Goal: Task Accomplishment & Management: Complete application form

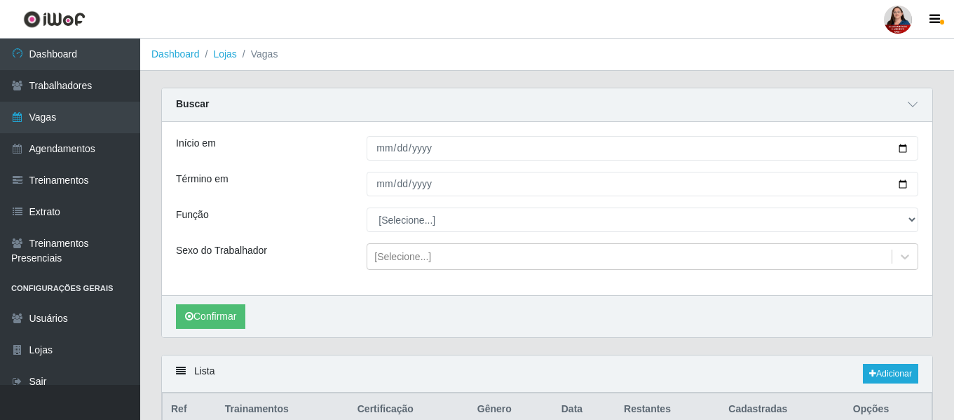
scroll to position [92, 0]
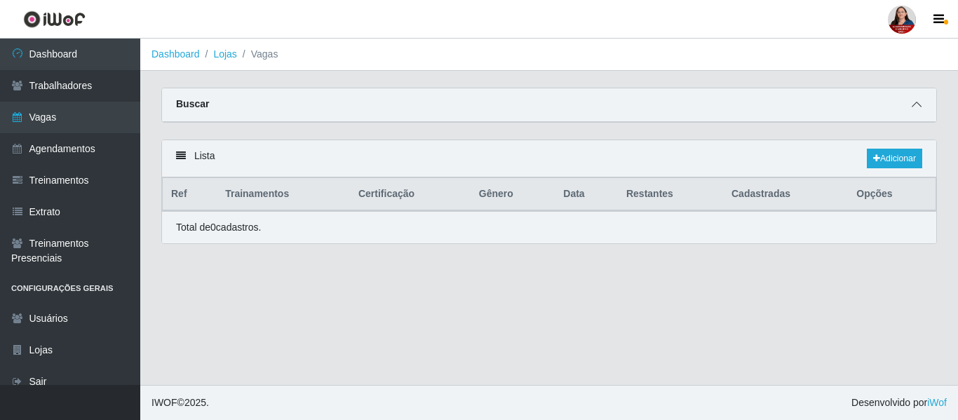
click at [911, 107] on span at bounding box center [916, 105] width 17 height 16
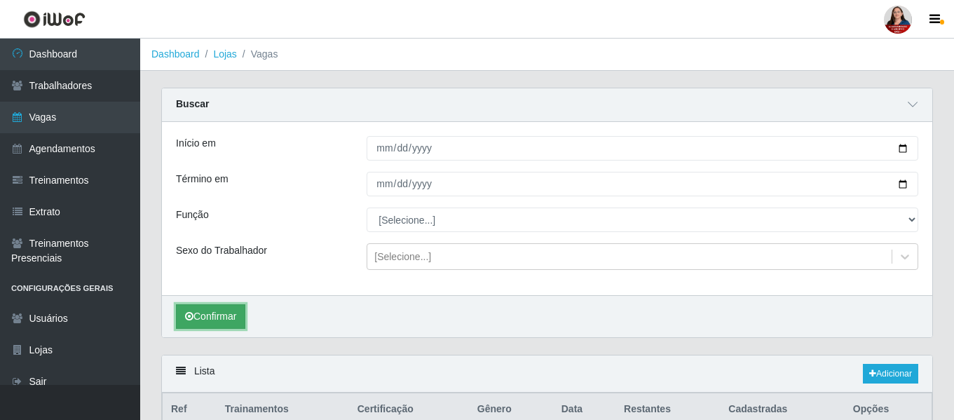
click at [219, 315] on button "Confirmar" at bounding box center [210, 316] width 69 height 25
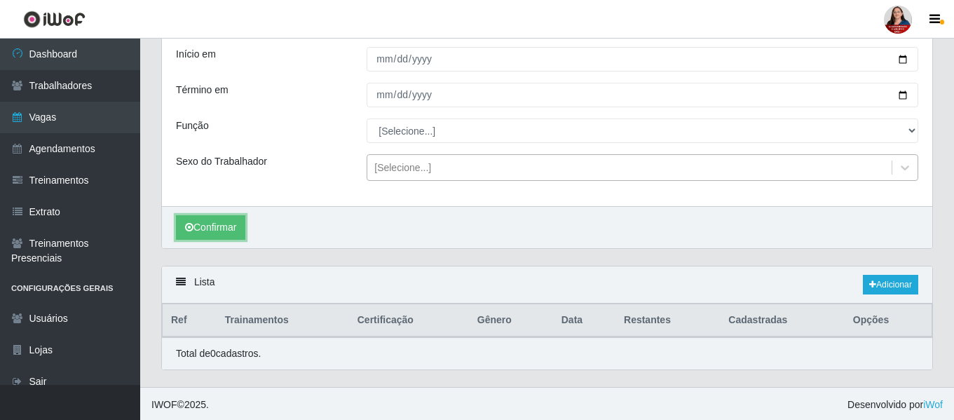
scroll to position [92, 0]
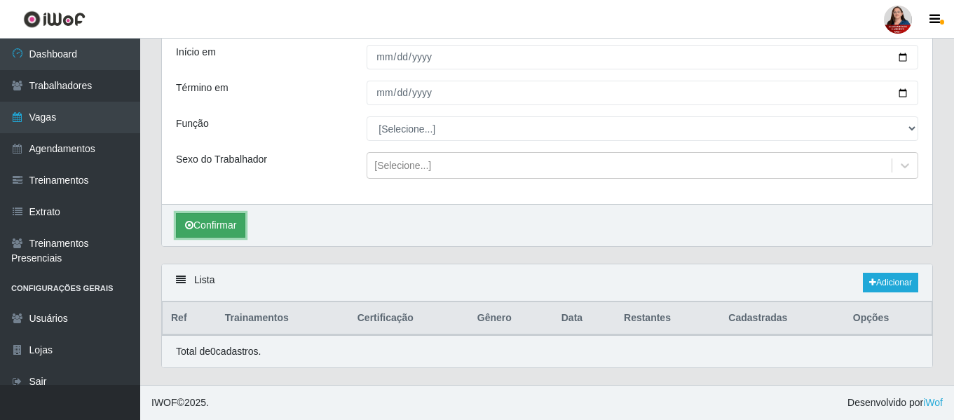
click at [224, 229] on button "Confirmar" at bounding box center [210, 225] width 69 height 25
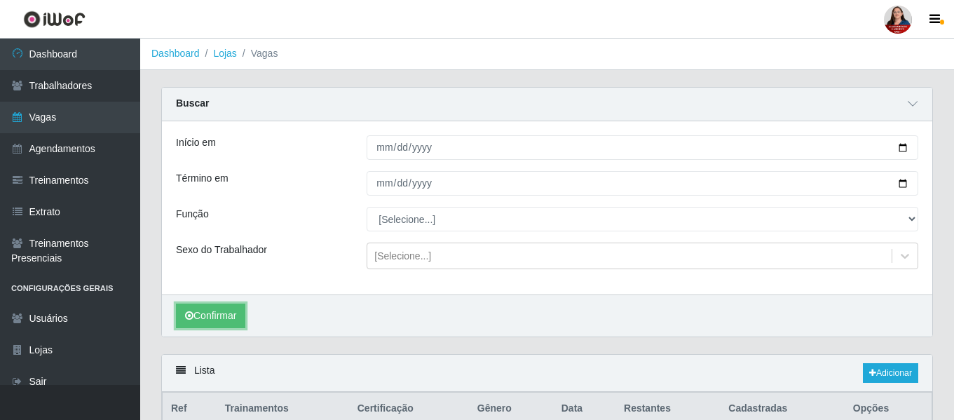
scroll to position [0, 0]
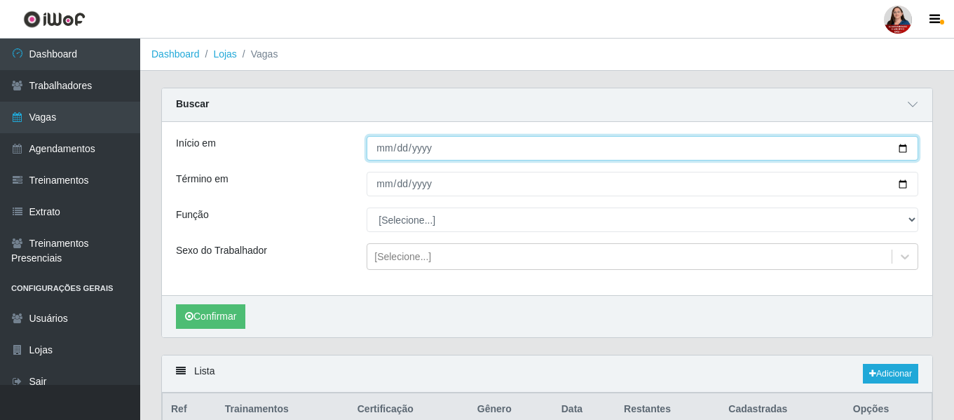
click at [902, 150] on input "2025-10-22" at bounding box center [643, 148] width 552 height 25
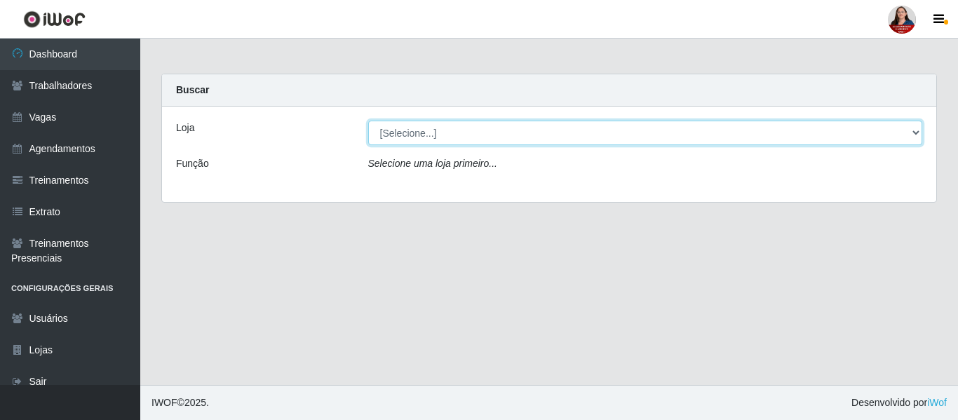
click at [915, 130] on select "[Selecione...] Hiper Queiroz - Alto da Conceição Hiper Queiroz - Boa Vista Hipe…" at bounding box center [645, 133] width 555 height 25
select select "513"
click at [368, 121] on select "[Selecione...] Hiper Queiroz - Alto da Conceição Hiper Queiroz - Boa Vista Hipe…" at bounding box center [645, 133] width 555 height 25
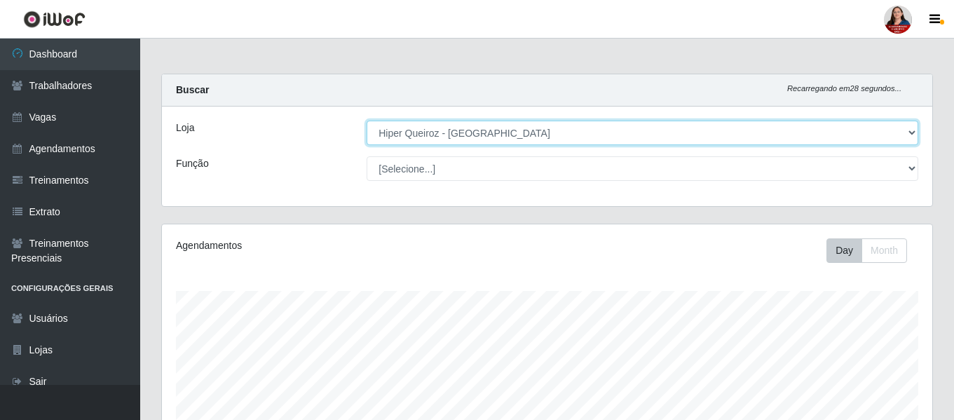
scroll to position [291, 771]
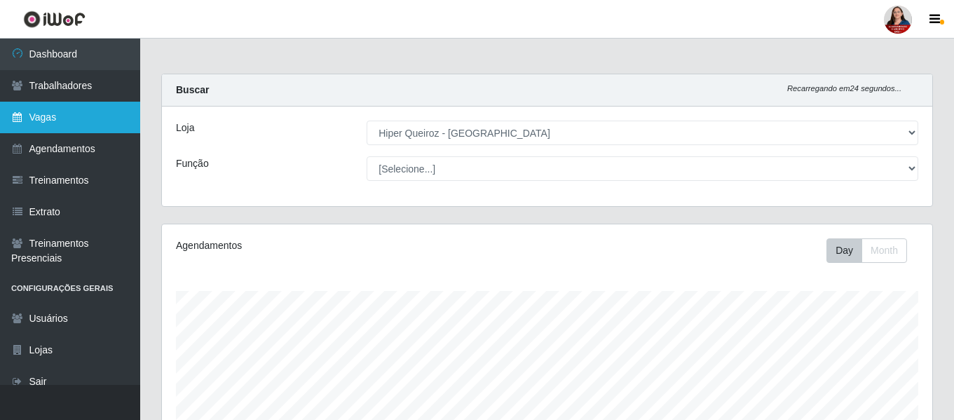
click at [65, 123] on link "Vagas" at bounding box center [70, 118] width 140 height 32
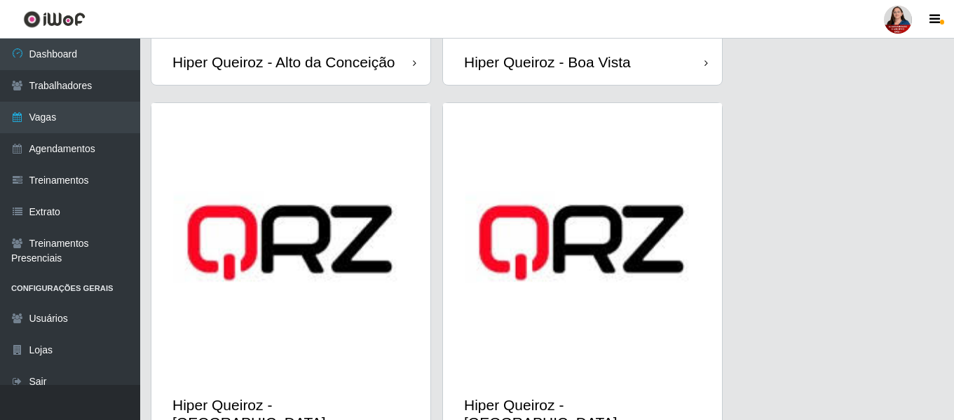
scroll to position [491, 0]
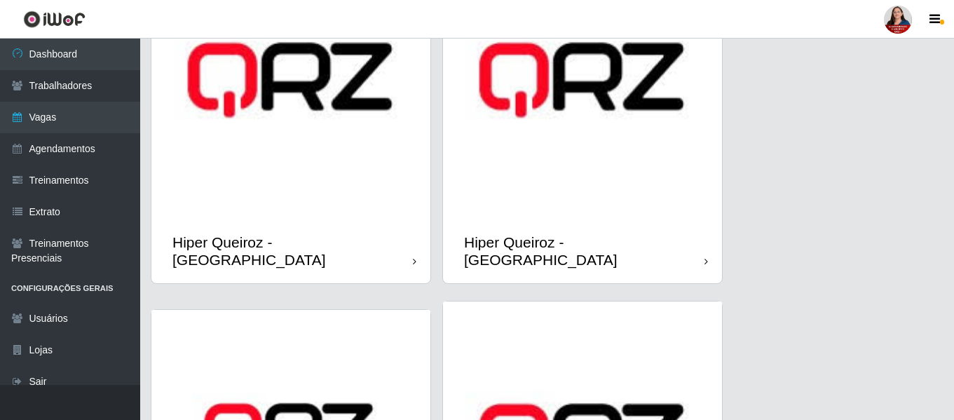
click at [614, 180] on img at bounding box center [582, 79] width 279 height 279
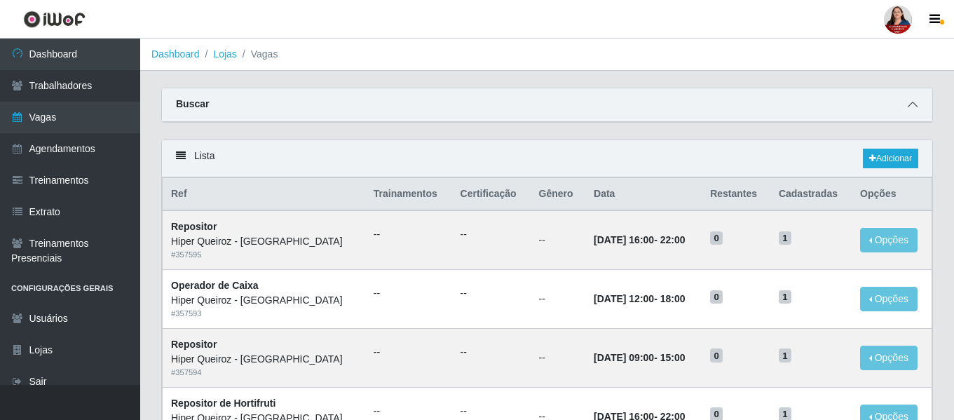
click at [916, 104] on icon at bounding box center [913, 105] width 10 height 10
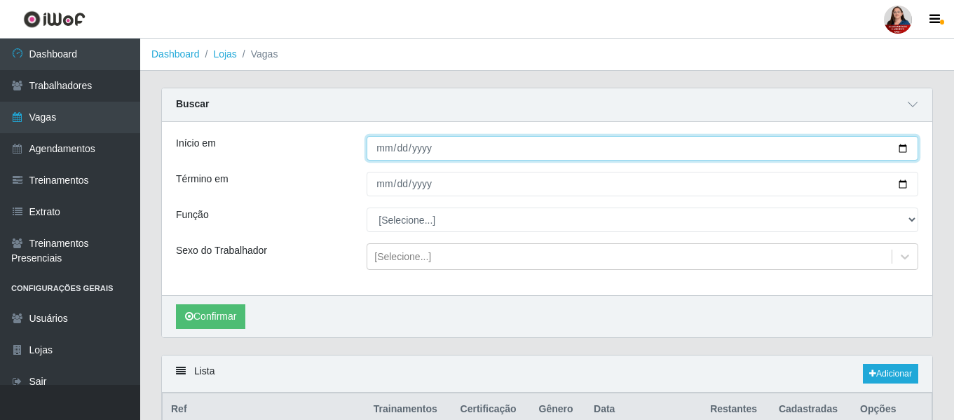
click at [899, 155] on input "Início em" at bounding box center [643, 148] width 552 height 25
type input "2025-10-22"
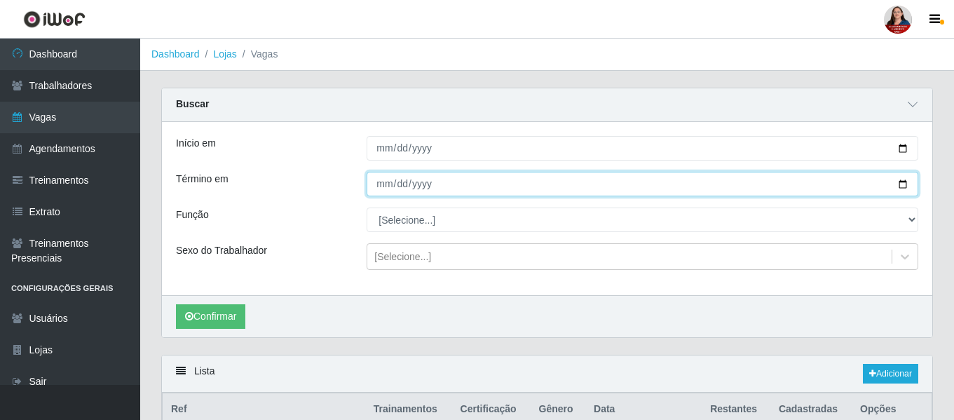
click at [902, 189] on input "Término em" at bounding box center [643, 184] width 552 height 25
type input "2025-10-22"
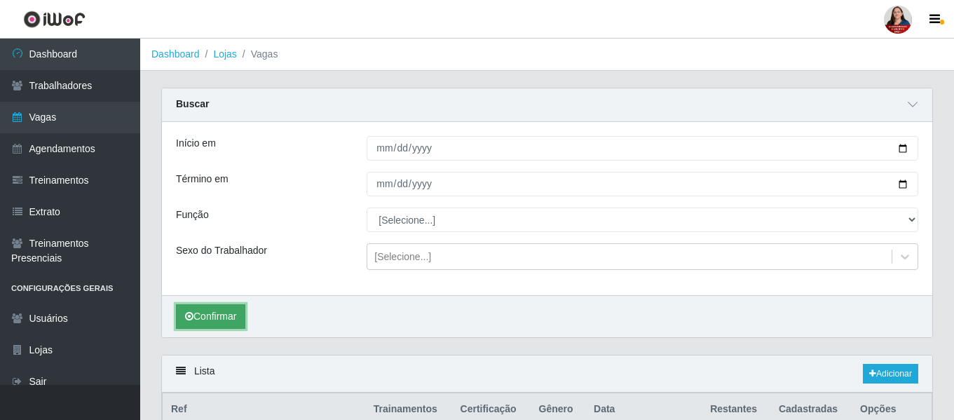
click at [196, 320] on button "Confirmar" at bounding box center [210, 316] width 69 height 25
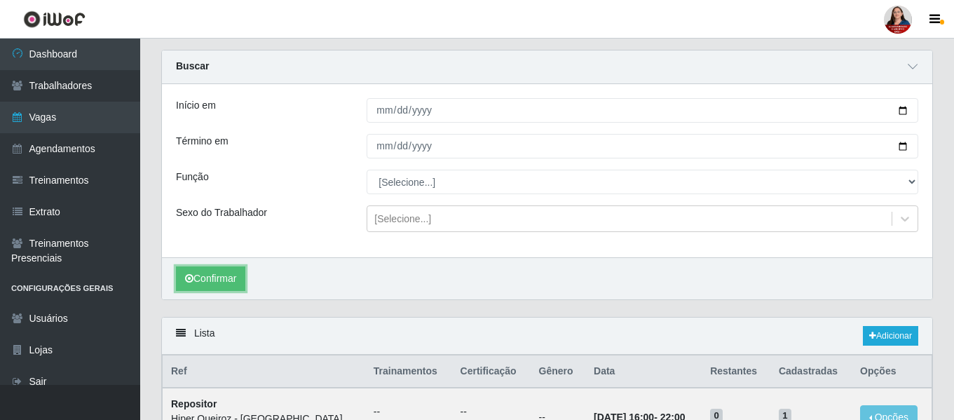
scroll to position [70, 0]
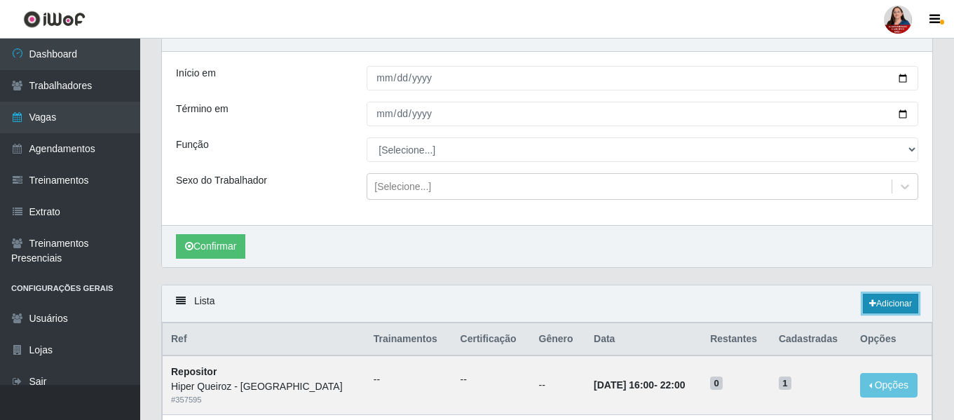
click at [875, 307] on link "Adicionar" at bounding box center [890, 304] width 55 height 20
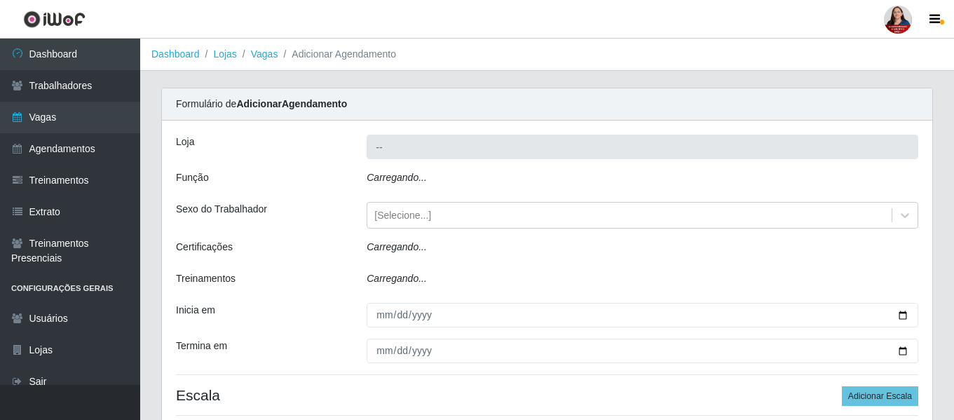
type input "Hiper Queiroz - [GEOGRAPHIC_DATA]"
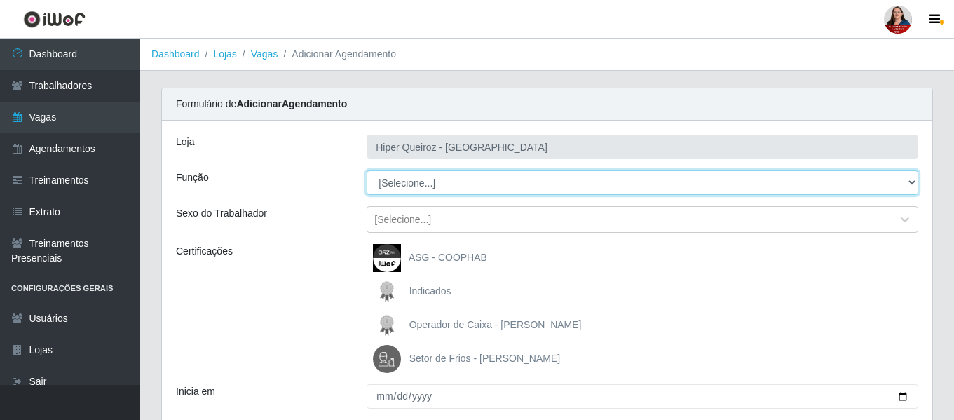
click at [909, 183] on select "[Selecione...] ASG ASG + ASG ++ Embalador Embalador + Embalador ++ Operador de …" at bounding box center [643, 182] width 552 height 25
select select "107"
click at [367, 170] on select "[Selecione...] ASG ASG + ASG ++ Embalador Embalador + Embalador ++ Operador de …" at bounding box center [643, 182] width 552 height 25
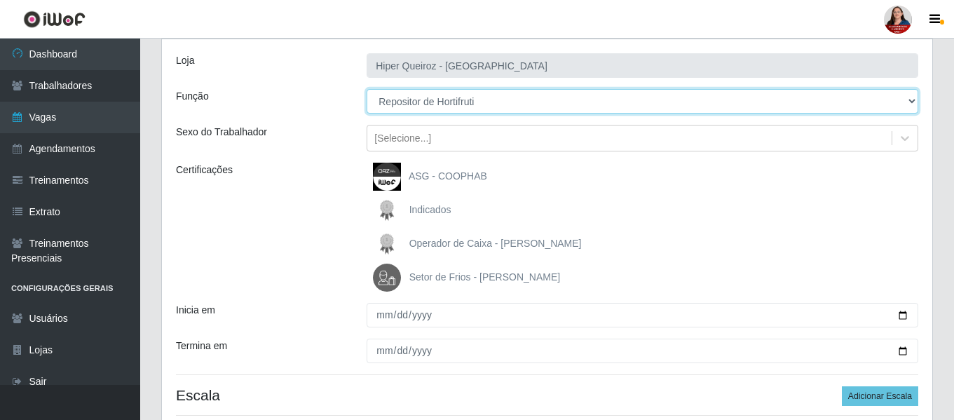
scroll to position [197, 0]
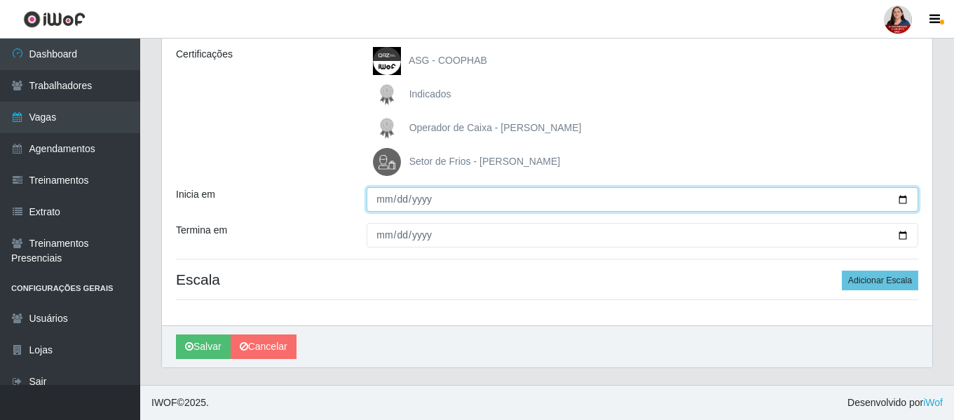
click at [901, 199] on input "Inicia em" at bounding box center [643, 199] width 552 height 25
type input "2025-10-22"
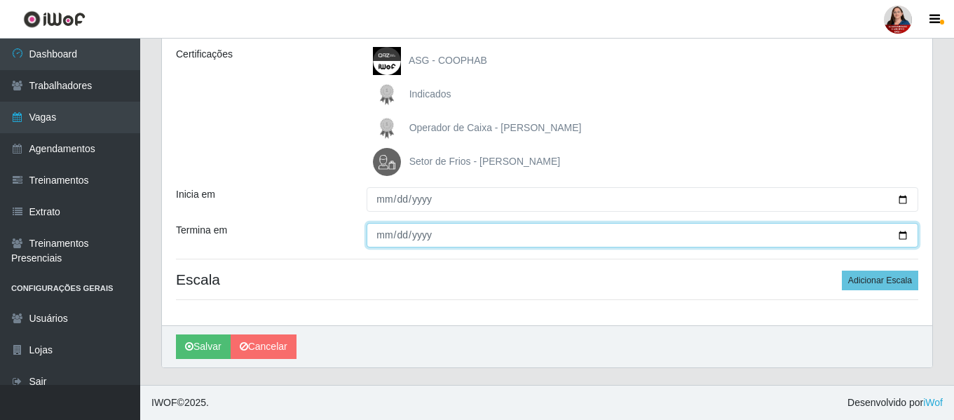
click at [905, 233] on input "Termina em" at bounding box center [643, 235] width 552 height 25
type input "2025-10-22"
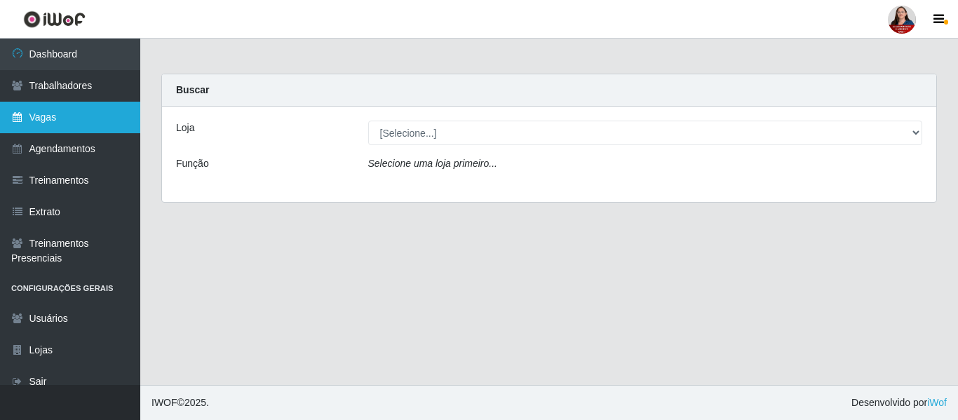
click at [76, 119] on link "Vagas" at bounding box center [70, 118] width 140 height 32
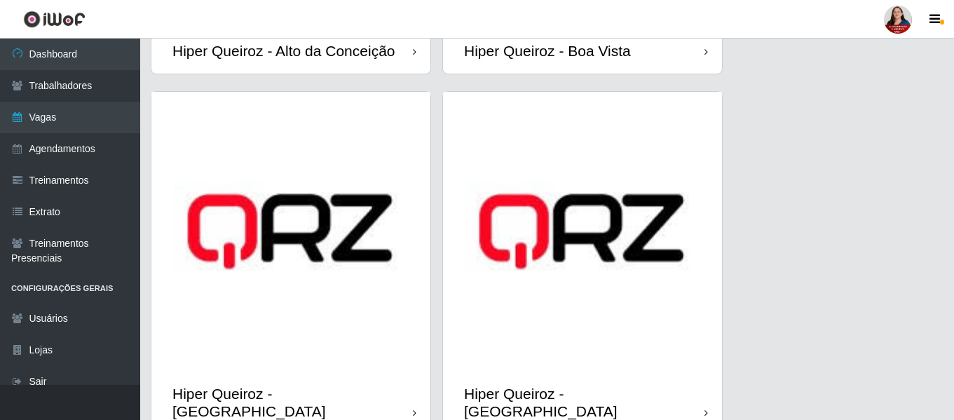
scroll to position [491, 0]
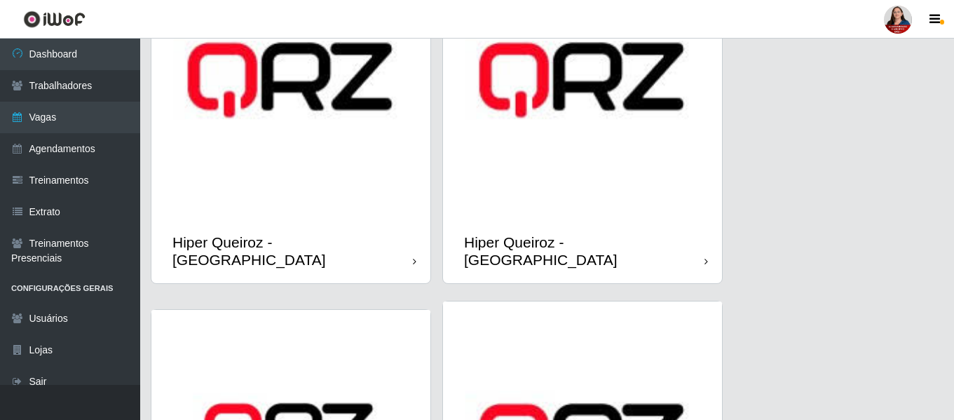
click at [602, 161] on img at bounding box center [582, 79] width 279 height 279
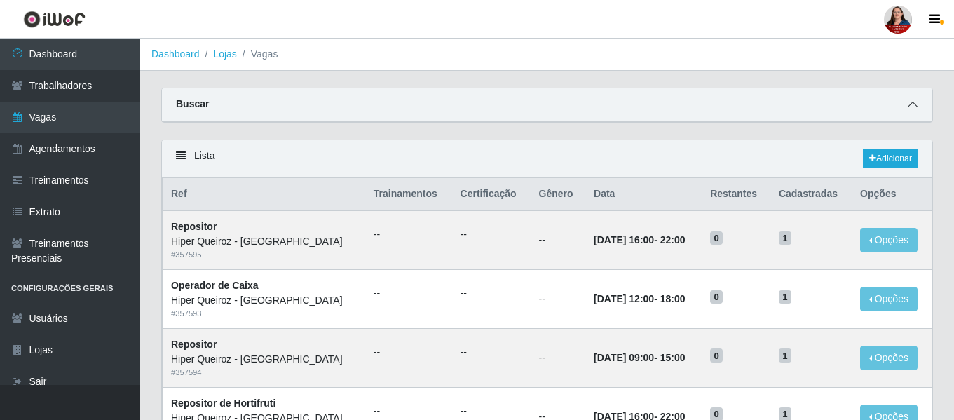
click at [914, 105] on icon at bounding box center [913, 105] width 10 height 10
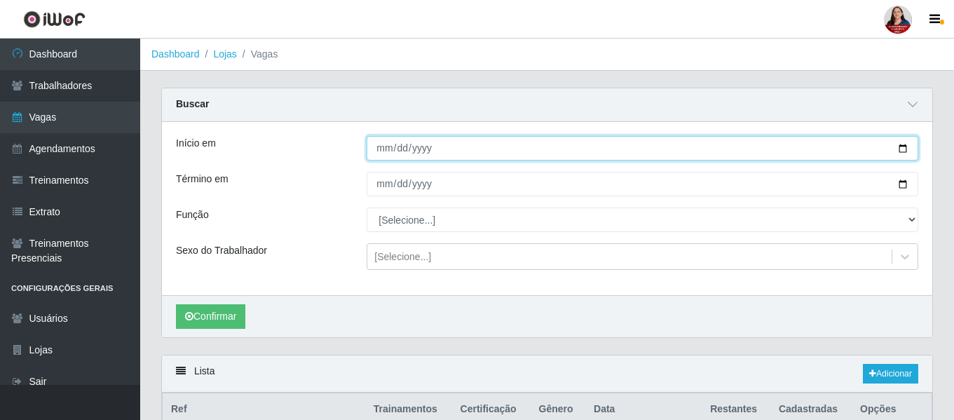
click at [904, 149] on input "Início em" at bounding box center [643, 148] width 552 height 25
type input "2025-10-22"
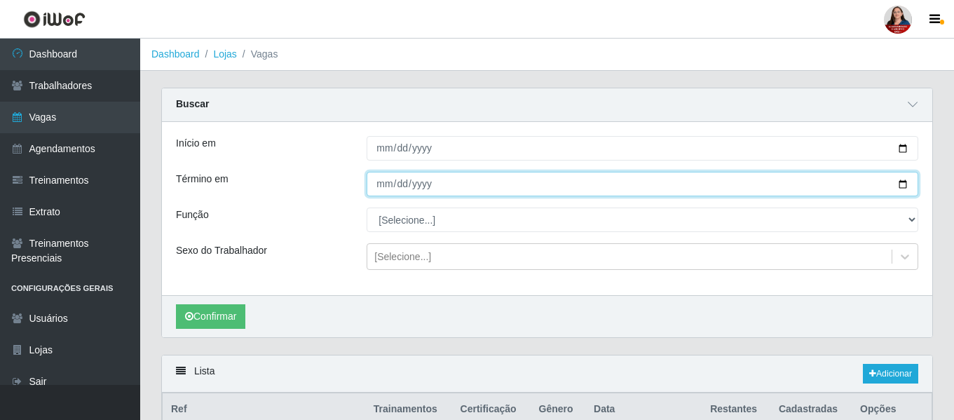
click at [902, 184] on input "Término em" at bounding box center [643, 184] width 552 height 25
type input "2025-10-22"
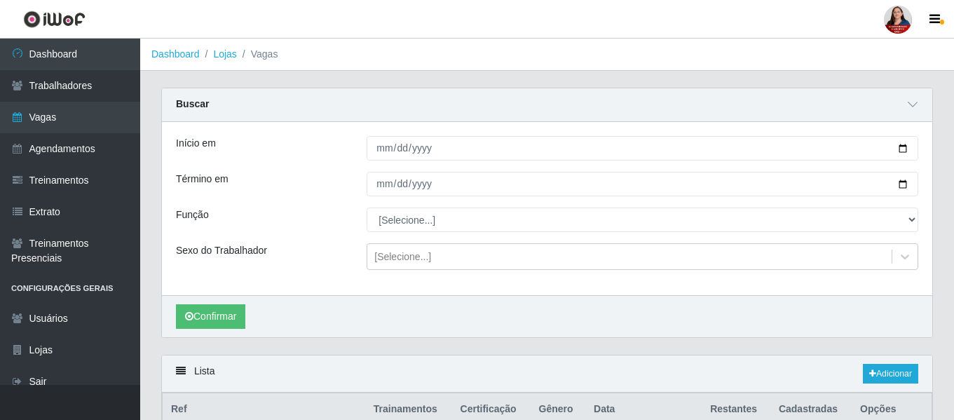
click at [792, 108] on div "Buscar" at bounding box center [547, 105] width 771 height 34
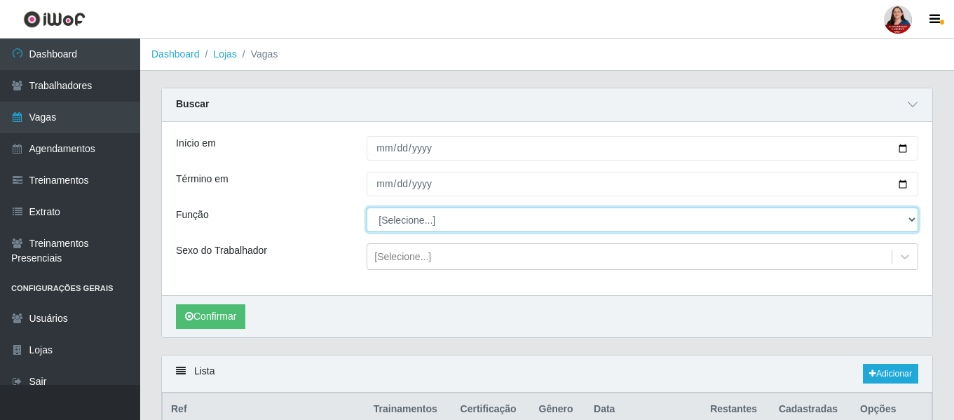
click at [911, 222] on select "[Selecione...] ASG ASG + ASG ++ Embalador Embalador + Embalador ++ Operador de …" at bounding box center [643, 220] width 552 height 25
select select "107"
click at [367, 208] on select "[Selecione...] ASG ASG + ASG ++ Embalador Embalador + Embalador ++ Operador de …" at bounding box center [643, 220] width 552 height 25
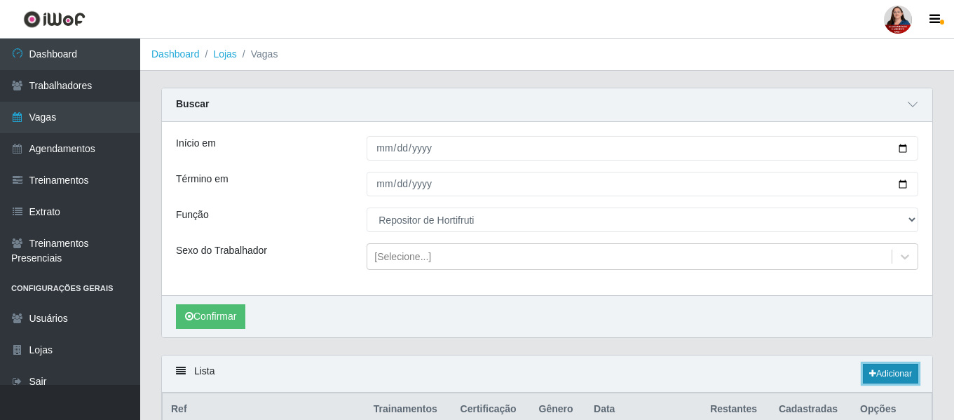
click at [881, 377] on link "Adicionar" at bounding box center [890, 374] width 55 height 20
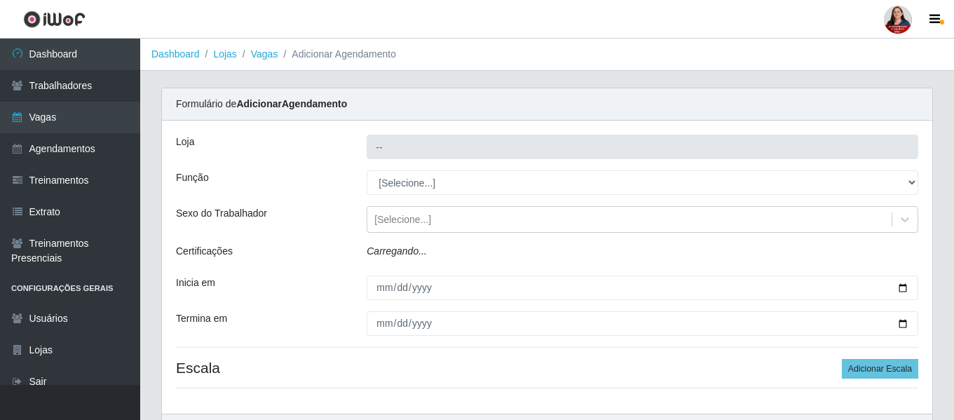
type input "Hiper Queiroz - [GEOGRAPHIC_DATA]"
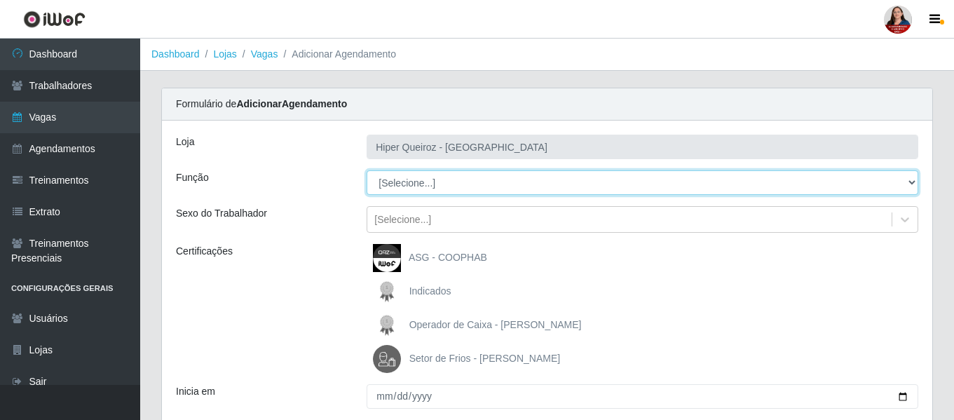
click at [911, 182] on select "[Selecione...] ASG ASG + ASG ++ Embalador Embalador + Embalador ++ Operador de …" at bounding box center [643, 182] width 552 height 25
select select "107"
click at [367, 170] on select "[Selecione...] ASG ASG + ASG ++ Embalador Embalador + Embalador ++ Operador de …" at bounding box center [643, 182] width 552 height 25
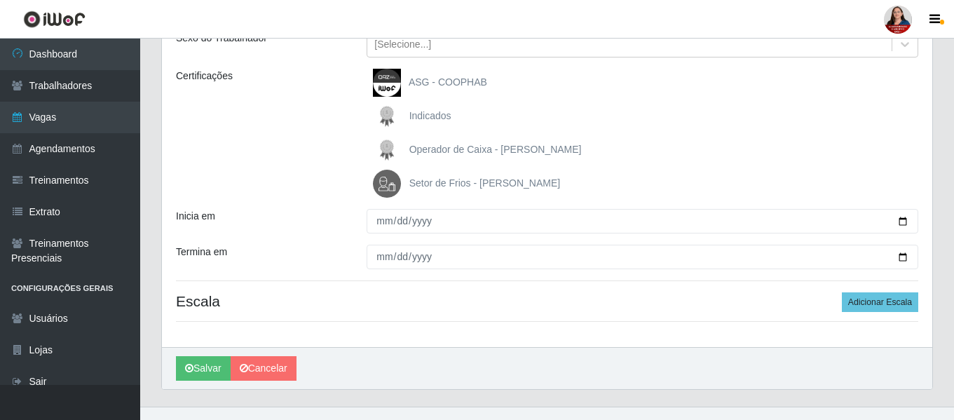
scroll to position [197, 0]
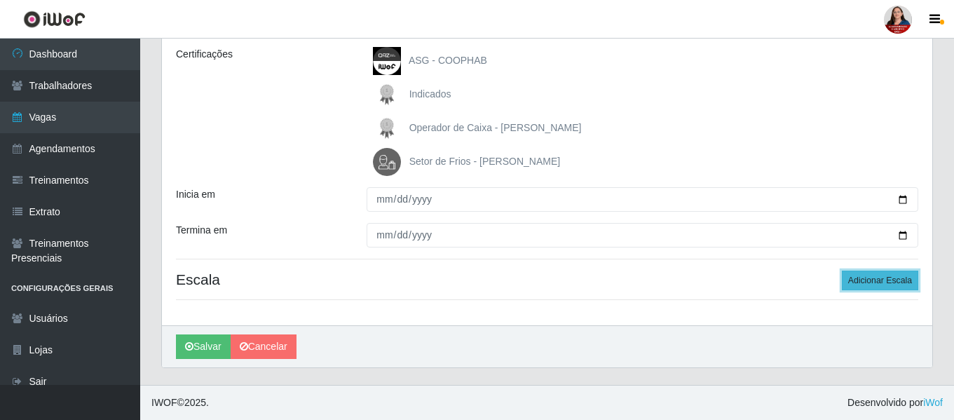
click at [892, 281] on button "Adicionar Escala" at bounding box center [880, 281] width 76 height 20
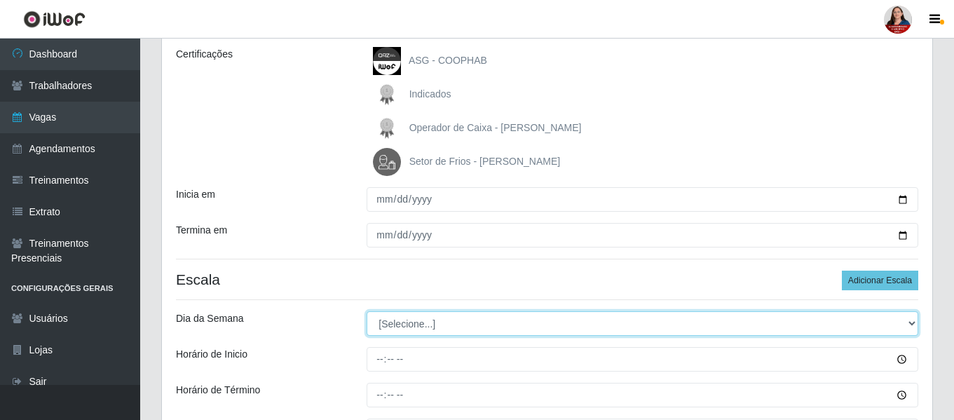
click at [912, 327] on select "[Selecione...] Segunda Terça Quarta Quinta Sexta Sábado Domingo" at bounding box center [643, 323] width 552 height 25
select select "3"
click at [367, 311] on select "[Selecione...] Segunda Terça Quarta Quinta Sexta Sábado Domingo" at bounding box center [643, 323] width 552 height 25
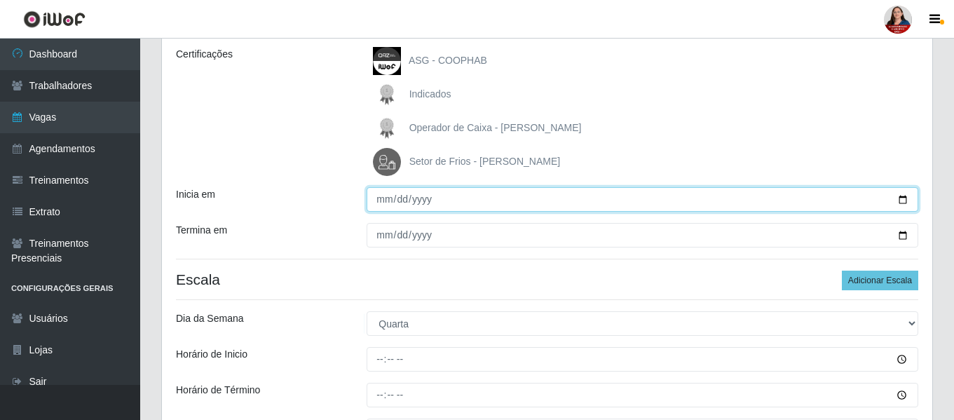
click at [902, 199] on input "Inicia em" at bounding box center [643, 199] width 552 height 25
type input "2025-10-22"
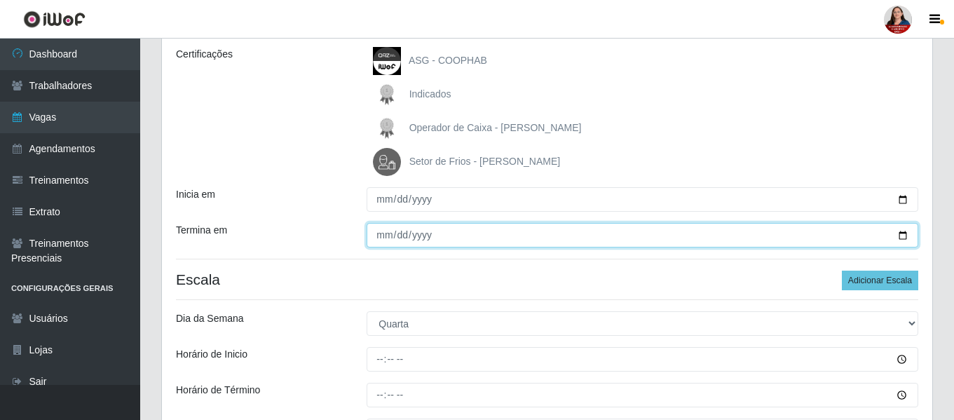
click at [900, 238] on input "Termina em" at bounding box center [643, 235] width 552 height 25
type input "2025-10-22"
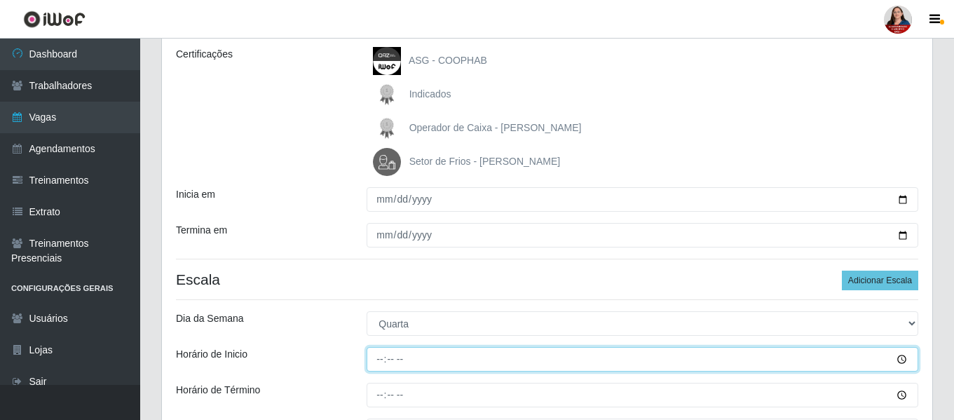
type input "16:00"
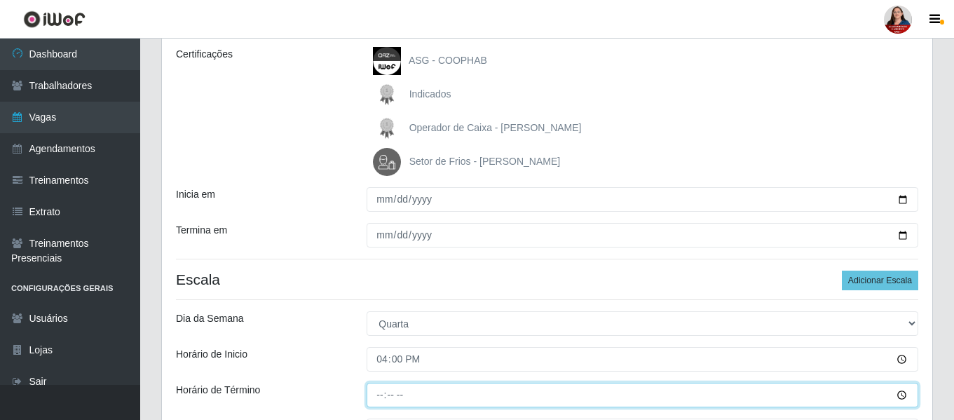
click at [382, 398] on input "Horário de Término" at bounding box center [643, 395] width 552 height 25
type input "22:00"
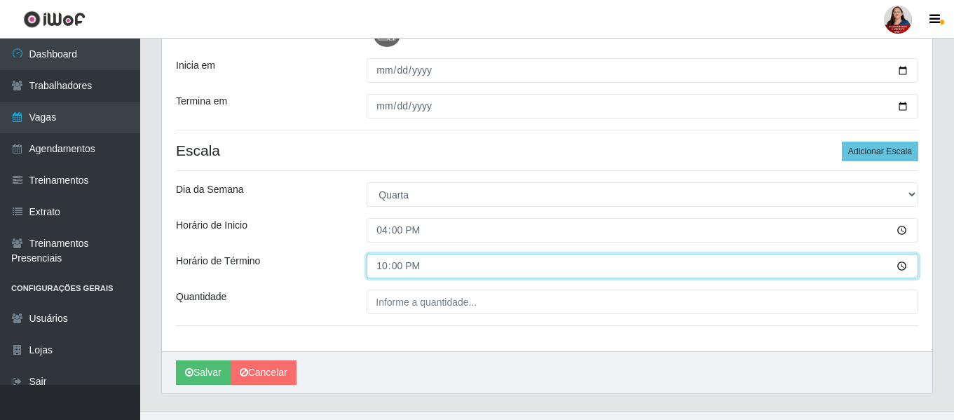
scroll to position [352, 0]
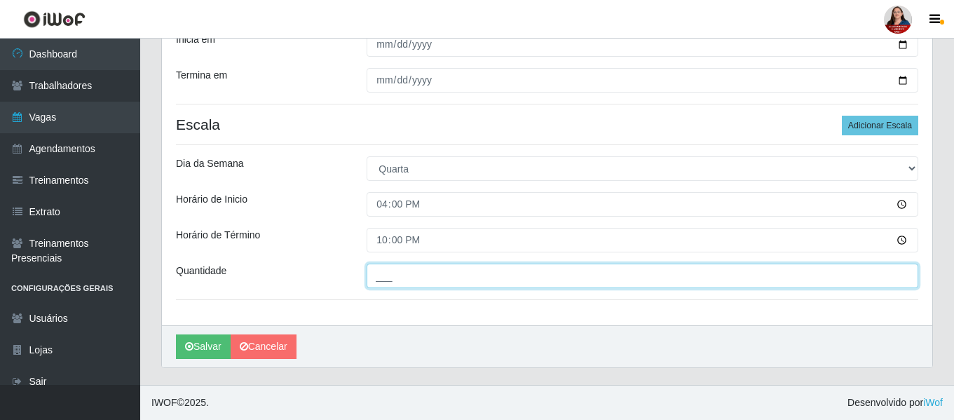
click at [387, 278] on input "___" at bounding box center [643, 276] width 552 height 25
type input "1__"
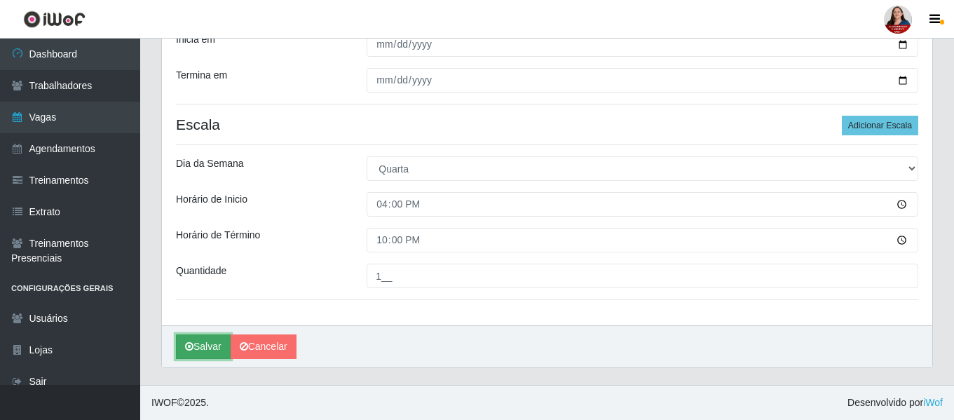
click at [205, 348] on button "Salvar" at bounding box center [203, 346] width 55 height 25
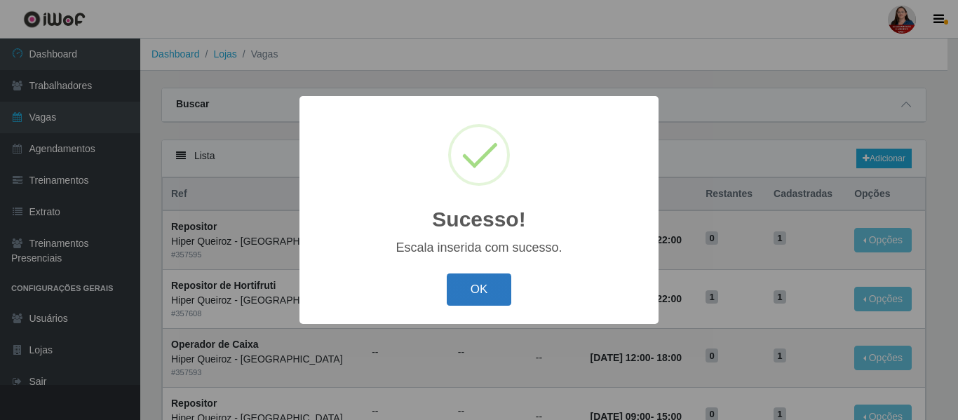
click at [480, 294] on button "OK" at bounding box center [479, 289] width 65 height 33
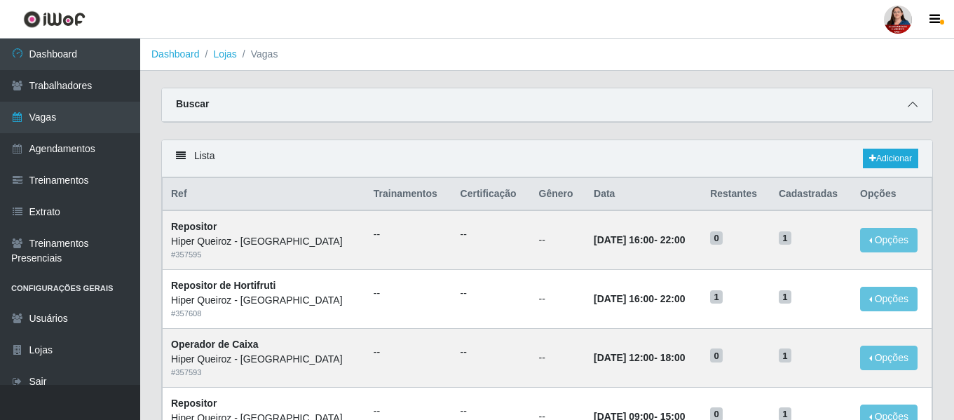
click at [921, 107] on span at bounding box center [913, 105] width 17 height 16
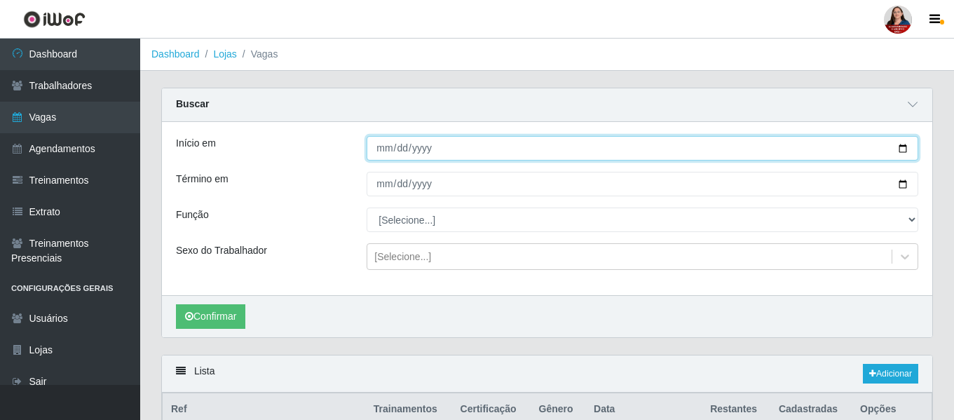
click at [905, 147] on input "Início em" at bounding box center [643, 148] width 552 height 25
type input "2025-10-23"
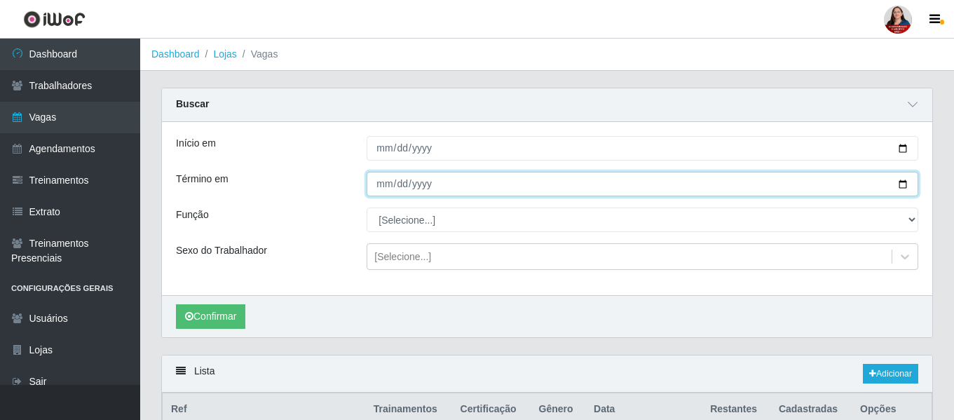
click at [905, 184] on input "Término em" at bounding box center [643, 184] width 552 height 25
type input "2025-10-23"
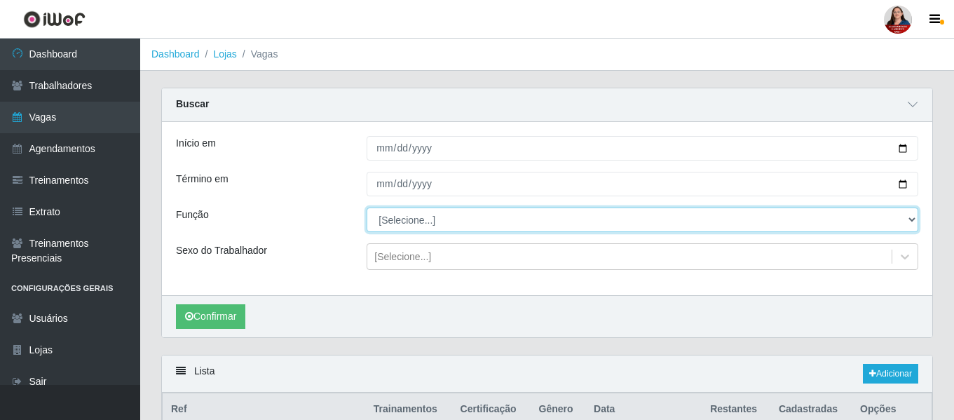
click at [909, 220] on select "[Selecione...] ASG ASG + ASG ++ Embalador Embalador + Embalador ++ Operador de …" at bounding box center [643, 220] width 552 height 25
select select "22"
click at [367, 208] on select "[Selecione...] ASG ASG + ASG ++ Embalador Embalador + Embalador ++ Operador de …" at bounding box center [643, 220] width 552 height 25
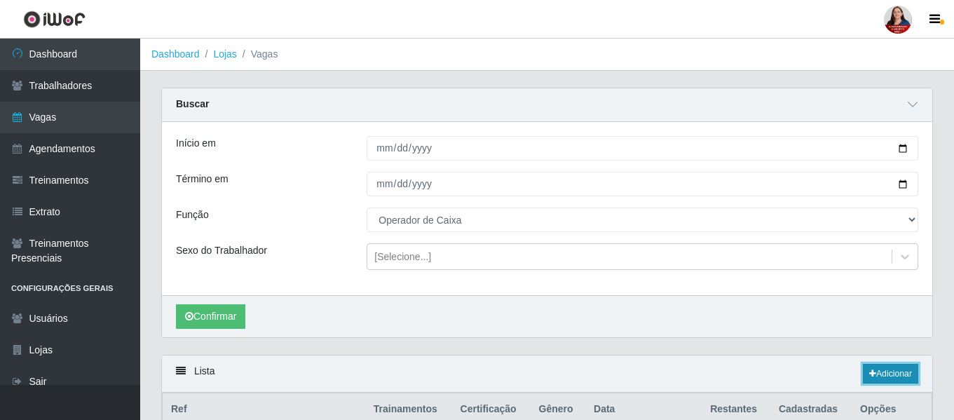
click at [881, 374] on link "Adicionar" at bounding box center [890, 374] width 55 height 20
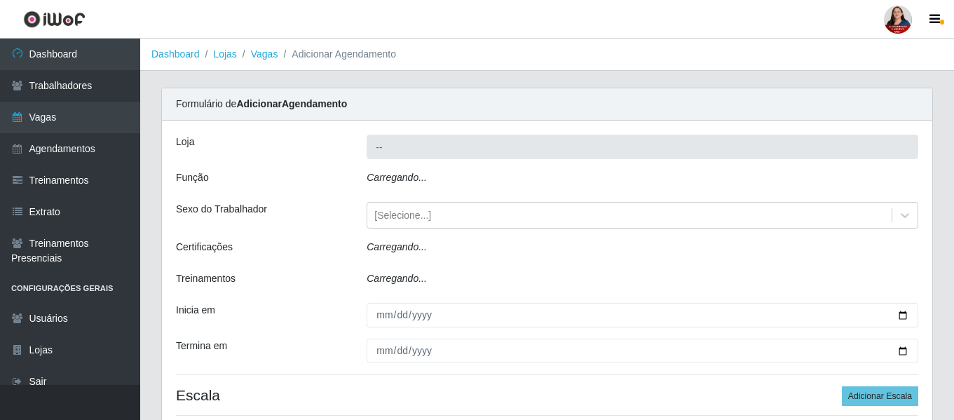
type input "Hiper Queiroz - Nova Betânia"
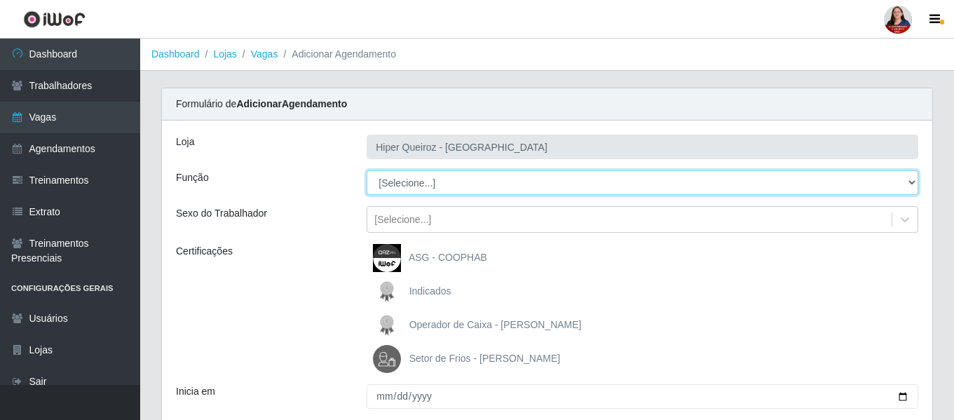
click at [910, 182] on select "[Selecione...] ASG ASG + ASG ++ Embalador Embalador + Embalador ++ Operador de …" at bounding box center [643, 182] width 552 height 25
select select "22"
click at [367, 170] on select "[Selecione...] ASG ASG + ASG ++ Embalador Embalador + Embalador ++ Operador de …" at bounding box center [643, 182] width 552 height 25
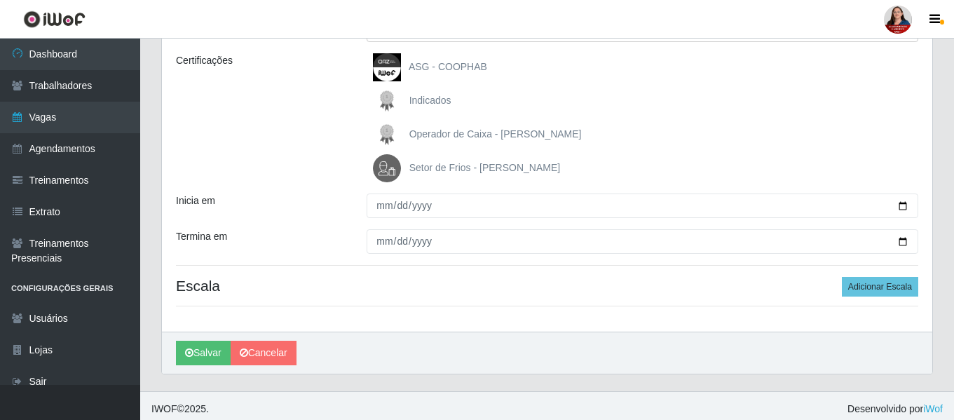
scroll to position [197, 0]
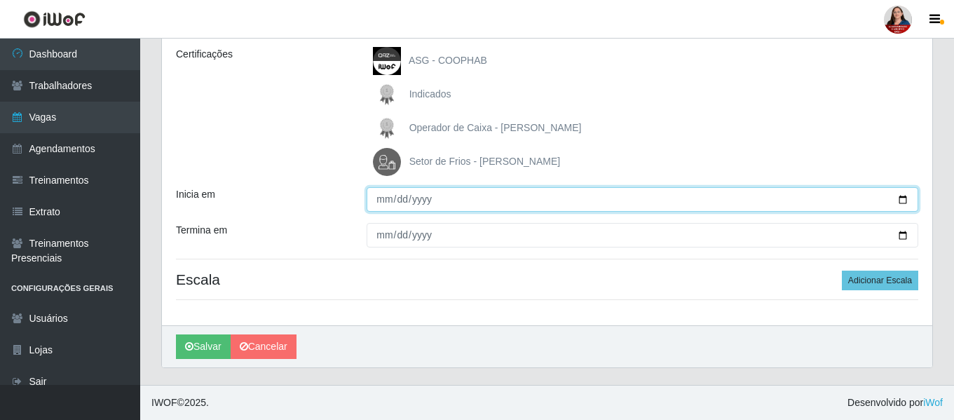
click at [908, 196] on input "Inicia em" at bounding box center [643, 199] width 552 height 25
type input "2025-10-23"
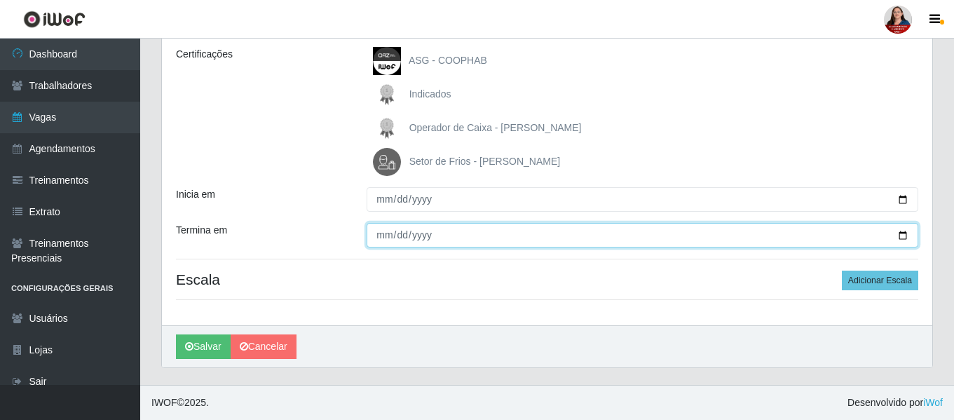
click at [903, 236] on input "Termina em" at bounding box center [643, 235] width 552 height 25
type input "2025-10-23"
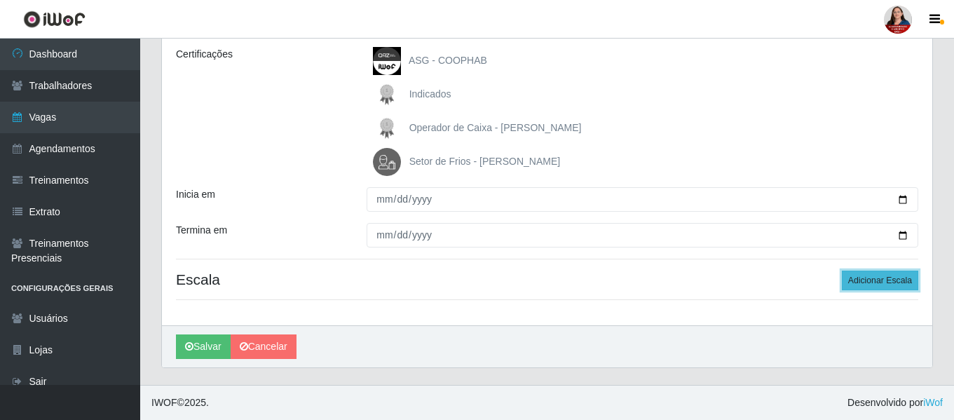
click at [892, 281] on button "Adicionar Escala" at bounding box center [880, 281] width 76 height 20
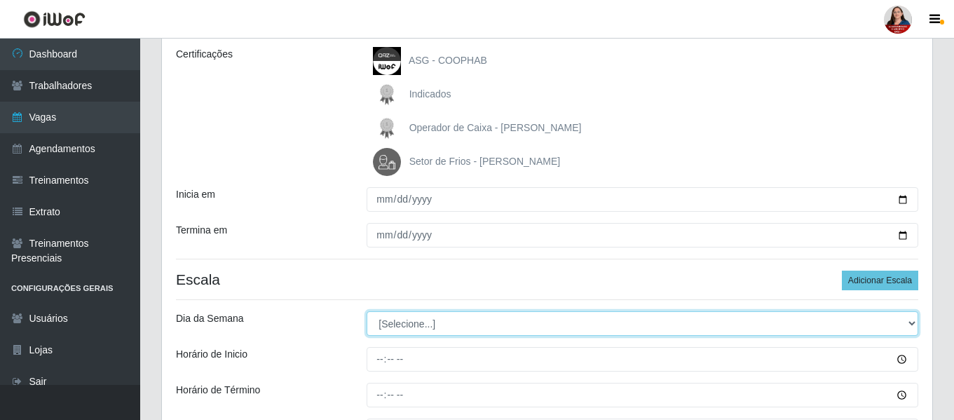
click at [910, 327] on select "[Selecione...] Segunda Terça Quarta Quinta Sexta Sábado Domingo" at bounding box center [643, 323] width 552 height 25
select select "4"
click at [367, 311] on select "[Selecione...] Segunda Terça Quarta Quinta Sexta Sábado Domingo" at bounding box center [643, 323] width 552 height 25
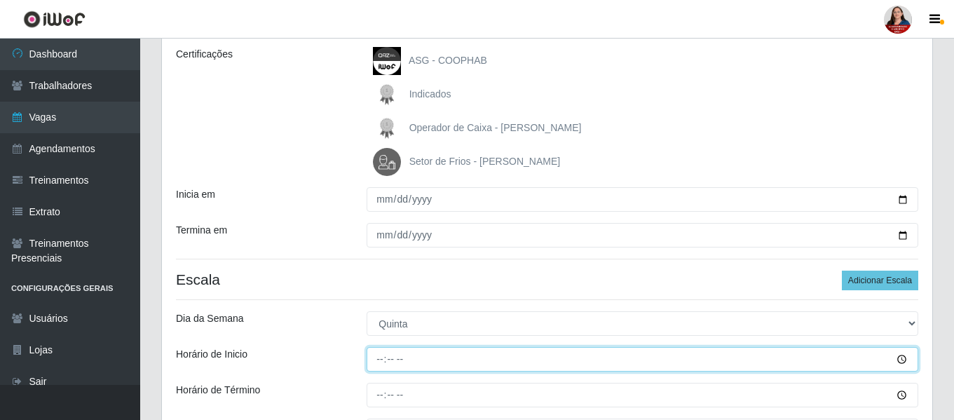
type input "12:00"
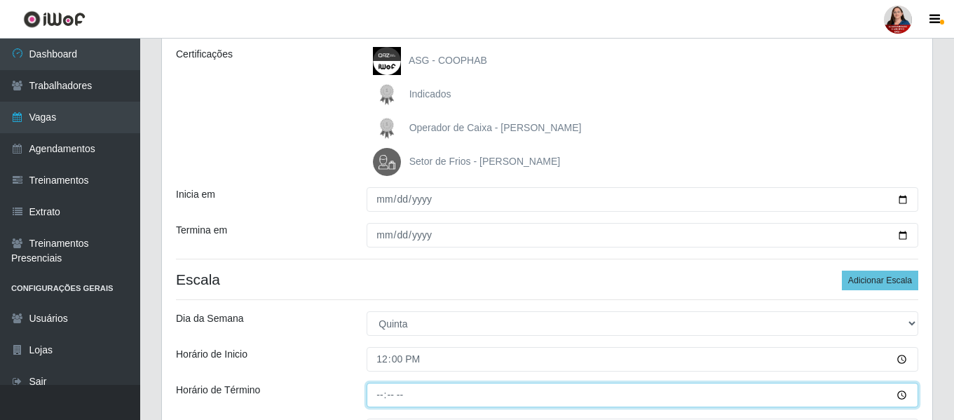
type input "18:00"
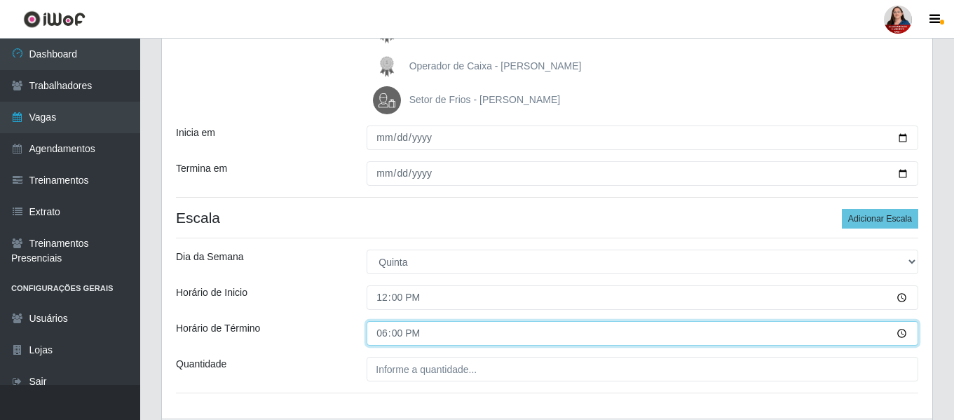
scroll to position [337, 0]
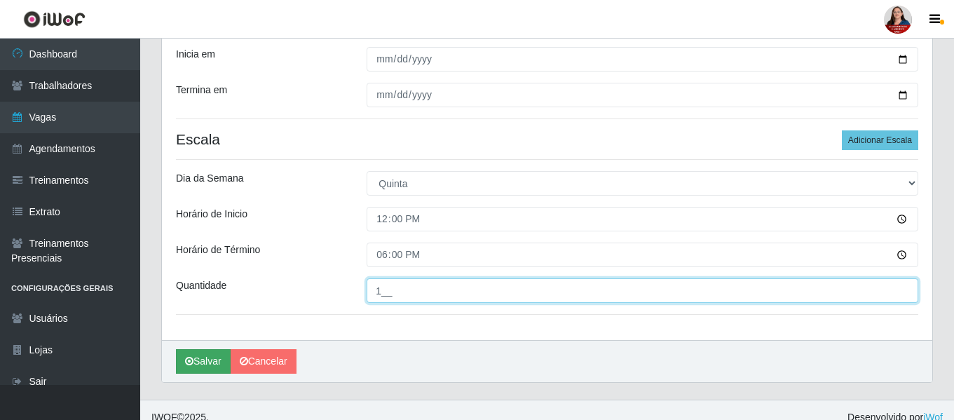
type input "1__"
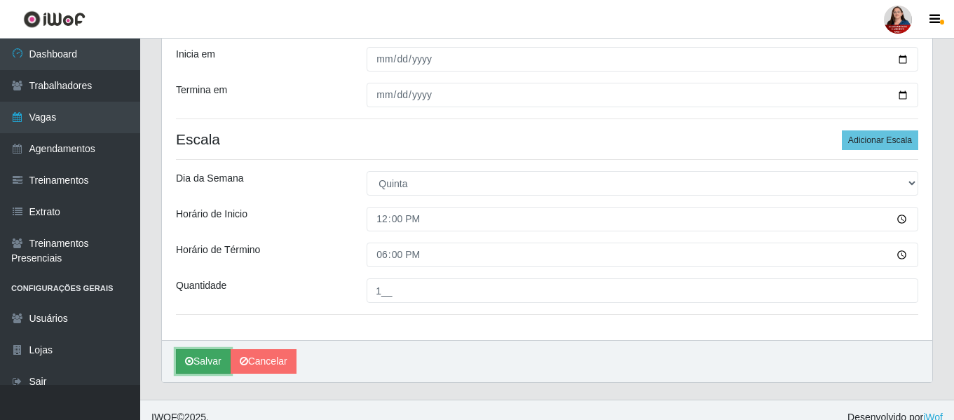
click at [201, 366] on button "Salvar" at bounding box center [203, 361] width 55 height 25
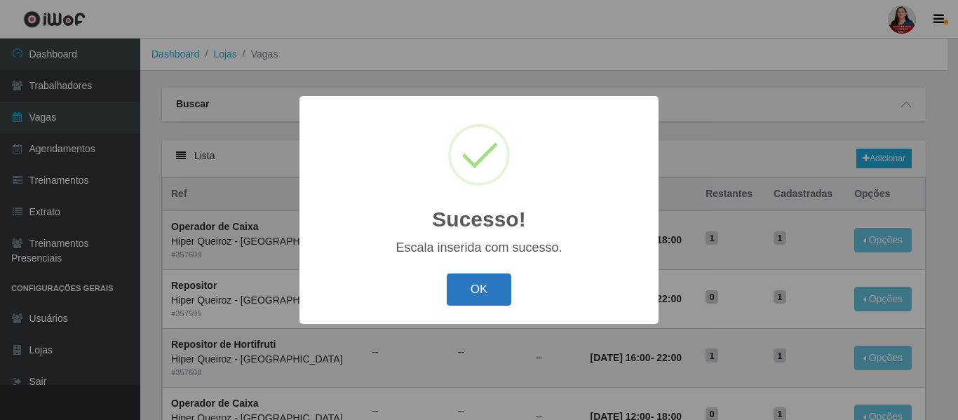
click at [482, 297] on button "OK" at bounding box center [479, 289] width 65 height 33
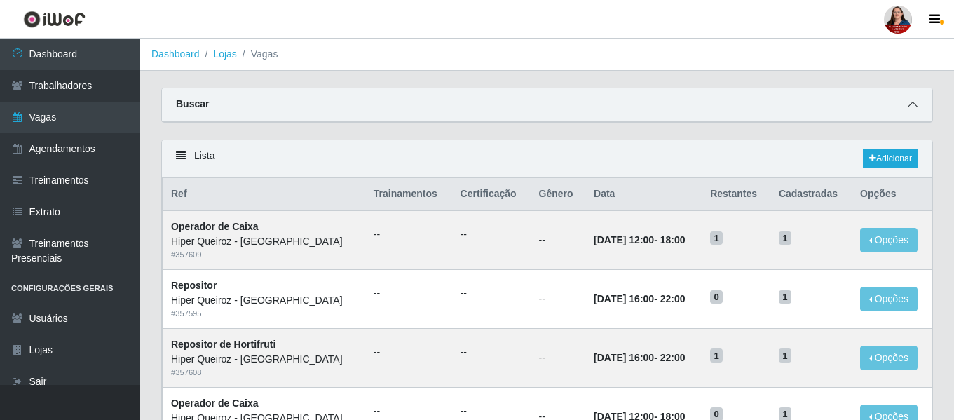
click at [914, 105] on icon at bounding box center [913, 105] width 10 height 10
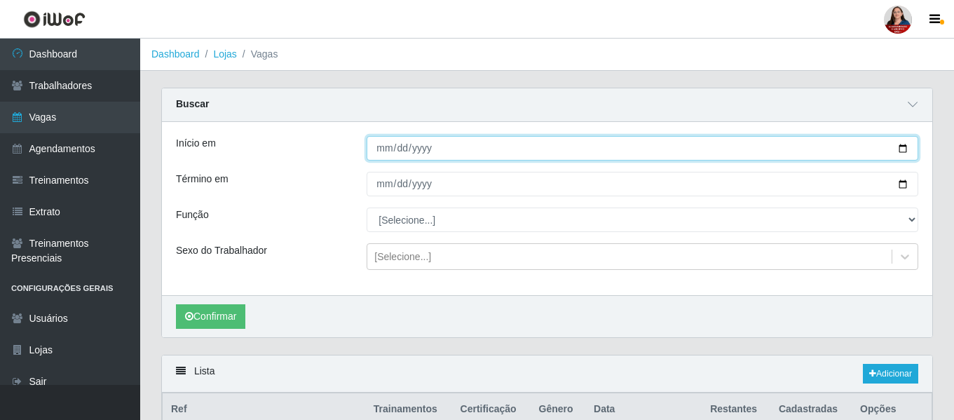
click at [901, 149] on input "Início em" at bounding box center [643, 148] width 552 height 25
type input "2025-10-23"
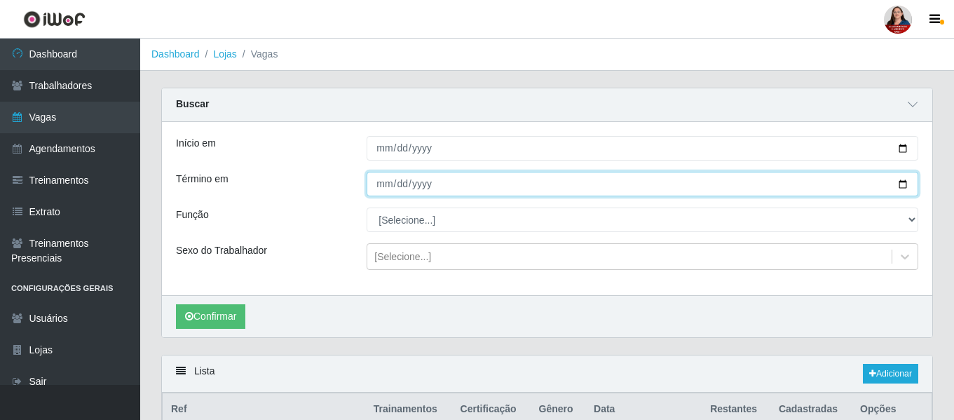
drag, startPoint x: 906, startPoint y: 183, endPoint x: 854, endPoint y: 203, distance: 55.5
click at [901, 184] on input "Término em" at bounding box center [643, 184] width 552 height 25
type input "2025-10-23"
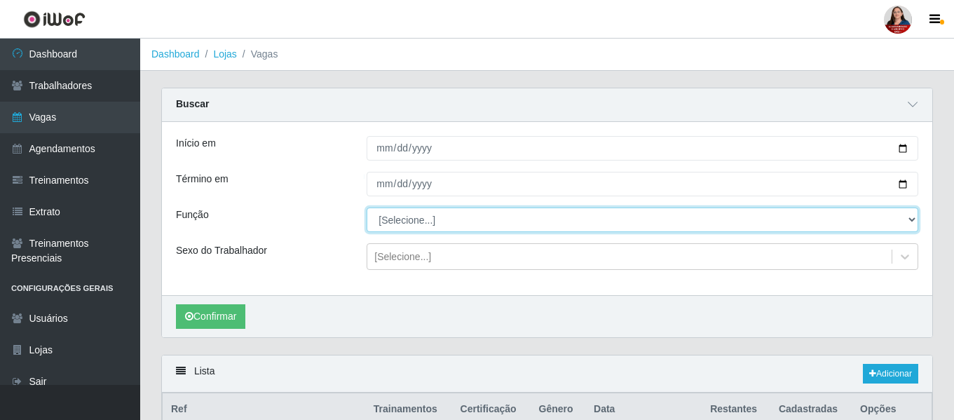
click at [912, 222] on select "[Selecione...] ASG ASG + ASG ++ Embalador Embalador + Embalador ++ Operador de …" at bounding box center [643, 220] width 552 height 25
select select "24"
click at [367, 208] on select "[Selecione...] ASG ASG + ASG ++ Embalador Embalador + Embalador ++ Operador de …" at bounding box center [643, 220] width 552 height 25
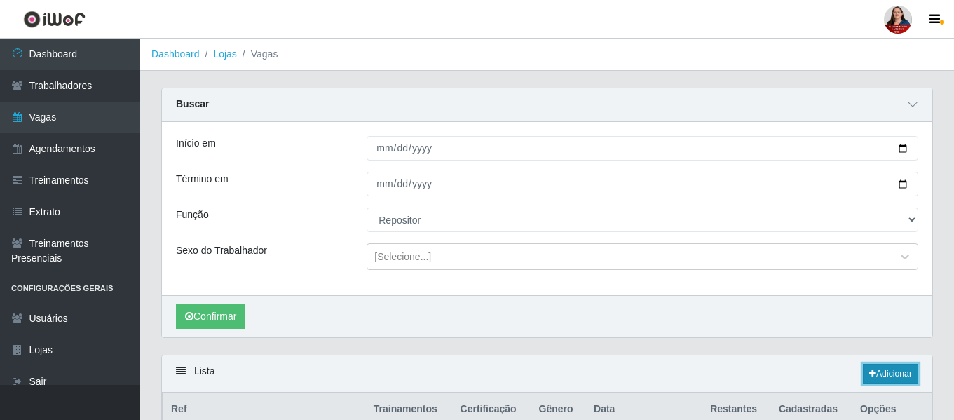
click at [891, 372] on link "Adicionar" at bounding box center [890, 374] width 55 height 20
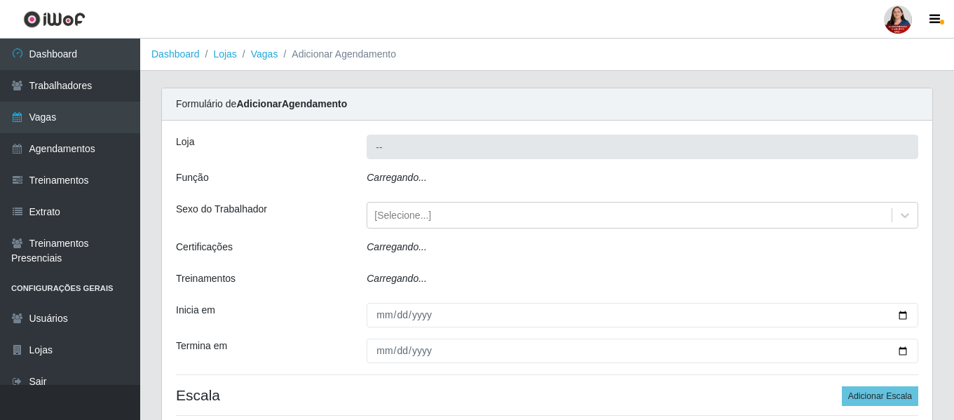
type input "Hiper Queiroz - [GEOGRAPHIC_DATA]"
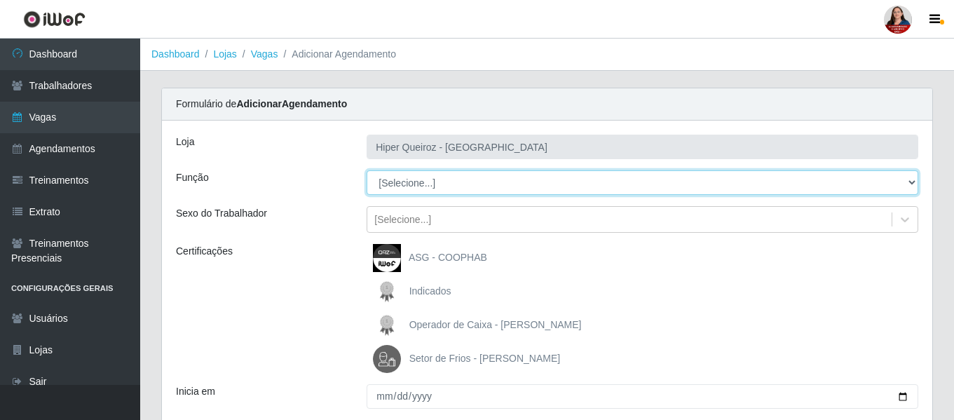
click at [916, 184] on select "[Selecione...] ASG ASG + ASG ++ Embalador Embalador + Embalador ++ Operador de …" at bounding box center [643, 182] width 552 height 25
select select "24"
click at [367, 170] on select "[Selecione...] ASG ASG + ASG ++ Embalador Embalador + Embalador ++ Operador de …" at bounding box center [643, 182] width 552 height 25
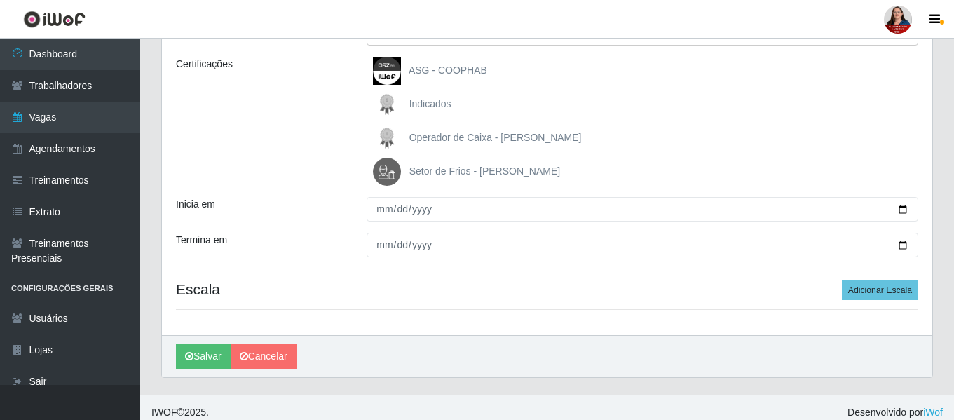
scroll to position [197, 0]
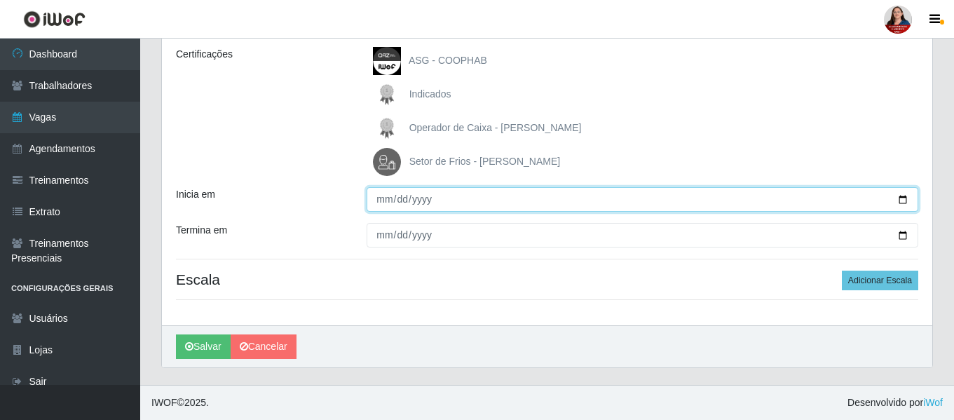
click at [903, 198] on input "Inicia em" at bounding box center [643, 199] width 552 height 25
type input "2025-10-23"
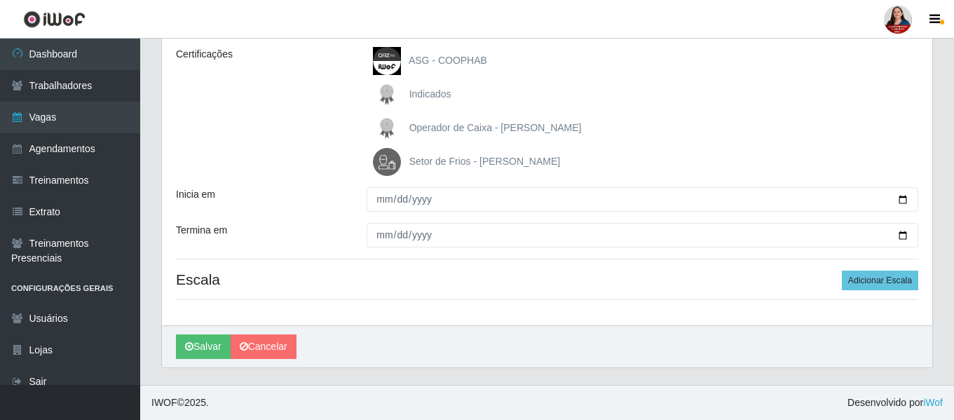
click at [921, 234] on div at bounding box center [642, 235] width 573 height 25
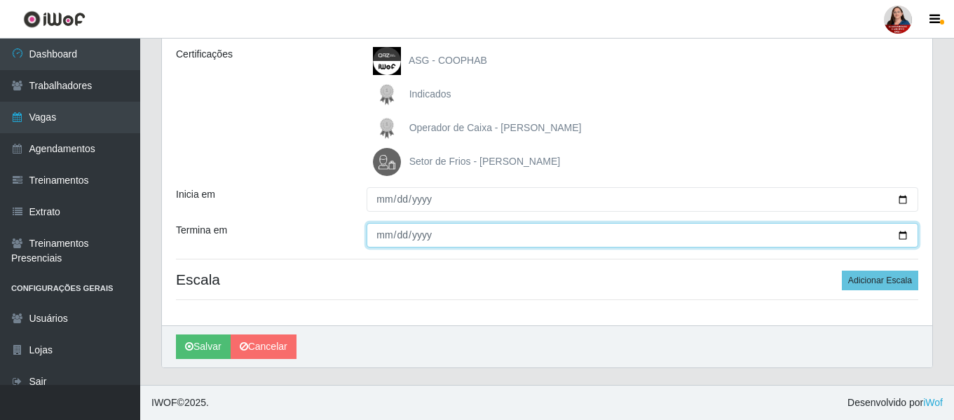
click at [900, 235] on input "Termina em" at bounding box center [643, 235] width 552 height 25
type input "2025-10-23"
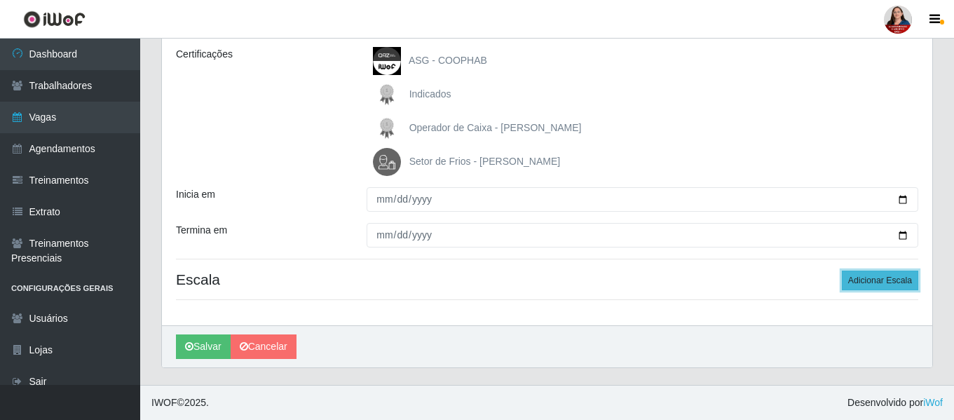
click at [876, 282] on button "Adicionar Escala" at bounding box center [880, 281] width 76 height 20
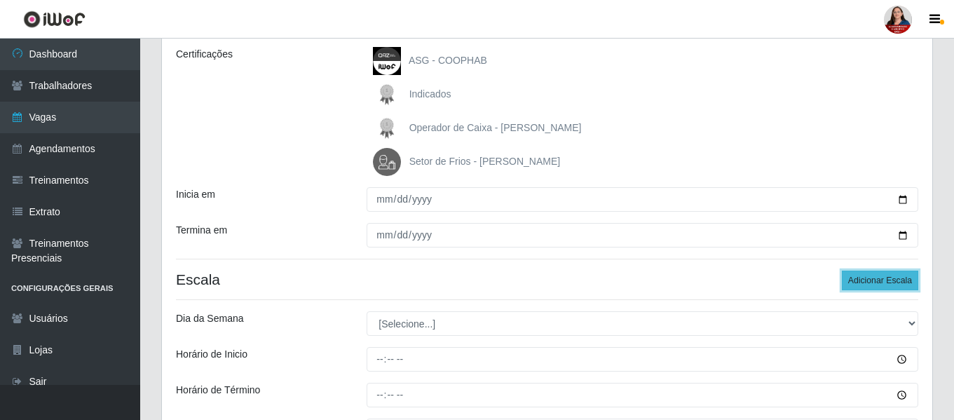
click at [876, 282] on button "Adicionar Escala" at bounding box center [880, 281] width 76 height 20
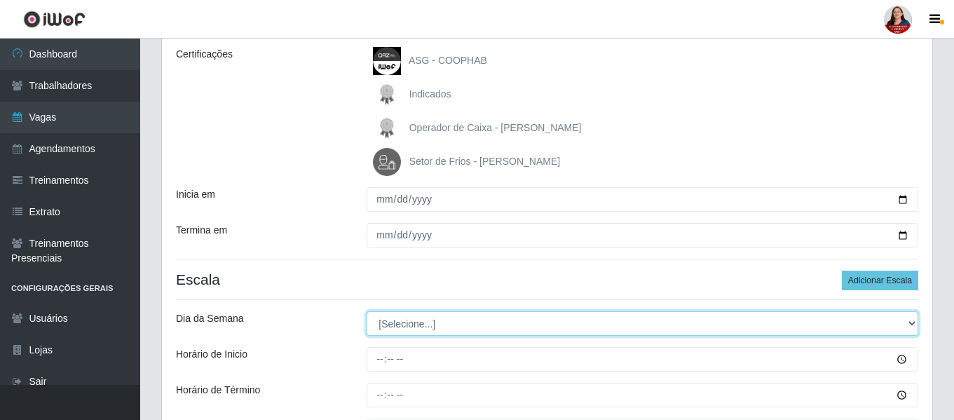
click at [911, 327] on select "[Selecione...] Segunda Terça Quarta Quinta Sexta Sábado Domingo" at bounding box center [643, 323] width 552 height 25
select select "4"
click at [367, 311] on select "[Selecione...] Segunda Terça Quarta Quinta Sexta Sábado Domingo" at bounding box center [643, 323] width 552 height 25
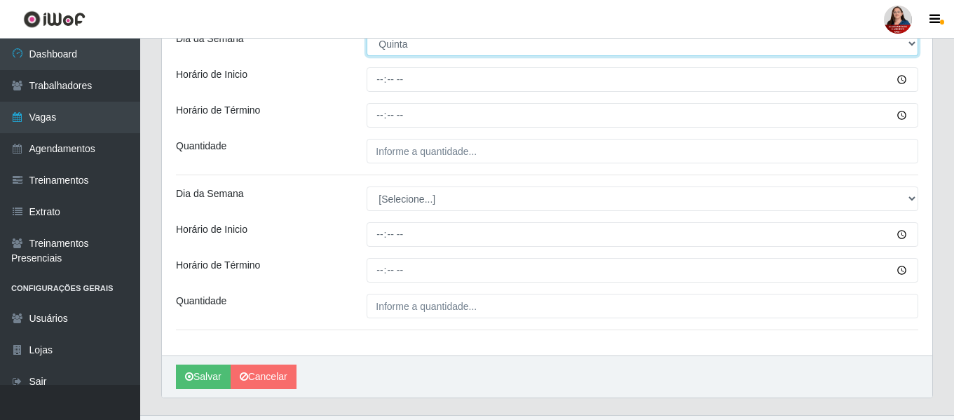
scroll to position [478, 0]
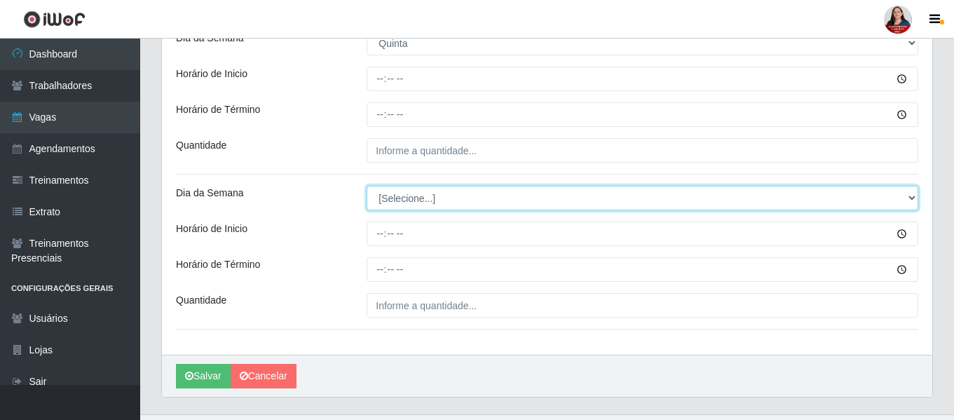
click at [909, 201] on select "[Selecione...] Segunda Terça Quarta Quinta Sexta Sábado Domingo" at bounding box center [643, 198] width 552 height 25
select select "4"
click at [367, 186] on select "[Selecione...] Segunda Terça Quarta Quinta Sexta Sábado Domingo" at bounding box center [643, 198] width 552 height 25
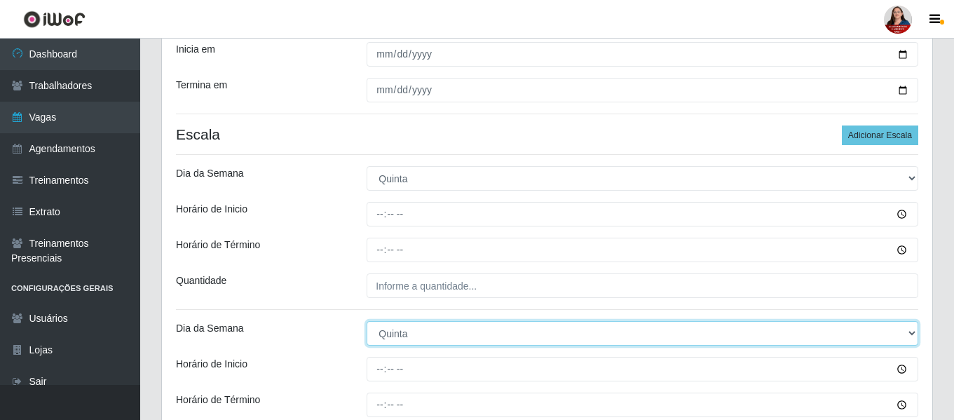
scroll to position [337, 0]
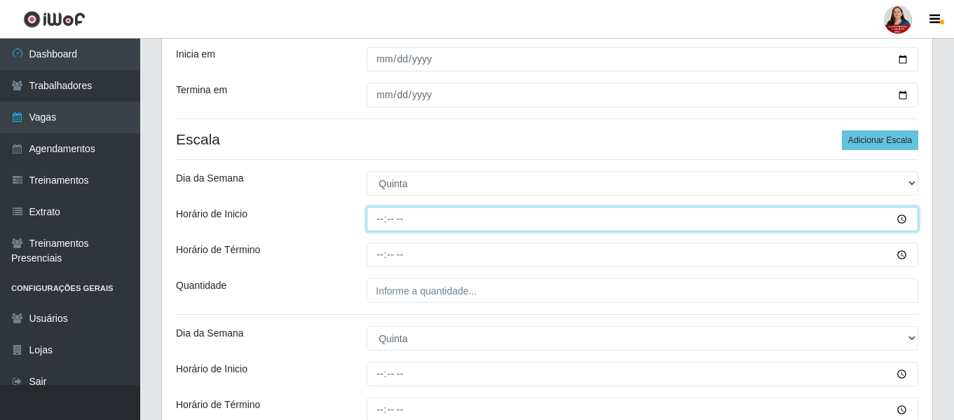
click at [377, 216] on input "Horário de Inicio" at bounding box center [643, 219] width 552 height 25
type input "09:00"
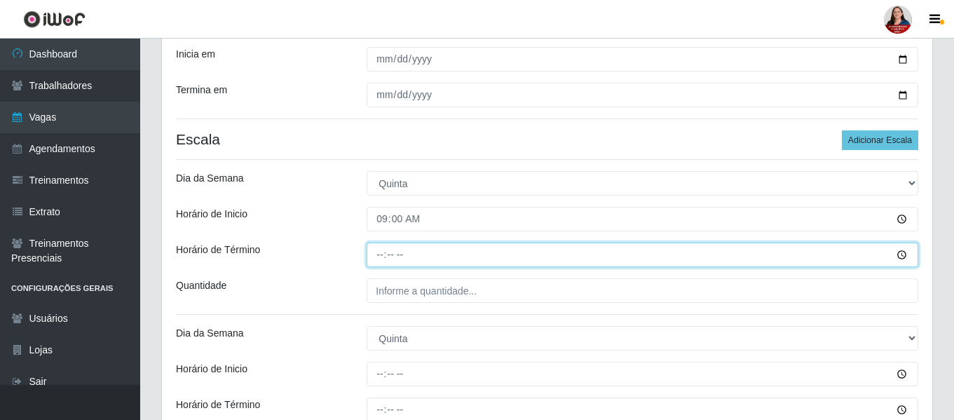
type input "15:00"
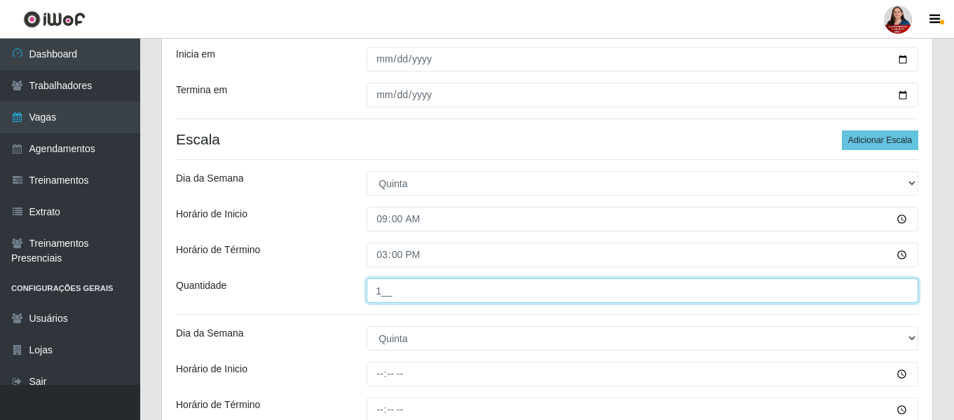
type input "1__"
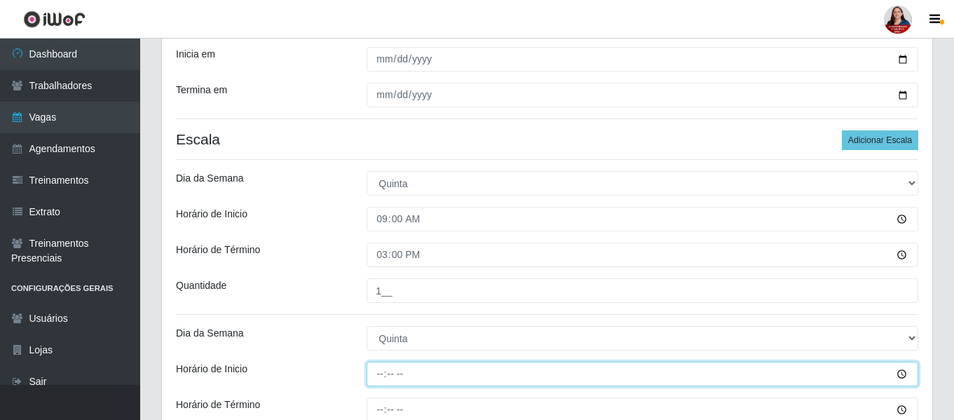
type input "16:00"
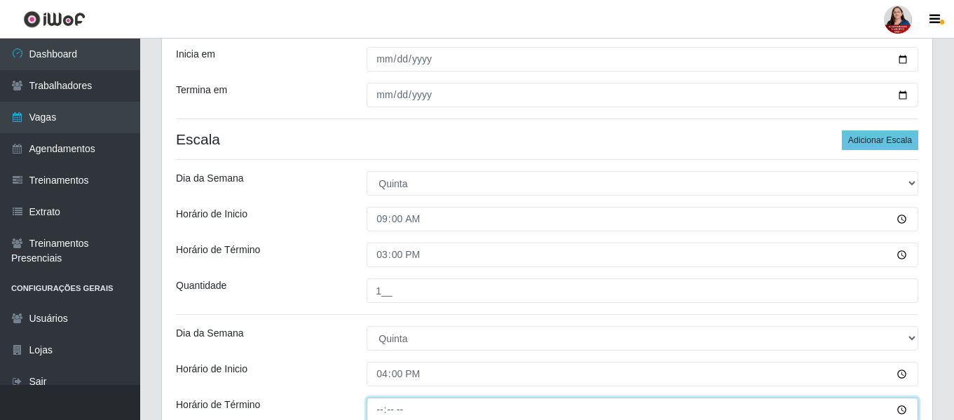
scroll to position [339, 0]
type input "22:00"
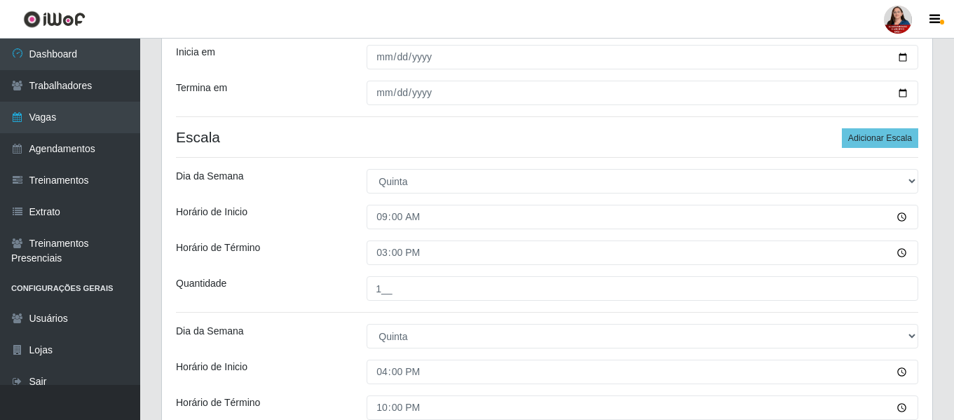
scroll to position [507, 0]
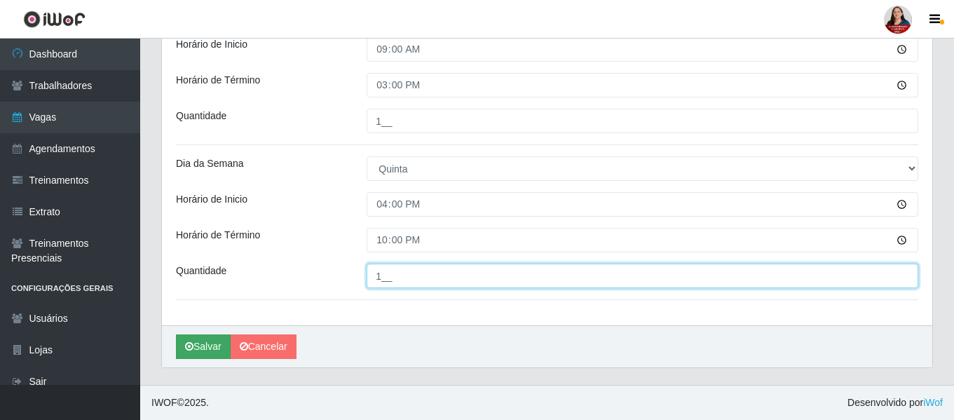
type input "1__"
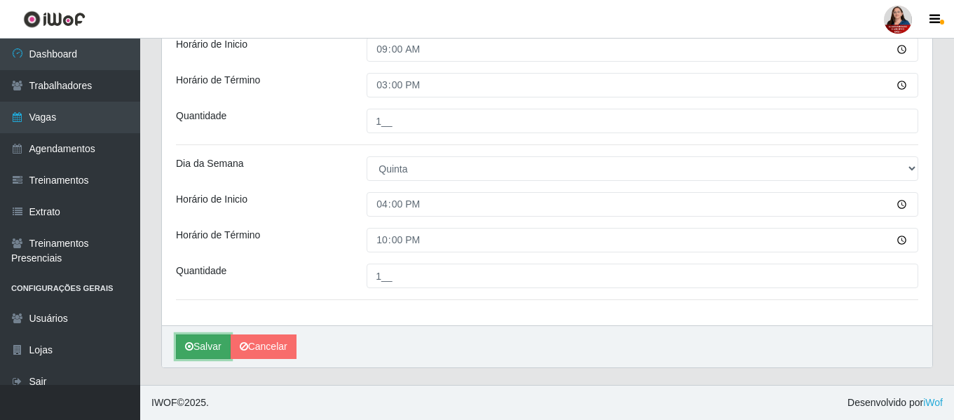
click at [209, 349] on button "Salvar" at bounding box center [203, 346] width 55 height 25
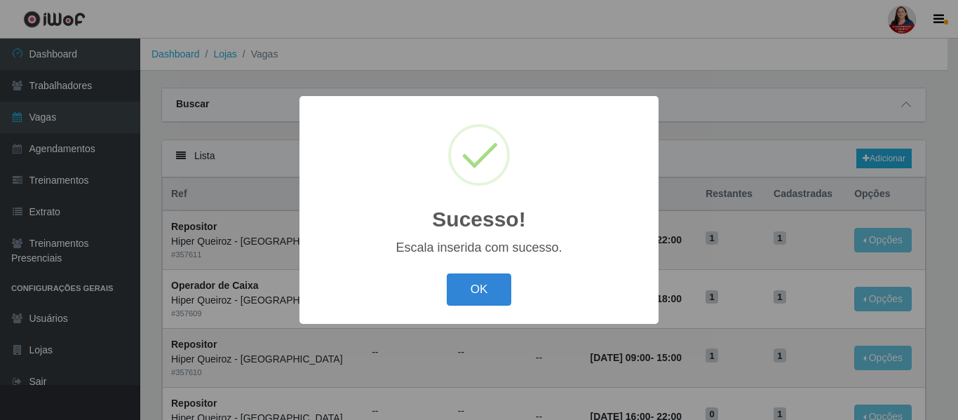
click at [479, 290] on button "OK" at bounding box center [479, 289] width 65 height 33
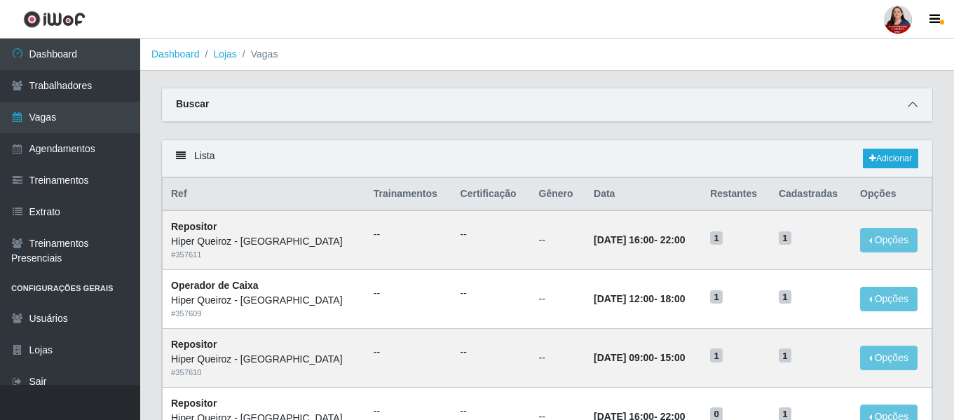
click at [911, 104] on icon at bounding box center [913, 105] width 10 height 10
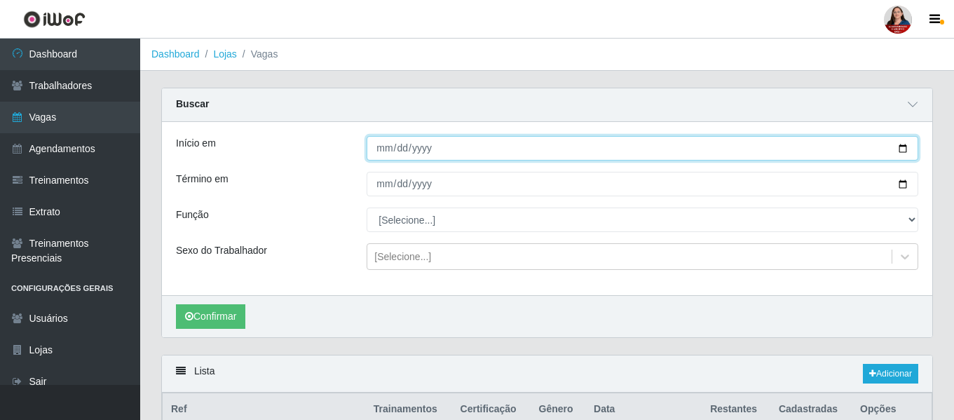
click at [902, 146] on input "Início em" at bounding box center [643, 148] width 552 height 25
type input "2025-10-23"
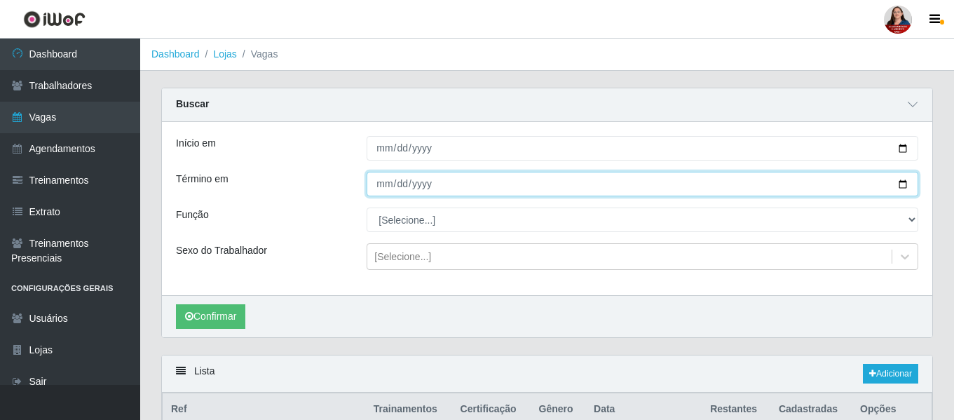
click at [899, 188] on input "Término em" at bounding box center [643, 184] width 552 height 25
type input "2025-10-23"
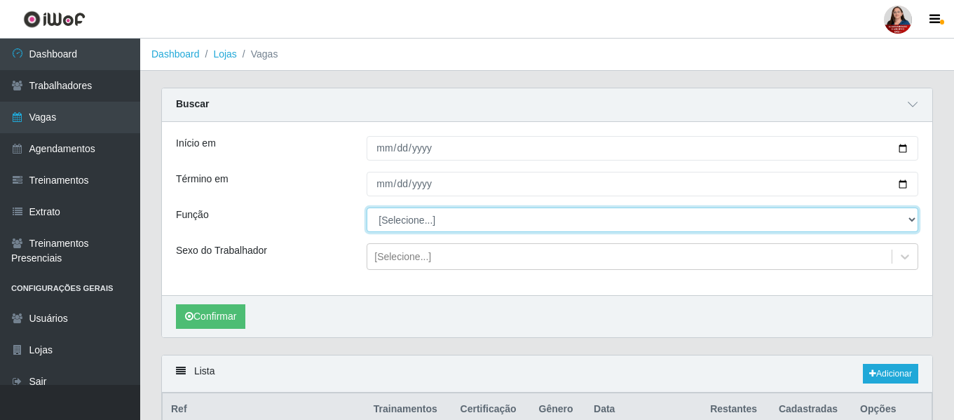
click at [910, 224] on select "[Selecione...] ASG ASG + ASG ++ Embalador Embalador + Embalador ++ Operador de …" at bounding box center [643, 220] width 552 height 25
select select "107"
click at [367, 208] on select "[Selecione...] ASG ASG + ASG ++ Embalador Embalador + Embalador ++ Operador de …" at bounding box center [643, 220] width 552 height 25
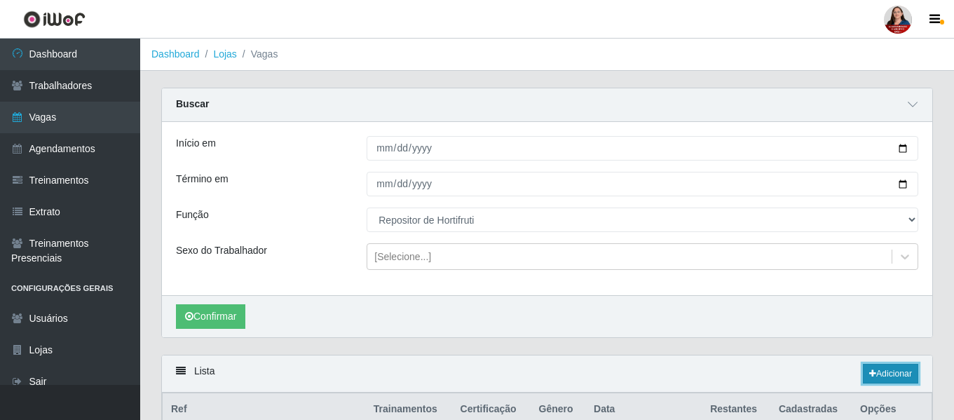
click at [879, 374] on link "Adicionar" at bounding box center [890, 374] width 55 height 20
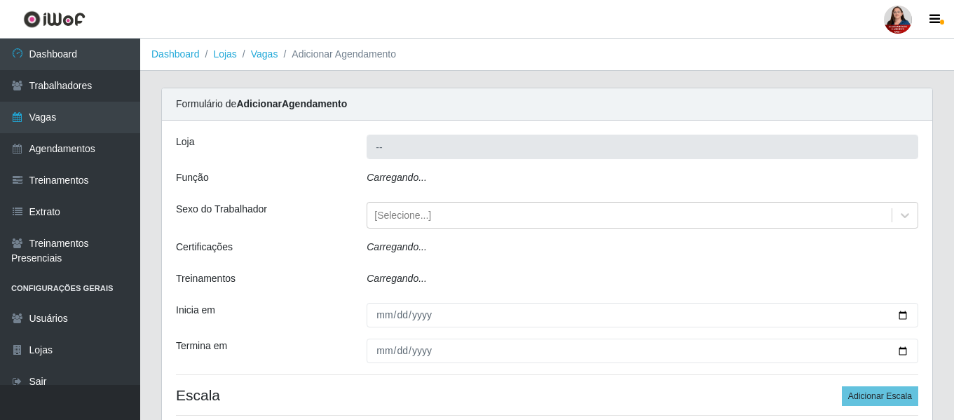
type input "Hiper Queiroz - [GEOGRAPHIC_DATA]"
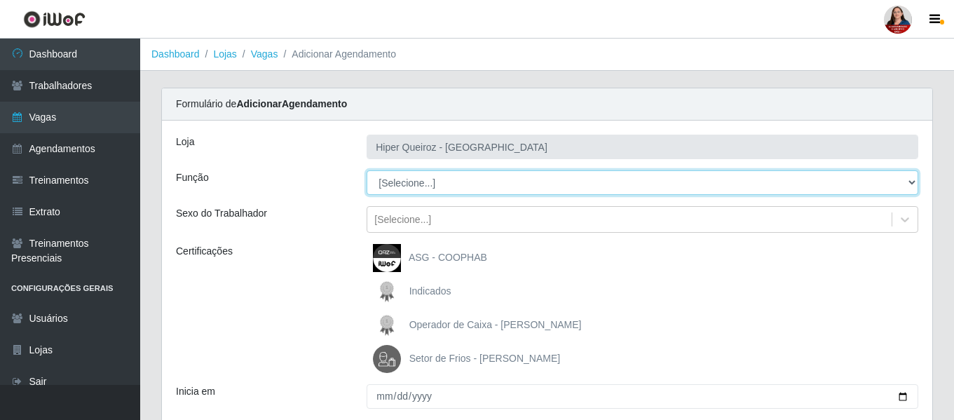
click at [913, 177] on select "[Selecione...] ASG ASG + ASG ++ Embalador Embalador + Embalador ++ Operador de …" at bounding box center [643, 182] width 552 height 25
select select "107"
click at [367, 170] on select "[Selecione...] ASG ASG + ASG ++ Embalador Embalador + Embalador ++ Operador de …" at bounding box center [643, 182] width 552 height 25
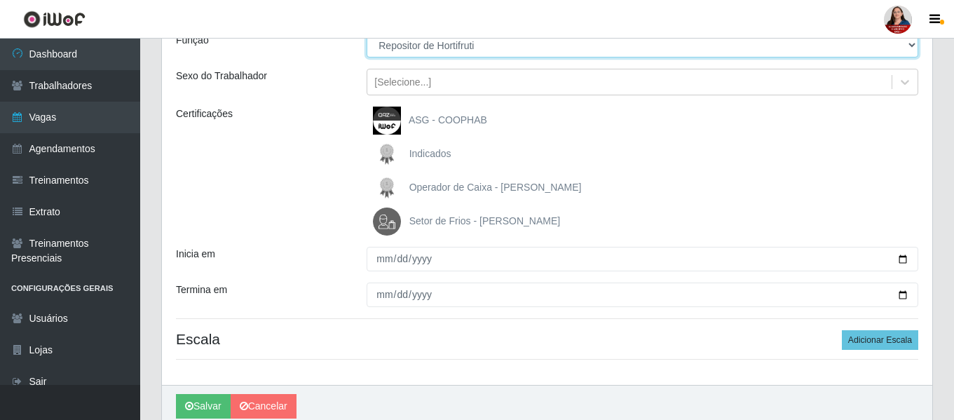
scroll to position [140, 0]
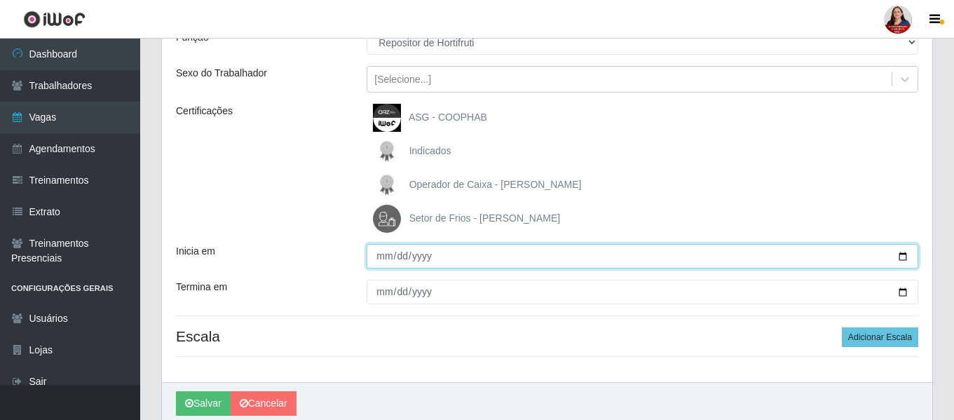
click at [904, 254] on input "Inicia em" at bounding box center [643, 256] width 552 height 25
type input "2025-10-23"
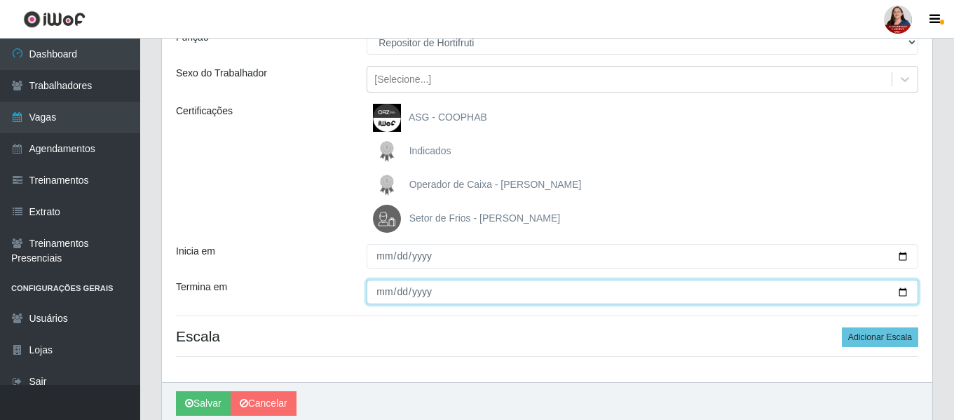
click at [905, 294] on input "Termina em" at bounding box center [643, 292] width 552 height 25
type input "2025-10-23"
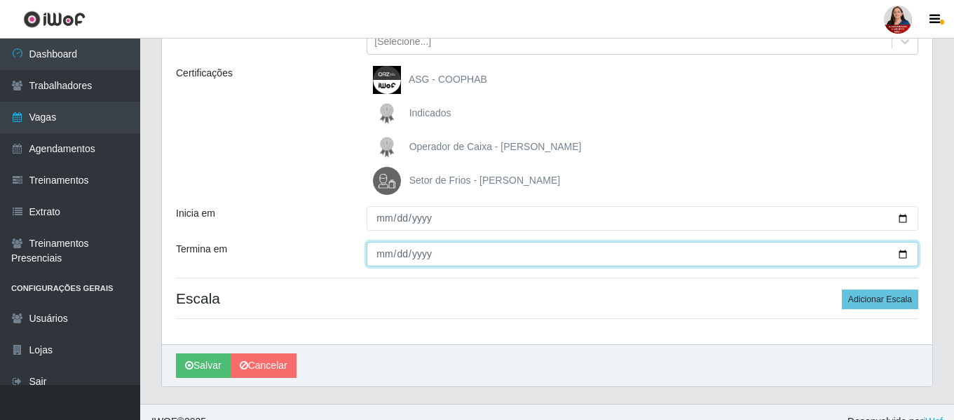
scroll to position [197, 0]
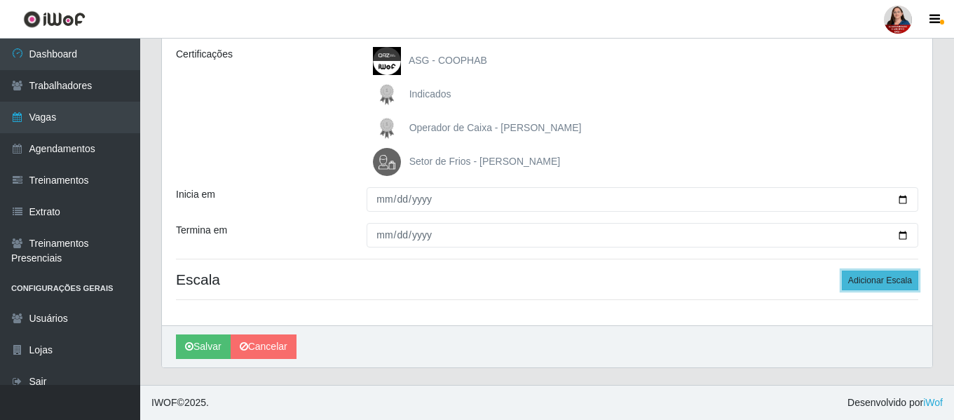
click at [868, 283] on button "Adicionar Escala" at bounding box center [880, 281] width 76 height 20
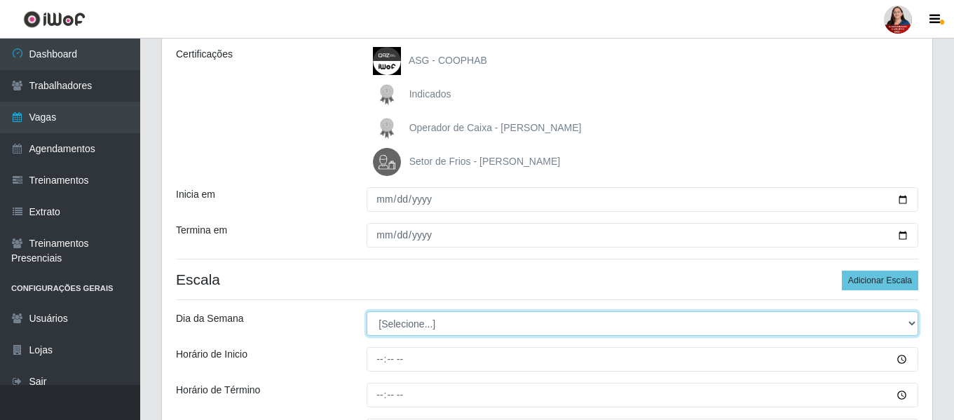
click at [916, 325] on select "[Selecione...] Segunda Terça Quarta Quinta Sexta Sábado Domingo" at bounding box center [643, 323] width 552 height 25
select select "4"
click at [367, 311] on select "[Selecione...] Segunda Terça Quarta Quinta Sexta Sábado Domingo" at bounding box center [643, 323] width 552 height 25
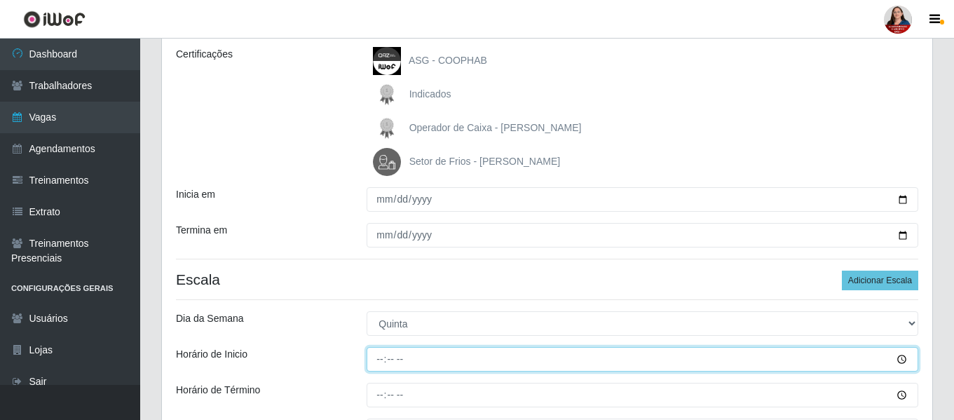
type input "16:00"
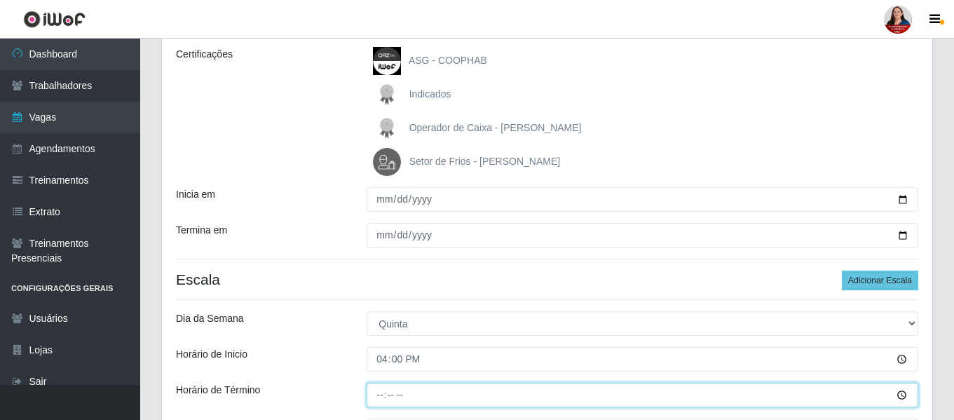
type input "22:00"
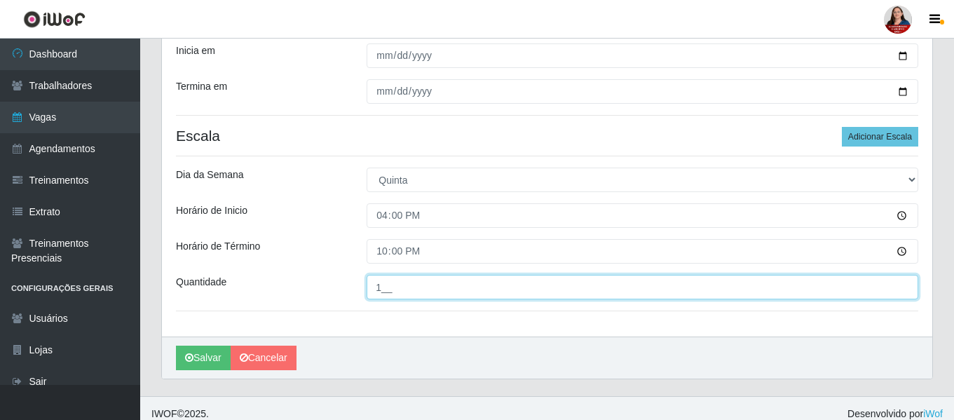
scroll to position [352, 0]
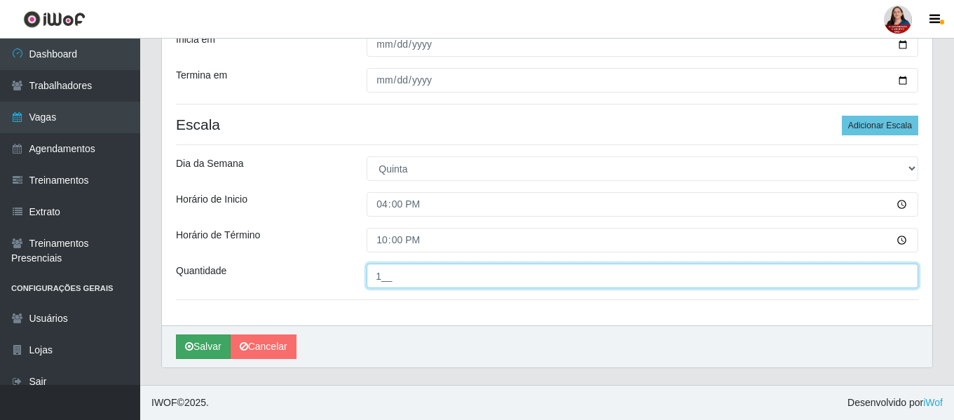
type input "1__"
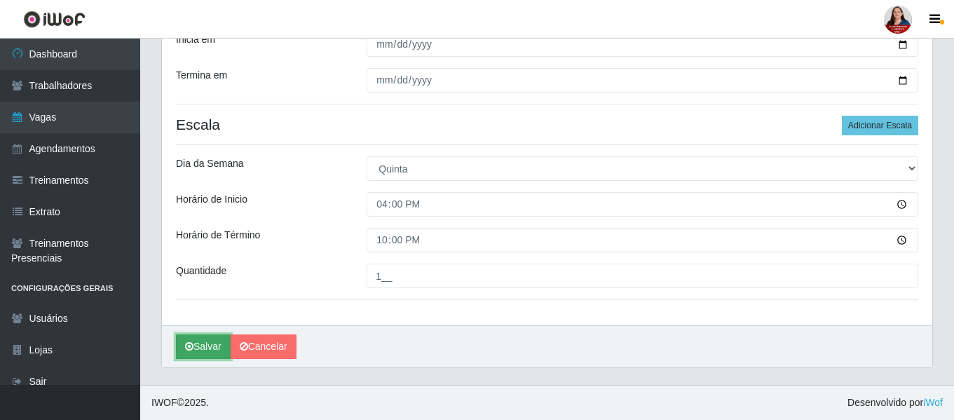
click at [205, 346] on button "Salvar" at bounding box center [203, 346] width 55 height 25
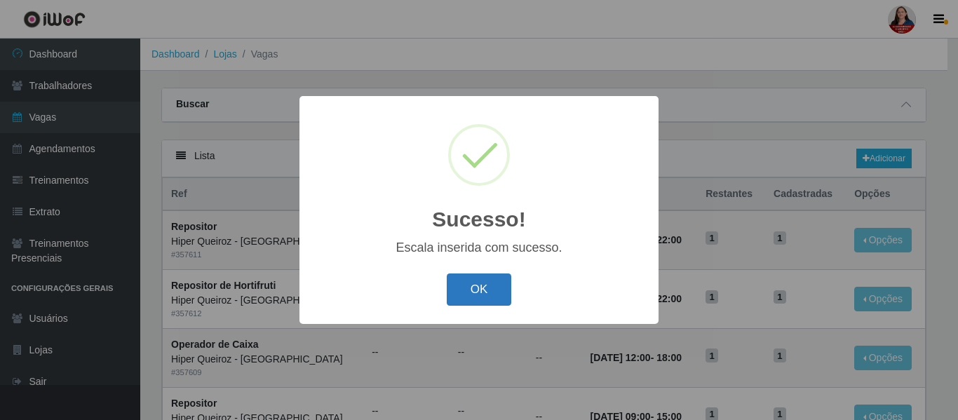
click at [485, 293] on button "OK" at bounding box center [479, 289] width 65 height 33
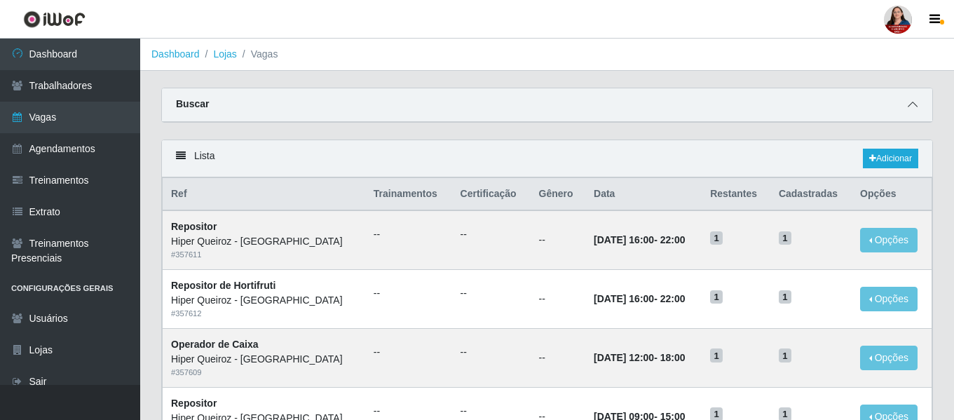
click at [919, 107] on span at bounding box center [913, 105] width 17 height 16
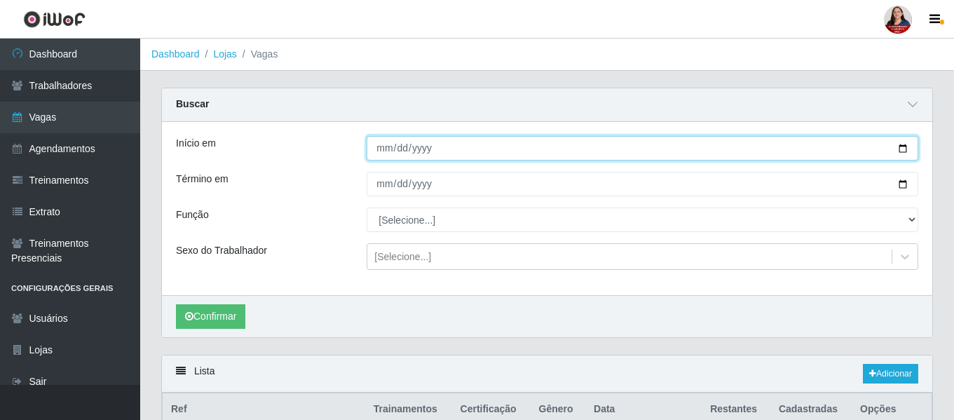
click at [907, 149] on input "Início em" at bounding box center [643, 148] width 552 height 25
type input "2025-10-24"
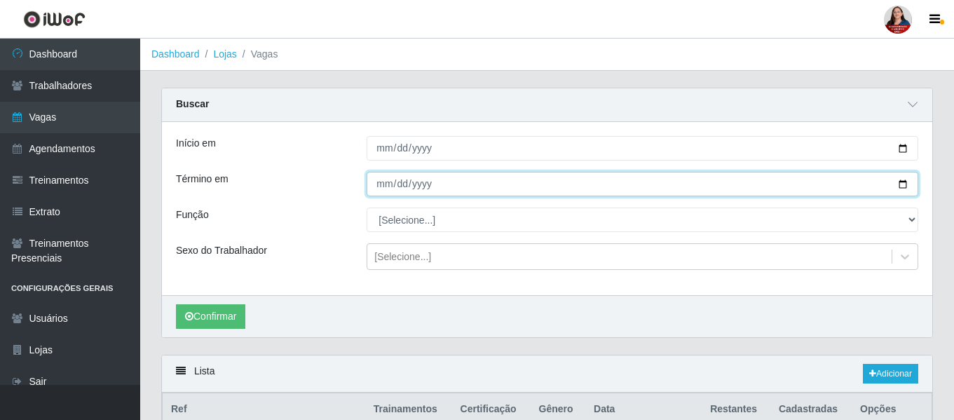
click at [901, 186] on input "Término em" at bounding box center [643, 184] width 552 height 25
type input "2025-10-24"
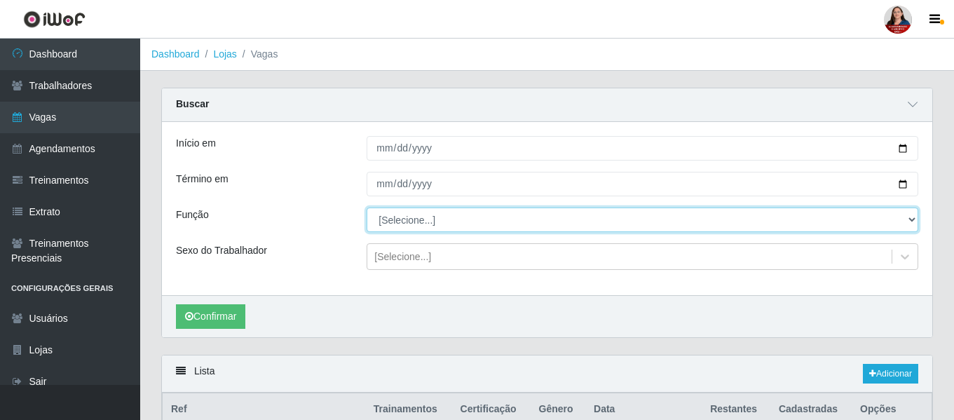
click at [913, 222] on select "[Selecione...] ASG ASG + ASG ++ Embalador Embalador + Embalador ++ Operador de …" at bounding box center [643, 220] width 552 height 25
select select "22"
click at [367, 208] on select "[Selecione...] ASG ASG + ASG ++ Embalador Embalador + Embalador ++ Operador de …" at bounding box center [643, 220] width 552 height 25
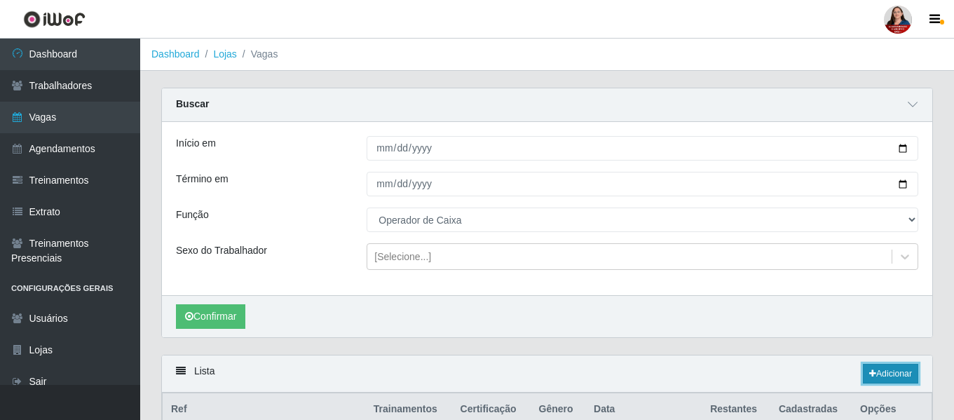
click at [902, 373] on link "Adicionar" at bounding box center [890, 374] width 55 height 20
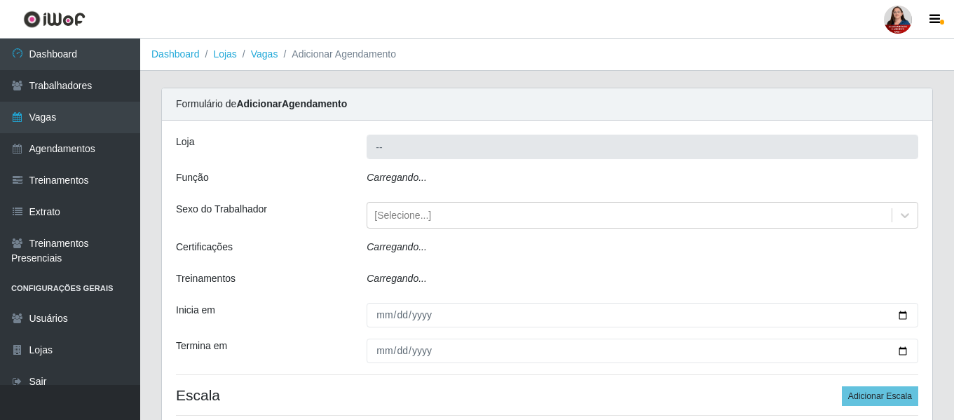
type input "Hiper Queiroz - [GEOGRAPHIC_DATA]"
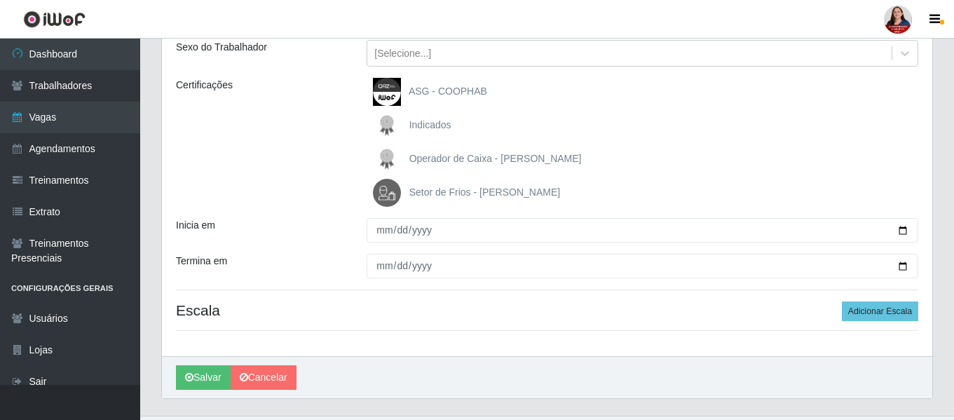
scroll to position [197, 0]
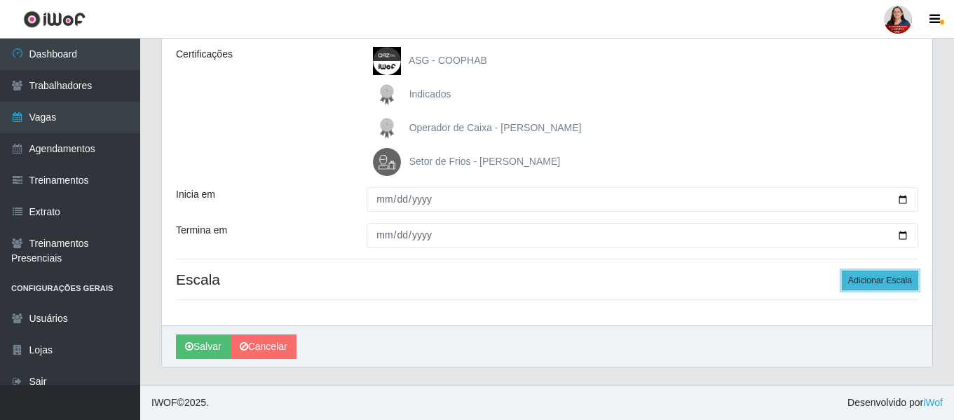
click at [875, 283] on button "Adicionar Escala" at bounding box center [880, 281] width 76 height 20
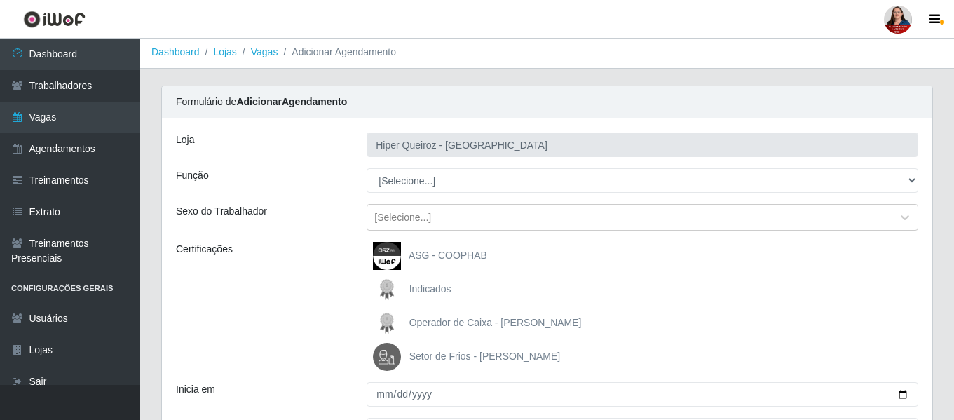
scroll to position [0, 0]
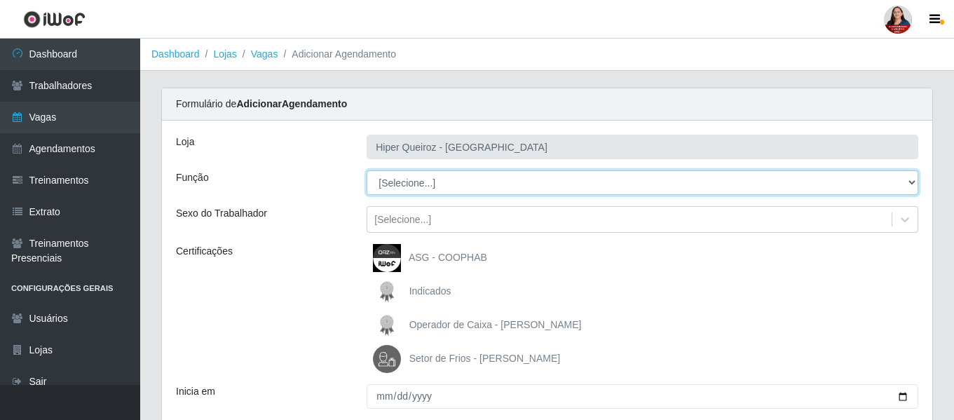
click at [912, 187] on select "[Selecione...] ASG ASG + ASG ++ Embalador Embalador + Embalador ++ Operador de …" at bounding box center [643, 182] width 552 height 25
select select "22"
click at [367, 170] on select "[Selecione...] ASG ASG + ASG ++ Embalador Embalador + Embalador ++ Operador de …" at bounding box center [643, 182] width 552 height 25
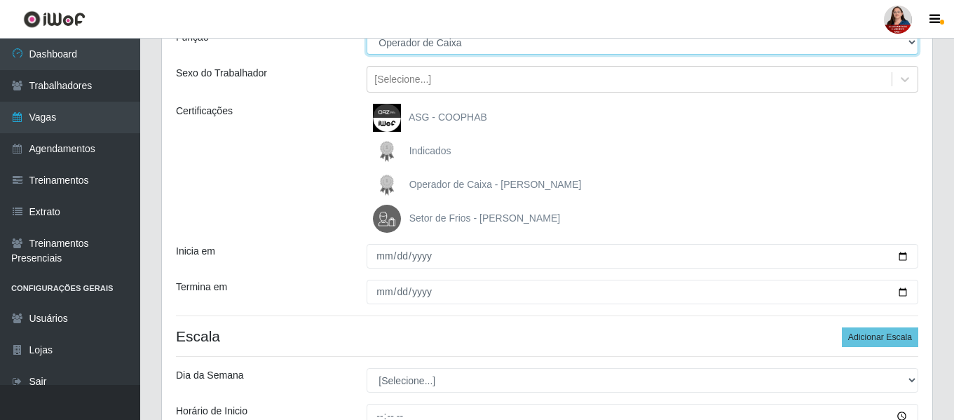
scroll to position [210, 0]
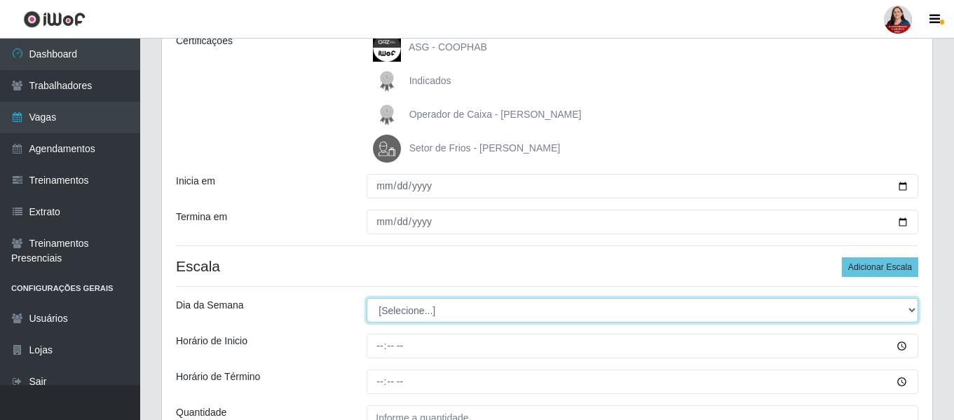
click at [912, 312] on select "[Selecione...] Segunda Terça Quarta Quinta Sexta Sábado Domingo" at bounding box center [643, 310] width 552 height 25
select select "5"
click at [367, 298] on select "[Selecione...] Segunda Terça Quarta Quinta Sexta Sábado Domingo" at bounding box center [643, 310] width 552 height 25
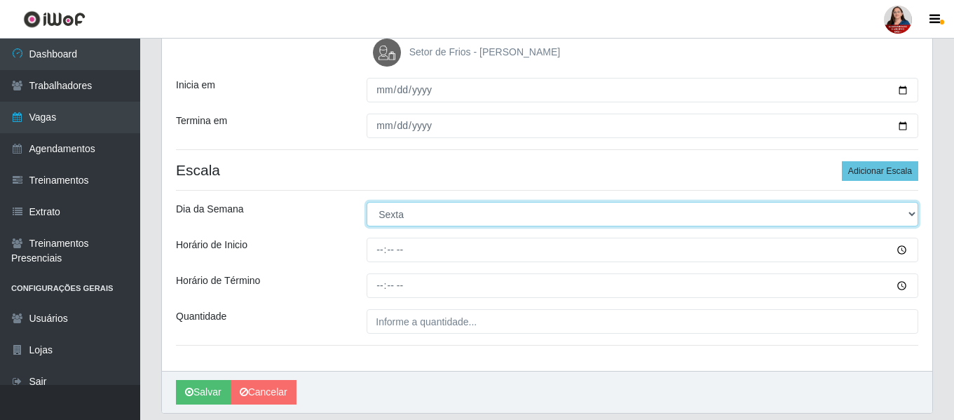
scroll to position [282, 0]
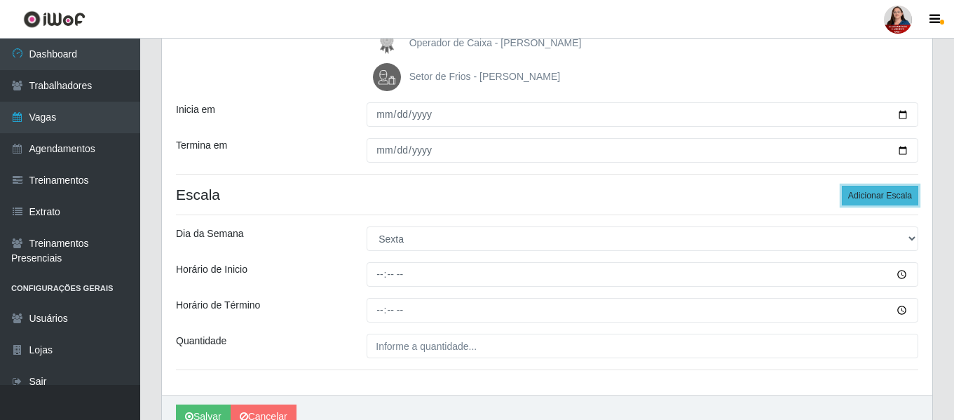
click at [879, 196] on button "Adicionar Escala" at bounding box center [880, 196] width 76 height 20
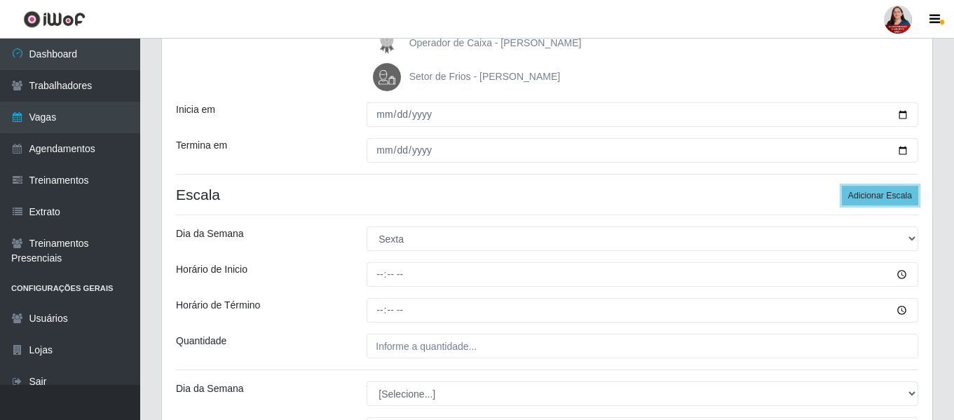
scroll to position [352, 0]
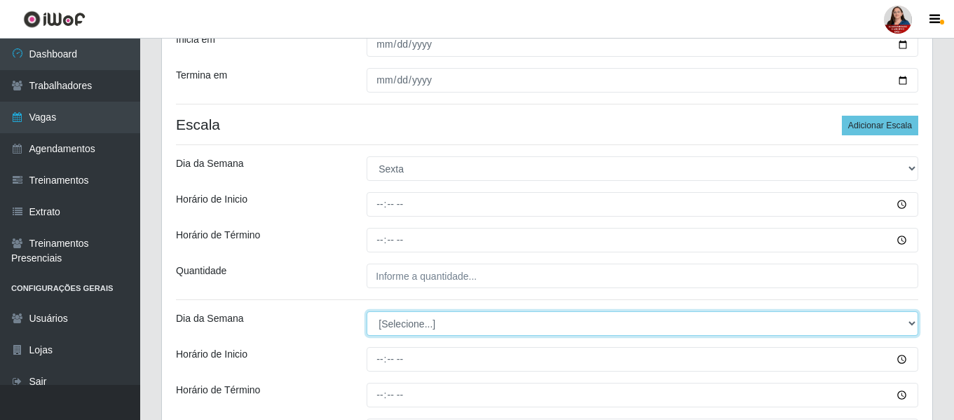
click at [916, 322] on select "[Selecione...] Segunda Terça Quarta Quinta Sexta Sábado Domingo" at bounding box center [643, 323] width 552 height 25
select select "5"
click at [367, 311] on select "[Selecione...] Segunda Terça Quarta Quinta Sexta Sábado Domingo" at bounding box center [643, 323] width 552 height 25
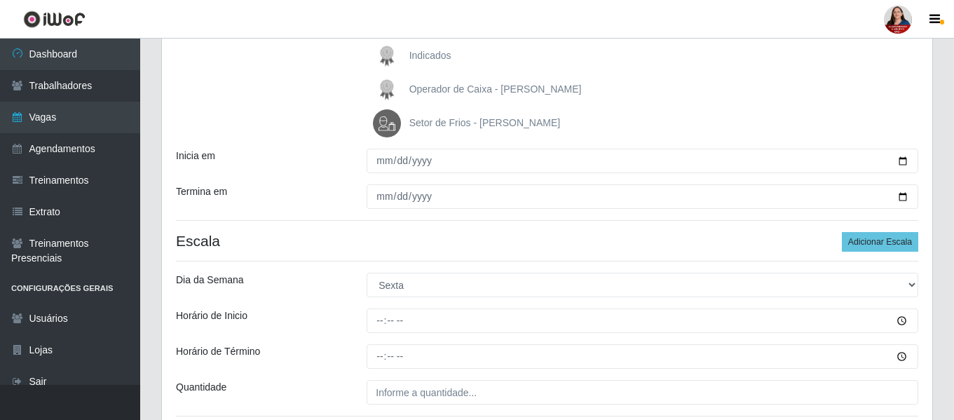
scroll to position [212, 0]
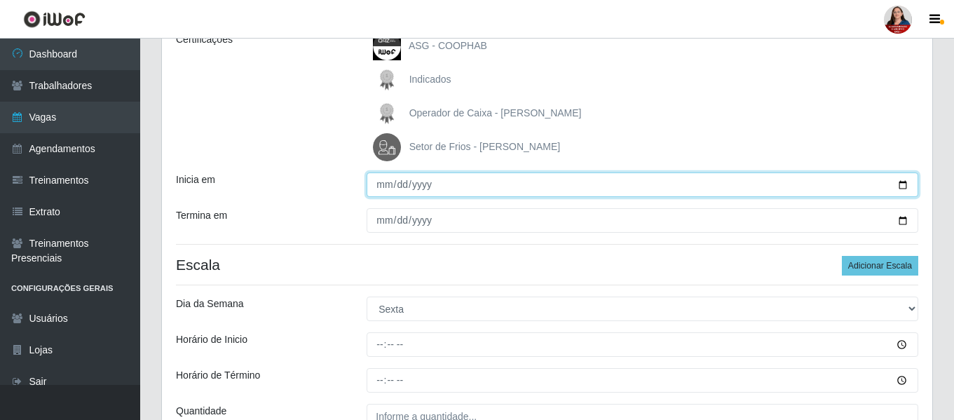
click at [904, 183] on input "Inicia em" at bounding box center [643, 185] width 552 height 25
type input "2025-10-24"
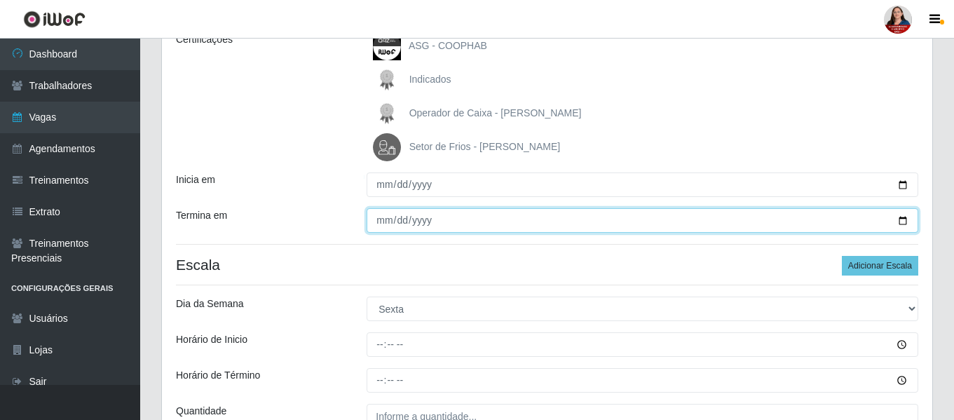
click at [903, 221] on input "Termina em" at bounding box center [643, 220] width 552 height 25
type input "2025-10-24"
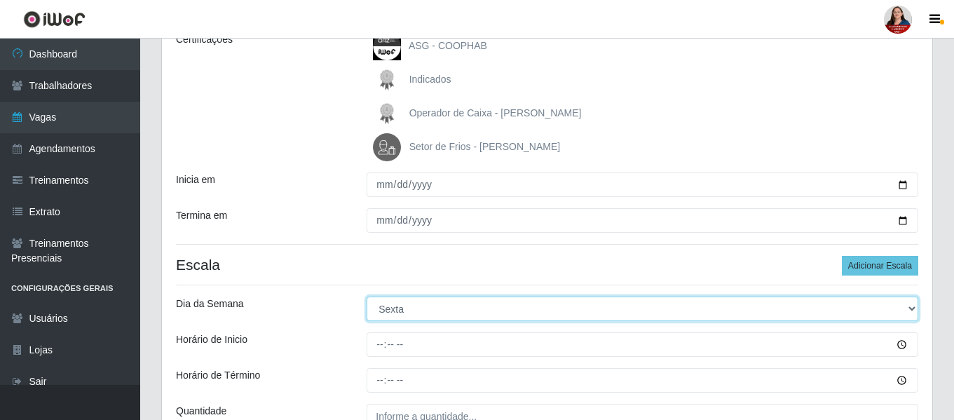
click at [532, 320] on select "[Selecione...] Segunda Terça Quarta Quinta Sexta Sábado Domingo" at bounding box center [643, 309] width 552 height 25
click at [367, 297] on select "[Selecione...] Segunda Terça Quarta Quinta Sexta Sábado Domingo" at bounding box center [643, 309] width 552 height 25
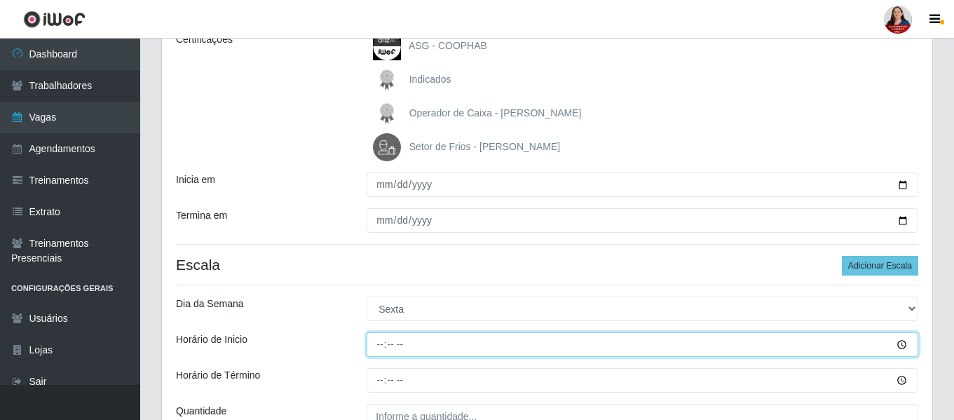
type input "10:00"
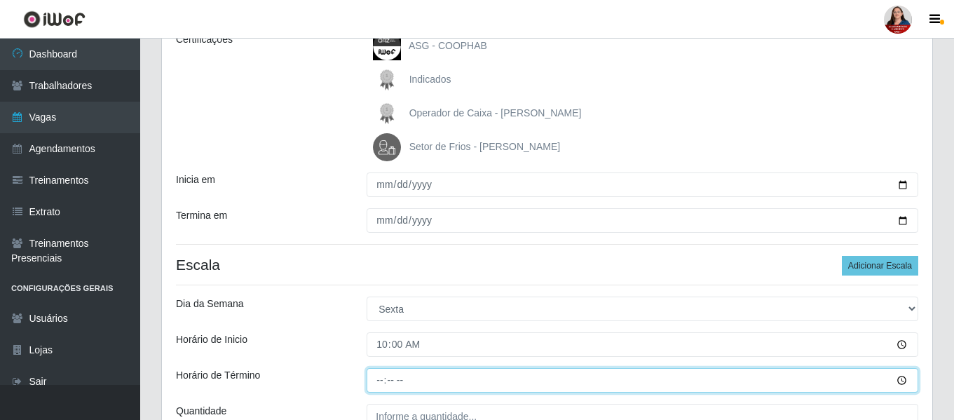
type input "16:00"
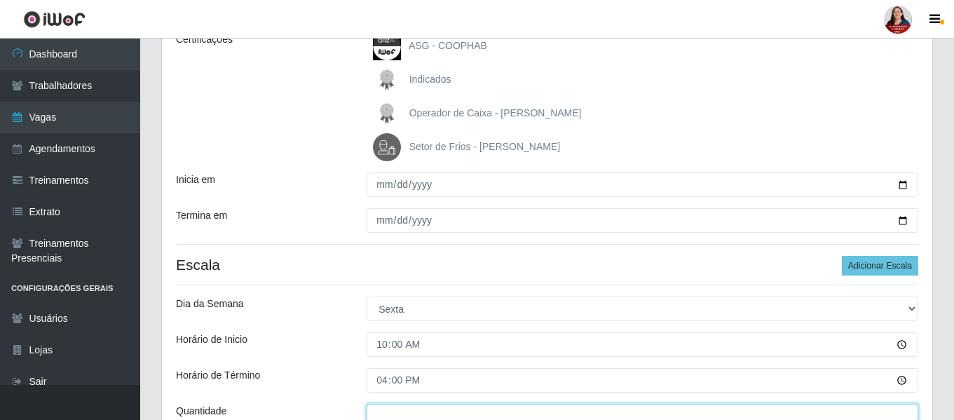
scroll to position [220, 0]
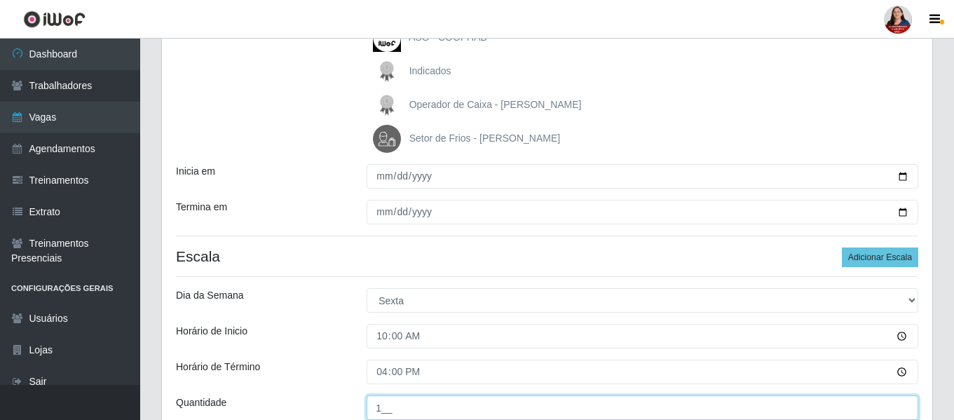
type input "1__"
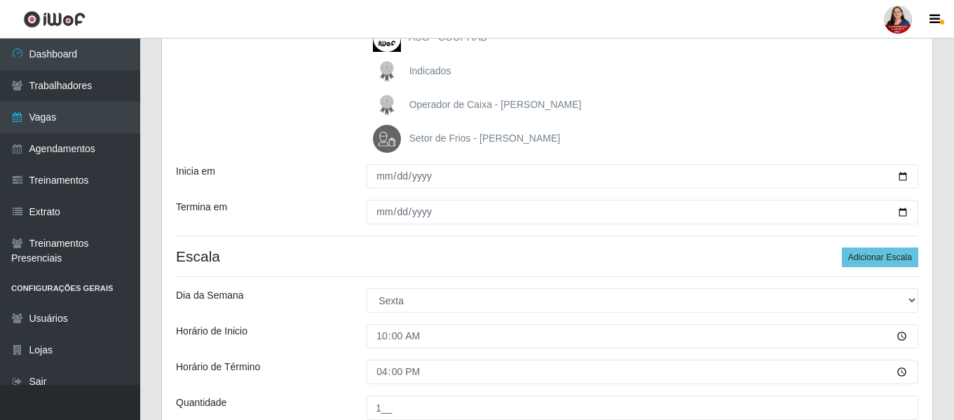
scroll to position [466, 0]
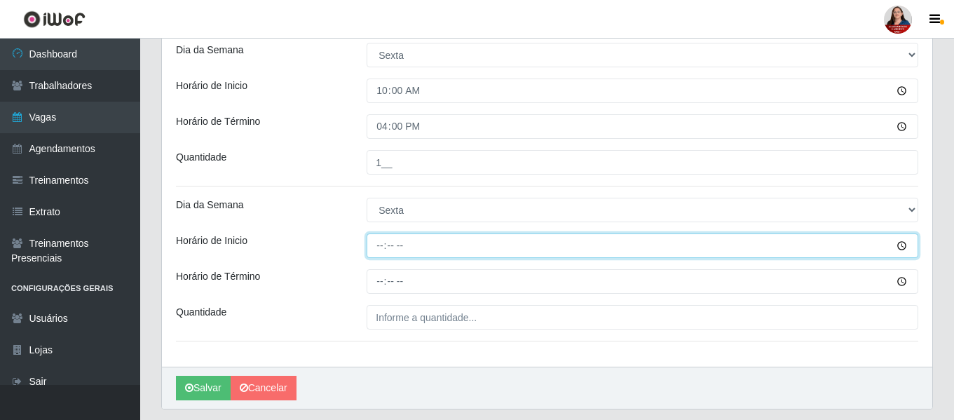
type input "16:00"
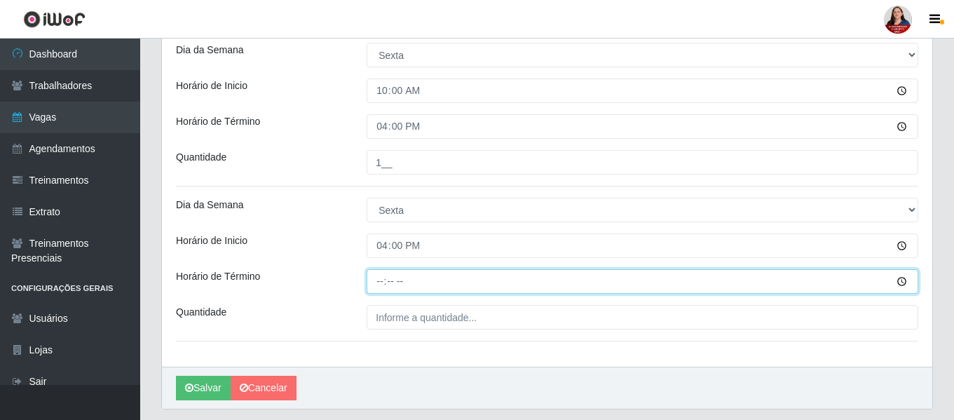
type input "22:00"
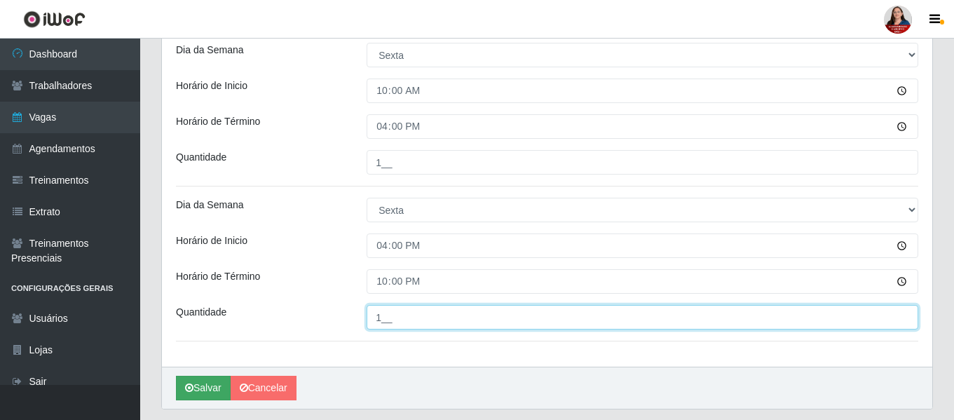
type input "1__"
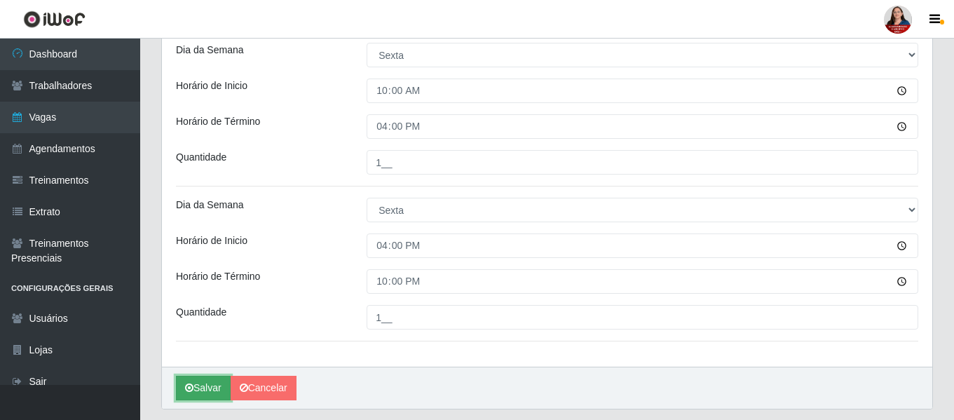
click at [210, 390] on button "Salvar" at bounding box center [203, 388] width 55 height 25
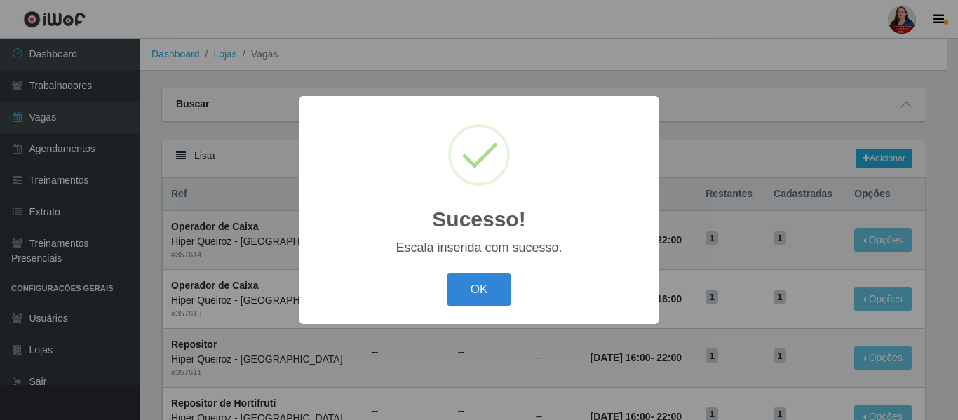
drag, startPoint x: 475, startPoint y: 295, endPoint x: 482, endPoint y: 283, distance: 13.8
click at [475, 294] on button "OK" at bounding box center [479, 289] width 65 height 33
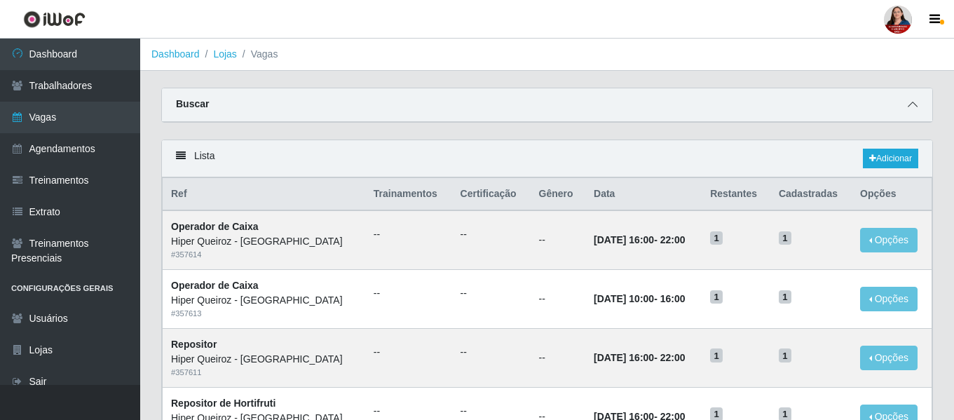
click at [914, 107] on icon at bounding box center [913, 105] width 10 height 10
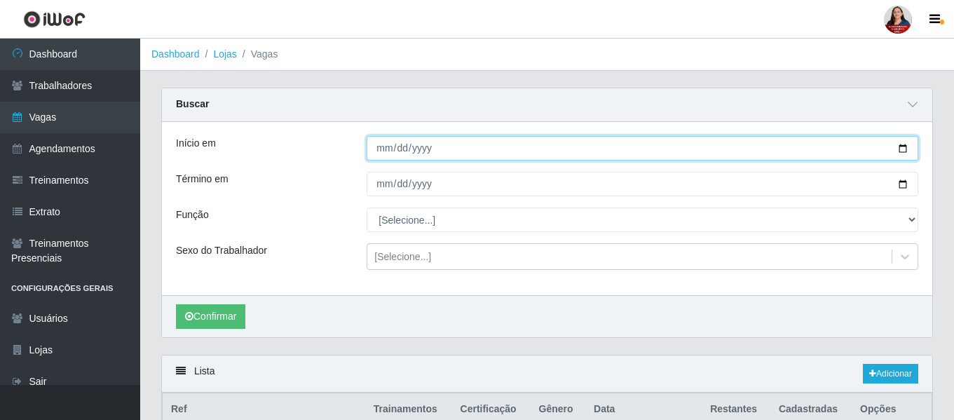
click at [905, 147] on input "Início em" at bounding box center [643, 148] width 552 height 25
type input "2025-10-24"
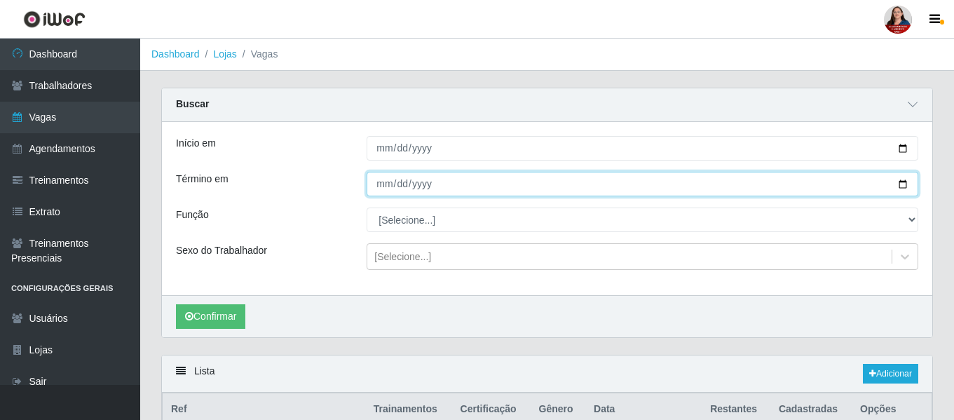
drag, startPoint x: 902, startPoint y: 184, endPoint x: 874, endPoint y: 188, distance: 27.6
click at [900, 184] on input "Término em" at bounding box center [643, 184] width 552 height 25
type input "2025-10-24"
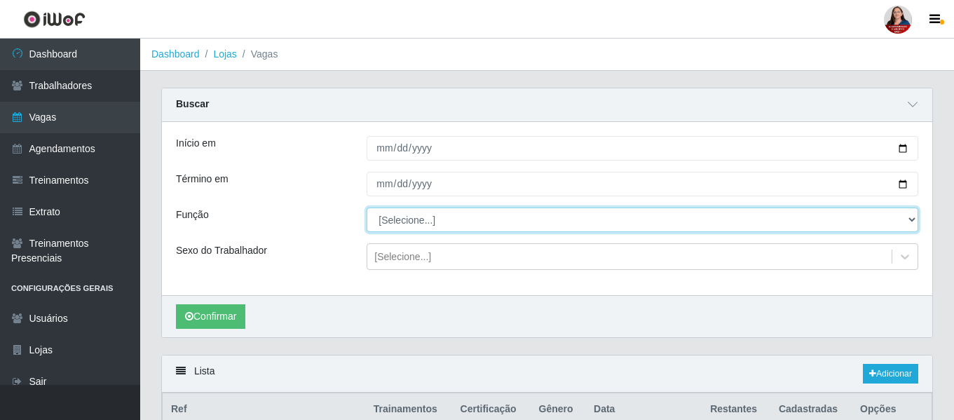
click at [910, 222] on select "[Selecione...] ASG ASG + ASG ++ Embalador Embalador + Embalador ++ Operador de …" at bounding box center [643, 220] width 552 height 25
select select "24"
click at [367, 208] on select "[Selecione...] ASG ASG + ASG ++ Embalador Embalador + Embalador ++ Operador de …" at bounding box center [643, 220] width 552 height 25
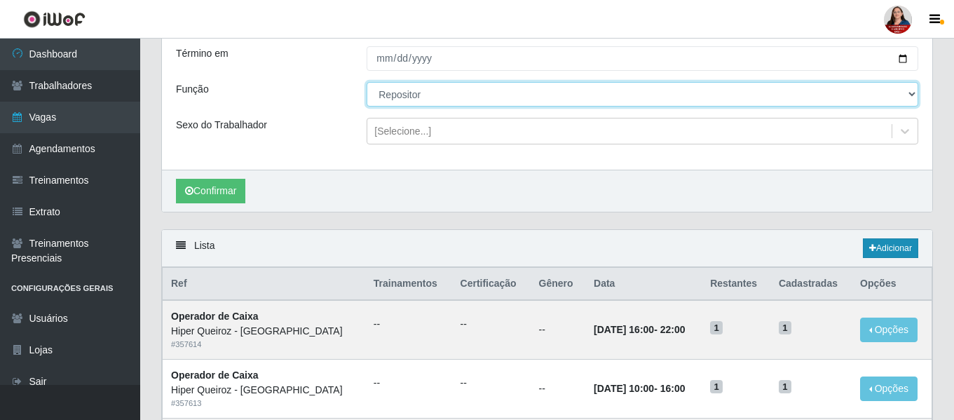
scroll to position [140, 0]
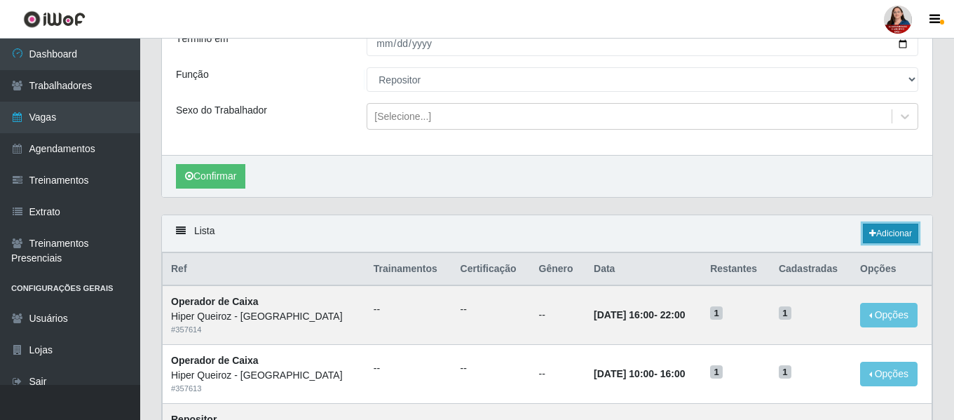
click at [886, 234] on link "Adicionar" at bounding box center [890, 234] width 55 height 20
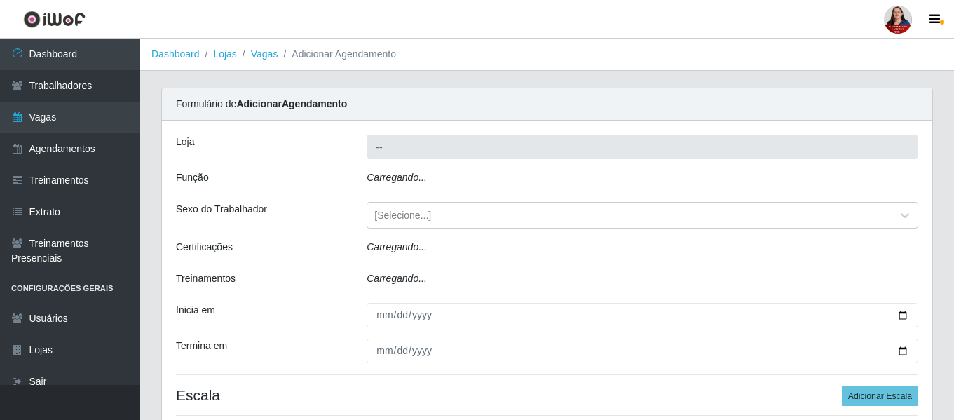
type input "Hiper Queiroz - [GEOGRAPHIC_DATA]"
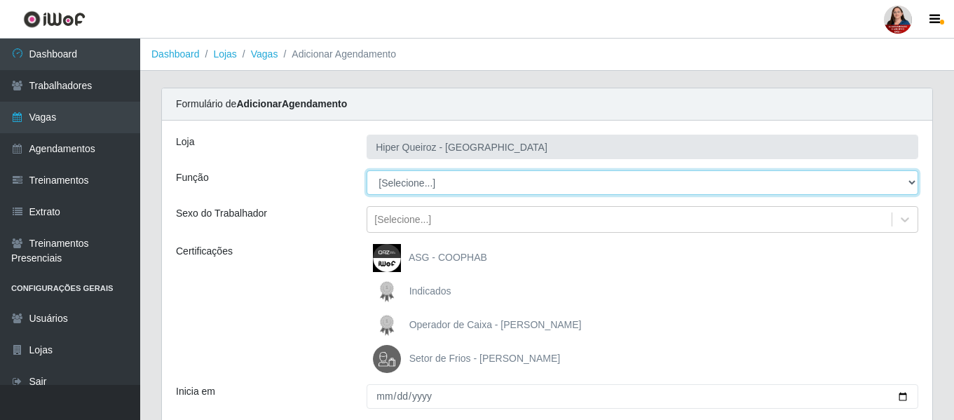
click at [912, 184] on select "[Selecione...] ASG ASG + ASG ++ Embalador Embalador + Embalador ++ Operador de …" at bounding box center [643, 182] width 552 height 25
select select "24"
click at [367, 170] on select "[Selecione...] ASG ASG + ASG ++ Embalador Embalador + Embalador ++ Operador de …" at bounding box center [643, 182] width 552 height 25
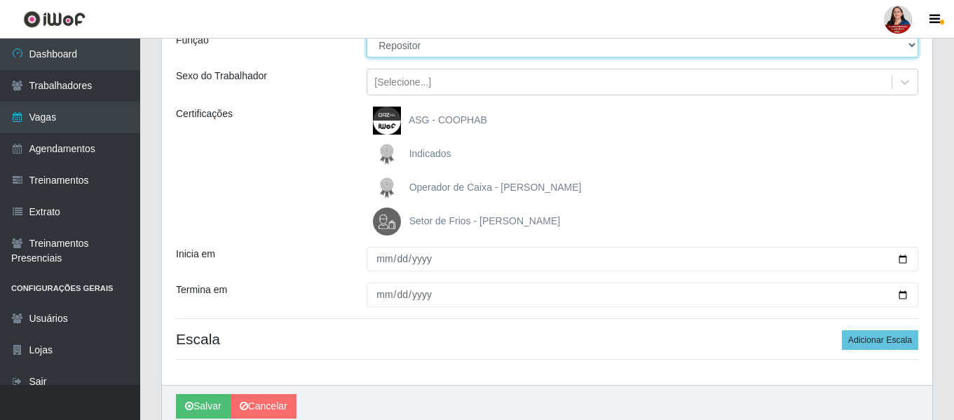
scroll to position [140, 0]
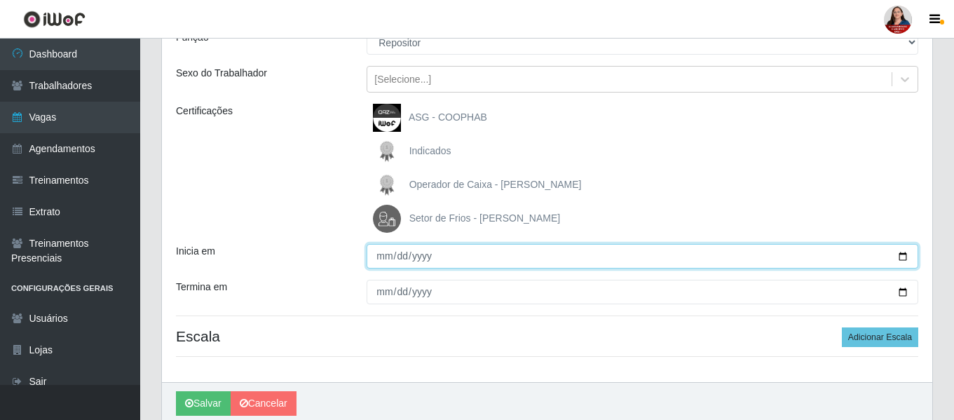
click at [905, 258] on input "Inicia em" at bounding box center [643, 256] width 552 height 25
type input "2025-10-24"
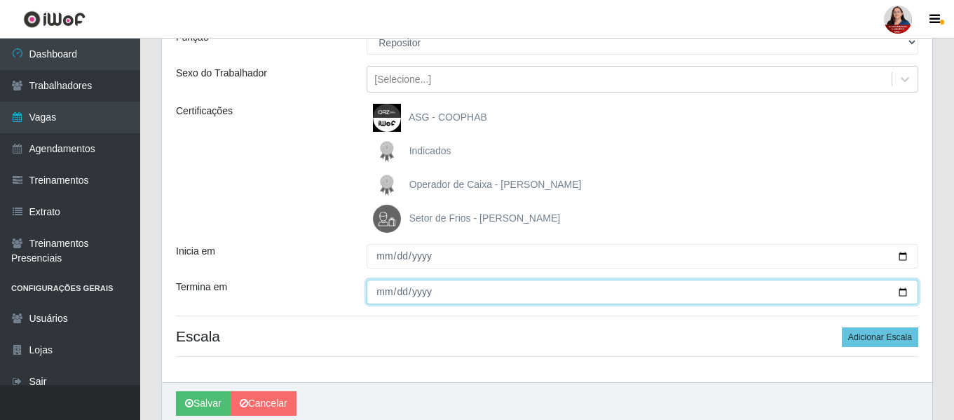
click at [903, 295] on input "Termina em" at bounding box center [643, 292] width 552 height 25
type input "2025-10-24"
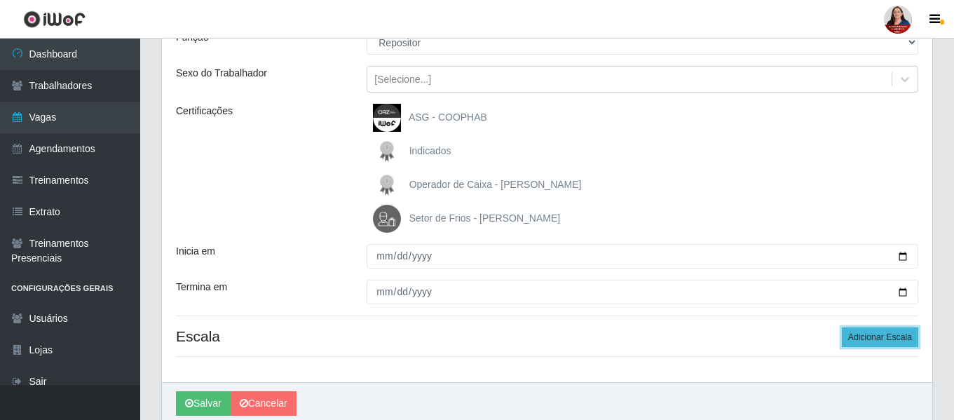
click at [894, 338] on button "Adicionar Escala" at bounding box center [880, 337] width 76 height 20
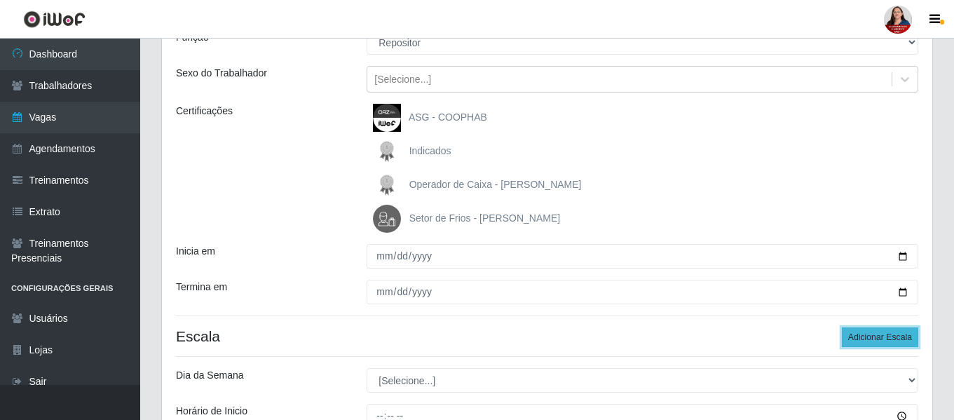
click at [894, 338] on button "Adicionar Escala" at bounding box center [880, 337] width 76 height 20
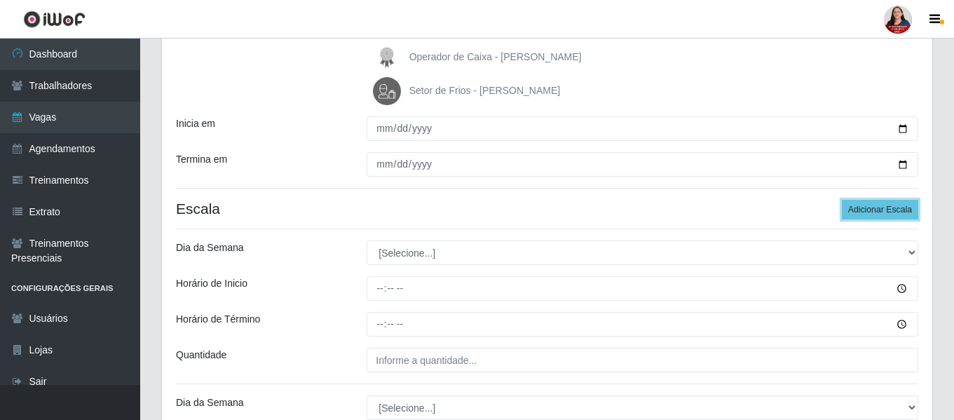
scroll to position [280, 0]
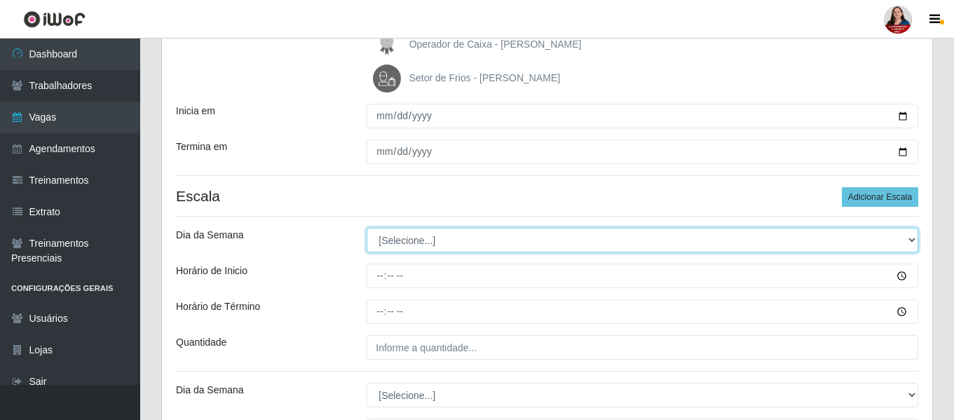
click at [913, 238] on select "[Selecione...] Segunda Terça Quarta Quinta Sexta Sábado Domingo" at bounding box center [643, 240] width 552 height 25
select select "5"
click at [367, 228] on select "[Selecione...] Segunda Terça Quarta Quinta Sexta Sábado Domingo" at bounding box center [643, 240] width 552 height 25
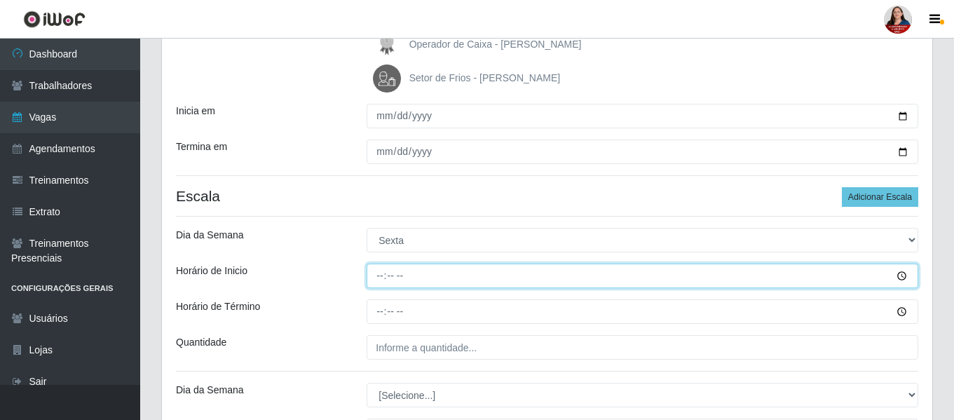
type input "09:00"
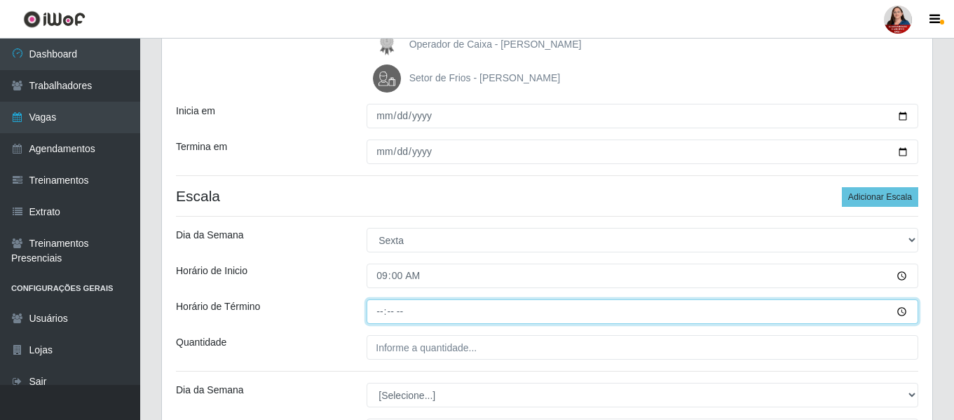
type input "15:00"
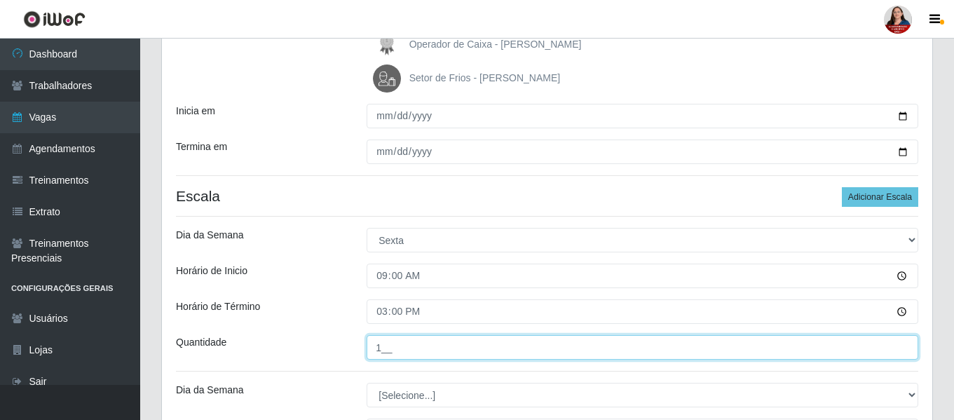
type input "1__"
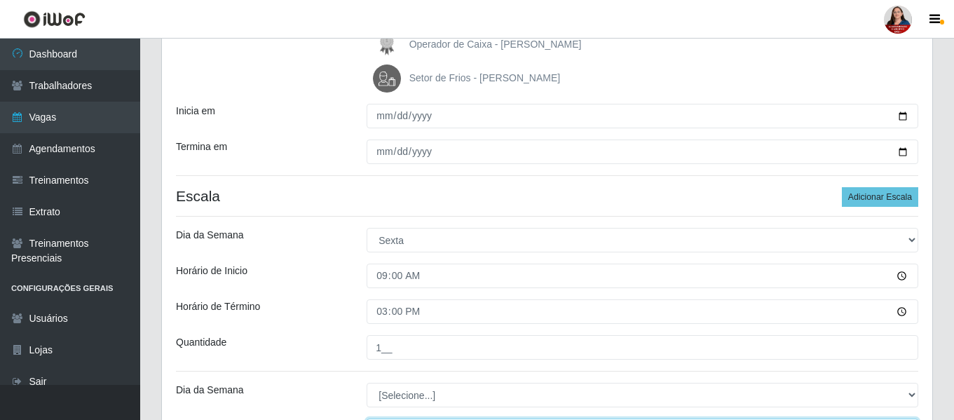
scroll to position [304, 0]
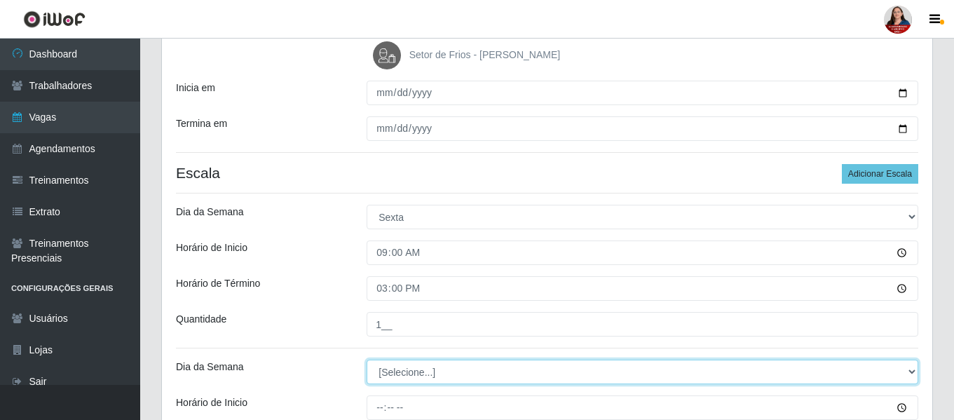
click at [911, 369] on select "[Selecione...] Segunda Terça Quarta Quinta Sexta Sábado Domingo" at bounding box center [643, 372] width 552 height 25
select select "5"
click at [367, 360] on select "[Selecione...] Segunda Terça Quarta Quinta Sexta Sábado Domingo" at bounding box center [643, 372] width 552 height 25
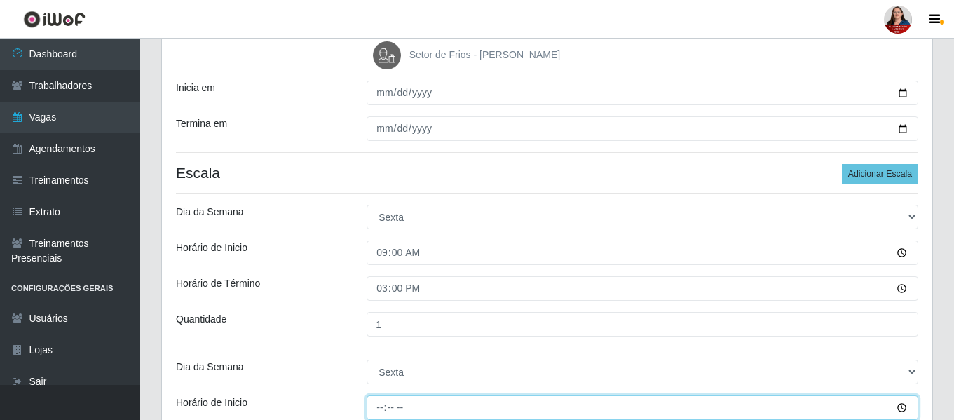
type input "16:00"
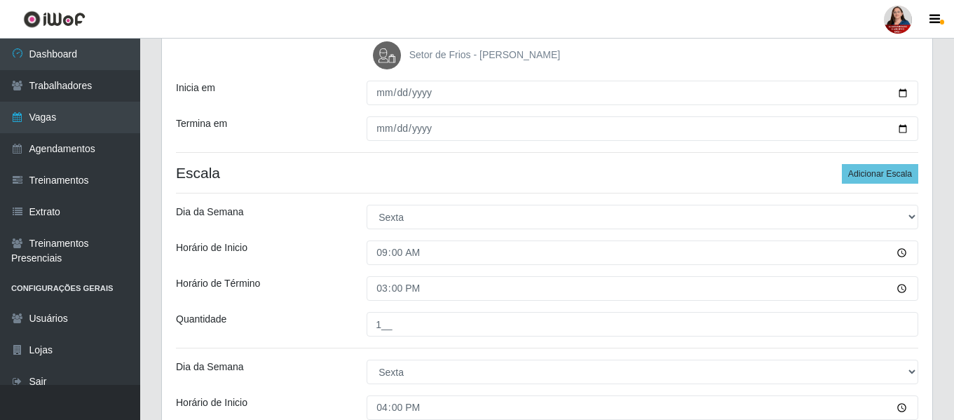
scroll to position [507, 0]
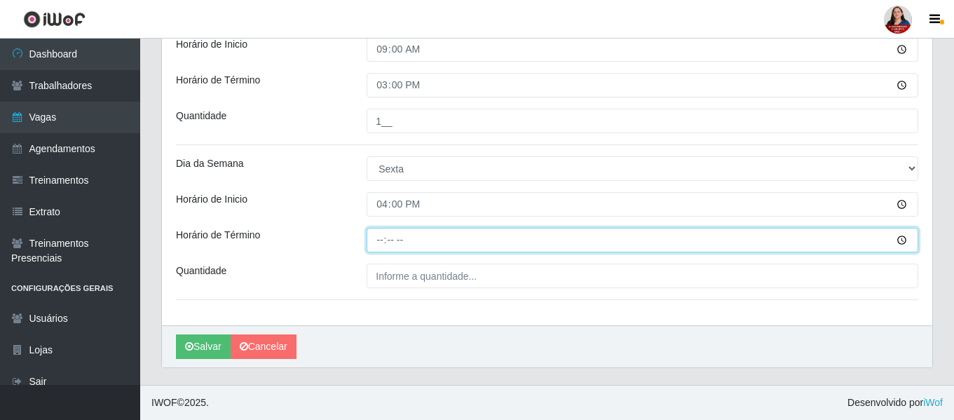
type input "22:00"
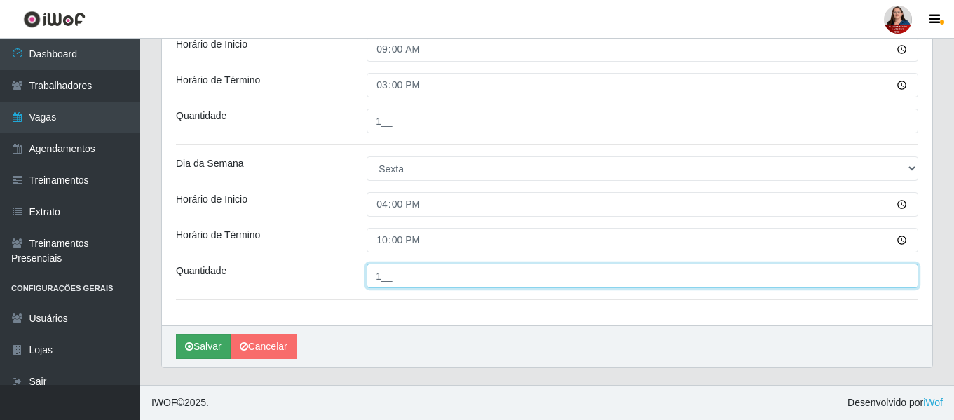
type input "1__"
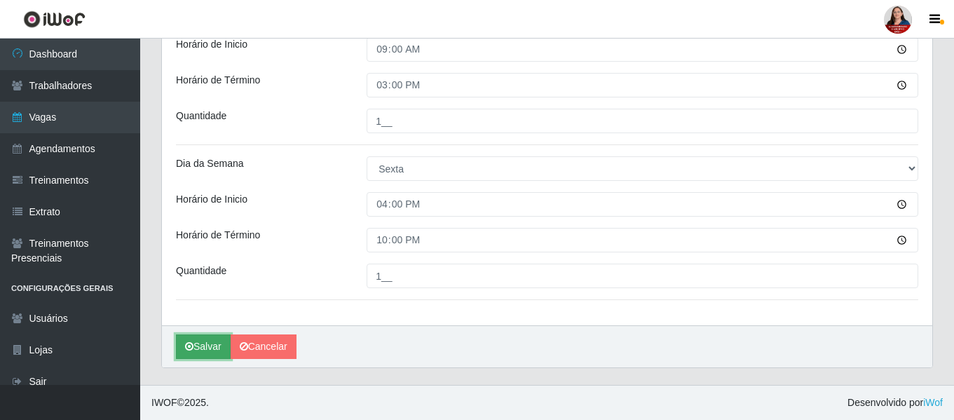
click at [198, 344] on button "Salvar" at bounding box center [203, 346] width 55 height 25
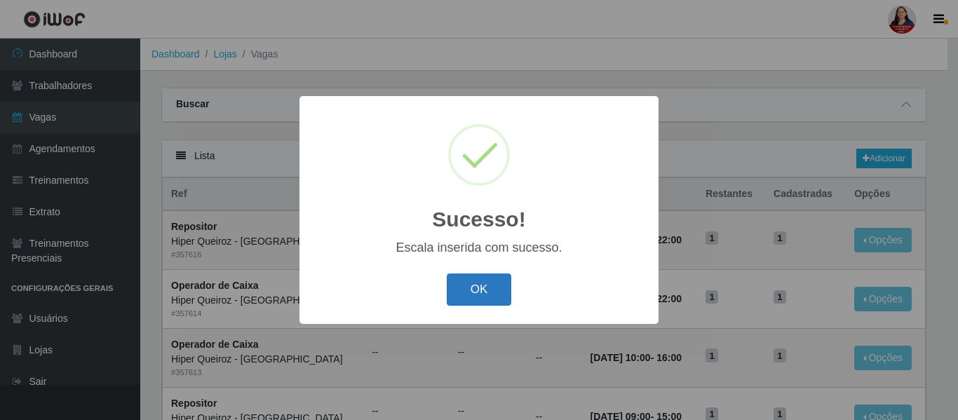
click at [481, 299] on button "OK" at bounding box center [479, 289] width 65 height 33
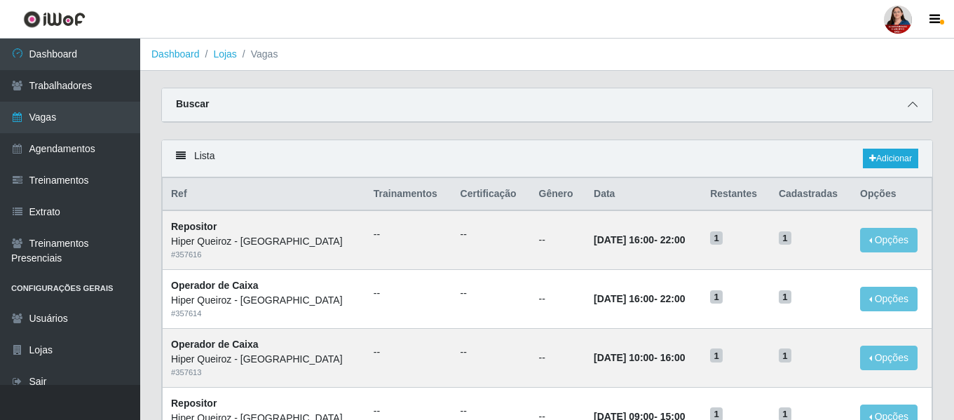
click at [913, 102] on icon at bounding box center [913, 105] width 10 height 10
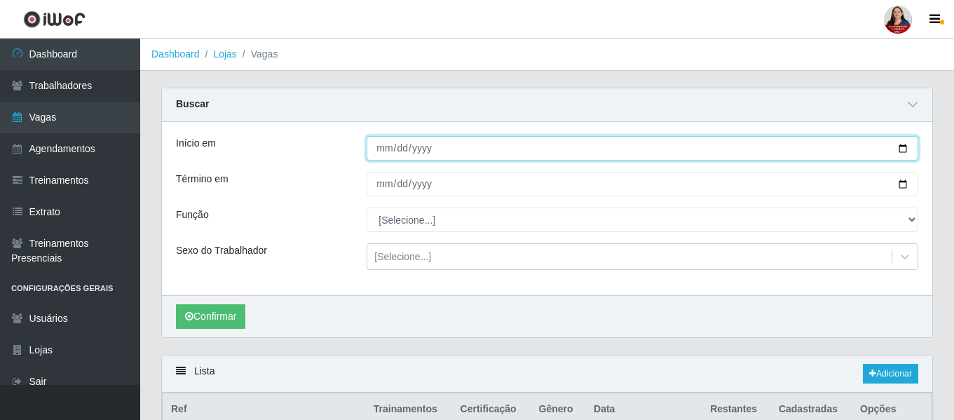
click at [900, 153] on input "Início em" at bounding box center [643, 148] width 552 height 25
type input "2025-10-24"
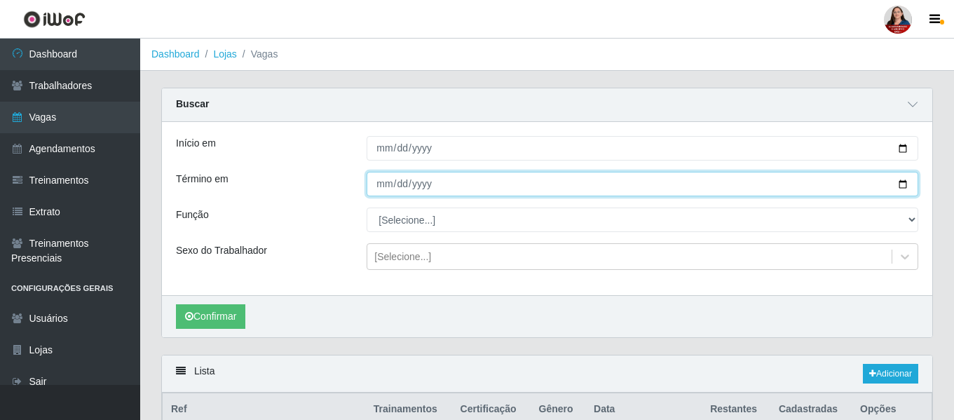
click at [903, 185] on input "Término em" at bounding box center [643, 184] width 552 height 25
type input "2025-10-24"
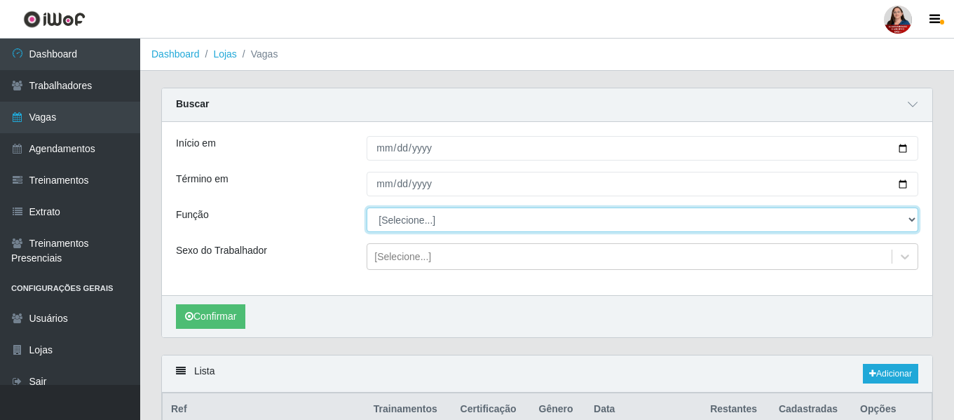
click at [906, 222] on select "[Selecione...] ASG ASG + ASG ++ Embalador Embalador + Embalador ++ Operador de …" at bounding box center [643, 220] width 552 height 25
select select "107"
click at [367, 208] on select "[Selecione...] ASG ASG + ASG ++ Embalador Embalador + Embalador ++ Operador de …" at bounding box center [643, 220] width 552 height 25
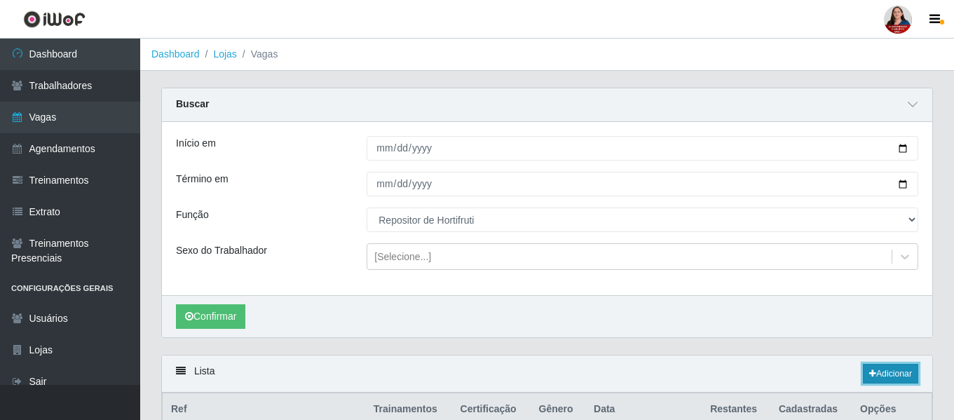
click at [885, 374] on link "Adicionar" at bounding box center [890, 374] width 55 height 20
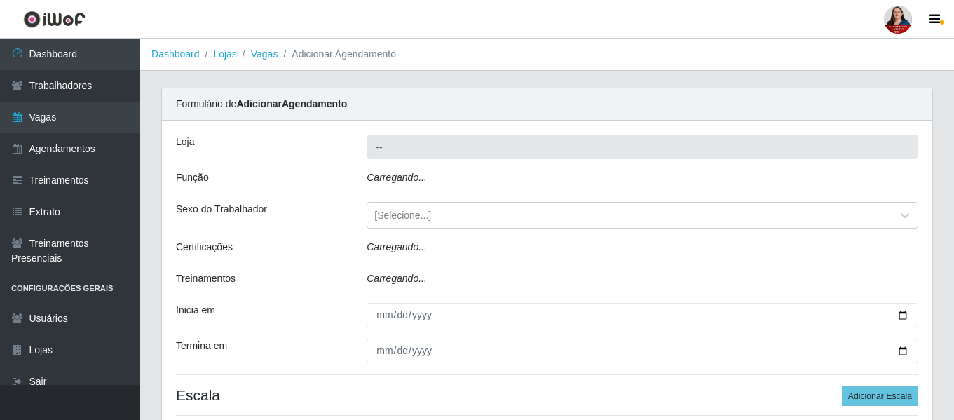
type input "Hiper Queiroz - [GEOGRAPHIC_DATA]"
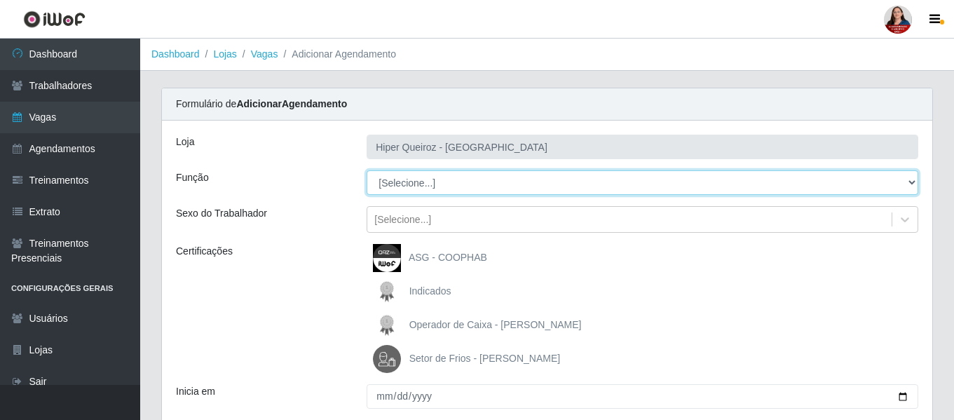
click at [911, 182] on select "[Selecione...] ASG ASG + ASG ++ Embalador Embalador + Embalador ++ Operador de …" at bounding box center [643, 182] width 552 height 25
select select "107"
click at [367, 170] on select "[Selecione...] ASG ASG + ASG ++ Embalador Embalador + Embalador ++ Operador de …" at bounding box center [643, 182] width 552 height 25
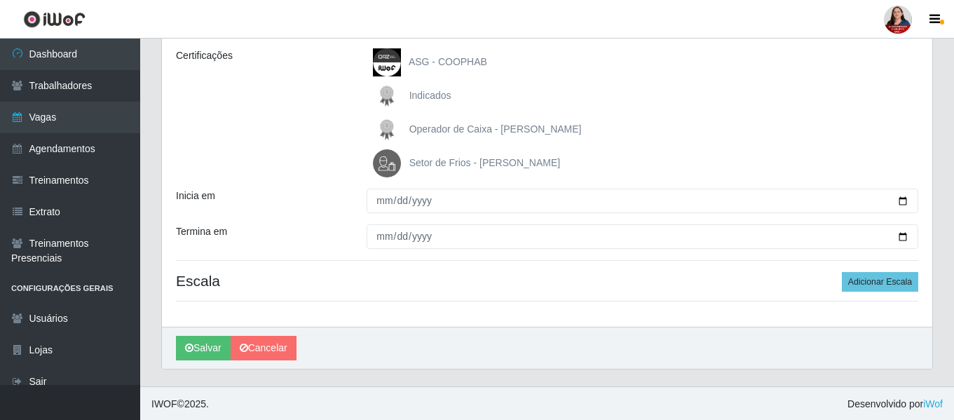
scroll to position [197, 0]
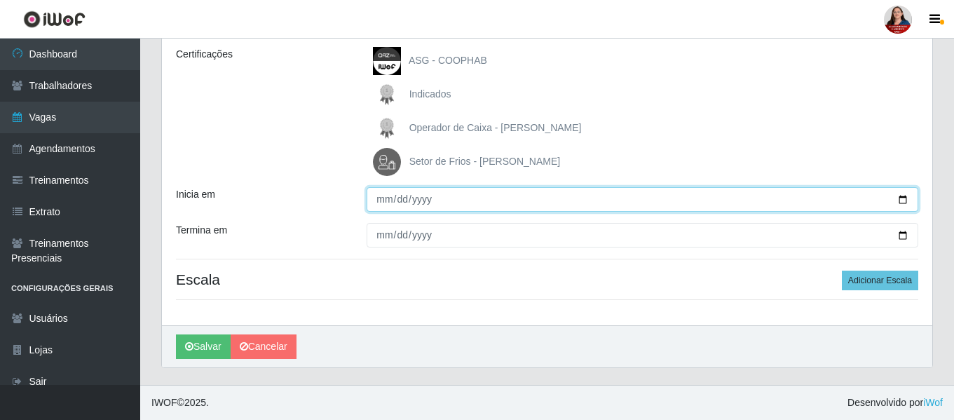
click at [902, 199] on input "Inicia em" at bounding box center [643, 199] width 552 height 25
type input "2025-10-24"
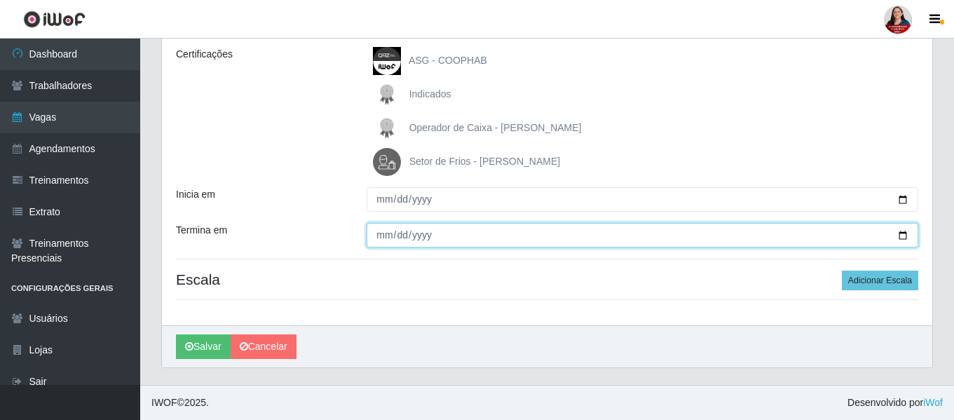
drag, startPoint x: 905, startPoint y: 236, endPoint x: 894, endPoint y: 237, distance: 10.5
click at [902, 236] on input "Termina em" at bounding box center [643, 235] width 552 height 25
type input "2025-10-24"
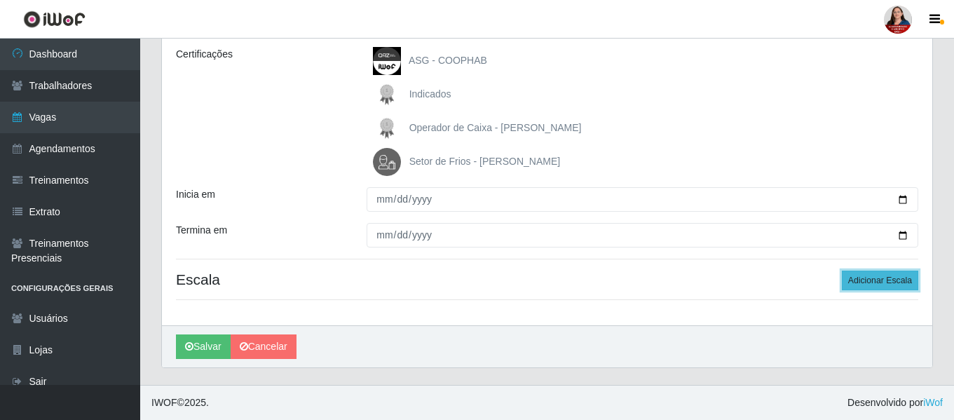
click at [890, 280] on button "Adicionar Escala" at bounding box center [880, 281] width 76 height 20
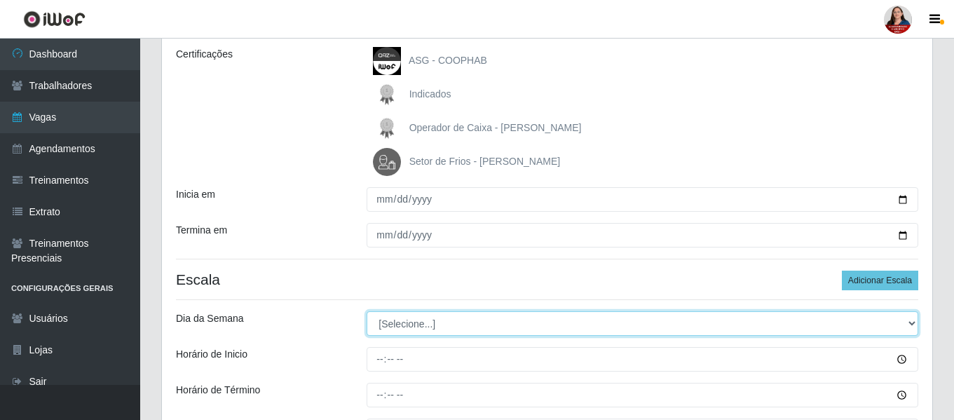
click at [915, 325] on select "[Selecione...] Segunda Terça Quarta Quinta Sexta Sábado Domingo" at bounding box center [643, 323] width 552 height 25
select select "5"
click at [367, 311] on select "[Selecione...] Segunda Terça Quarta Quinta Sexta Sábado Domingo" at bounding box center [643, 323] width 552 height 25
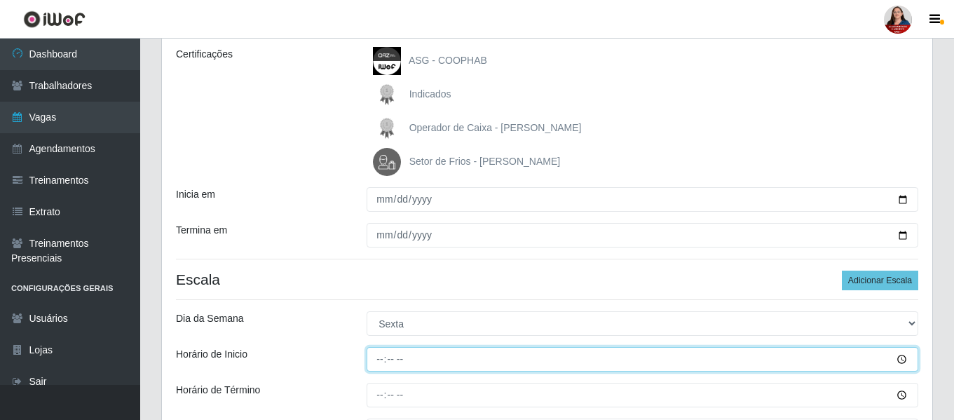
type input "16:00"
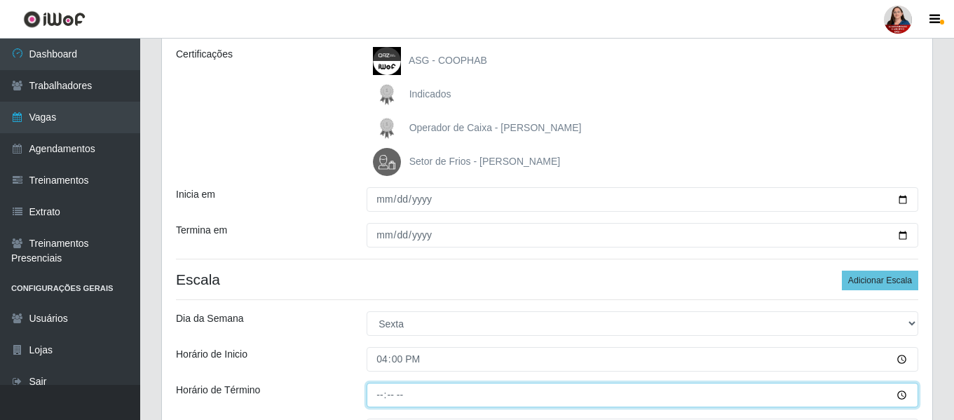
type input "22:00"
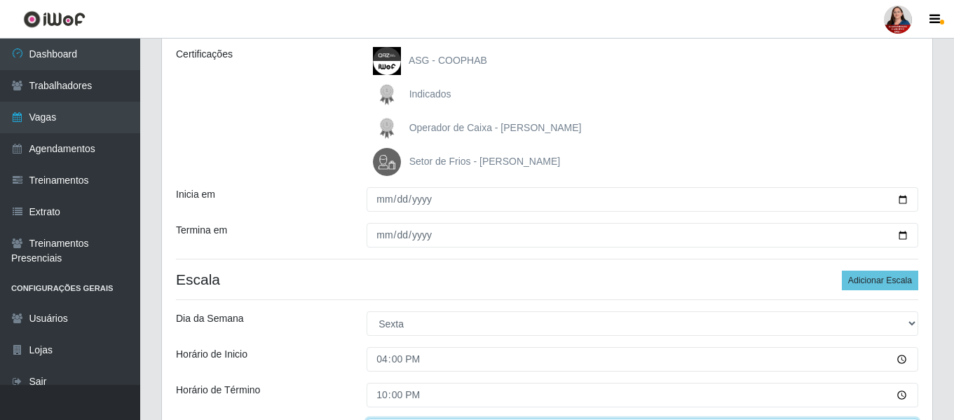
scroll to position [220, 0]
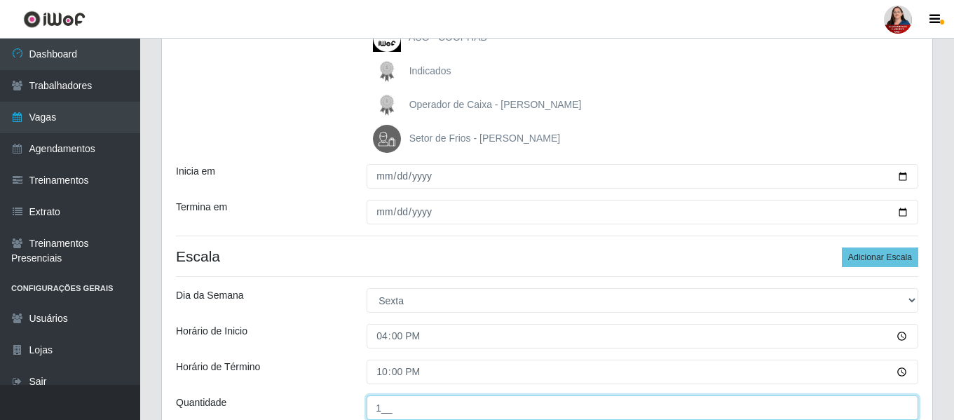
type input "1__"
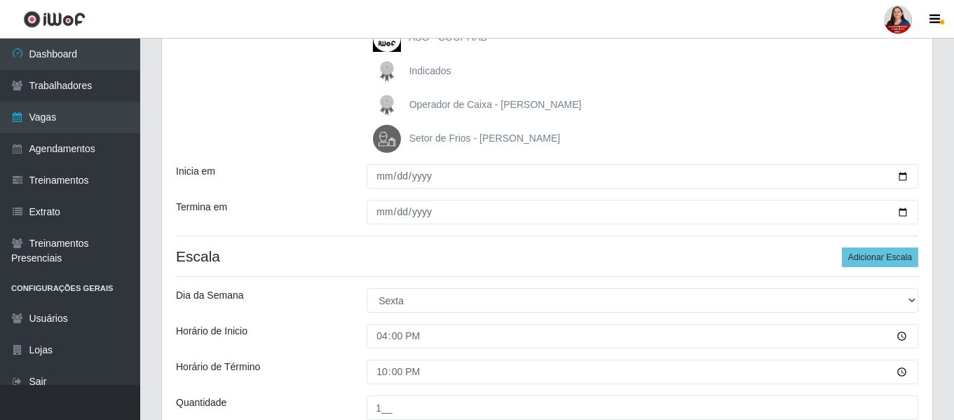
scroll to position [352, 0]
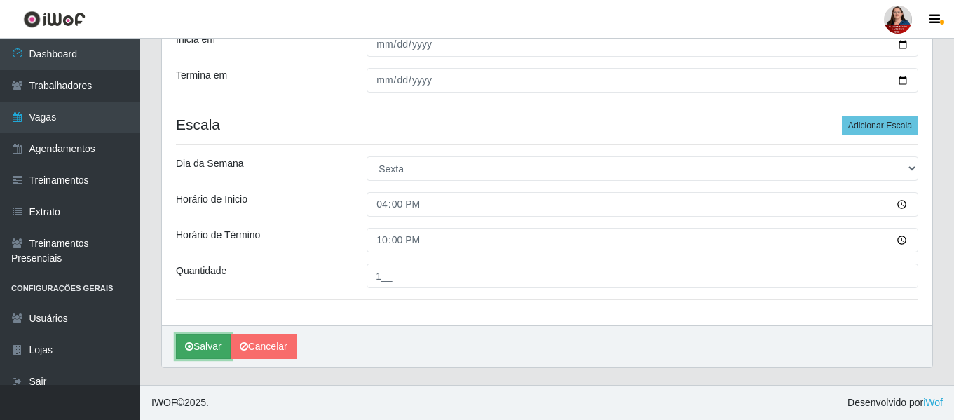
click at [203, 351] on button "Salvar" at bounding box center [203, 346] width 55 height 25
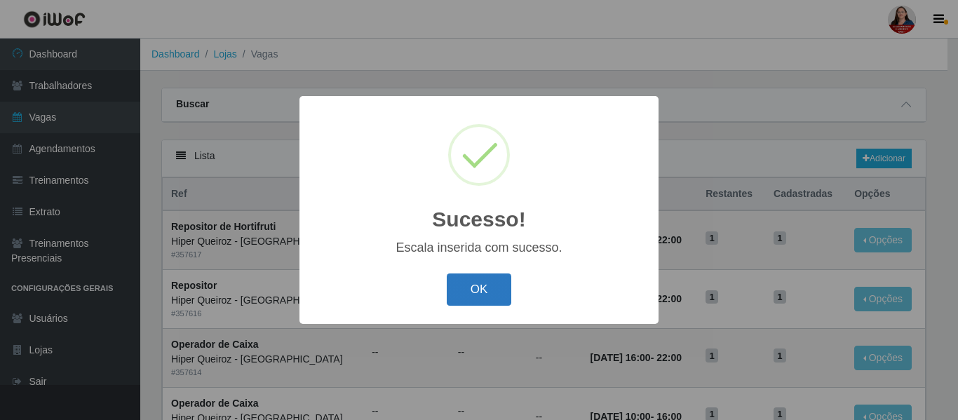
click at [474, 288] on button "OK" at bounding box center [479, 289] width 65 height 33
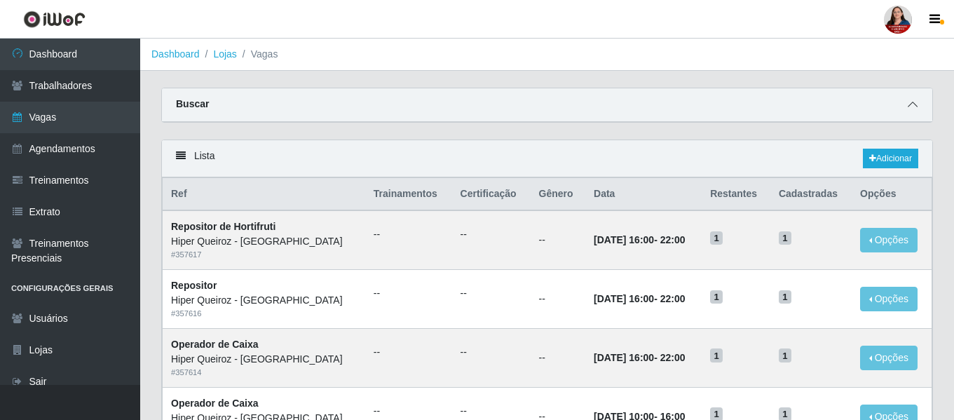
click at [913, 107] on icon at bounding box center [913, 105] width 10 height 10
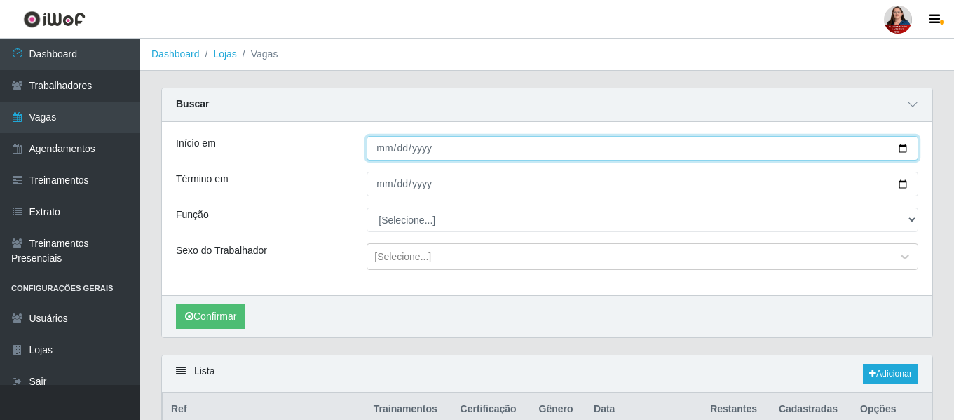
click at [907, 149] on input "Início em" at bounding box center [643, 148] width 552 height 25
type input "2025-10-25"
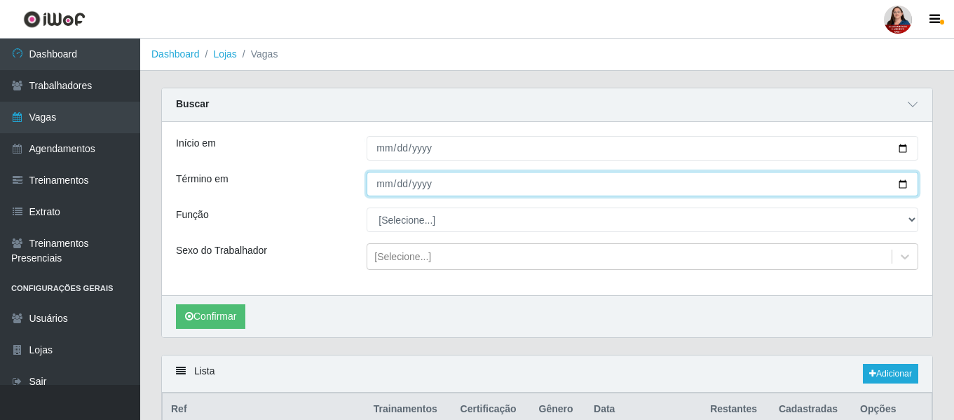
click at [907, 184] on input "Término em" at bounding box center [643, 184] width 552 height 25
type input "2025-10-25"
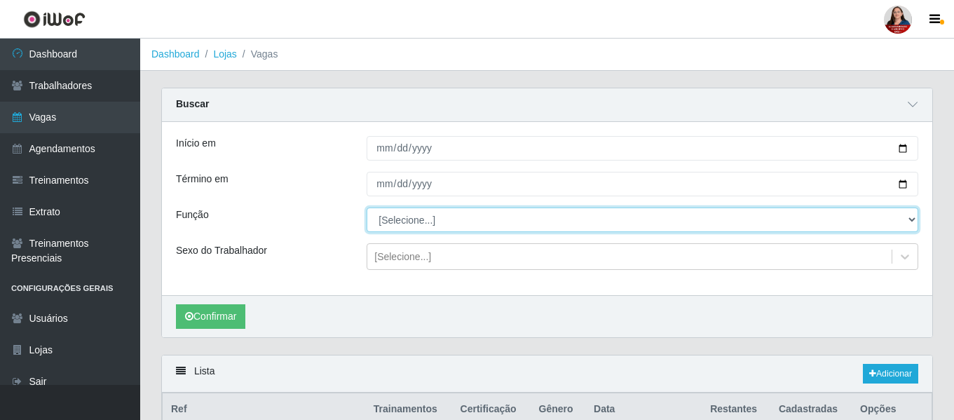
click at [916, 224] on select "[Selecione...] ASG ASG + ASG ++ Embalador Embalador + Embalador ++ Operador de …" at bounding box center [643, 220] width 552 height 25
select select "72"
click at [367, 208] on select "[Selecione...] ASG ASG + ASG ++ Embalador Embalador + Embalador ++ Operador de …" at bounding box center [643, 220] width 552 height 25
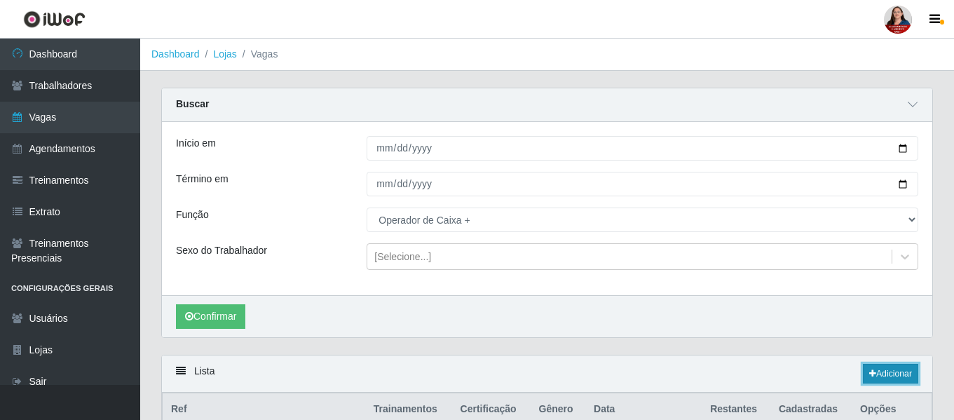
click at [892, 372] on link "Adicionar" at bounding box center [890, 374] width 55 height 20
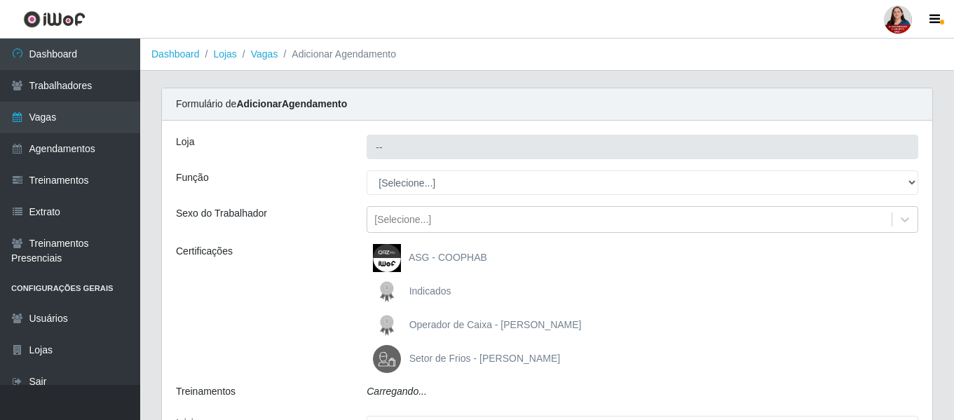
type input "Hiper Queiroz - [GEOGRAPHIC_DATA]"
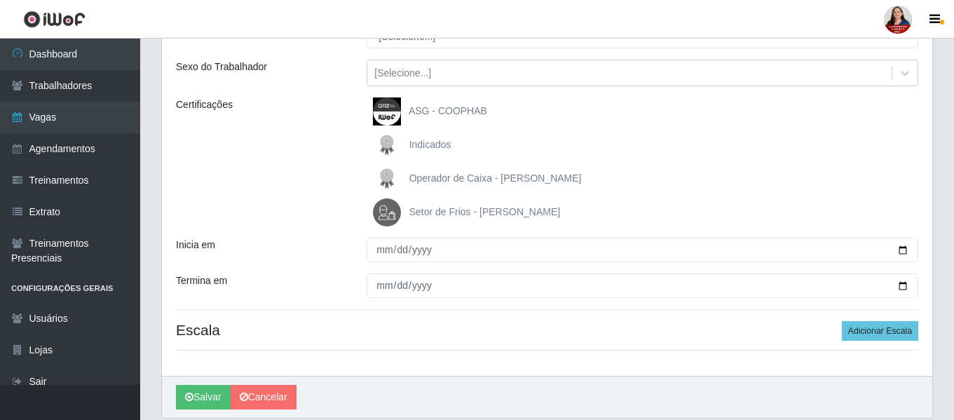
scroll to position [197, 0]
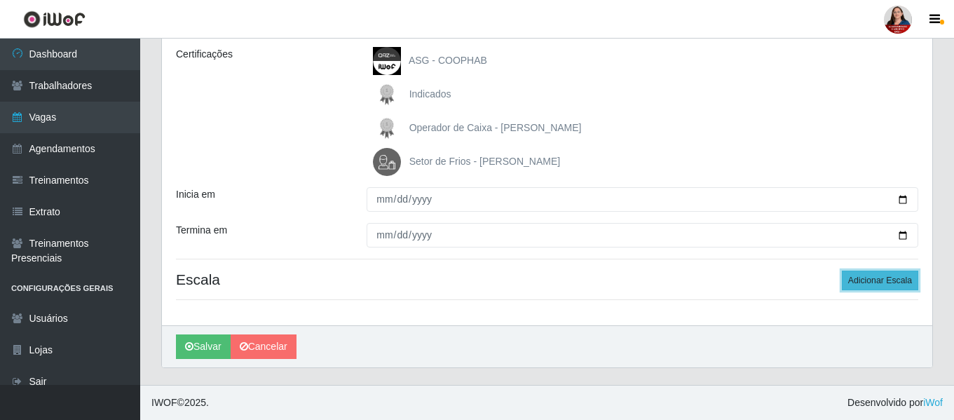
click at [870, 283] on button "Adicionar Escala" at bounding box center [880, 281] width 76 height 20
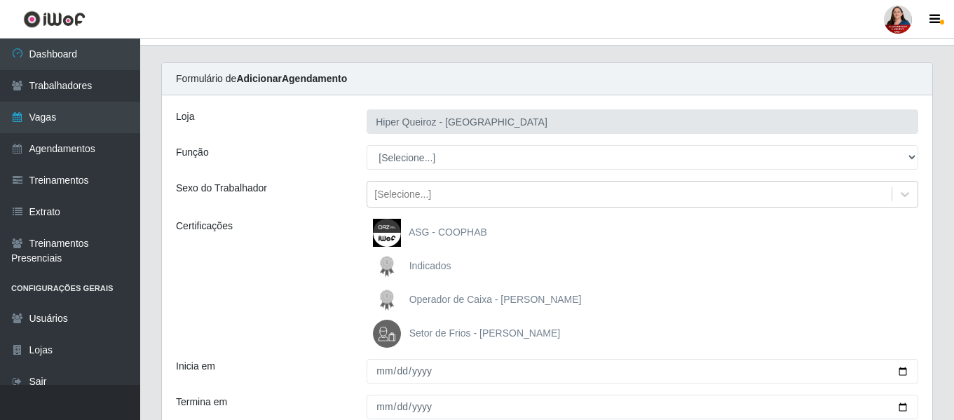
scroll to position [0, 0]
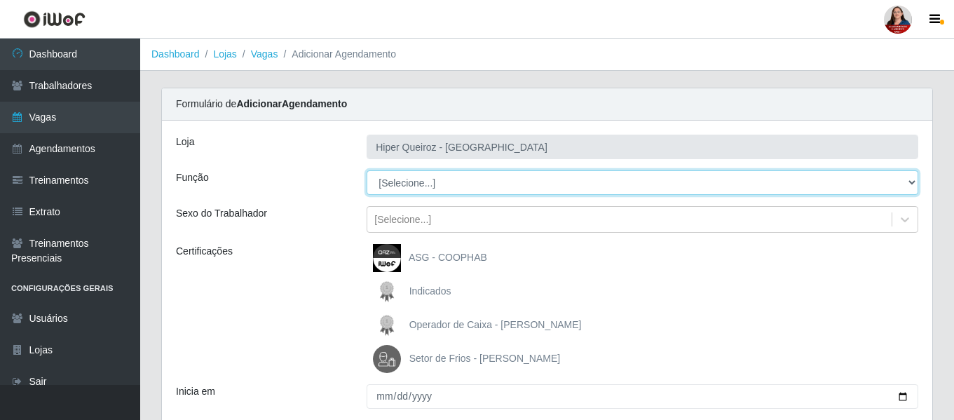
click at [915, 180] on select "[Selecione...] ASG ASG + ASG ++ Embalador Embalador + Embalador ++ Operador de …" at bounding box center [643, 182] width 552 height 25
select select "22"
click at [367, 170] on select "[Selecione...] ASG ASG + ASG ++ Embalador Embalador + Embalador ++ Operador de …" at bounding box center [643, 182] width 552 height 25
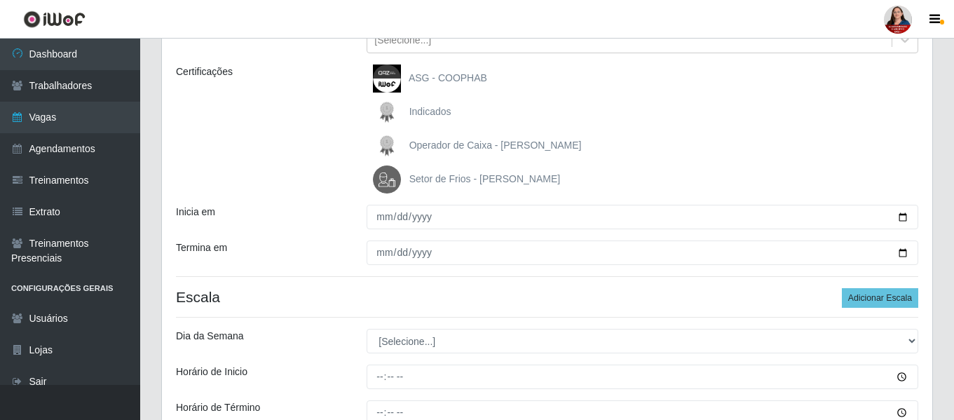
scroll to position [210, 0]
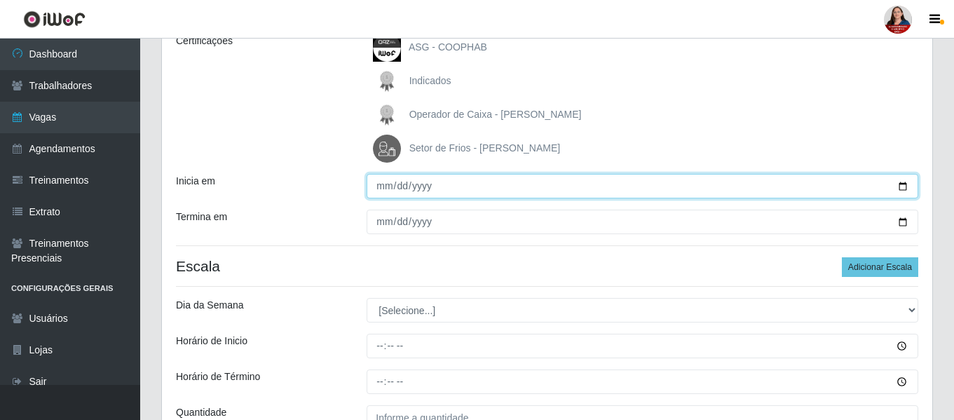
click at [905, 189] on input "Inicia em" at bounding box center [643, 186] width 552 height 25
type input "2025-10-25"
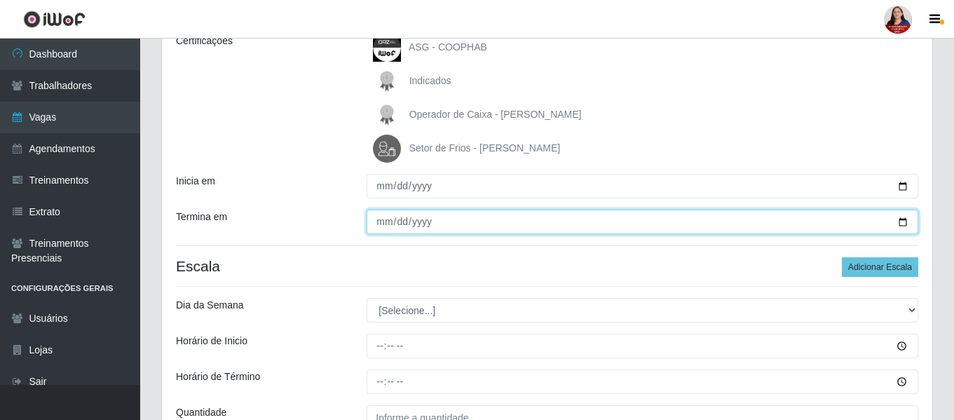
click at [907, 222] on input "Termina em" at bounding box center [643, 222] width 552 height 25
type input "2025-10-25"
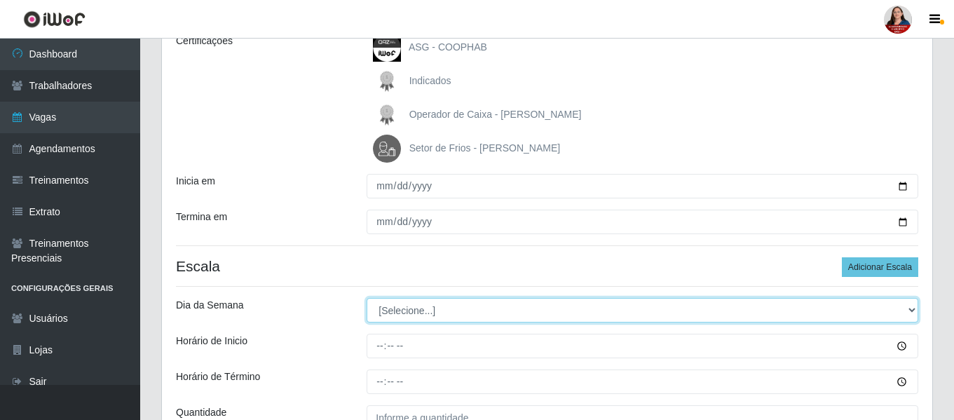
click at [911, 311] on select "[Selecione...] Segunda Terça Quarta Quinta Sexta Sábado Domingo" at bounding box center [643, 310] width 552 height 25
select select "6"
click at [367, 298] on select "[Selecione...] Segunda Terça Quarta Quinta Sexta Sábado Domingo" at bounding box center [643, 310] width 552 height 25
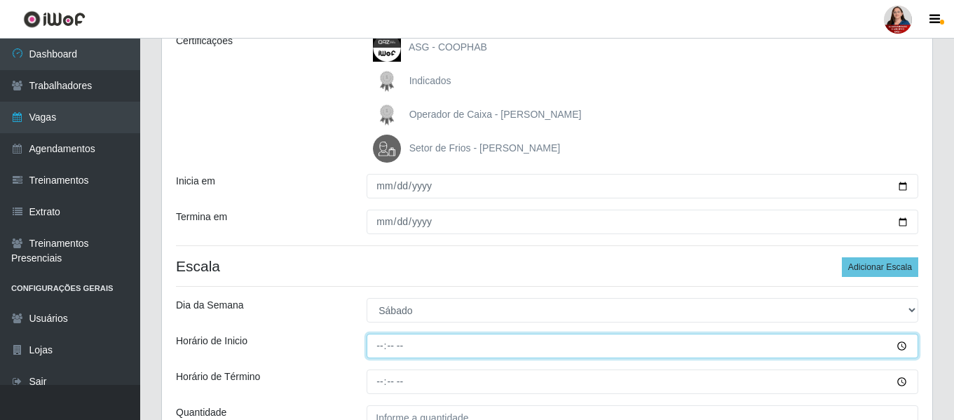
type input "10:00"
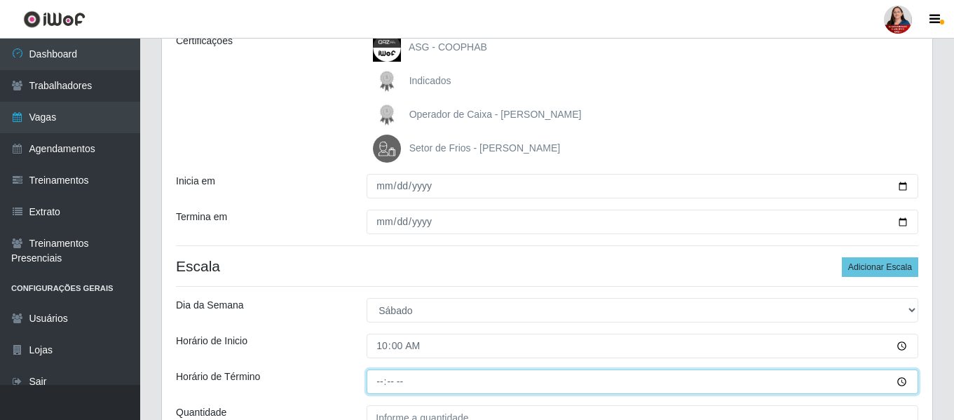
type input "16:00"
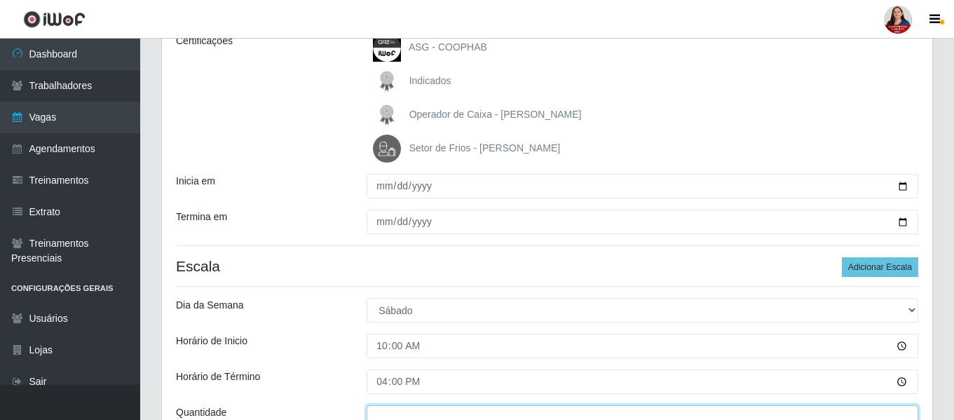
scroll to position [220, 0]
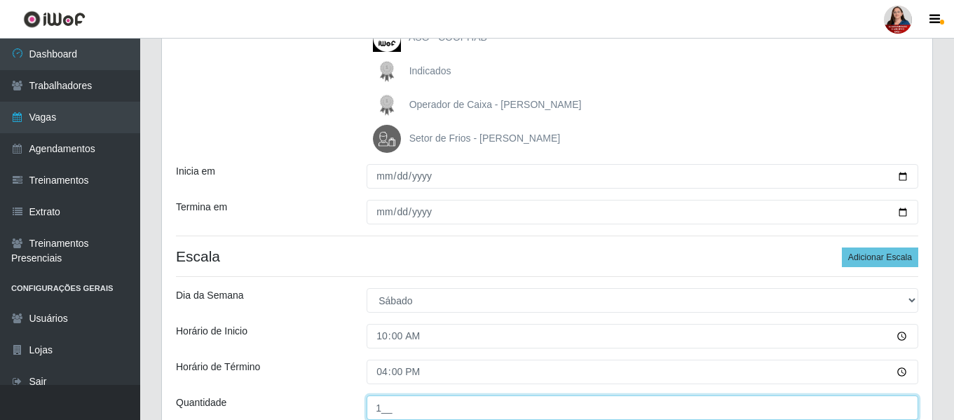
type input "1__"
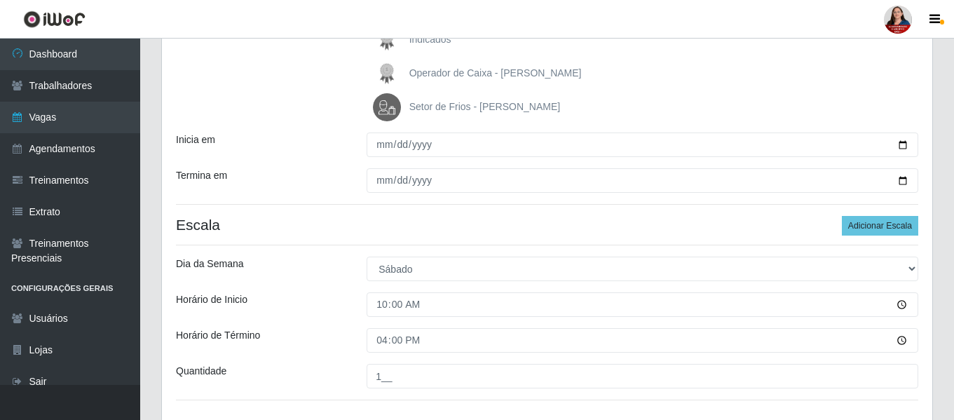
scroll to position [282, 0]
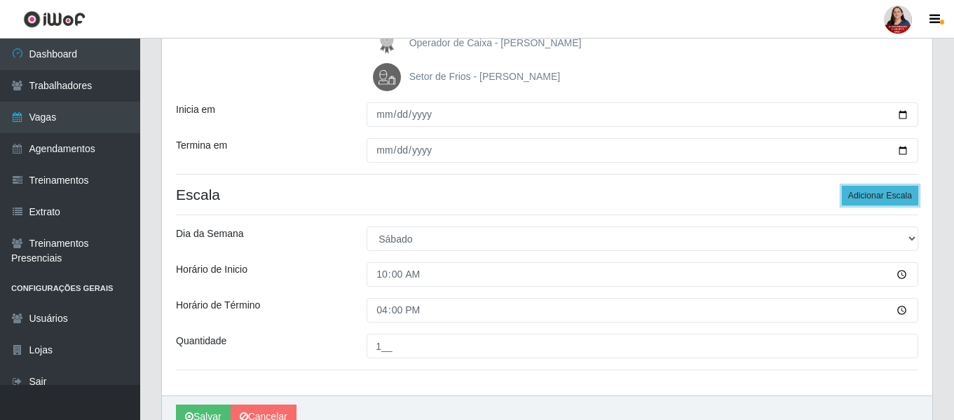
click at [888, 197] on button "Adicionar Escala" at bounding box center [880, 196] width 76 height 20
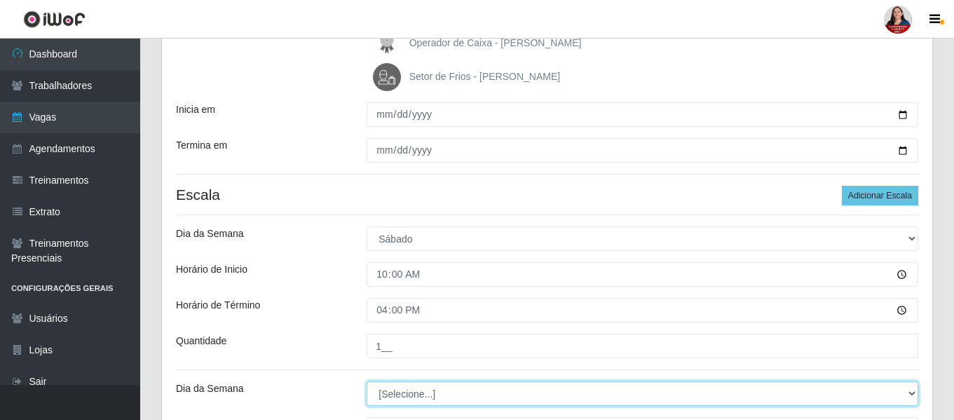
click at [909, 398] on select "[Selecione...] Segunda Terça Quarta Quinta Sexta Sábado Domingo" at bounding box center [643, 393] width 552 height 25
select select "6"
click at [367, 381] on select "[Selecione...] Segunda Terça Quarta Quinta Sexta Sábado Domingo" at bounding box center [643, 393] width 552 height 25
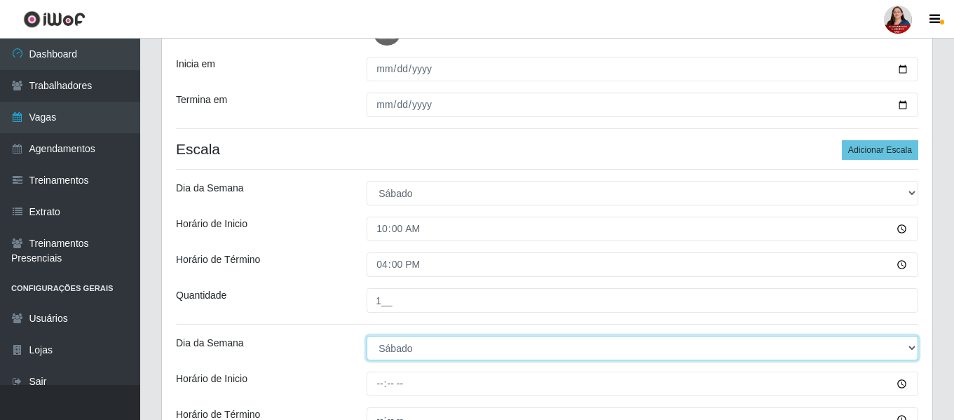
scroll to position [352, 0]
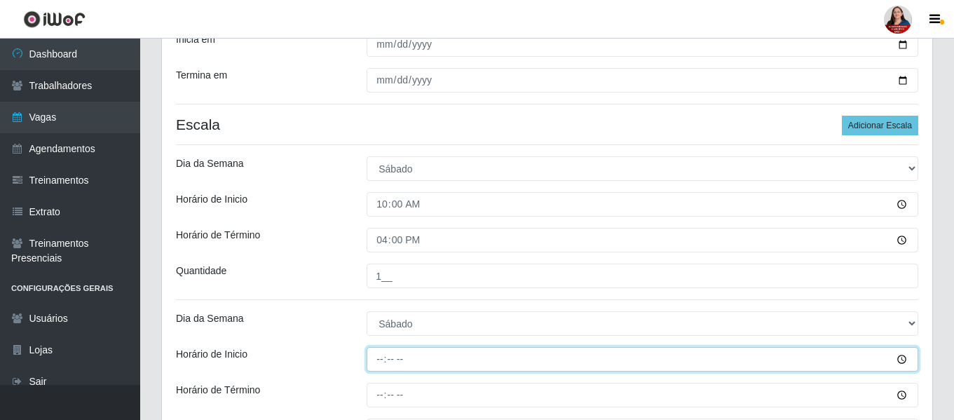
type input "16:00"
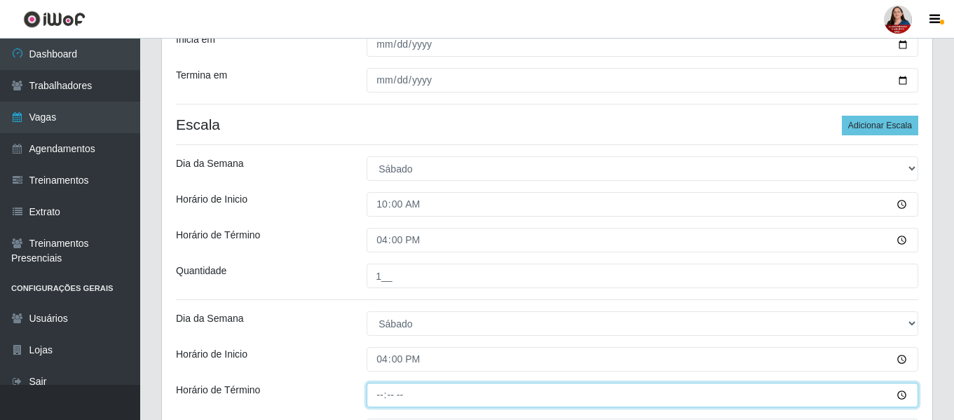
type input "22:00"
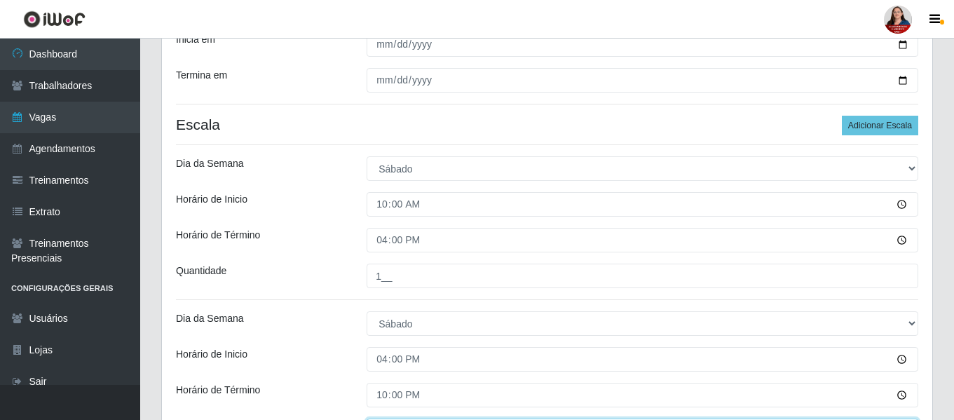
scroll to position [375, 0]
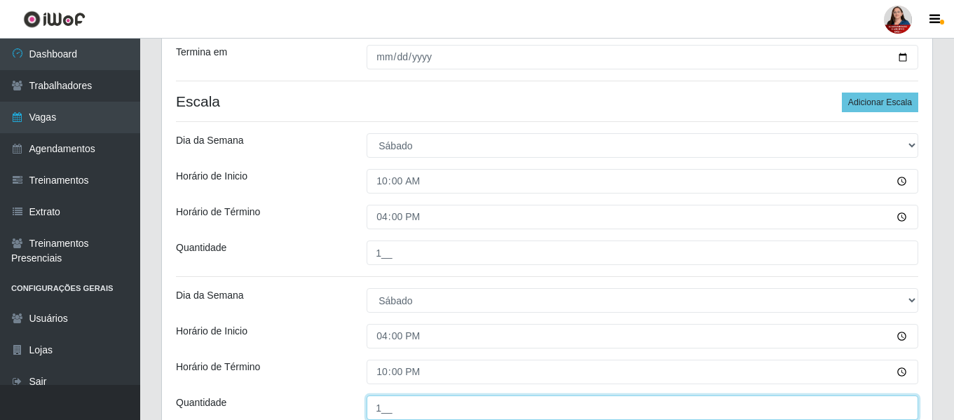
type input "1__"
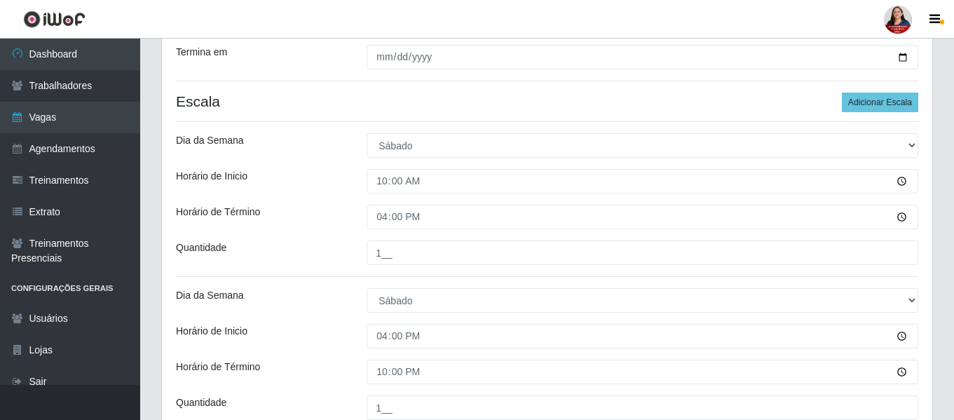
scroll to position [507, 0]
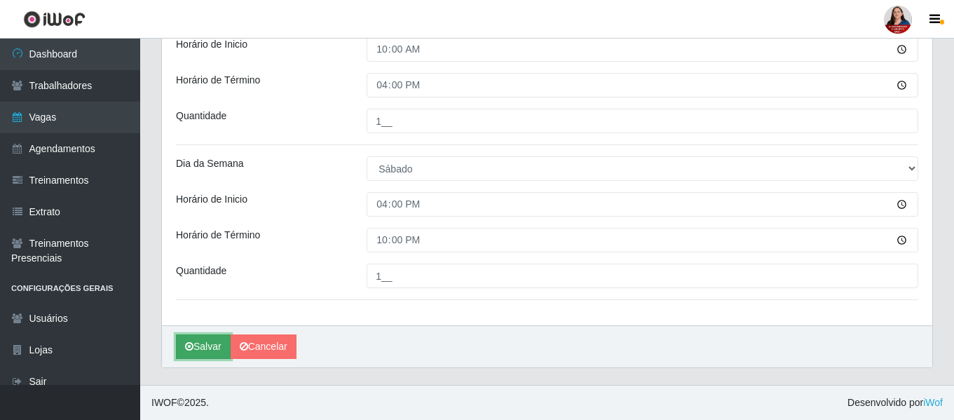
click at [195, 351] on button "Salvar" at bounding box center [203, 346] width 55 height 25
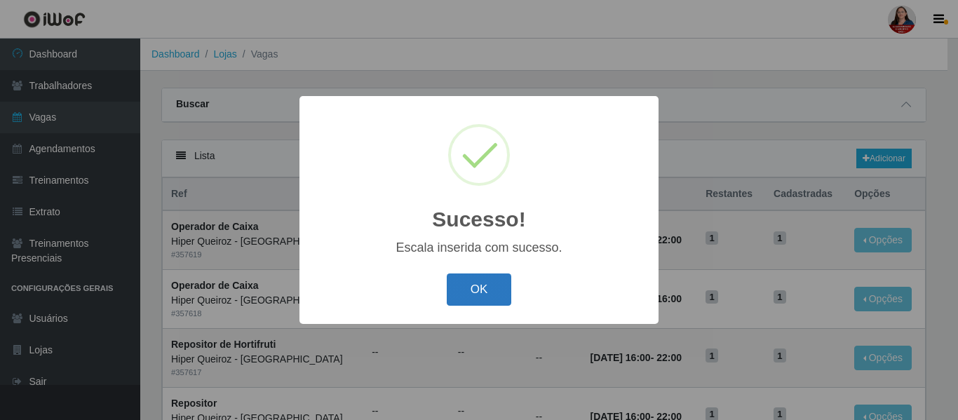
click at [486, 297] on button "OK" at bounding box center [479, 289] width 65 height 33
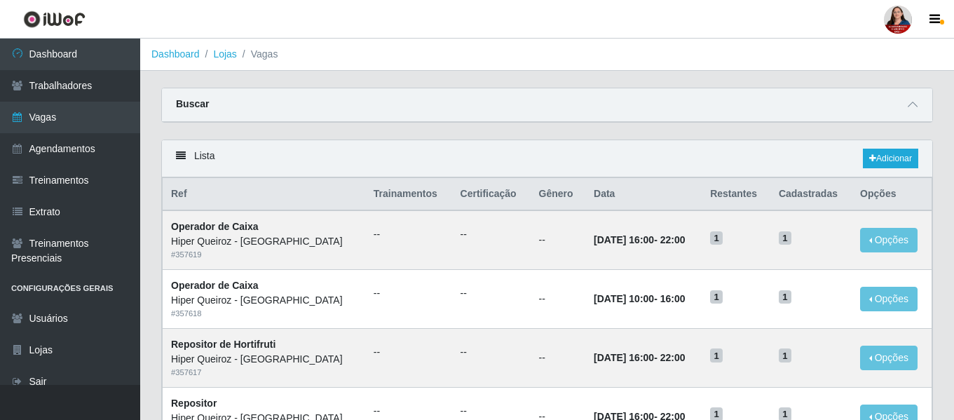
drag, startPoint x: 914, startPoint y: 104, endPoint x: 898, endPoint y: 116, distance: 20.1
click at [912, 105] on icon at bounding box center [913, 105] width 10 height 10
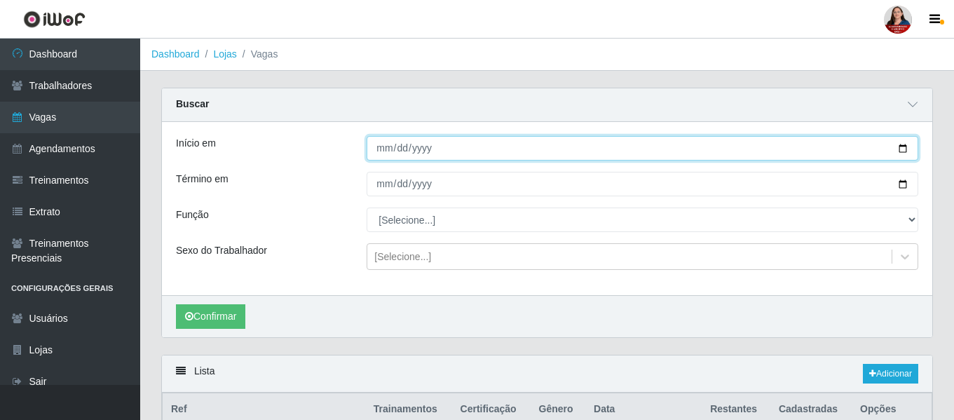
click at [900, 149] on input "Início em" at bounding box center [643, 148] width 552 height 25
type input "2025-10-25"
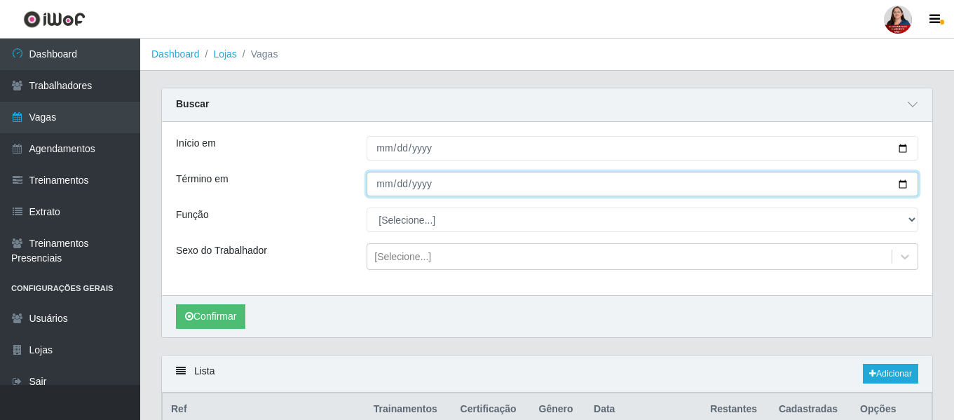
click at [900, 191] on input "Término em" at bounding box center [643, 184] width 552 height 25
type input "2025-10-25"
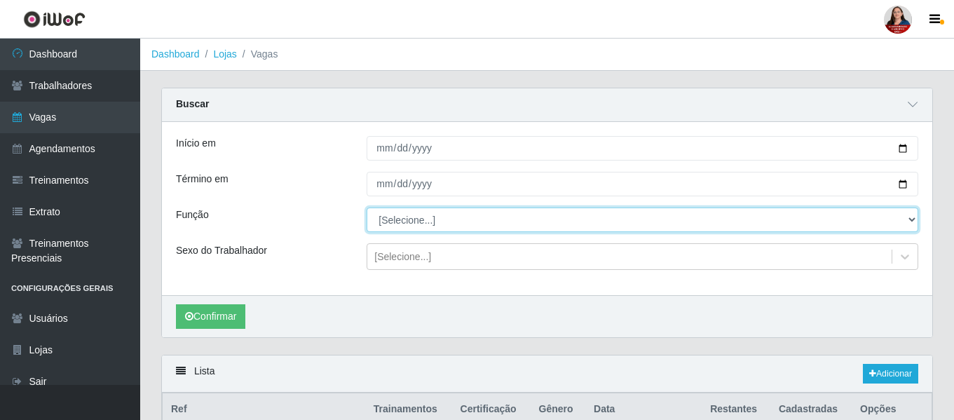
click at [912, 224] on select "[Selecione...] ASG ASG + ASG ++ Embalador Embalador + Embalador ++ Operador de …" at bounding box center [643, 220] width 552 height 25
select select "24"
click at [367, 208] on select "[Selecione...] ASG ASG + ASG ++ Embalador Embalador + Embalador ++ Operador de …" at bounding box center [643, 220] width 552 height 25
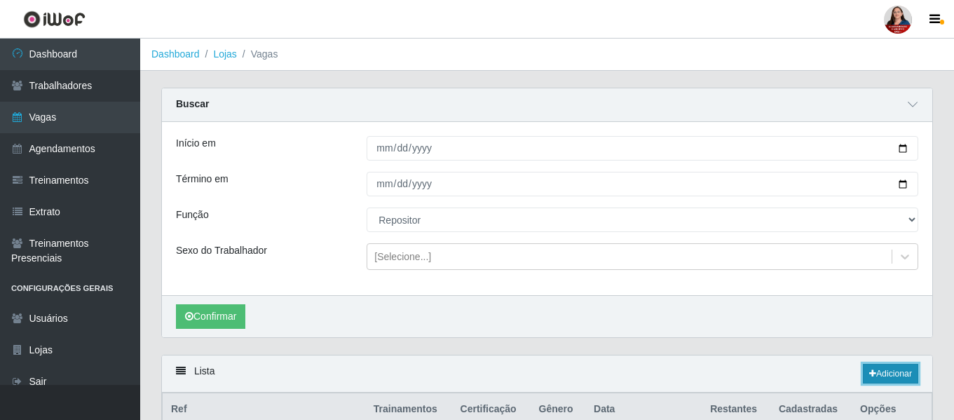
click at [893, 376] on link "Adicionar" at bounding box center [890, 374] width 55 height 20
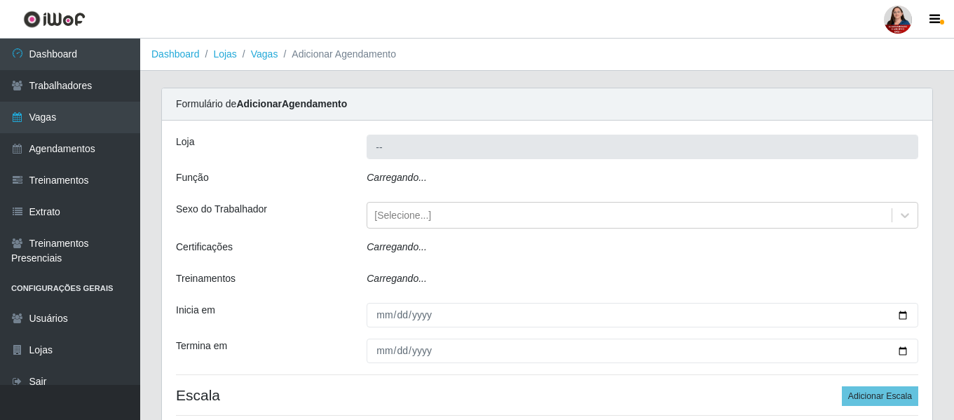
type input "Hiper Queiroz - [GEOGRAPHIC_DATA]"
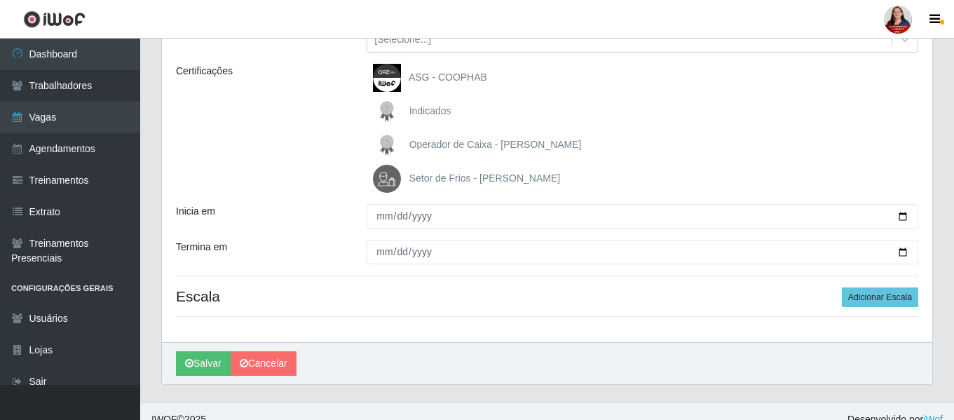
scroll to position [197, 0]
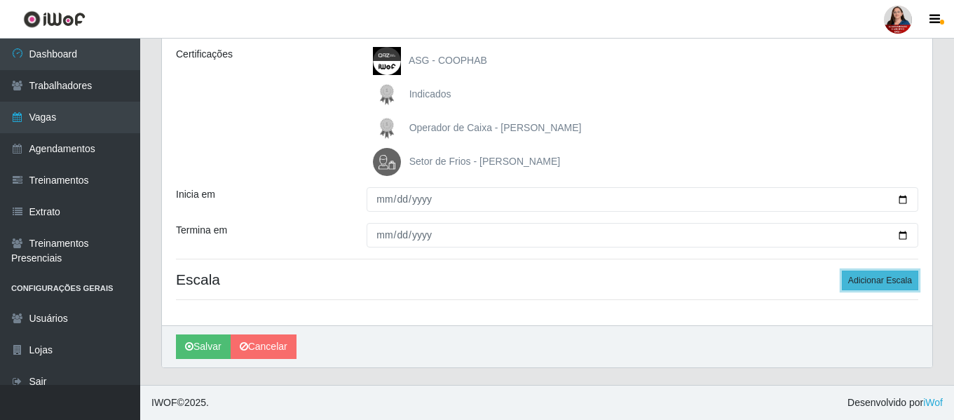
click at [886, 280] on button "Adicionar Escala" at bounding box center [880, 281] width 76 height 20
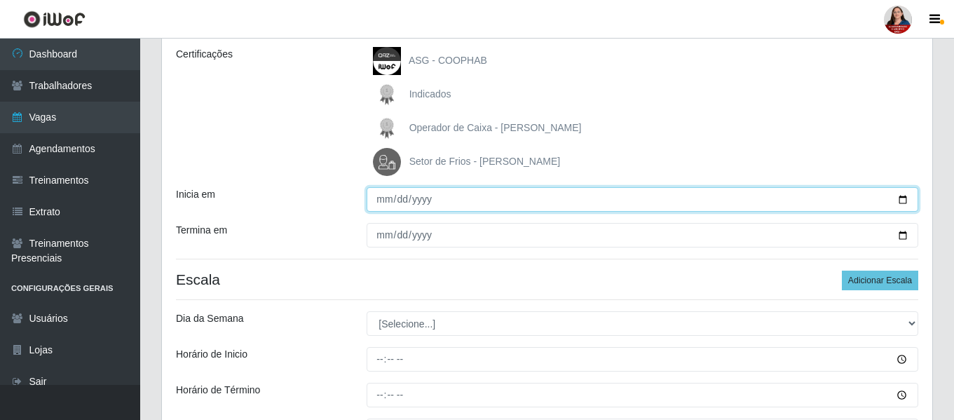
click at [907, 194] on input "Inicia em" at bounding box center [643, 199] width 552 height 25
type input "2025-10-25"
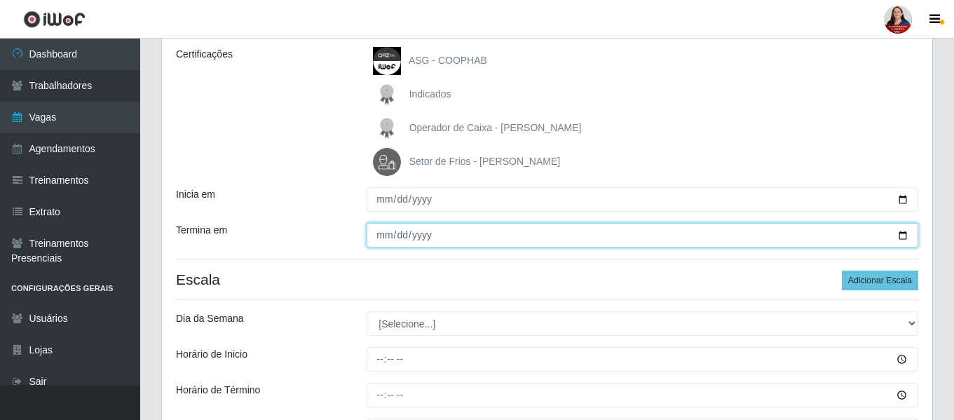
click at [900, 236] on input "Termina em" at bounding box center [643, 235] width 552 height 25
type input "2025-10-25"
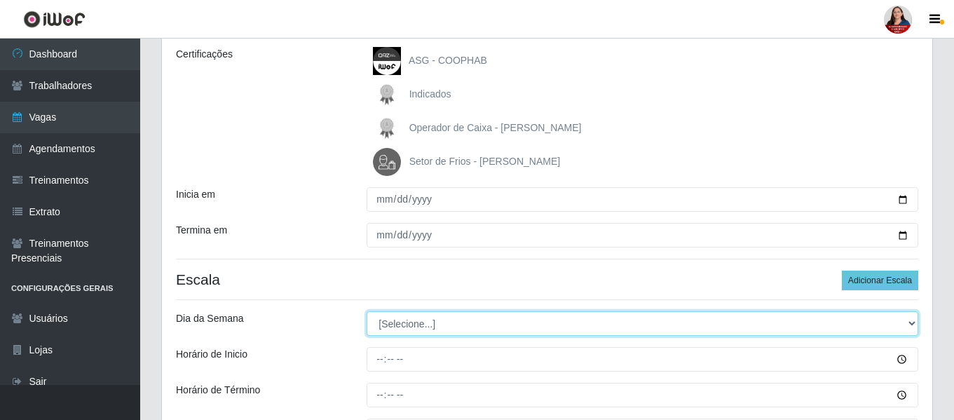
click at [914, 325] on select "[Selecione...] Segunda Terça Quarta Quinta Sexta Sábado Domingo" at bounding box center [643, 323] width 552 height 25
select select "6"
click at [367, 311] on select "[Selecione...] Segunda Terça Quarta Quinta Sexta Sábado Domingo" at bounding box center [643, 323] width 552 height 25
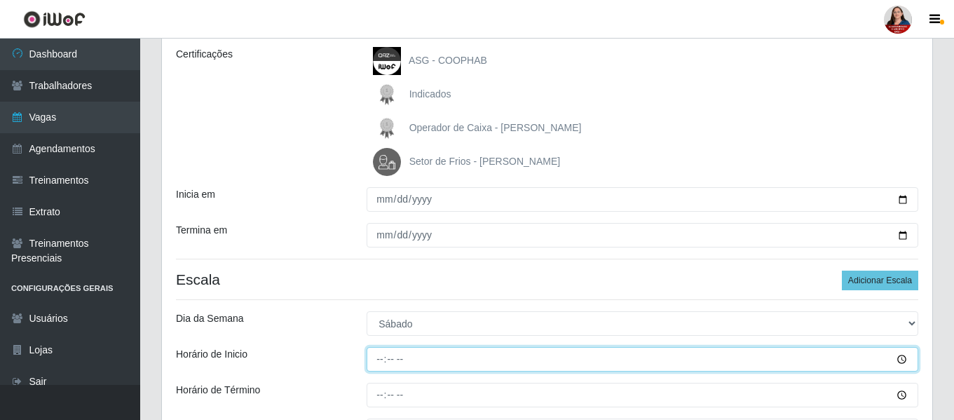
type input "09:00"
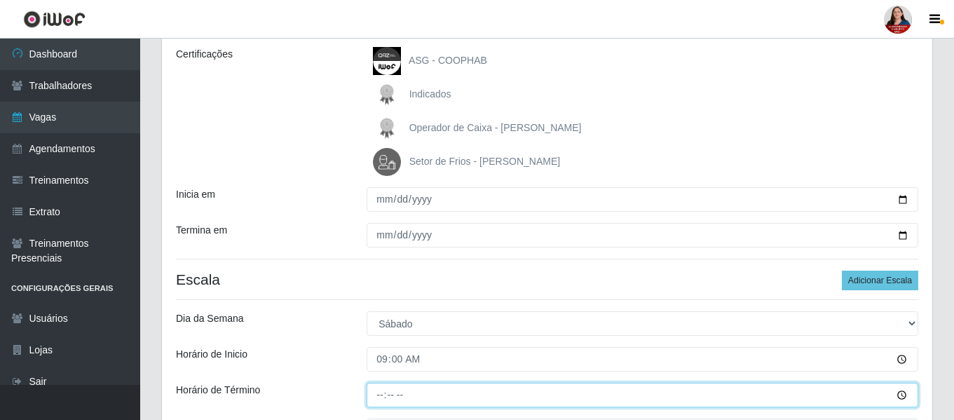
type input "15:00"
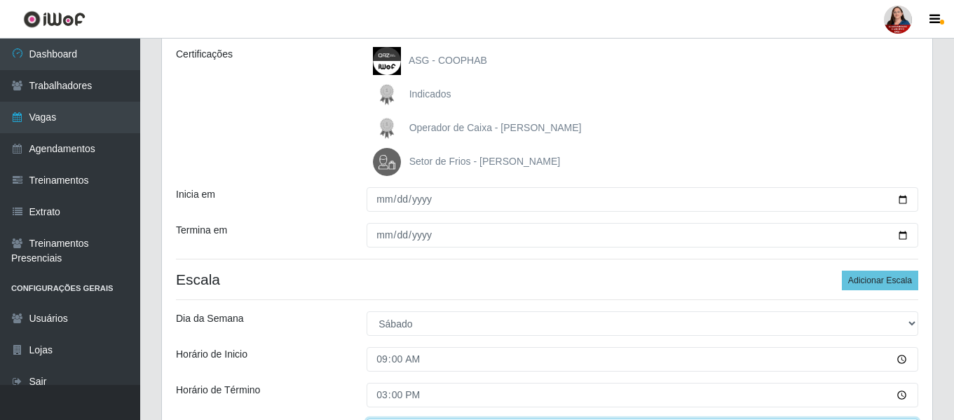
scroll to position [220, 0]
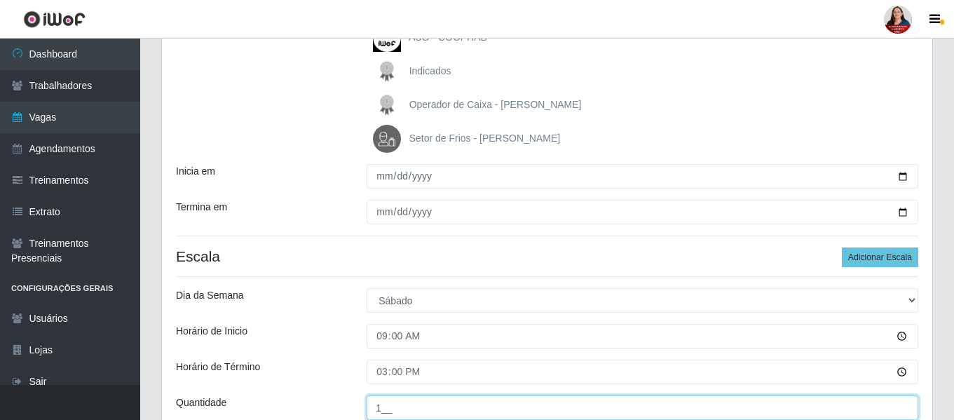
type input "1__"
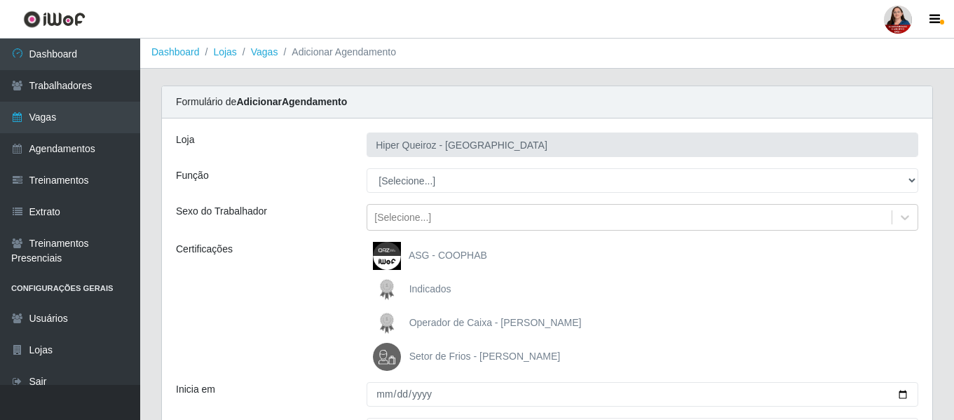
scroll to position [0, 0]
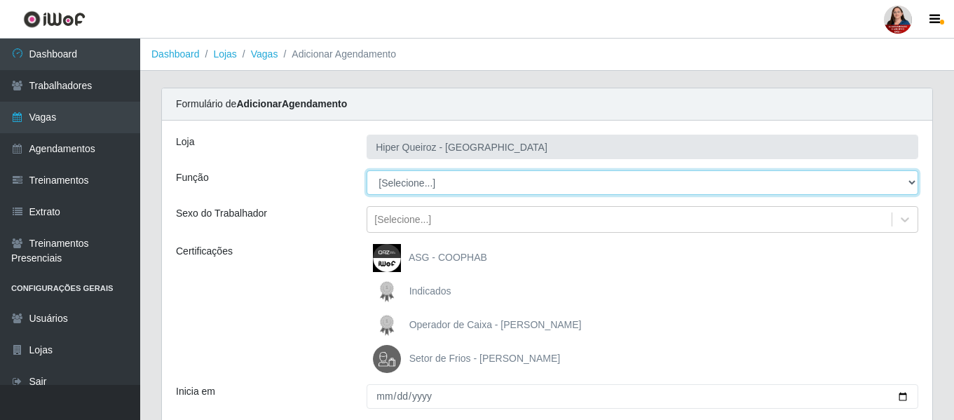
click at [912, 185] on select "[Selecione...] ASG ASG + ASG ++ Embalador Embalador + Embalador ++ Operador de …" at bounding box center [643, 182] width 552 height 25
select select "24"
click at [367, 170] on select "[Selecione...] ASG ASG + ASG ++ Embalador Embalador + Embalador ++ Operador de …" at bounding box center [643, 182] width 552 height 25
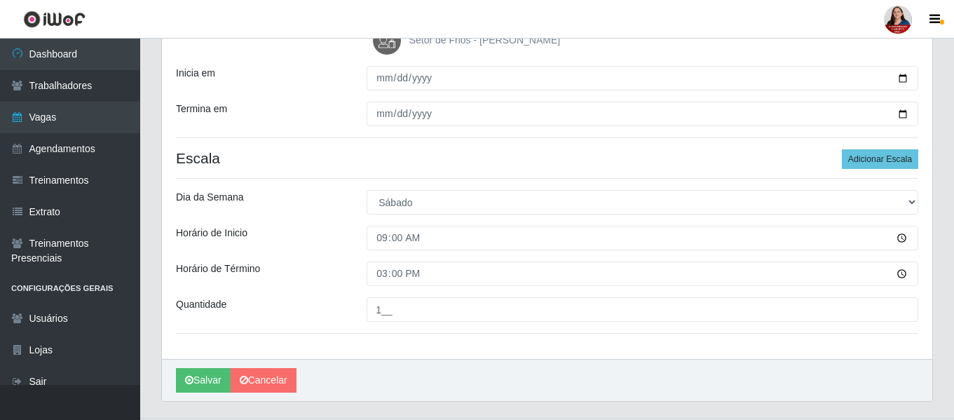
scroll to position [352, 0]
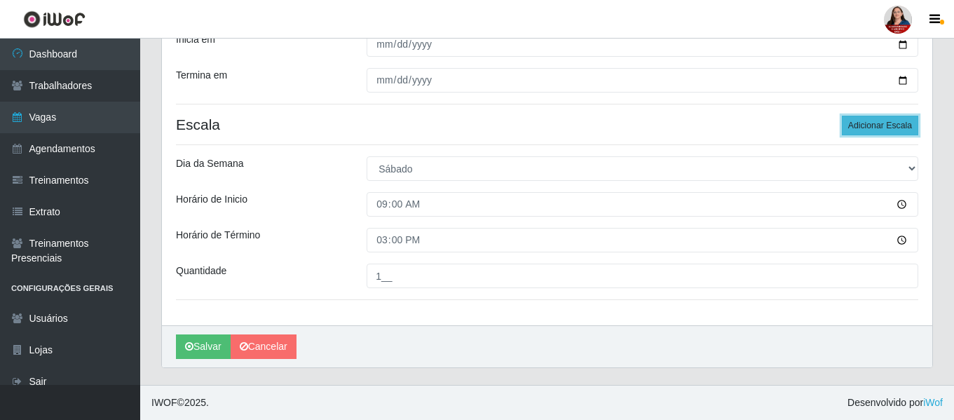
click at [872, 128] on button "Adicionar Escala" at bounding box center [880, 126] width 76 height 20
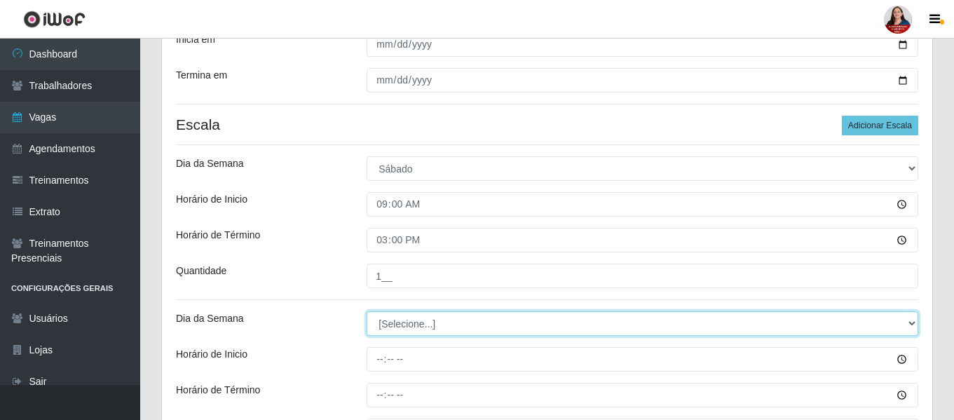
click at [912, 325] on select "[Selecione...] Segunda Terça Quarta Quinta Sexta Sábado Domingo" at bounding box center [643, 323] width 552 height 25
select select "6"
click at [367, 311] on select "[Selecione...] Segunda Terça Quarta Quinta Sexta Sábado Domingo" at bounding box center [643, 323] width 552 height 25
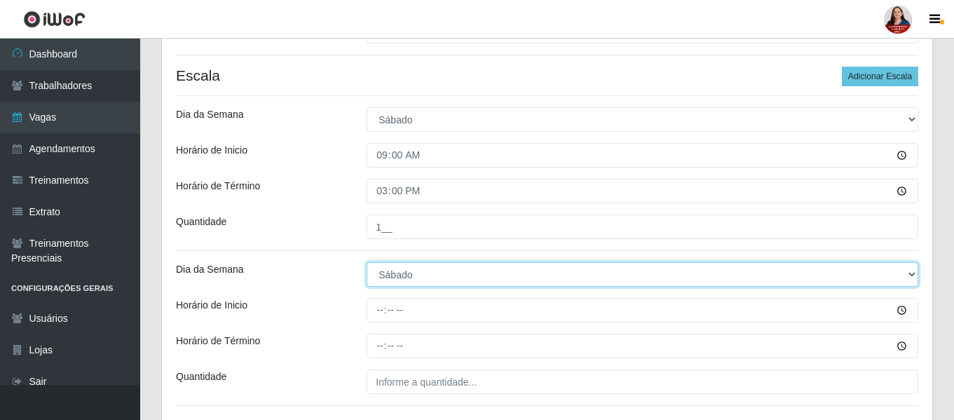
scroll to position [422, 0]
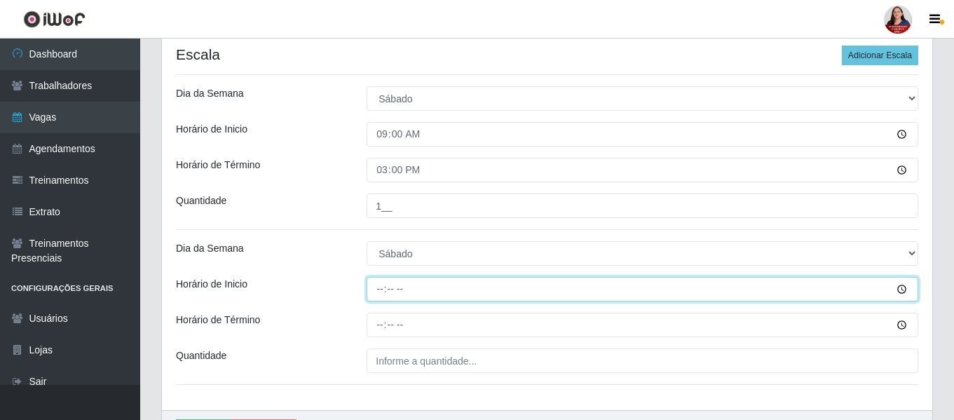
type input "16:00"
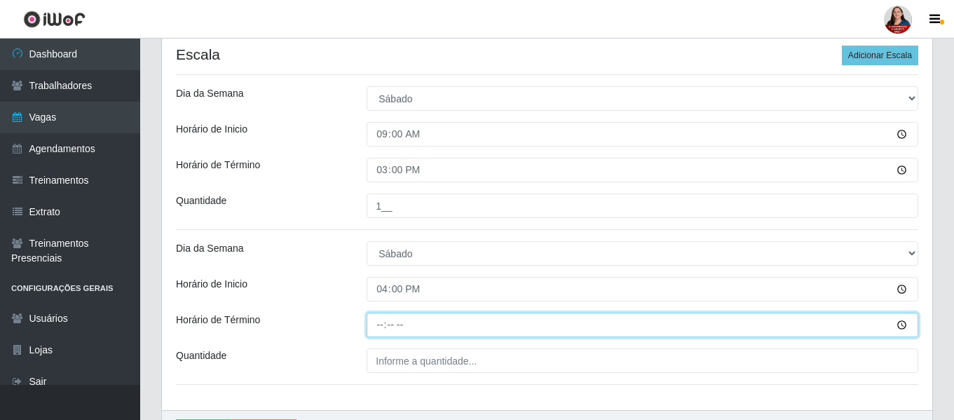
type input "22:00"
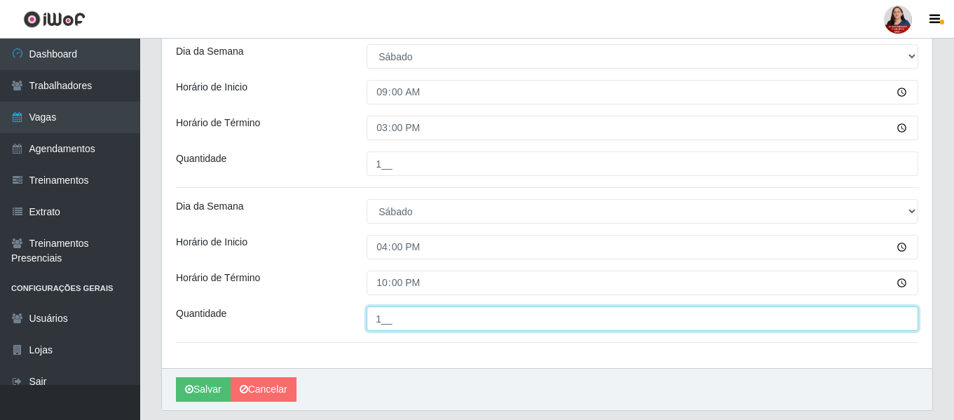
scroll to position [507, 0]
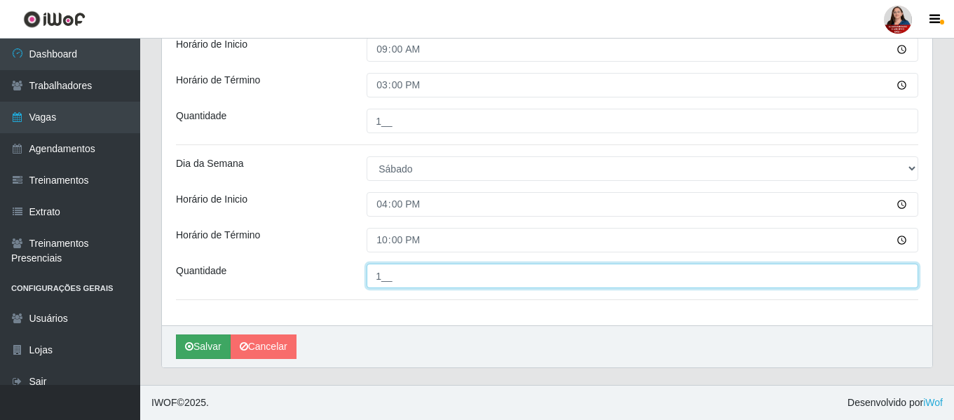
type input "1__"
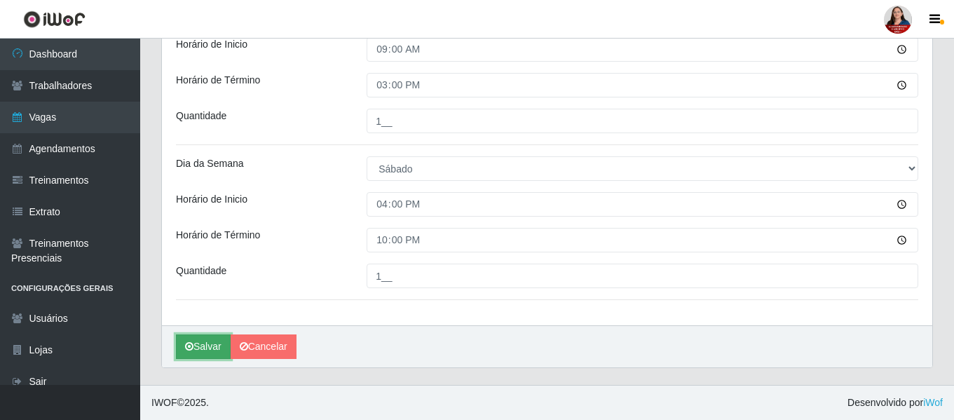
click at [198, 351] on button "Salvar" at bounding box center [203, 346] width 55 height 25
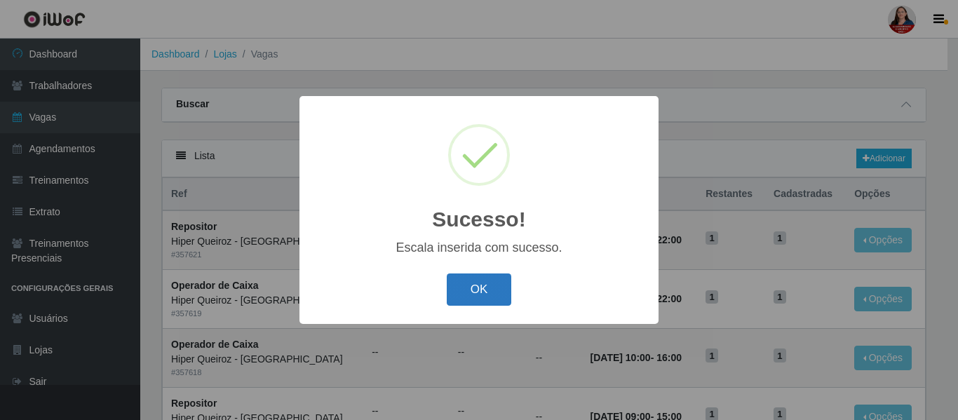
click at [477, 292] on button "OK" at bounding box center [479, 289] width 65 height 33
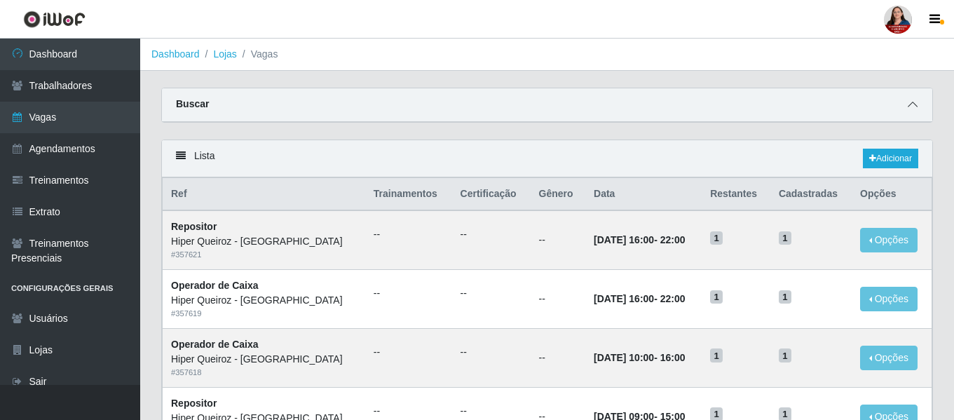
click at [913, 109] on icon at bounding box center [913, 105] width 10 height 10
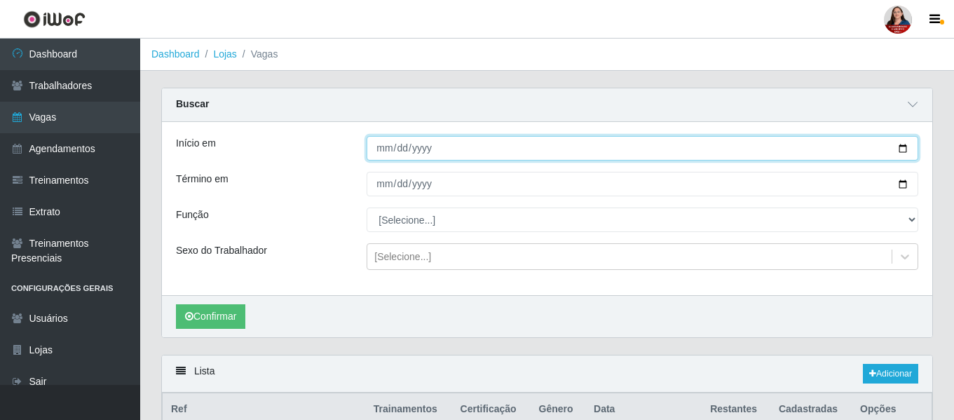
click at [903, 150] on input "Início em" at bounding box center [643, 148] width 552 height 25
type input "2025-10-25"
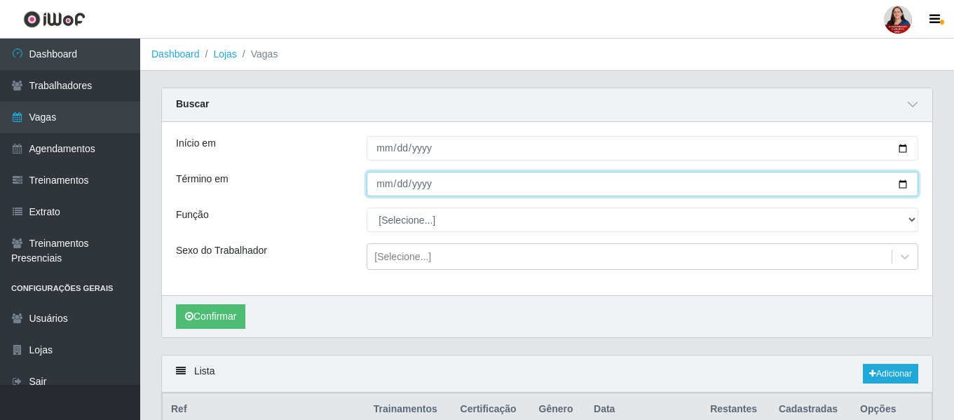
click at [909, 185] on input "Término em" at bounding box center [643, 184] width 552 height 25
type input "2025-10-25"
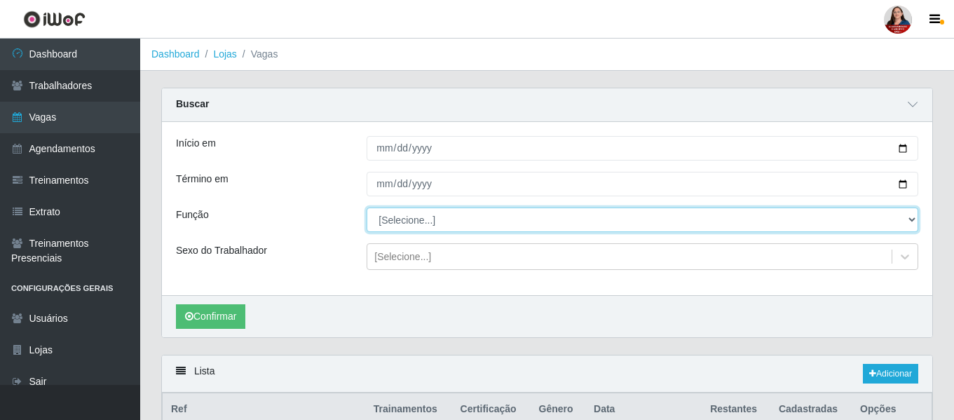
click at [914, 223] on select "[Selecione...] ASG ASG + ASG ++ Embalador Embalador + Embalador ++ Operador de …" at bounding box center [643, 220] width 552 height 25
select select "108"
click at [367, 208] on select "[Selecione...] ASG ASG + ASG ++ Embalador Embalador + Embalador ++ Operador de …" at bounding box center [643, 220] width 552 height 25
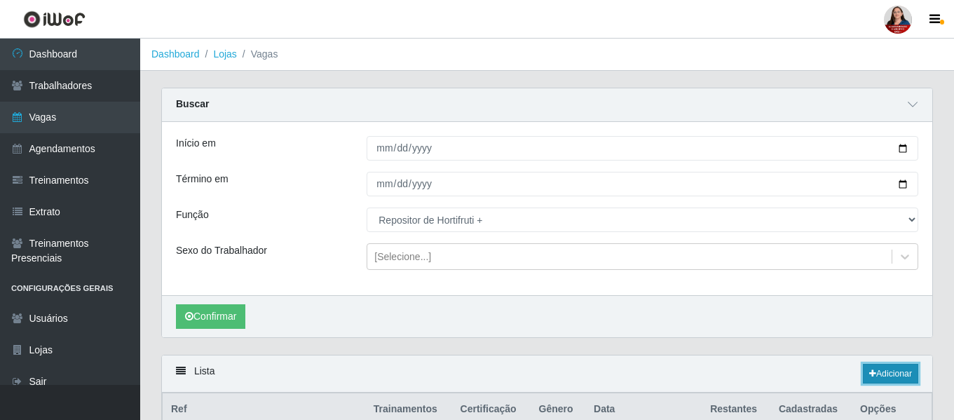
click at [891, 378] on link "Adicionar" at bounding box center [890, 374] width 55 height 20
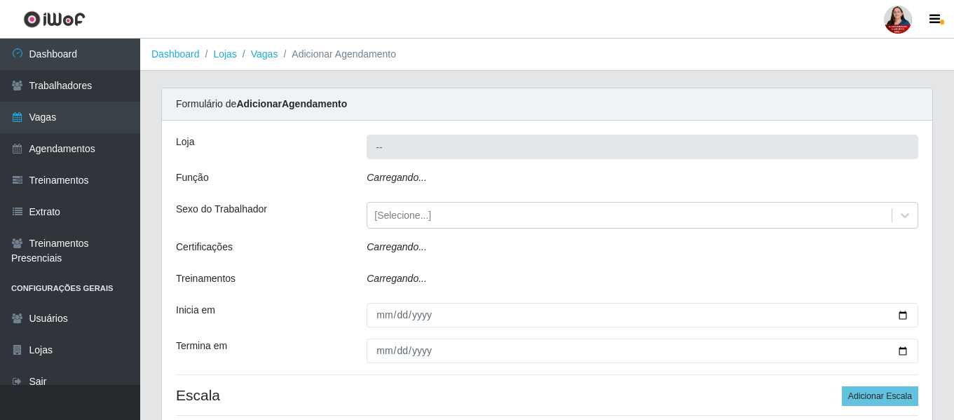
type input "Hiper Queiroz - [GEOGRAPHIC_DATA]"
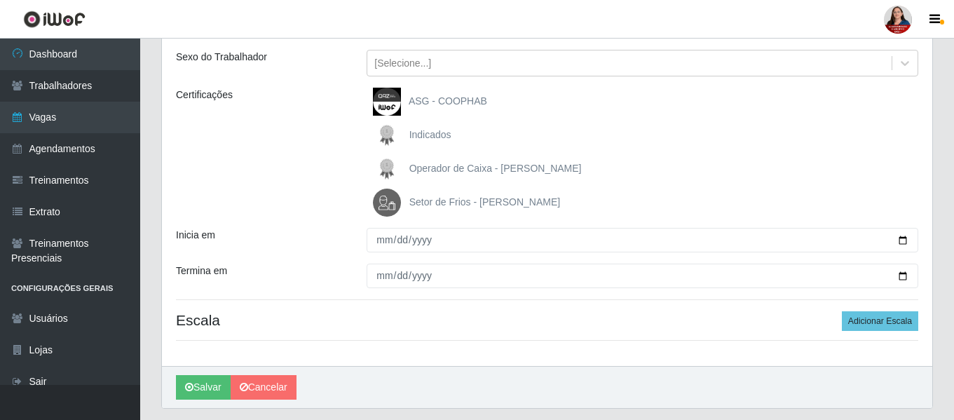
scroll to position [197, 0]
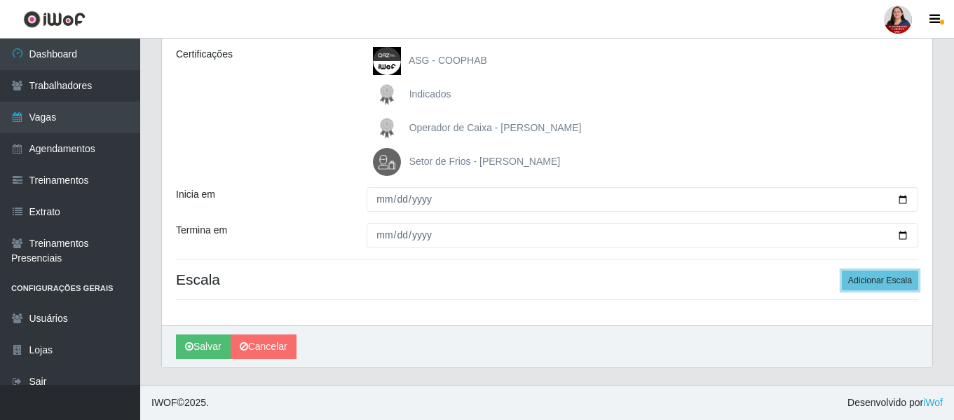
click at [888, 291] on div "Loja Hiper Queiroz - Nova Betânia Função [Selecione...] ASG ASG + ASG ++ Embala…" at bounding box center [547, 125] width 771 height 402
click at [884, 277] on button "Adicionar Escala" at bounding box center [880, 281] width 76 height 20
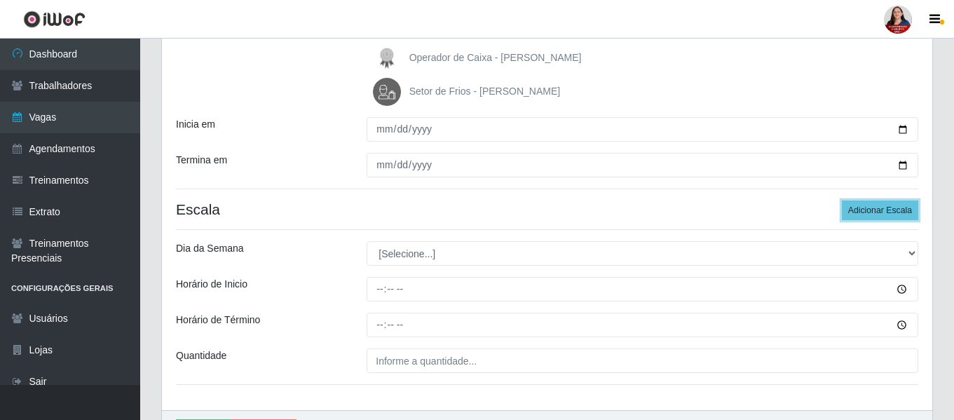
scroll to position [337, 0]
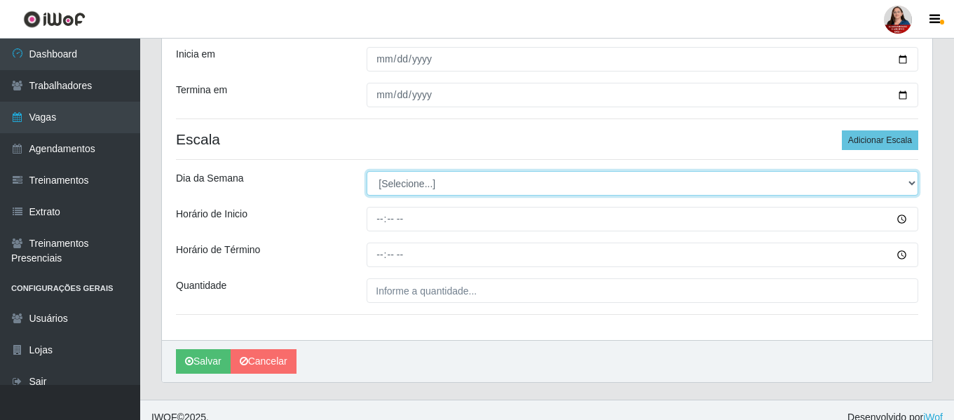
click at [909, 187] on select "[Selecione...] Segunda Terça Quarta Quinta Sexta Sábado Domingo" at bounding box center [643, 183] width 552 height 25
select select "6"
click at [367, 171] on select "[Selecione...] Segunda Terça Quarta Quinta Sexta Sábado Domingo" at bounding box center [643, 183] width 552 height 25
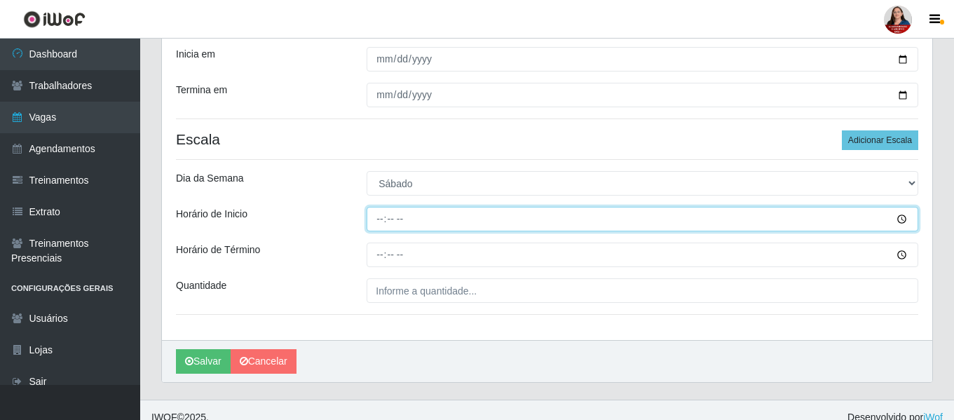
click at [900, 220] on input "Horário de Inicio" at bounding box center [643, 219] width 552 height 25
click at [487, 219] on input "Horário de Inicio" at bounding box center [643, 219] width 552 height 25
type input "16:00"
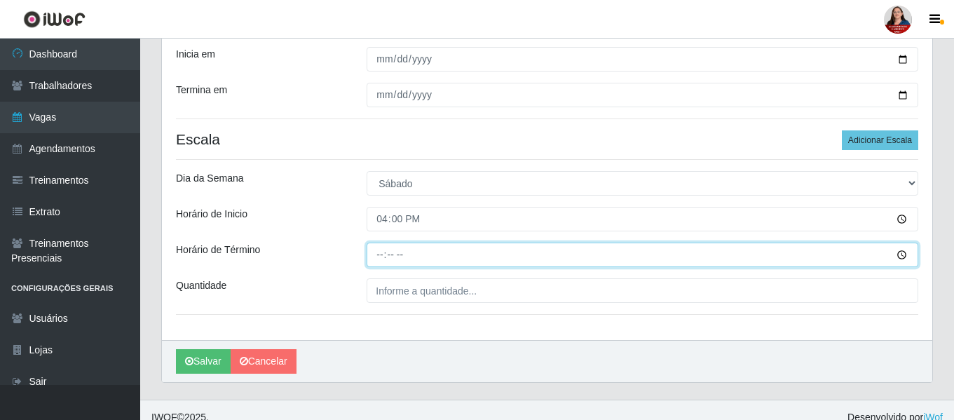
type input "22:00"
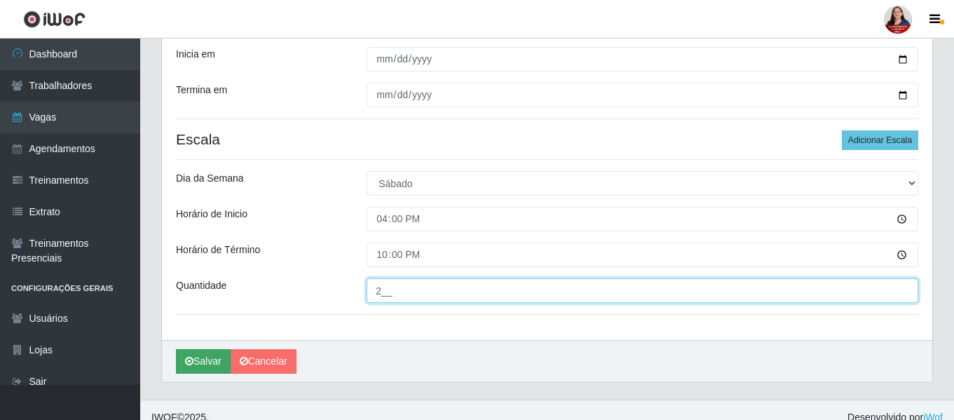
type input "2__"
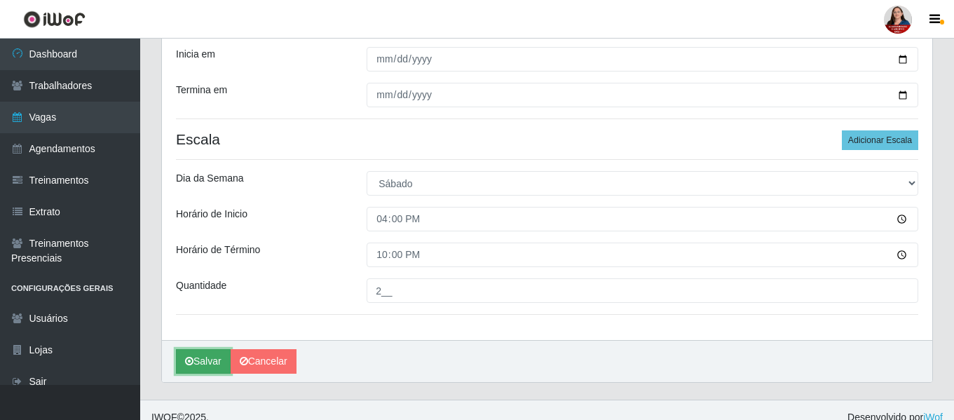
click at [203, 356] on button "Salvar" at bounding box center [203, 361] width 55 height 25
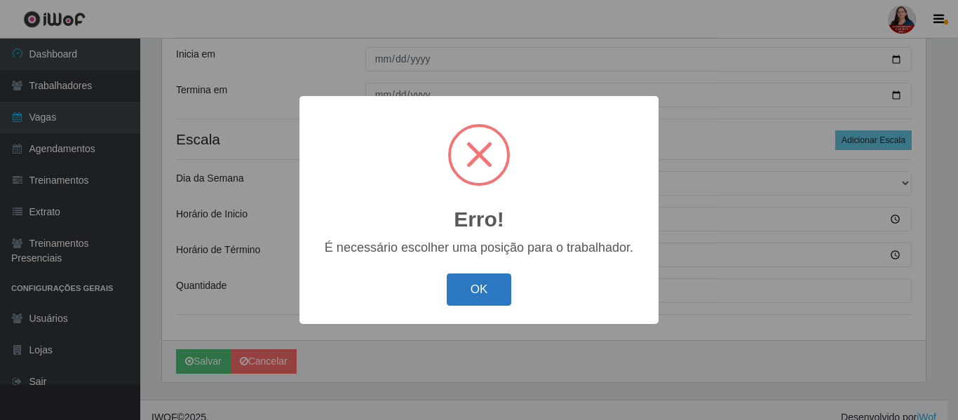
click at [483, 288] on button "OK" at bounding box center [479, 289] width 65 height 33
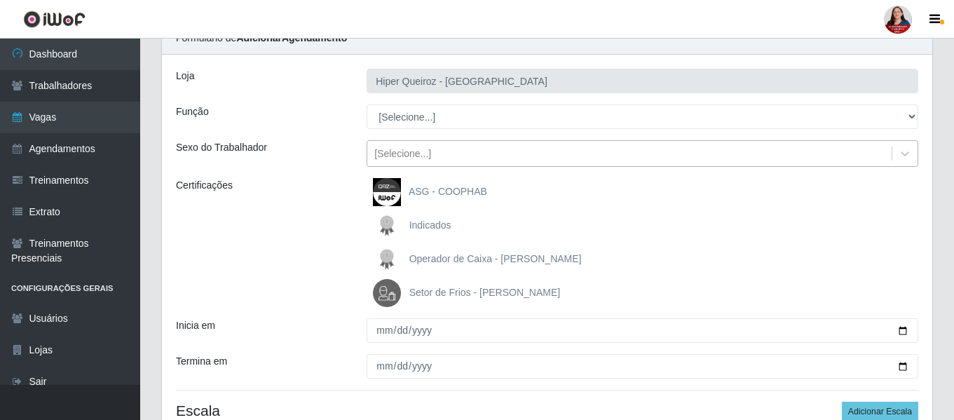
scroll to position [0, 0]
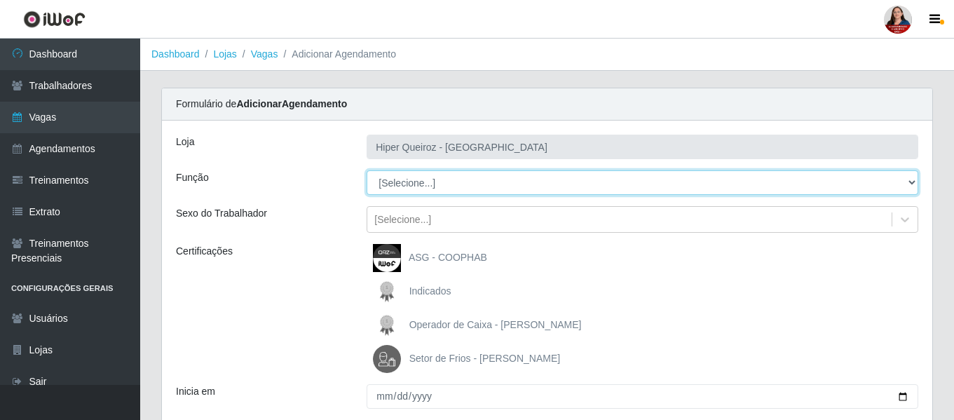
click at [907, 184] on select "[Selecione...] ASG ASG + ASG ++ Embalador Embalador + Embalador ++ Operador de …" at bounding box center [643, 182] width 552 height 25
click at [367, 170] on select "[Selecione...] ASG ASG + ASG ++ Embalador Embalador + Embalador ++ Operador de …" at bounding box center [643, 182] width 552 height 25
click at [915, 182] on select "[Selecione...] ASG ASG + ASG ++ Embalador Embalador + Embalador ++ Operador de …" at bounding box center [643, 182] width 552 height 25
select select "108"
click at [367, 170] on select "[Selecione...] ASG ASG + ASG ++ Embalador Embalador + Embalador ++ Operador de …" at bounding box center [643, 182] width 552 height 25
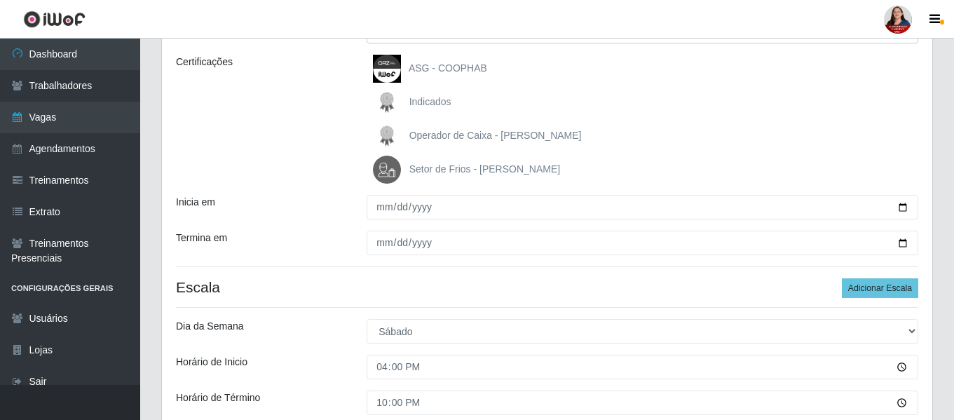
scroll to position [210, 0]
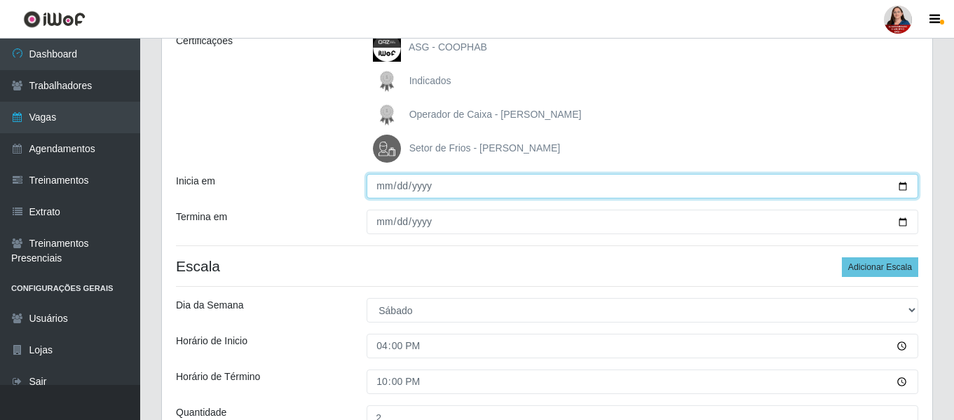
click at [903, 189] on input "Inicia em" at bounding box center [643, 186] width 552 height 25
type input "2025-10-25"
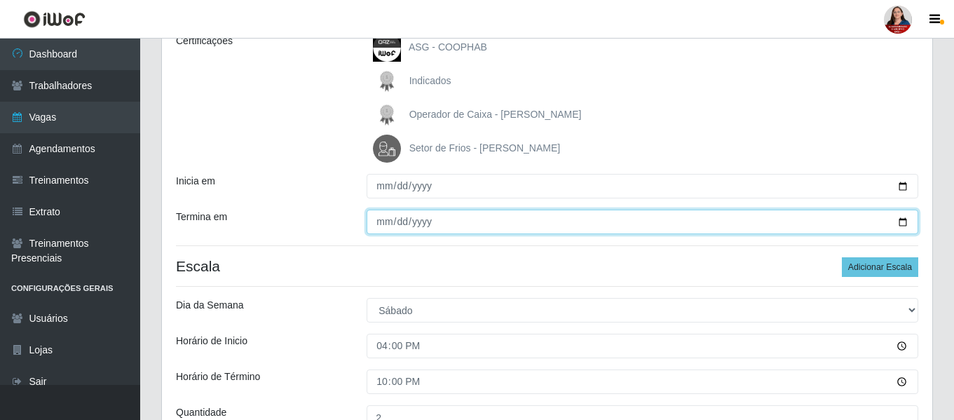
click at [908, 224] on input "Termina em" at bounding box center [643, 222] width 552 height 25
type input "2025-10-25"
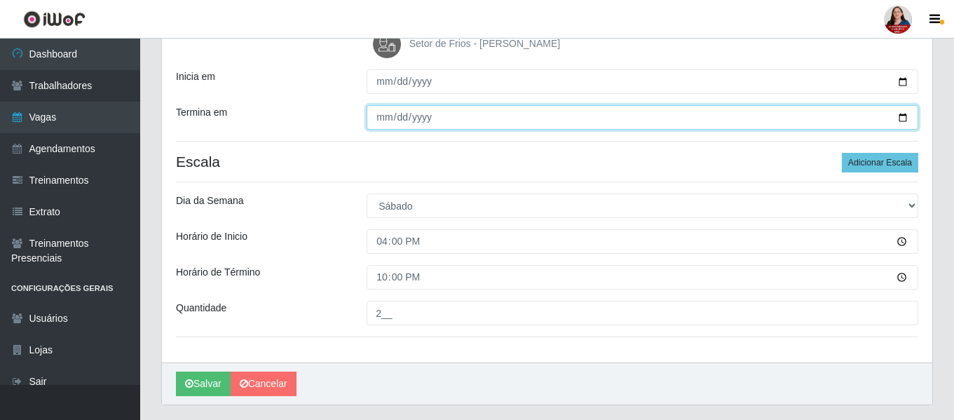
scroll to position [352, 0]
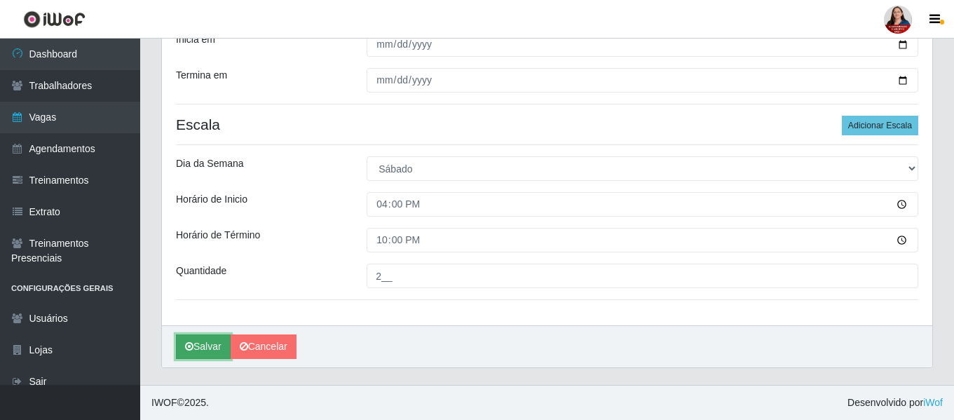
click at [204, 349] on button "Salvar" at bounding box center [203, 346] width 55 height 25
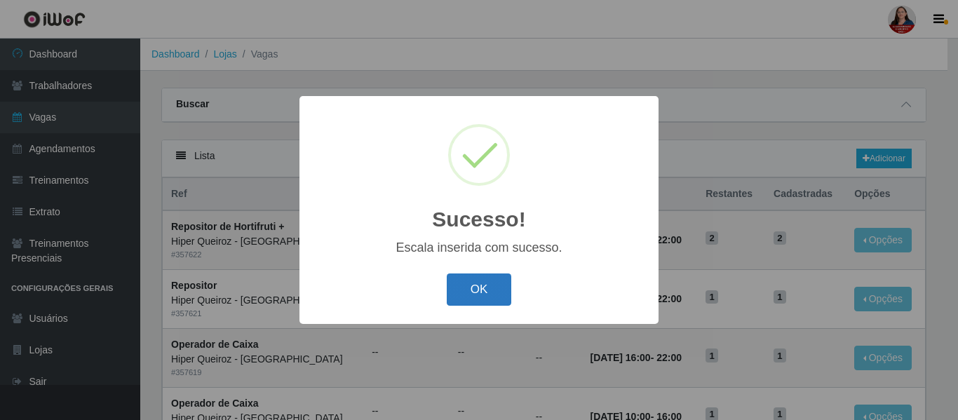
click at [466, 296] on button "OK" at bounding box center [479, 289] width 65 height 33
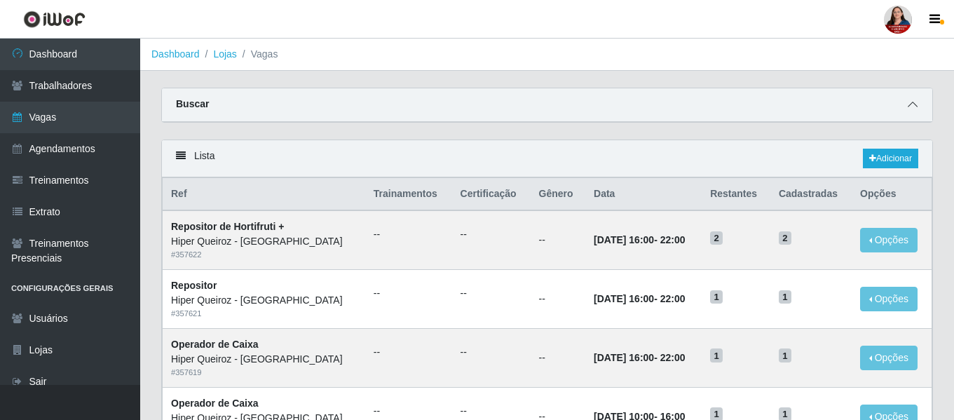
click at [916, 104] on icon at bounding box center [913, 105] width 10 height 10
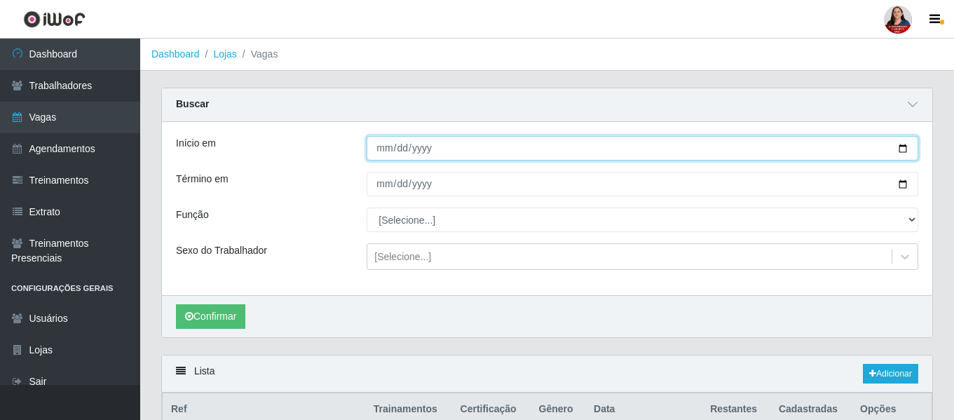
click at [902, 147] on input "Início em" at bounding box center [643, 148] width 552 height 25
type input "2025-10-26"
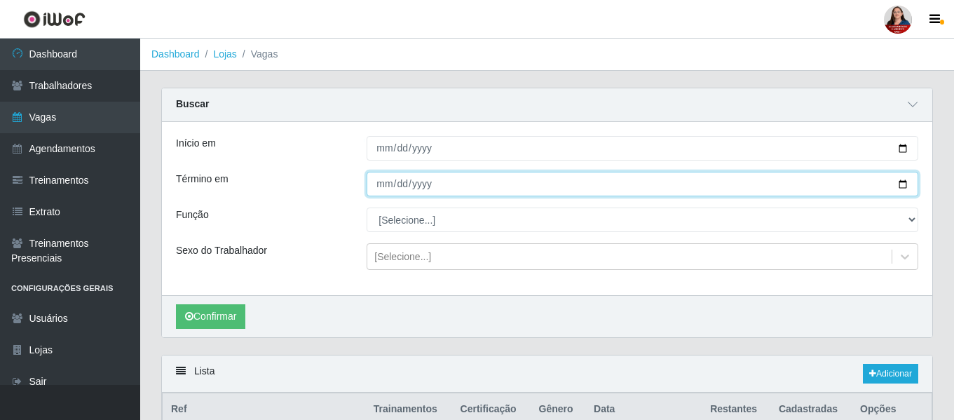
click at [902, 185] on input "Término em" at bounding box center [643, 184] width 552 height 25
type input "2025-10-26"
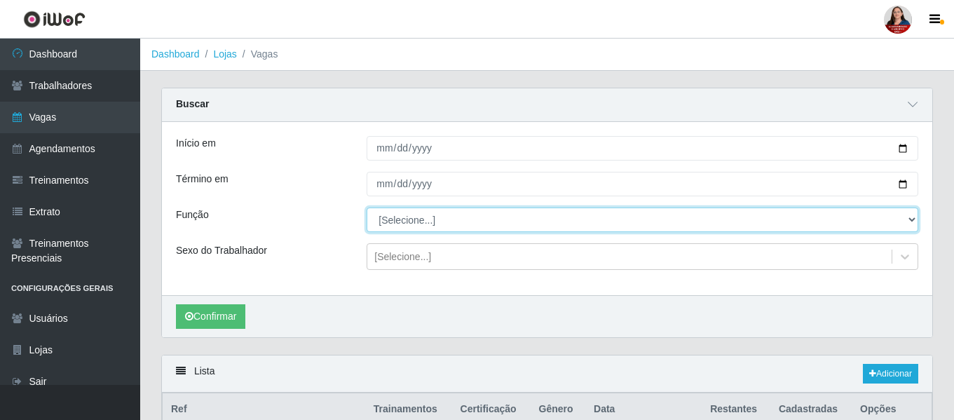
click at [916, 221] on select "[Selecione...] ASG ASG + ASG ++ Embalador Embalador + Embalador ++ Operador de …" at bounding box center [643, 220] width 552 height 25
select select "72"
click at [367, 208] on select "[Selecione...] ASG ASG + ASG ++ Embalador Embalador + Embalador ++ Operador de …" at bounding box center [643, 220] width 552 height 25
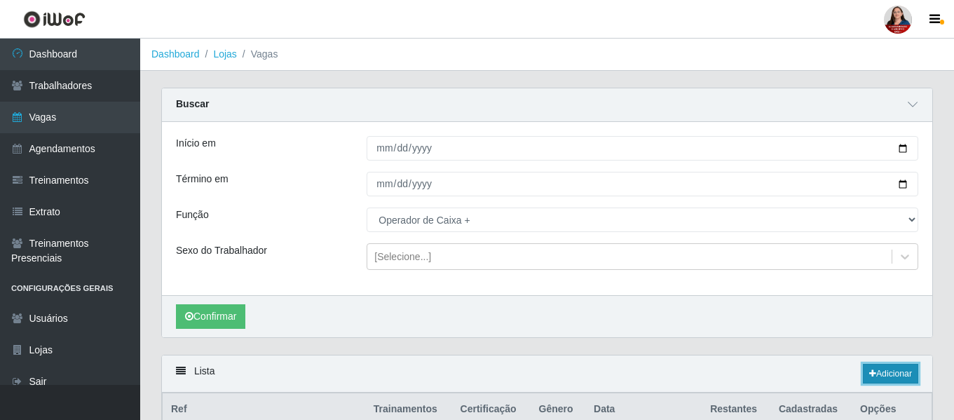
click at [891, 371] on link "Adicionar" at bounding box center [890, 374] width 55 height 20
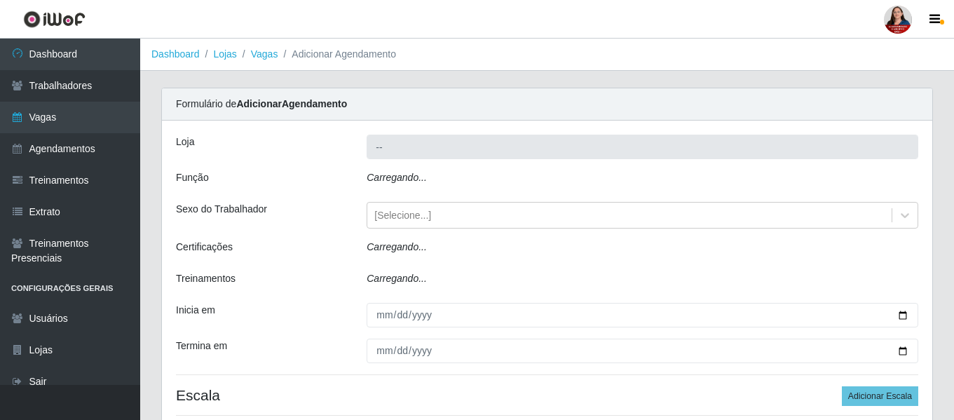
type input "Hiper Queiroz - [GEOGRAPHIC_DATA]"
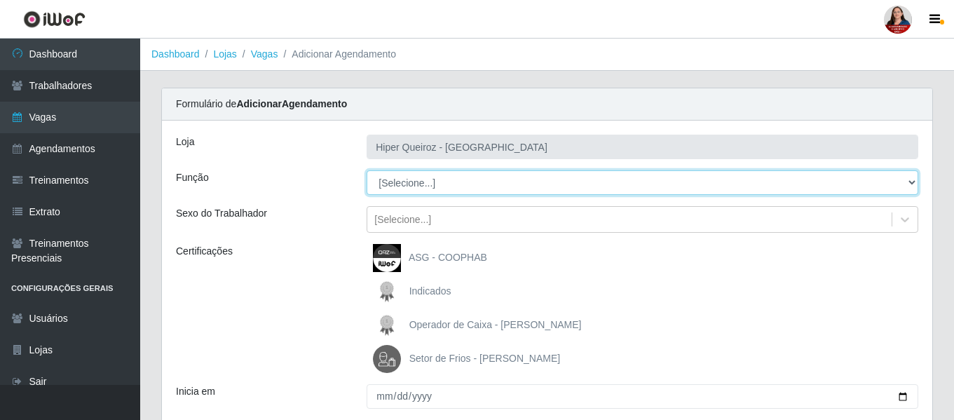
click at [913, 183] on select "[Selecione...] ASG ASG + ASG ++ Embalador Embalador + Embalador ++ Operador de …" at bounding box center [643, 182] width 552 height 25
select select "72"
click at [367, 170] on select "[Selecione...] ASG ASG + ASG ++ Embalador Embalador + Embalador ++ Operador de …" at bounding box center [643, 182] width 552 height 25
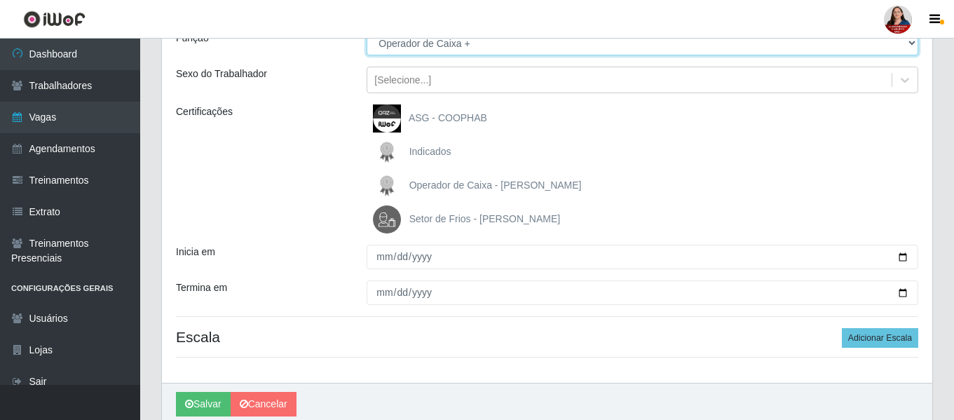
scroll to position [140, 0]
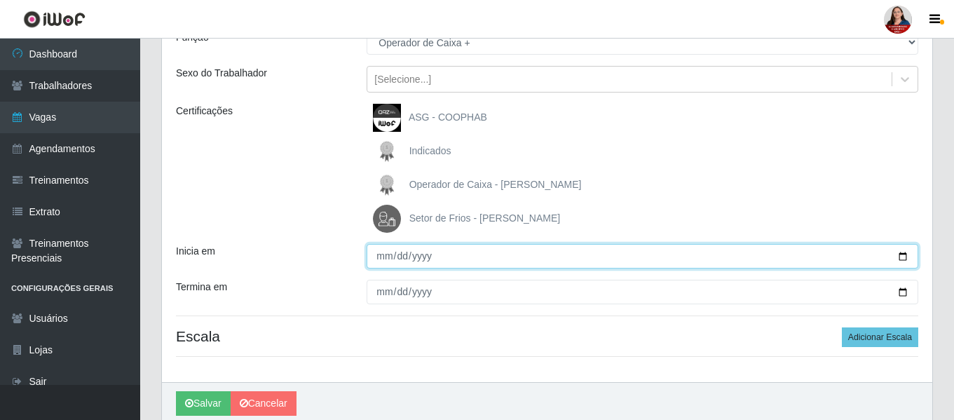
click at [904, 257] on input "Inicia em" at bounding box center [643, 256] width 552 height 25
type input "2025-10-26"
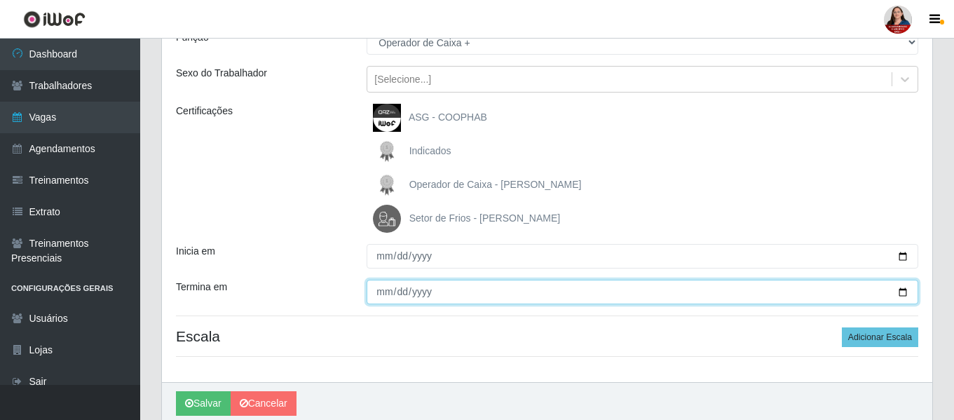
drag, startPoint x: 905, startPoint y: 292, endPoint x: 886, endPoint y: 298, distance: 19.7
click at [898, 295] on input "Termina em" at bounding box center [643, 292] width 552 height 25
type input "2025-10-26"
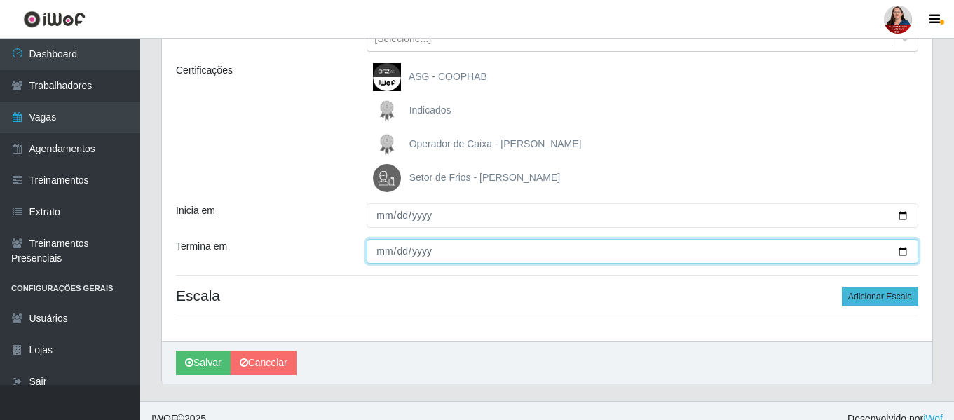
scroll to position [197, 0]
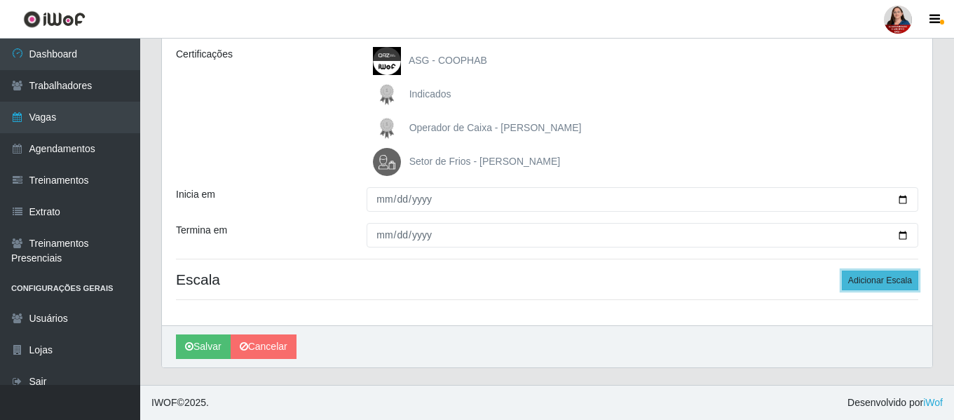
click at [862, 279] on button "Adicionar Escala" at bounding box center [880, 281] width 76 height 20
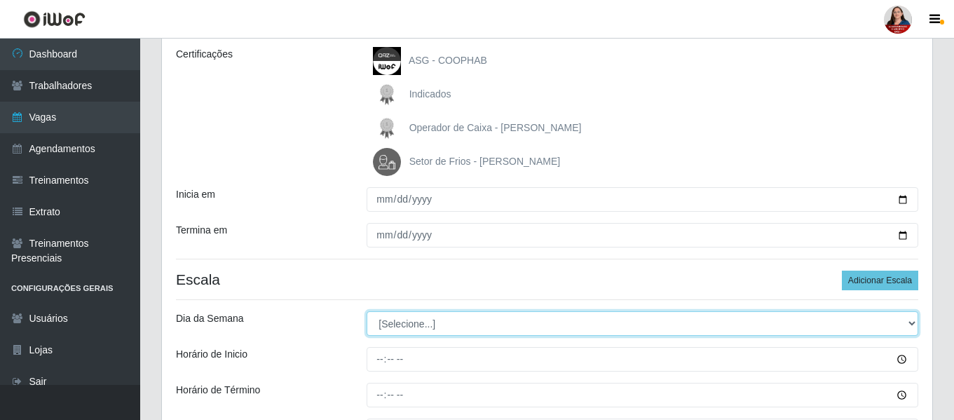
drag, startPoint x: 913, startPoint y: 325, endPoint x: 907, endPoint y: 330, distance: 7.5
click at [913, 325] on select "[Selecione...] Segunda Terça Quarta Quinta Sexta Sábado Domingo" at bounding box center [643, 323] width 552 height 25
select select "0"
click at [367, 311] on select "[Selecione...] Segunda Terça Quarta Quinta Sexta Sábado Domingo" at bounding box center [643, 323] width 552 height 25
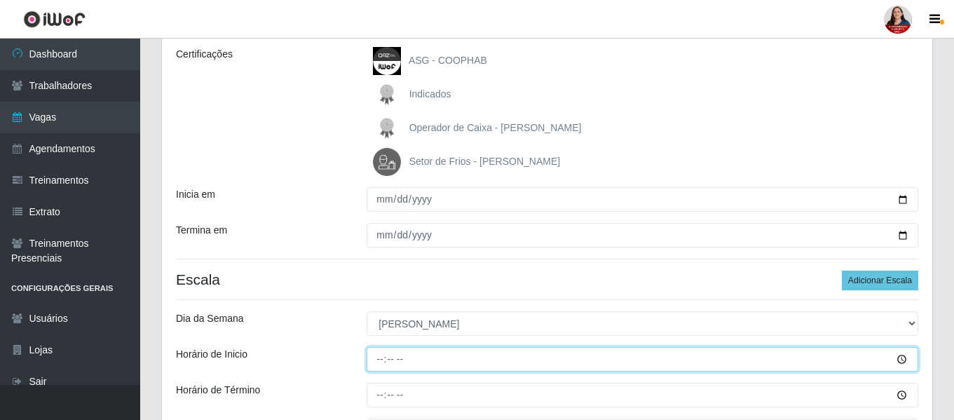
type input "14:00"
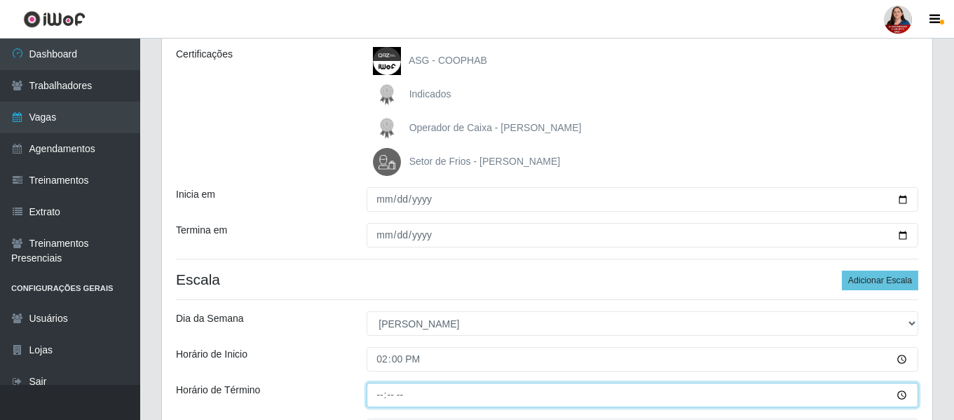
type input "20:00"
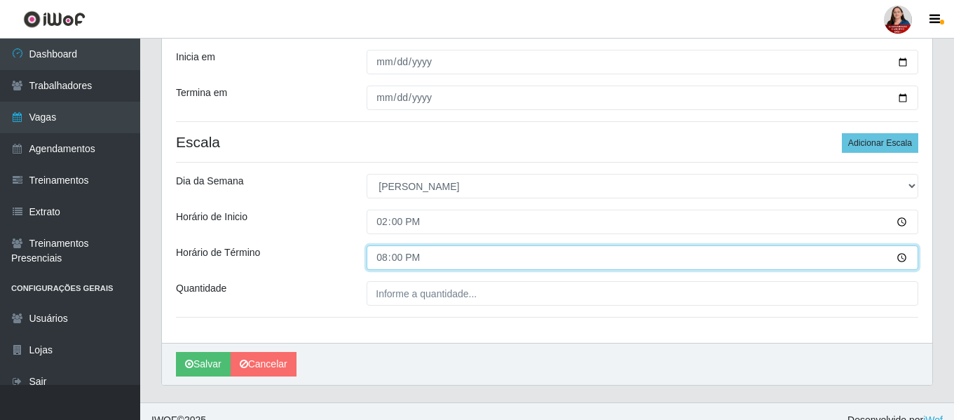
scroll to position [352, 0]
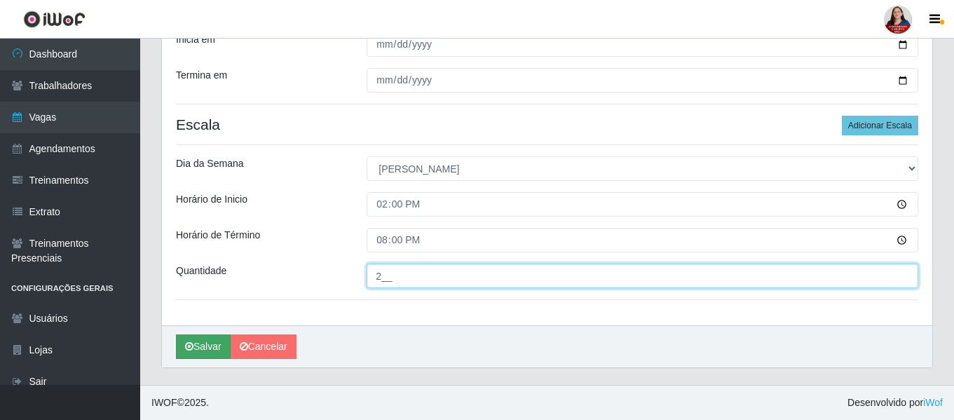
type input "2__"
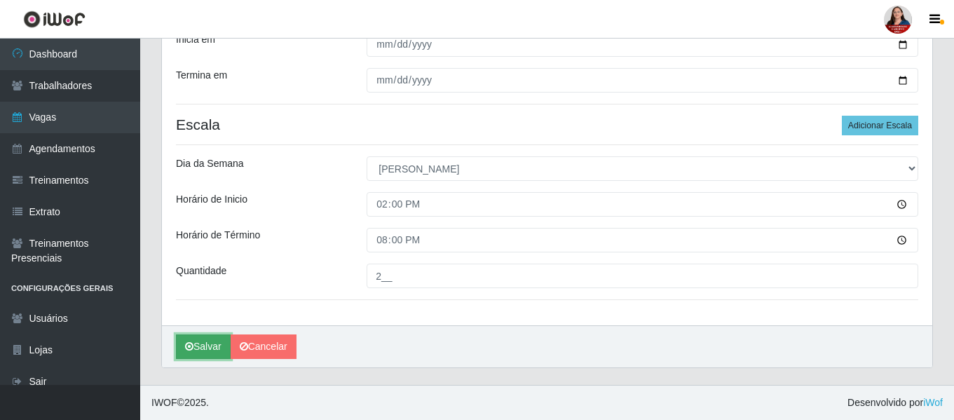
click at [208, 351] on button "Salvar" at bounding box center [203, 346] width 55 height 25
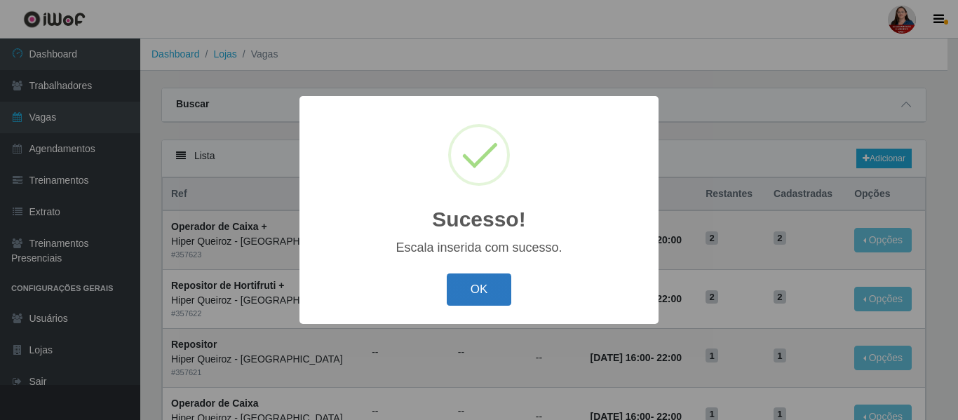
click at [476, 292] on button "OK" at bounding box center [479, 289] width 65 height 33
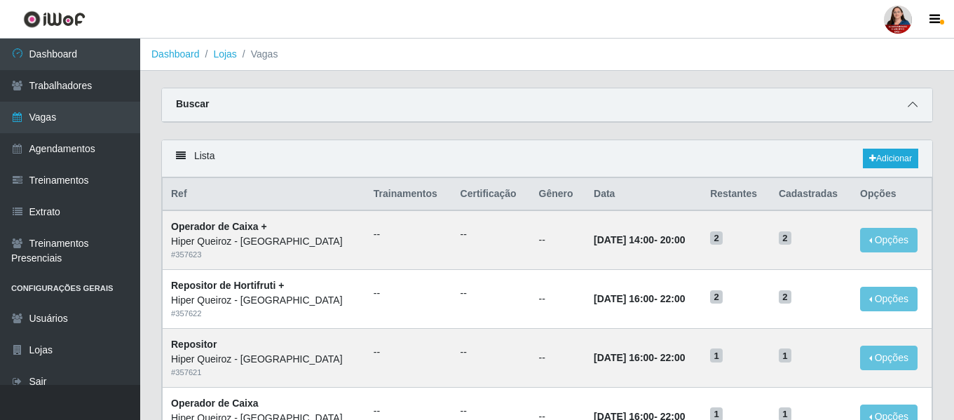
click at [914, 109] on icon at bounding box center [913, 105] width 10 height 10
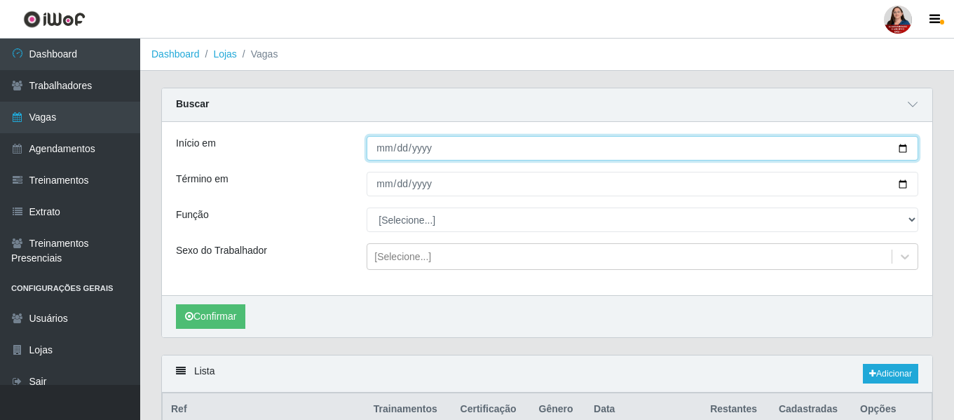
click at [903, 147] on input "Início em" at bounding box center [643, 148] width 552 height 25
type input "2025-10-25"
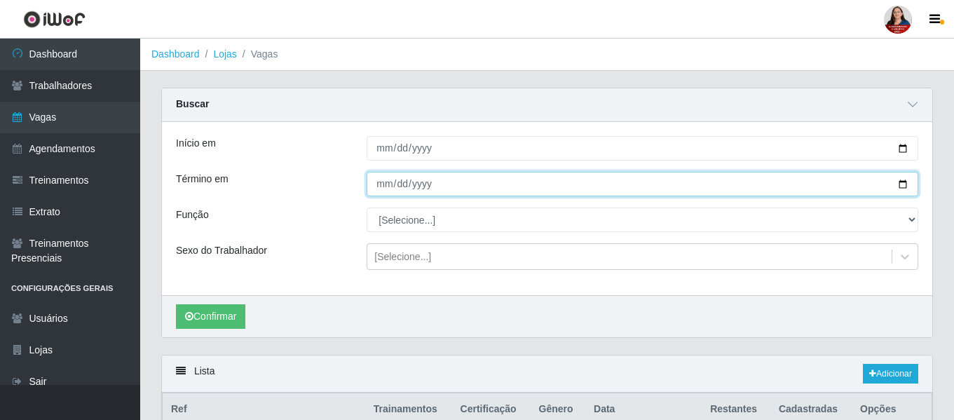
click at [902, 188] on input "Término em" at bounding box center [643, 184] width 552 height 25
type input "2025-10-25"
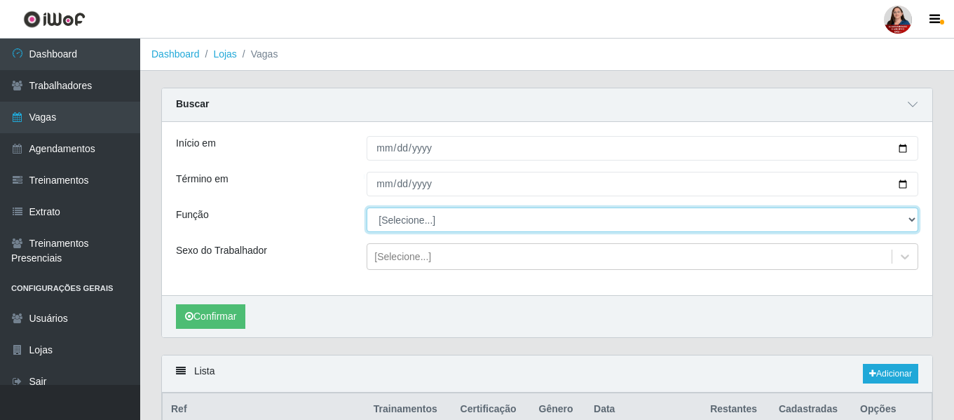
click at [917, 224] on select "[Selecione...] ASG ASG + ASG ++ Embalador Embalador + Embalador ++ Operador de …" at bounding box center [643, 220] width 552 height 25
select select "82"
click at [367, 208] on select "[Selecione...] ASG ASG + ASG ++ Embalador Embalador + Embalador ++ Operador de …" at bounding box center [643, 220] width 552 height 25
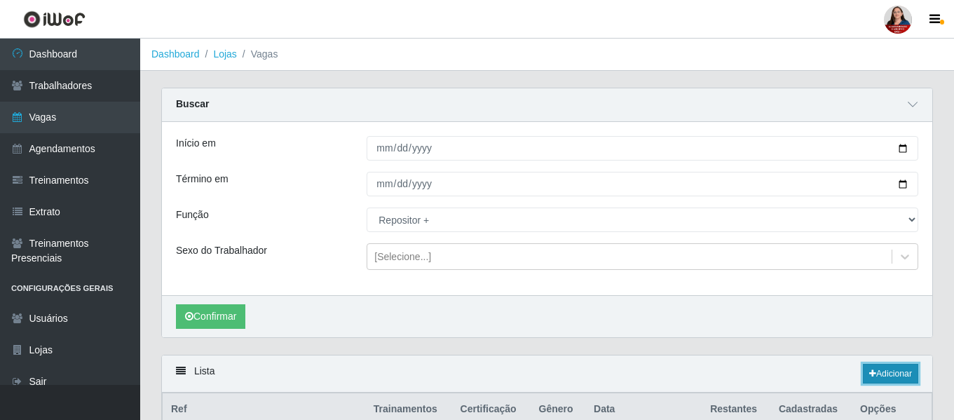
click at [886, 375] on link "Adicionar" at bounding box center [890, 374] width 55 height 20
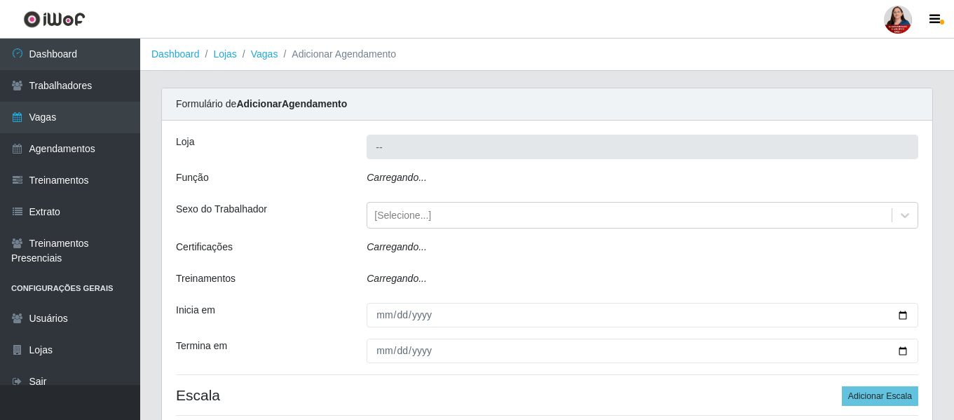
type input "Hiper Queiroz - [GEOGRAPHIC_DATA]"
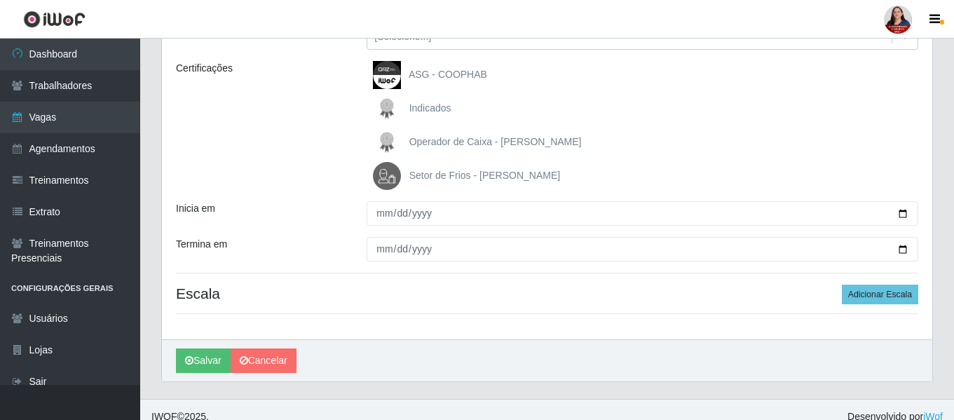
scroll to position [197, 0]
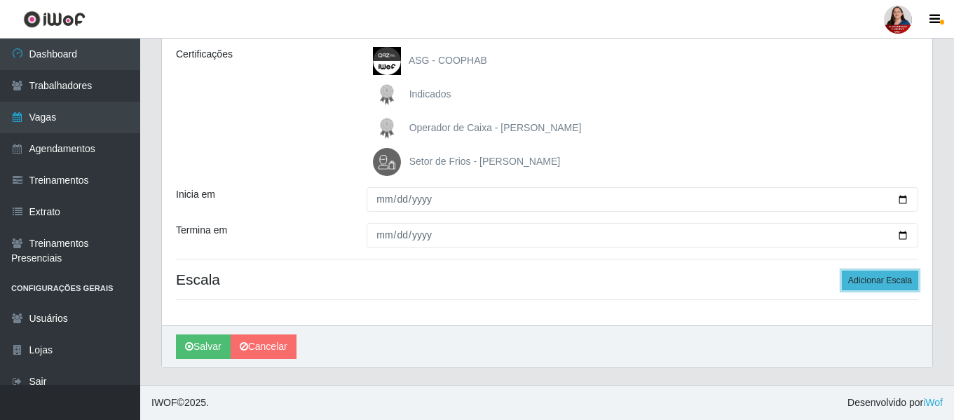
click at [879, 280] on button "Adicionar Escala" at bounding box center [880, 281] width 76 height 20
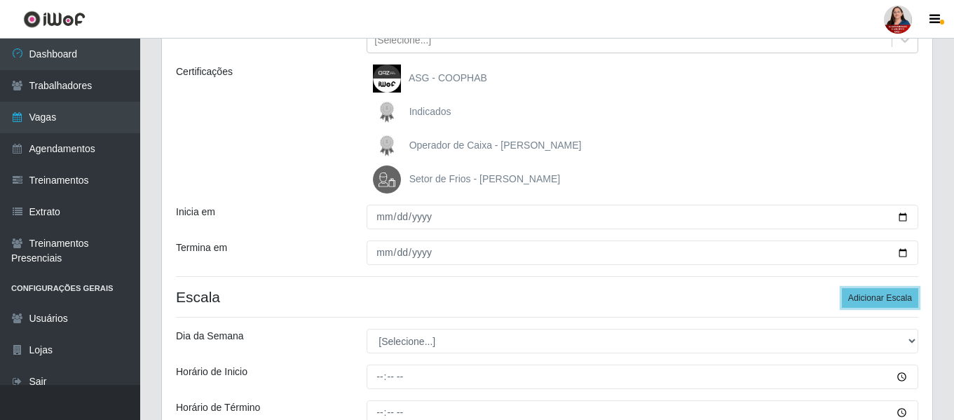
scroll to position [212, 0]
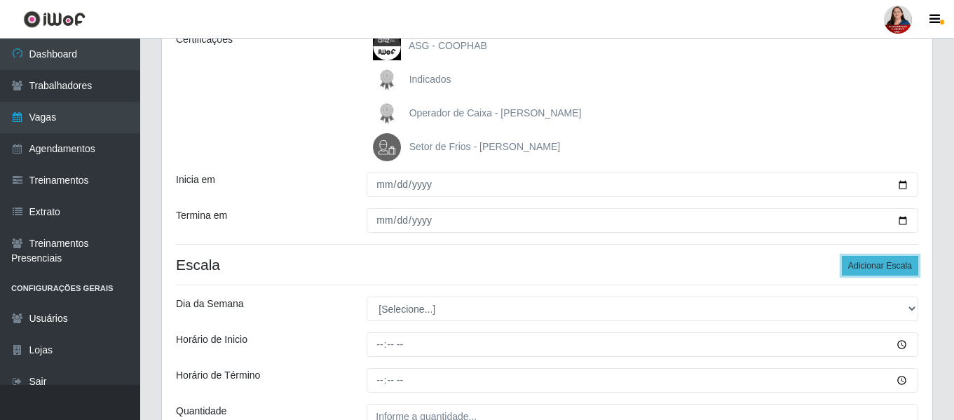
click at [884, 271] on button "Adicionar Escala" at bounding box center [880, 266] width 76 height 20
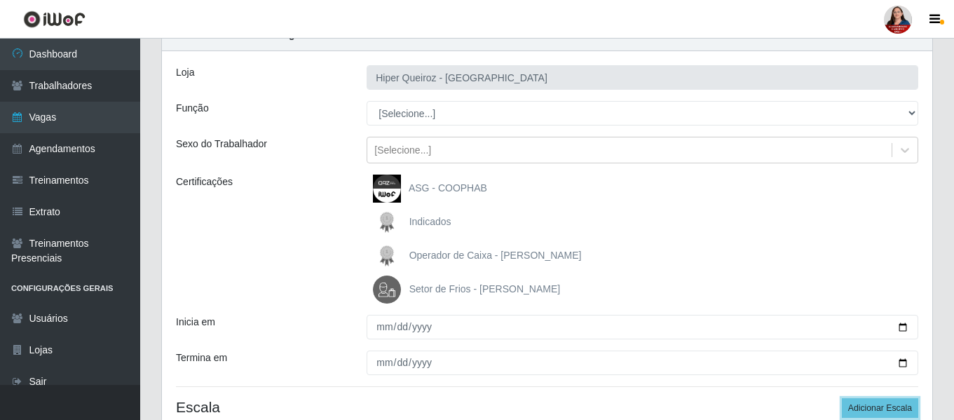
scroll to position [1, 0]
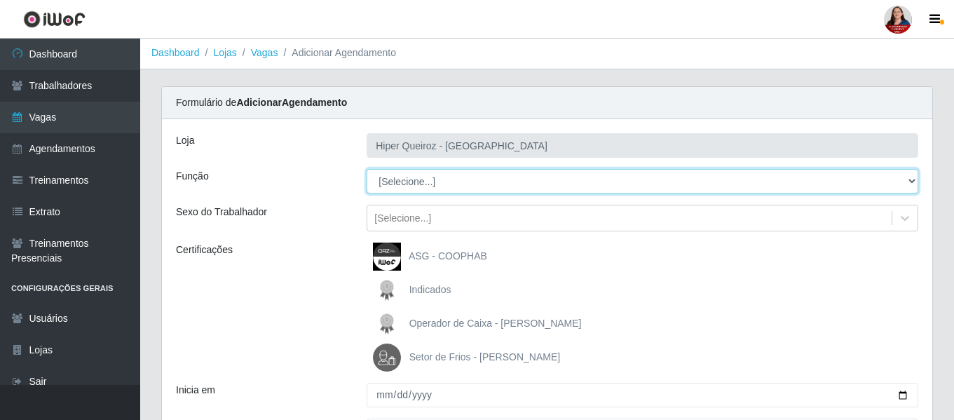
click at [916, 182] on select "[Selecione...] ASG ASG + ASG ++ Embalador Embalador + Embalador ++ Operador de …" at bounding box center [643, 181] width 552 height 25
select select "82"
click at [367, 169] on select "[Selecione...] ASG ASG + ASG ++ Embalador Embalador + Embalador ++ Operador de …" at bounding box center [643, 181] width 552 height 25
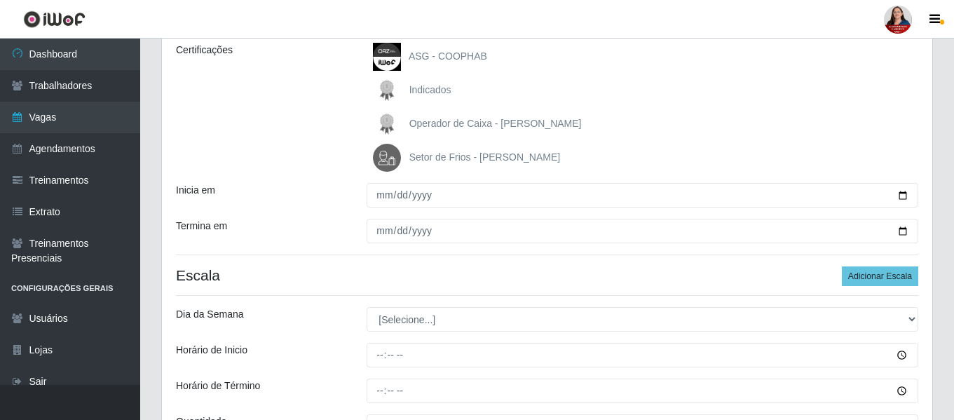
scroll to position [212, 0]
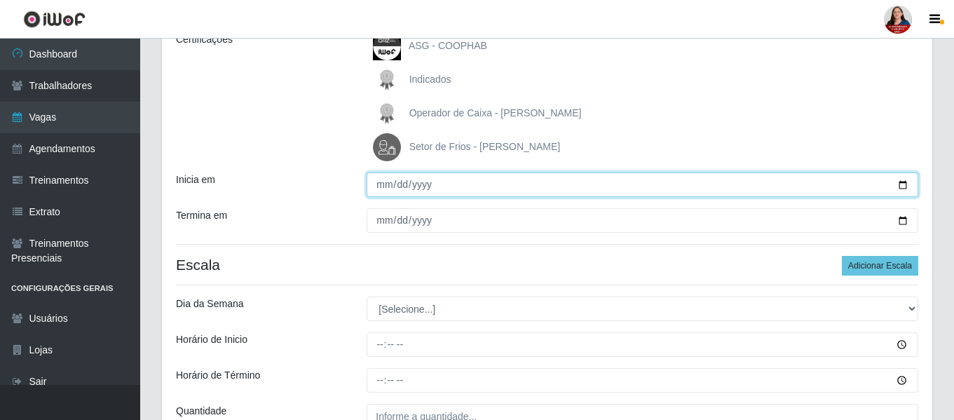
click at [908, 183] on input "Inicia em" at bounding box center [643, 185] width 552 height 25
type input "2025-10-25"
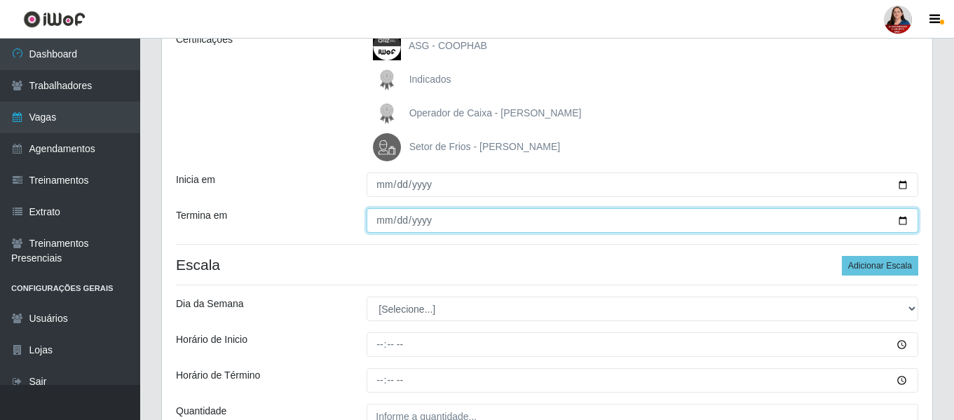
click at [905, 222] on input "Termina em" at bounding box center [643, 220] width 552 height 25
type input "2025-10-25"
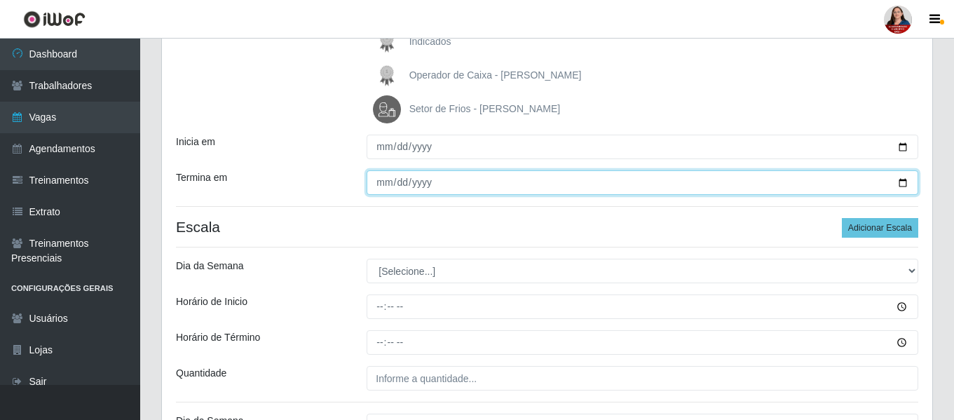
scroll to position [282, 0]
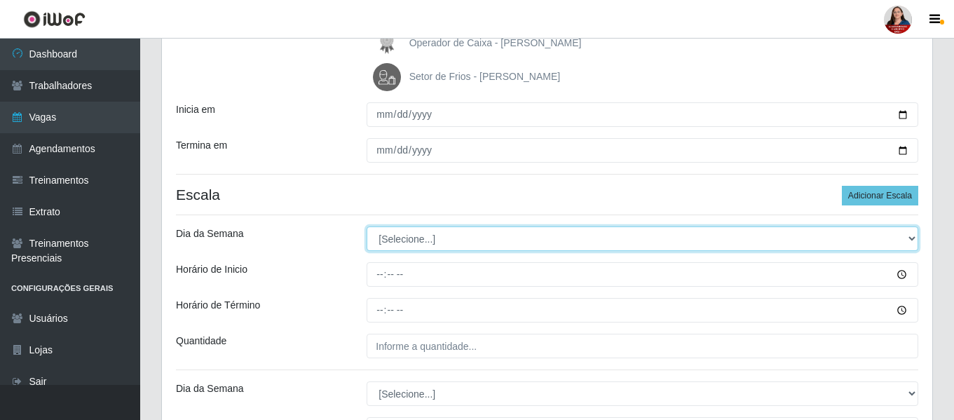
click at [911, 238] on select "[Selecione...] Segunda Terça Quarta Quinta Sexta Sábado Domingo" at bounding box center [643, 238] width 552 height 25
select select "0"
click at [367, 226] on select "[Selecione...] Segunda Terça Quarta Quinta Sexta Sábado Domingo" at bounding box center [643, 238] width 552 height 25
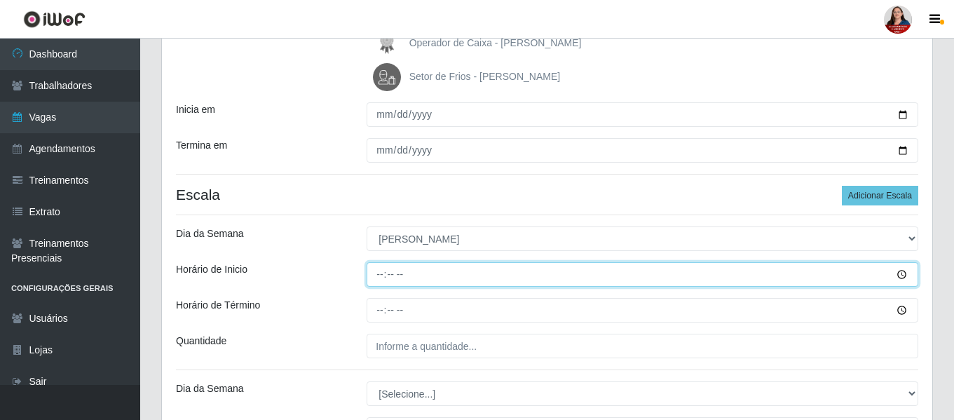
type input "09:00"
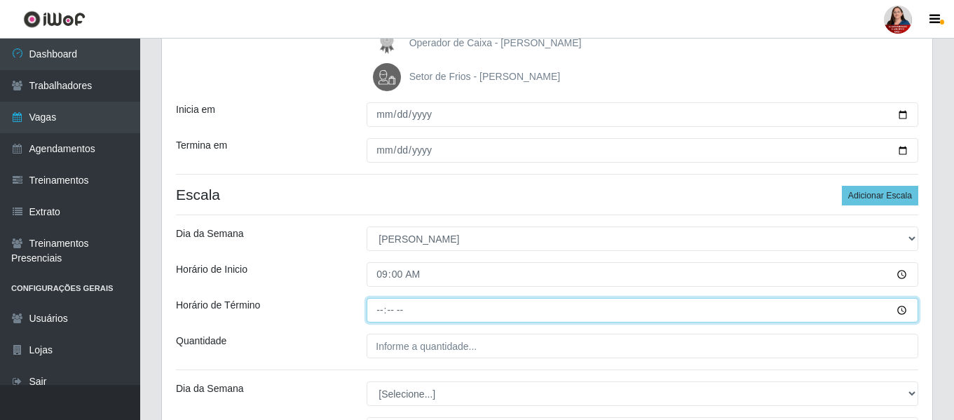
type input "15:00"
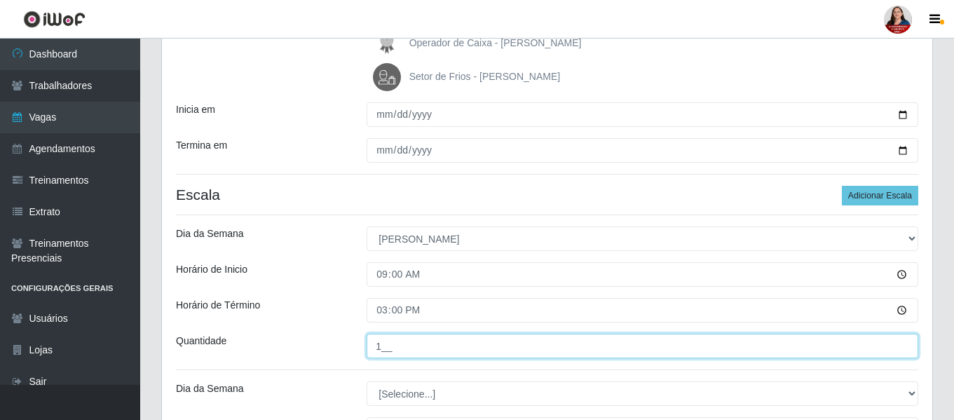
type input "1__"
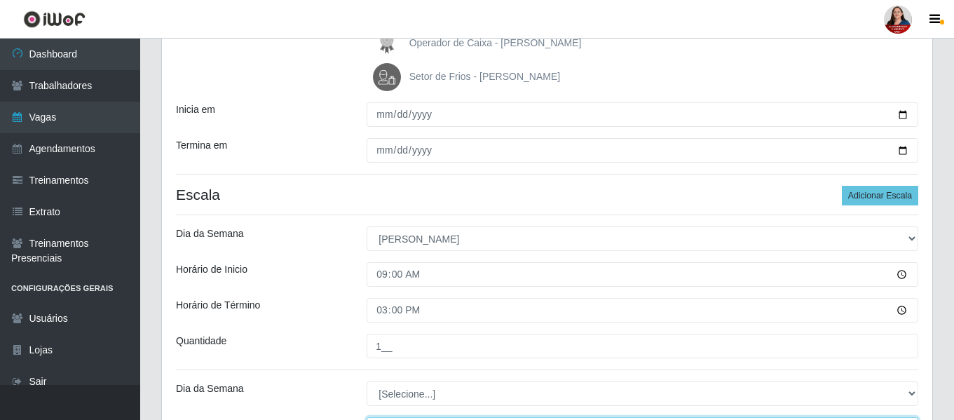
scroll to position [304, 0]
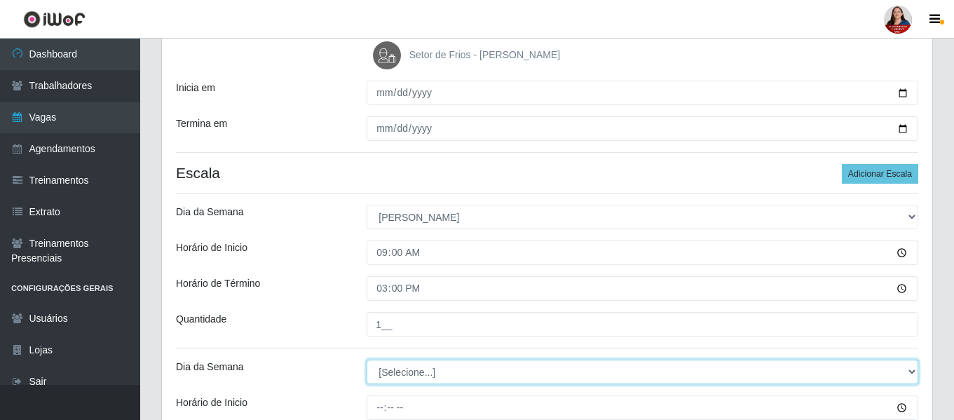
click at [401, 376] on select "[Selecione...] Segunda Terça Quarta Quinta Sexta Sábado Domingo" at bounding box center [643, 372] width 552 height 25
select select "0"
click at [367, 360] on select "[Selecione...] Segunda Terça Quarta Quinta Sexta Sábado Domingo" at bounding box center [643, 372] width 552 height 25
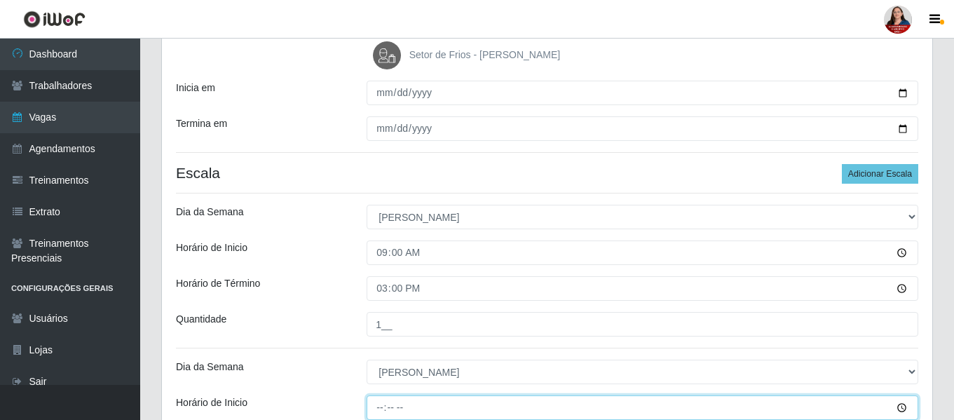
type input "14:00"
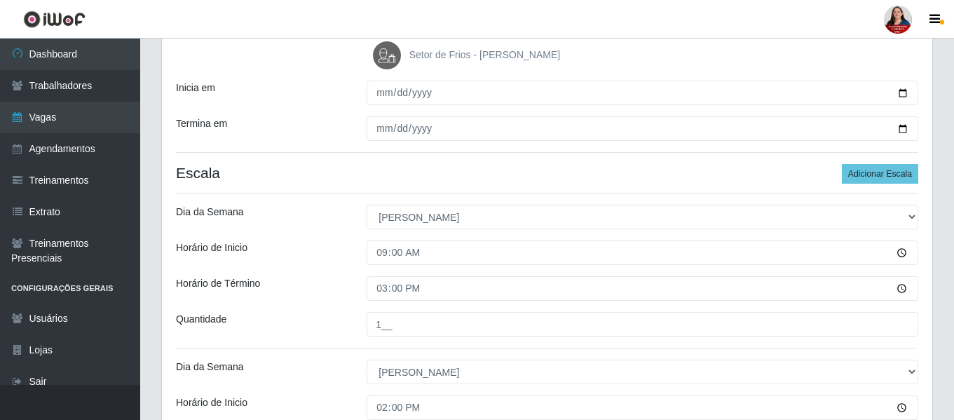
scroll to position [507, 0]
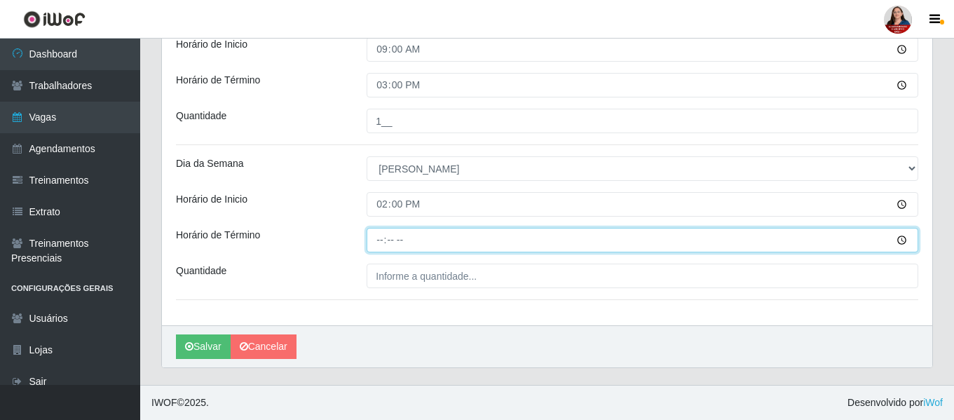
type input "20:00"
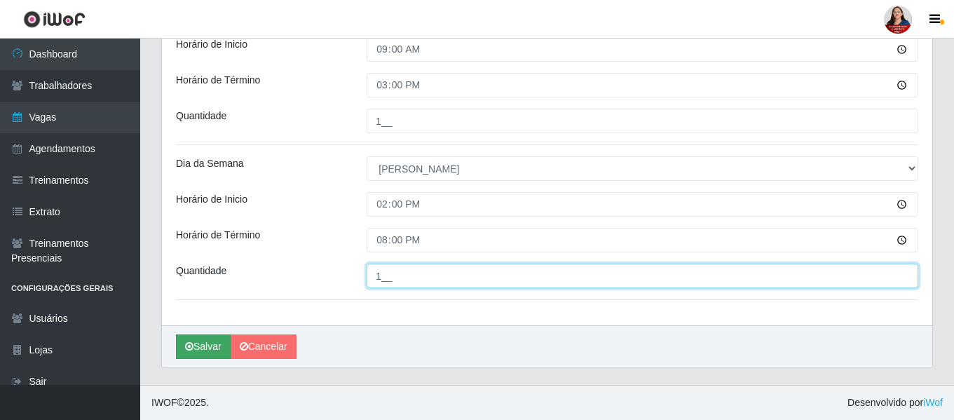
type input "1__"
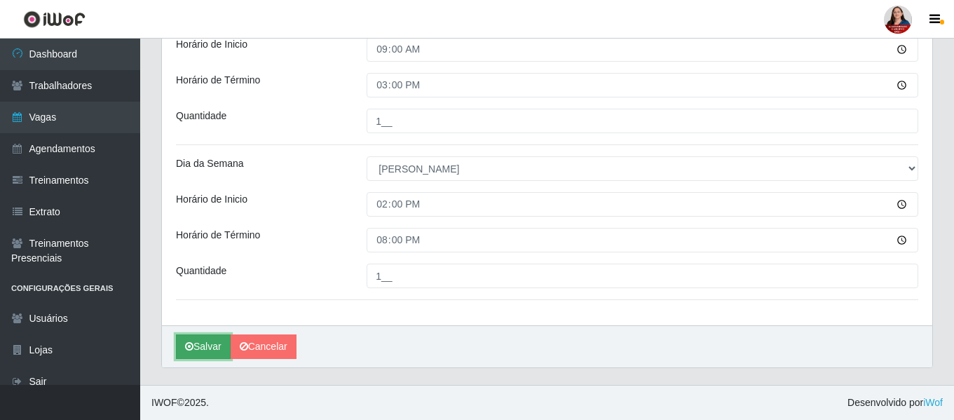
click at [207, 349] on button "Salvar" at bounding box center [203, 346] width 55 height 25
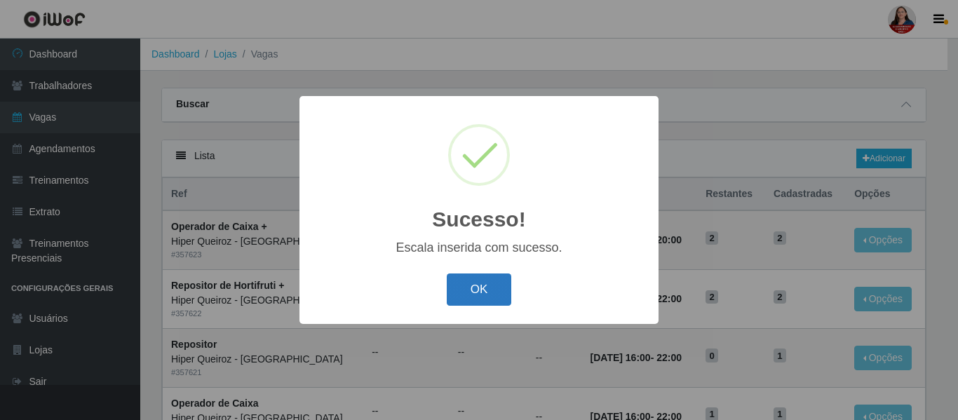
click at [501, 295] on button "OK" at bounding box center [479, 289] width 65 height 33
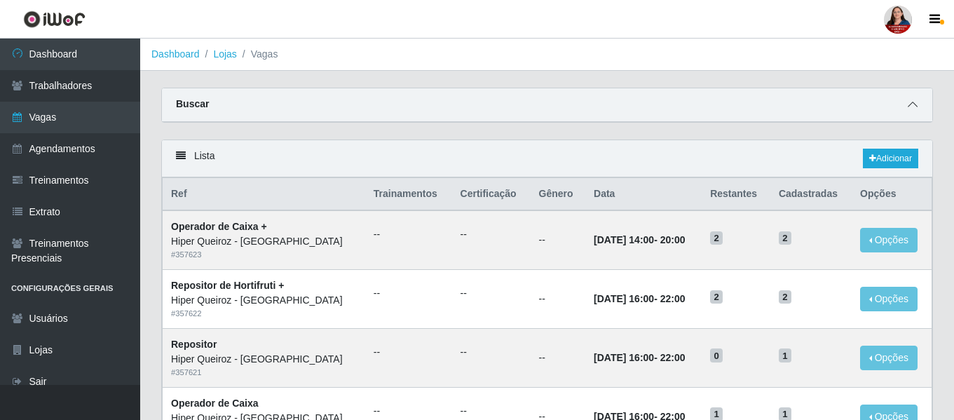
click at [911, 109] on icon at bounding box center [913, 105] width 10 height 10
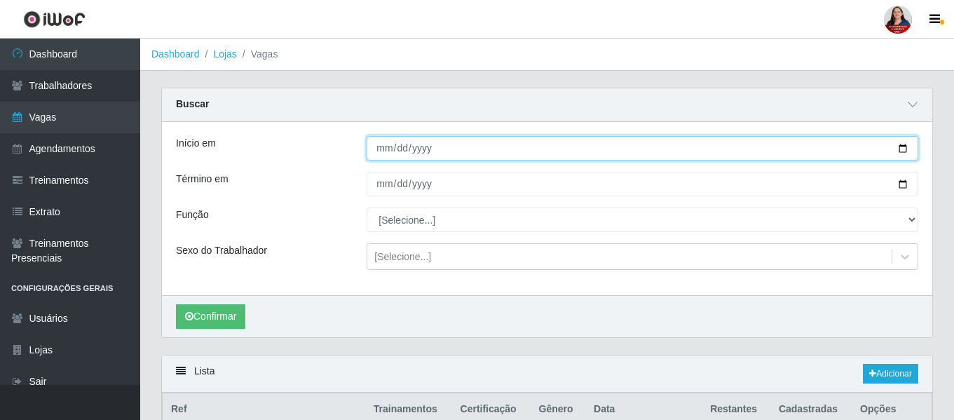
click at [905, 149] on input "Início em" at bounding box center [643, 148] width 552 height 25
click at [907, 147] on input "Início em" at bounding box center [643, 148] width 552 height 25
click at [717, 160] on input "Início em" at bounding box center [643, 148] width 552 height 25
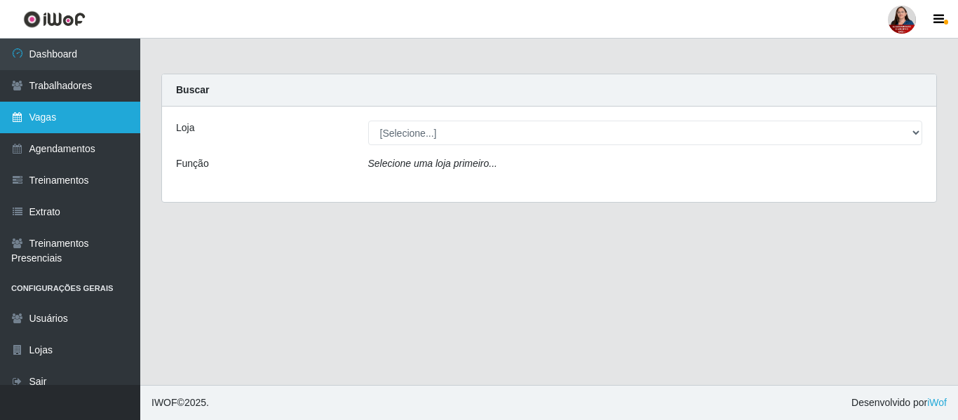
click at [67, 115] on link "Vagas" at bounding box center [70, 118] width 140 height 32
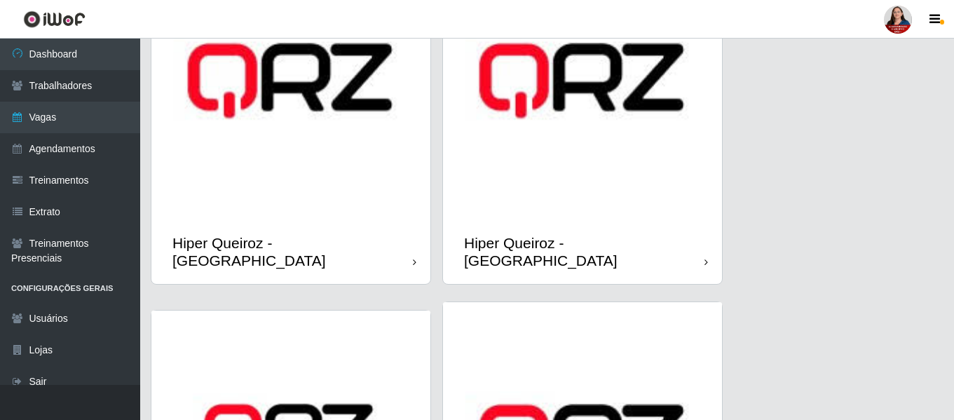
scroll to position [491, 0]
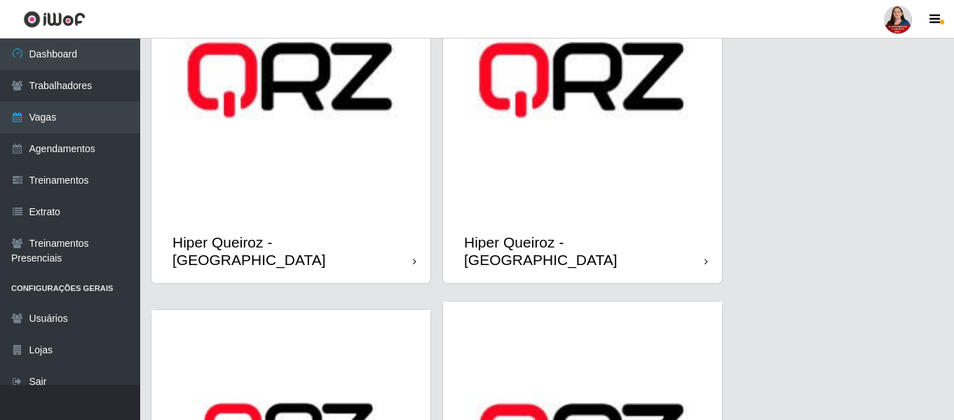
click at [644, 163] on img at bounding box center [582, 79] width 279 height 279
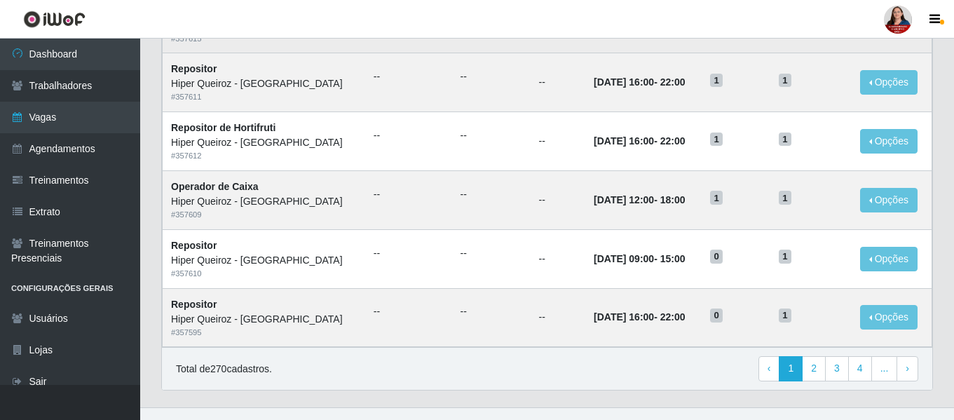
scroll to position [769, 0]
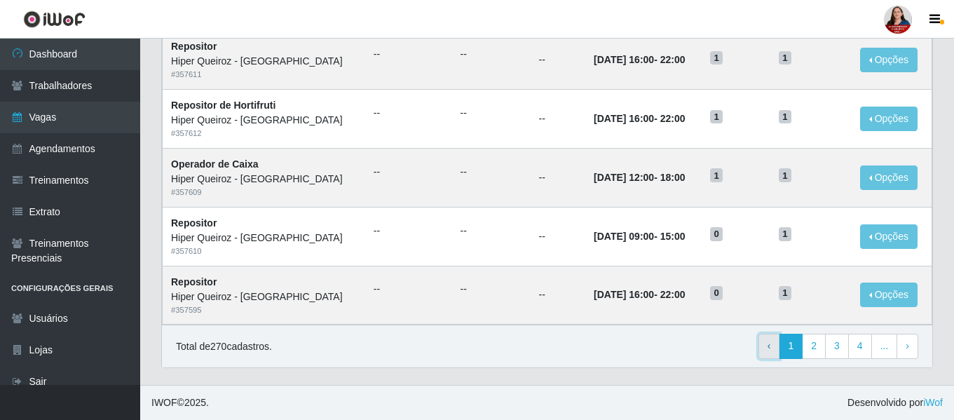
click at [771, 351] on span "‹" at bounding box center [770, 345] width 4 height 11
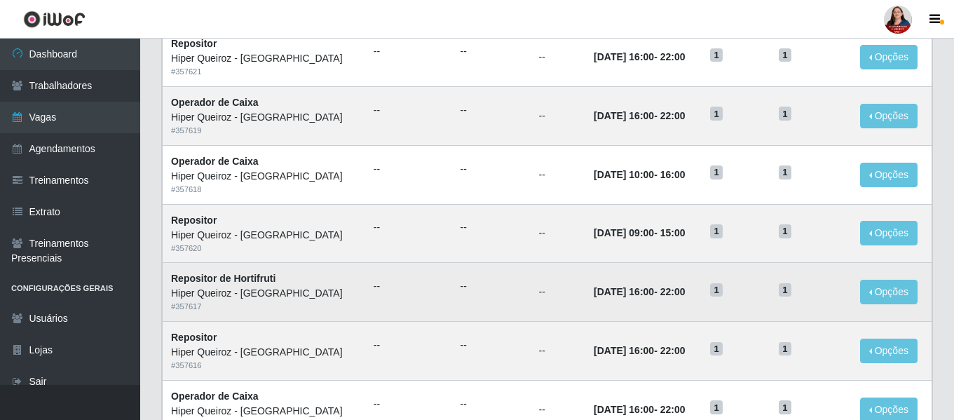
scroll to position [67, 0]
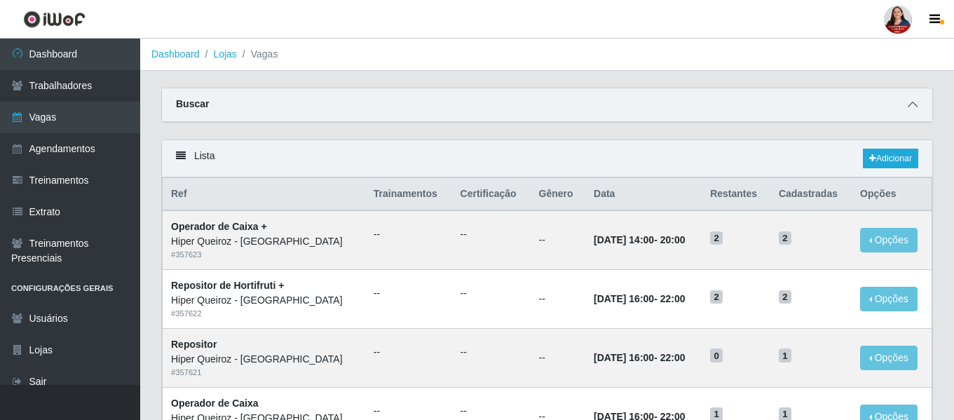
click at [913, 106] on icon at bounding box center [913, 105] width 10 height 10
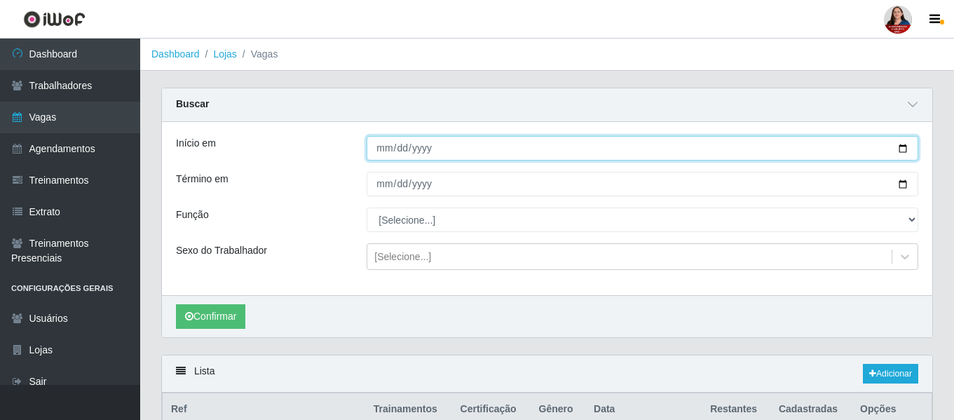
click at [902, 151] on input "Início em" at bounding box center [643, 148] width 552 height 25
type input "[DATE]"
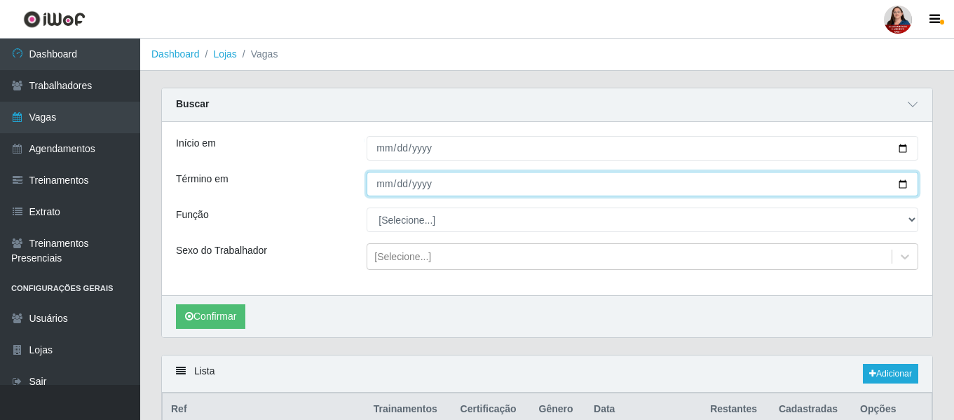
click at [898, 187] on input "Término em" at bounding box center [643, 184] width 552 height 25
type input "[DATE]"
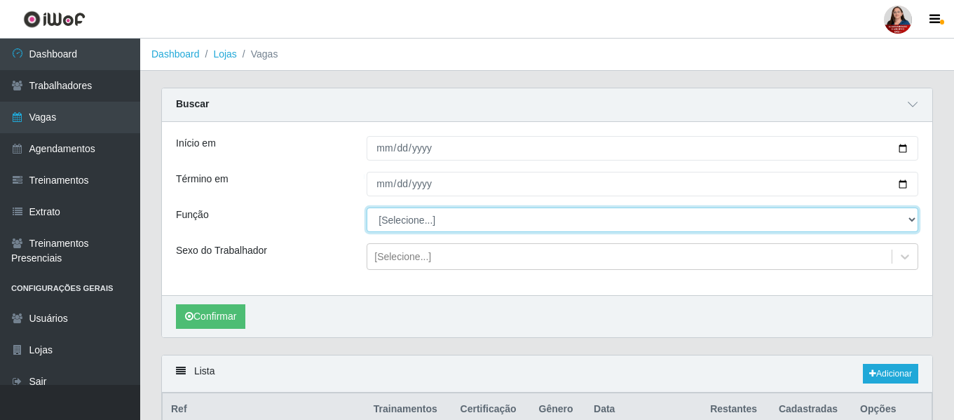
click at [915, 218] on select "[Selecione...] ASG ASG + ASG ++ Embalador Embalador + Embalador ++ Operador de …" at bounding box center [643, 220] width 552 height 25
select select "82"
click at [367, 208] on select "[Selecione...] ASG ASG + ASG ++ Embalador Embalador + Embalador ++ Operador de …" at bounding box center [643, 220] width 552 height 25
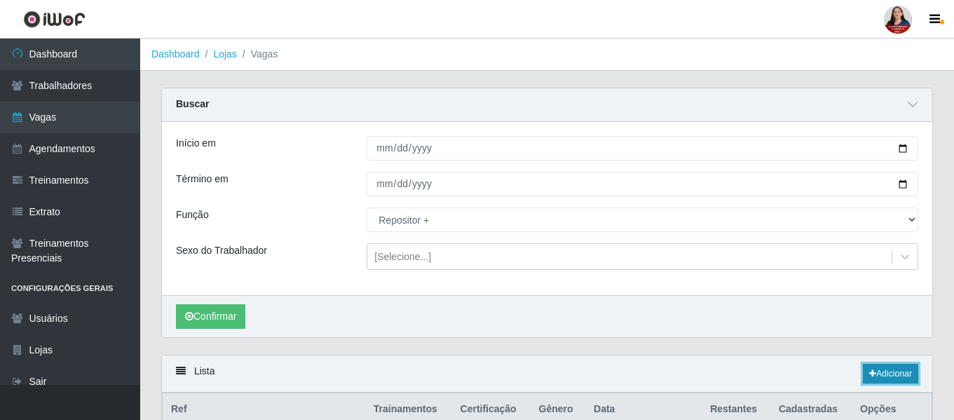
click at [881, 375] on link "Adicionar" at bounding box center [890, 374] width 55 height 20
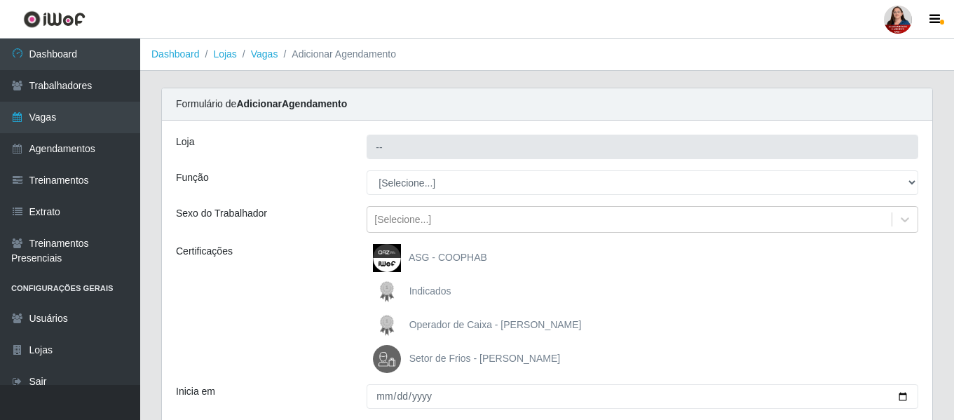
type input "Hiper Queiroz - [GEOGRAPHIC_DATA]"
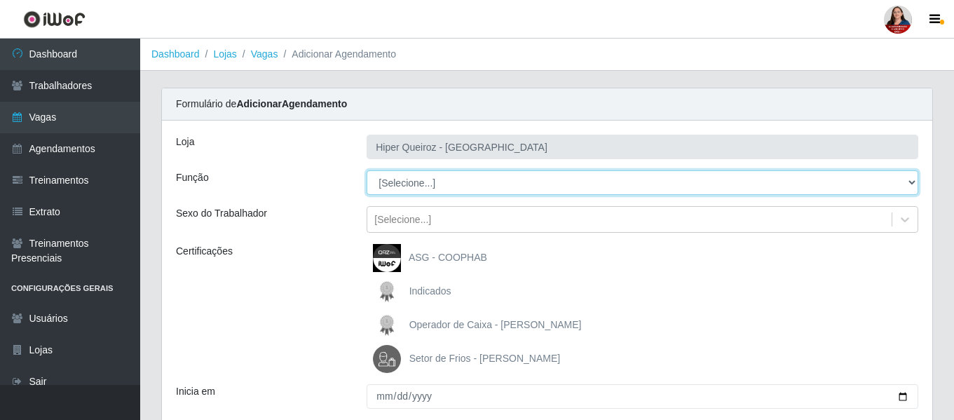
click at [914, 183] on select "[Selecione...] ASG ASG + ASG ++ Embalador Embalador + Embalador ++ Operador de …" at bounding box center [643, 182] width 552 height 25
select select "82"
click at [367, 170] on select "[Selecione...] ASG ASG + ASG ++ Embalador Embalador + Embalador ++ Operador de …" at bounding box center [643, 182] width 552 height 25
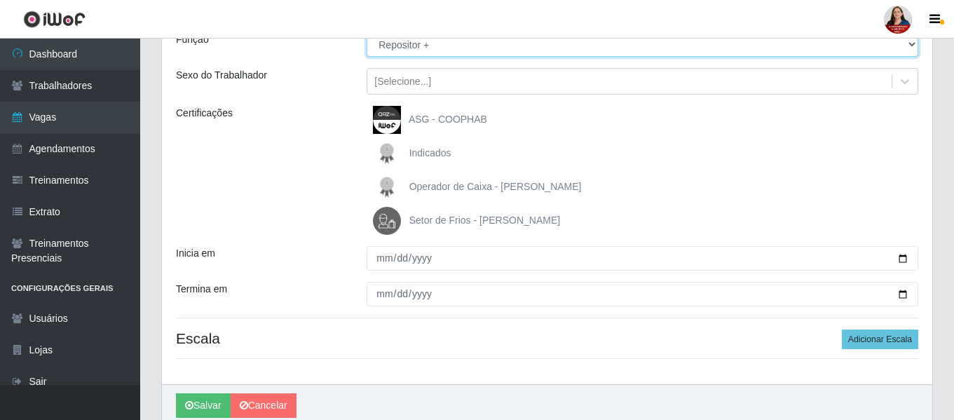
scroll to position [140, 0]
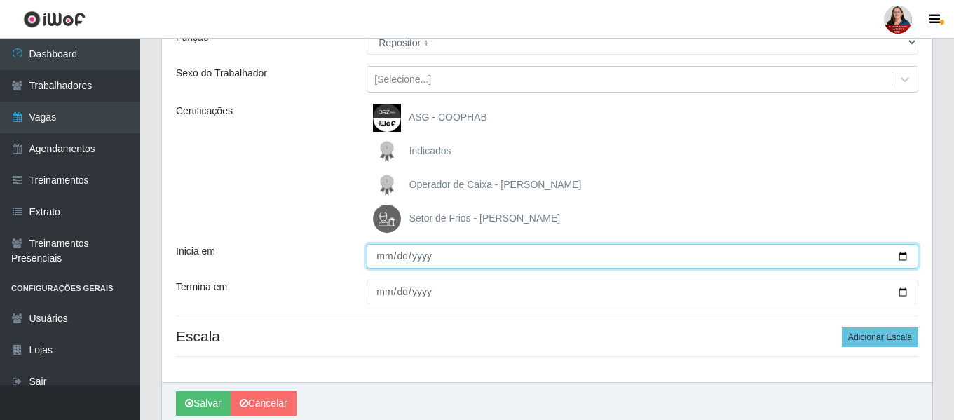
click at [908, 258] on input "Inicia em" at bounding box center [643, 256] width 552 height 25
type input "2025-10-26"
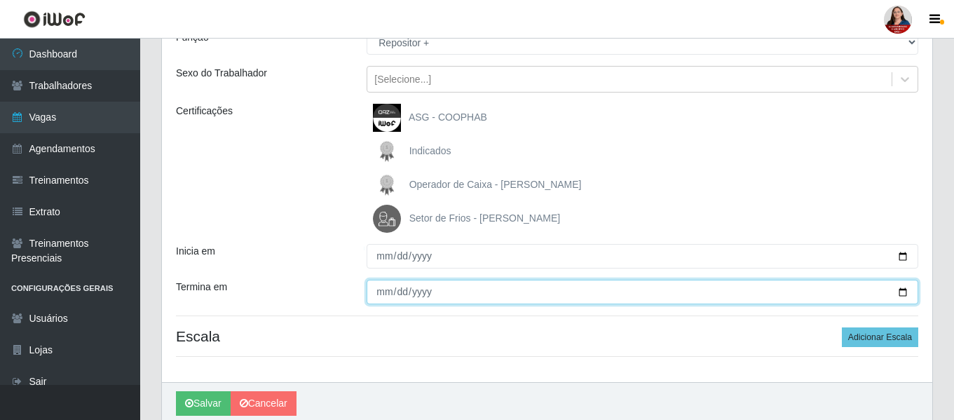
click at [900, 293] on input "Termina em" at bounding box center [643, 292] width 552 height 25
type input "2025-10-26"
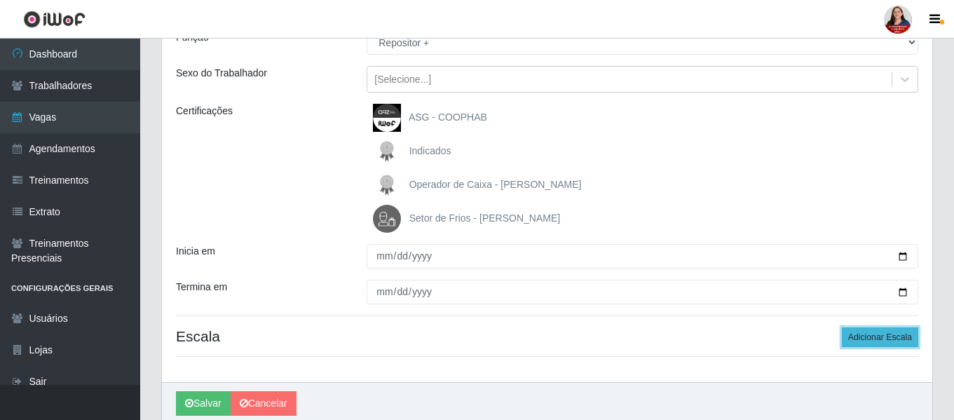
click at [884, 342] on button "Adicionar Escala" at bounding box center [880, 337] width 76 height 20
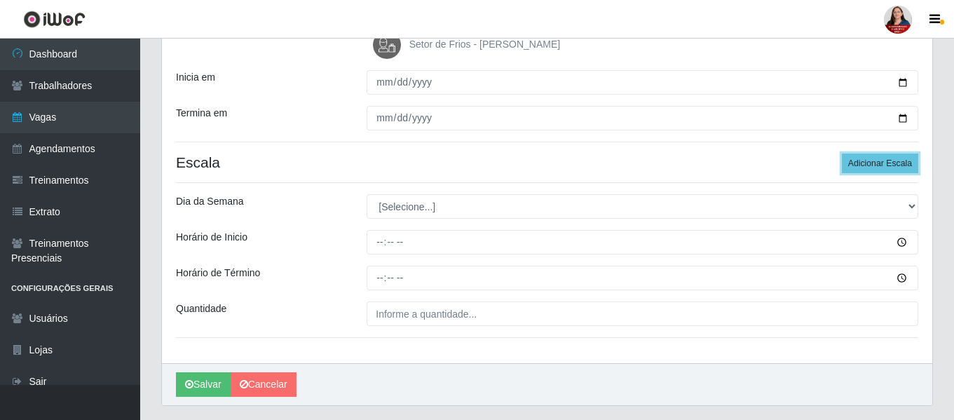
scroll to position [282, 0]
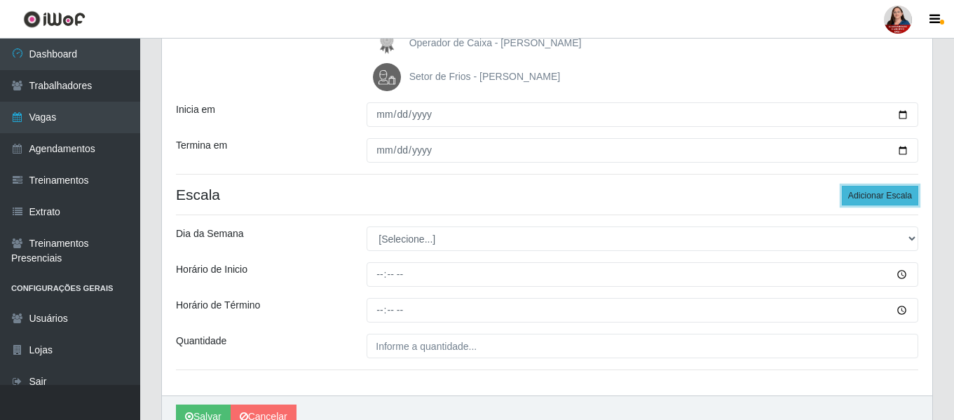
click at [886, 195] on button "Adicionar Escala" at bounding box center [880, 196] width 76 height 20
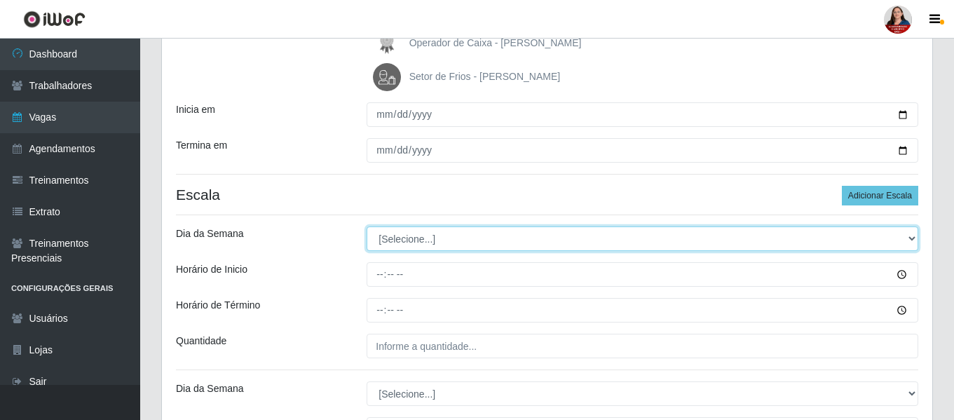
click at [916, 236] on select "[Selecione...] Segunda Terça Quarta Quinta Sexta Sábado Domingo" at bounding box center [643, 238] width 552 height 25
select select "0"
click at [367, 226] on select "[Selecione...] Segunda Terça Quarta Quinta Sexta Sábado Domingo" at bounding box center [643, 238] width 552 height 25
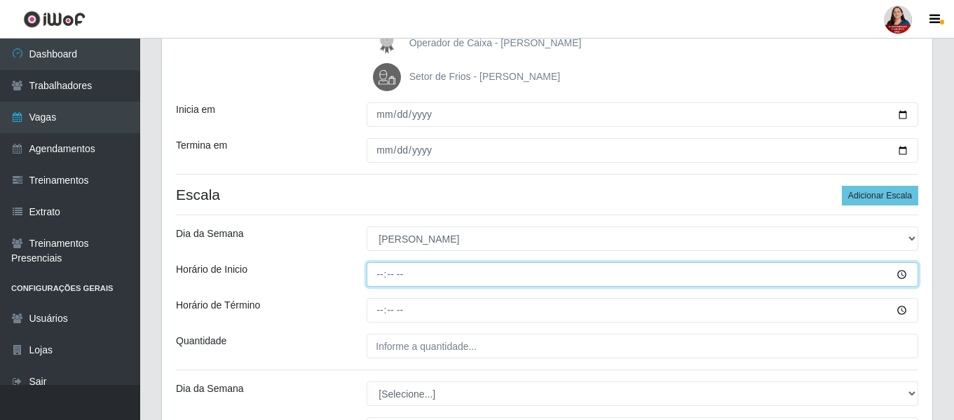
click at [902, 268] on input "Horário de Inicio" at bounding box center [643, 274] width 552 height 25
click at [371, 278] on input "Horário de Inicio" at bounding box center [643, 274] width 552 height 25
type input "09:00"
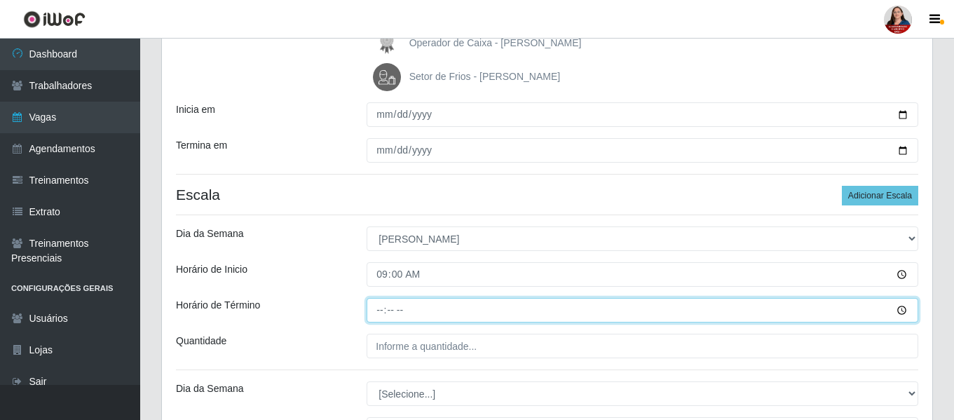
type input "15:00"
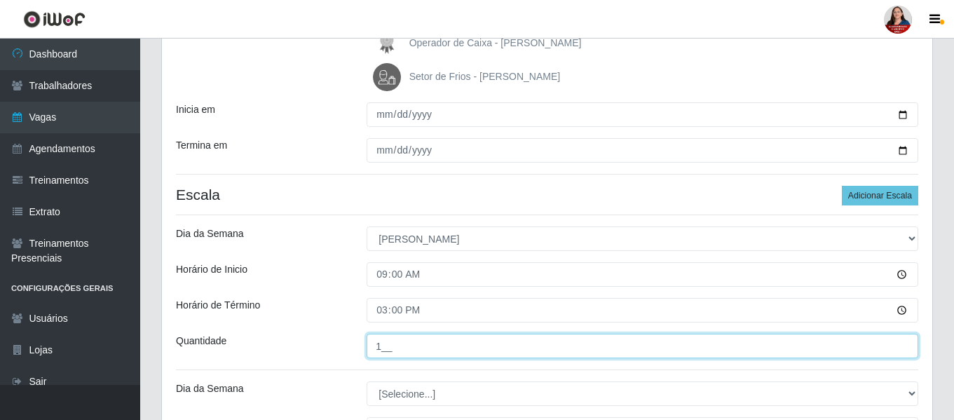
type input "1__"
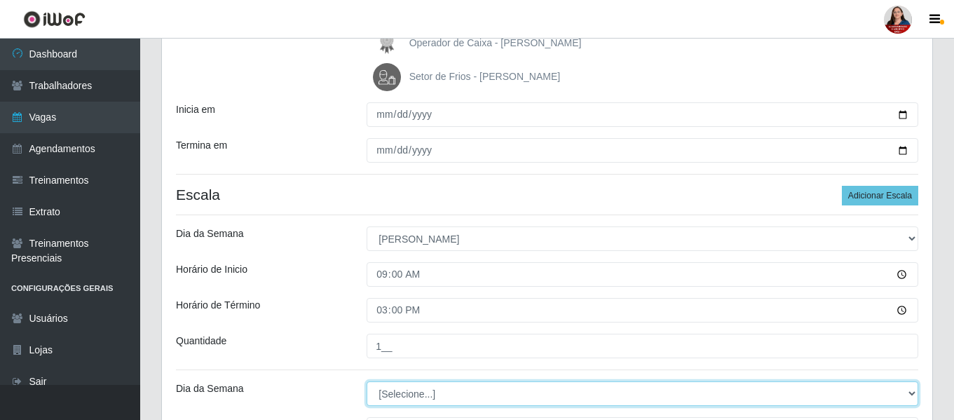
click at [910, 396] on select "[Selecione...] Segunda Terça Quarta Quinta Sexta Sábado Domingo" at bounding box center [643, 393] width 552 height 25
click at [407, 381] on select "[Selecione...] Segunda Terça Quarta Quinta Sexta Sábado Domingo" at bounding box center [643, 393] width 552 height 25
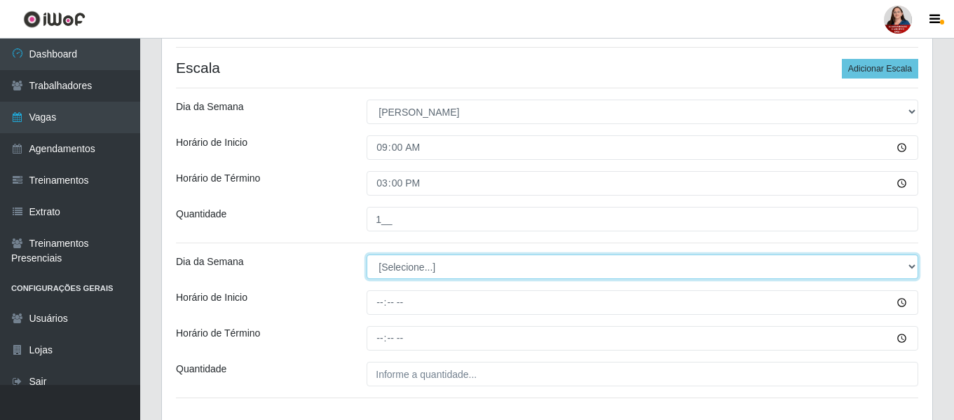
scroll to position [422, 0]
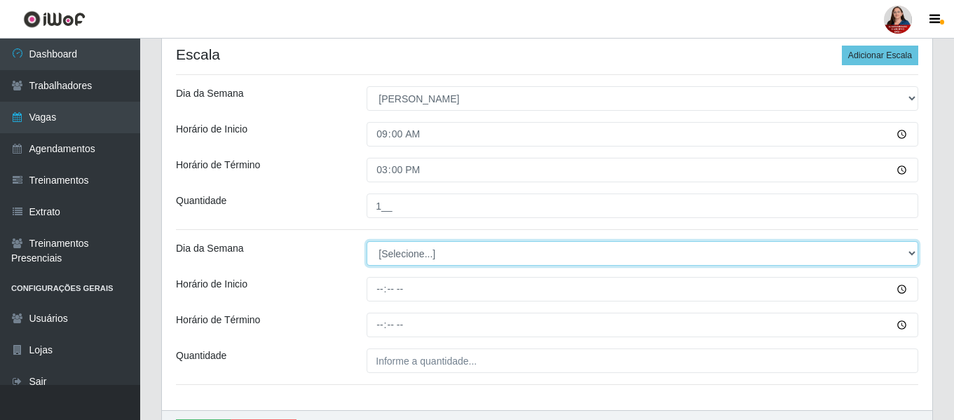
click at [910, 255] on select "[Selecione...] Segunda Terça Quarta Quinta Sexta Sábado Domingo" at bounding box center [643, 253] width 552 height 25
select select "0"
click at [367, 241] on select "[Selecione...] Segunda Terça Quarta Quinta Sexta Sábado Domingo" at bounding box center [643, 253] width 552 height 25
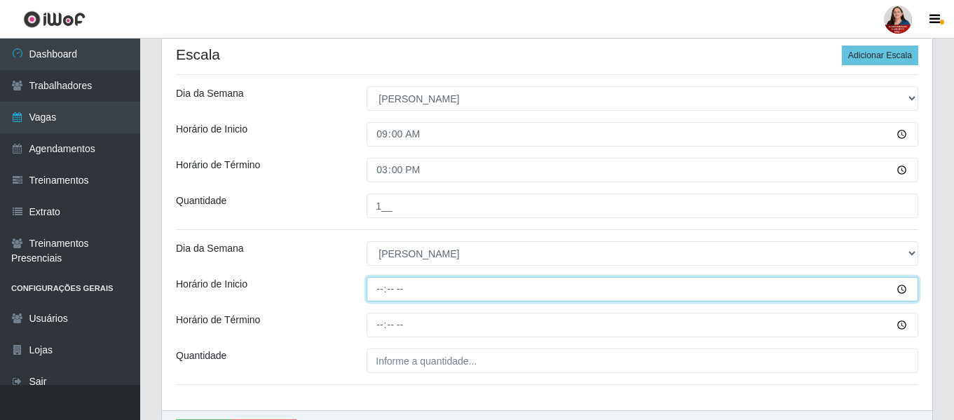
type input "14:00"
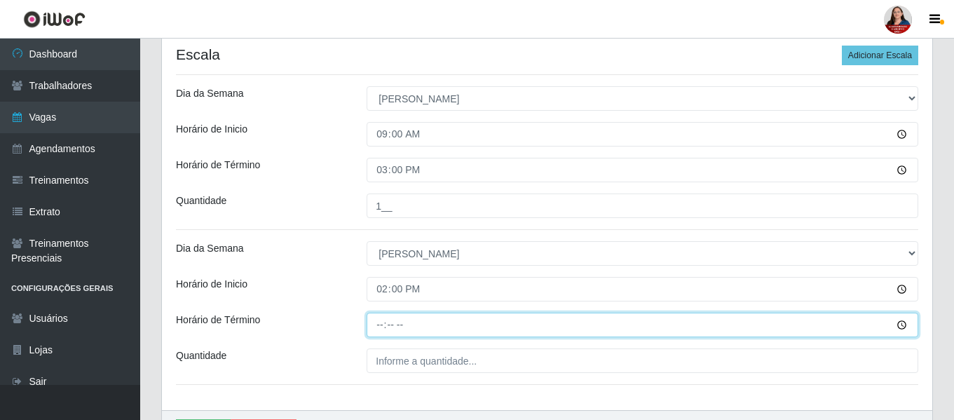
type input "20:00"
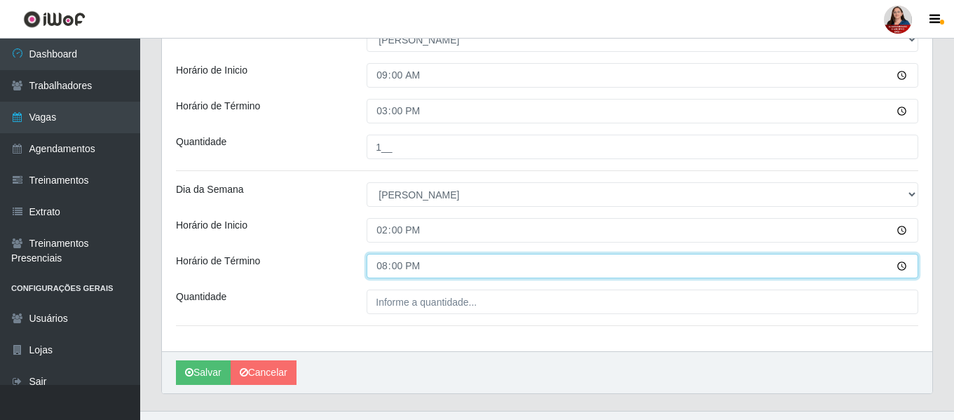
scroll to position [492, 0]
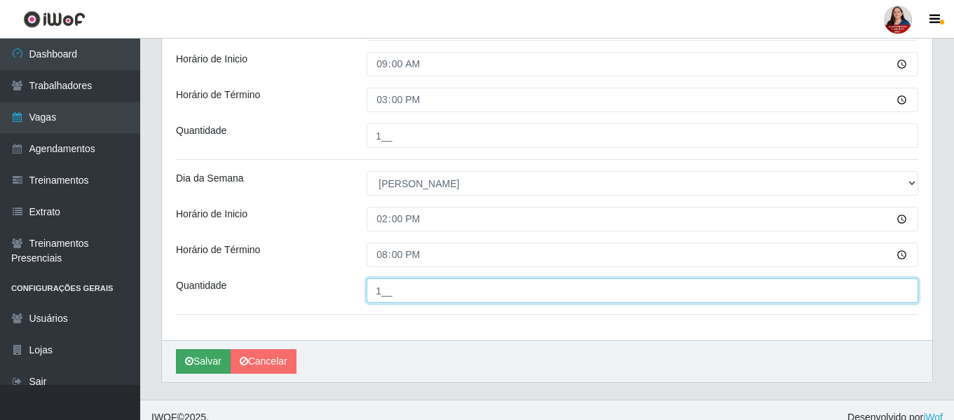
type input "1__"
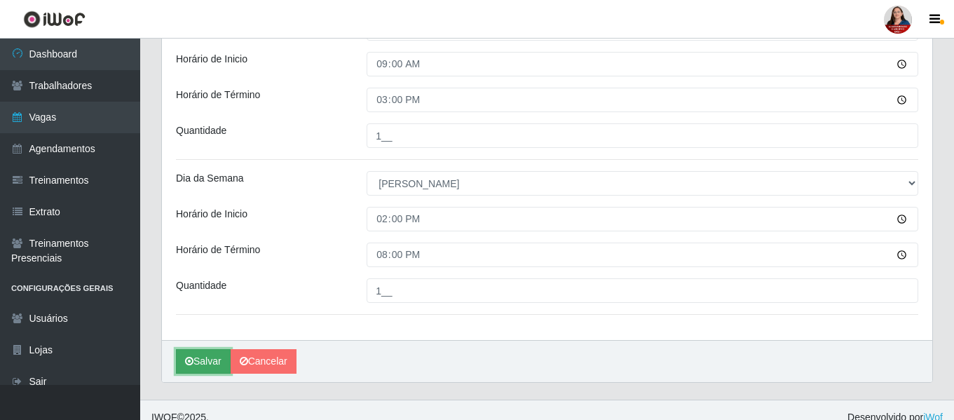
click at [204, 363] on button "Salvar" at bounding box center [203, 361] width 55 height 25
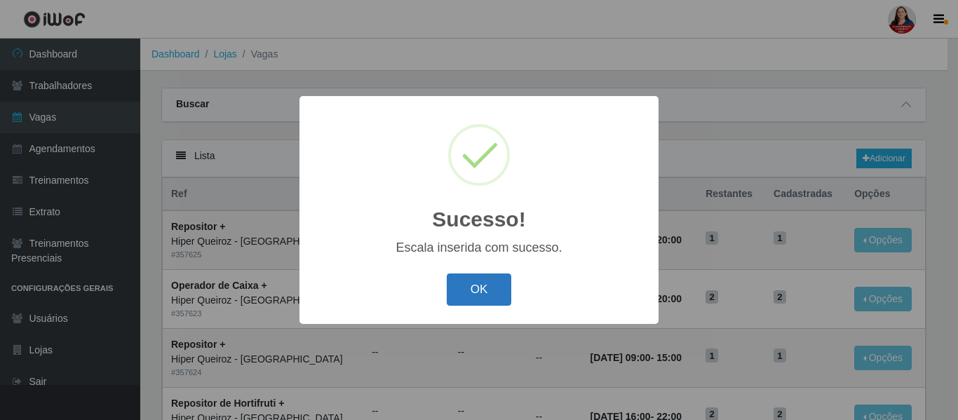
click at [471, 298] on button "OK" at bounding box center [479, 289] width 65 height 33
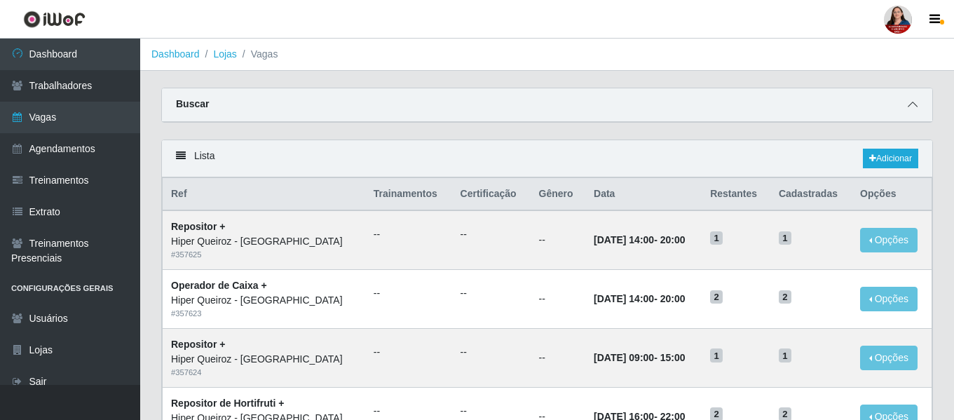
click at [911, 103] on icon at bounding box center [913, 105] width 10 height 10
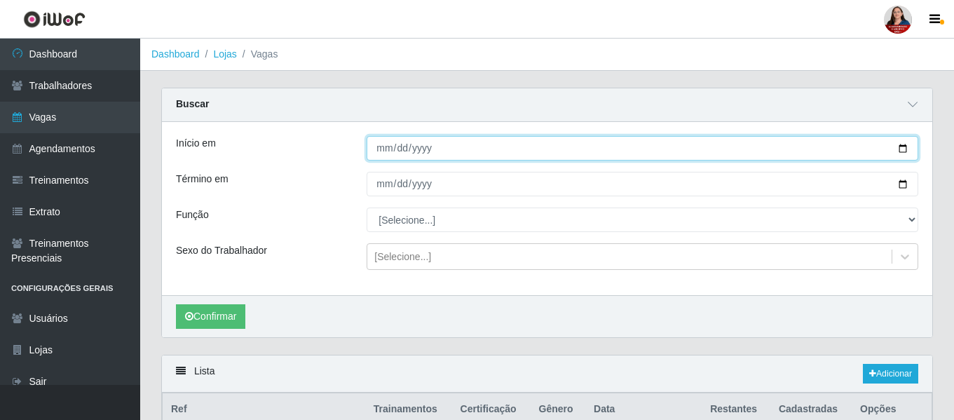
click at [905, 149] on input "Início em" at bounding box center [643, 148] width 552 height 25
type input "[DATE]"
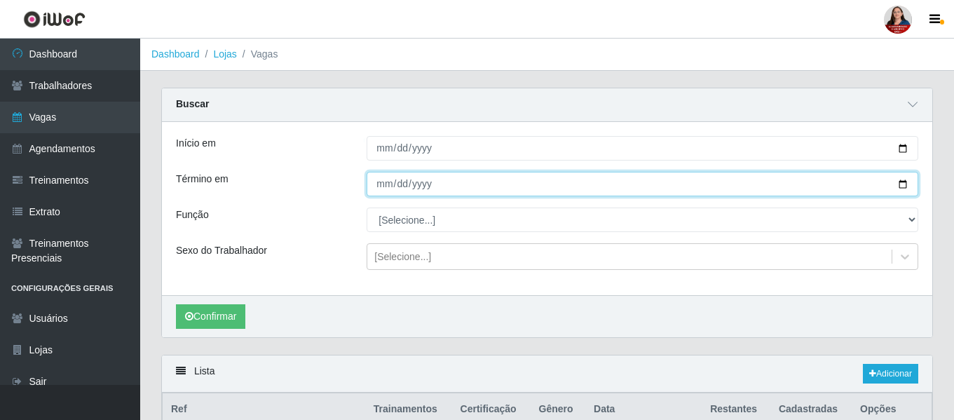
click at [902, 182] on input "Término em" at bounding box center [643, 184] width 552 height 25
type input "[DATE]"
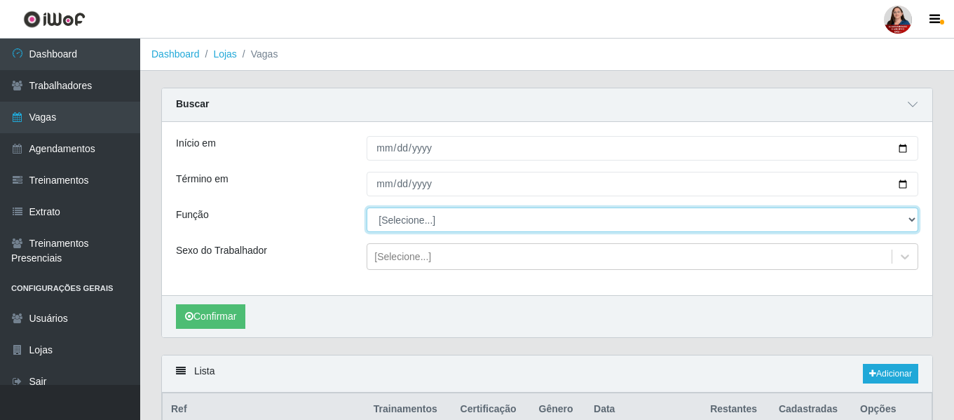
click at [913, 219] on select "[Selecione...] ASG ASG + ASG ++ Embalador Embalador + Embalador ++ Operador de …" at bounding box center [643, 220] width 552 height 25
select select "22"
click at [367, 208] on select "[Selecione...] ASG ASG + ASG ++ Embalador Embalador + Embalador ++ Operador de …" at bounding box center [643, 220] width 552 height 25
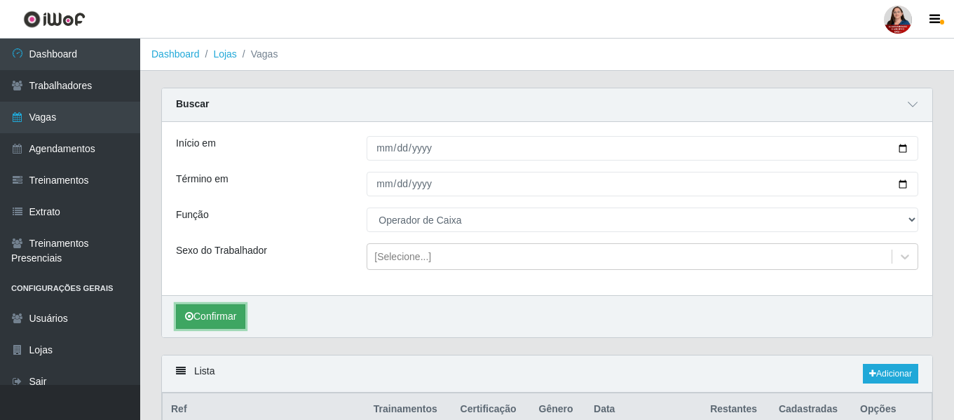
click at [196, 310] on button "Confirmar" at bounding box center [210, 316] width 69 height 25
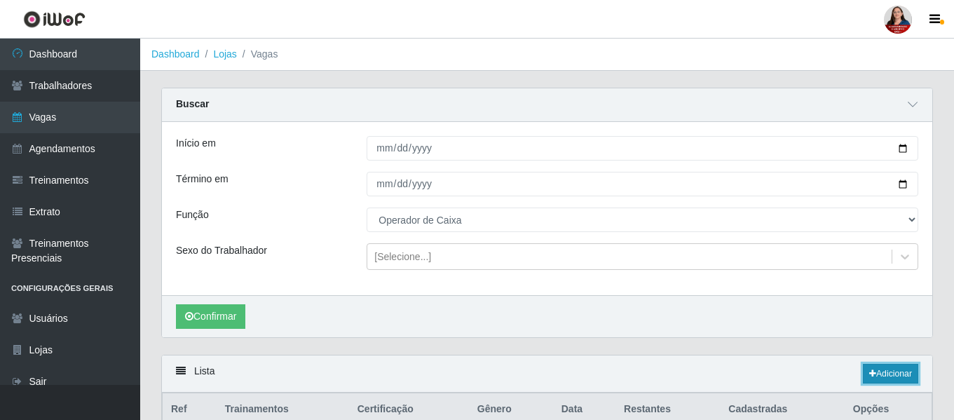
click at [891, 375] on link "Adicionar" at bounding box center [890, 374] width 55 height 20
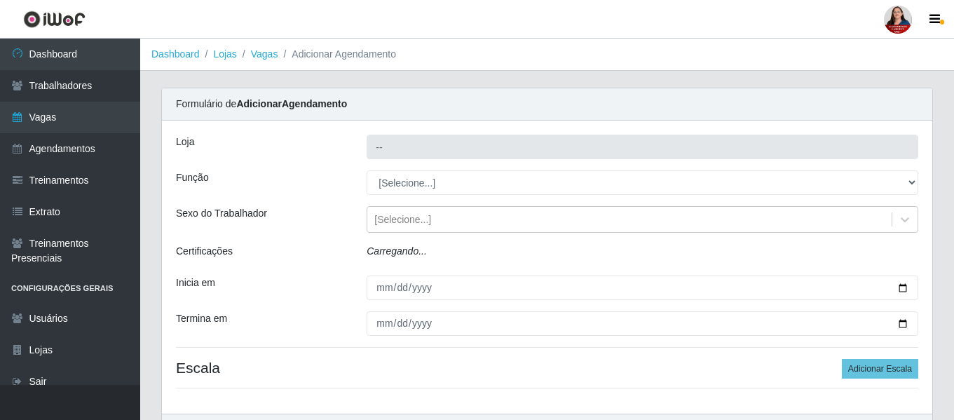
type input "Hiper Queiroz - [GEOGRAPHIC_DATA]"
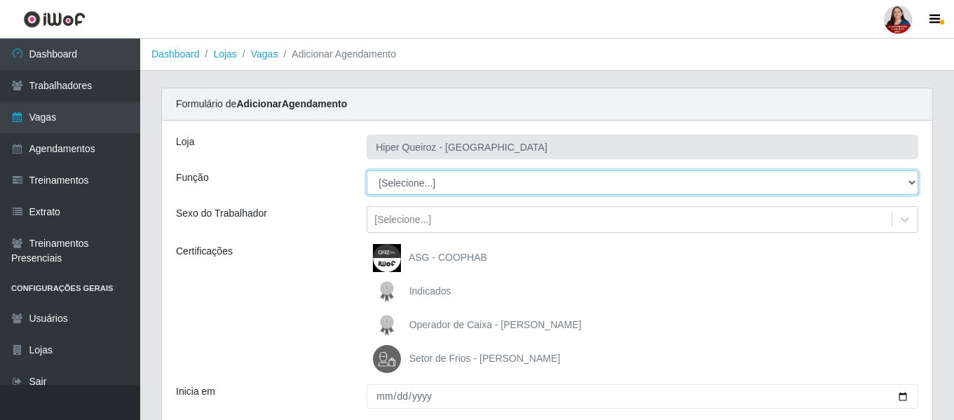
click at [912, 184] on select "[Selecione...] ASG ASG + ASG ++ Embalador Embalador + Embalador ++ Operador de …" at bounding box center [643, 182] width 552 height 25
select select "22"
click at [367, 170] on select "[Selecione...] ASG ASG + ASG ++ Embalador Embalador + Embalador ++ Operador de …" at bounding box center [643, 182] width 552 height 25
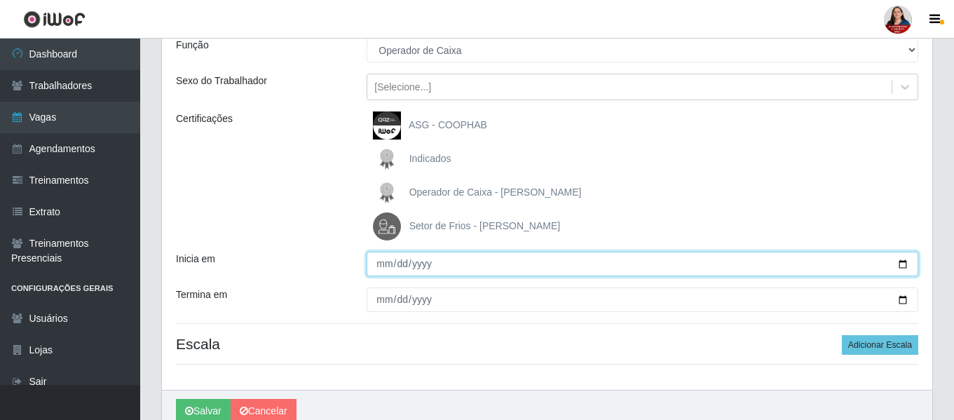
scroll to position [140, 0]
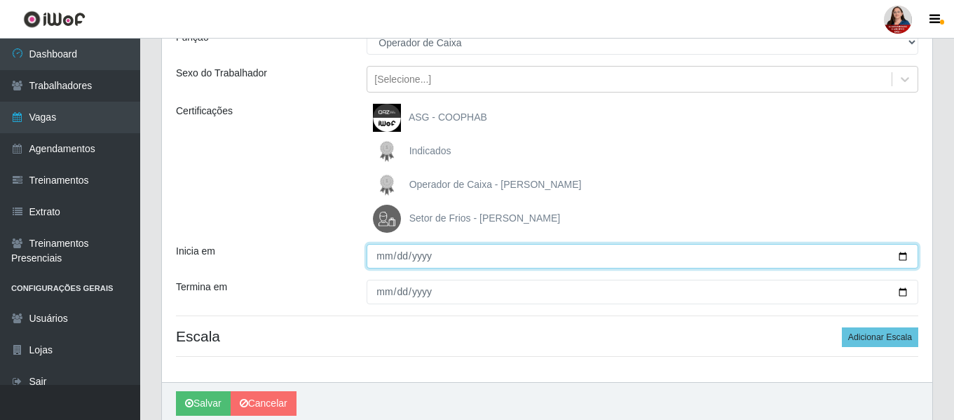
click at [903, 255] on input "Inicia em" at bounding box center [643, 256] width 552 height 25
type input "[DATE]"
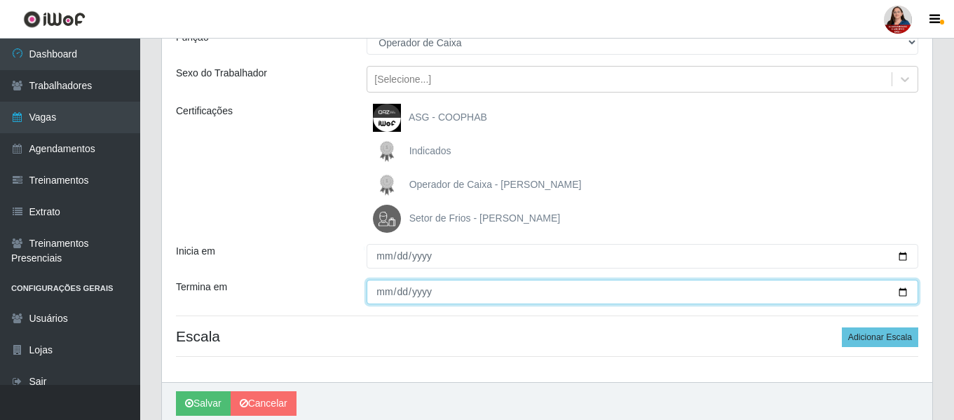
click at [904, 292] on input "Termina em" at bounding box center [643, 292] width 552 height 25
type input "2025-10-27"
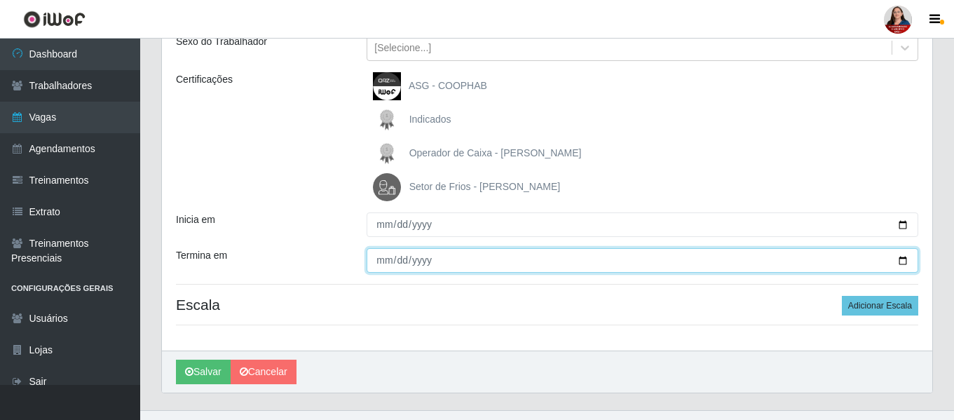
scroll to position [197, 0]
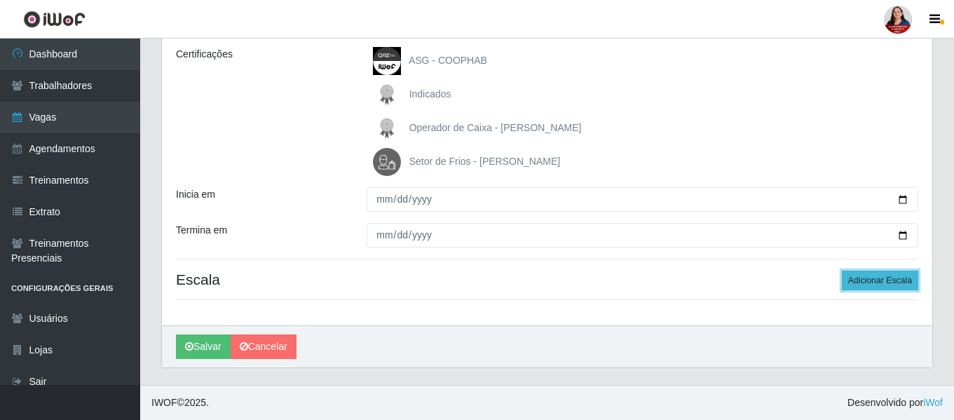
click at [885, 279] on button "Adicionar Escala" at bounding box center [880, 281] width 76 height 20
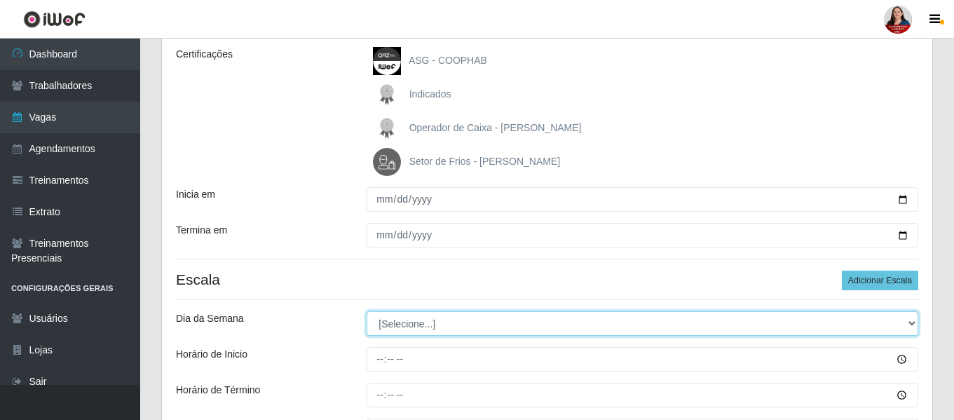
click at [909, 327] on select "[Selecione...] Segunda Terça Quarta Quinta Sexta Sábado Domingo" at bounding box center [643, 323] width 552 height 25
select select "1"
click at [367, 311] on select "[Selecione...] Segunda Terça Quarta Quinta Sexta Sábado Domingo" at bounding box center [643, 323] width 552 height 25
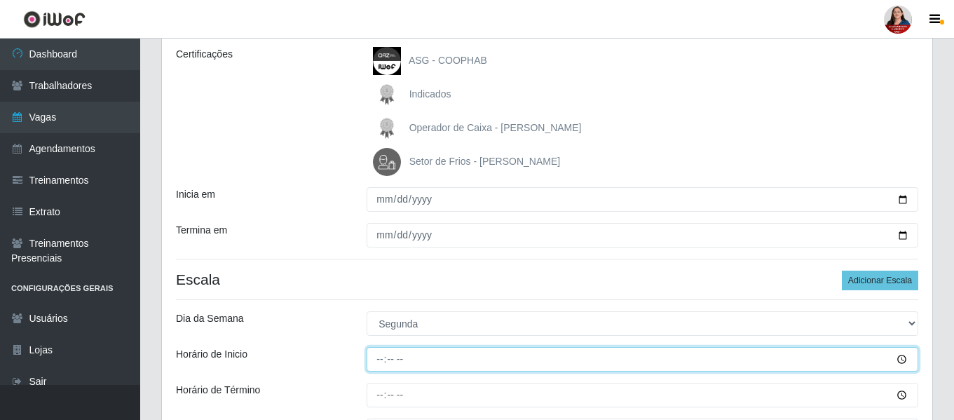
type input "16:00"
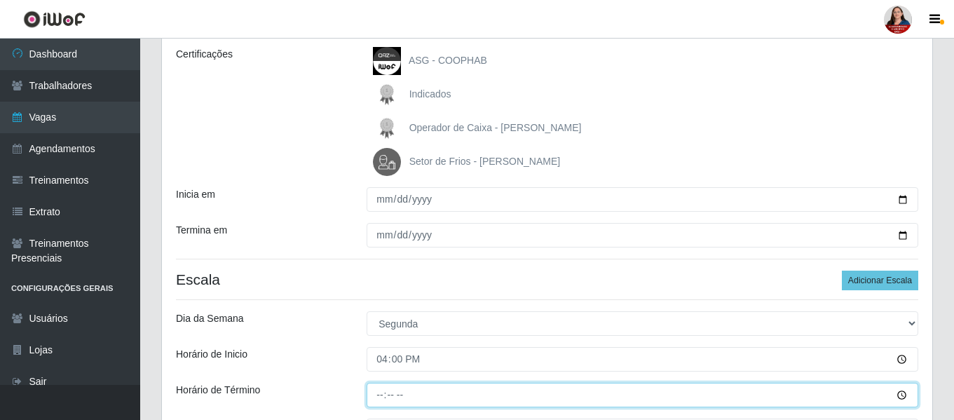
type input "22:00"
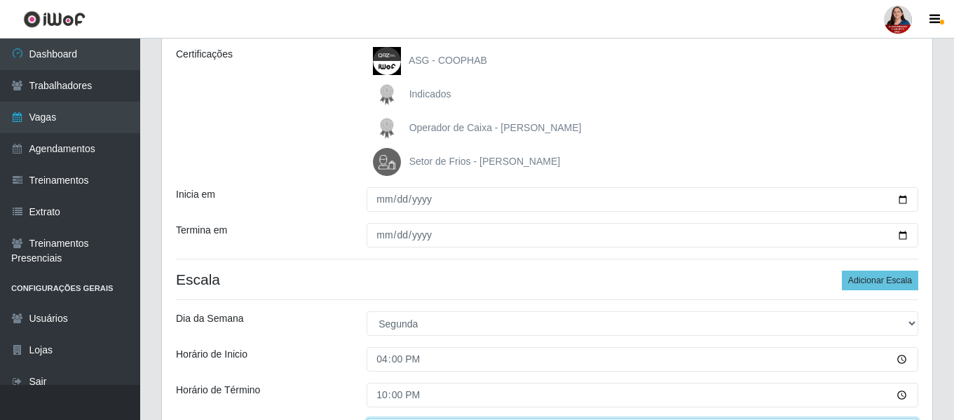
scroll to position [220, 0]
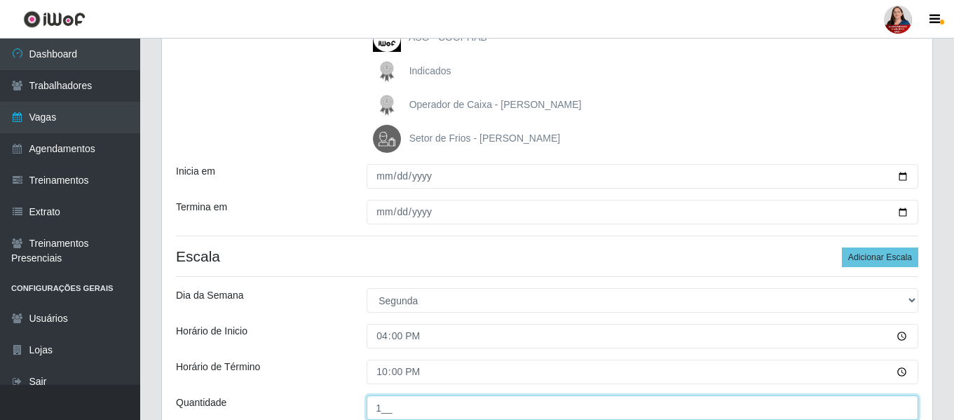
type input "1__"
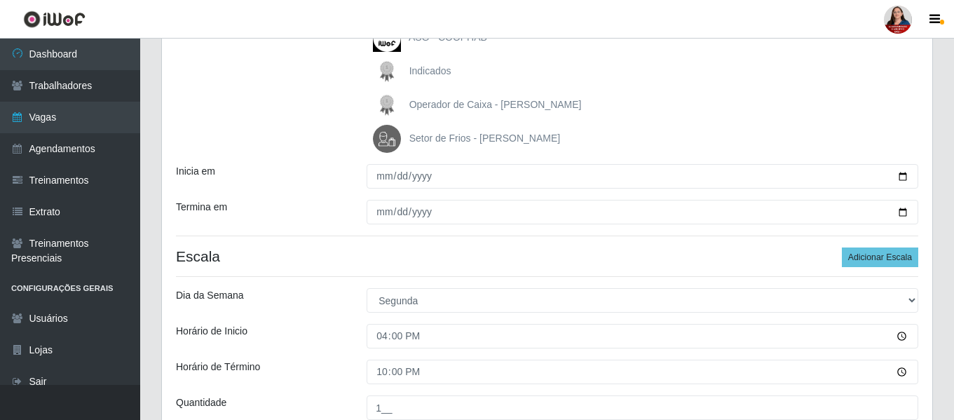
scroll to position [352, 0]
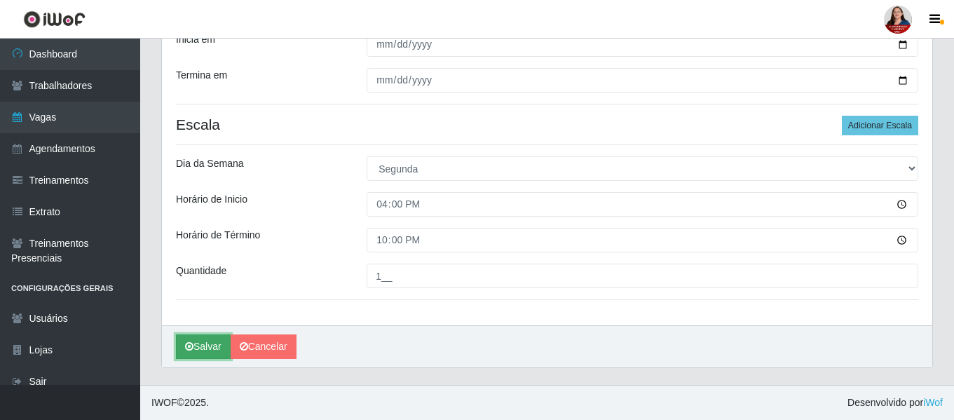
click at [206, 344] on button "Salvar" at bounding box center [203, 346] width 55 height 25
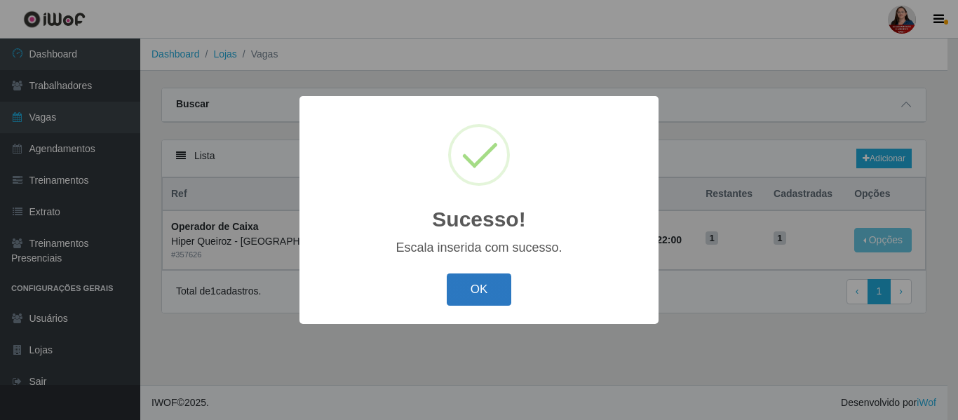
click at [484, 295] on button "OK" at bounding box center [479, 289] width 65 height 33
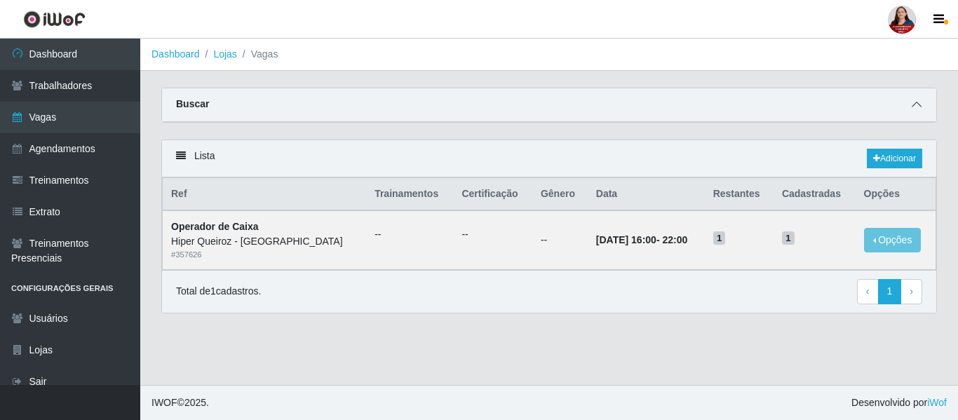
click at [918, 108] on icon at bounding box center [917, 105] width 10 height 10
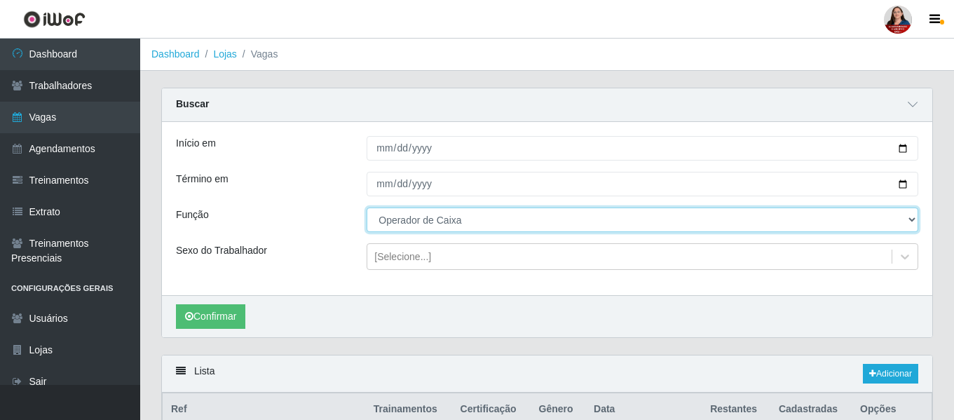
click at [912, 223] on select "[Selecione...] ASG ASG + ASG ++ Embalador Embalador + Embalador ++ Operador de …" at bounding box center [643, 220] width 552 height 25
select select "24"
click at [367, 208] on select "[Selecione...] ASG ASG + ASG ++ Embalador Embalador + Embalador ++ Operador de …" at bounding box center [643, 220] width 552 height 25
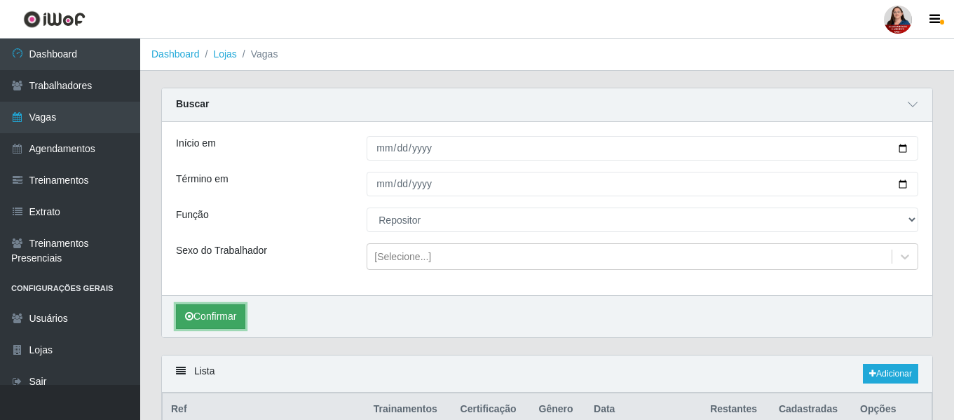
click at [224, 316] on button "Confirmar" at bounding box center [210, 316] width 69 height 25
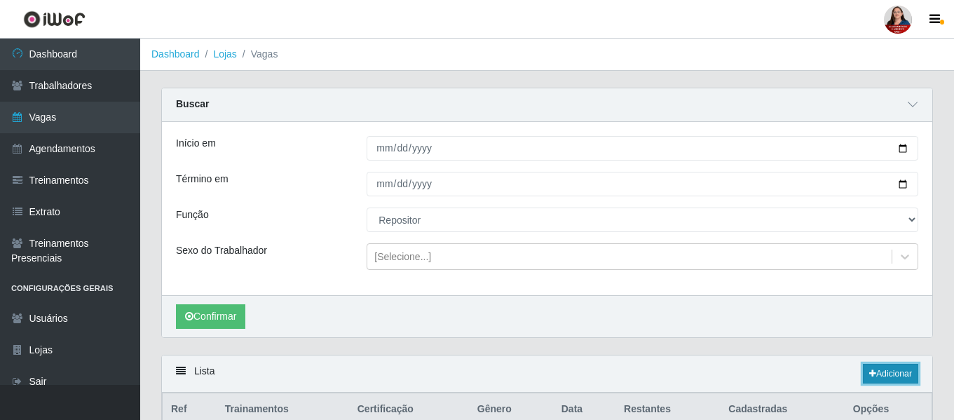
click at [898, 372] on link "Adicionar" at bounding box center [890, 374] width 55 height 20
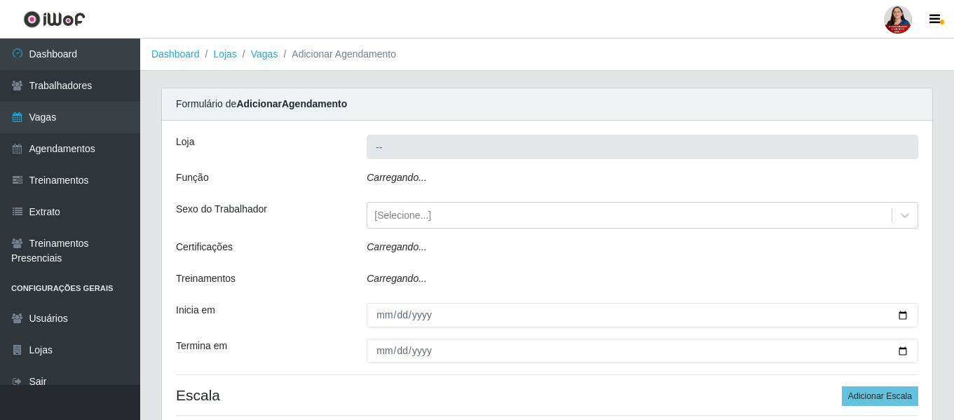
type input "Hiper Queiroz - [GEOGRAPHIC_DATA]"
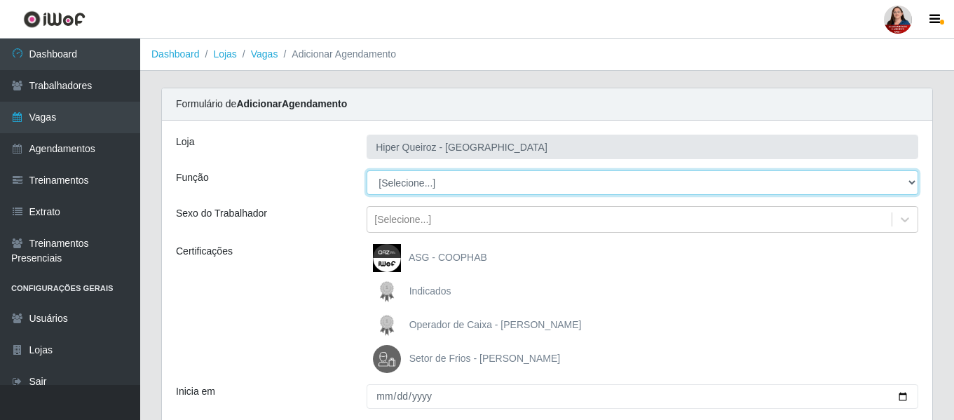
click at [913, 182] on select "[Selecione...] ASG ASG + ASG ++ Embalador Embalador + Embalador ++ Operador de …" at bounding box center [643, 182] width 552 height 25
select select "24"
click at [367, 170] on select "[Selecione...] ASG ASG + ASG ++ Embalador Embalador + Embalador ++ Operador de …" at bounding box center [643, 182] width 552 height 25
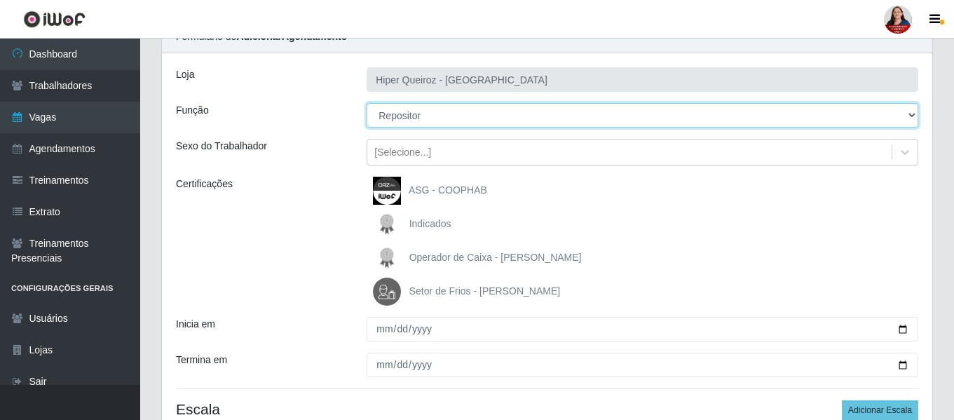
scroll to position [70, 0]
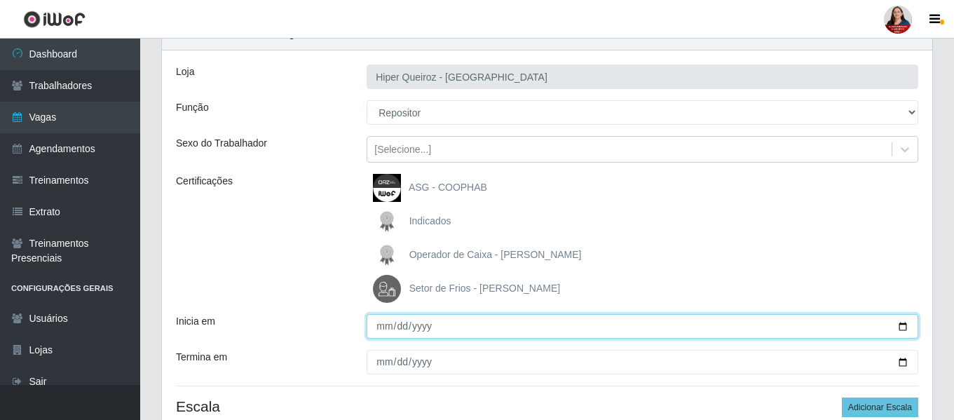
click at [901, 329] on input "Inicia em" at bounding box center [643, 326] width 552 height 25
type input "2025-10-27"
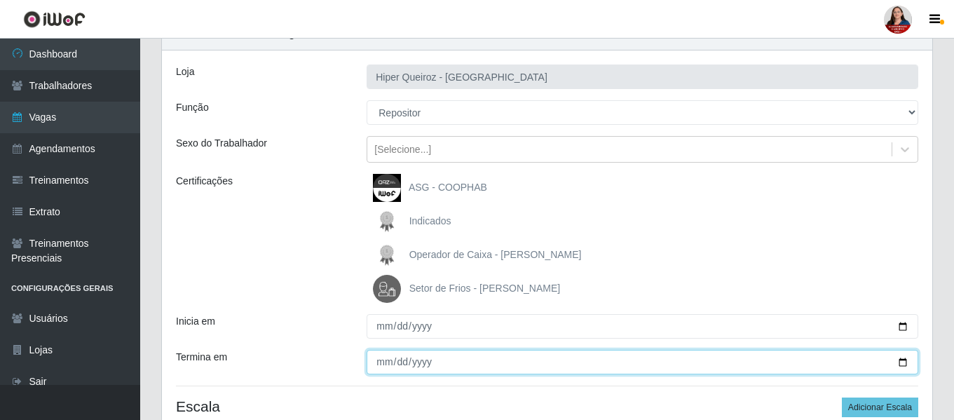
click at [902, 363] on input "Termina em" at bounding box center [643, 362] width 552 height 25
type input "2025-10-27"
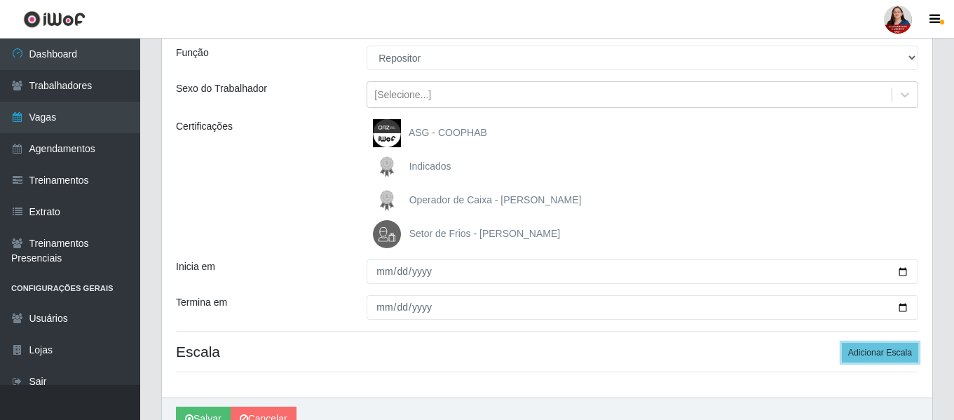
scroll to position [197, 0]
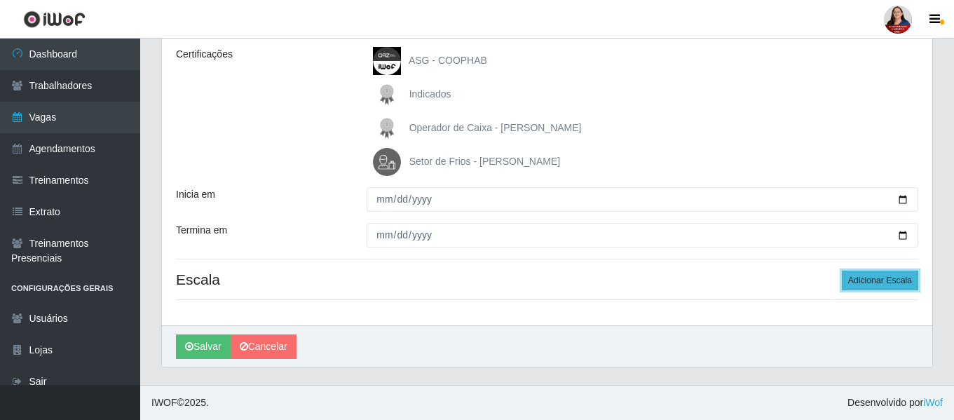
click at [889, 281] on button "Adicionar Escala" at bounding box center [880, 281] width 76 height 20
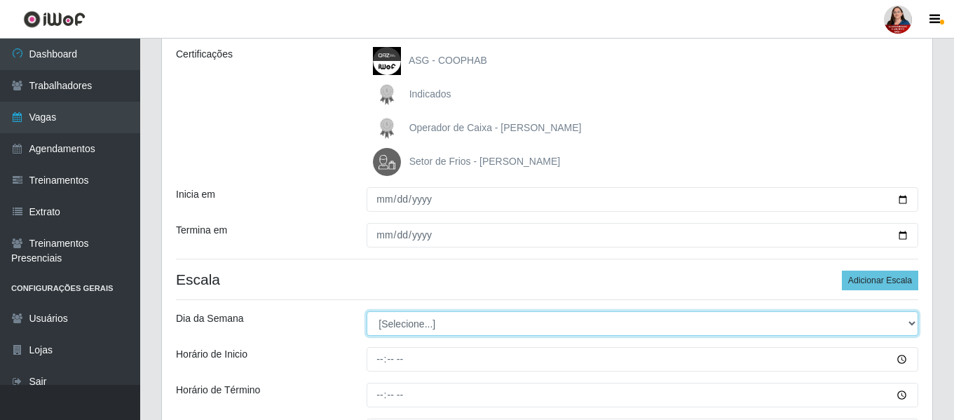
click at [913, 325] on select "[Selecione...] Segunda Terça Quarta Quinta Sexta Sábado Domingo" at bounding box center [643, 323] width 552 height 25
select select "1"
click at [367, 311] on select "[Selecione...] Segunda Terça Quarta Quinta Sexta Sábado Domingo" at bounding box center [643, 323] width 552 height 25
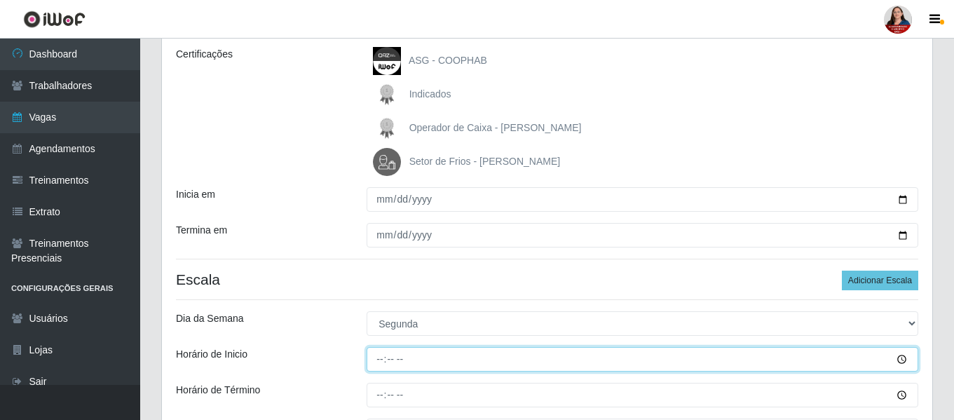
type input "09:00"
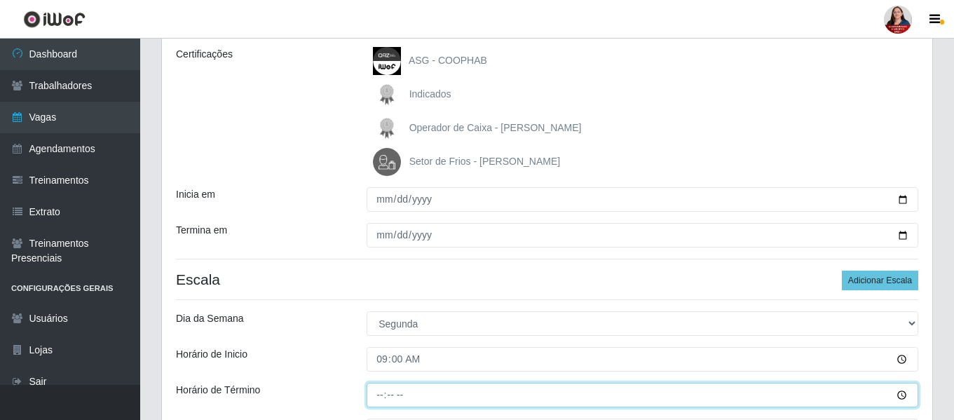
type input "15:00"
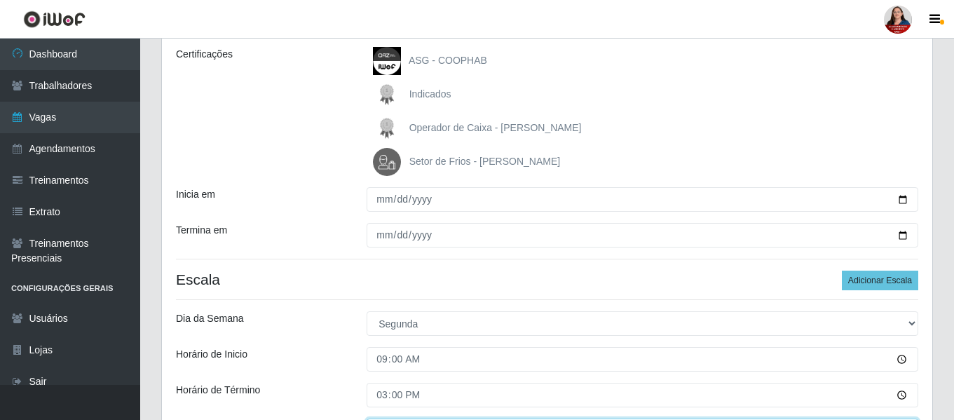
scroll to position [220, 0]
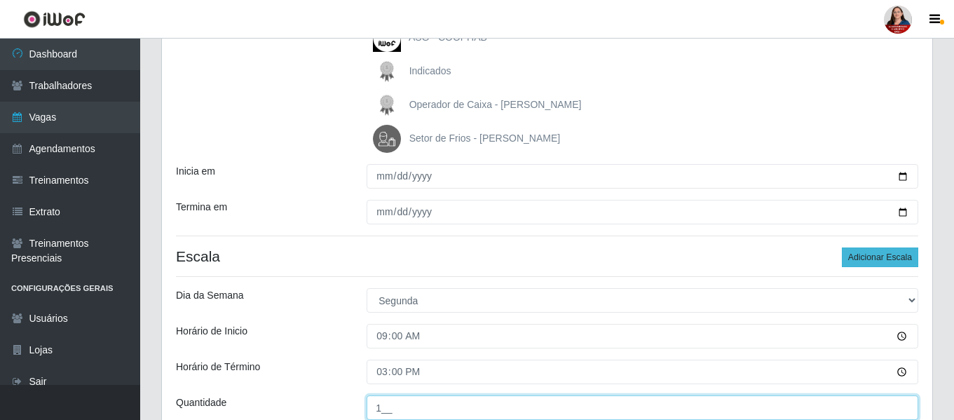
type input "1__"
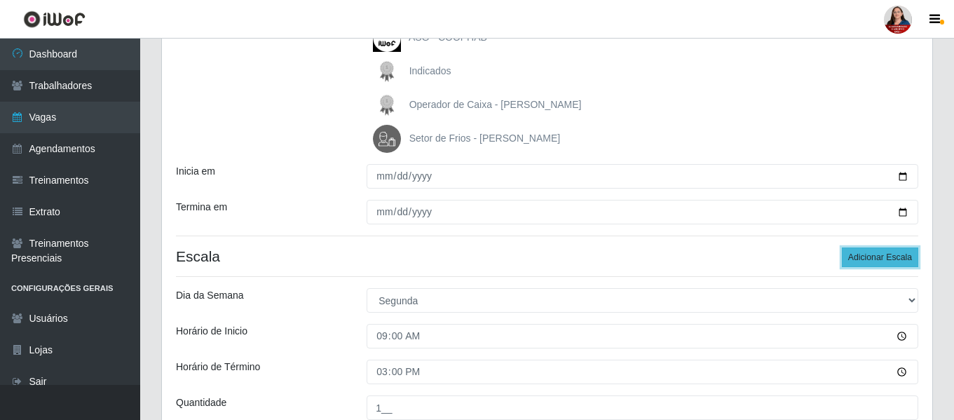
click at [860, 258] on button "Adicionar Escala" at bounding box center [880, 258] width 76 height 20
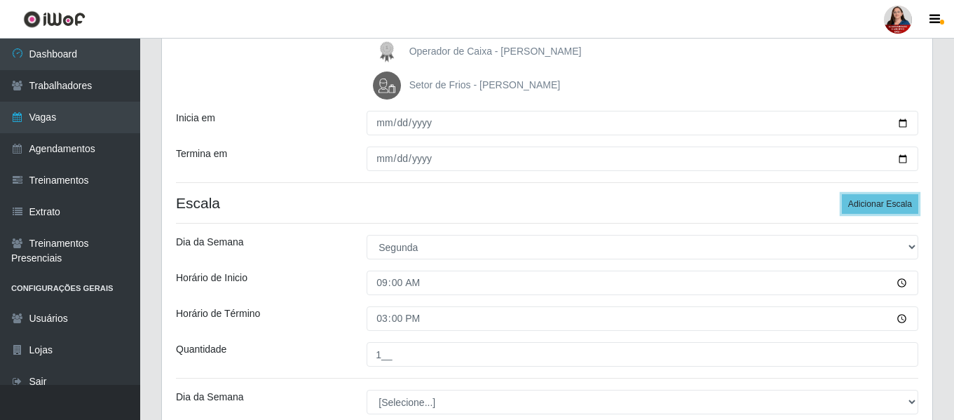
scroll to position [360, 0]
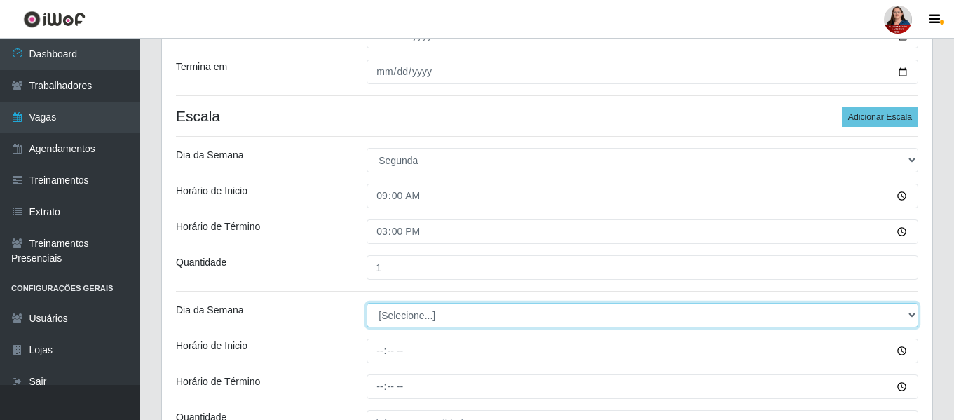
click at [914, 314] on select "[Selecione...] Segunda Terça Quarta Quinta Sexta Sábado Domingo" at bounding box center [643, 315] width 552 height 25
select select "1"
click at [367, 303] on select "[Selecione...] Segunda Terça Quarta Quinta Sexta Sábado Domingo" at bounding box center [643, 315] width 552 height 25
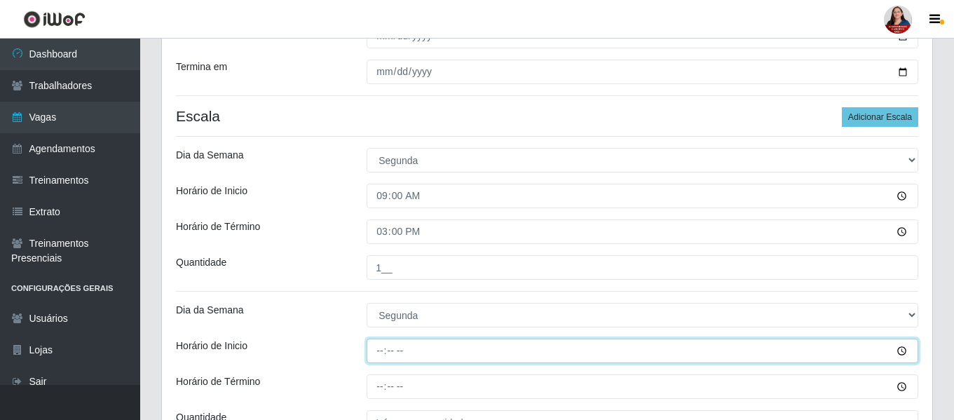
type input "16:00"
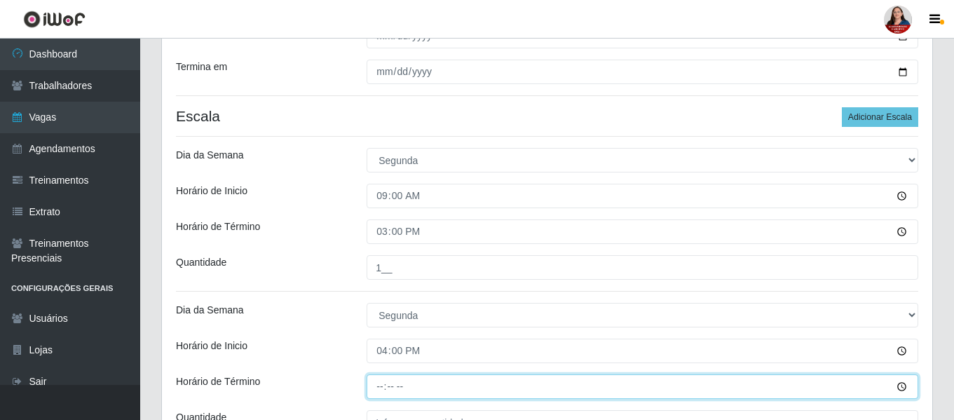
type input "22:00"
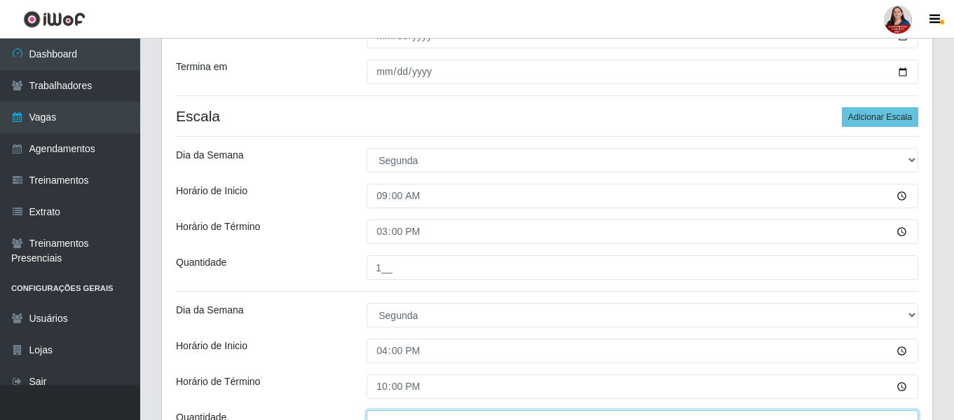
scroll to position [375, 0]
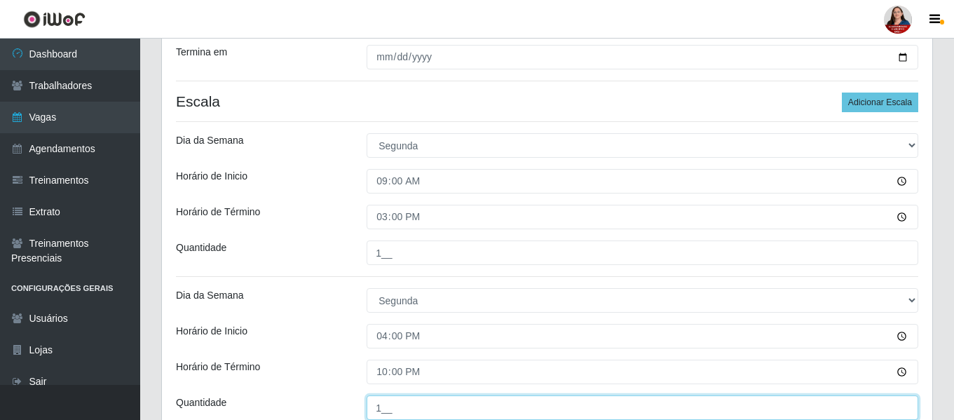
type input "1__"
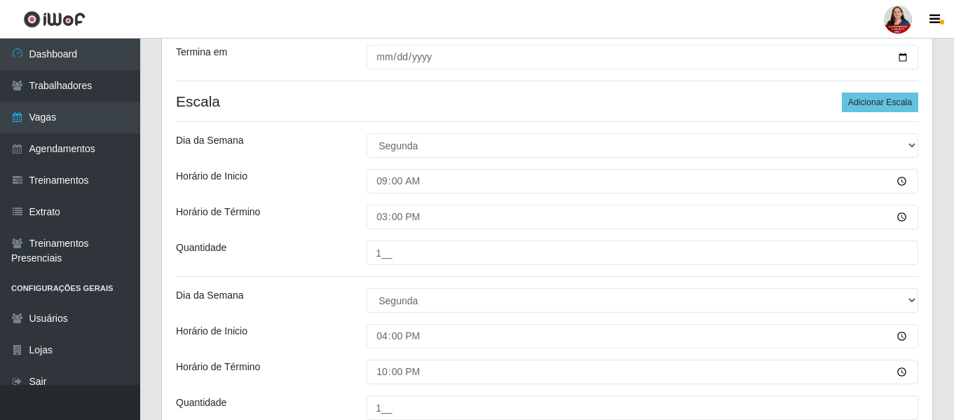
scroll to position [507, 0]
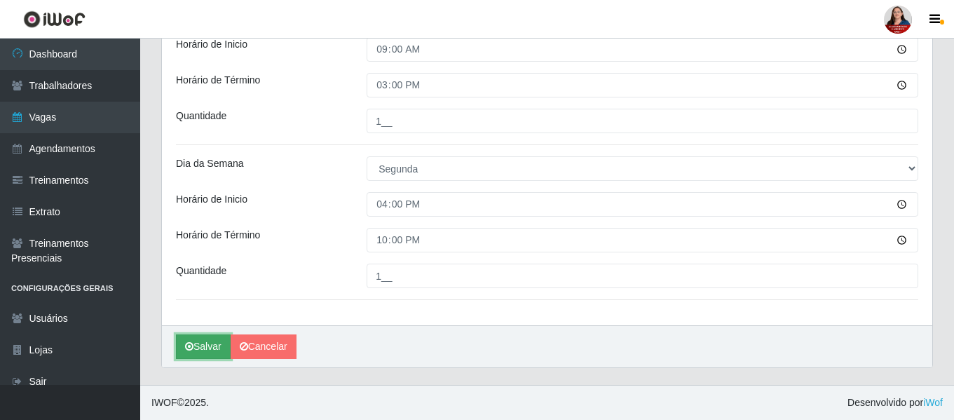
click at [194, 346] on button "Salvar" at bounding box center [203, 346] width 55 height 25
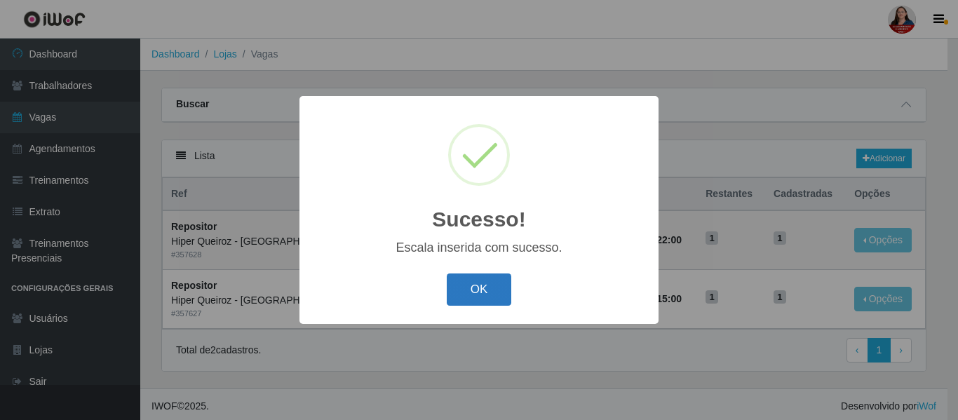
click at [487, 297] on button "OK" at bounding box center [479, 289] width 65 height 33
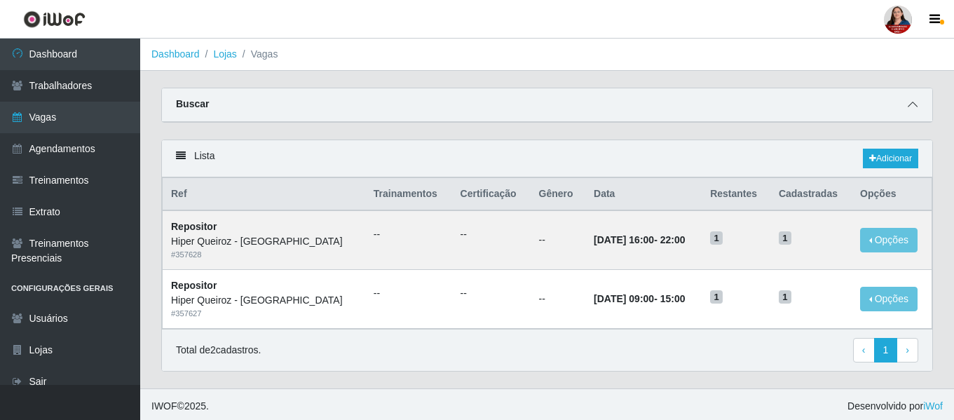
click at [913, 104] on icon at bounding box center [913, 105] width 10 height 10
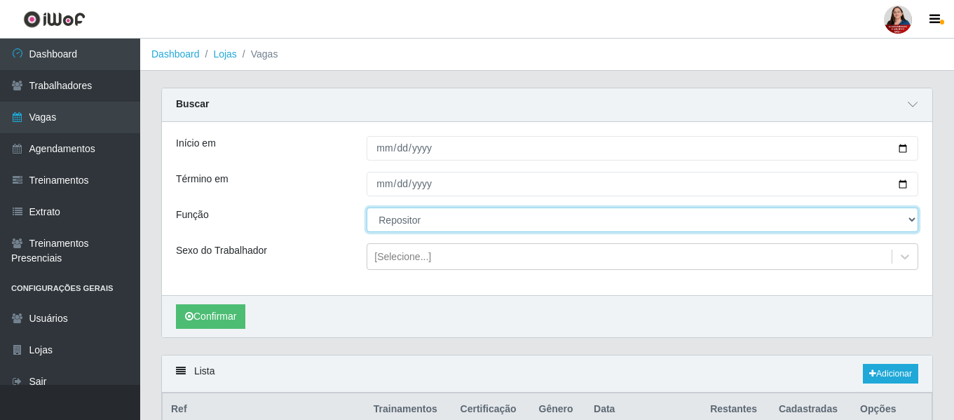
click at [916, 219] on select "[Selecione...] ASG ASG + ASG ++ Embalador Embalador + Embalador ++ Operador de …" at bounding box center [643, 220] width 552 height 25
select select "107"
click at [367, 208] on select "[Selecione...] ASG ASG + ASG ++ Embalador Embalador + Embalador ++ Operador de …" at bounding box center [643, 220] width 552 height 25
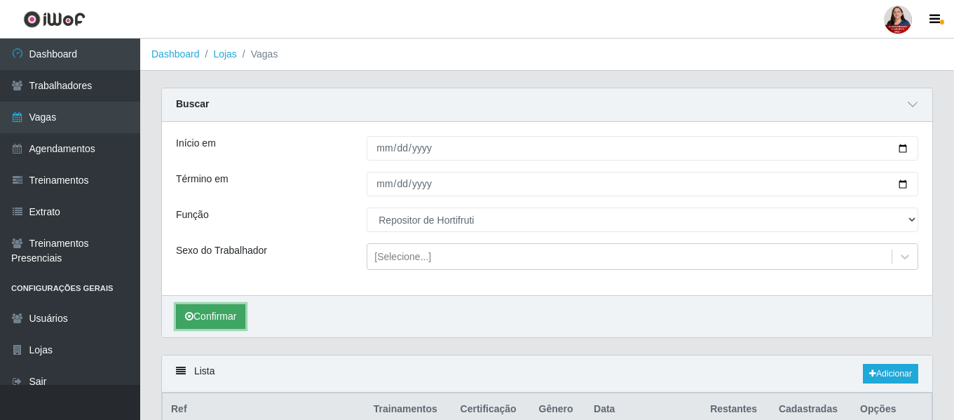
click at [208, 315] on button "Confirmar" at bounding box center [210, 316] width 69 height 25
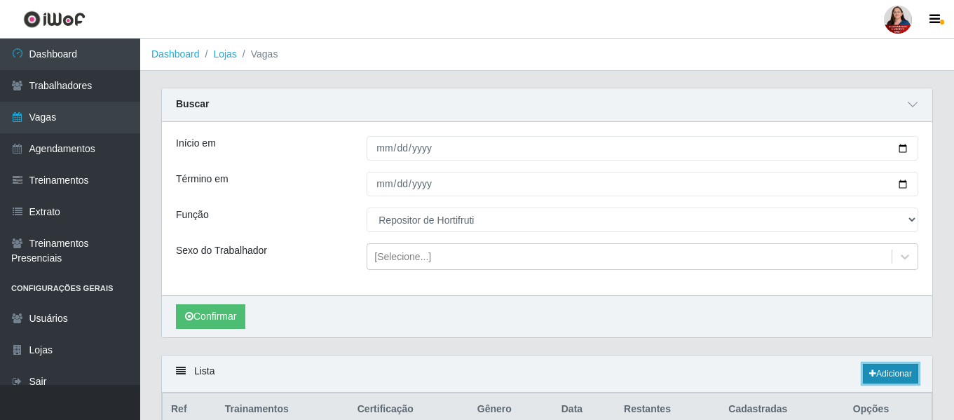
click at [885, 378] on link "Adicionar" at bounding box center [890, 374] width 55 height 20
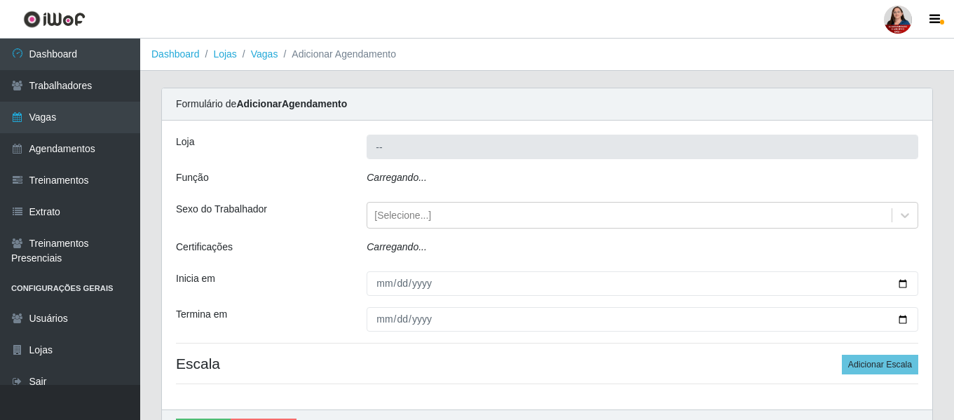
type input "Hiper Queiroz - [GEOGRAPHIC_DATA]"
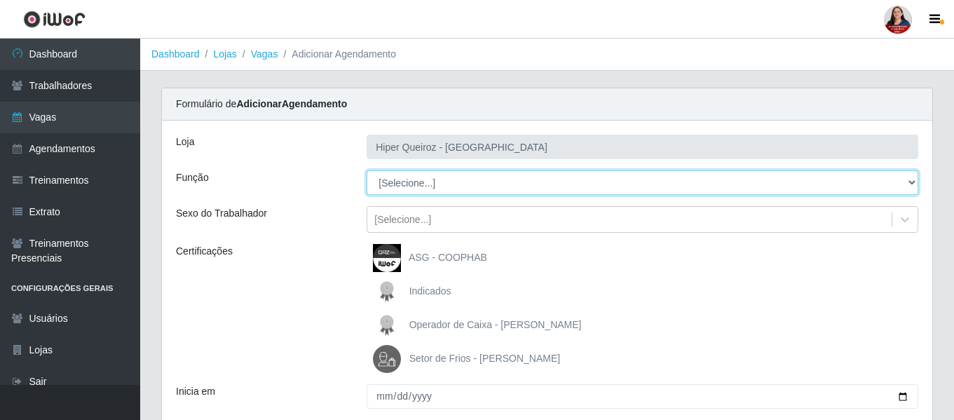
click at [915, 180] on select "[Selecione...] ASG ASG + ASG ++ Embalador Embalador + Embalador ++ Operador de …" at bounding box center [643, 182] width 552 height 25
select select "107"
click at [367, 170] on select "[Selecione...] ASG ASG + ASG ++ Embalador Embalador + Embalador ++ Operador de …" at bounding box center [643, 182] width 552 height 25
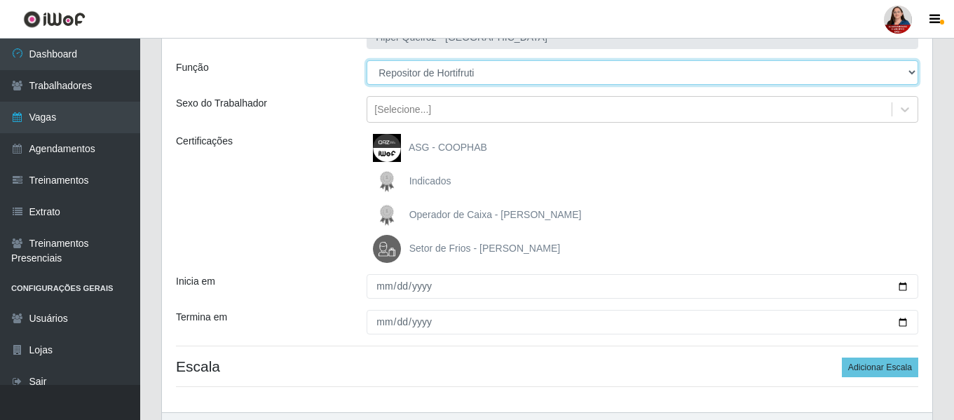
scroll to position [140, 0]
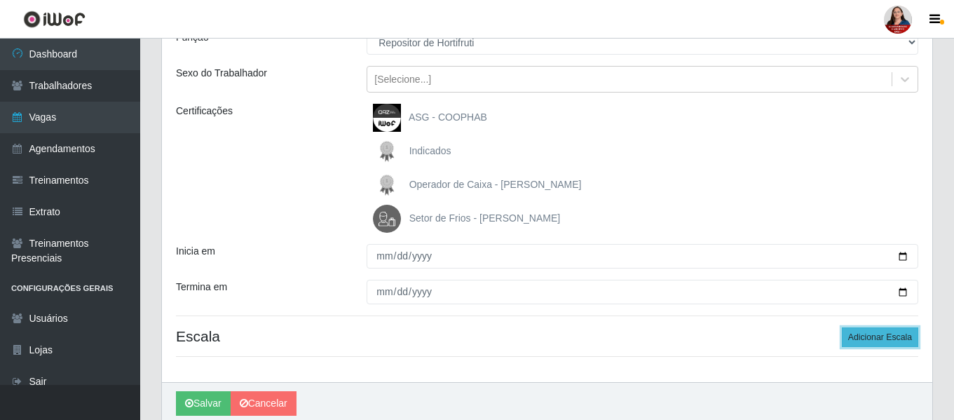
click at [905, 339] on button "Adicionar Escala" at bounding box center [880, 337] width 76 height 20
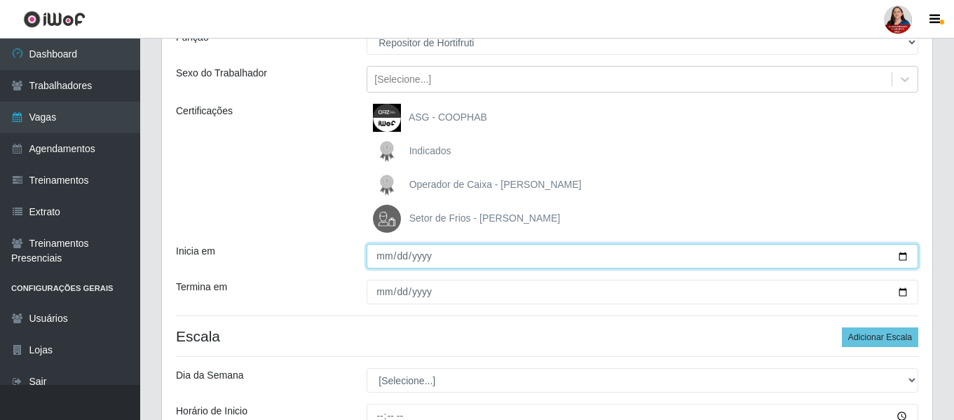
click at [905, 258] on input "Inicia em" at bounding box center [643, 256] width 552 height 25
type input "2025-10-27"
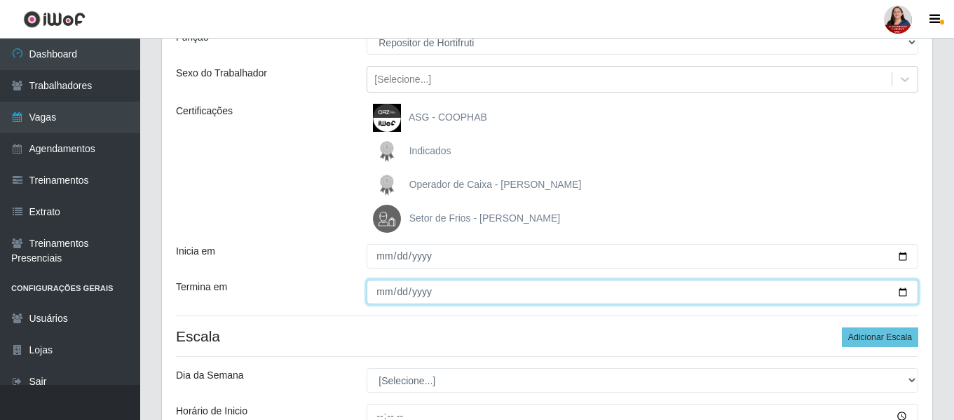
click at [910, 297] on input "Termina em" at bounding box center [643, 292] width 552 height 25
click at [902, 292] on input "Termina em" at bounding box center [643, 292] width 552 height 25
type input "2025-10-27"
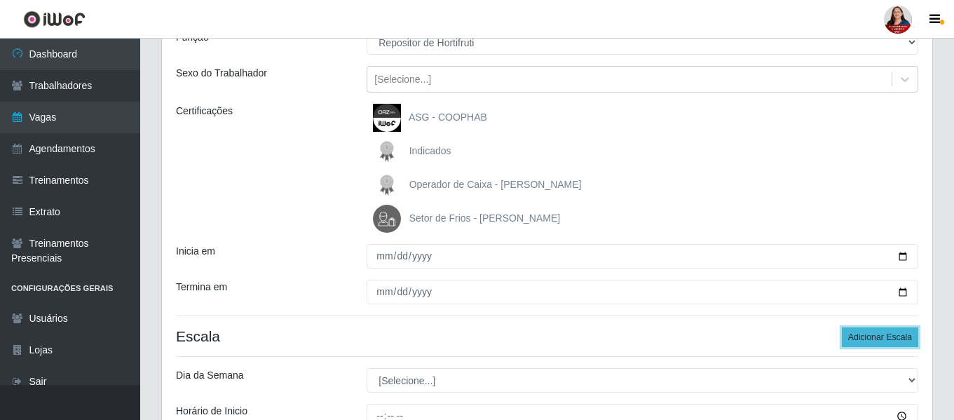
click at [873, 339] on button "Adicionar Escala" at bounding box center [880, 337] width 76 height 20
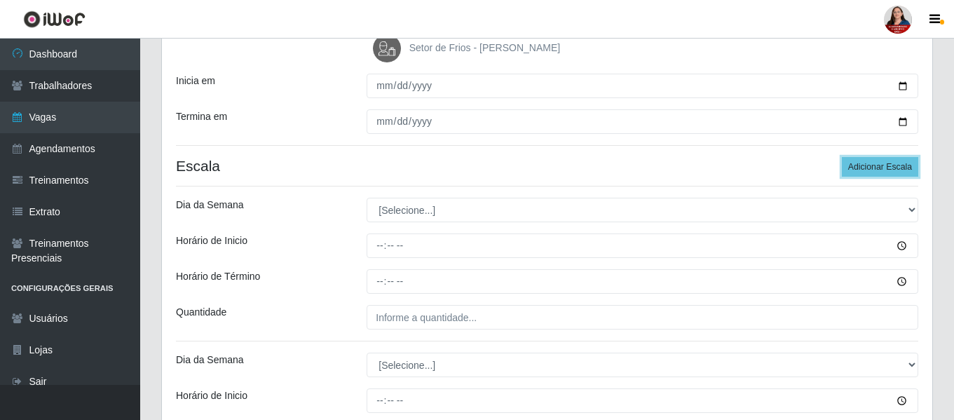
scroll to position [351, 0]
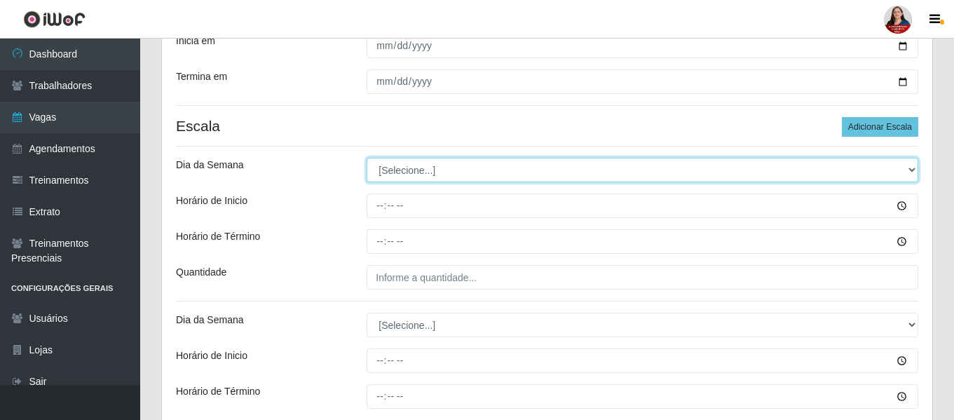
click at [912, 170] on select "[Selecione...] Segunda Terça Quarta Quinta Sexta Sábado Domingo" at bounding box center [643, 170] width 552 height 25
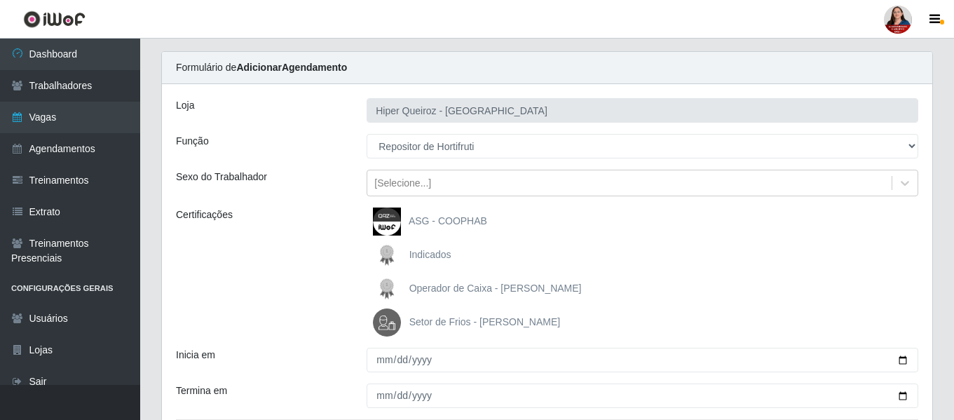
scroll to position [0, 0]
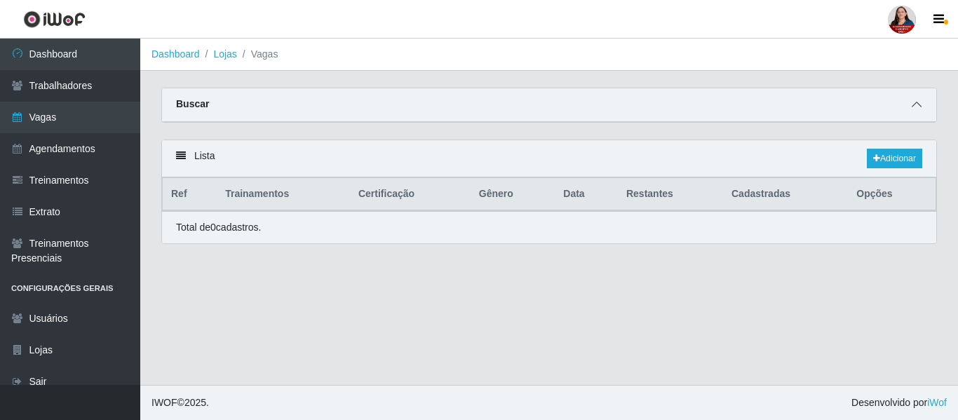
click at [921, 108] on icon at bounding box center [917, 105] width 10 height 10
click at [915, 107] on icon at bounding box center [917, 105] width 10 height 10
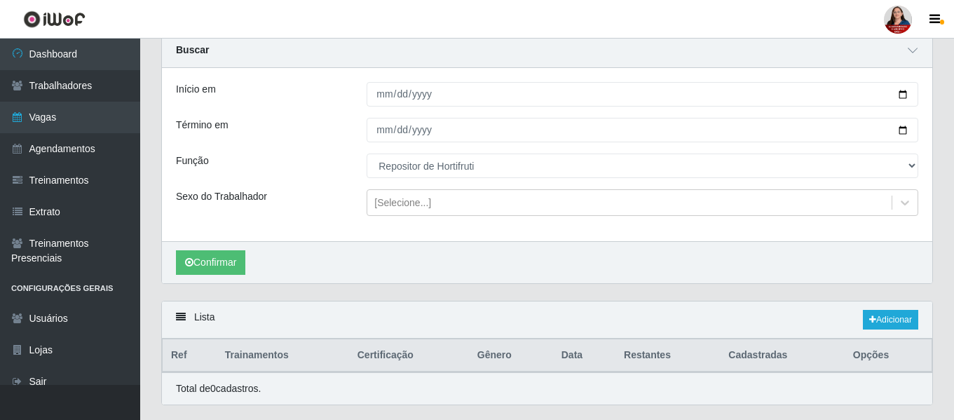
scroll to position [22, 0]
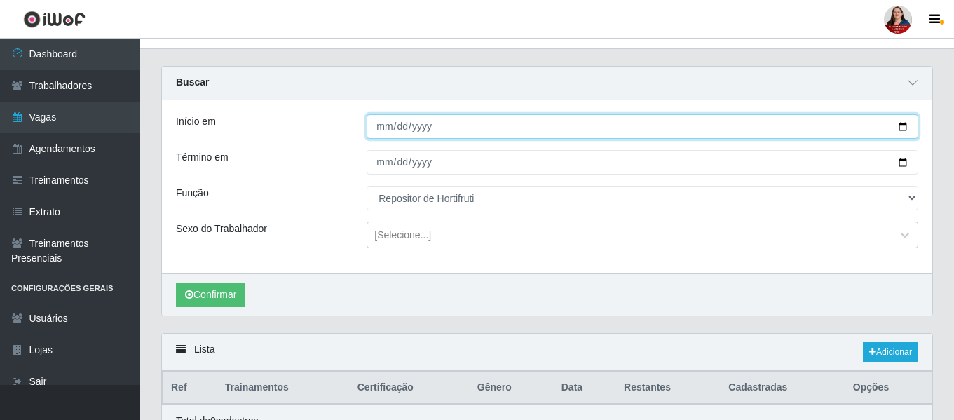
click at [440, 130] on input "[DATE]" at bounding box center [643, 126] width 552 height 25
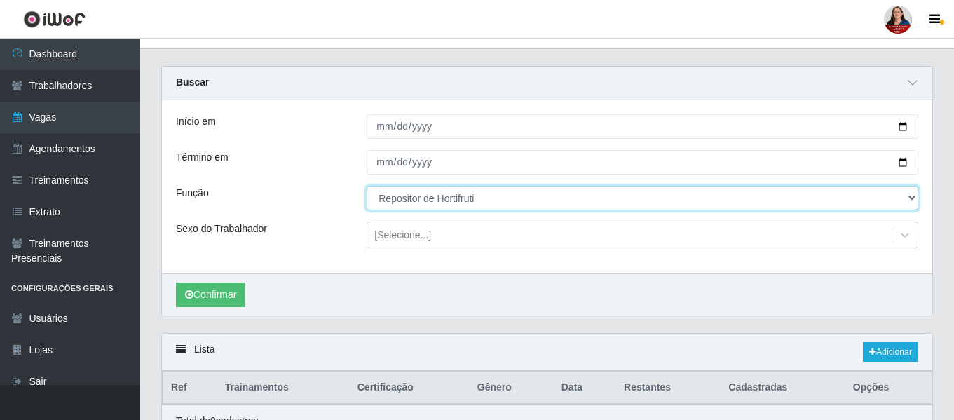
click at [911, 201] on select "[Selecione...] ASG ASG + ASG ++ Embalador Embalador + Embalador ++ Operador de …" at bounding box center [643, 198] width 552 height 25
select select "[Selecione...]"
click at [367, 187] on select "[Selecione...] ASG ASG + ASG ++ Embalador Embalador + Embalador ++ Operador de …" at bounding box center [643, 198] width 552 height 25
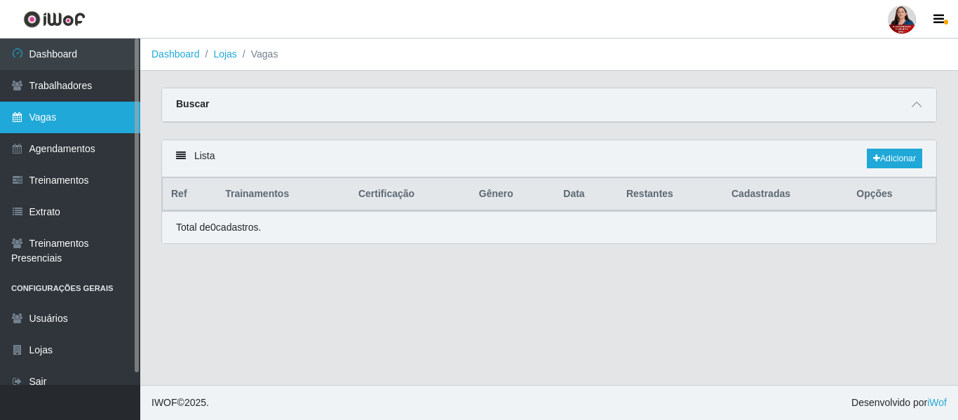
click at [43, 114] on link "Vagas" at bounding box center [70, 118] width 140 height 32
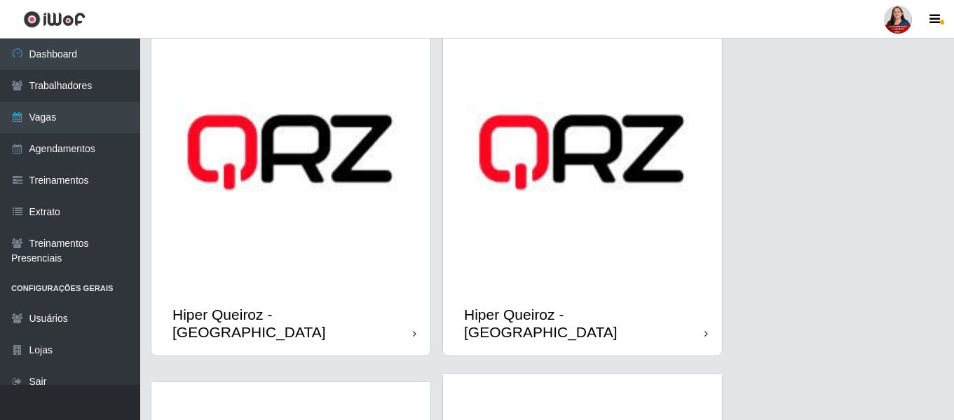
scroll to position [421, 0]
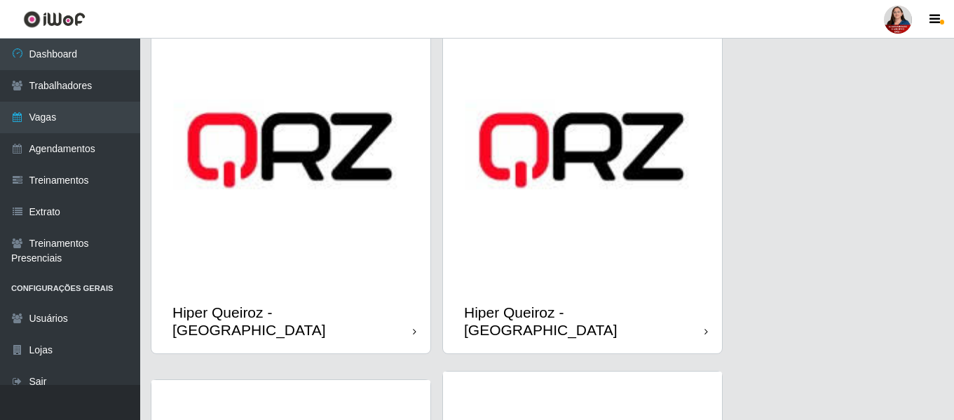
click at [619, 241] on img at bounding box center [582, 150] width 279 height 279
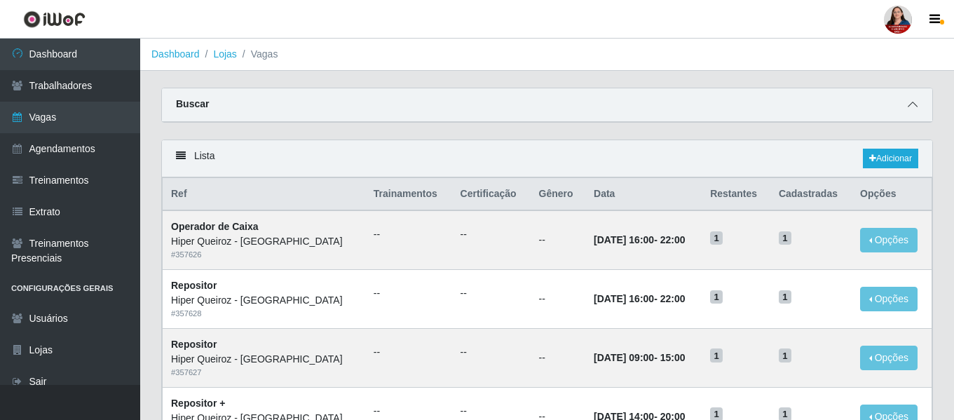
click at [919, 107] on span at bounding box center [913, 105] width 17 height 16
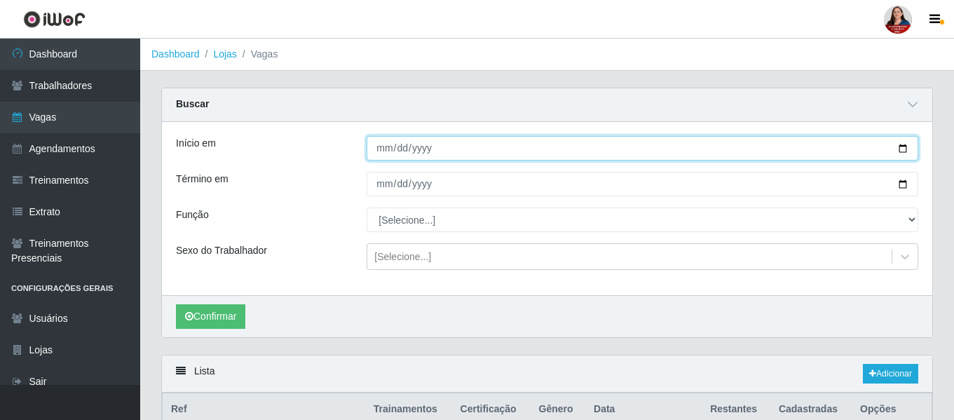
click at [902, 156] on input "Início em" at bounding box center [643, 148] width 552 height 25
click at [905, 146] on input "Início em" at bounding box center [643, 148] width 552 height 25
type input "[DATE]"
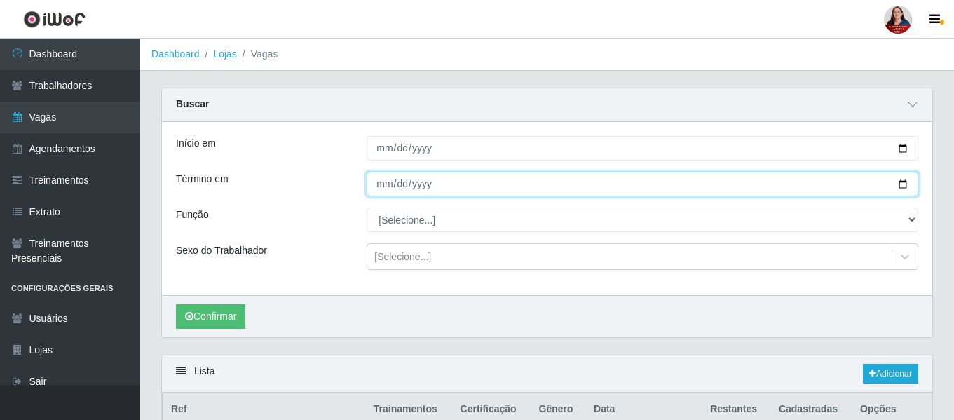
drag, startPoint x: 905, startPoint y: 186, endPoint x: 881, endPoint y: 188, distance: 23.9
click at [905, 186] on input "Término em" at bounding box center [643, 184] width 552 height 25
type input "[DATE]"
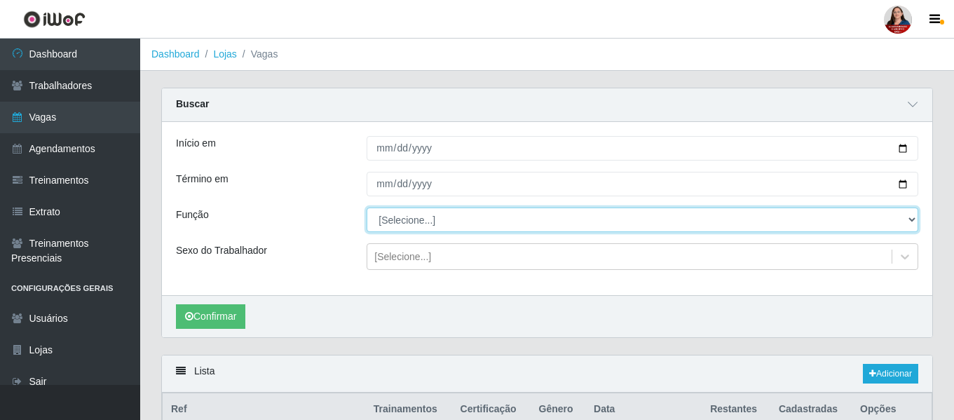
click at [907, 222] on select "[Selecione...] ASG ASG + ASG ++ Embalador Embalador + Embalador ++ Operador de …" at bounding box center [643, 220] width 552 height 25
select select "107"
click at [367, 208] on select "[Selecione...] ASG ASG + ASG ++ Embalador Embalador + Embalador ++ Operador de …" at bounding box center [643, 220] width 552 height 25
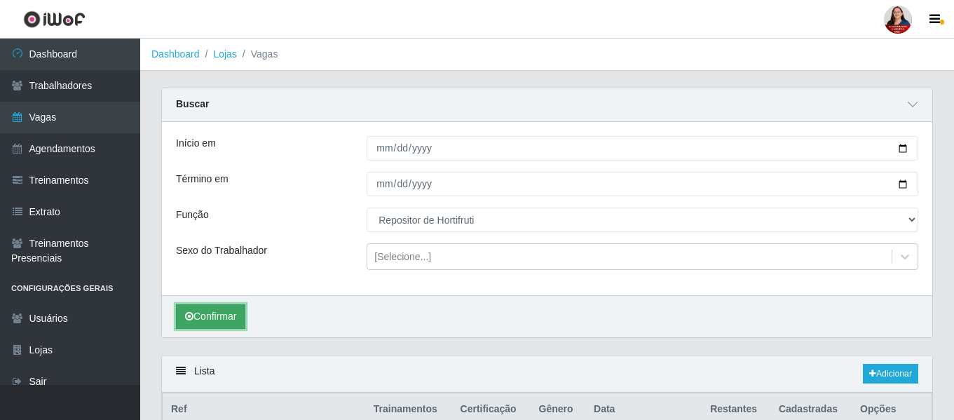
click at [231, 315] on button "Confirmar" at bounding box center [210, 316] width 69 height 25
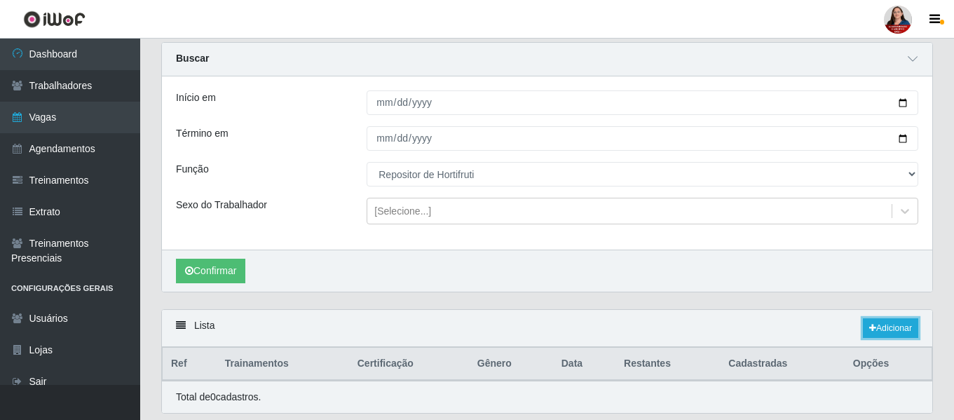
scroll to position [92, 0]
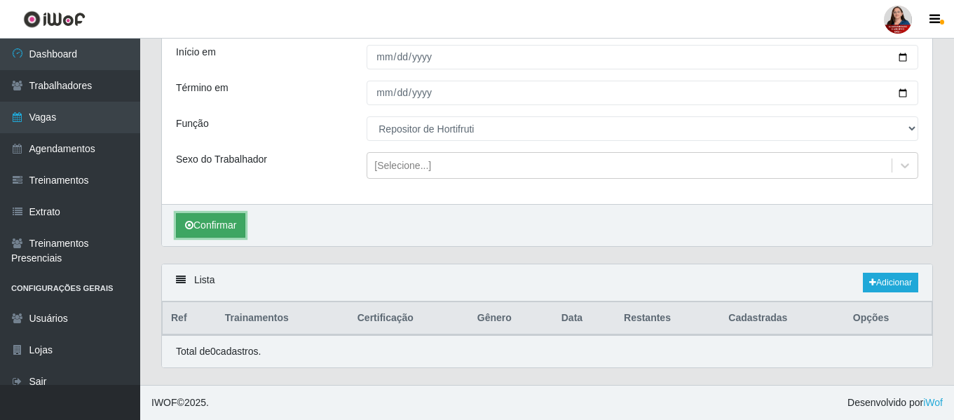
click at [228, 224] on button "Confirmar" at bounding box center [210, 225] width 69 height 25
click at [895, 282] on link "Adicionar" at bounding box center [890, 283] width 55 height 20
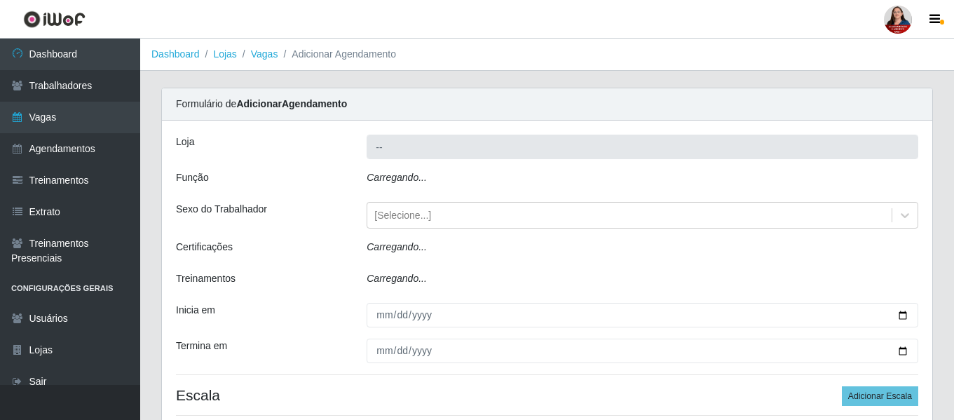
type input "Hiper Queiroz - [GEOGRAPHIC_DATA]"
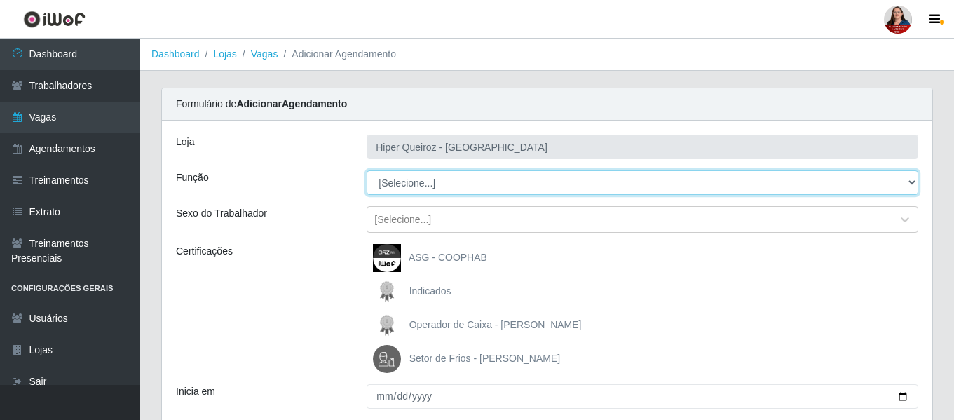
click at [909, 181] on select "[Selecione...] ASG ASG + ASG ++ Embalador Embalador + Embalador ++ Operador de …" at bounding box center [643, 182] width 552 height 25
select select "107"
click at [367, 170] on select "[Selecione...] ASG ASG + ASG ++ Embalador Embalador + Embalador ++ Operador de …" at bounding box center [643, 182] width 552 height 25
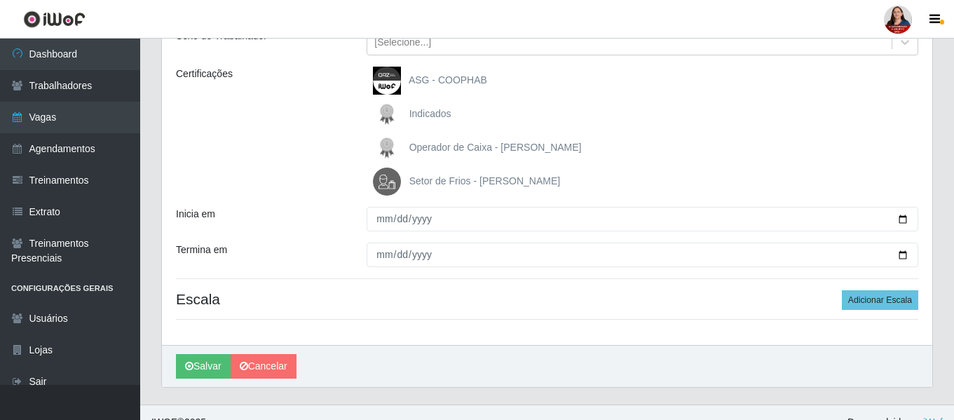
scroll to position [197, 0]
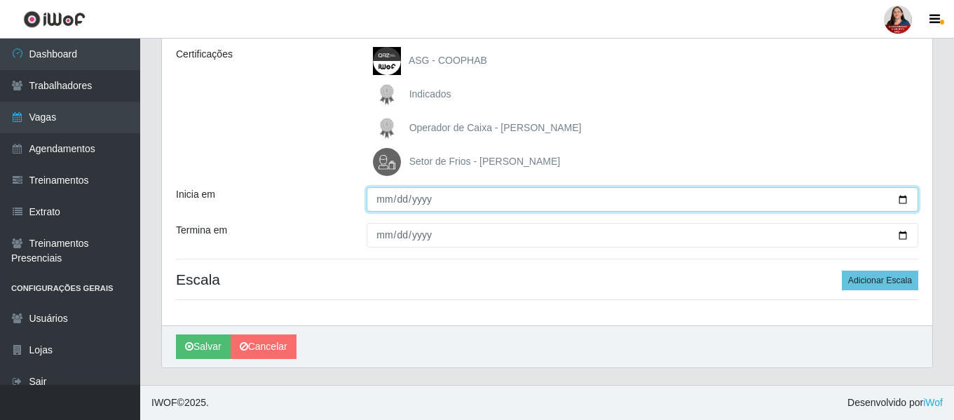
click at [904, 195] on input "Inicia em" at bounding box center [643, 199] width 552 height 25
type input "2025-10-27"
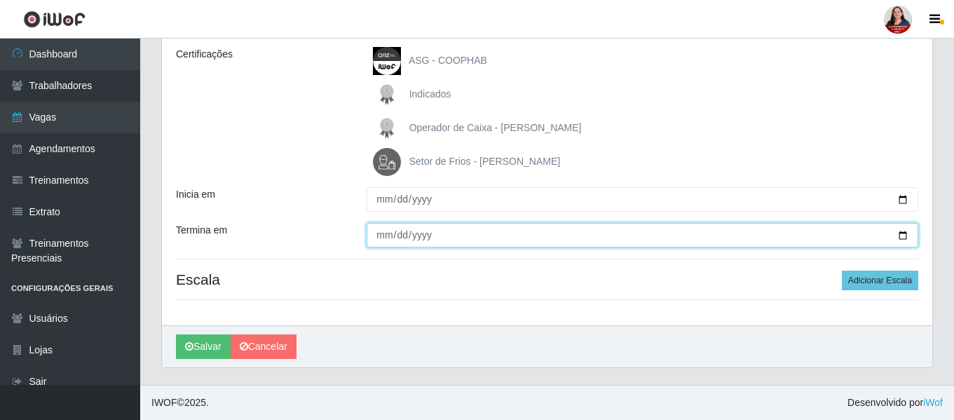
click at [906, 234] on input "Termina em" at bounding box center [643, 235] width 552 height 25
type input "2025-10-27"
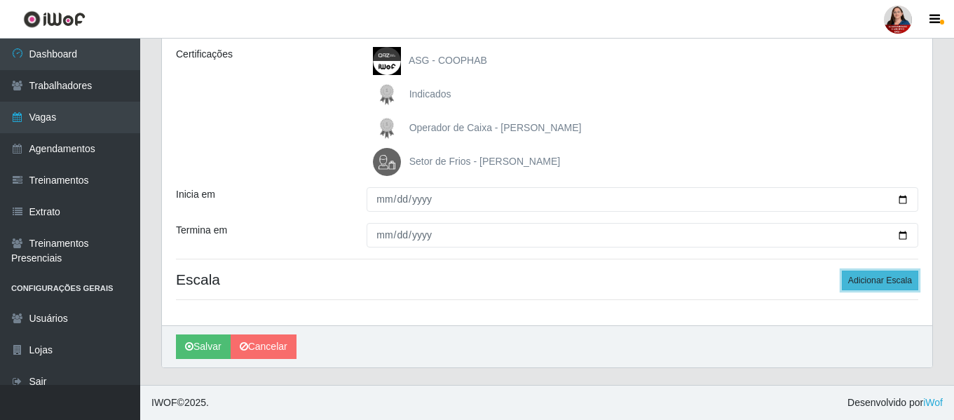
click at [888, 283] on button "Adicionar Escala" at bounding box center [880, 281] width 76 height 20
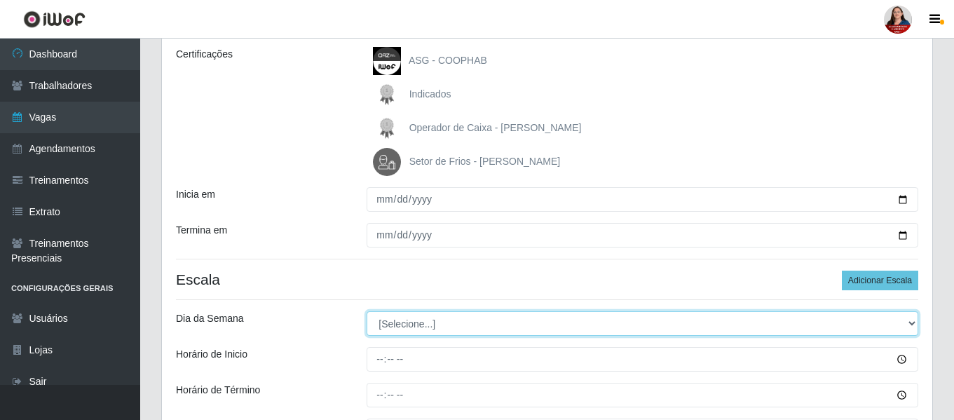
click at [912, 317] on select "[Selecione...] Segunda Terça Quarta Quinta Sexta Sábado Domingo" at bounding box center [643, 323] width 552 height 25
select select "1"
click at [367, 311] on select "[Selecione...] Segunda Terça Quarta Quinta Sexta Sábado Domingo" at bounding box center [643, 323] width 552 height 25
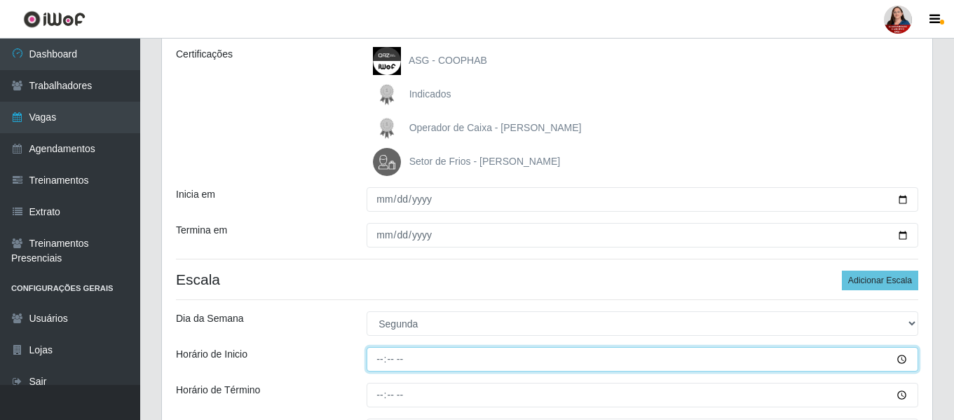
type input "16:00"
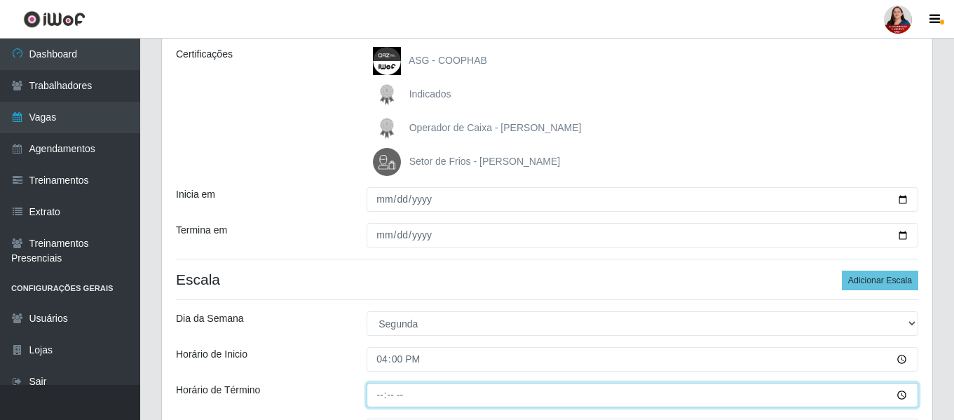
type input "22:00"
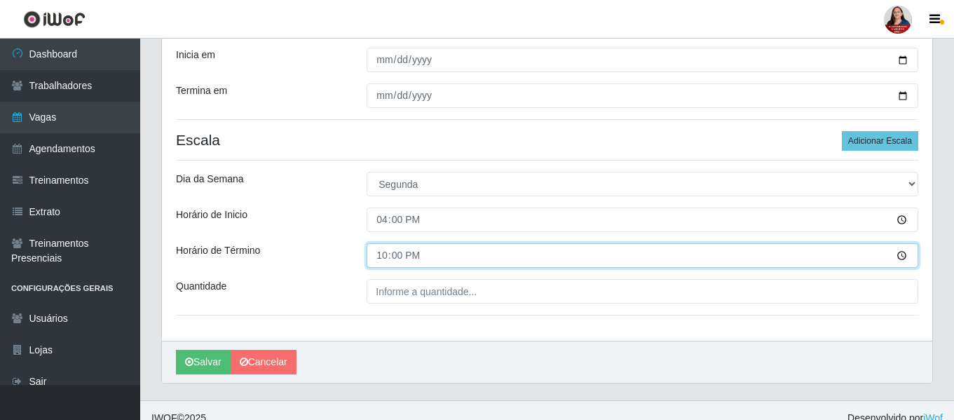
scroll to position [352, 0]
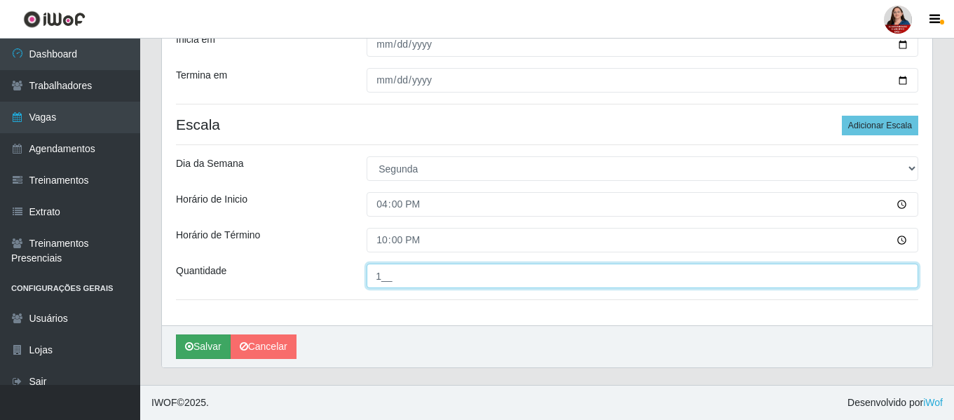
type input "1__"
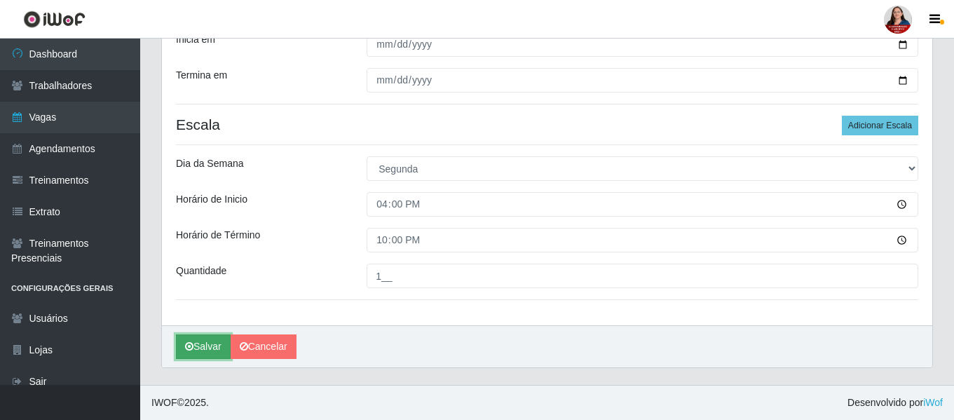
click at [192, 345] on icon "submit" at bounding box center [189, 346] width 8 height 10
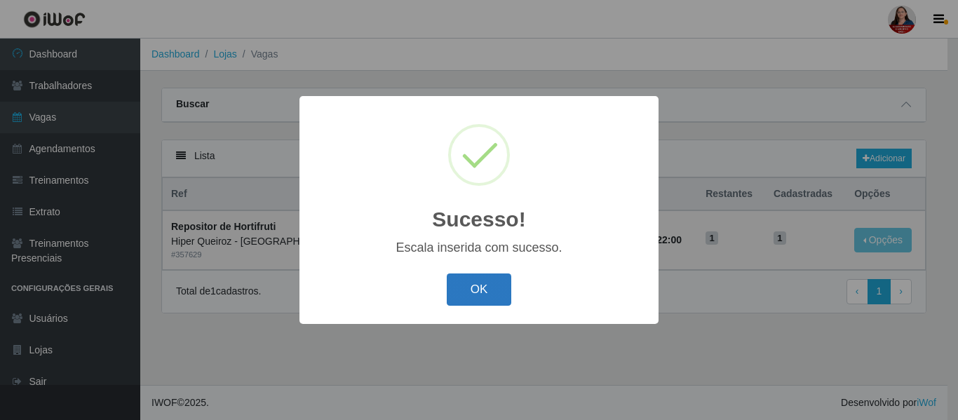
click at [469, 292] on button "OK" at bounding box center [479, 289] width 65 height 33
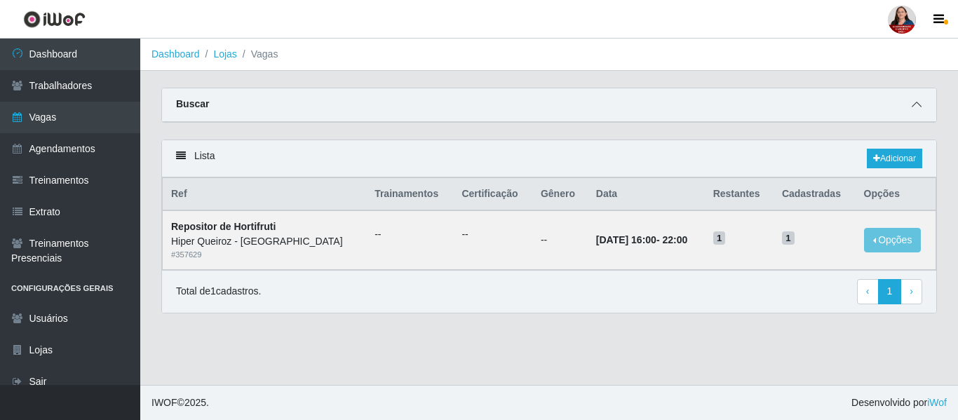
click at [918, 104] on icon at bounding box center [917, 105] width 10 height 10
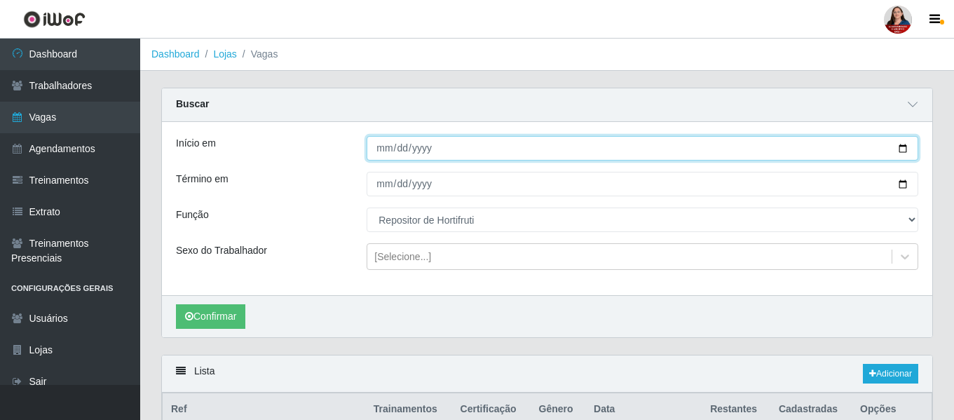
click at [901, 151] on input "2025-10-27" at bounding box center [643, 148] width 552 height 25
type input "2025-10-28"
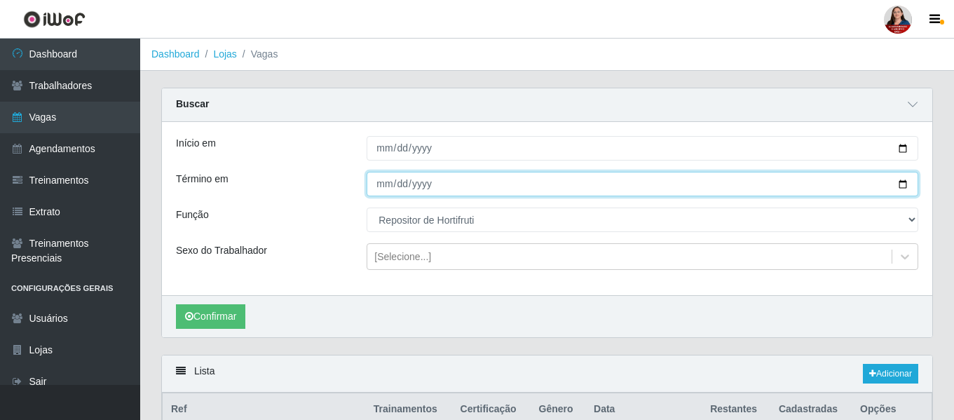
click at [902, 183] on input "2025-10-27" at bounding box center [643, 184] width 552 height 25
type input "2025-10-28"
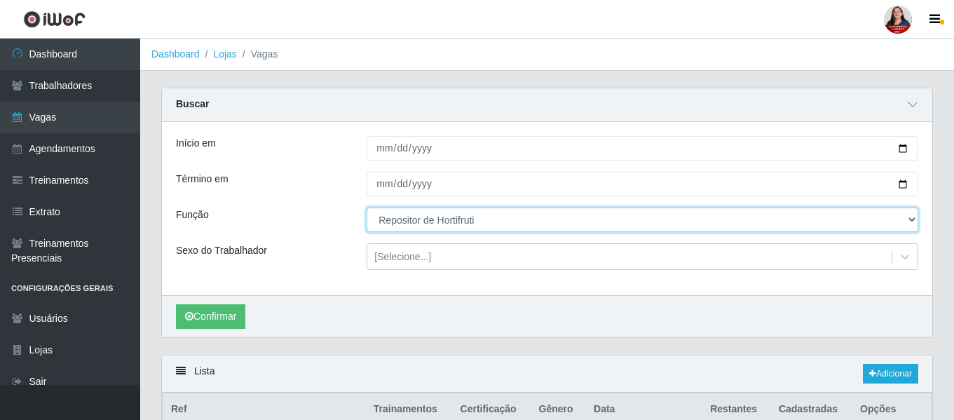
click at [912, 220] on select "[Selecione...] ASG ASG + ASG ++ Embalador Embalador + Embalador ++ Operador de …" at bounding box center [643, 220] width 552 height 25
select select "22"
click at [367, 208] on select "[Selecione...] ASG ASG + ASG ++ Embalador Embalador + Embalador ++ Operador de …" at bounding box center [643, 220] width 552 height 25
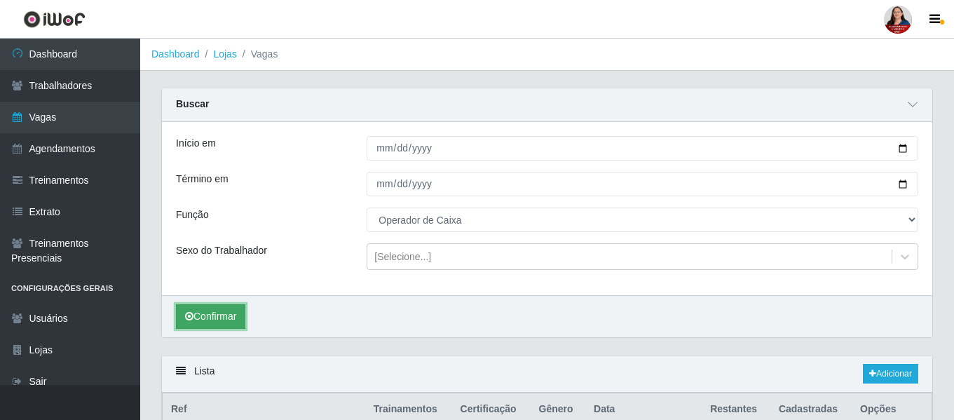
click at [230, 313] on button "Confirmar" at bounding box center [210, 316] width 69 height 25
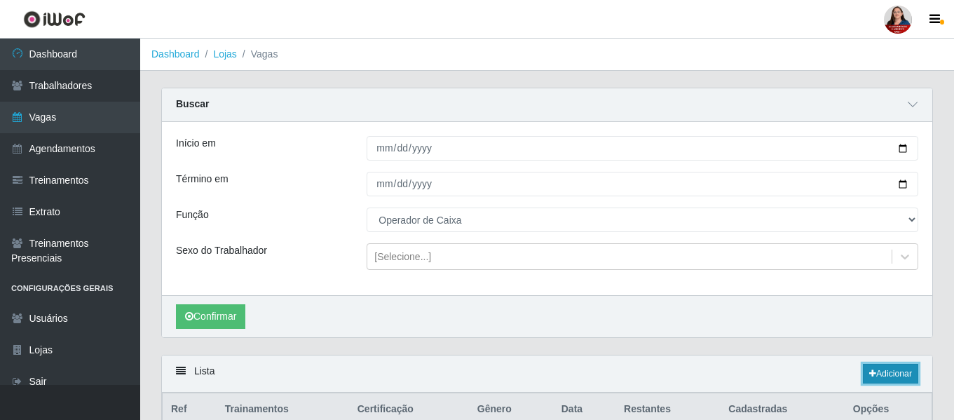
click at [886, 374] on link "Adicionar" at bounding box center [890, 374] width 55 height 20
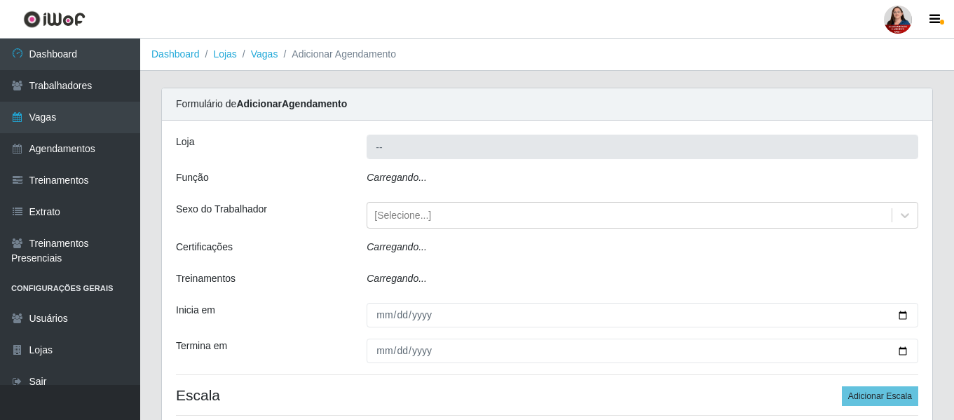
type input "Hiper Queiroz - [GEOGRAPHIC_DATA]"
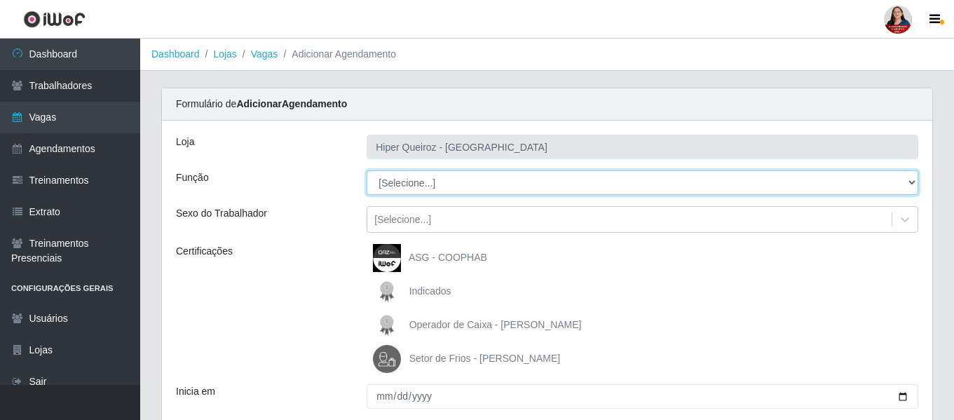
click at [912, 184] on select "[Selecione...] ASG ASG + ASG ++ Embalador Embalador + Embalador ++ Operador de …" at bounding box center [643, 182] width 552 height 25
select select "22"
click at [367, 170] on select "[Selecione...] ASG ASG + ASG ++ Embalador Embalador + Embalador ++ Operador de …" at bounding box center [643, 182] width 552 height 25
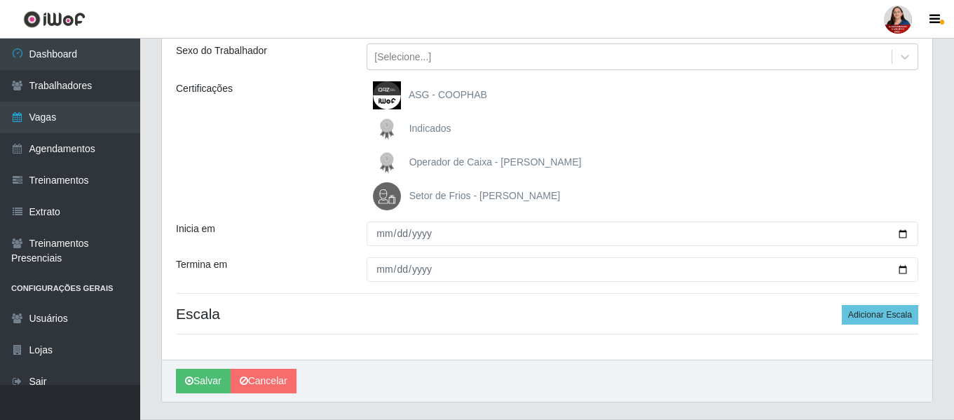
scroll to position [197, 0]
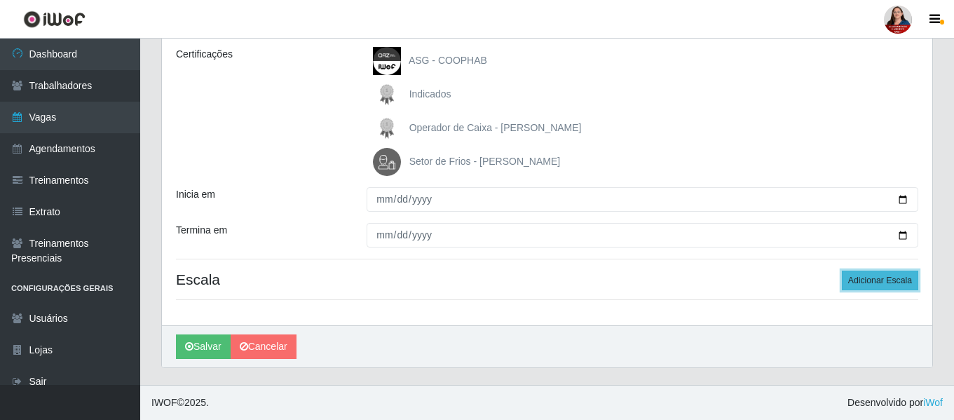
click at [869, 283] on button "Adicionar Escala" at bounding box center [880, 281] width 76 height 20
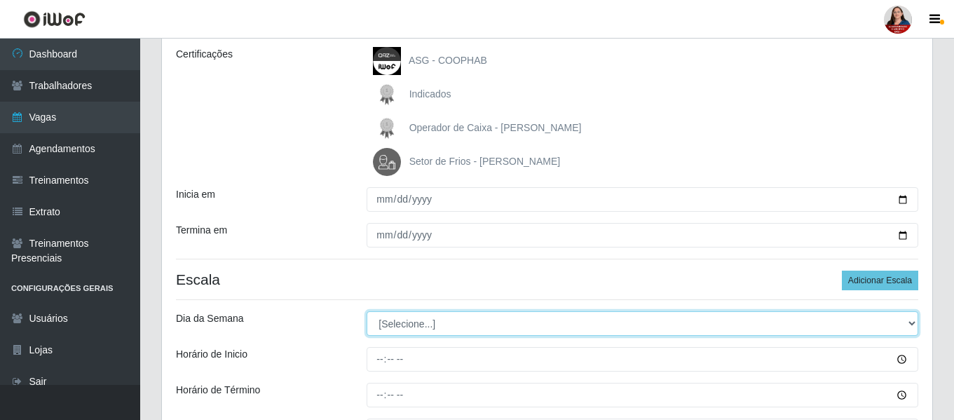
click at [913, 324] on select "[Selecione...] Segunda Terça Quarta Quinta Sexta Sábado Domingo" at bounding box center [643, 323] width 552 height 25
select select "2"
click at [367, 311] on select "[Selecione...] Segunda Terça Quarta Quinta Sexta Sábado Domingo" at bounding box center [643, 323] width 552 height 25
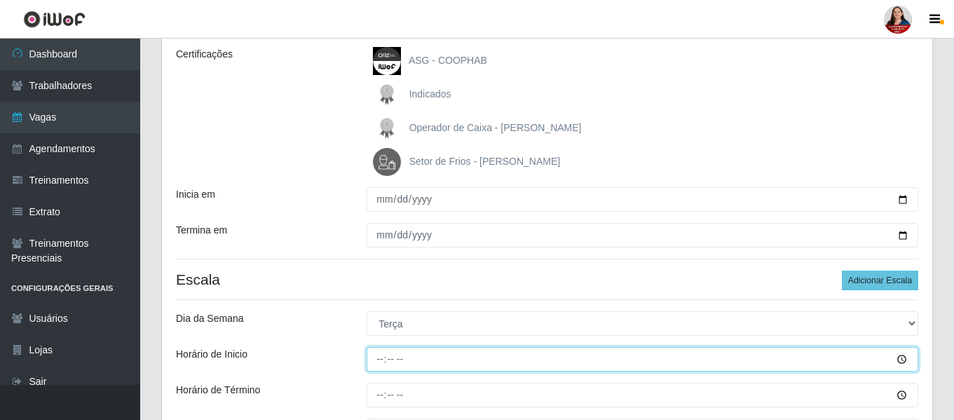
type input "16:00"
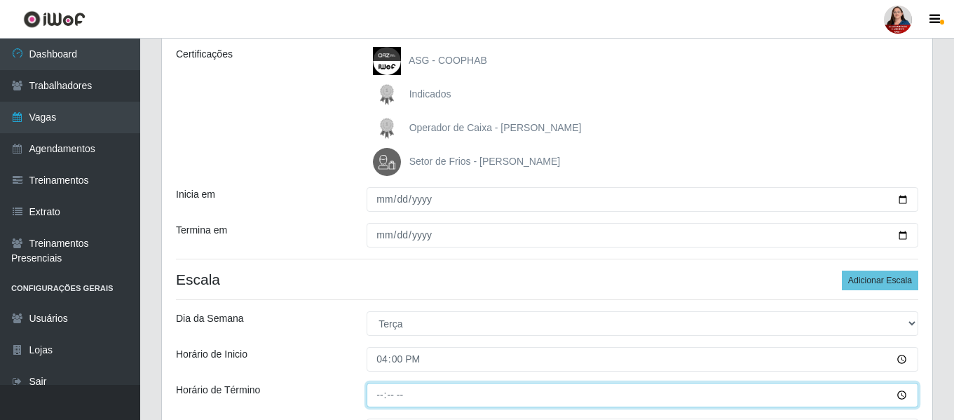
type input "22:00"
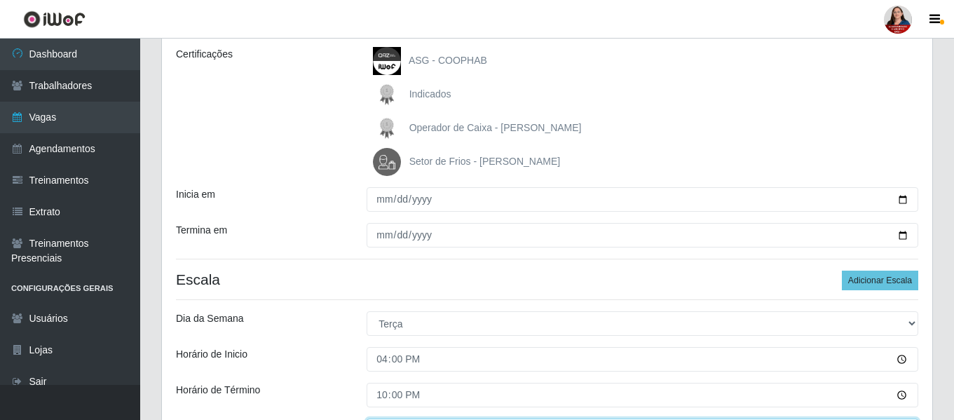
scroll to position [220, 0]
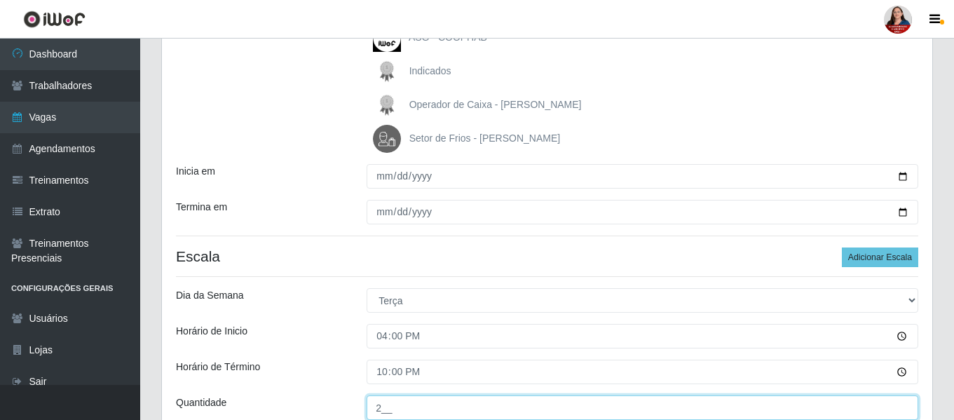
type input "2__"
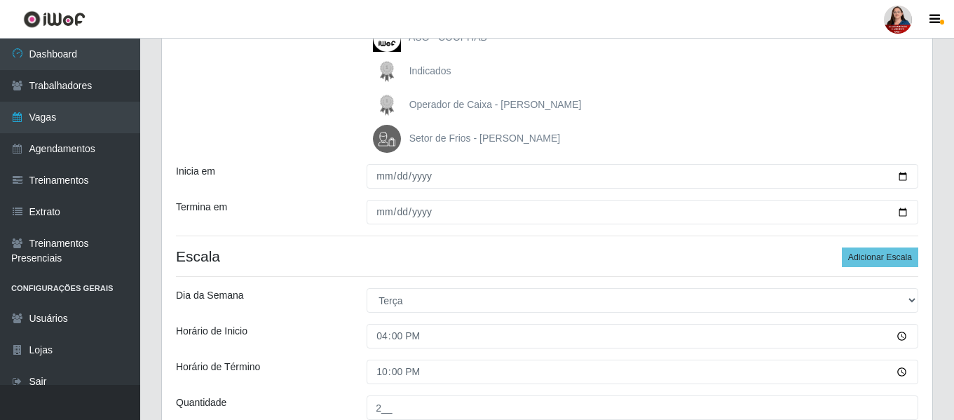
scroll to position [352, 0]
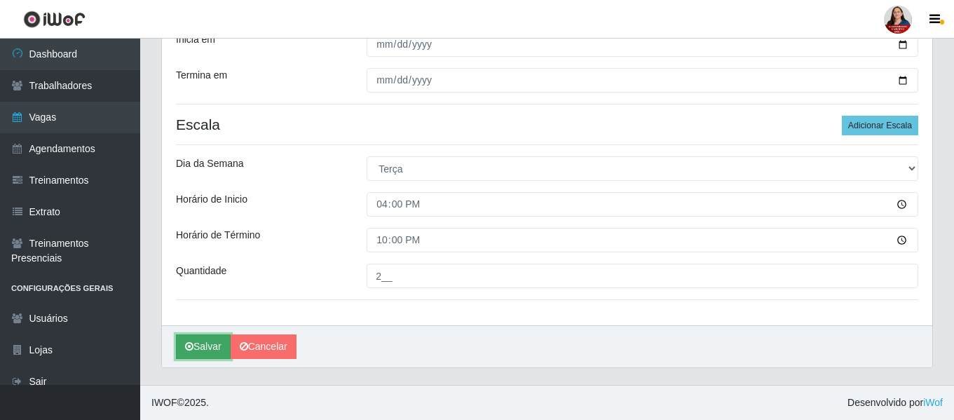
click at [204, 345] on button "Salvar" at bounding box center [203, 346] width 55 height 25
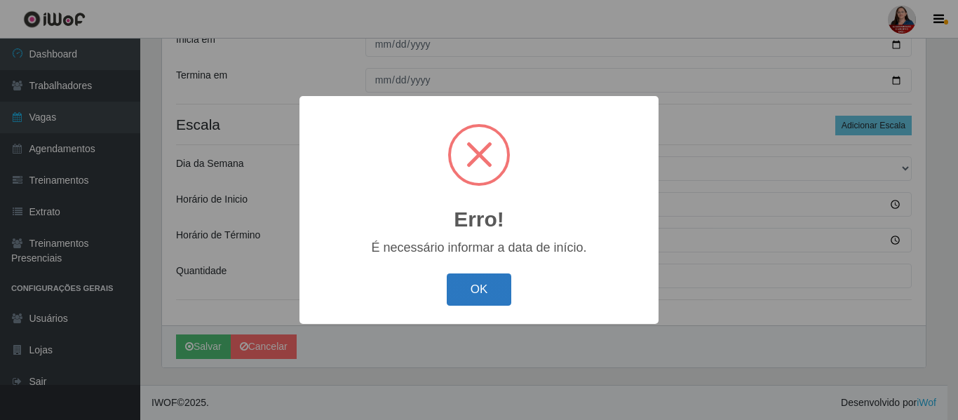
click at [477, 293] on button "OK" at bounding box center [479, 289] width 65 height 33
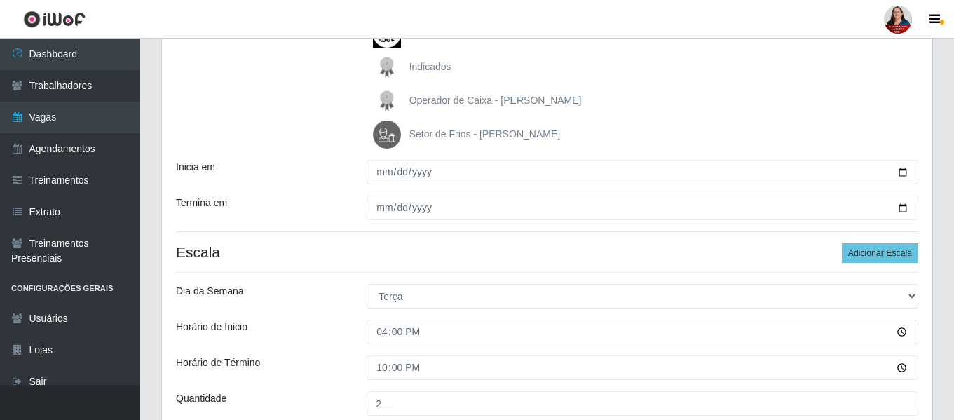
scroll to position [212, 0]
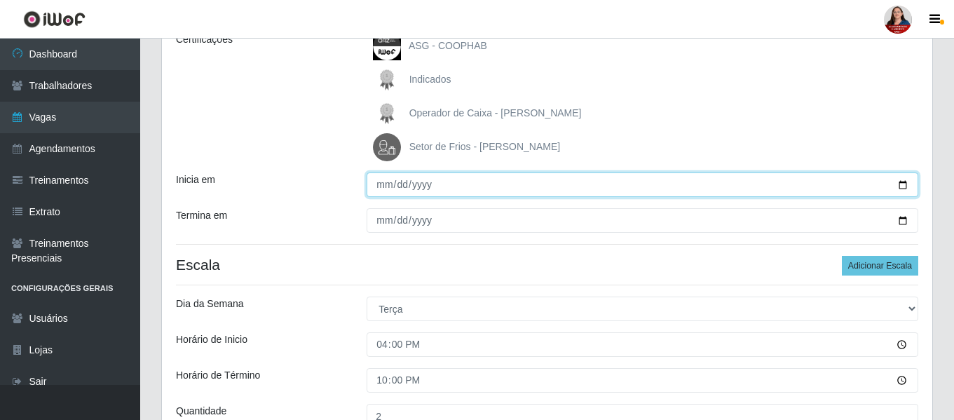
click at [905, 181] on input "Inicia em" at bounding box center [643, 185] width 552 height 25
type input "2025-10-28"
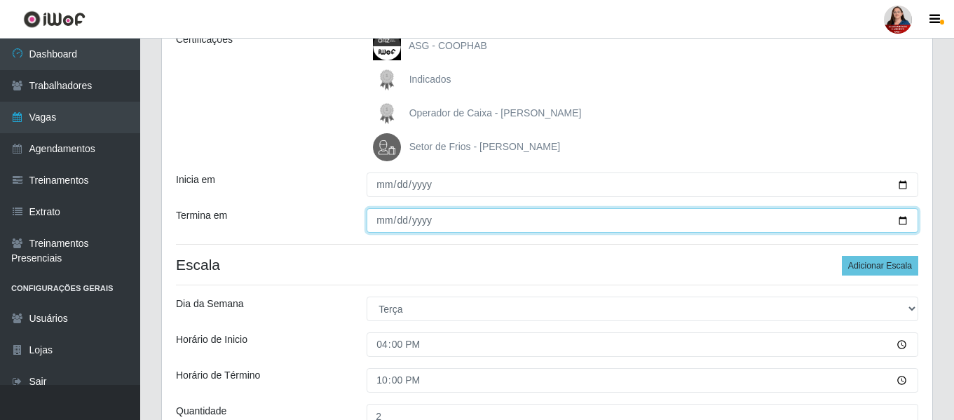
click at [907, 222] on input "Termina em" at bounding box center [643, 220] width 552 height 25
type input "2025-10-28"
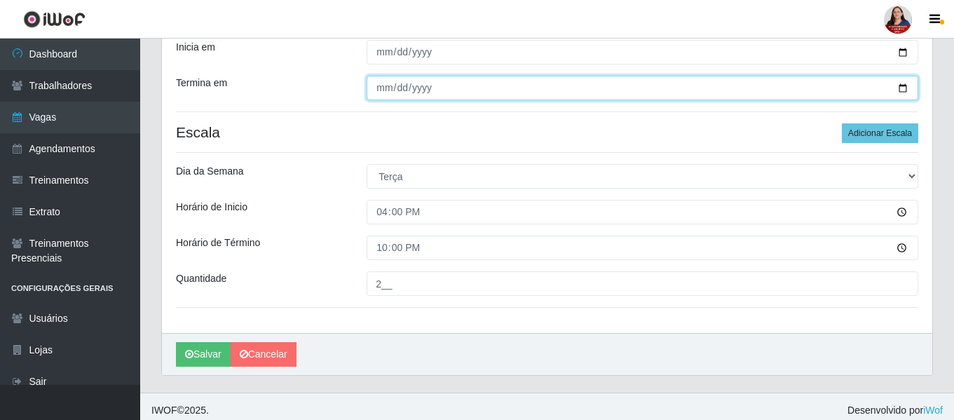
scroll to position [352, 0]
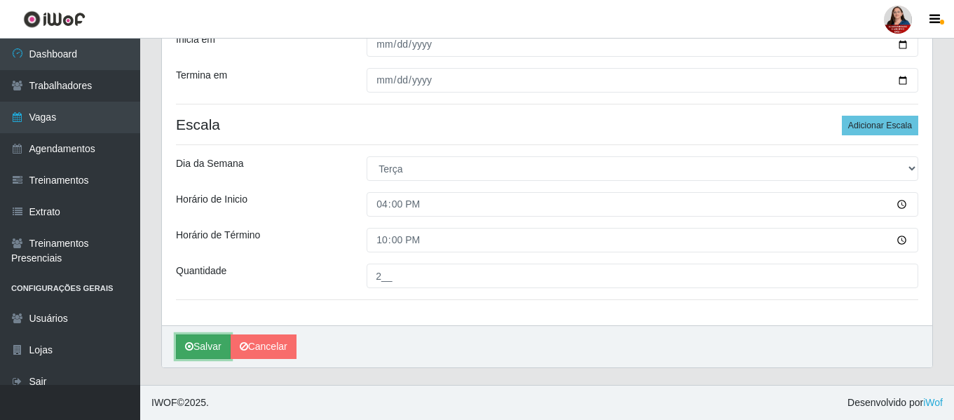
click at [201, 345] on button "Salvar" at bounding box center [203, 346] width 55 height 25
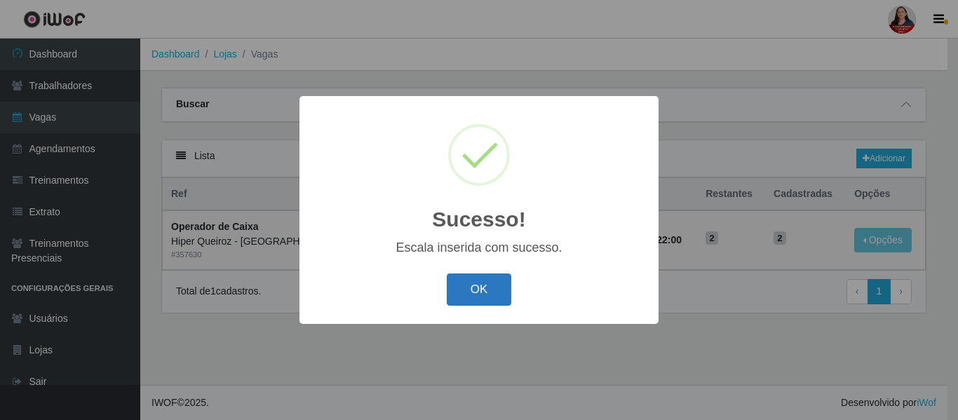
click at [480, 297] on button "OK" at bounding box center [479, 289] width 65 height 33
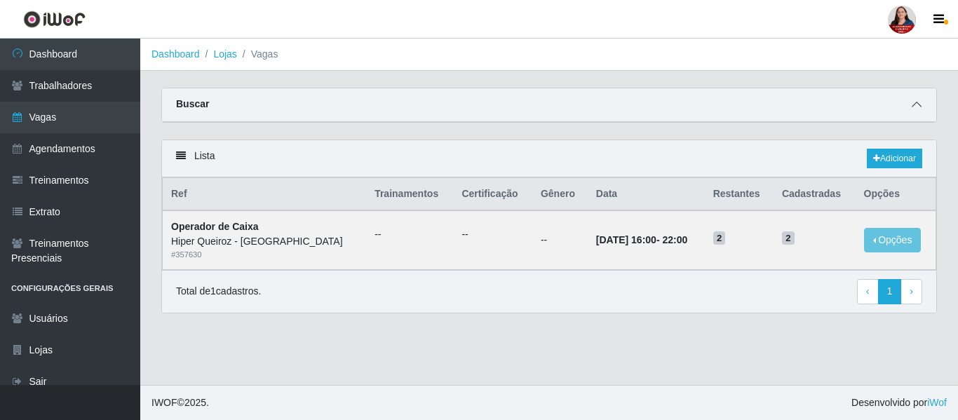
click at [914, 100] on span at bounding box center [916, 105] width 17 height 16
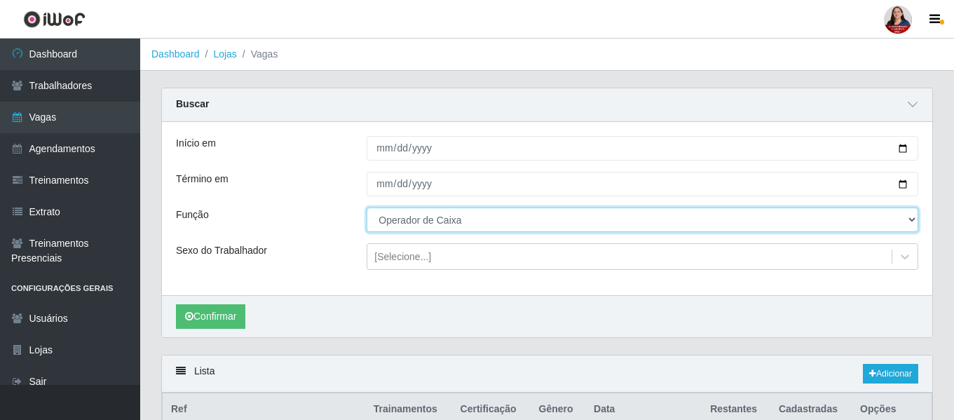
click at [913, 219] on select "[Selecione...] ASG ASG + ASG ++ Embalador Embalador + Embalador ++ Operador de …" at bounding box center [643, 220] width 552 height 25
select select "24"
click at [367, 208] on select "[Selecione...] ASG ASG + ASG ++ Embalador Embalador + Embalador ++ Operador de …" at bounding box center [643, 220] width 552 height 25
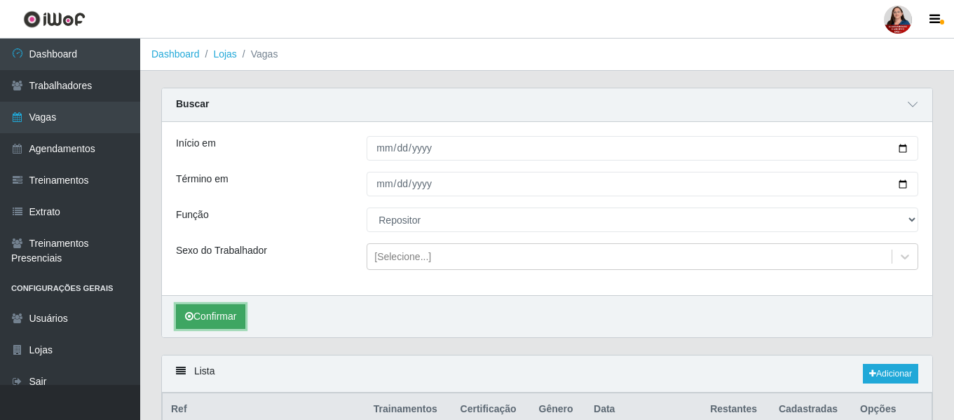
click at [211, 316] on button "Confirmar" at bounding box center [210, 316] width 69 height 25
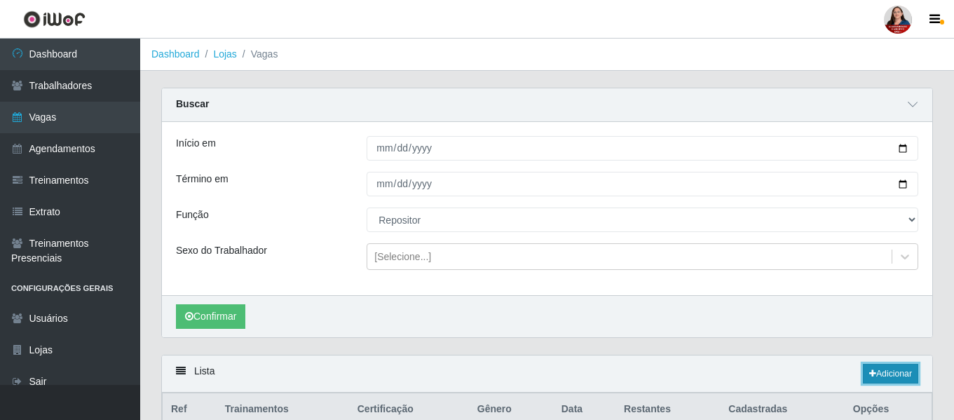
click at [883, 373] on link "Adicionar" at bounding box center [890, 374] width 55 height 20
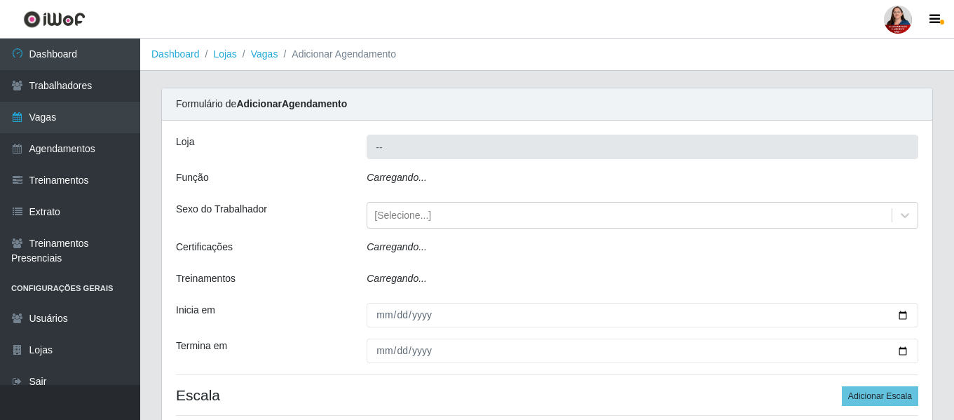
type input "Hiper Queiroz - [GEOGRAPHIC_DATA]"
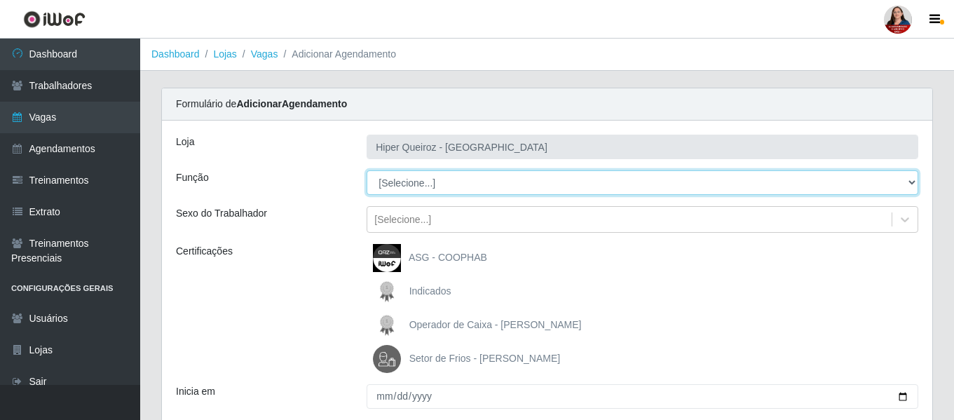
click at [912, 183] on select "[Selecione...] ASG ASG + ASG ++ Embalador Embalador + Embalador ++ Operador de …" at bounding box center [643, 182] width 552 height 25
select select "24"
click at [367, 170] on select "[Selecione...] ASG ASG + ASG ++ Embalador Embalador + Embalador ++ Operador de …" at bounding box center [643, 182] width 552 height 25
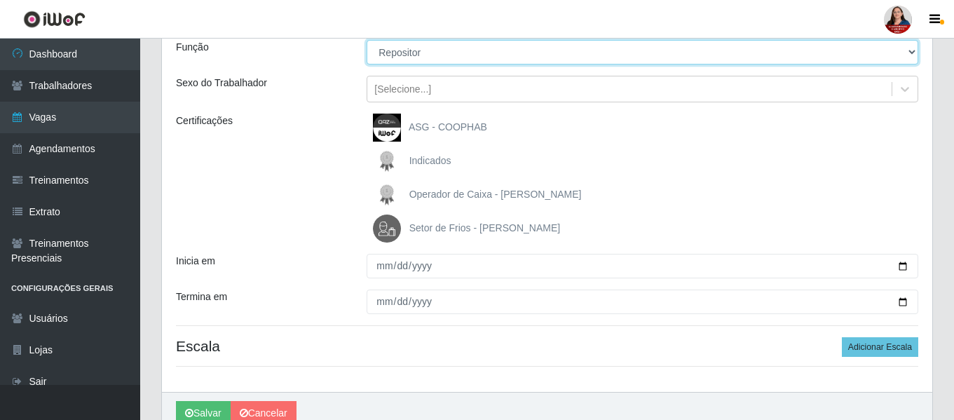
scroll to position [140, 0]
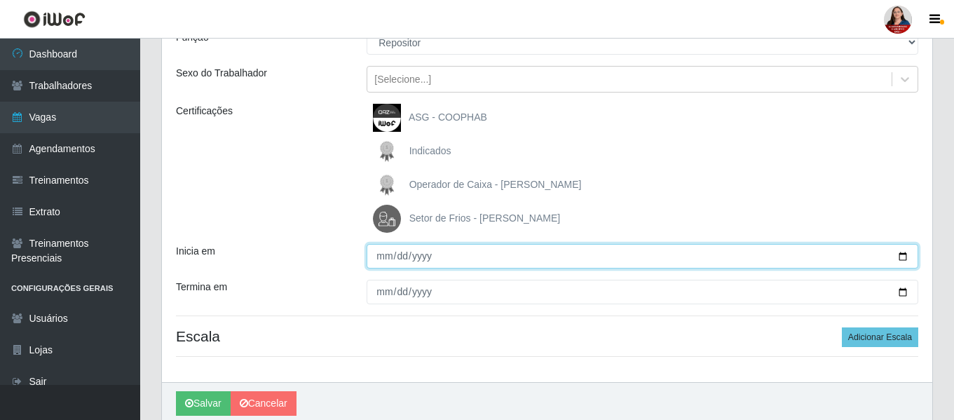
click at [903, 255] on input "Inicia em" at bounding box center [643, 256] width 552 height 25
type input "2025-10-28"
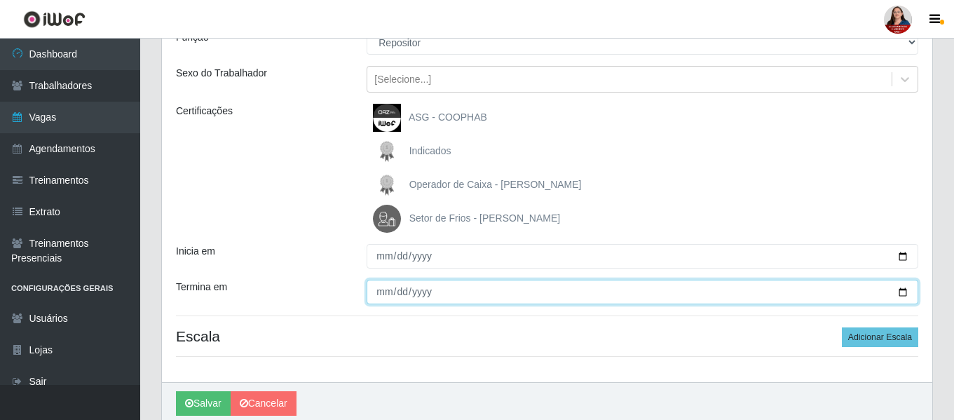
click at [898, 295] on input "Termina em" at bounding box center [643, 292] width 552 height 25
type input "2025-10-28"
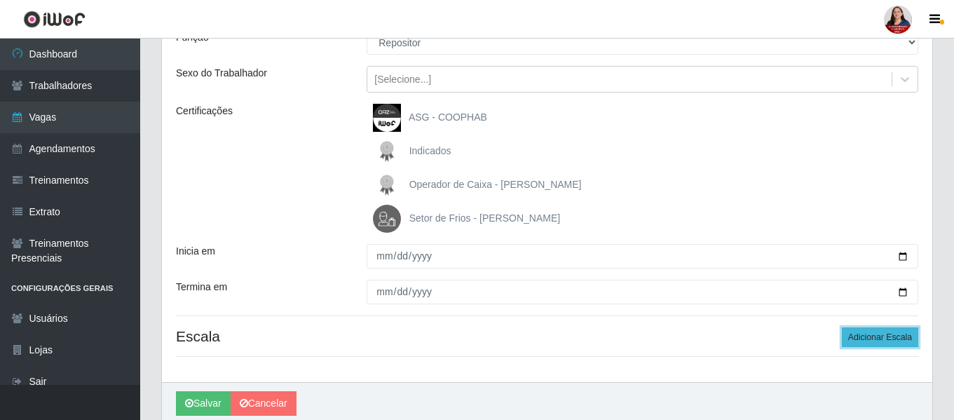
click at [874, 335] on button "Adicionar Escala" at bounding box center [880, 337] width 76 height 20
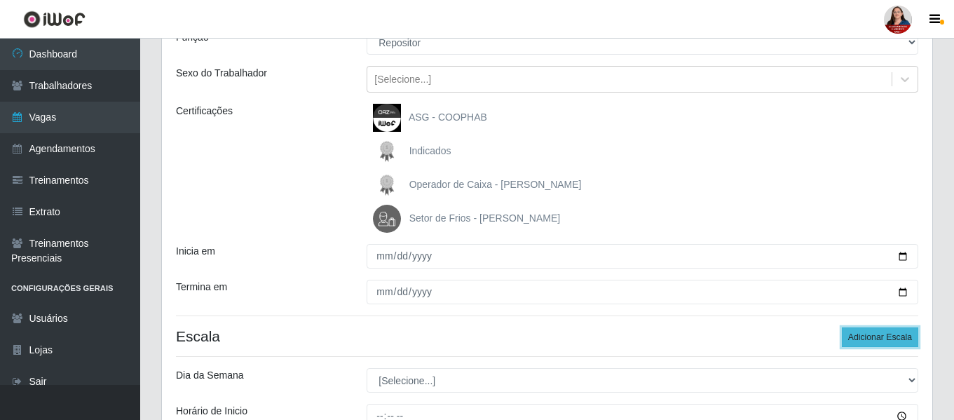
click at [874, 335] on button "Adicionar Escala" at bounding box center [880, 337] width 76 height 20
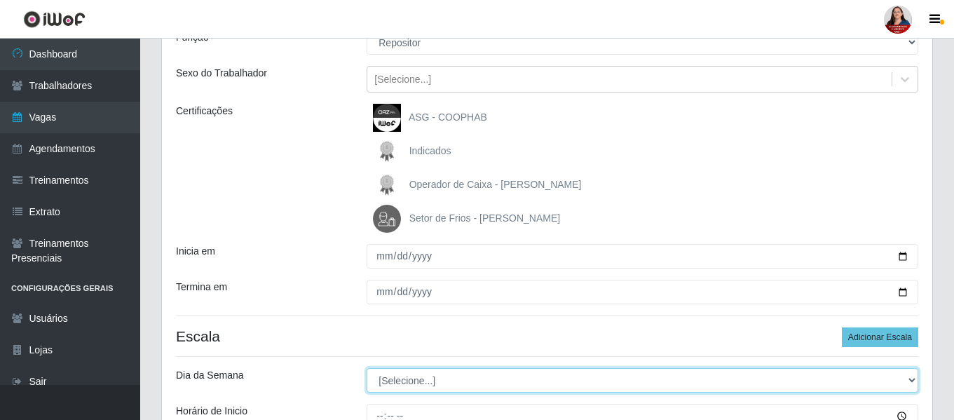
click at [913, 384] on select "[Selecione...] Segunda Terça Quarta Quinta Sexta Sábado Domingo" at bounding box center [643, 380] width 552 height 25
select select "2"
click at [367, 368] on select "[Selecione...] Segunda Terça Quarta Quinta Sexta Sábado Domingo" at bounding box center [643, 380] width 552 height 25
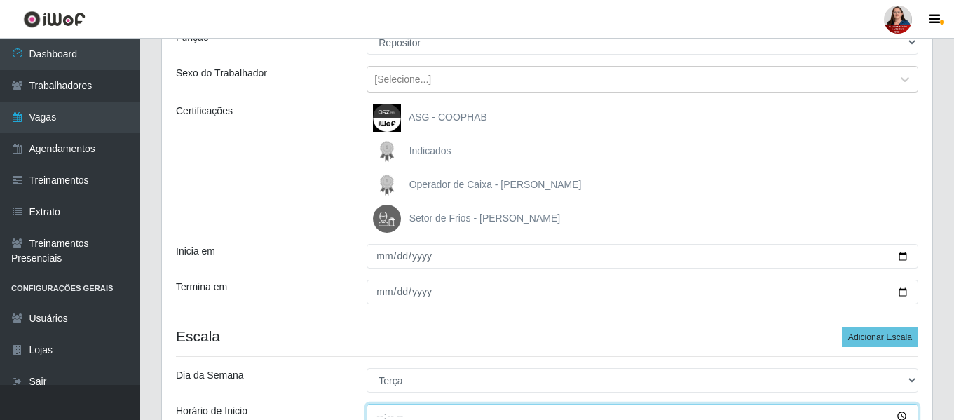
scroll to position [149, 0]
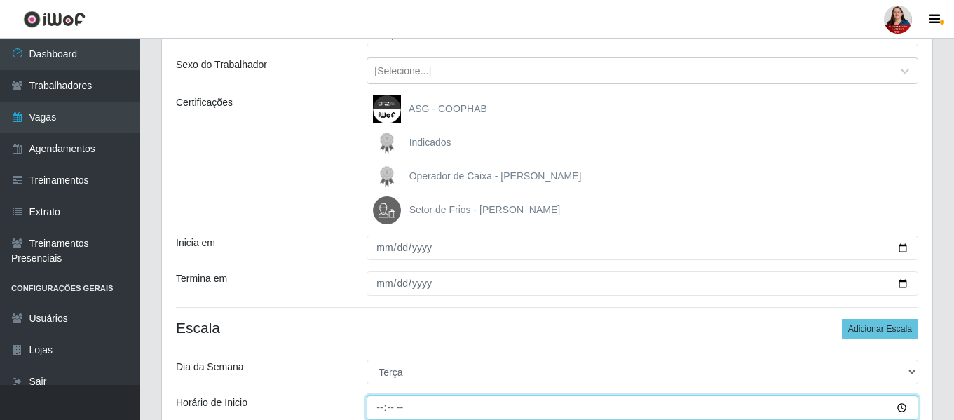
type input "09:00"
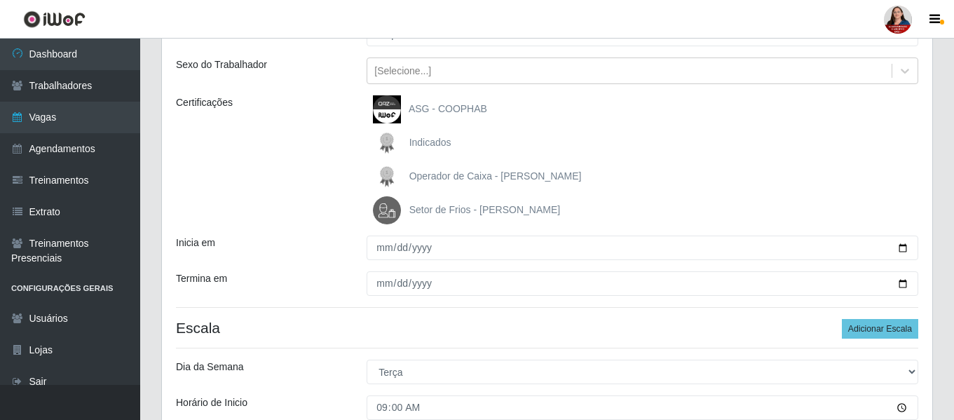
scroll to position [382, 0]
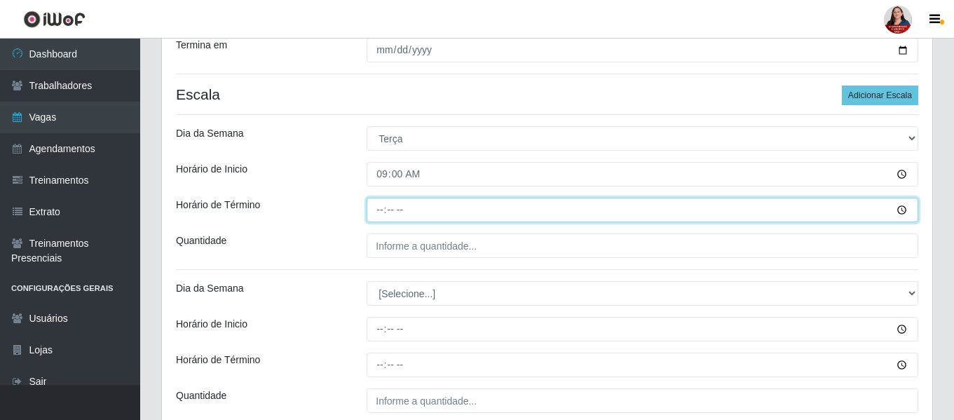
type input "15:00"
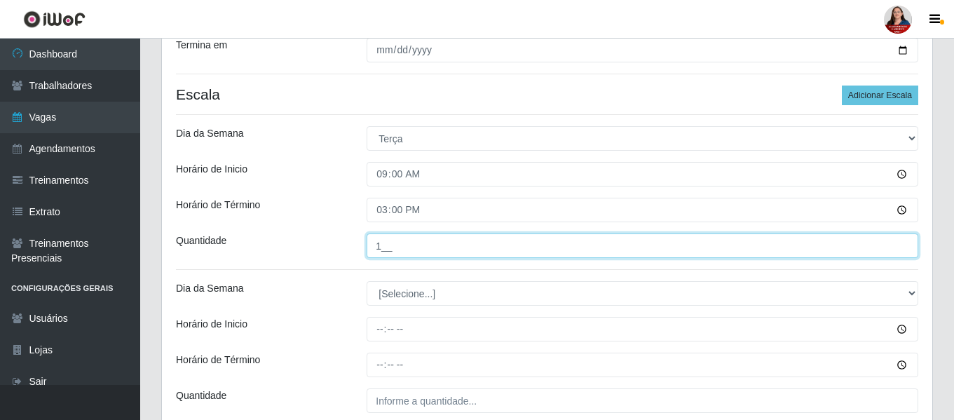
type input "1__"
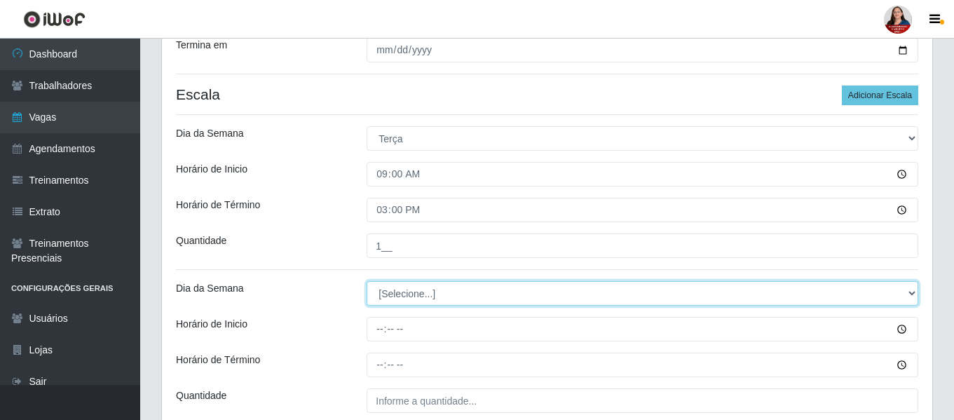
click at [911, 297] on select "[Selecione...] Segunda Terça Quarta Quinta Sexta Sábado Domingo" at bounding box center [643, 293] width 552 height 25
select select "2"
click at [367, 281] on select "[Selecione...] Segunda Terça Quarta Quinta Sexta Sábado Domingo" at bounding box center [643, 293] width 552 height 25
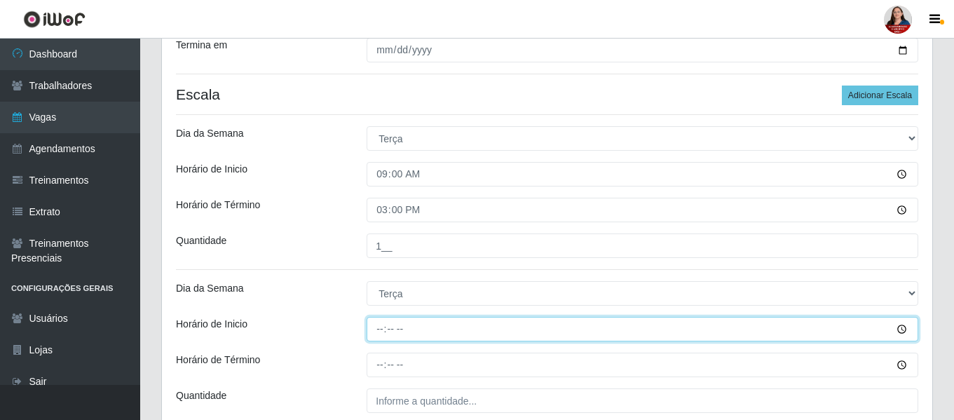
type input "16:00"
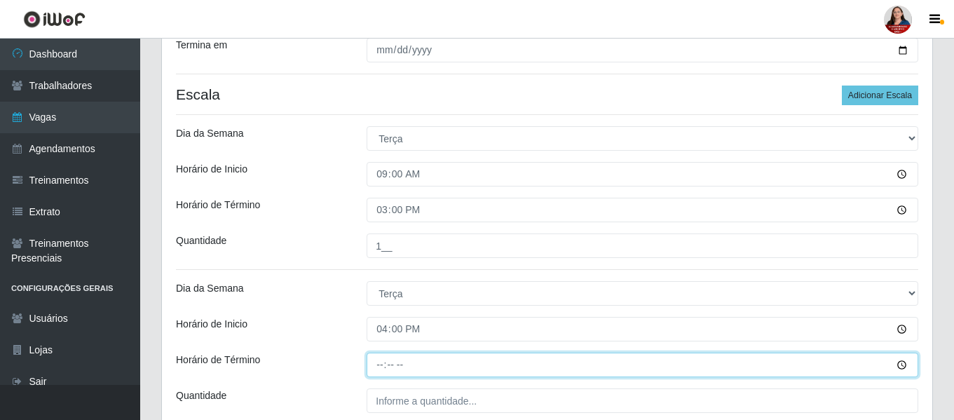
type input "22:00"
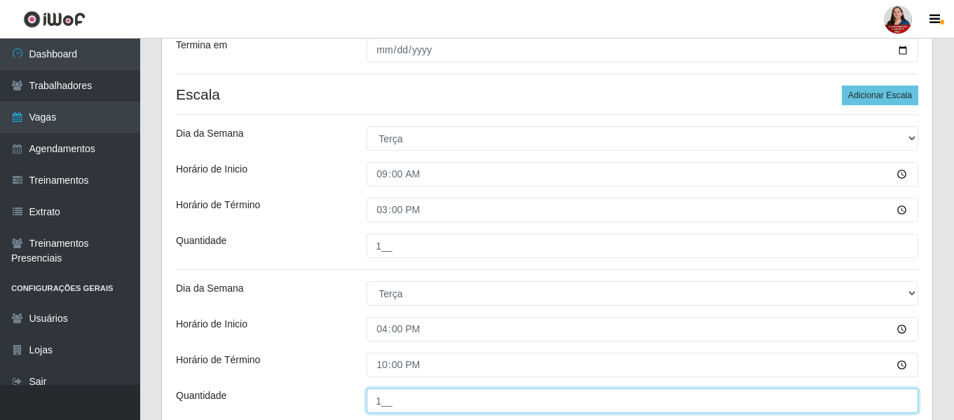
type input "1__"
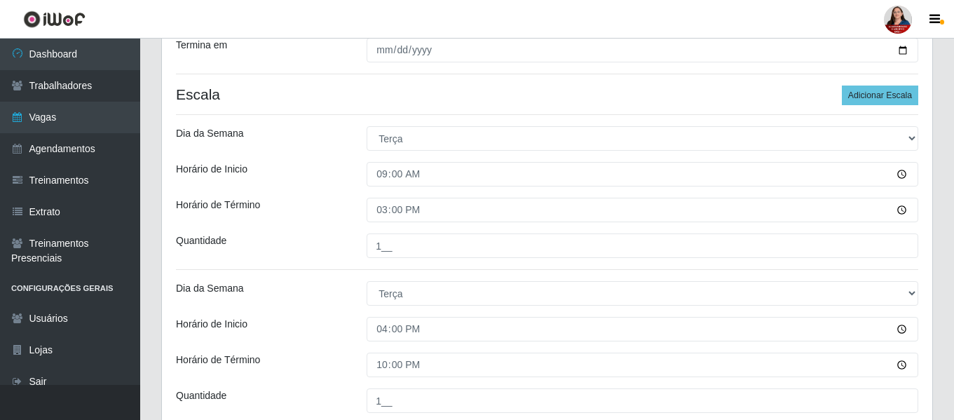
scroll to position [507, 0]
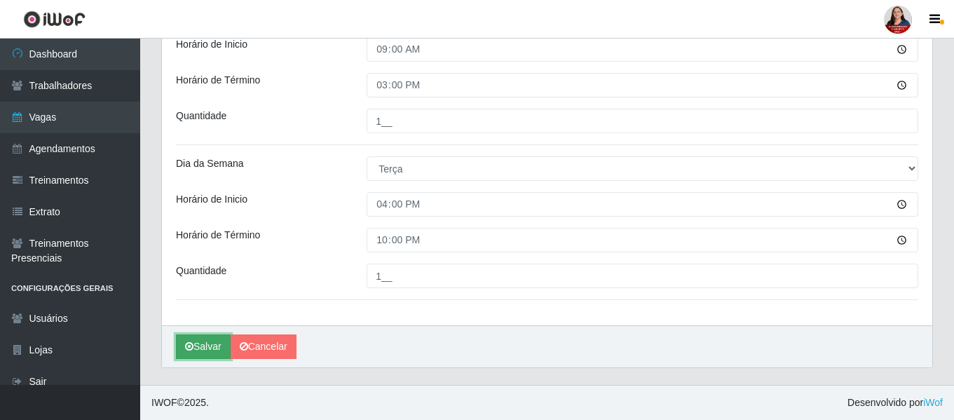
click at [210, 346] on button "Salvar" at bounding box center [203, 346] width 55 height 25
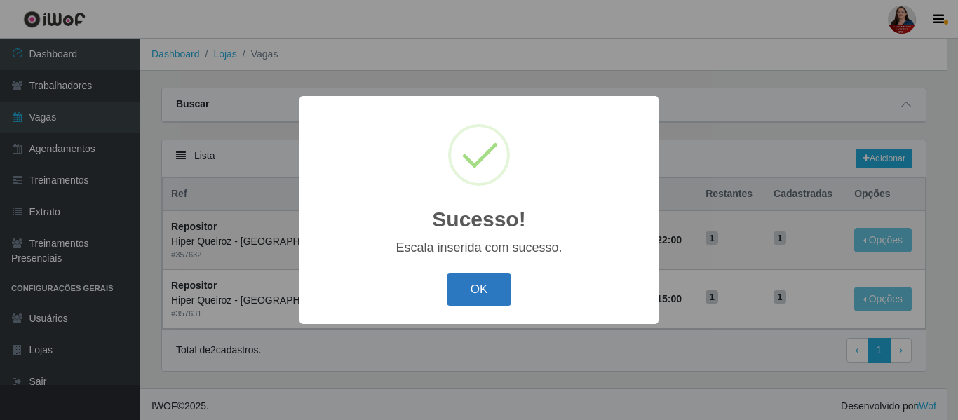
click at [482, 289] on button "OK" at bounding box center [479, 289] width 65 height 33
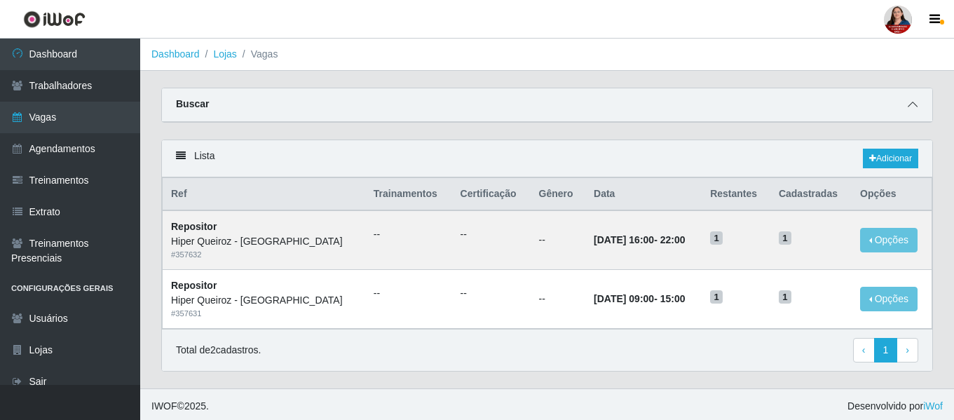
click at [912, 108] on icon at bounding box center [913, 105] width 10 height 10
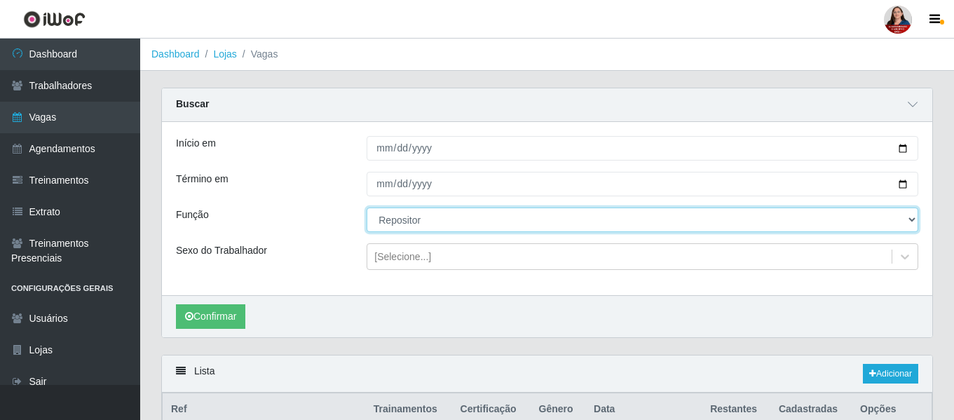
click at [908, 221] on select "[Selecione...] ASG ASG + ASG ++ Embalador Embalador + Embalador ++ Operador de …" at bounding box center [643, 220] width 552 height 25
select select "107"
click at [367, 208] on select "[Selecione...] ASG ASG + ASG ++ Embalador Embalador + Embalador ++ Operador de …" at bounding box center [643, 220] width 552 height 25
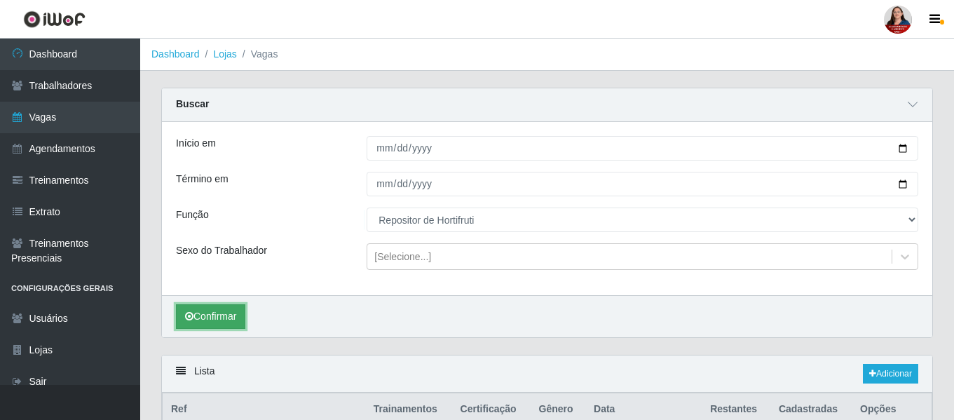
click at [211, 314] on button "Confirmar" at bounding box center [210, 316] width 69 height 25
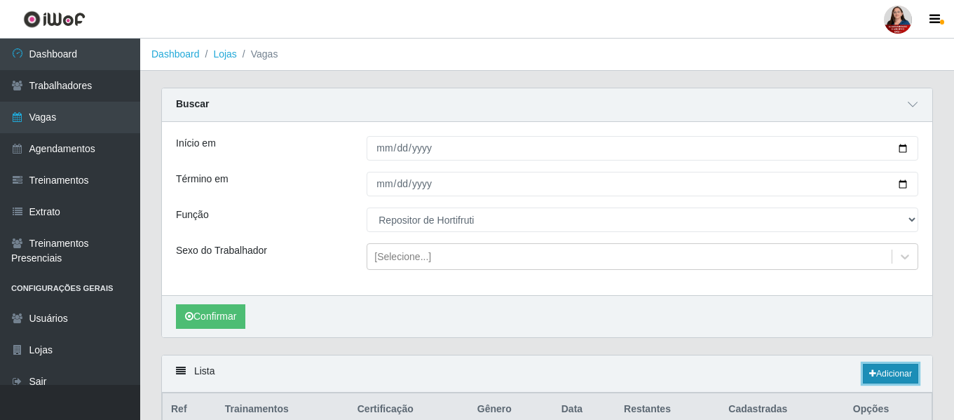
click at [886, 374] on link "Adicionar" at bounding box center [890, 374] width 55 height 20
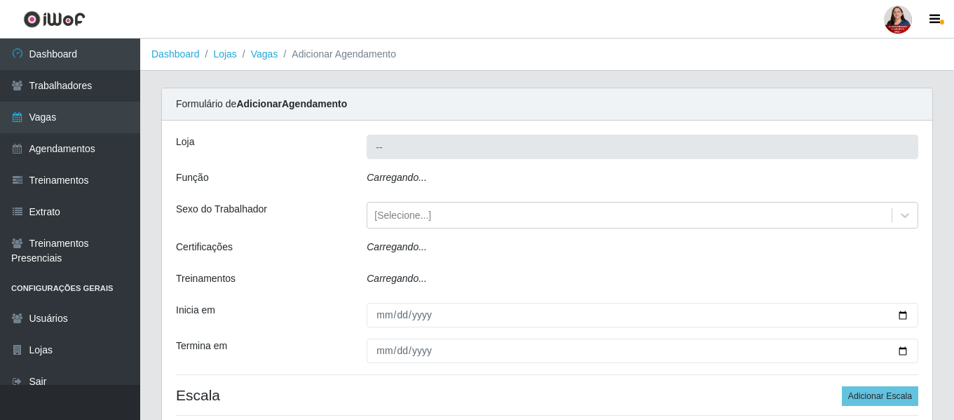
type input "Hiper Queiroz - [GEOGRAPHIC_DATA]"
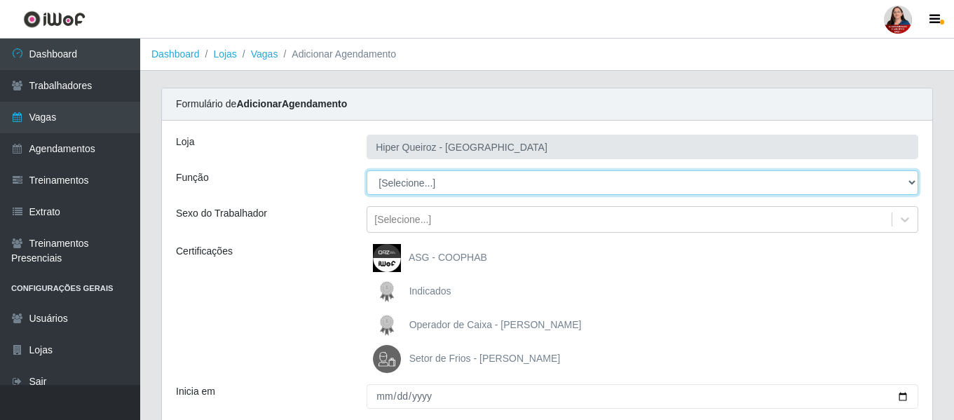
click at [914, 182] on select "[Selecione...] ASG ASG + ASG ++ Embalador Embalador + Embalador ++ Operador de …" at bounding box center [643, 182] width 552 height 25
select select "107"
click at [367, 170] on select "[Selecione...] ASG ASG + ASG ++ Embalador Embalador + Embalador ++ Operador de …" at bounding box center [643, 182] width 552 height 25
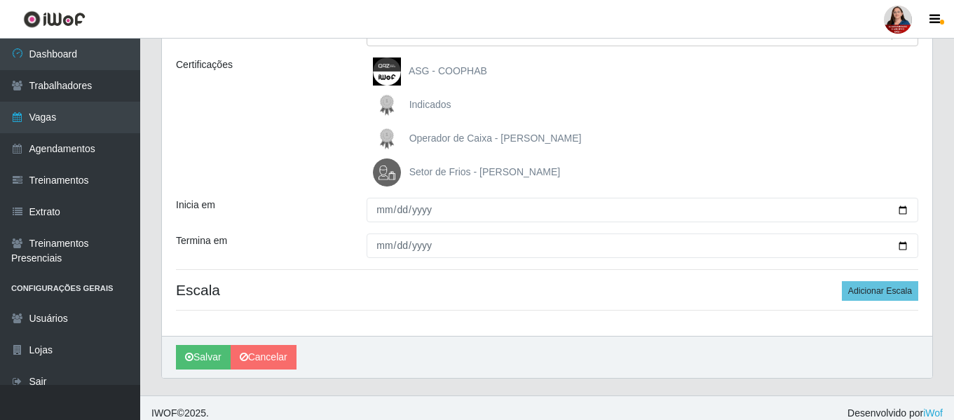
scroll to position [197, 0]
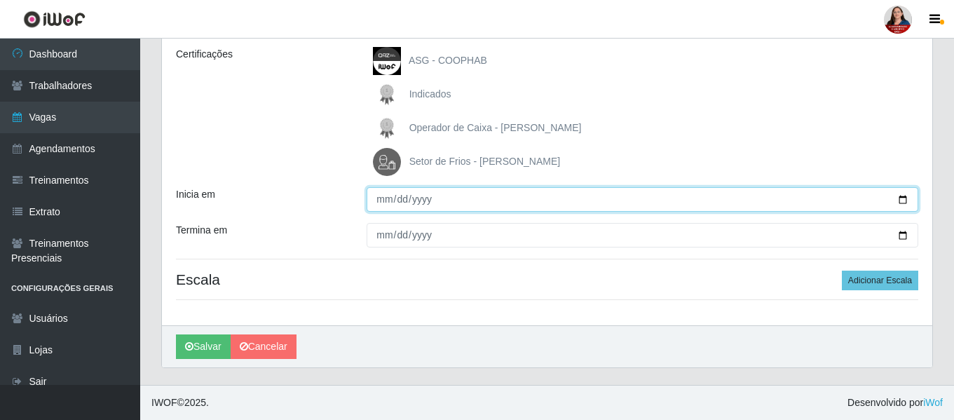
click at [906, 198] on input "Inicia em" at bounding box center [643, 199] width 552 height 25
type input "2025-10-28"
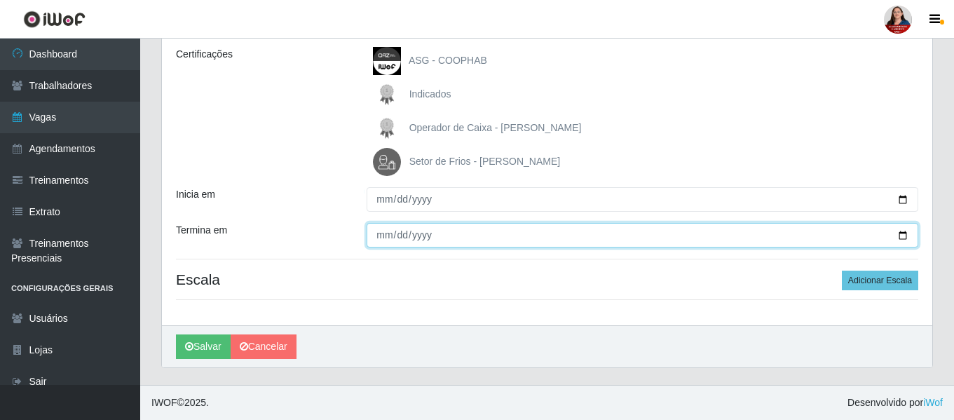
click at [902, 238] on input "Termina em" at bounding box center [643, 235] width 552 height 25
type input "2025-10-28"
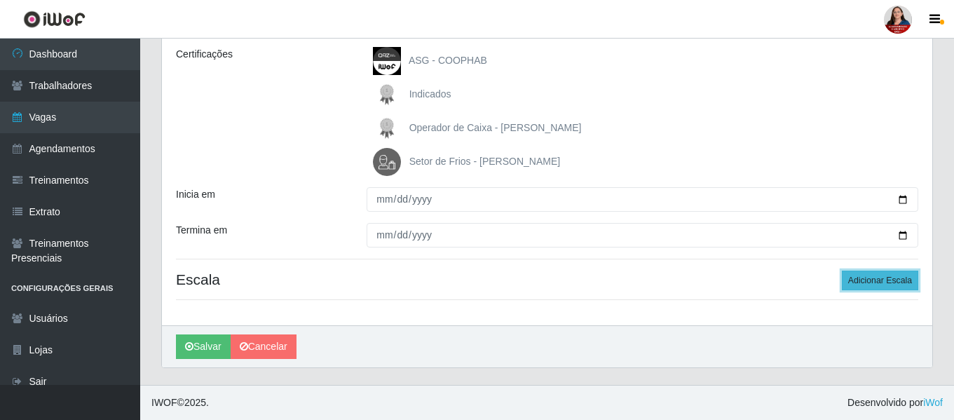
click at [864, 282] on button "Adicionar Escala" at bounding box center [880, 281] width 76 height 20
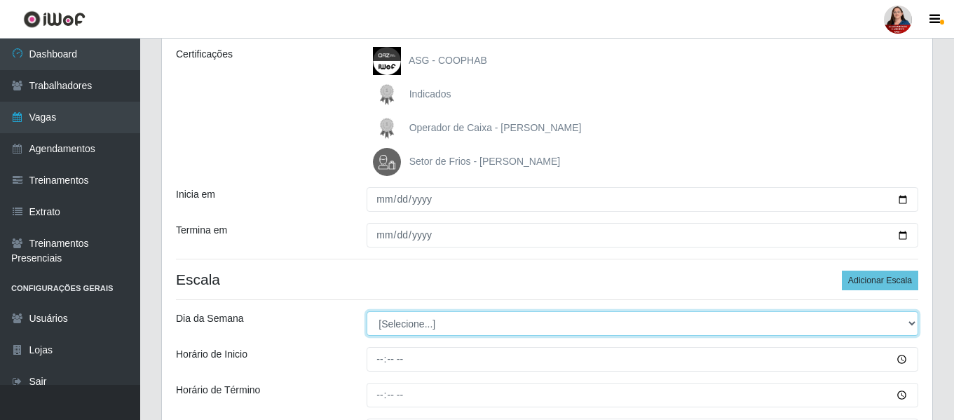
click at [913, 326] on select "[Selecione...] Segunda Terça Quarta Quinta Sexta Sábado Domingo" at bounding box center [643, 323] width 552 height 25
select select "2"
click at [367, 311] on select "[Selecione...] Segunda Terça Quarta Quinta Sexta Sábado Domingo" at bounding box center [643, 323] width 552 height 25
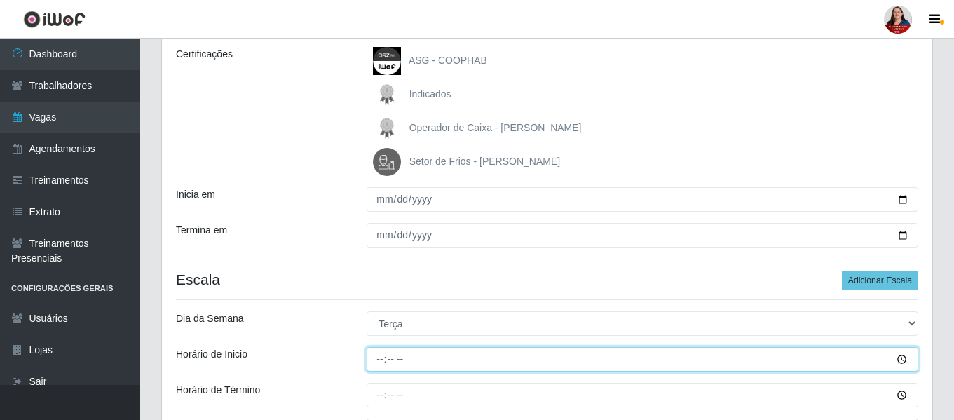
type input "16:00"
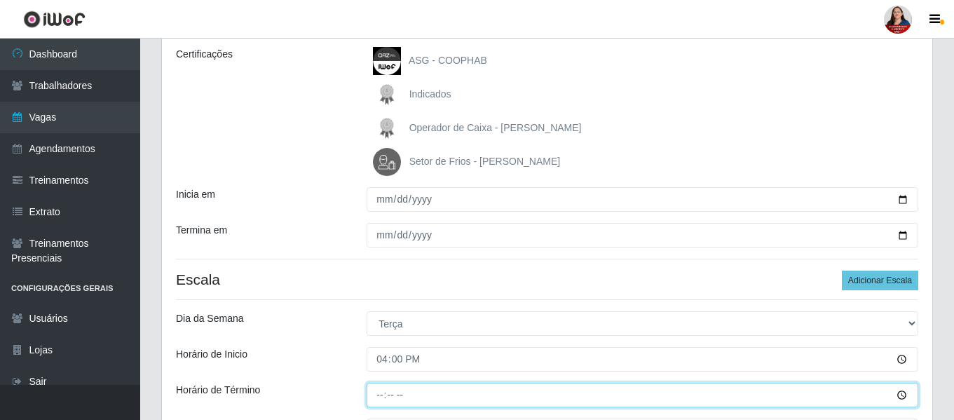
type input "22:00"
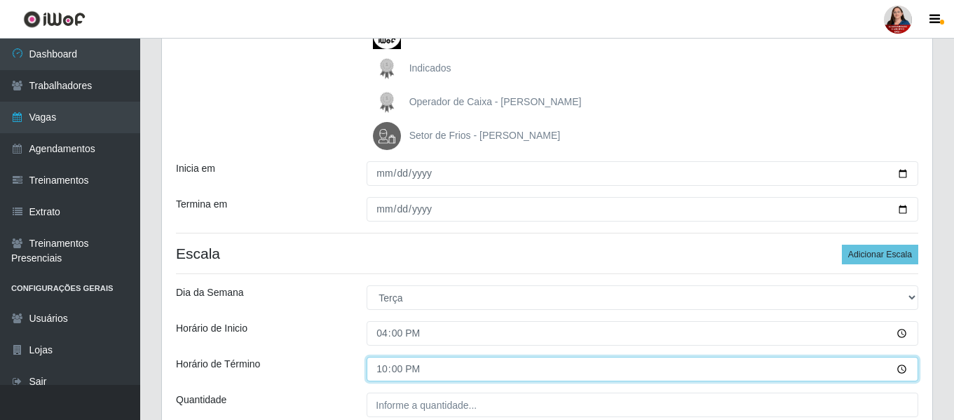
scroll to position [267, 0]
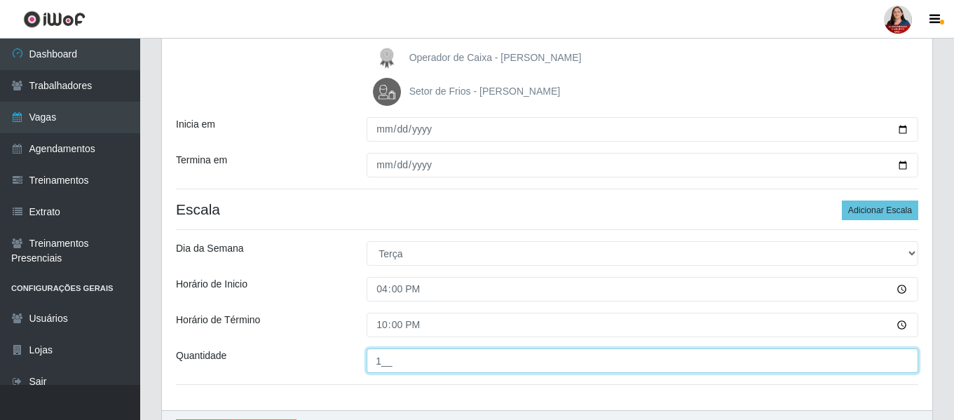
type input "1__"
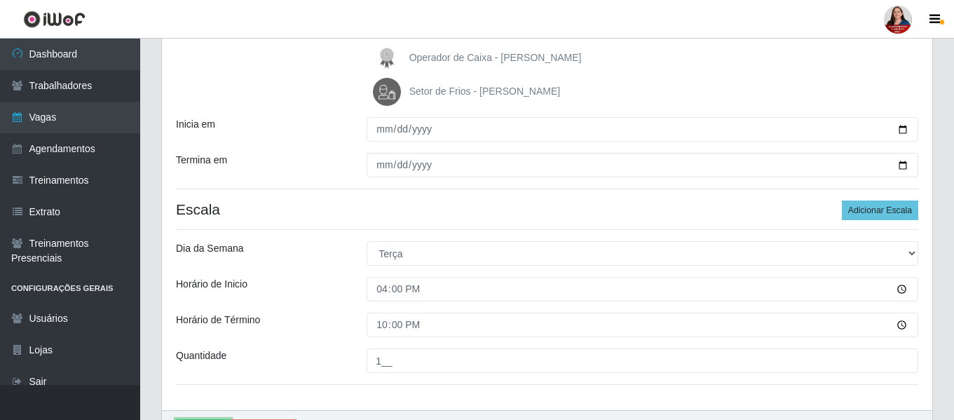
scroll to position [291, 0]
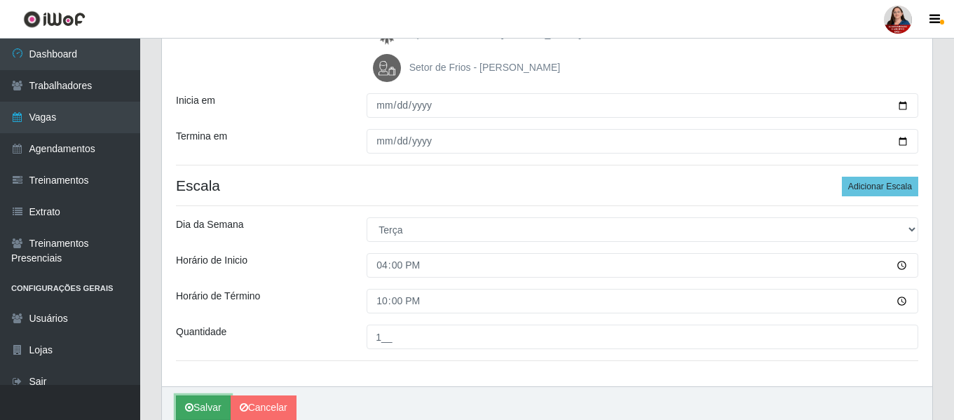
click at [197, 406] on button "Salvar" at bounding box center [203, 407] width 55 height 25
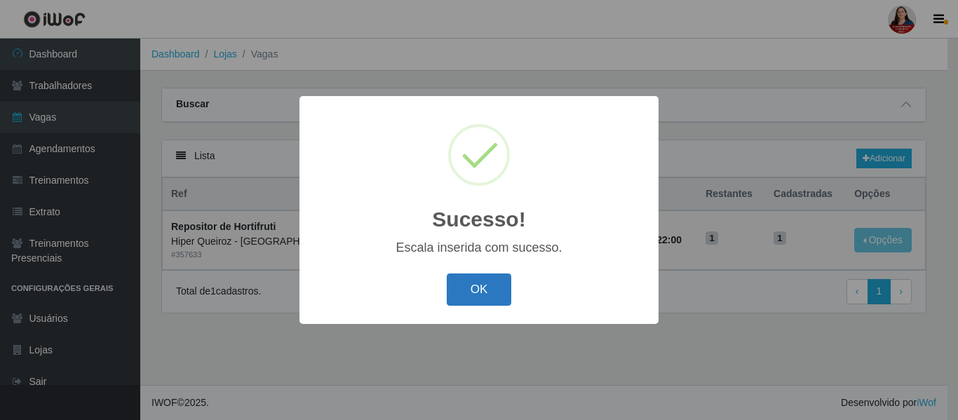
click at [492, 290] on button "OK" at bounding box center [479, 289] width 65 height 33
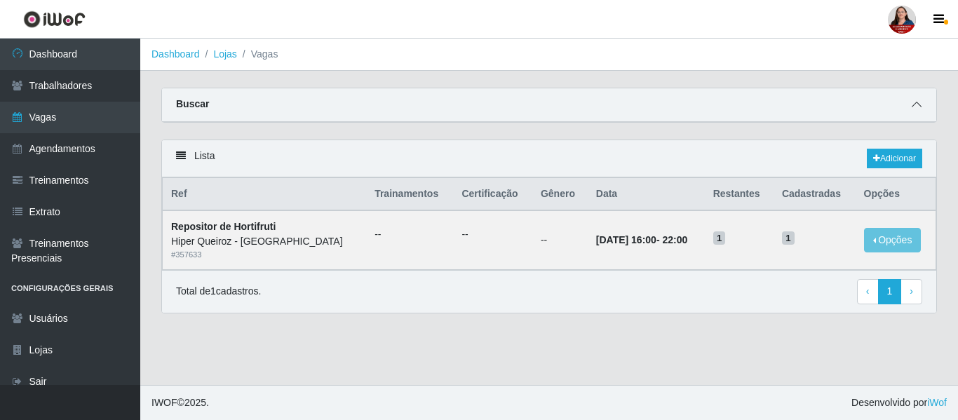
click at [916, 107] on icon at bounding box center [917, 105] width 10 height 10
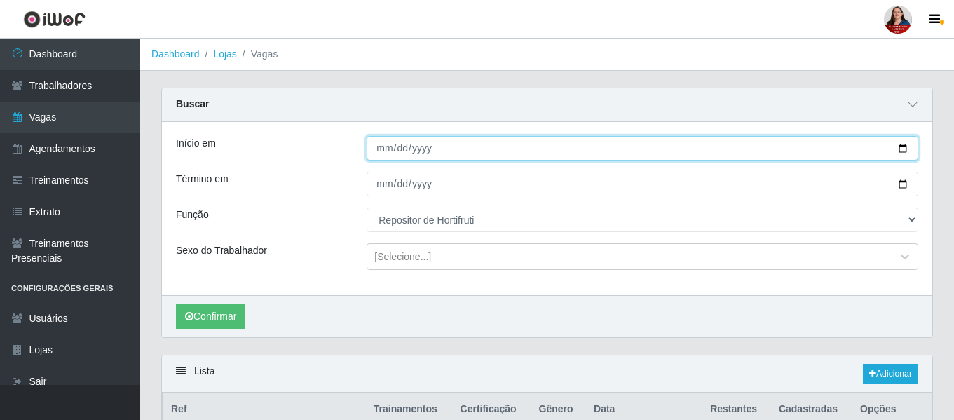
click at [902, 151] on input "2025-10-28" at bounding box center [643, 148] width 552 height 25
type input "2025-10-29"
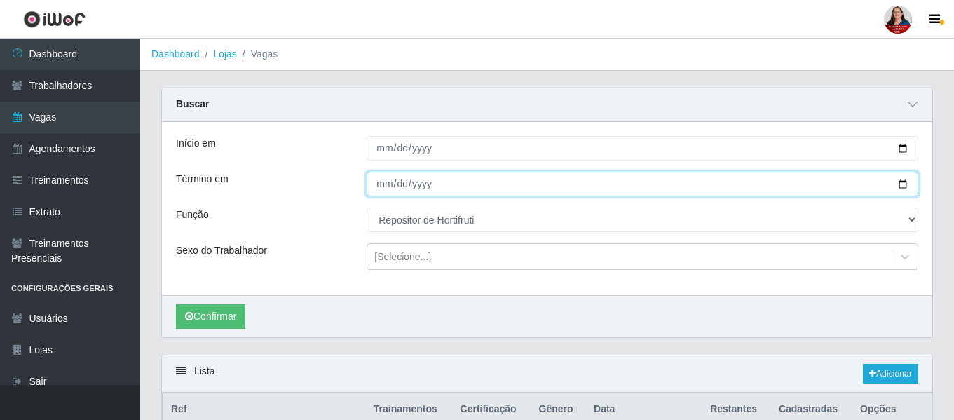
click at [897, 187] on input "2025-10-28" at bounding box center [643, 184] width 552 height 25
type input "2025-10-29"
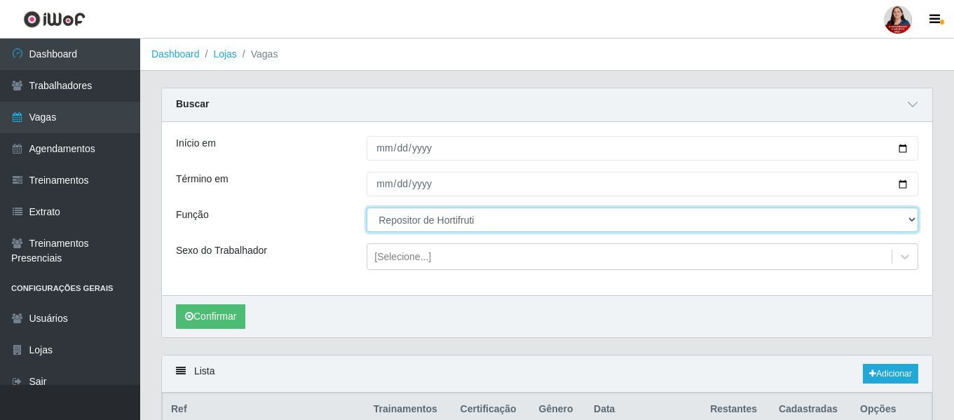
click at [913, 222] on select "[Selecione...] ASG ASG + ASG ++ Embalador Embalador + Embalador ++ Operador de …" at bounding box center [643, 220] width 552 height 25
select select "22"
click at [367, 208] on select "[Selecione...] ASG ASG + ASG ++ Embalador Embalador + Embalador ++ Operador de …" at bounding box center [643, 220] width 552 height 25
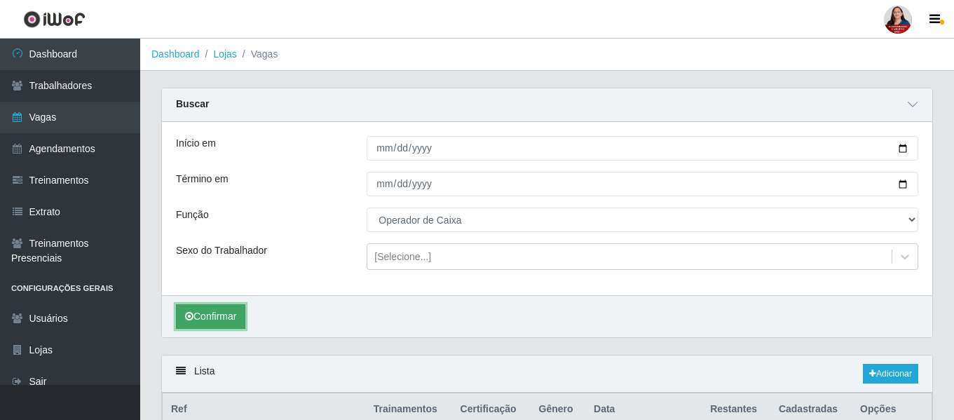
click at [204, 318] on button "Confirmar" at bounding box center [210, 316] width 69 height 25
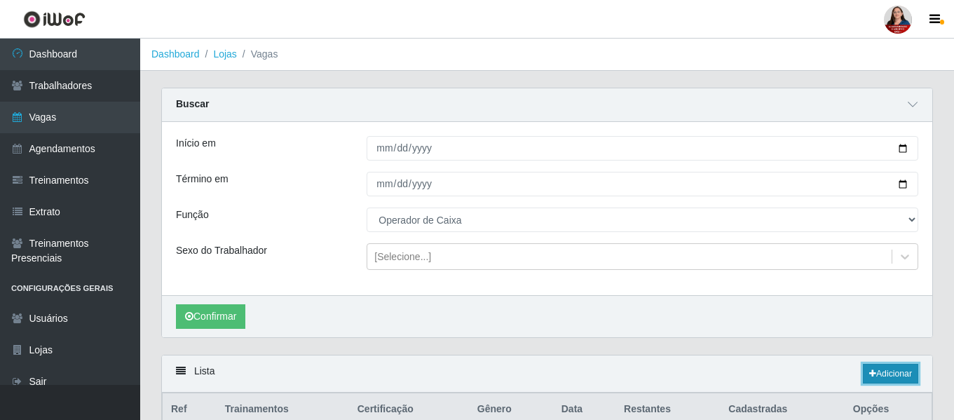
click at [891, 370] on link "Adicionar" at bounding box center [890, 374] width 55 height 20
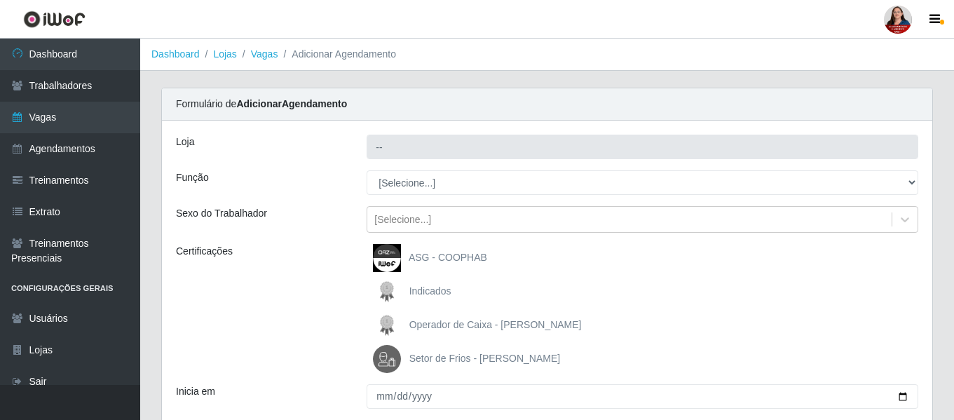
type input "Hiper Queiroz - [GEOGRAPHIC_DATA]"
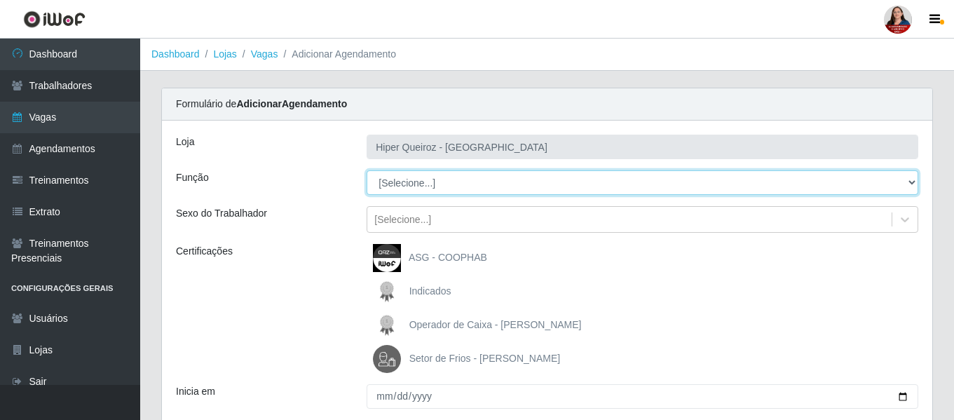
click at [916, 181] on select "[Selecione...] ASG ASG + ASG ++ Embalador Embalador + Embalador ++ Operador de …" at bounding box center [643, 182] width 552 height 25
select select "22"
click at [367, 170] on select "[Selecione...] ASG ASG + ASG ++ Embalador Embalador + Embalador ++ Operador de …" at bounding box center [643, 182] width 552 height 25
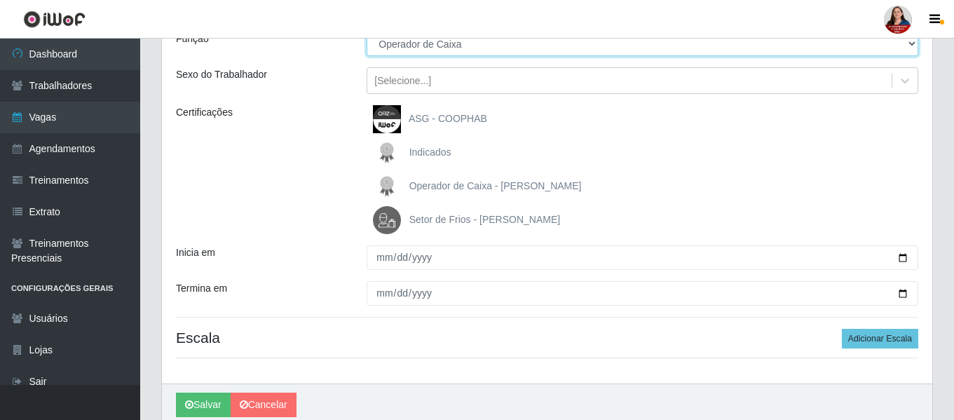
scroll to position [140, 0]
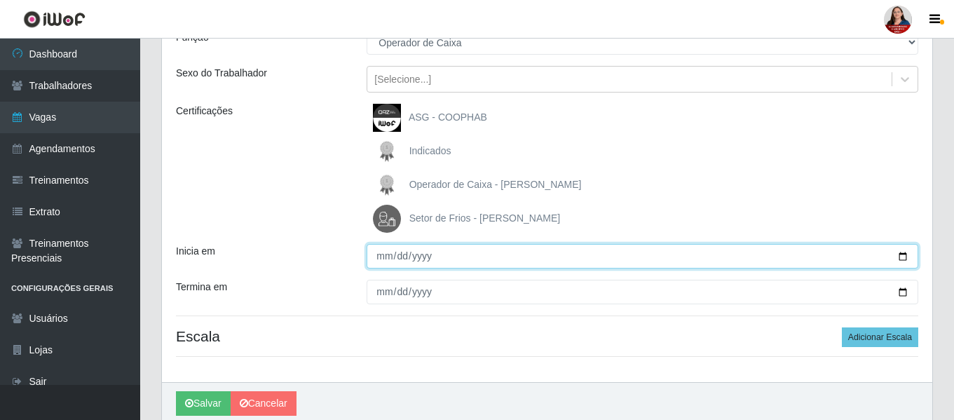
click at [908, 255] on input "Inicia em" at bounding box center [643, 256] width 552 height 25
type input "2025-10-29"
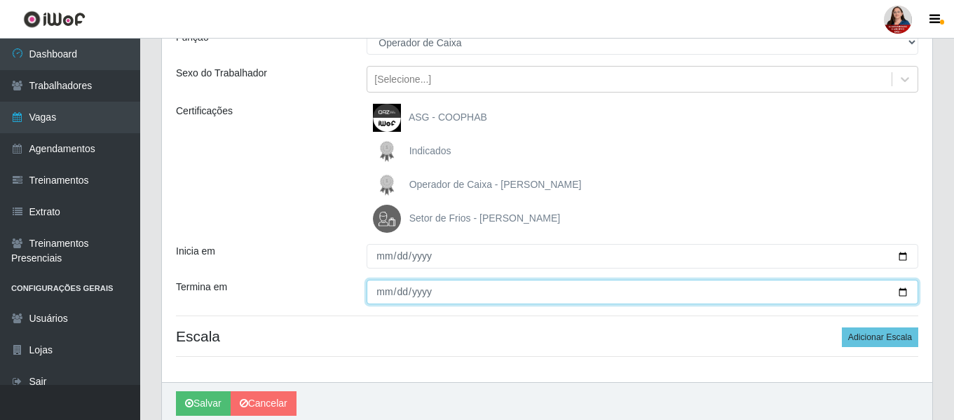
click at [902, 294] on input "Termina em" at bounding box center [643, 292] width 552 height 25
type input "2025-10-29"
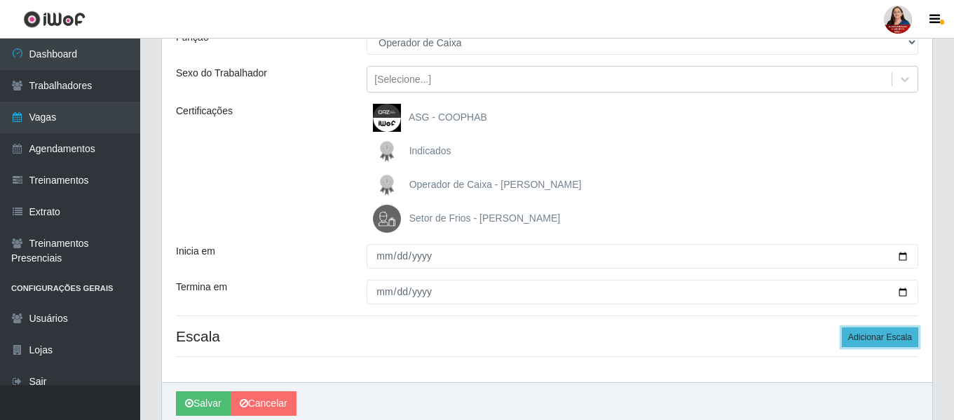
click at [895, 333] on button "Adicionar Escala" at bounding box center [880, 337] width 76 height 20
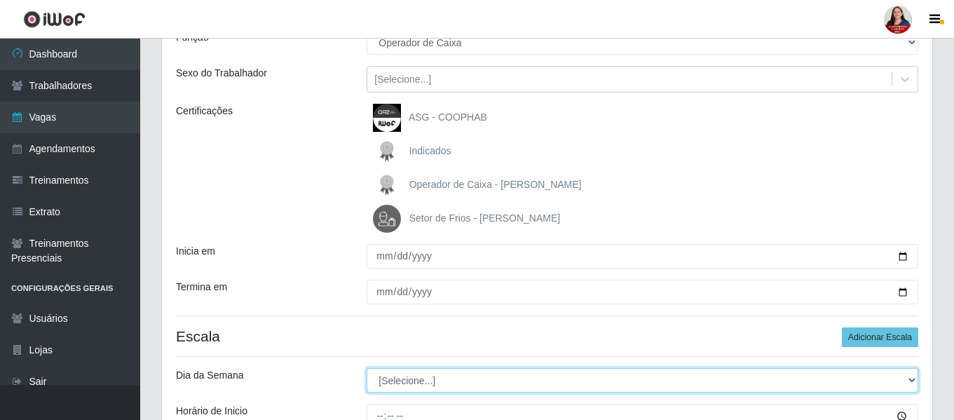
click at [915, 383] on select "[Selecione...] Segunda Terça Quarta Quinta Sexta Sábado Domingo" at bounding box center [643, 380] width 552 height 25
select select "3"
click at [367, 368] on select "[Selecione...] Segunda Terça Quarta Quinta Sexta Sábado Domingo" at bounding box center [643, 380] width 552 height 25
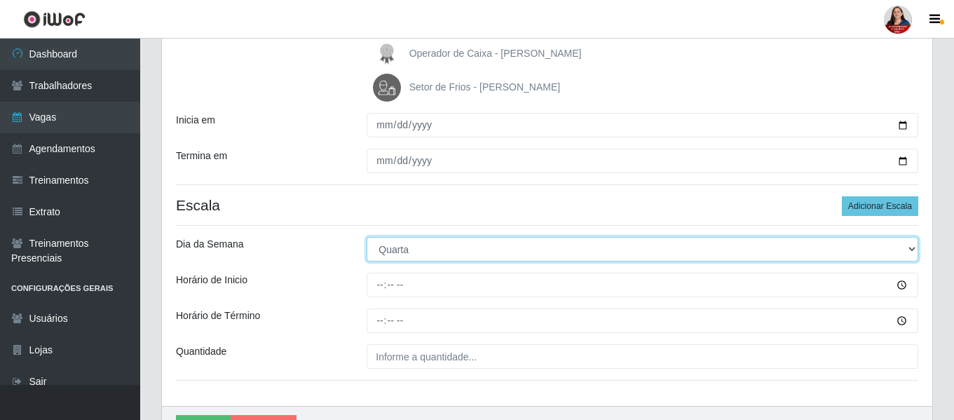
scroll to position [280, 0]
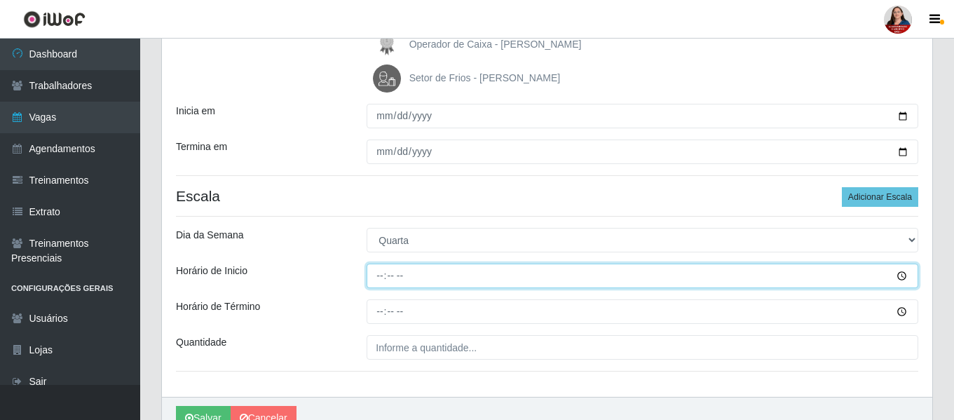
type input "16:00"
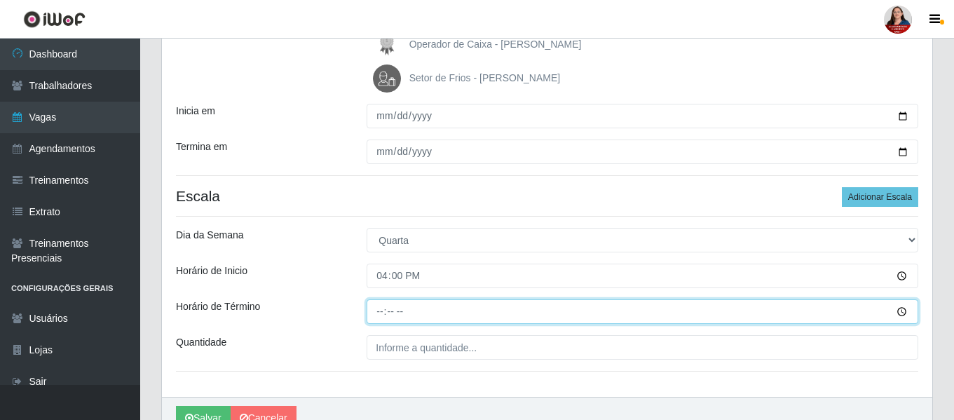
type input "22:00"
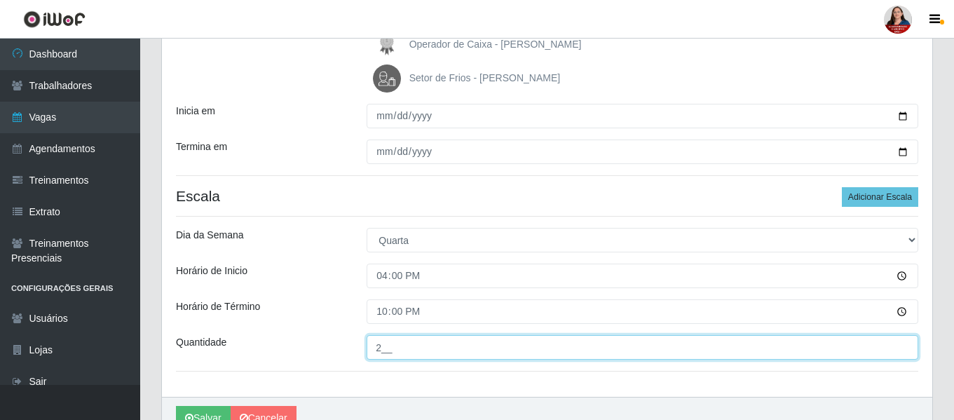
type input "2__"
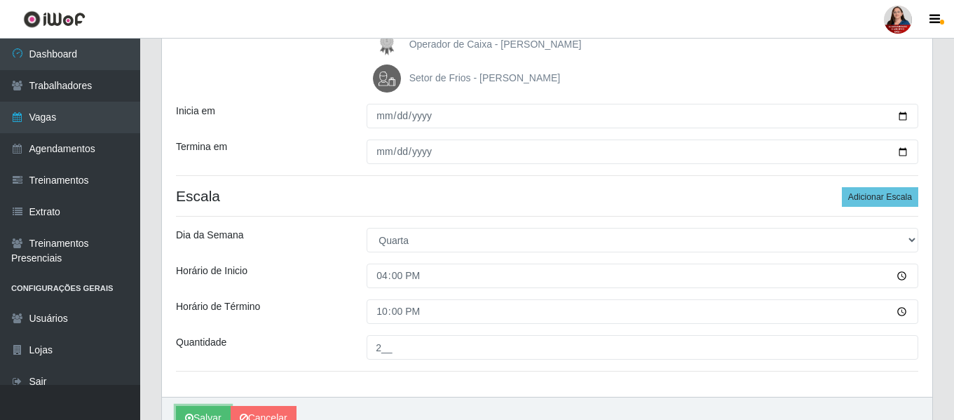
scroll to position [291, 0]
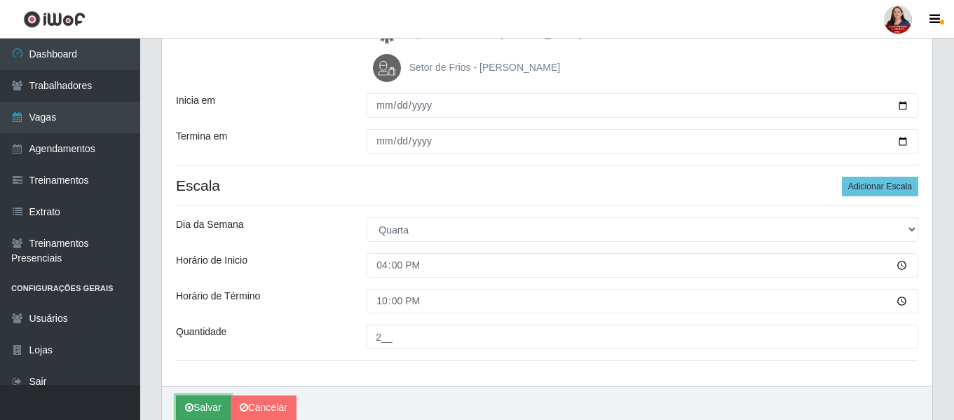
click at [198, 407] on button "Salvar" at bounding box center [203, 407] width 55 height 25
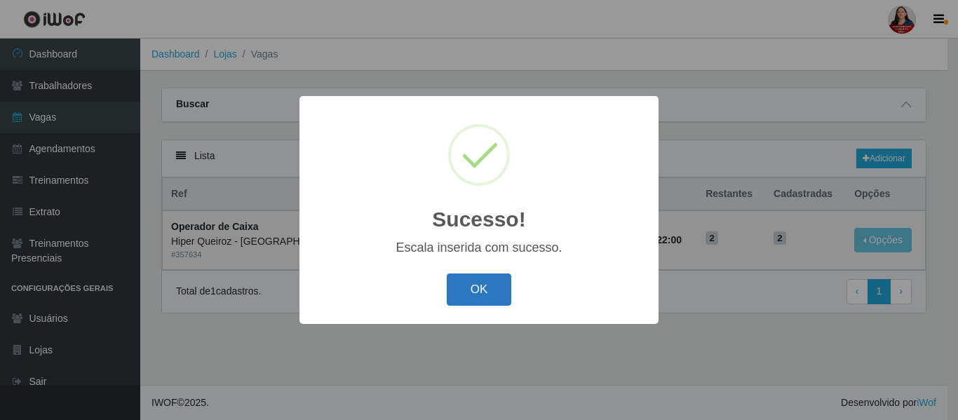
click at [473, 295] on button "OK" at bounding box center [479, 289] width 65 height 33
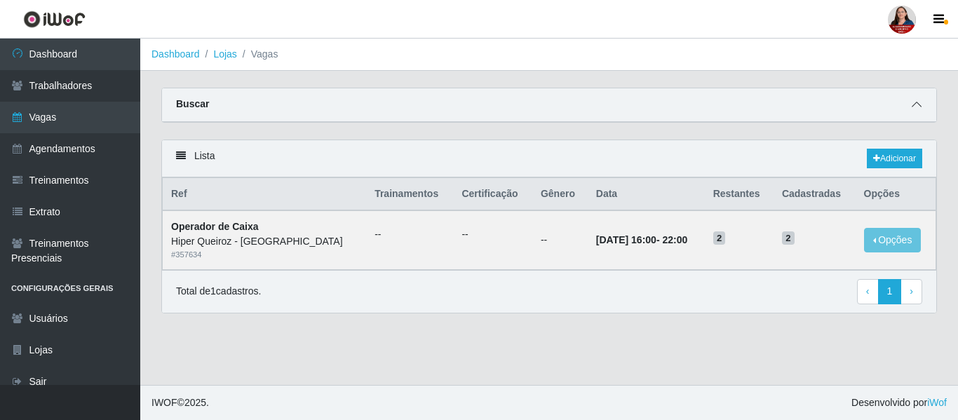
click at [919, 104] on icon at bounding box center [917, 105] width 10 height 10
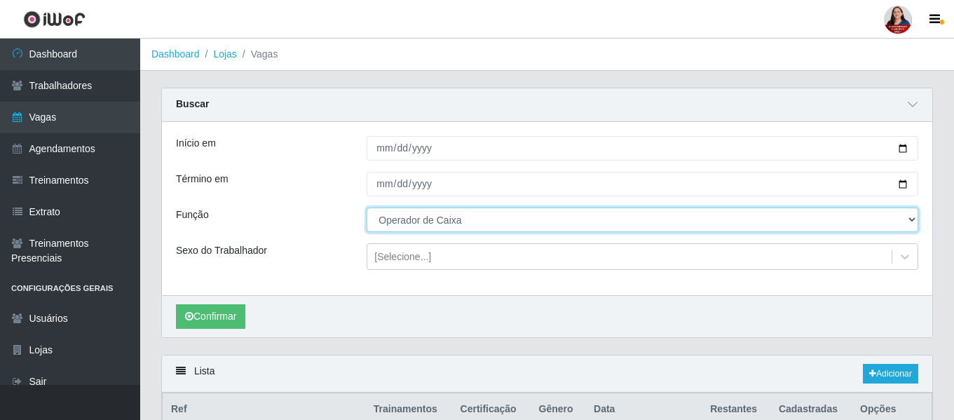
click at [910, 223] on select "[Selecione...] ASG ASG + ASG ++ Embalador Embalador + Embalador ++ Operador de …" at bounding box center [643, 220] width 552 height 25
select select "24"
click at [367, 208] on select "[Selecione...] ASG ASG + ASG ++ Embalador Embalador + Embalador ++ Operador de …" at bounding box center [643, 220] width 552 height 25
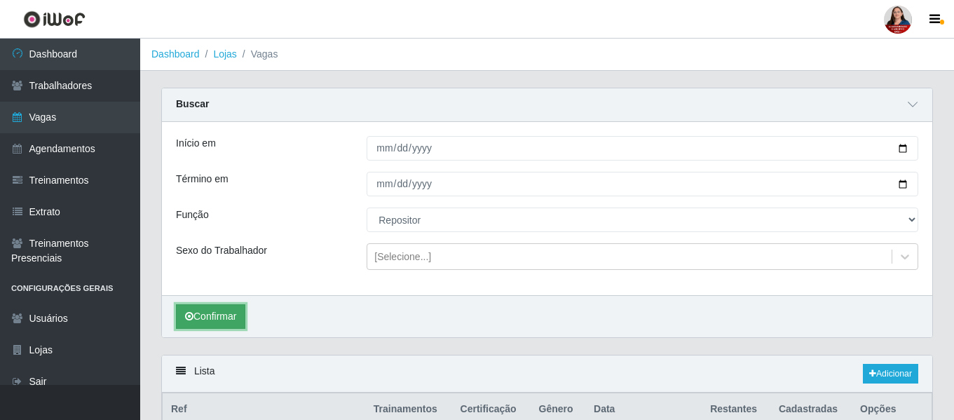
click at [221, 318] on button "Confirmar" at bounding box center [210, 316] width 69 height 25
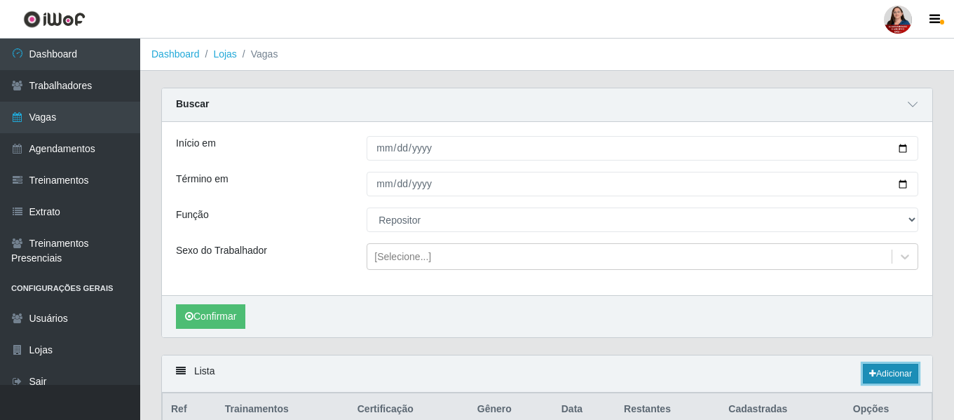
click at [889, 374] on link "Adicionar" at bounding box center [890, 374] width 55 height 20
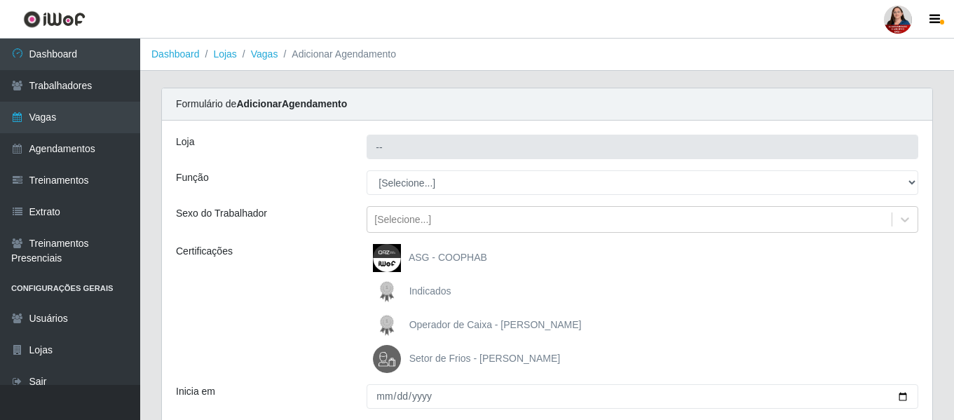
type input "Hiper Queiroz - [GEOGRAPHIC_DATA]"
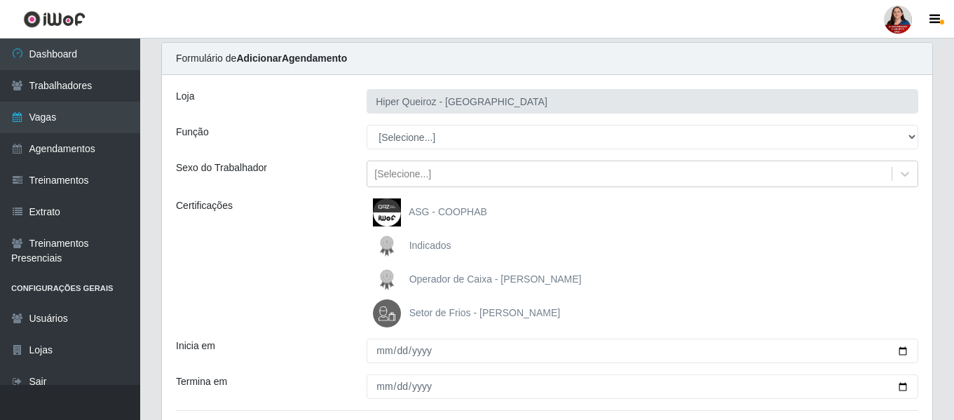
scroll to position [70, 0]
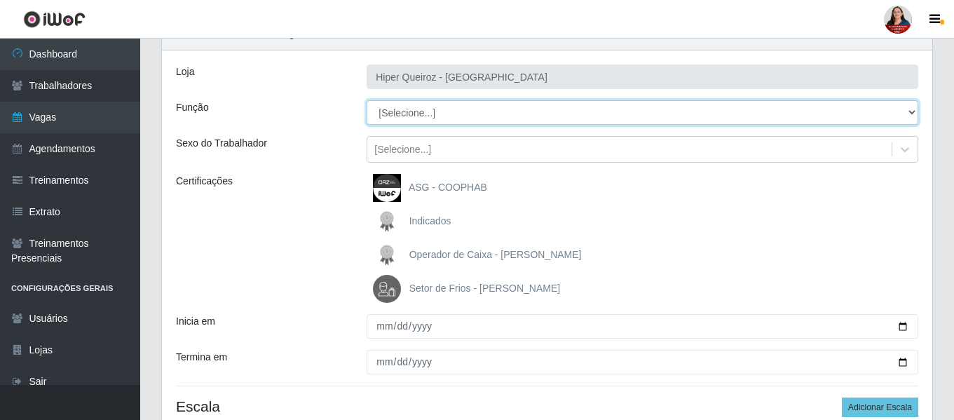
click at [906, 110] on select "[Selecione...] ASG ASG + ASG ++ Embalador Embalador + Embalador ++ Operador de …" at bounding box center [643, 112] width 552 height 25
select select "24"
click at [367, 100] on select "[Selecione...] ASG ASG + ASG ++ Embalador Embalador + Embalador ++ Operador de …" at bounding box center [643, 112] width 552 height 25
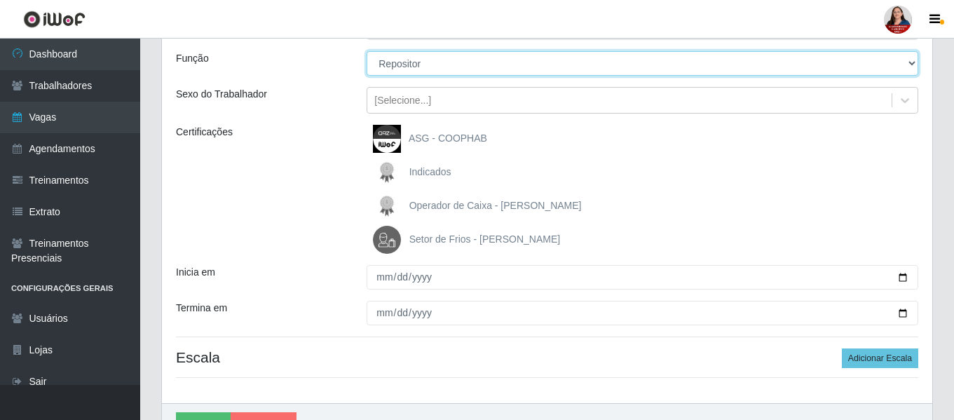
scroll to position [197, 0]
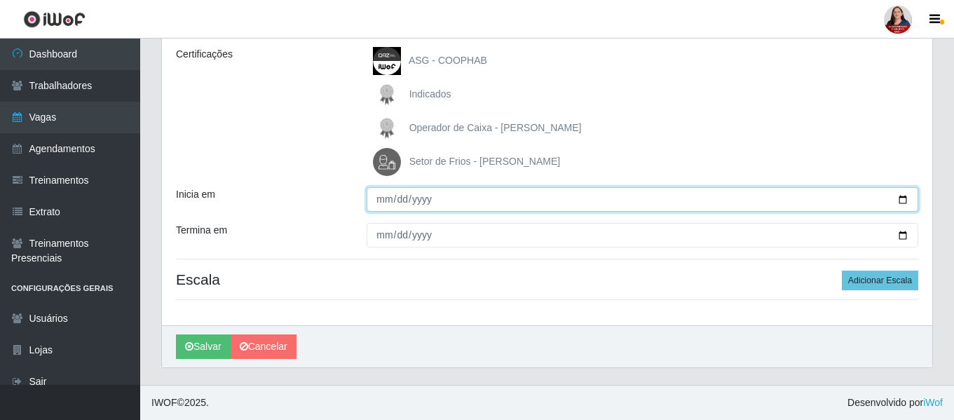
drag, startPoint x: 905, startPoint y: 195, endPoint x: 863, endPoint y: 200, distance: 42.4
click at [898, 195] on input "Inicia em" at bounding box center [643, 199] width 552 height 25
type input "2025-10-29"
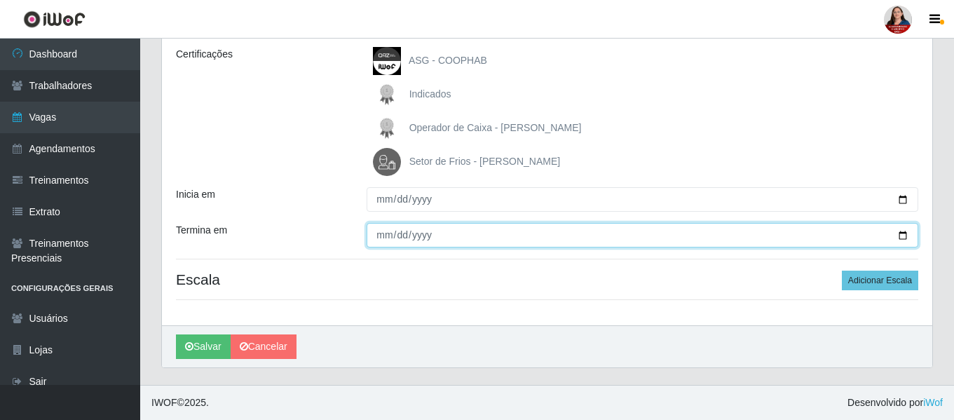
click at [905, 231] on input "Termina em" at bounding box center [643, 235] width 552 height 25
type input "2025-10-29"
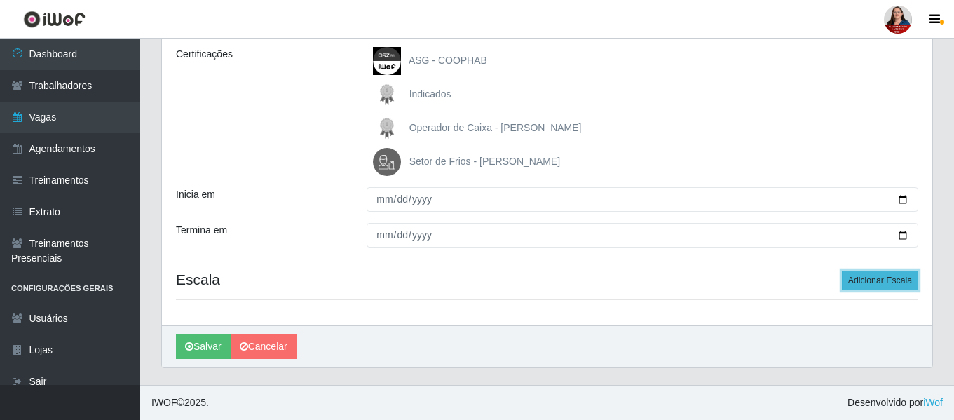
click at [902, 280] on button "Adicionar Escala" at bounding box center [880, 281] width 76 height 20
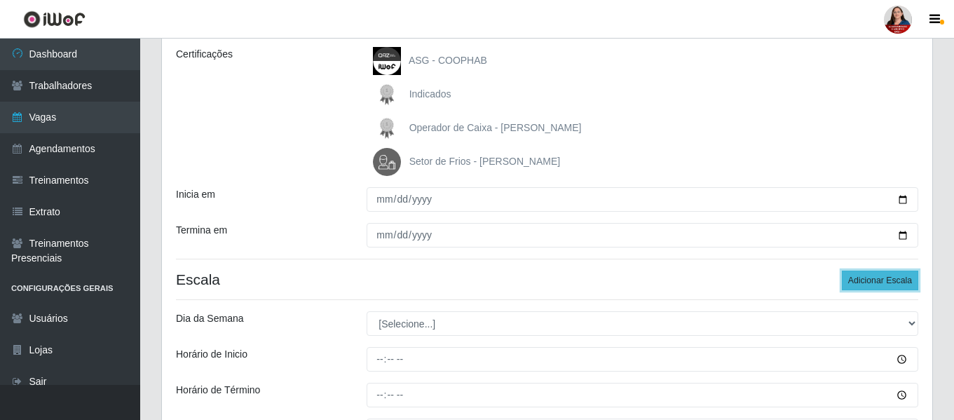
click at [902, 280] on button "Adicionar Escala" at bounding box center [880, 281] width 76 height 20
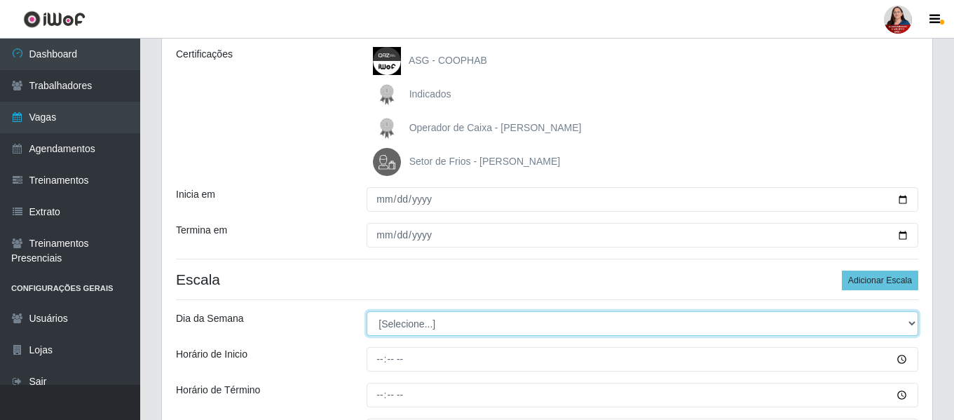
click at [914, 324] on select "[Selecione...] Segunda Terça Quarta Quinta Sexta Sábado Domingo" at bounding box center [643, 323] width 552 height 25
select select "3"
click at [367, 311] on select "[Selecione...] Segunda Terça Quarta Quinta Sexta Sábado Domingo" at bounding box center [643, 323] width 552 height 25
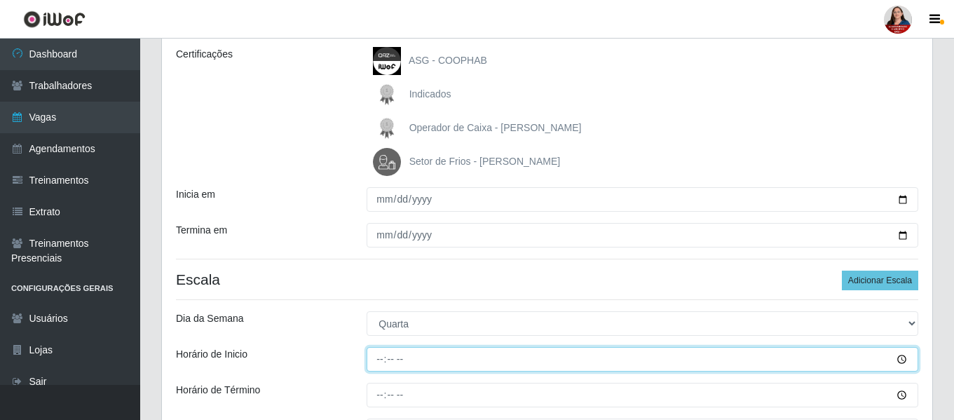
type input "09:00"
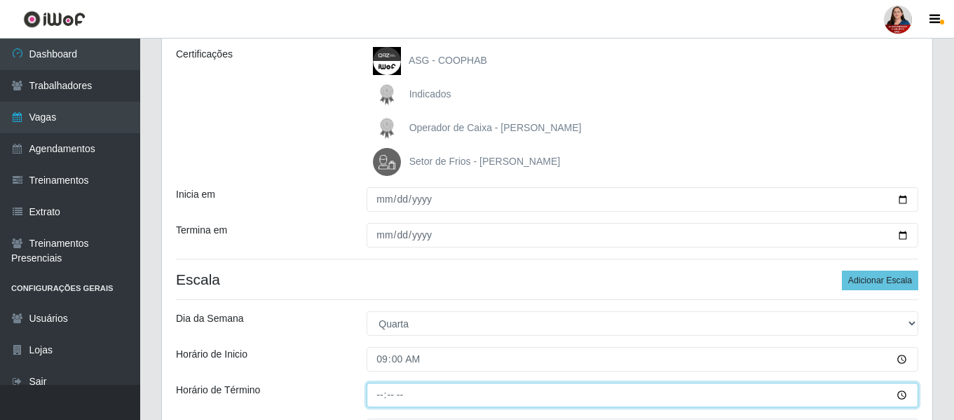
type input "15:00"
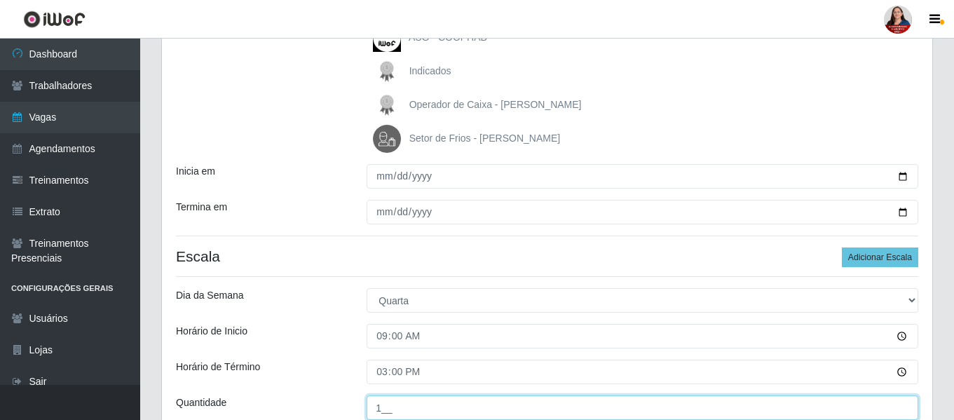
type input "1__"
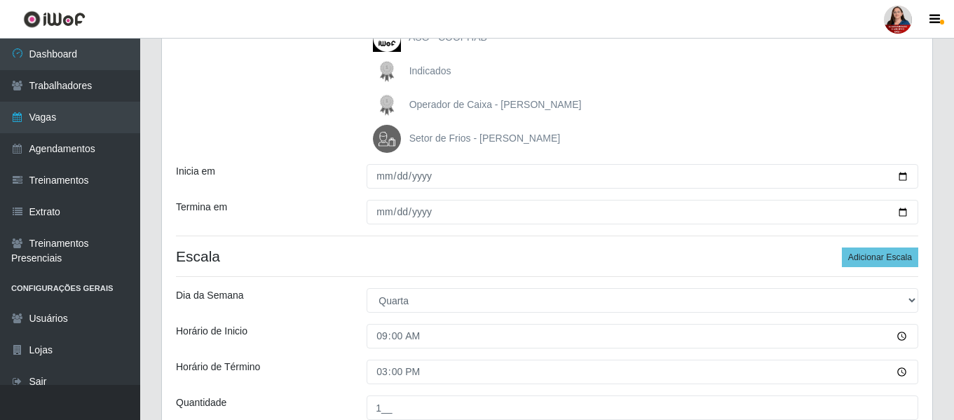
scroll to position [466, 0]
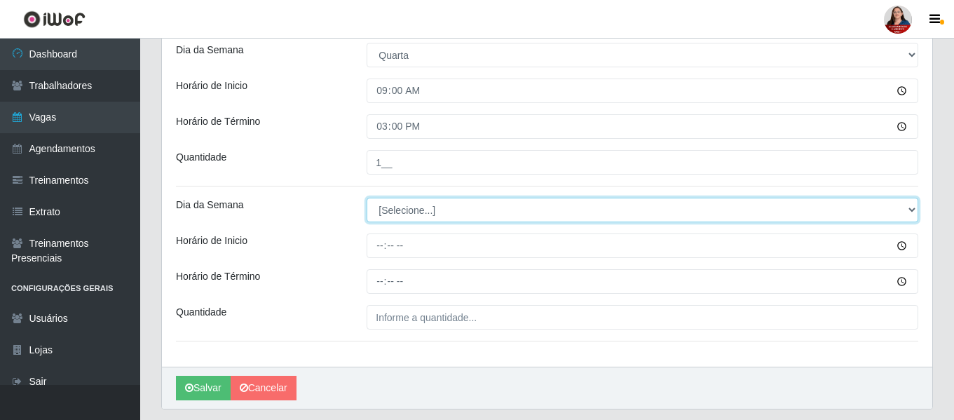
click at [909, 206] on select "[Selecione...] Segunda Terça Quarta Quinta Sexta Sábado Domingo" at bounding box center [643, 210] width 552 height 25
select select "3"
click at [367, 198] on select "[Selecione...] Segunda Terça Quarta Quinta Sexta Sábado Domingo" at bounding box center [643, 210] width 552 height 25
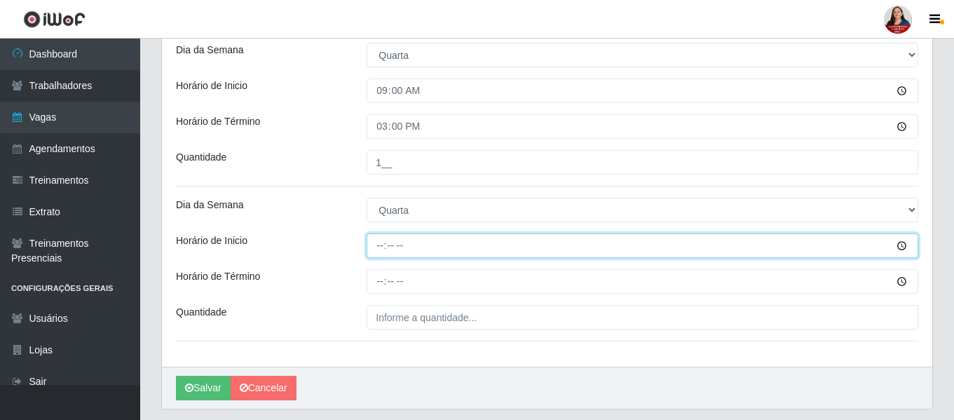
type input "16:00"
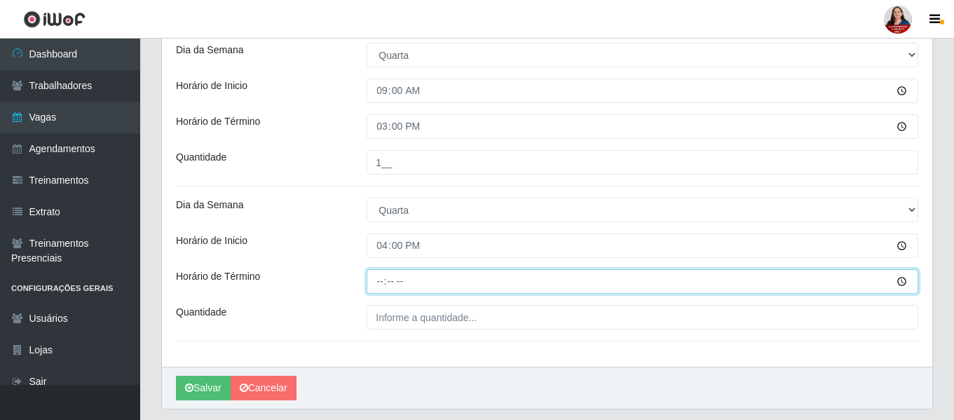
type input "22:00"
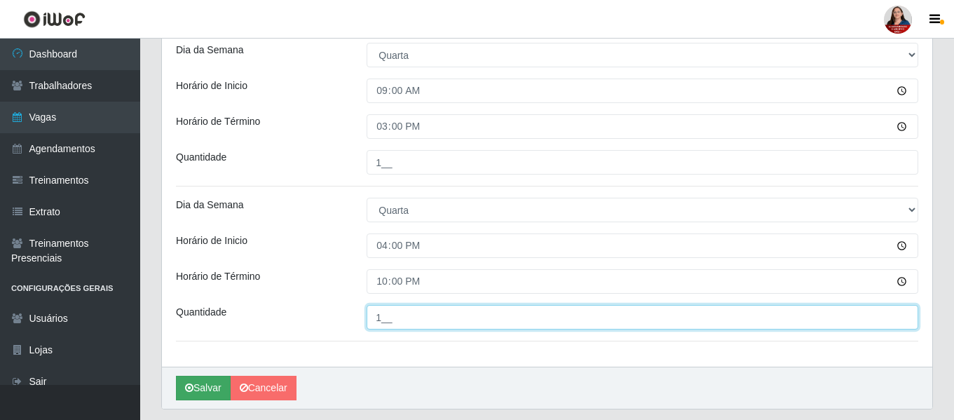
type input "1__"
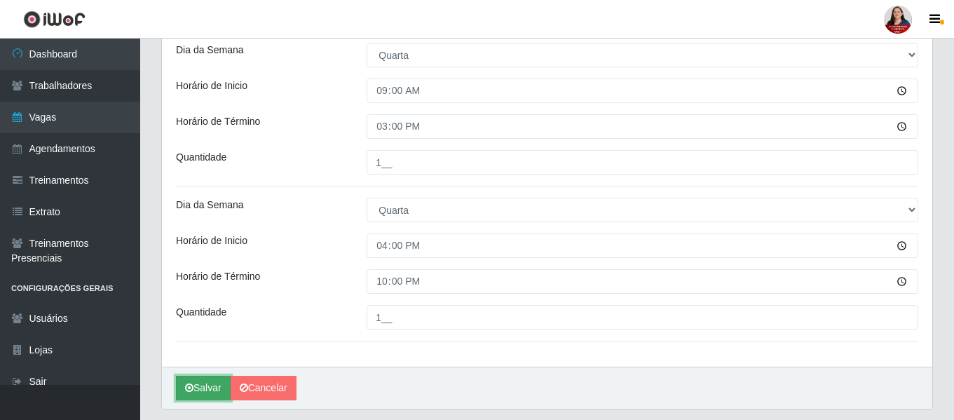
click at [201, 391] on button "Salvar" at bounding box center [203, 388] width 55 height 25
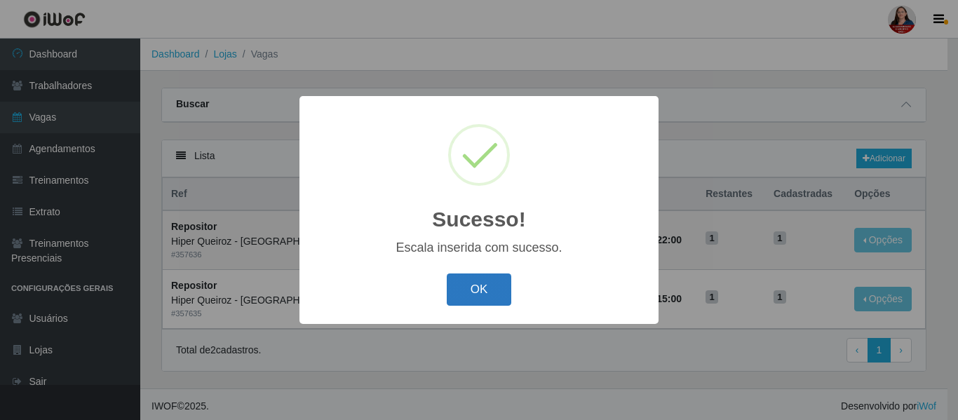
click at [483, 285] on button "OK" at bounding box center [479, 289] width 65 height 33
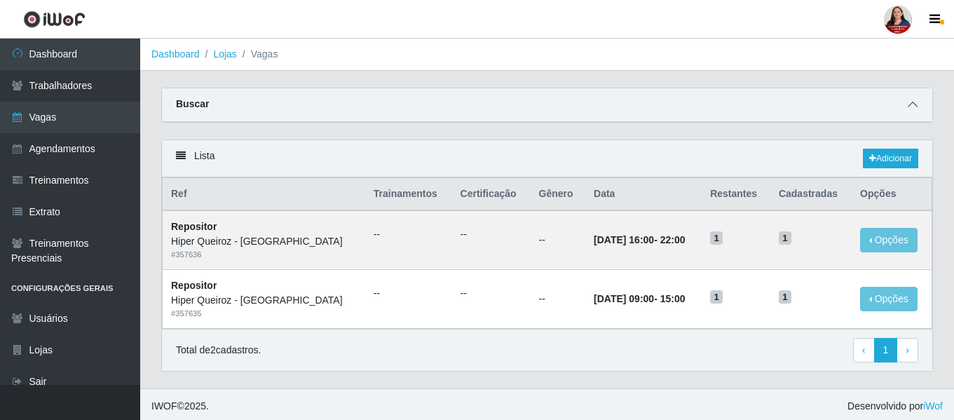
click at [917, 106] on icon at bounding box center [913, 105] width 10 height 10
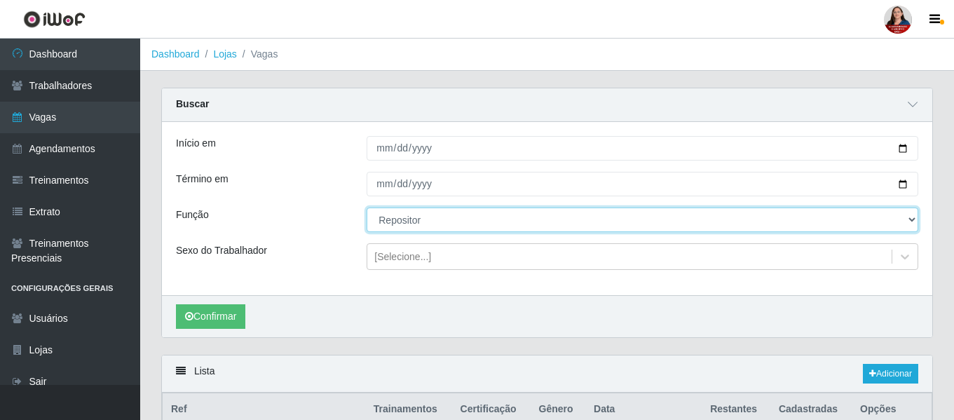
click at [910, 222] on select "[Selecione...] ASG ASG + ASG ++ Embalador Embalador + Embalador ++ Operador de …" at bounding box center [643, 220] width 552 height 25
select select "107"
click at [367, 208] on select "[Selecione...] ASG ASG + ASG ++ Embalador Embalador + Embalador ++ Operador de …" at bounding box center [643, 220] width 552 height 25
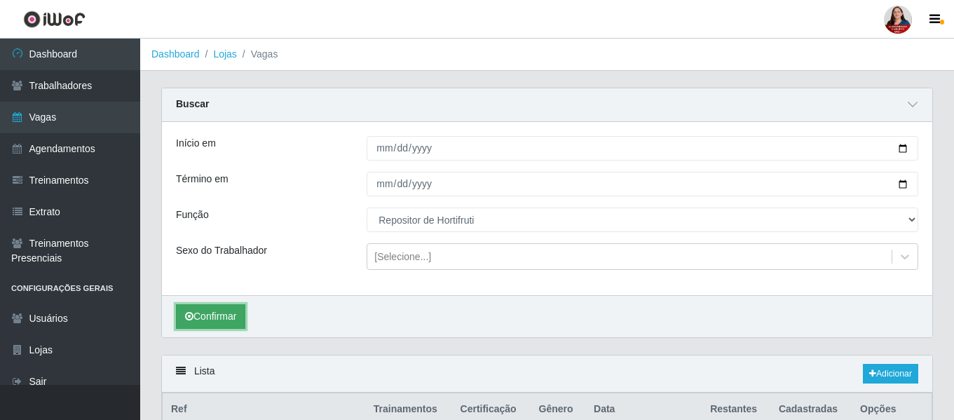
click at [229, 316] on button "Confirmar" at bounding box center [210, 316] width 69 height 25
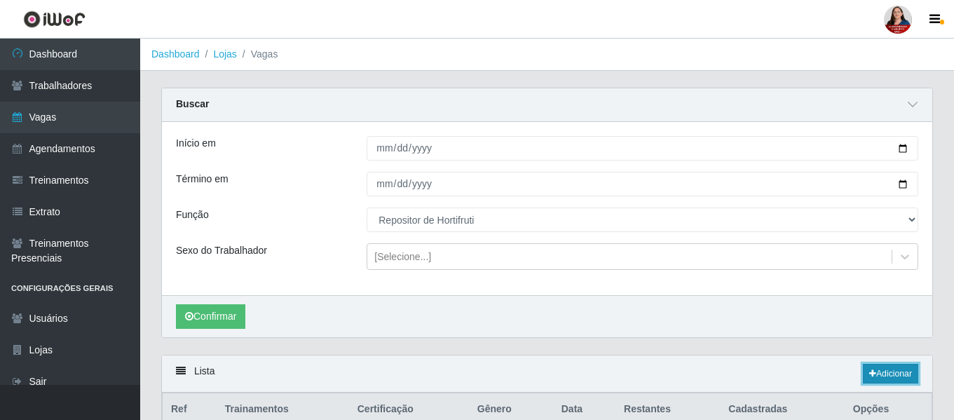
click at [895, 374] on link "Adicionar" at bounding box center [890, 374] width 55 height 20
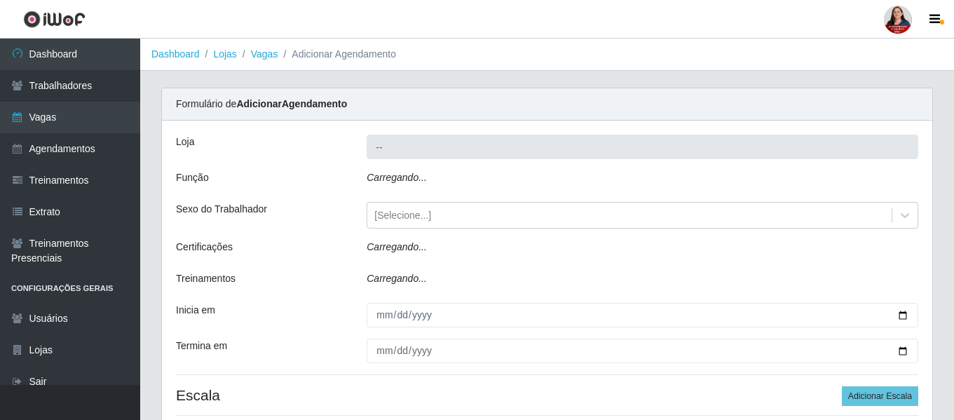
type input "Hiper Queiroz - [GEOGRAPHIC_DATA]"
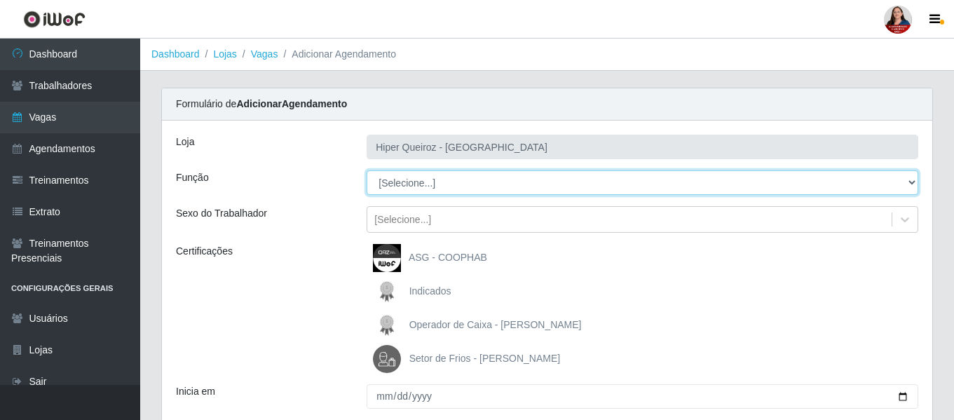
click at [907, 183] on select "[Selecione...] ASG ASG + ASG ++ Embalador Embalador + Embalador ++ Operador de …" at bounding box center [643, 182] width 552 height 25
select select "107"
click at [367, 170] on select "[Selecione...] ASG ASG + ASG ++ Embalador Embalador + Embalador ++ Operador de …" at bounding box center [643, 182] width 552 height 25
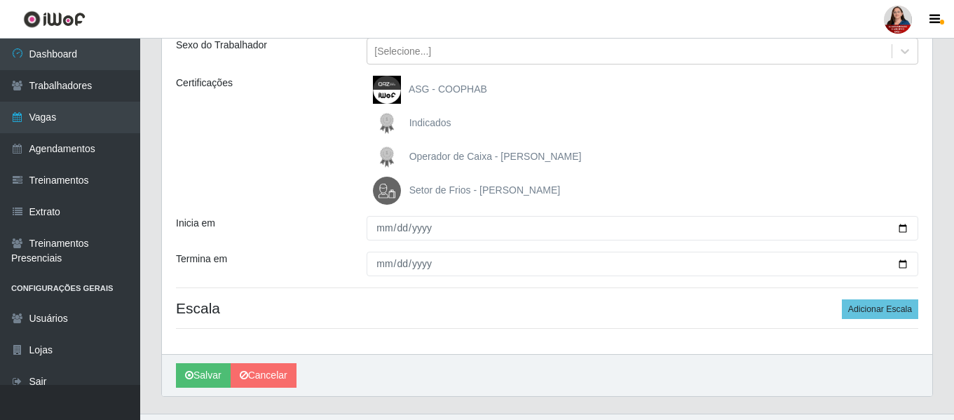
scroll to position [197, 0]
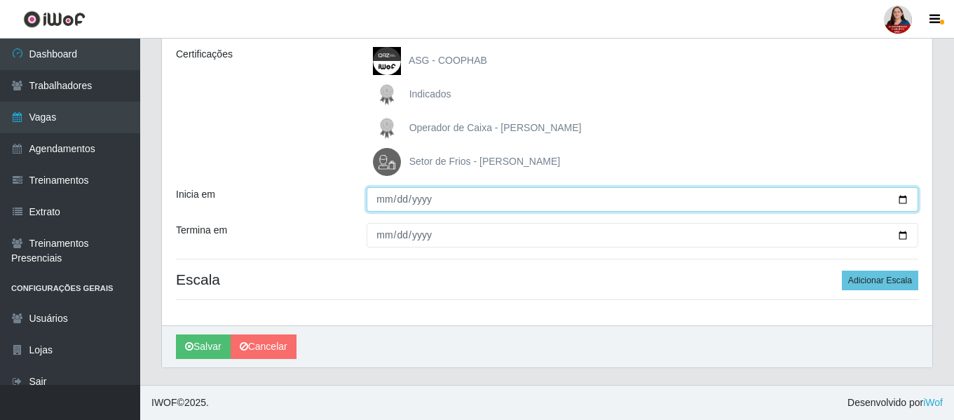
click at [899, 201] on input "Inicia em" at bounding box center [643, 199] width 552 height 25
type input "2025-10-29"
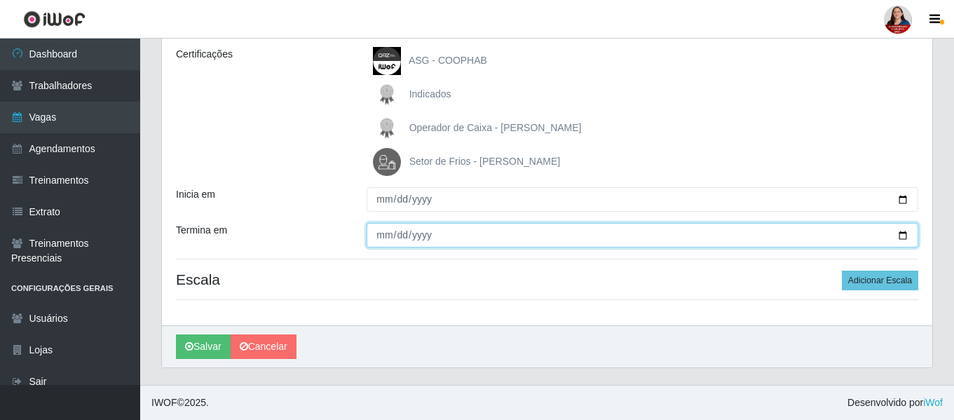
click at [908, 236] on input "Termina em" at bounding box center [643, 235] width 552 height 25
type input "2025-10-29"
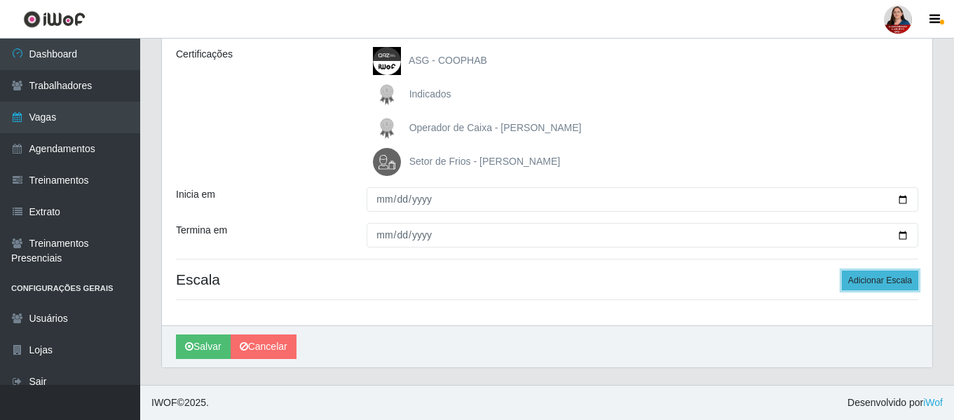
click at [888, 283] on button "Adicionar Escala" at bounding box center [880, 281] width 76 height 20
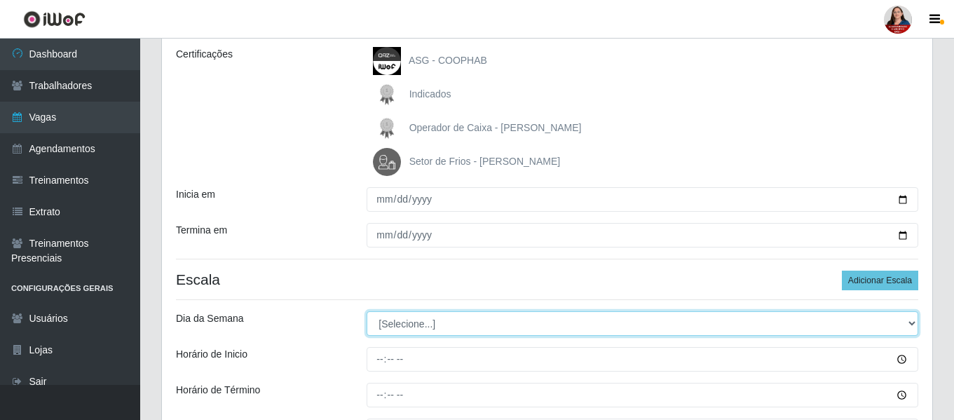
click at [907, 325] on select "[Selecione...] Segunda Terça Quarta Quinta Sexta Sábado Domingo" at bounding box center [643, 323] width 552 height 25
select select "3"
click at [367, 311] on select "[Selecione...] Segunda Terça Quarta Quinta Sexta Sábado Domingo" at bounding box center [643, 323] width 552 height 25
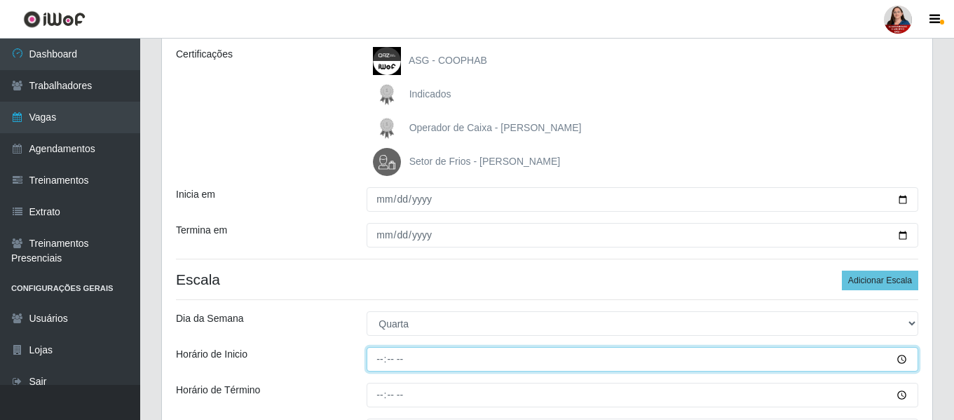
type input "16:00"
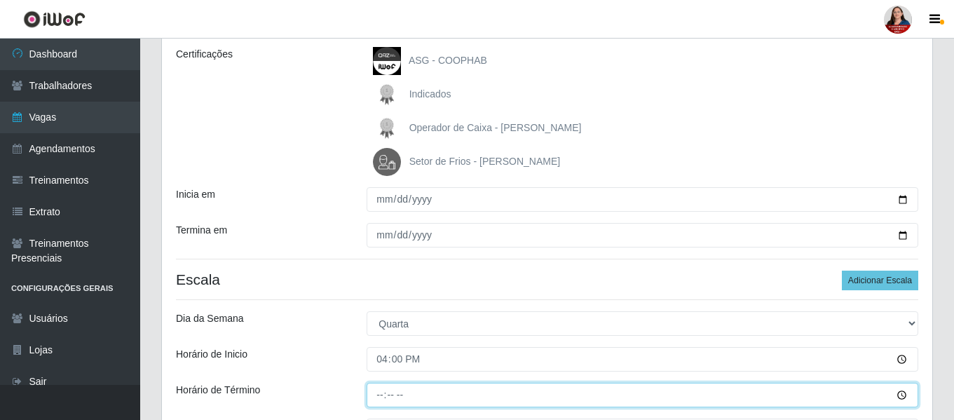
type input "22:00"
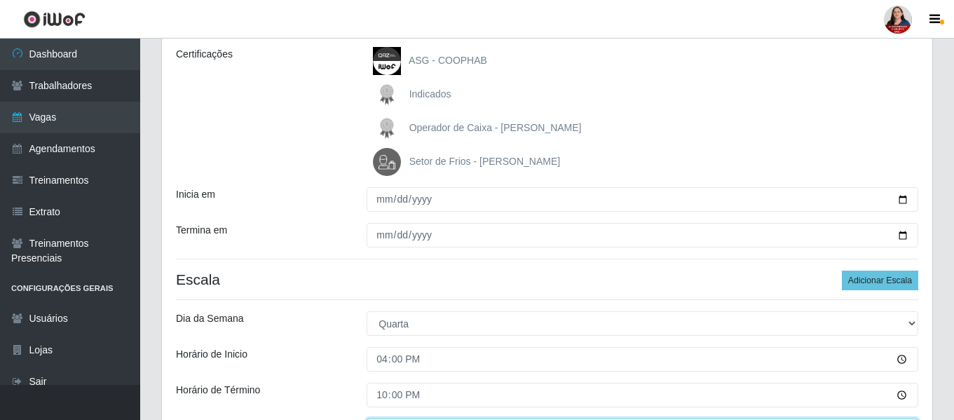
scroll to position [220, 0]
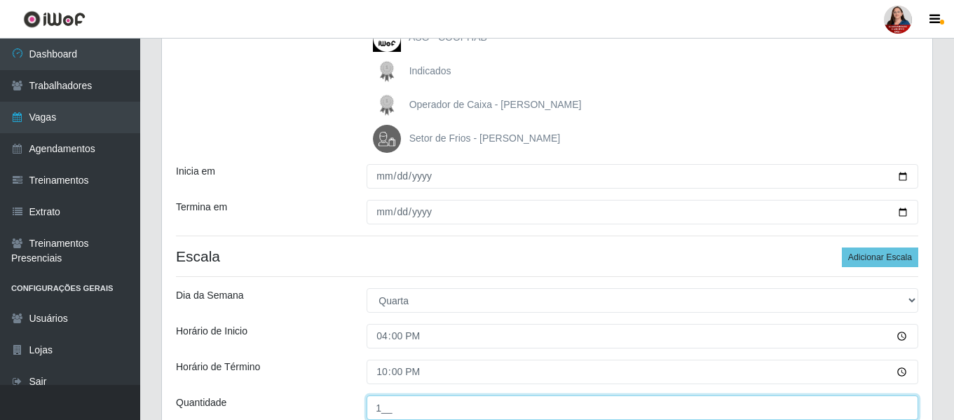
type input "1__"
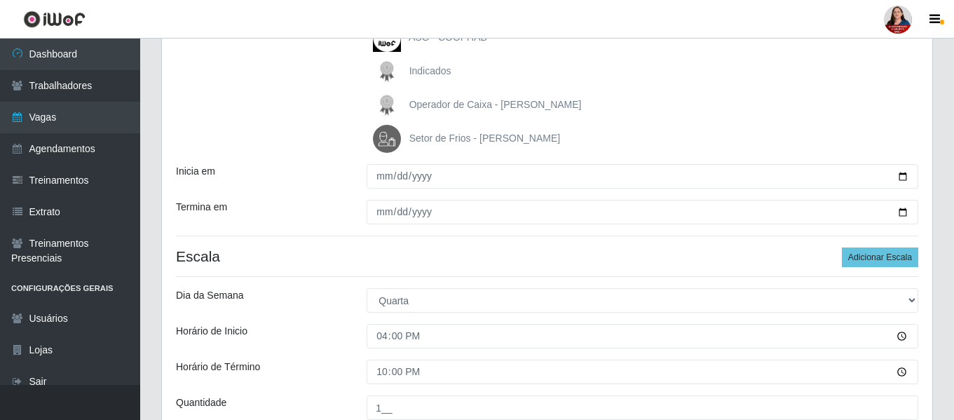
scroll to position [352, 0]
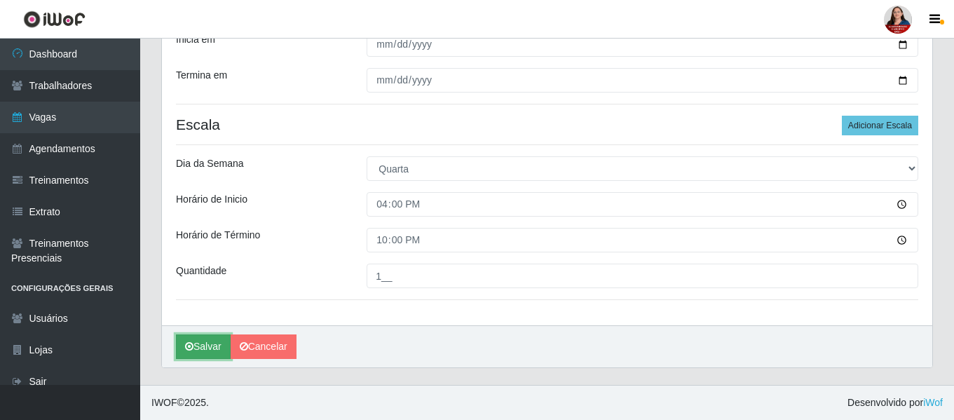
click at [196, 348] on button "Salvar" at bounding box center [203, 346] width 55 height 25
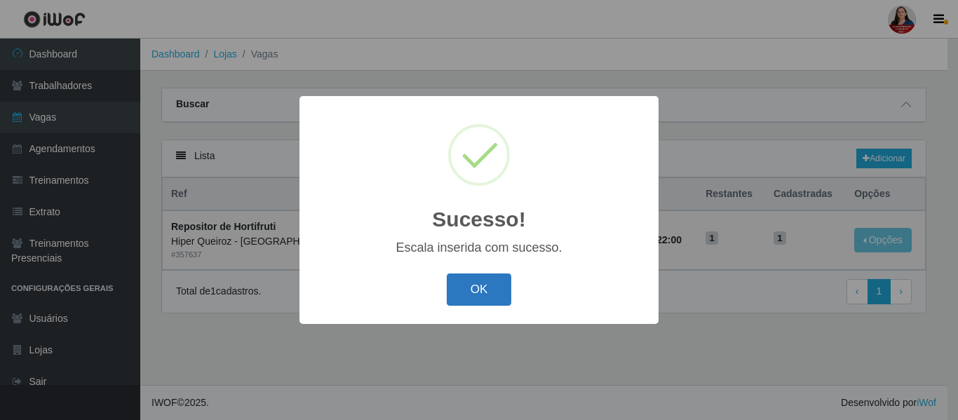
click at [476, 294] on button "OK" at bounding box center [479, 289] width 65 height 33
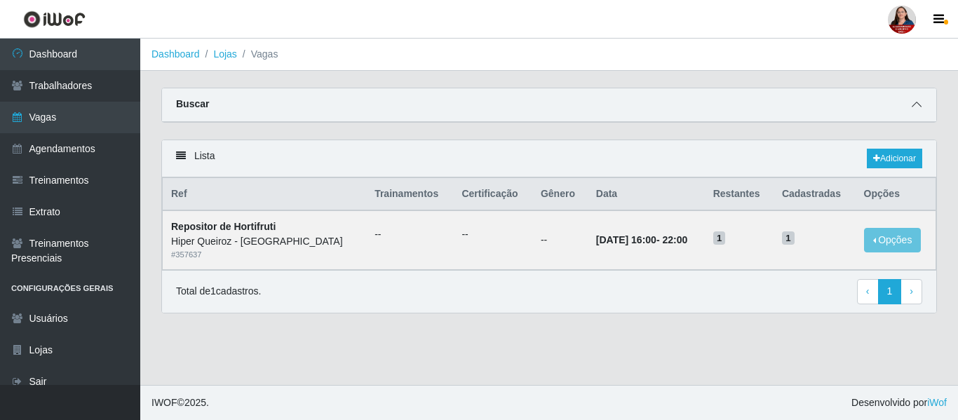
click at [918, 105] on icon at bounding box center [917, 105] width 10 height 10
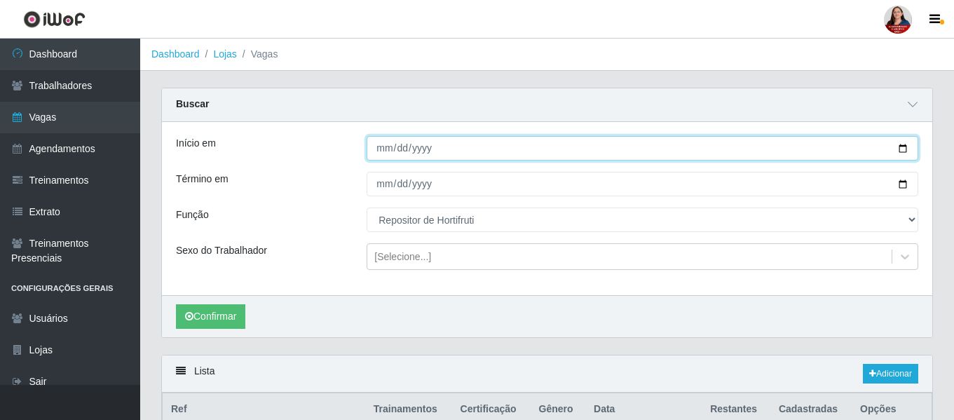
click at [902, 150] on input "2025-10-29" at bounding box center [643, 148] width 552 height 25
type input "2025-10-30"
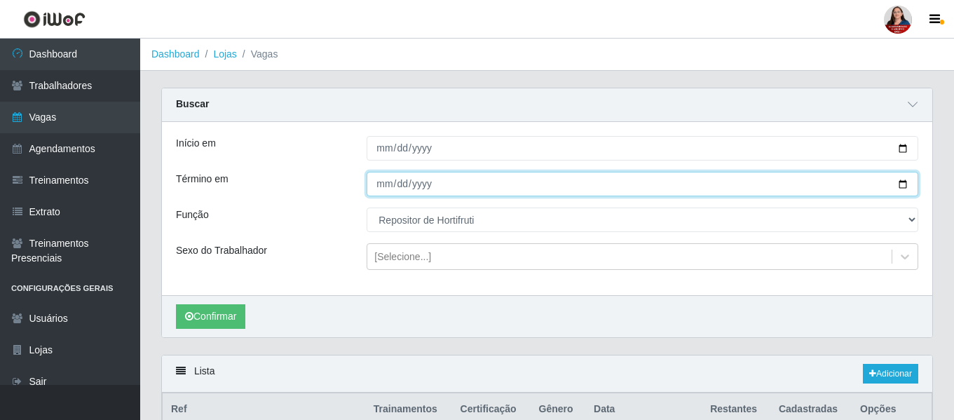
click at [906, 182] on input "2025-10-29" at bounding box center [643, 184] width 552 height 25
type input "2025-10-30"
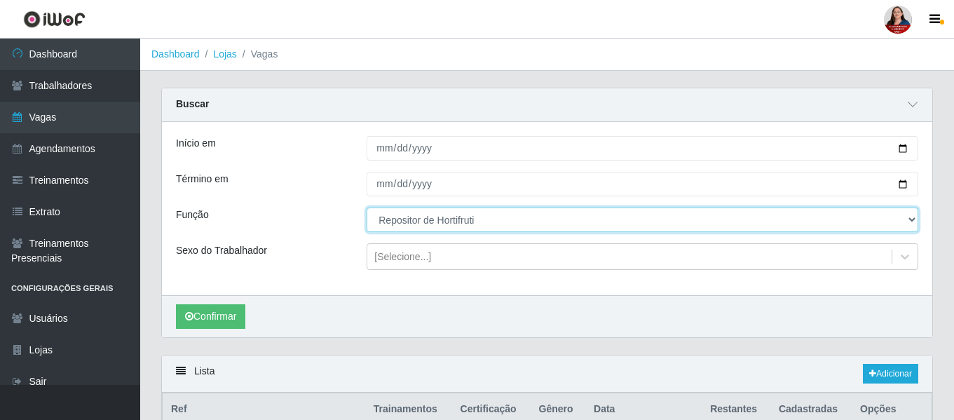
click at [915, 217] on select "[Selecione...] ASG ASG + ASG ++ Embalador Embalador + Embalador ++ Operador de …" at bounding box center [643, 220] width 552 height 25
select select "22"
click at [367, 208] on select "[Selecione...] ASG ASG + ASG ++ Embalador Embalador + Embalador ++ Operador de …" at bounding box center [643, 220] width 552 height 25
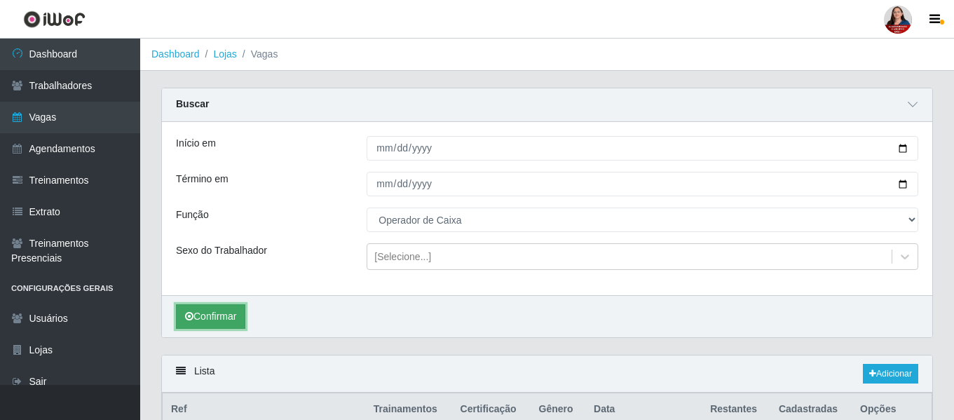
click at [219, 322] on button "Confirmar" at bounding box center [210, 316] width 69 height 25
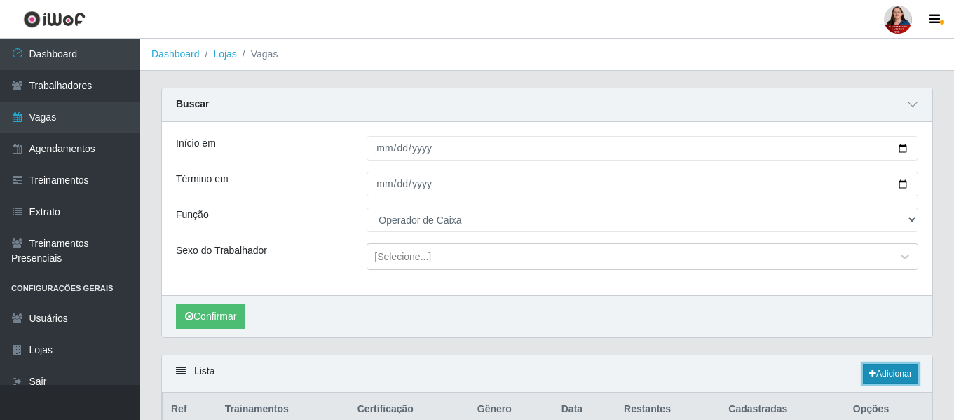
click at [888, 377] on link "Adicionar" at bounding box center [890, 374] width 55 height 20
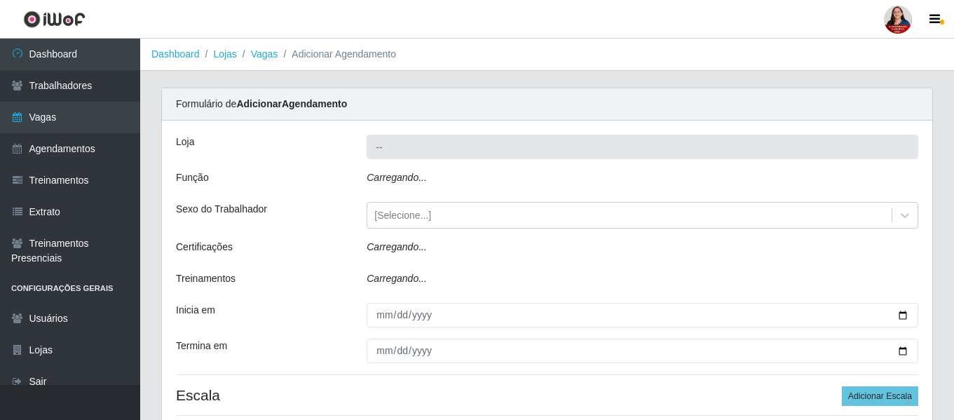
type input "Hiper Queiroz - [GEOGRAPHIC_DATA]"
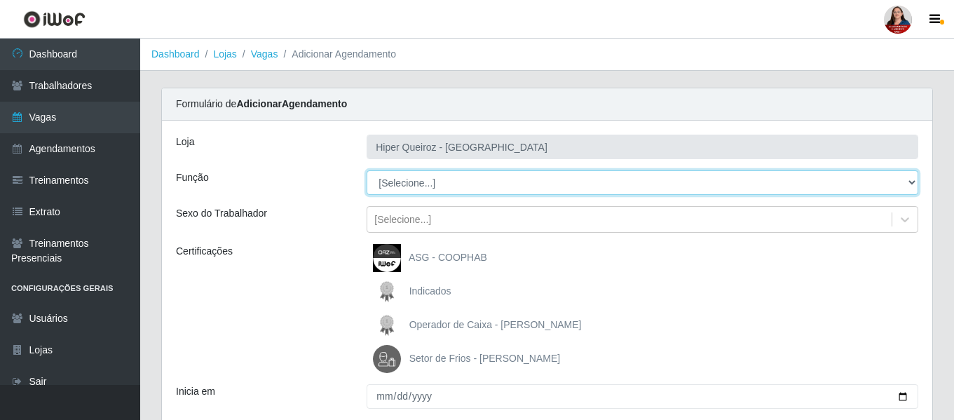
click at [908, 182] on select "[Selecione...] ASG ASG + ASG ++ Embalador Embalador + Embalador ++ Operador de …" at bounding box center [643, 182] width 552 height 25
select select "22"
click at [367, 170] on select "[Selecione...] ASG ASG + ASG ++ Embalador Embalador + Embalador ++ Operador de …" at bounding box center [643, 182] width 552 height 25
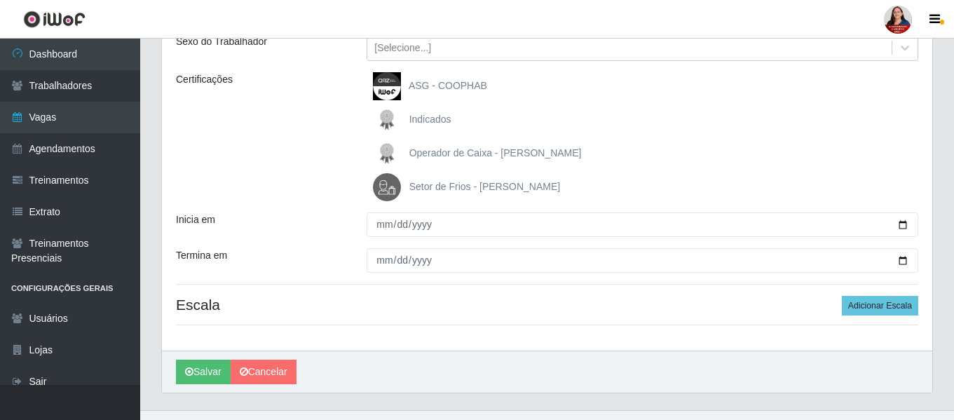
scroll to position [197, 0]
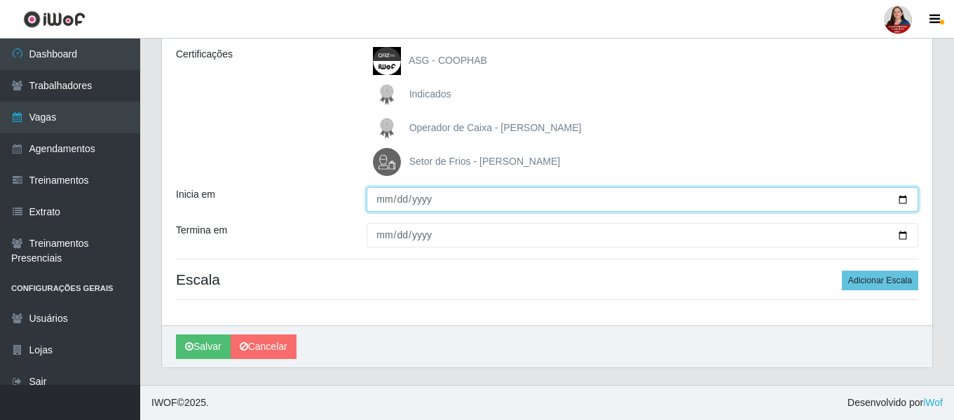
click at [901, 196] on input "Inicia em" at bounding box center [643, 199] width 552 height 25
type input "2025-10-30"
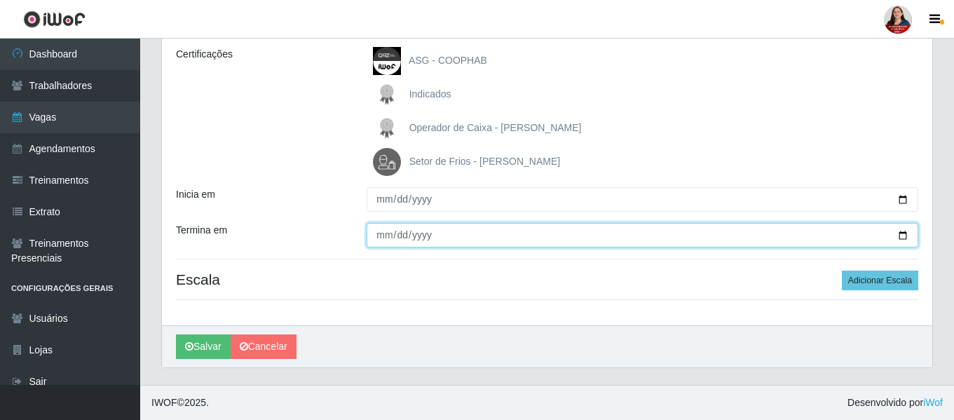
click at [902, 236] on input "Termina em" at bounding box center [643, 235] width 552 height 25
type input "2025-10-30"
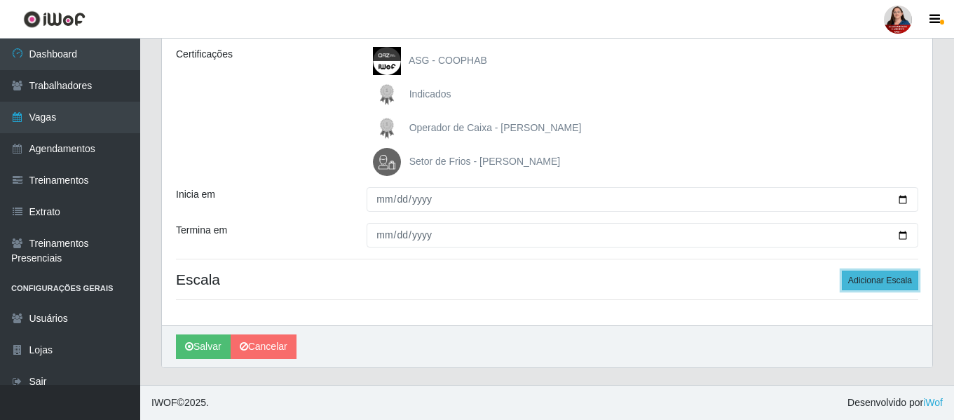
click at [870, 281] on button "Adicionar Escala" at bounding box center [880, 281] width 76 height 20
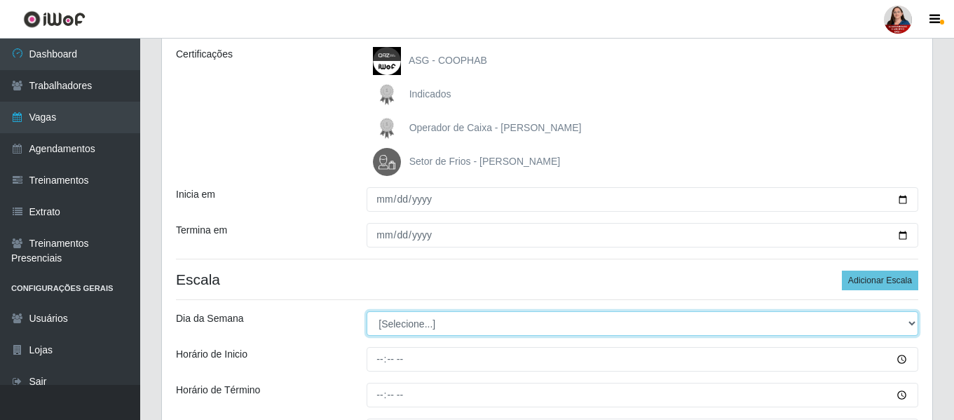
click at [912, 327] on select "[Selecione...] Segunda Terça Quarta Quinta Sexta Sábado Domingo" at bounding box center [643, 323] width 552 height 25
select select "4"
click at [367, 311] on select "[Selecione...] Segunda Terça Quarta Quinta Sexta Sábado Domingo" at bounding box center [643, 323] width 552 height 25
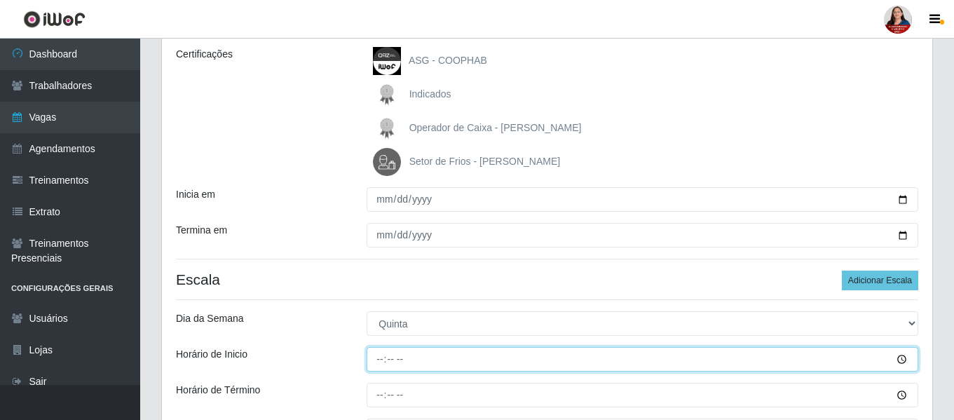
type input "16:00"
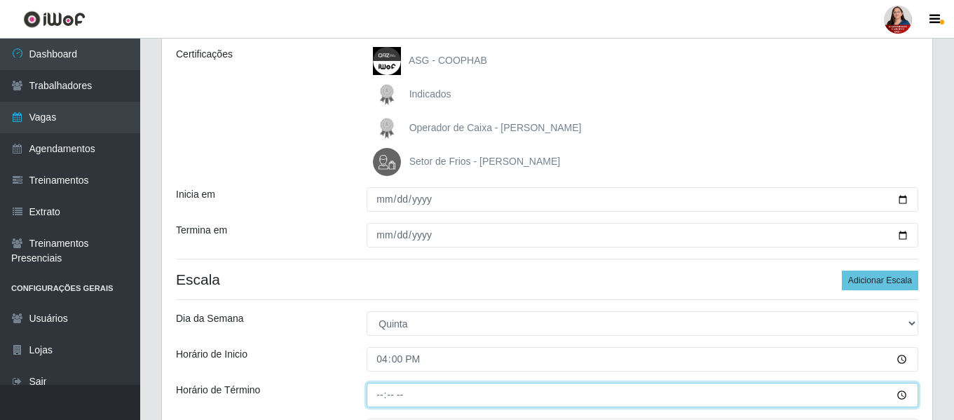
type input "22:00"
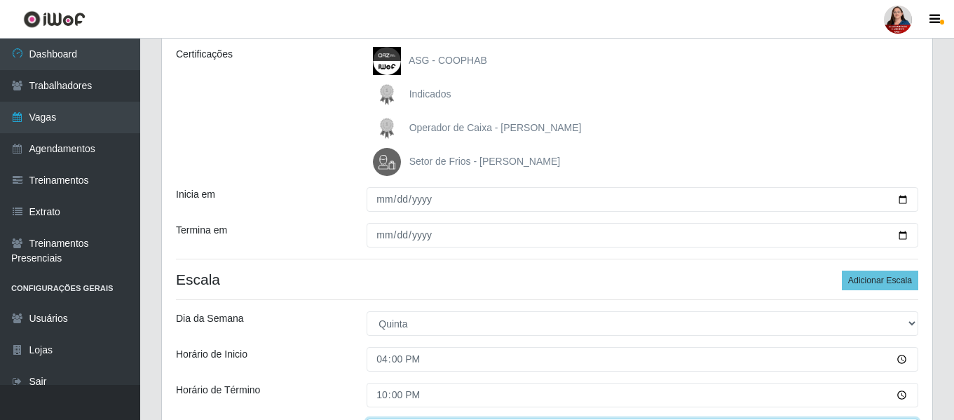
scroll to position [220, 0]
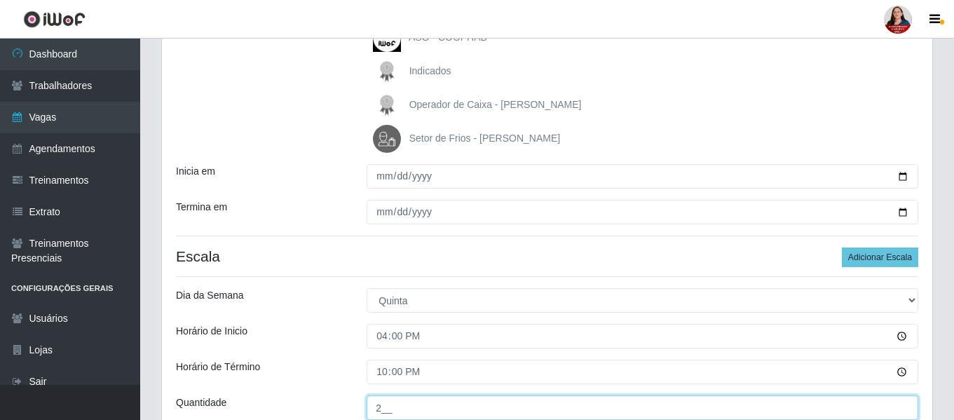
type input "2__"
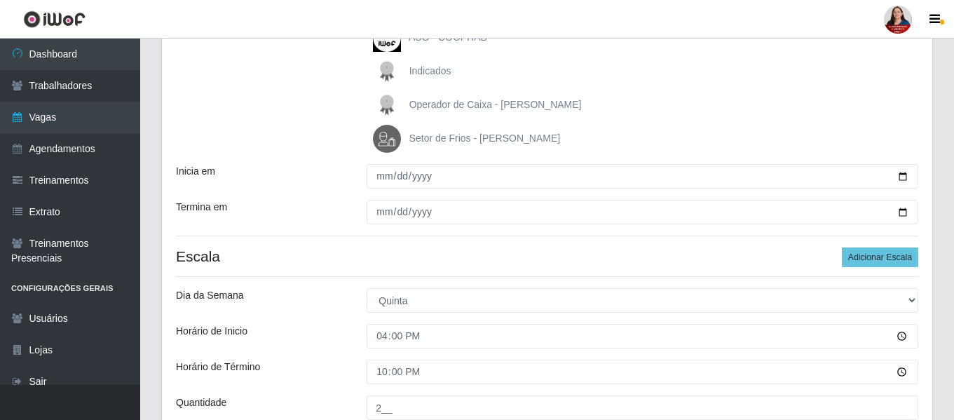
scroll to position [352, 0]
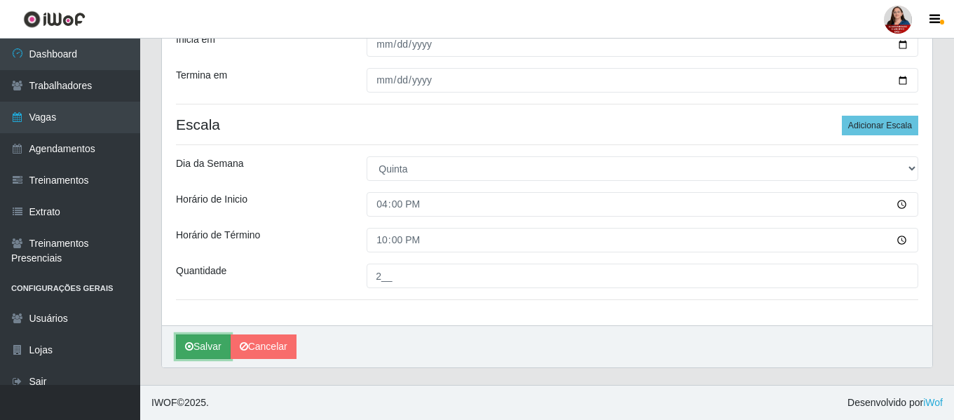
click at [204, 344] on button "Salvar" at bounding box center [203, 346] width 55 height 25
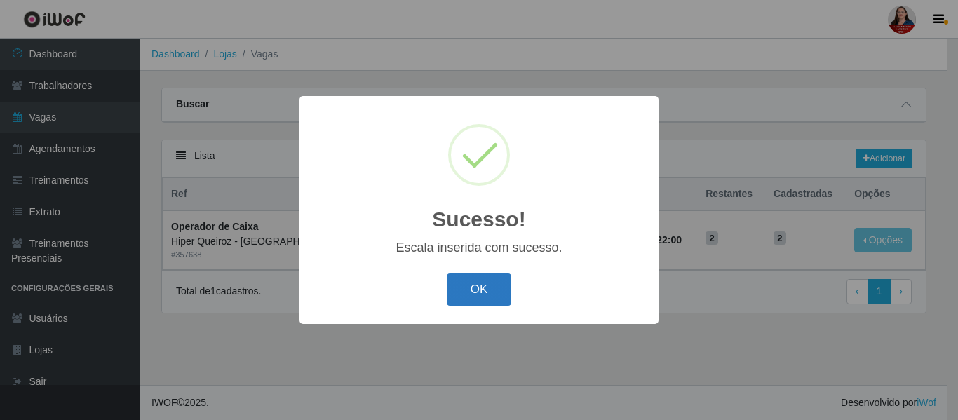
click at [478, 294] on button "OK" at bounding box center [479, 289] width 65 height 33
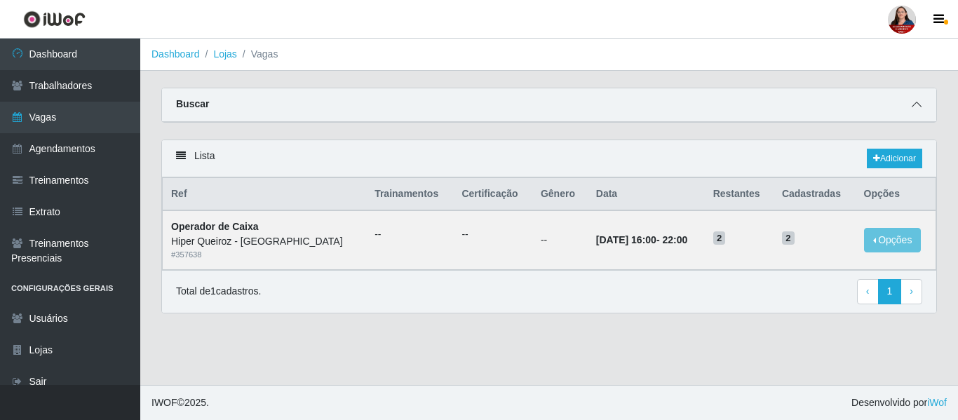
click at [919, 107] on icon at bounding box center [917, 105] width 10 height 10
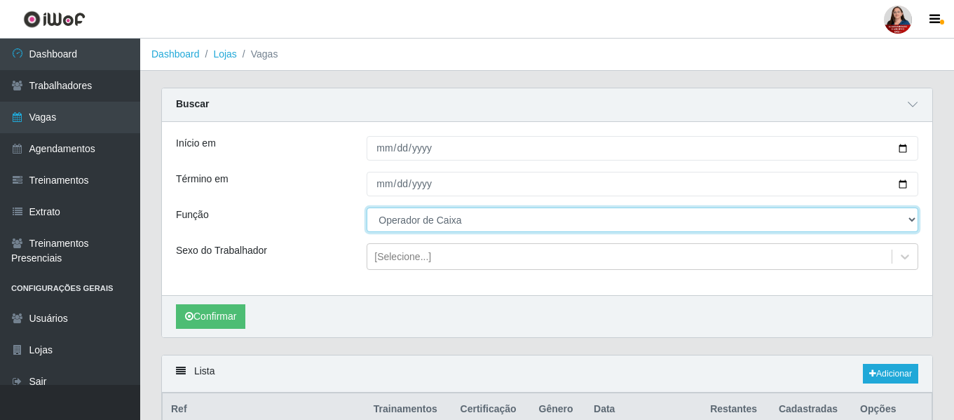
click at [909, 226] on select "[Selecione...] ASG ASG + ASG ++ Embalador Embalador + Embalador ++ Operador de …" at bounding box center [643, 220] width 552 height 25
select select "24"
click at [367, 208] on select "[Selecione...] ASG ASG + ASG ++ Embalador Embalador + Embalador ++ Operador de …" at bounding box center [643, 220] width 552 height 25
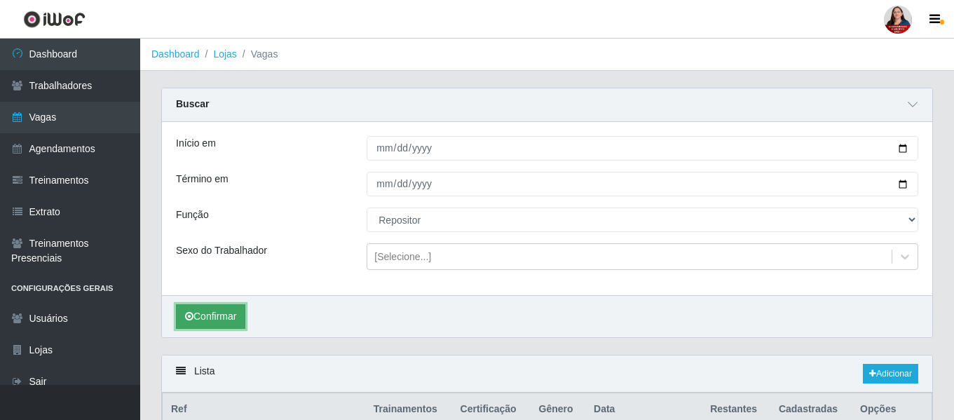
click at [197, 316] on button "Confirmar" at bounding box center [210, 316] width 69 height 25
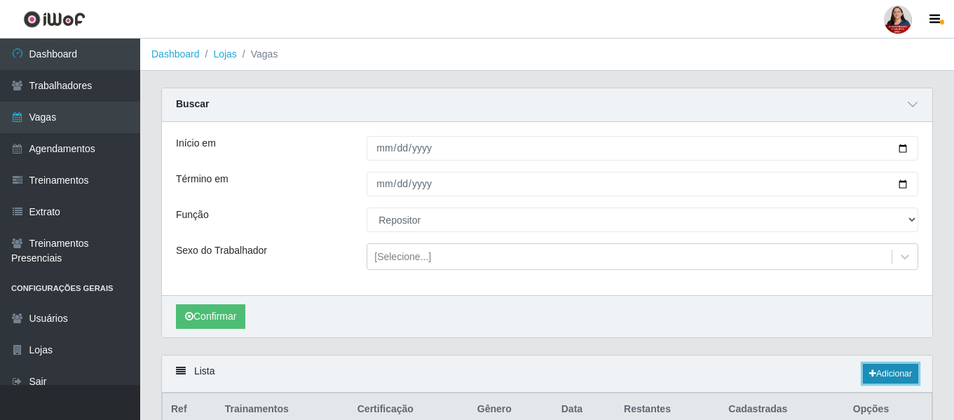
click at [891, 374] on link "Adicionar" at bounding box center [890, 374] width 55 height 20
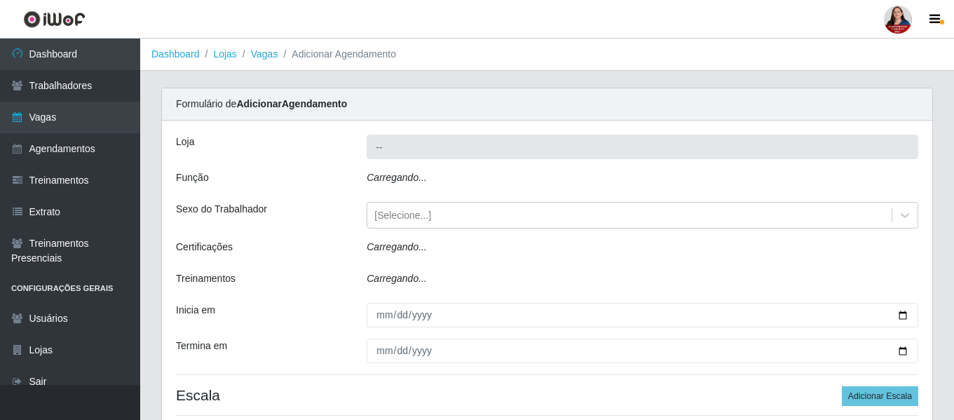
type input "Hiper Queiroz - [GEOGRAPHIC_DATA]"
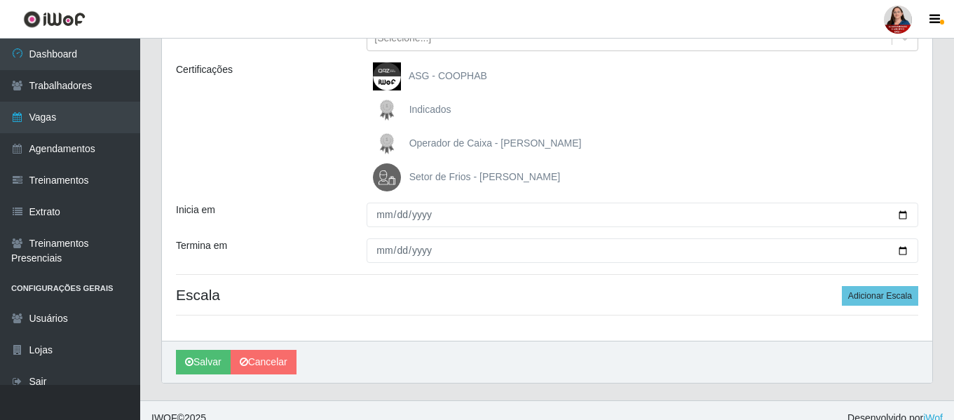
scroll to position [197, 0]
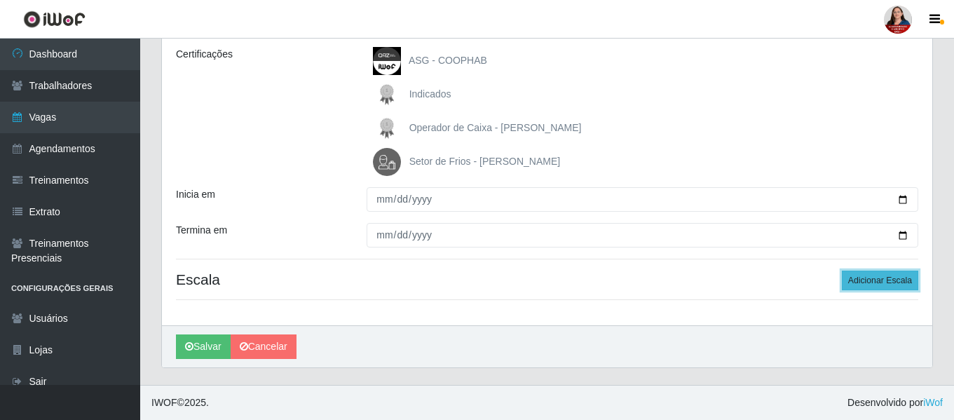
click at [881, 278] on button "Adicionar Escala" at bounding box center [880, 281] width 76 height 20
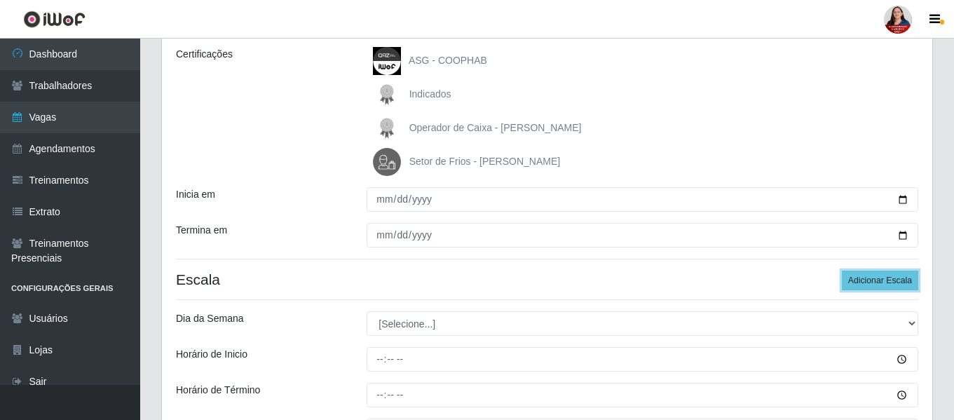
scroll to position [0, 0]
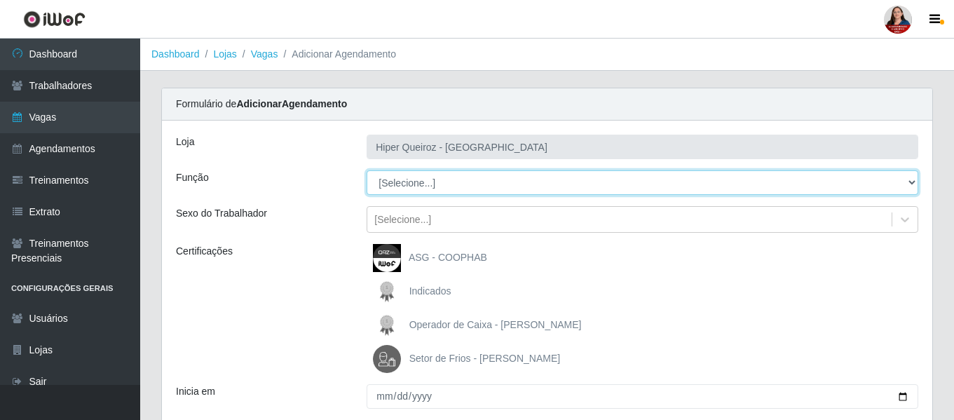
click at [909, 184] on select "[Selecione...] ASG ASG + ASG ++ Embalador Embalador + Embalador ++ Operador de …" at bounding box center [643, 182] width 552 height 25
select select "24"
click at [367, 170] on select "[Selecione...] ASG ASG + ASG ++ Embalador Embalador + Embalador ++ Operador de …" at bounding box center [643, 182] width 552 height 25
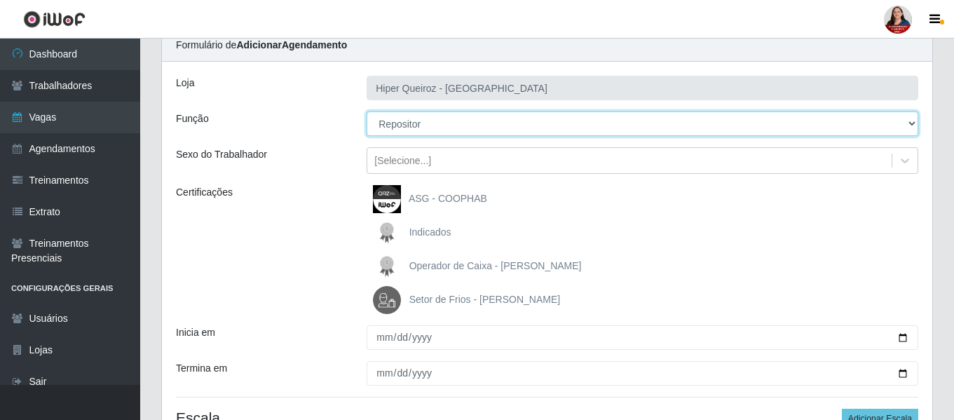
scroll to position [140, 0]
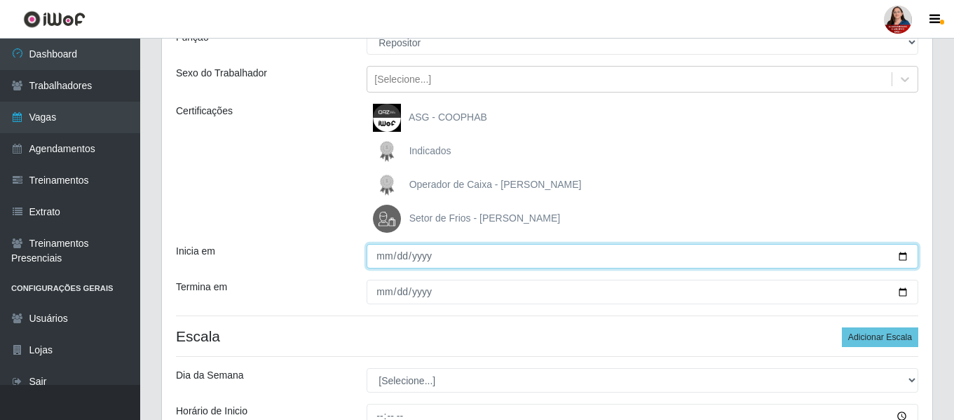
click at [903, 256] on input "Inicia em" at bounding box center [643, 256] width 552 height 25
type input "2025-10-30"
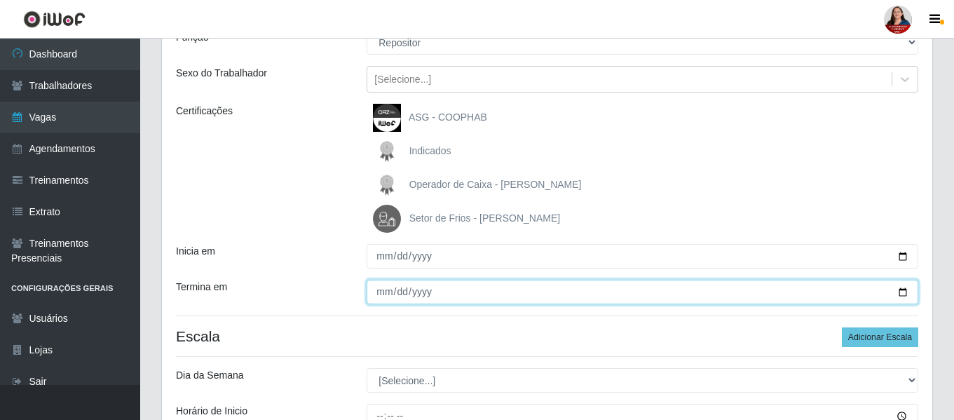
click at [900, 291] on input "Termina em" at bounding box center [643, 292] width 552 height 25
type input "2025-10-30"
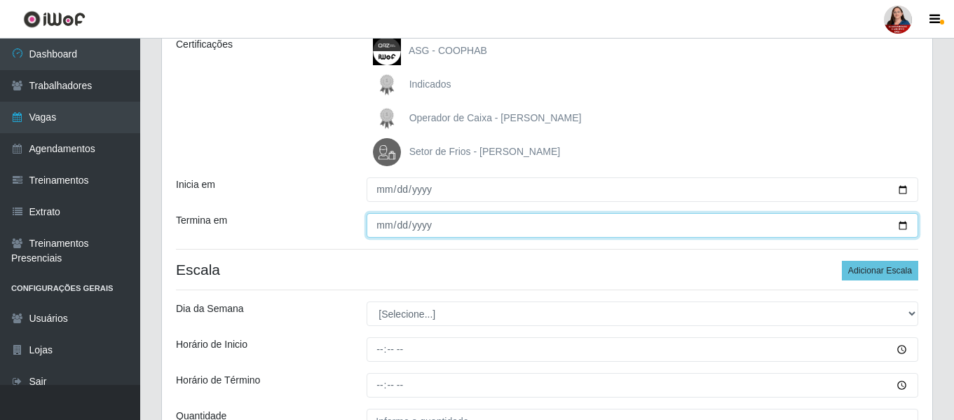
scroll to position [210, 0]
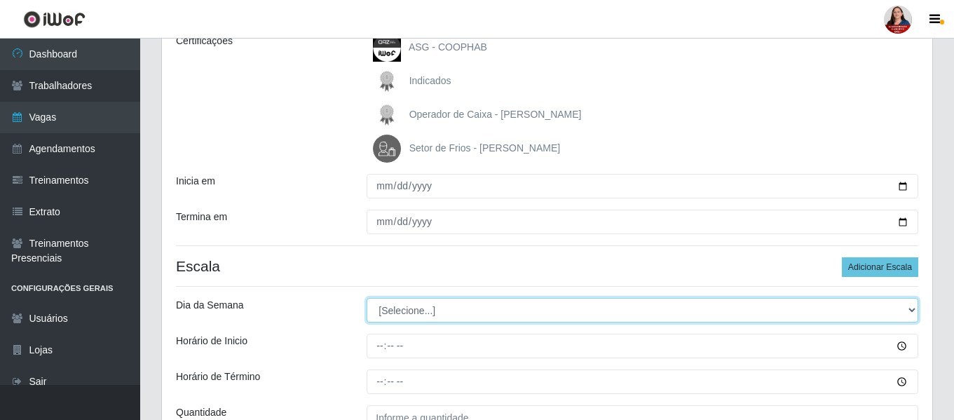
click at [914, 311] on select "[Selecione...] Segunda Terça Quarta Quinta Sexta Sábado Domingo" at bounding box center [643, 310] width 552 height 25
select select "4"
click at [367, 298] on select "[Selecione...] Segunda Terça Quarta Quinta Sexta Sábado Domingo" at bounding box center [643, 310] width 552 height 25
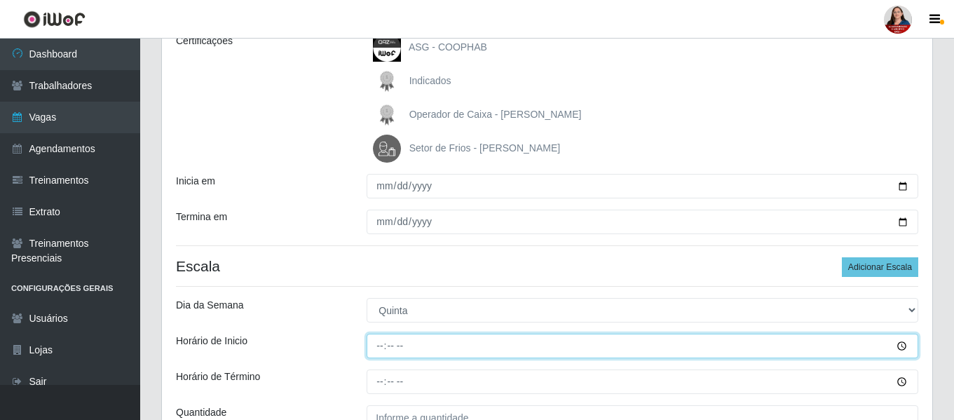
type input "09:00"
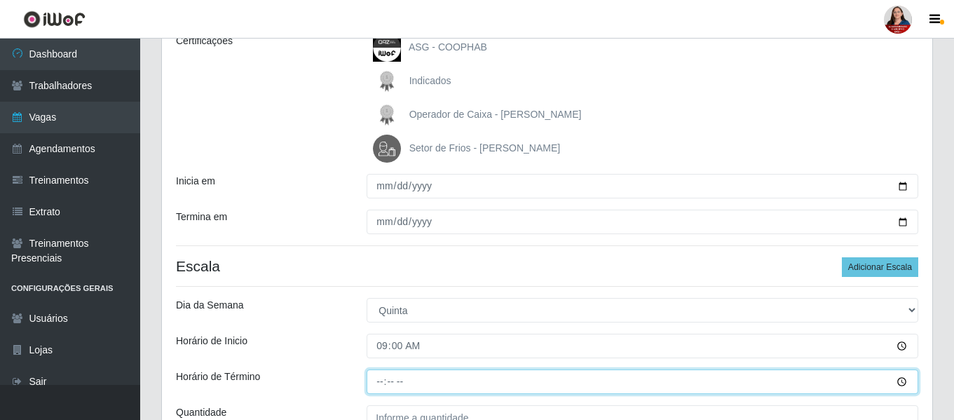
type input "15:00"
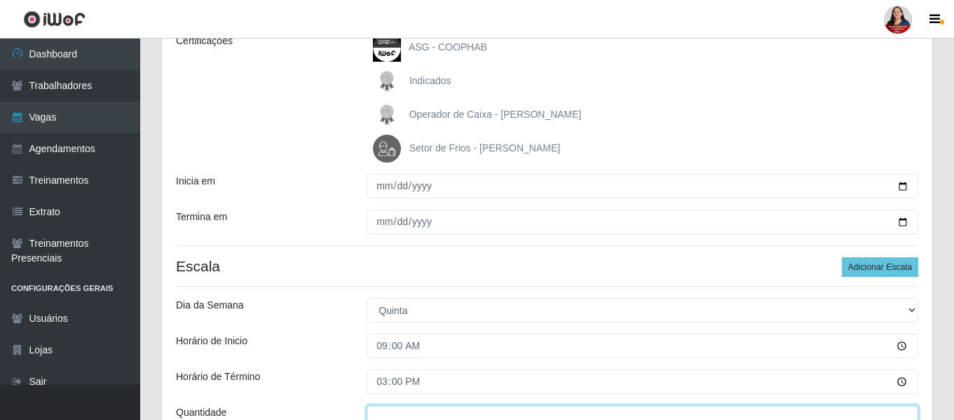
scroll to position [220, 0]
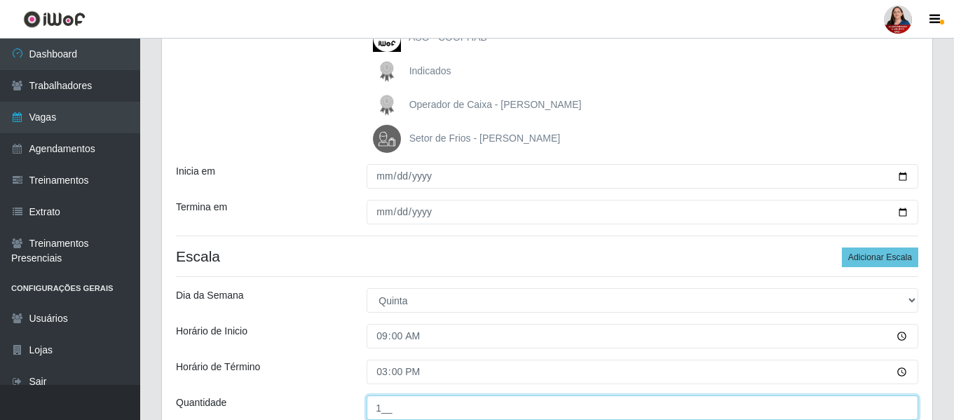
type input "1__"
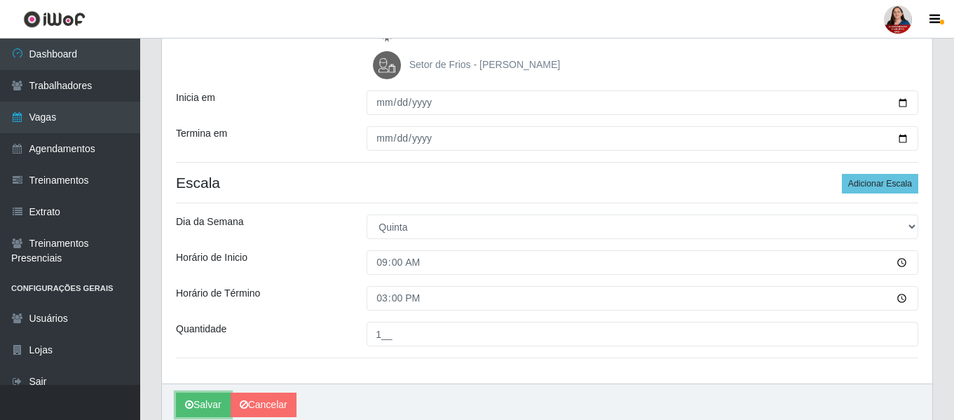
scroll to position [142, 0]
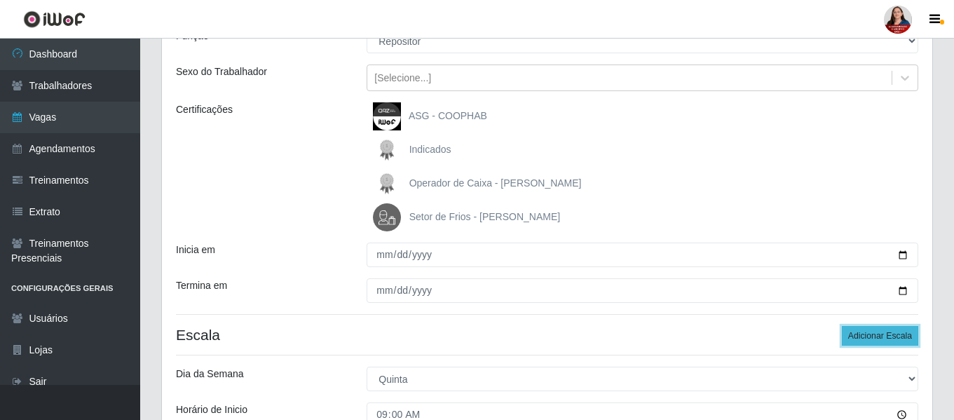
click at [879, 339] on button "Adicionar Escala" at bounding box center [880, 336] width 76 height 20
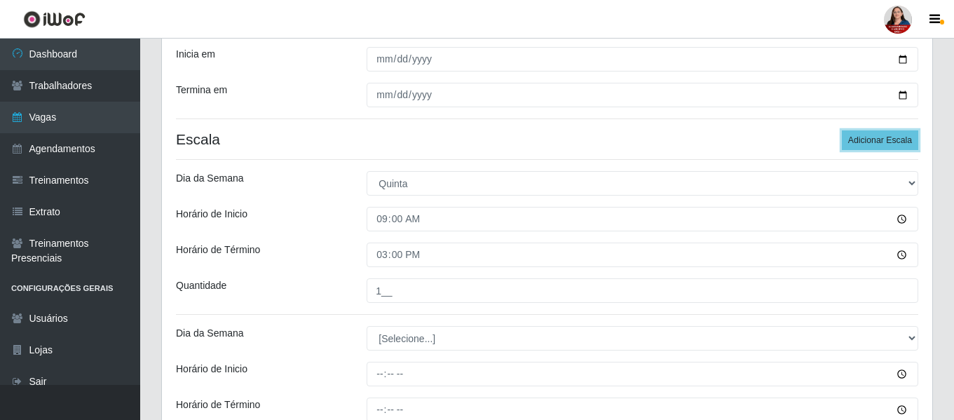
scroll to position [352, 0]
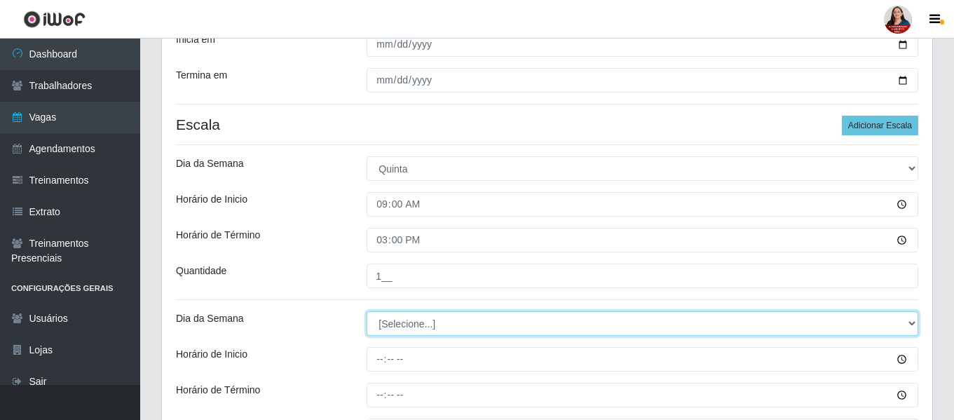
click at [911, 326] on select "[Selecione...] Segunda Terça Quarta Quinta Sexta Sábado Domingo" at bounding box center [643, 323] width 552 height 25
select select "4"
click at [367, 311] on select "[Selecione...] Segunda Terça Quarta Quinta Sexta Sábado Domingo" at bounding box center [643, 323] width 552 height 25
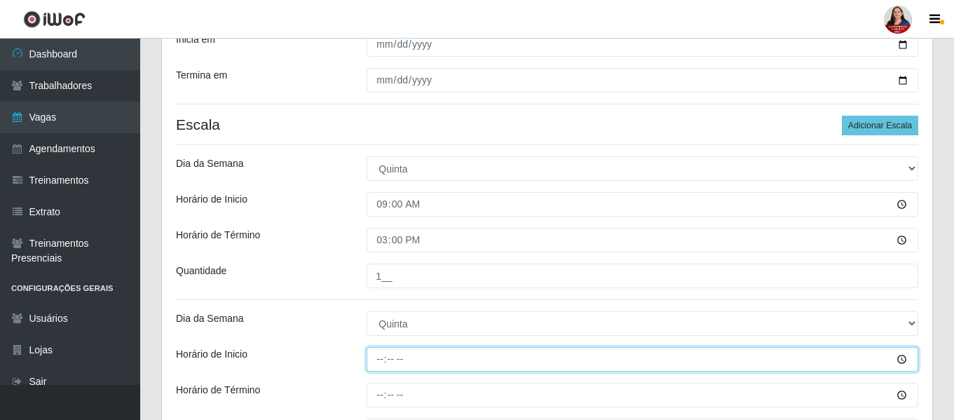
type input "16:00"
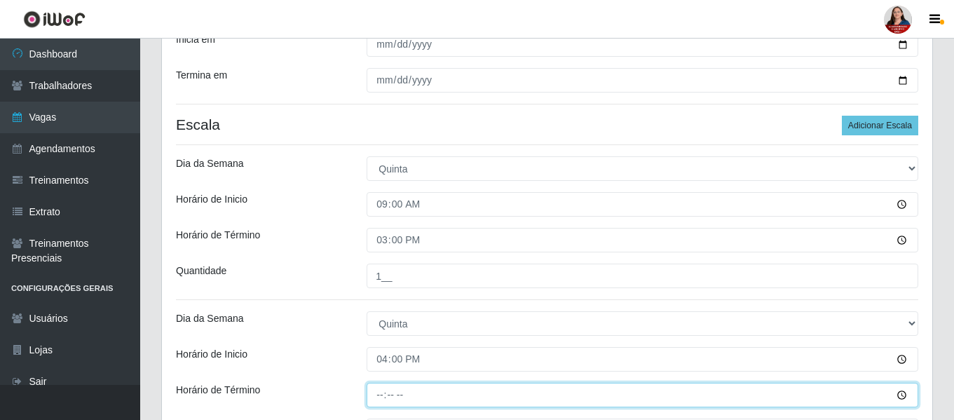
type input "22:00"
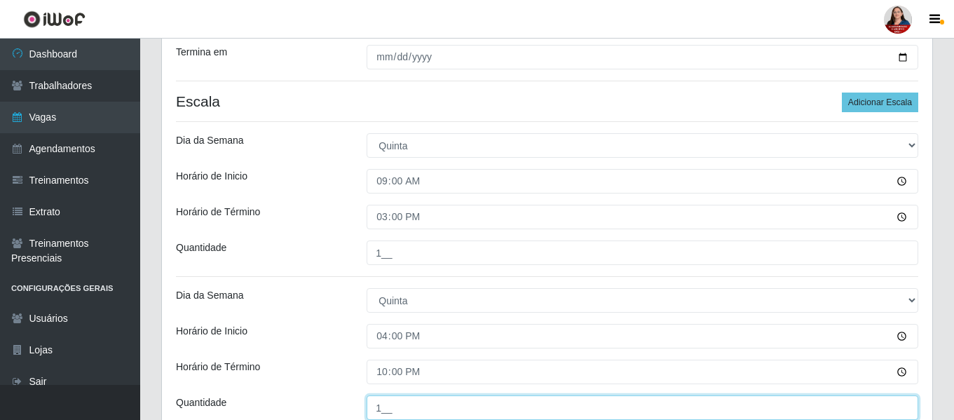
type input "1__"
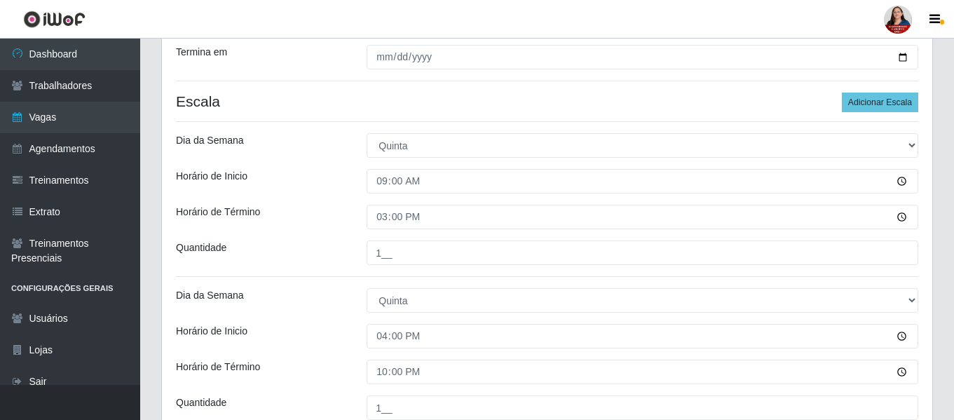
scroll to position [507, 0]
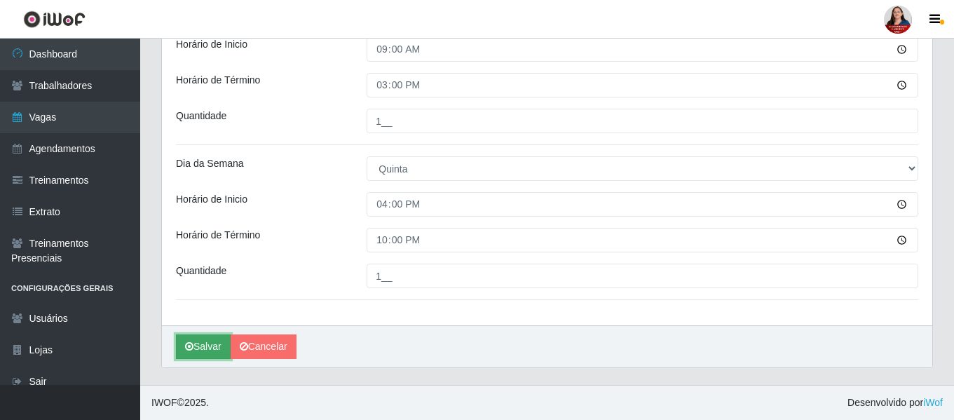
click at [209, 350] on button "Salvar" at bounding box center [203, 346] width 55 height 25
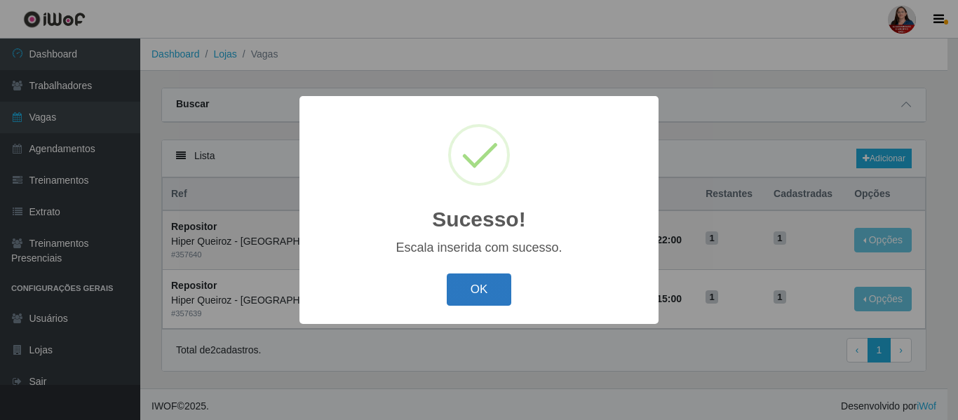
click at [480, 295] on button "OK" at bounding box center [479, 289] width 65 height 33
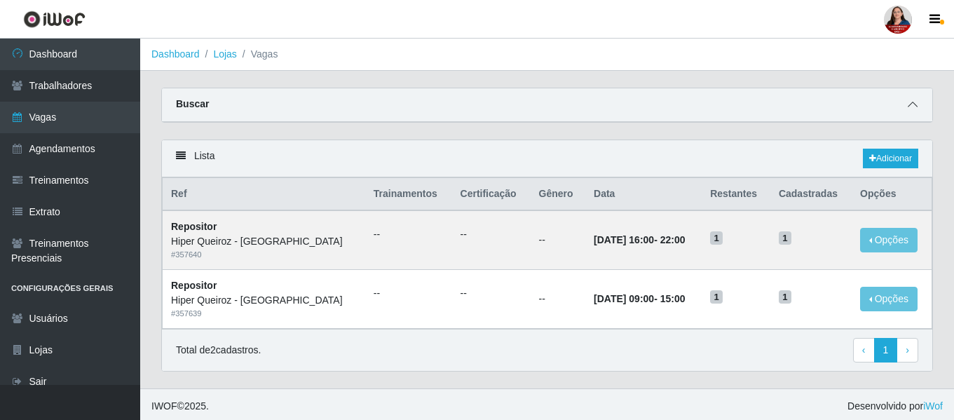
click at [916, 102] on span at bounding box center [913, 105] width 17 height 16
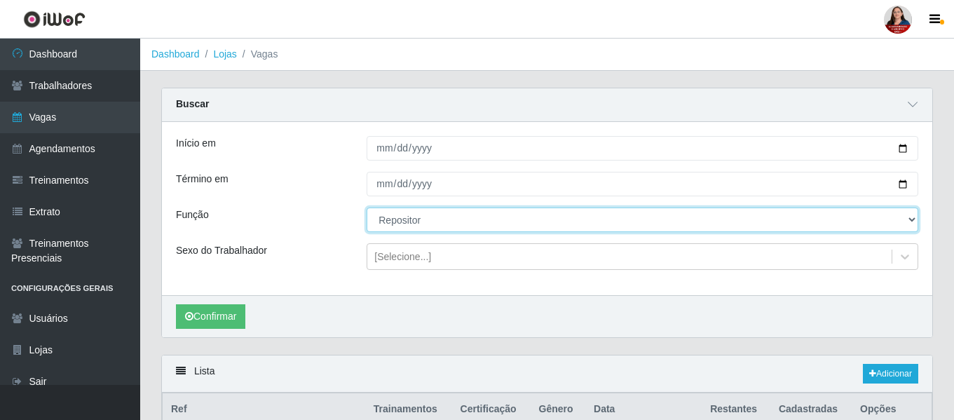
click at [916, 219] on select "[Selecione...] ASG ASG + ASG ++ Embalador Embalador + Embalador ++ Operador de …" at bounding box center [643, 220] width 552 height 25
select select "107"
click at [367, 208] on select "[Selecione...] ASG ASG + ASG ++ Embalador Embalador + Embalador ++ Operador de …" at bounding box center [643, 220] width 552 height 25
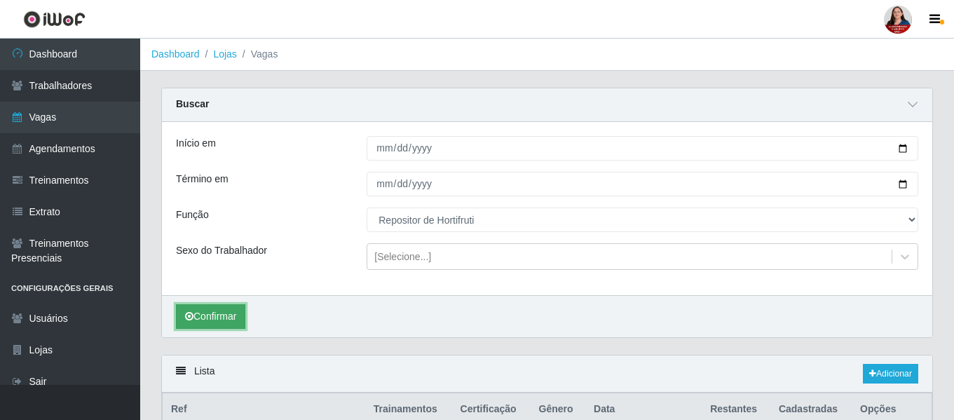
click at [224, 316] on button "Confirmar" at bounding box center [210, 316] width 69 height 25
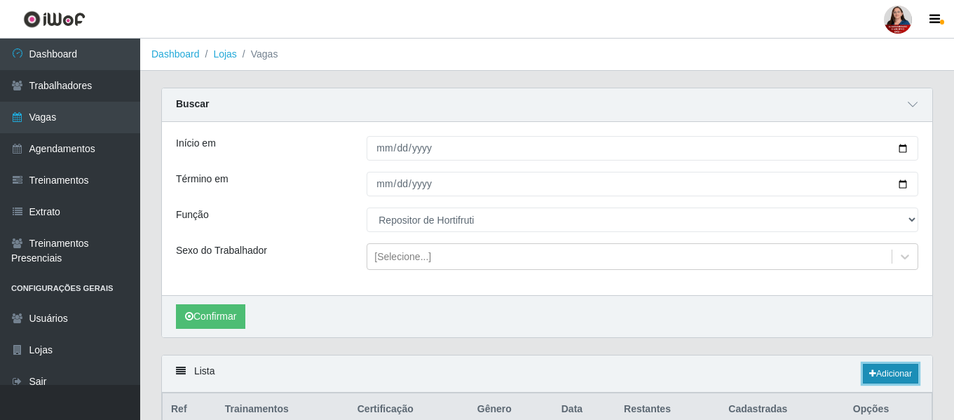
click at [907, 372] on link "Adicionar" at bounding box center [890, 374] width 55 height 20
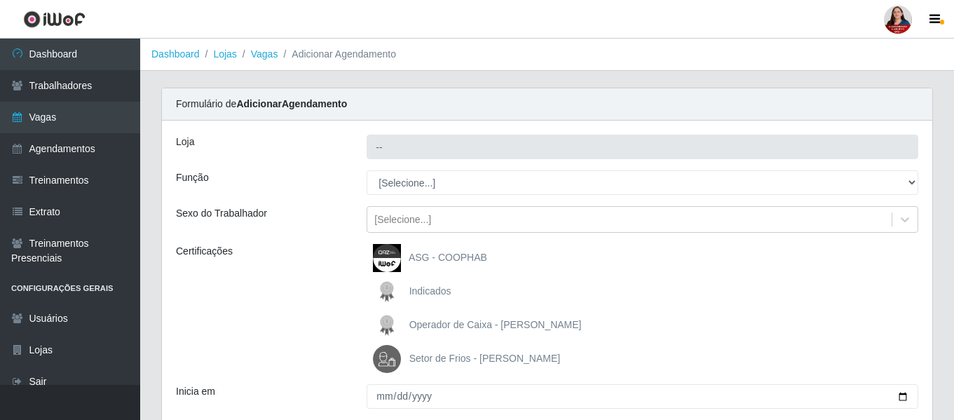
type input "Hiper Queiroz - [GEOGRAPHIC_DATA]"
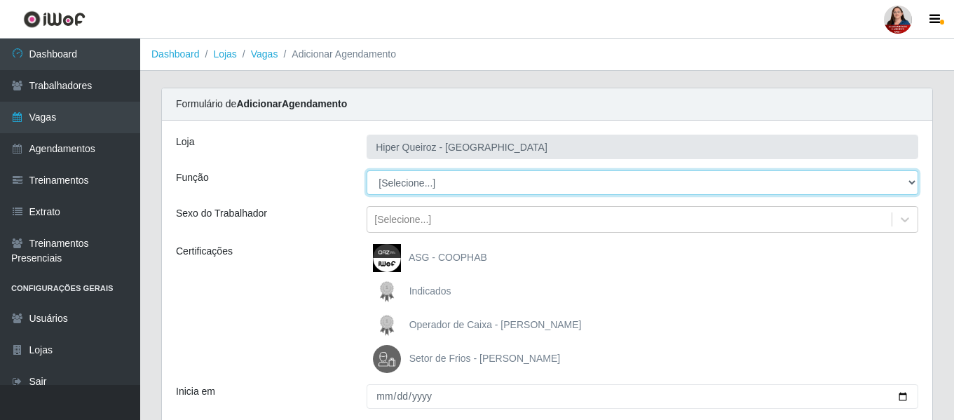
click at [912, 185] on select "[Selecione...] ASG ASG + ASG ++ Embalador Embalador + Embalador ++ Operador de …" at bounding box center [643, 182] width 552 height 25
select select "107"
click at [367, 170] on select "[Selecione...] ASG ASG + ASG ++ Embalador Embalador + Embalador ++ Operador de …" at bounding box center [643, 182] width 552 height 25
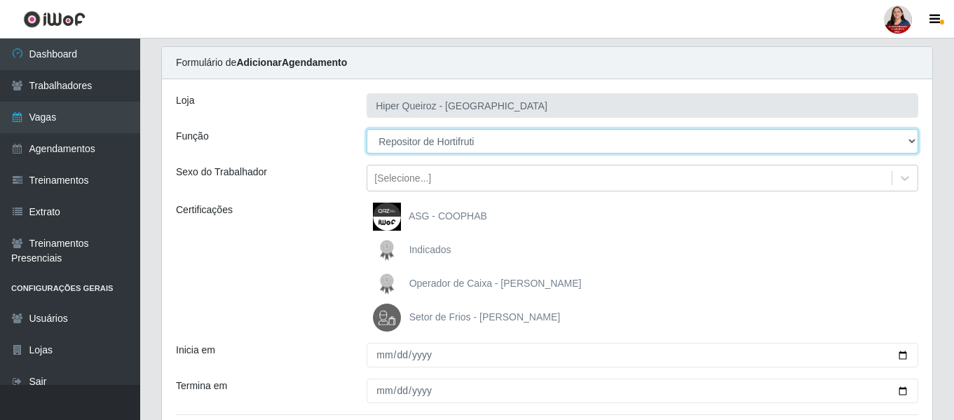
scroll to position [140, 0]
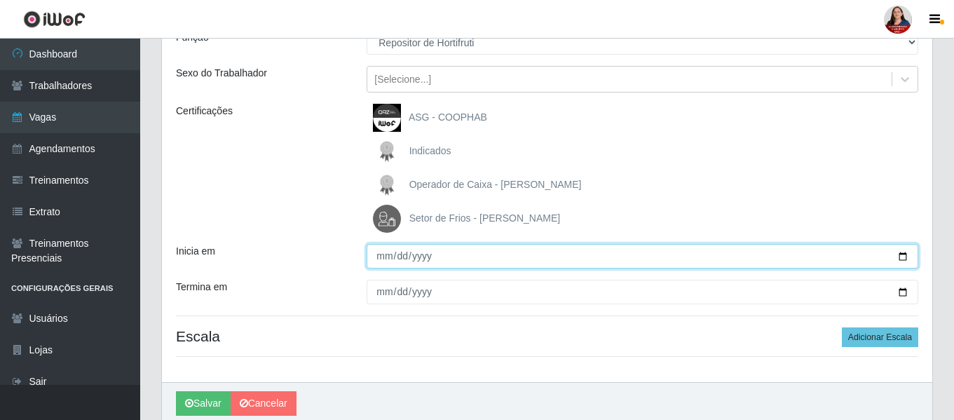
click at [907, 255] on input "Inicia em" at bounding box center [643, 256] width 552 height 25
type input "2025-10-30"
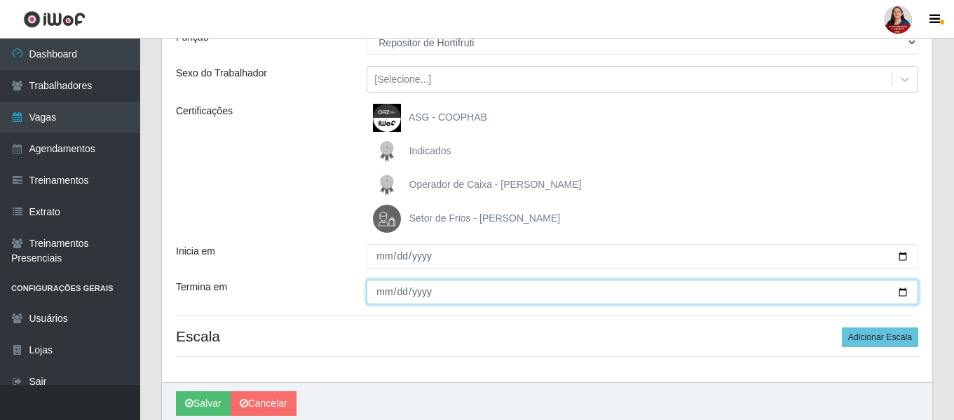
click at [905, 295] on input "Termina em" at bounding box center [643, 292] width 552 height 25
type input "2025-10-30"
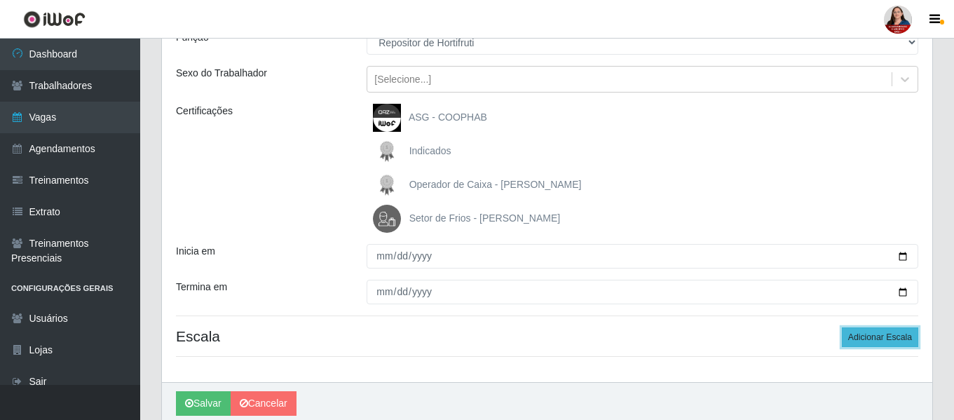
click at [880, 334] on button "Adicionar Escala" at bounding box center [880, 337] width 76 height 20
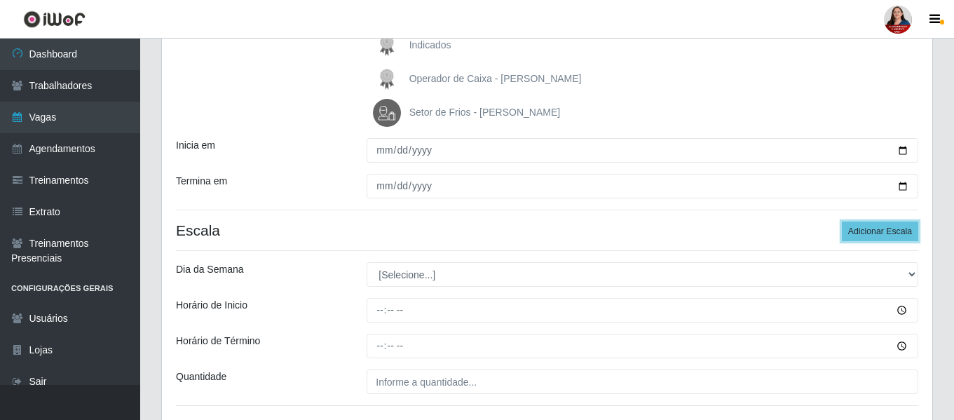
scroll to position [280, 0]
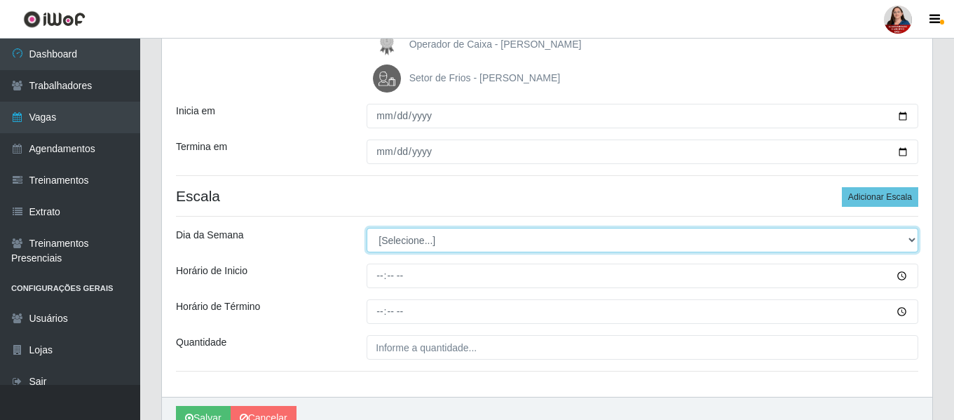
click at [914, 243] on select "[Selecione...] Segunda Terça Quarta Quinta Sexta Sábado Domingo" at bounding box center [643, 240] width 552 height 25
select select "4"
click at [367, 228] on select "[Selecione...] Segunda Terça Quarta Quinta Sexta Sábado Domingo" at bounding box center [643, 240] width 552 height 25
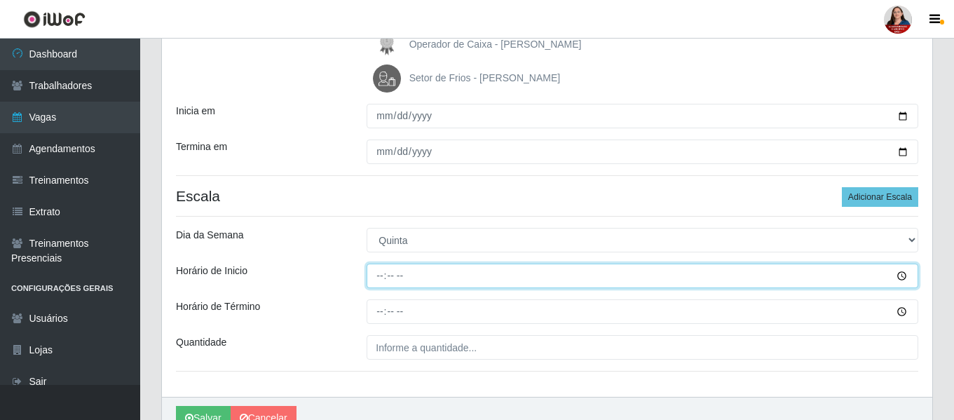
type input "16:00"
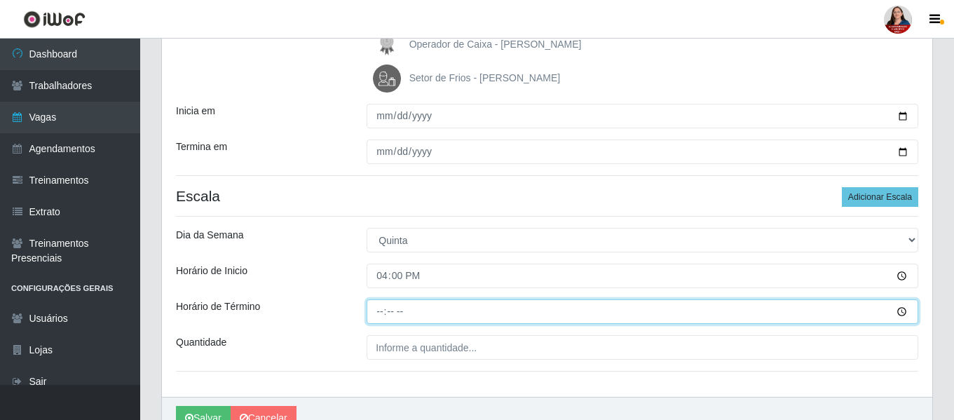
type input "22:00"
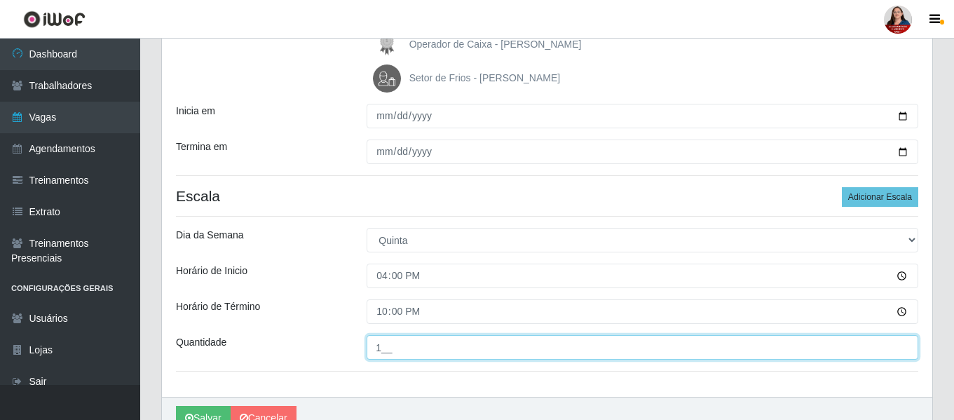
type input "1__"
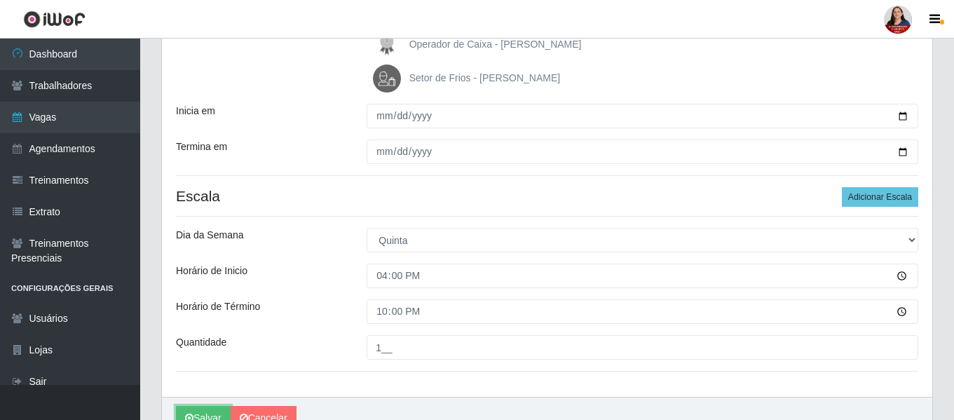
scroll to position [291, 0]
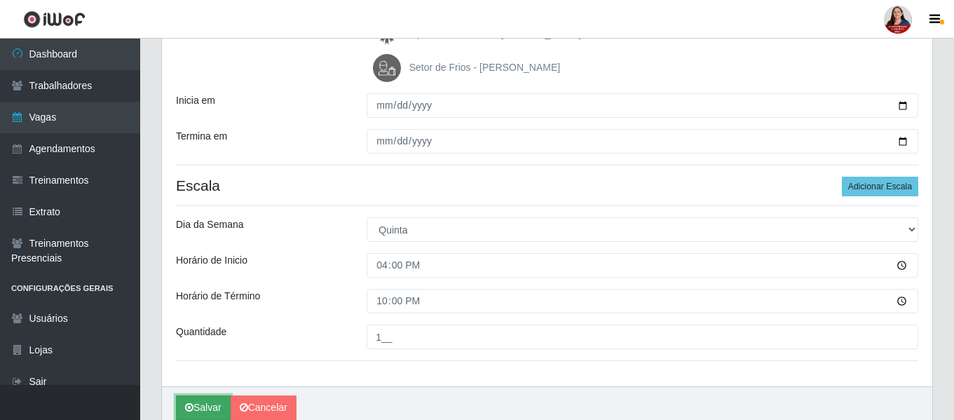
click at [196, 409] on button "Salvar" at bounding box center [203, 407] width 55 height 25
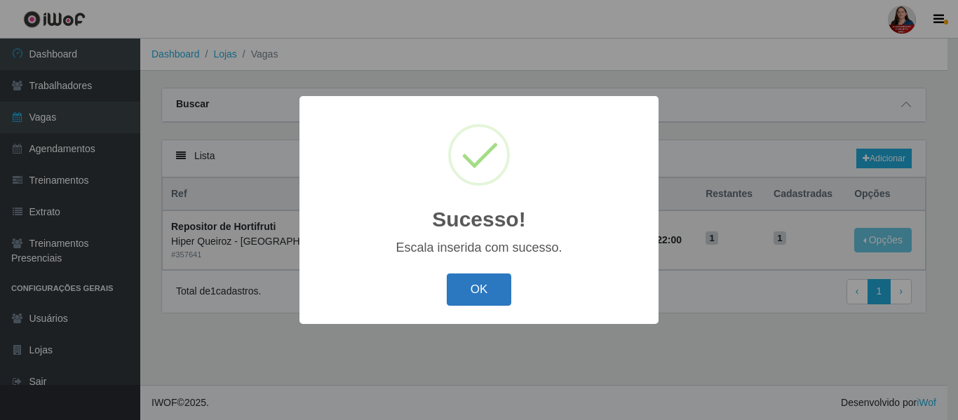
click at [476, 288] on button "OK" at bounding box center [479, 289] width 65 height 33
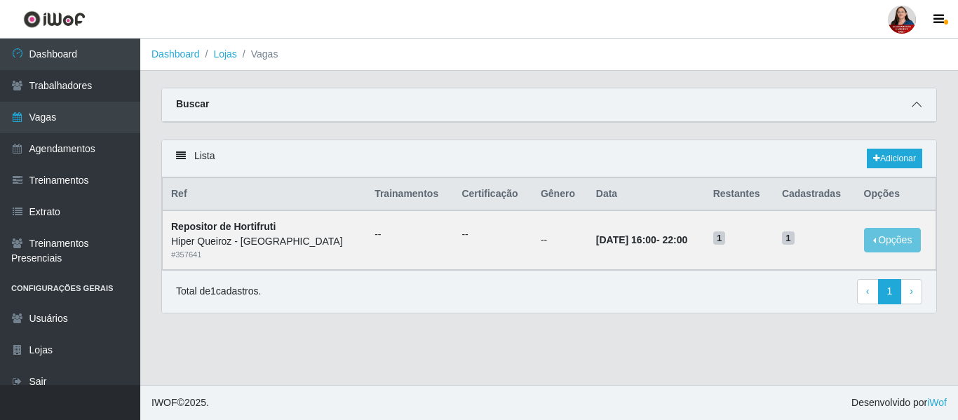
click at [915, 107] on icon at bounding box center [917, 105] width 10 height 10
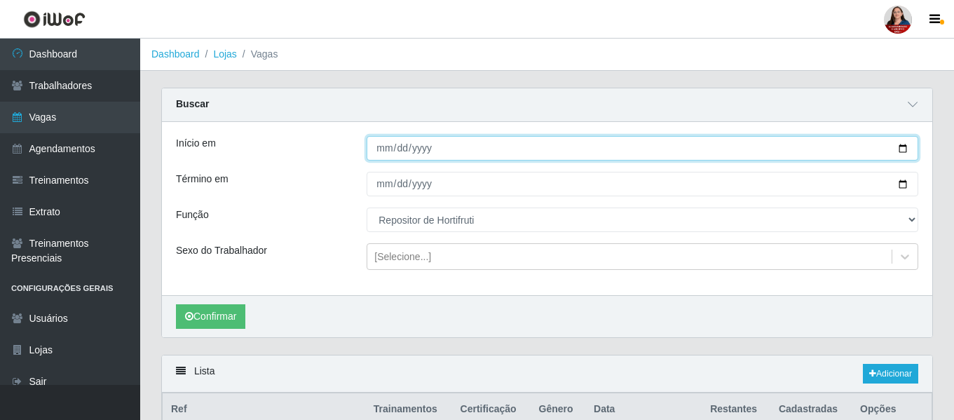
click at [907, 149] on input "2025-10-30" at bounding box center [643, 148] width 552 height 25
type input "2025-10-31"
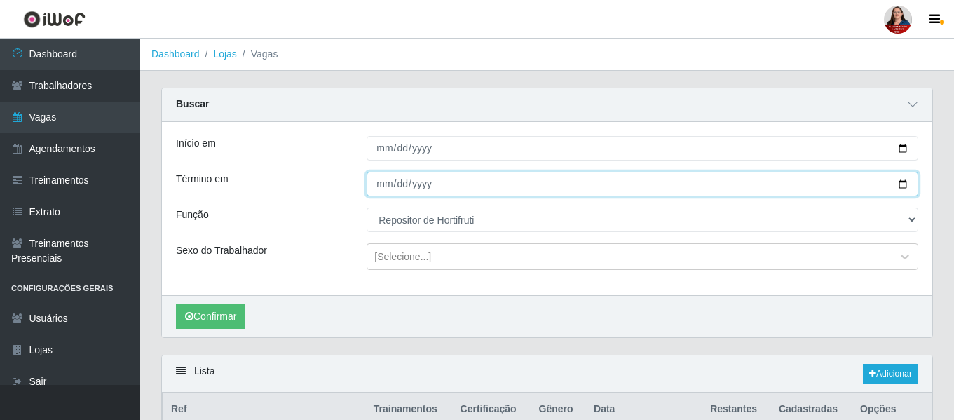
click at [907, 185] on input "2025-10-30" at bounding box center [643, 184] width 552 height 25
type input "2025-10-31"
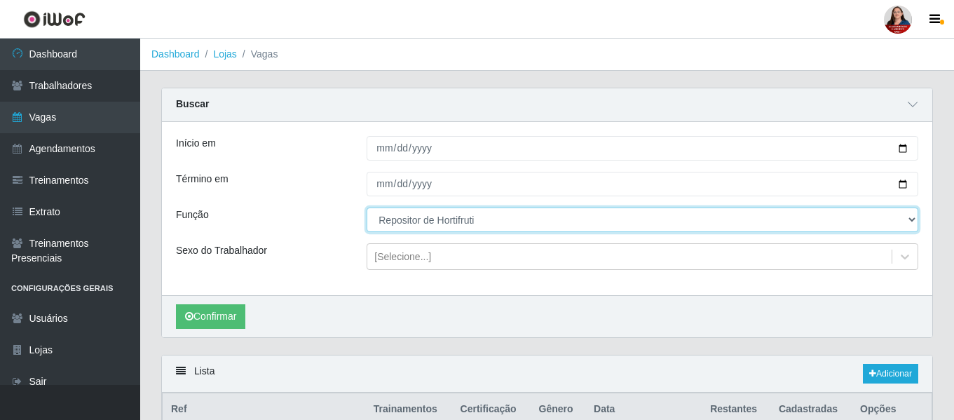
click at [908, 220] on select "[Selecione...] ASG ASG + ASG ++ Embalador Embalador + Embalador ++ Operador de …" at bounding box center [643, 220] width 552 height 25
select select "22"
click at [367, 208] on select "[Selecione...] ASG ASG + ASG ++ Embalador Embalador + Embalador ++ Operador de …" at bounding box center [643, 220] width 552 height 25
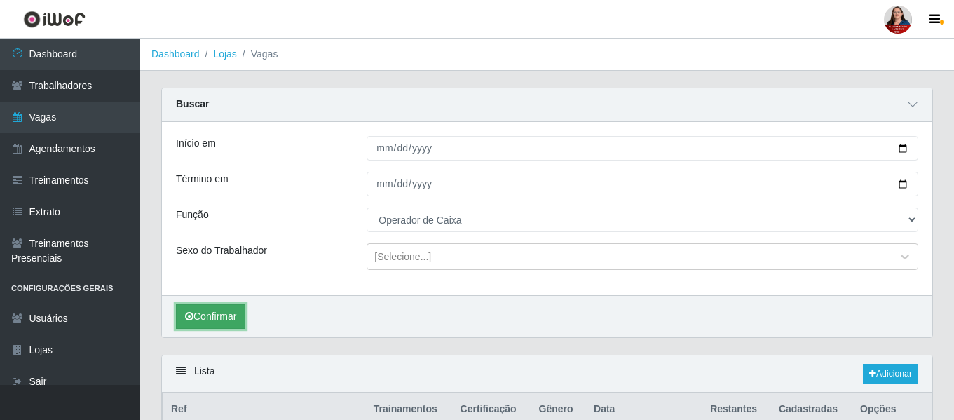
click at [211, 313] on button "Confirmar" at bounding box center [210, 316] width 69 height 25
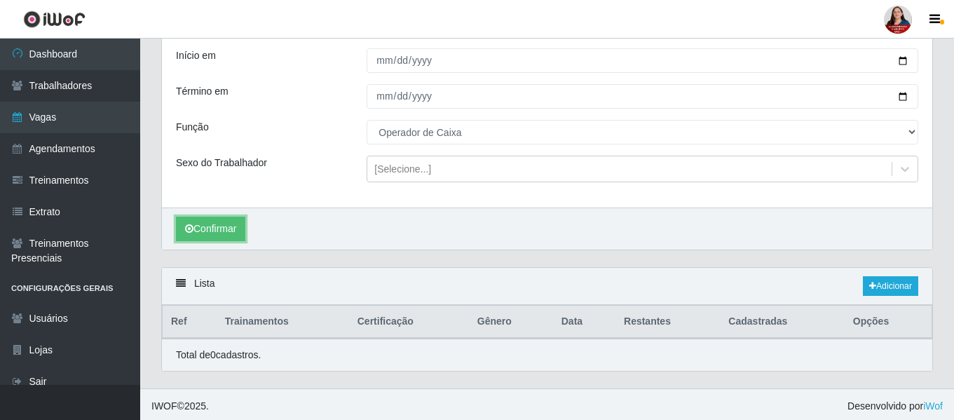
scroll to position [92, 0]
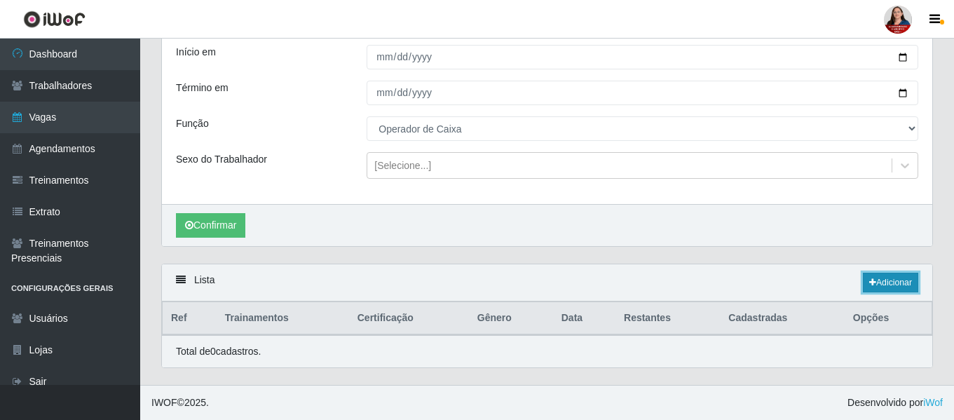
click at [882, 285] on link "Adicionar" at bounding box center [890, 283] width 55 height 20
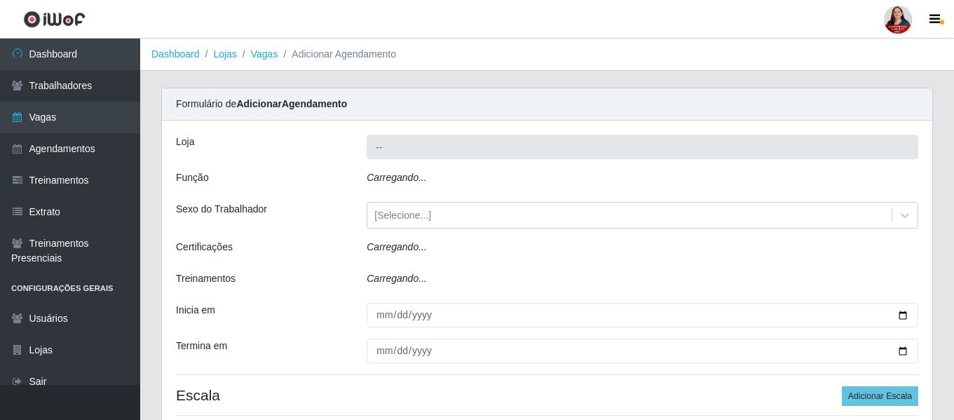
type input "Hiper Queiroz - [GEOGRAPHIC_DATA]"
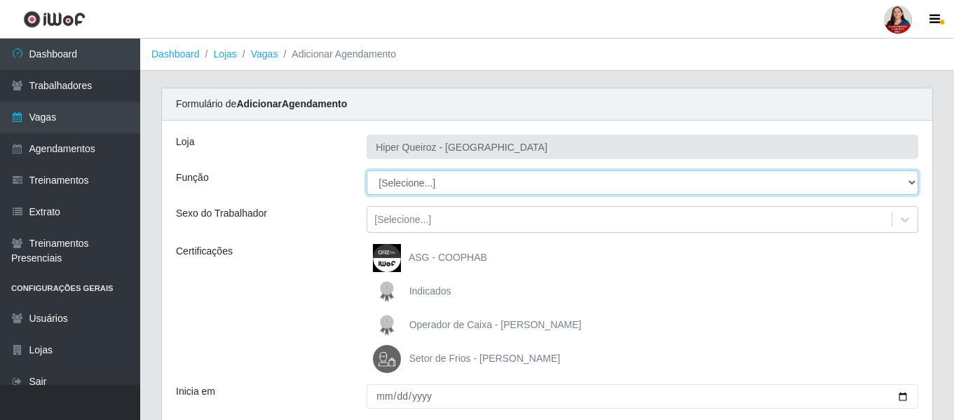
click at [913, 177] on select "[Selecione...] ASG ASG + ASG ++ Embalador Embalador + Embalador ++ Operador de …" at bounding box center [643, 182] width 552 height 25
select select "22"
click at [367, 170] on select "[Selecione...] ASG ASG + ASG ++ Embalador Embalador + Embalador ++ Operador de …" at bounding box center [643, 182] width 552 height 25
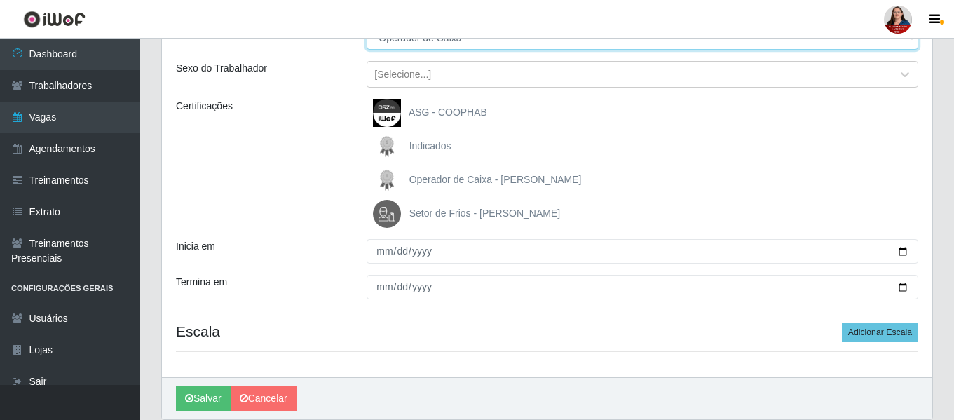
scroll to position [197, 0]
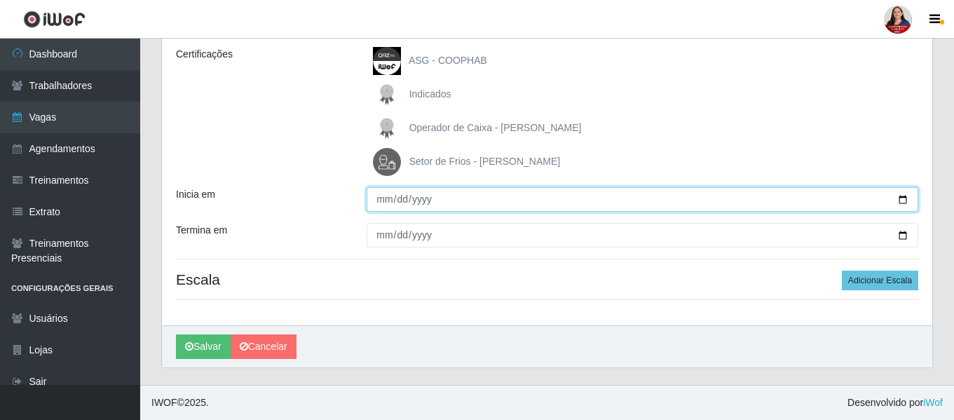
click at [904, 196] on input "Inicia em" at bounding box center [643, 199] width 552 height 25
type input "2025-10-31"
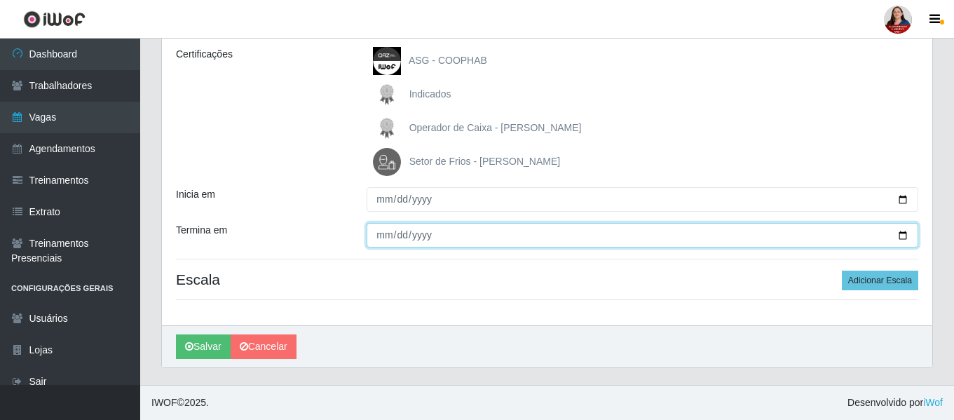
click at [902, 234] on input "Termina em" at bounding box center [643, 235] width 552 height 25
type input "2025-10-31"
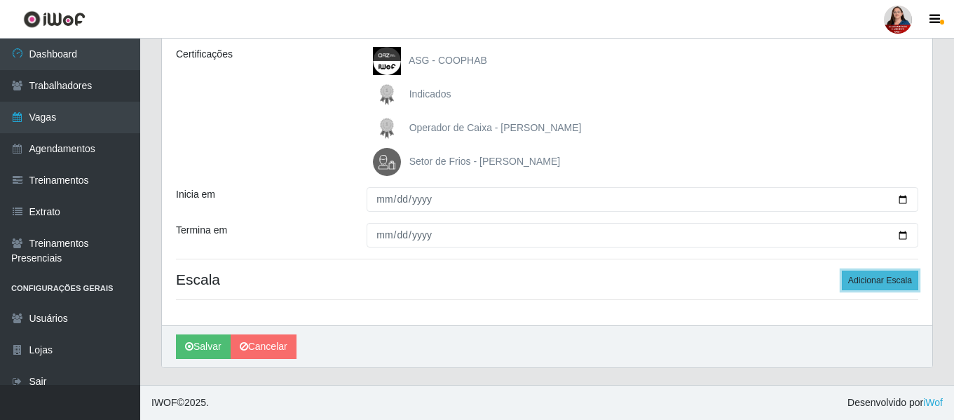
click at [866, 278] on button "Adicionar Escala" at bounding box center [880, 281] width 76 height 20
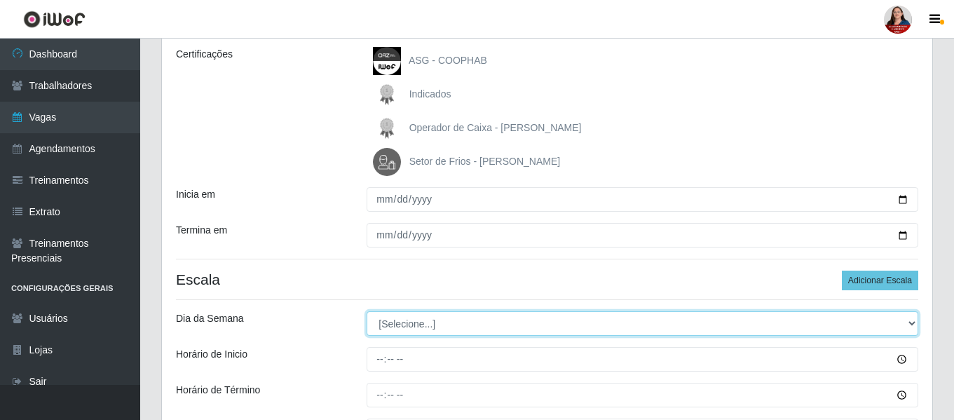
click at [914, 325] on select "[Selecione...] Segunda Terça Quarta Quinta Sexta Sábado Domingo" at bounding box center [643, 323] width 552 height 25
select select "5"
click at [367, 311] on select "[Selecione...] Segunda Terça Quarta Quinta Sexta Sábado Domingo" at bounding box center [643, 323] width 552 height 25
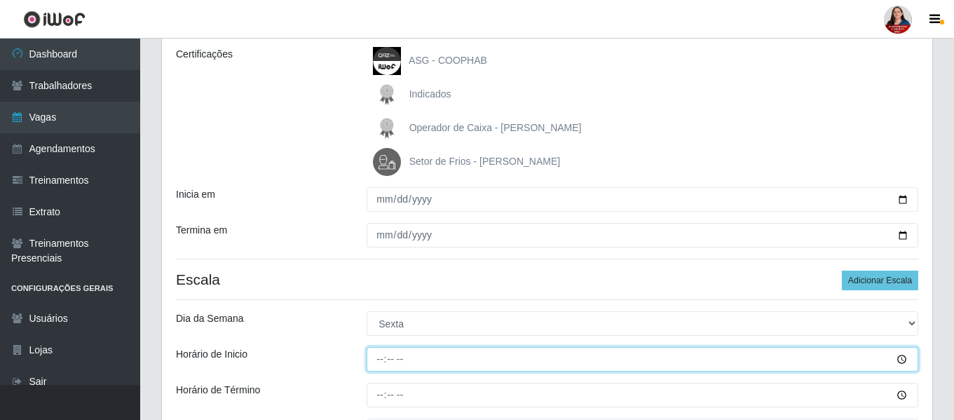
type input "16:00"
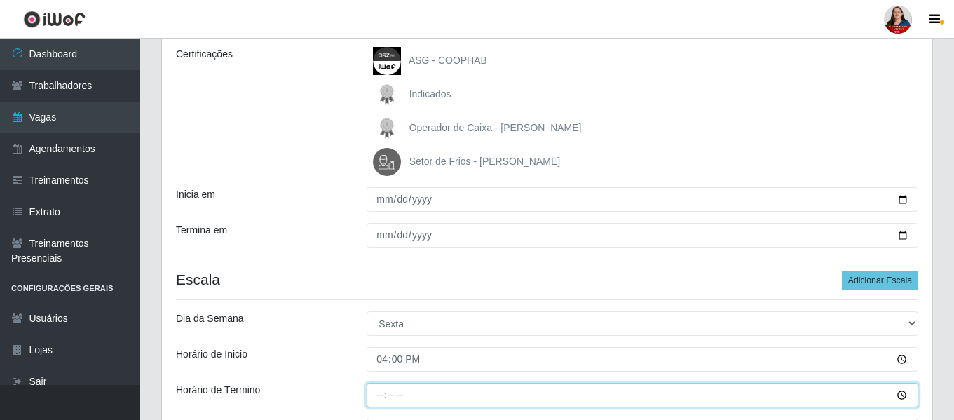
type input "22:00"
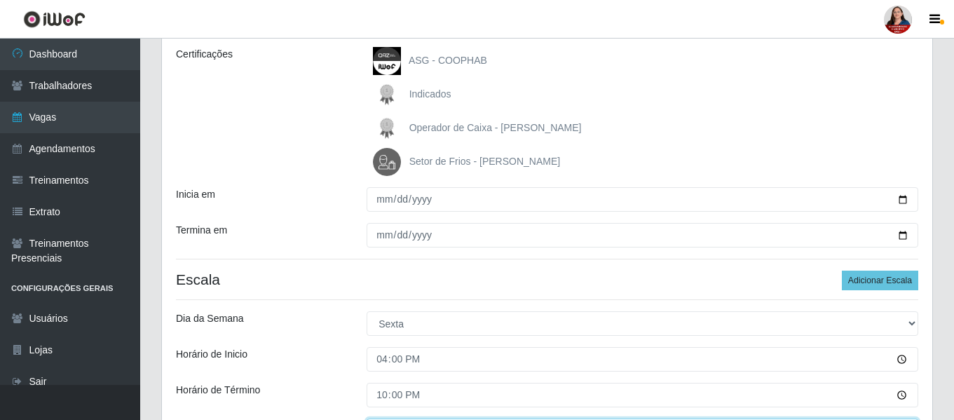
scroll to position [220, 0]
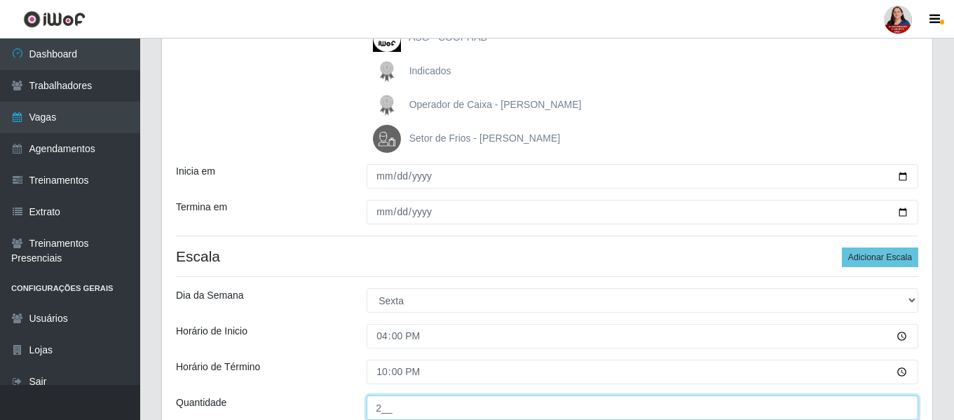
type input "2__"
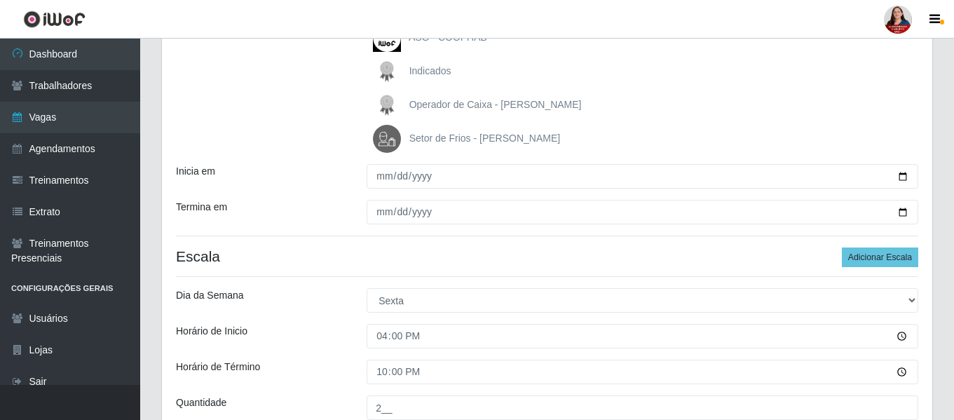
scroll to position [352, 0]
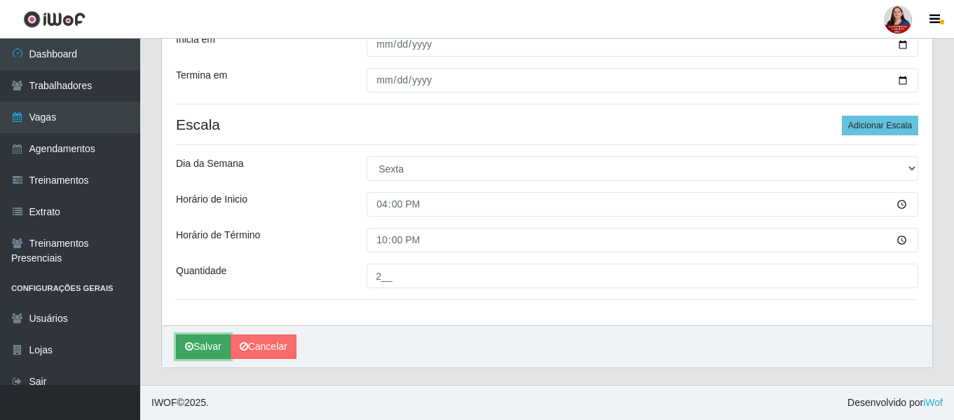
click at [203, 346] on button "Salvar" at bounding box center [203, 346] width 55 height 25
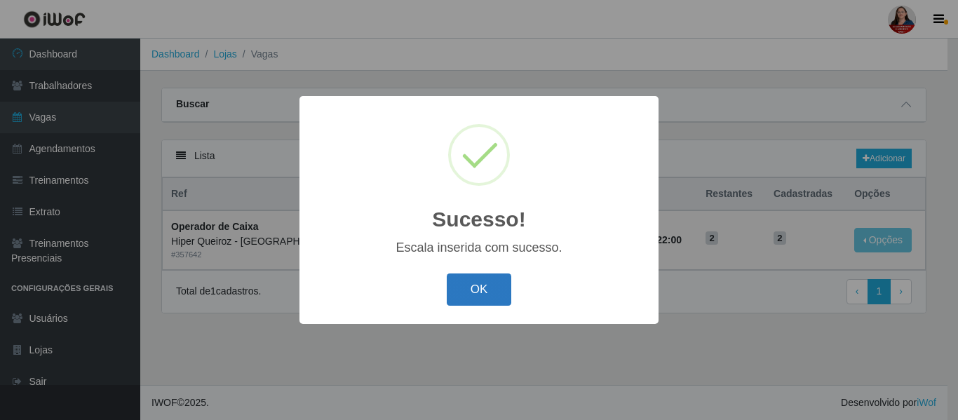
click at [482, 292] on button "OK" at bounding box center [479, 289] width 65 height 33
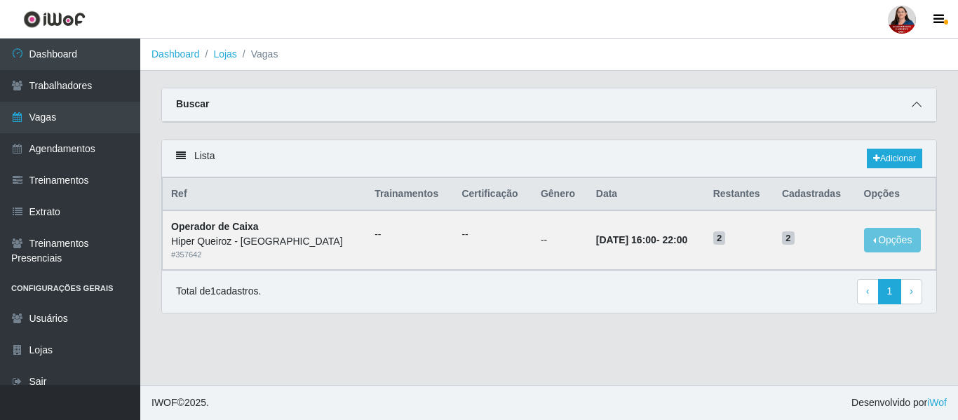
click at [912, 107] on icon at bounding box center [917, 105] width 10 height 10
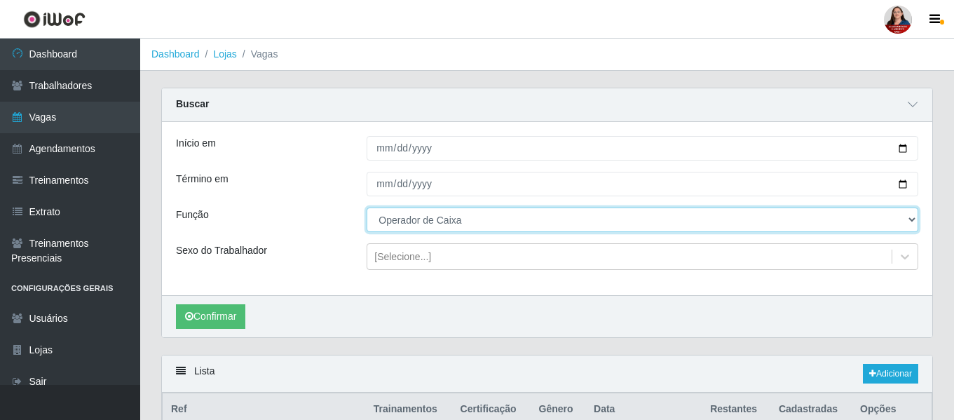
click at [912, 224] on select "[Selecione...] ASG ASG + ASG ++ Embalador Embalador + Embalador ++ Operador de …" at bounding box center [643, 220] width 552 height 25
select select "24"
click at [367, 208] on select "[Selecione...] ASG ASG + ASG ++ Embalador Embalador + Embalador ++ Operador de …" at bounding box center [643, 220] width 552 height 25
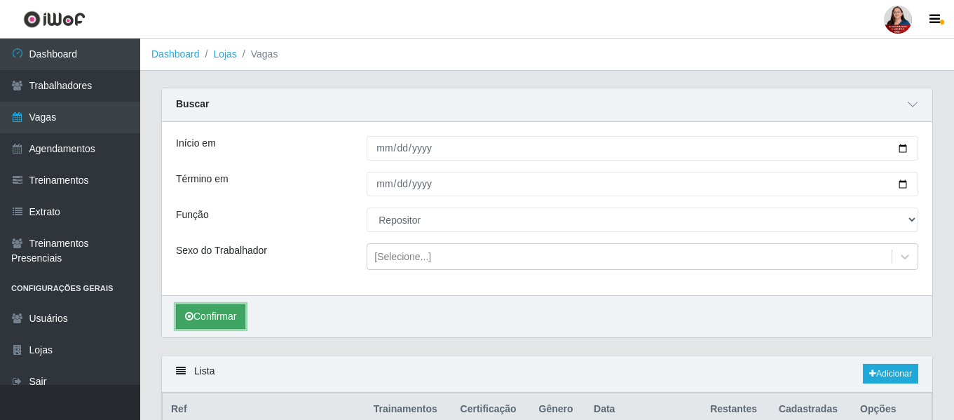
click at [226, 312] on button "Confirmar" at bounding box center [210, 316] width 69 height 25
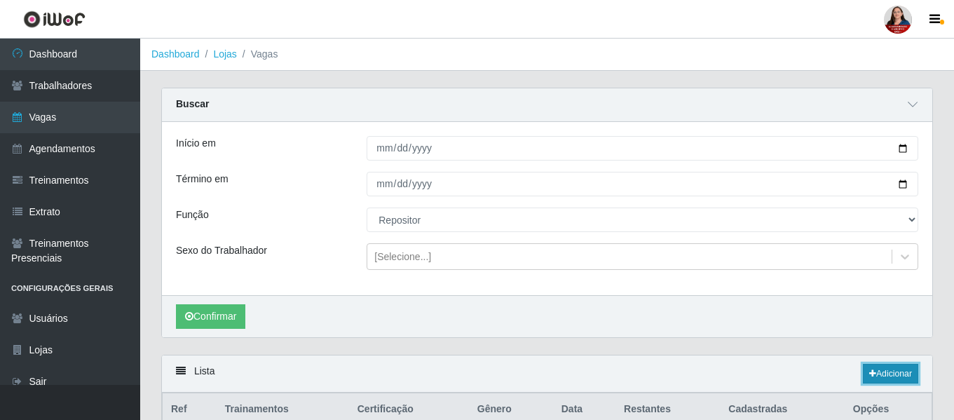
click at [888, 377] on link "Adicionar" at bounding box center [890, 374] width 55 height 20
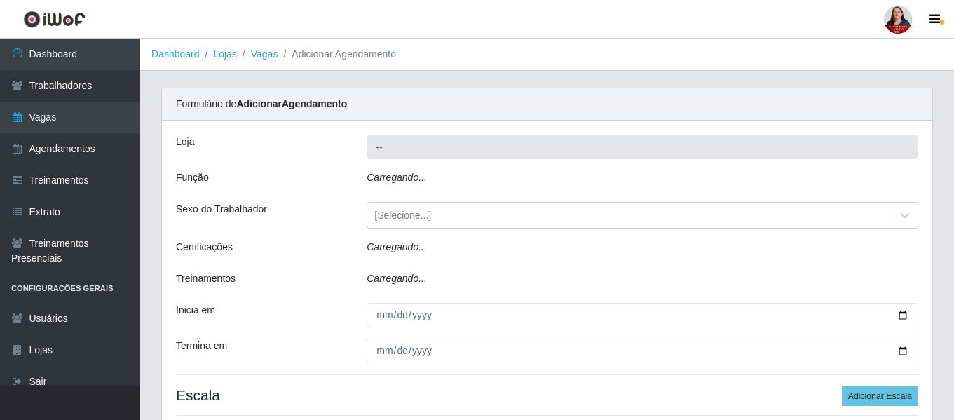
type input "Hiper Queiroz - [GEOGRAPHIC_DATA]"
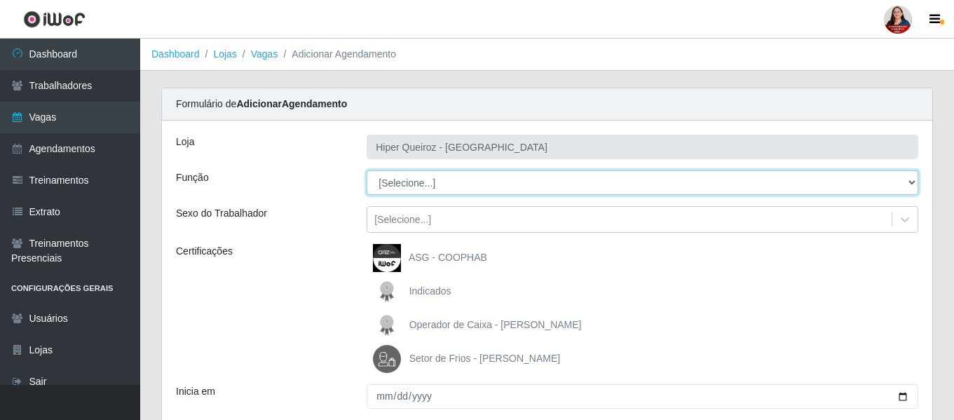
click at [914, 184] on select "[Selecione...] ASG ASG + ASG ++ Embalador Embalador + Embalador ++ Operador de …" at bounding box center [643, 182] width 552 height 25
select select "107"
click at [367, 170] on select "[Selecione...] ASG ASG + ASG ++ Embalador Embalador + Embalador ++ Operador de …" at bounding box center [643, 182] width 552 height 25
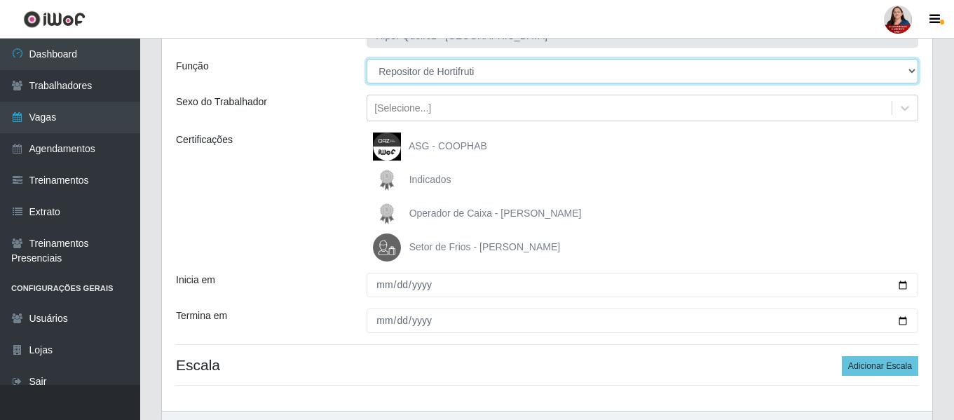
scroll to position [140, 0]
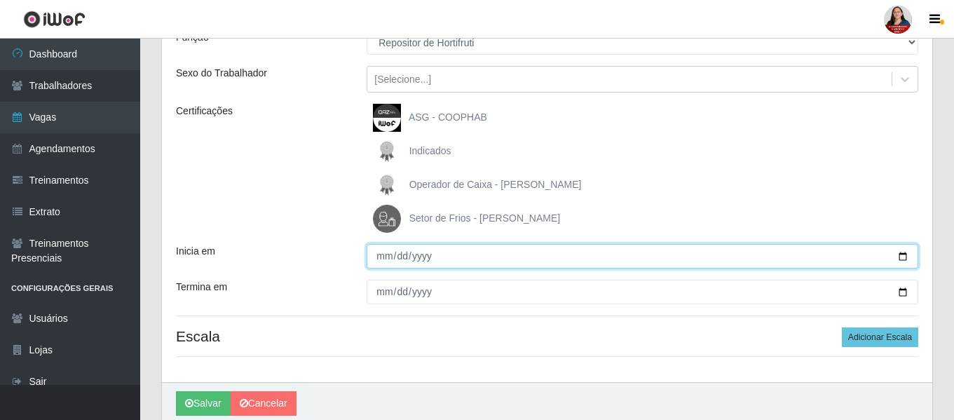
click at [902, 257] on input "Inicia em" at bounding box center [643, 256] width 552 height 25
type input "2025-10-31"
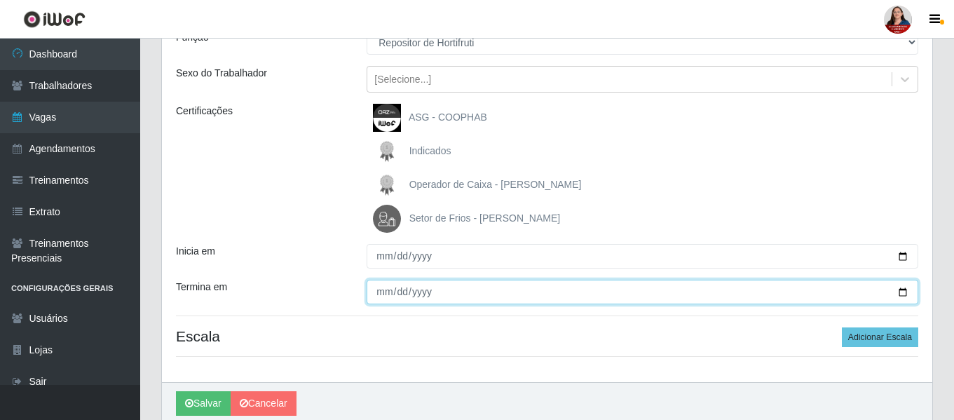
click at [907, 296] on input "Termina em" at bounding box center [643, 292] width 552 height 25
type input "2025-10-31"
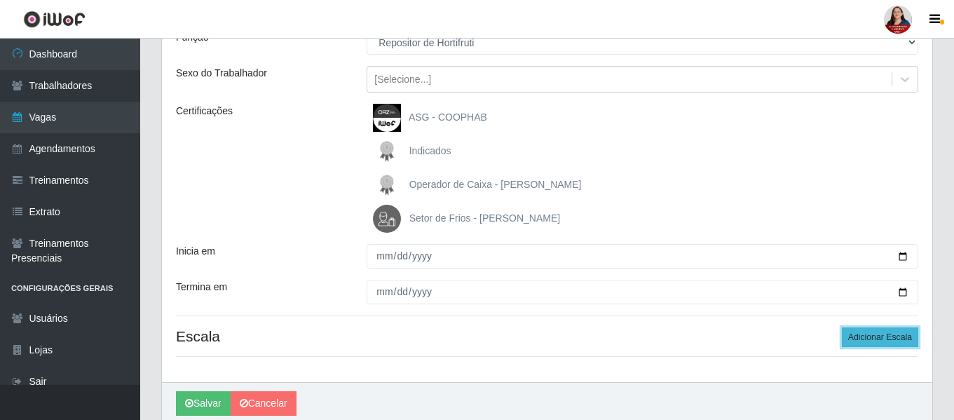
click at [860, 341] on button "Adicionar Escala" at bounding box center [880, 337] width 76 height 20
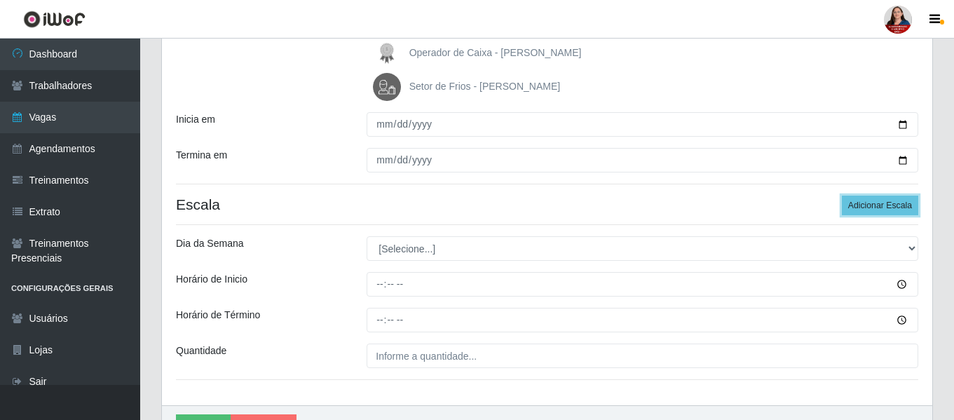
scroll to position [280, 0]
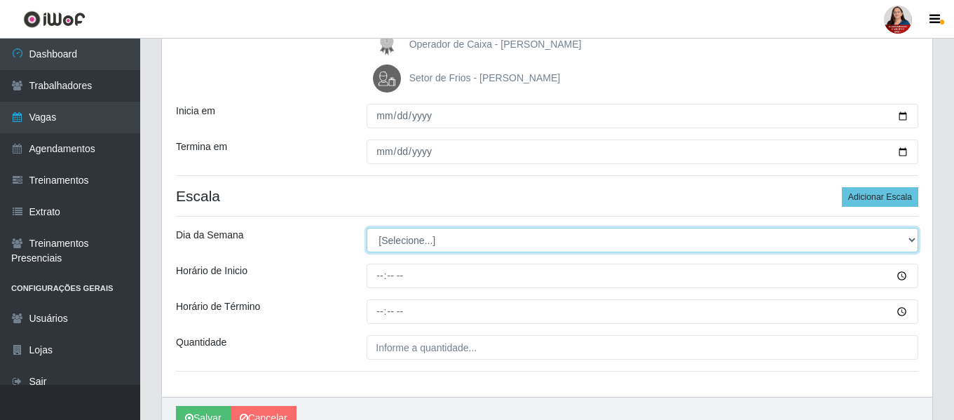
click at [916, 239] on select "[Selecione...] Segunda Terça Quarta Quinta Sexta Sábado Domingo" at bounding box center [643, 240] width 552 height 25
select select "5"
click at [367, 228] on select "[Selecione...] Segunda Terça Quarta Quinta Sexta Sábado Domingo" at bounding box center [643, 240] width 552 height 25
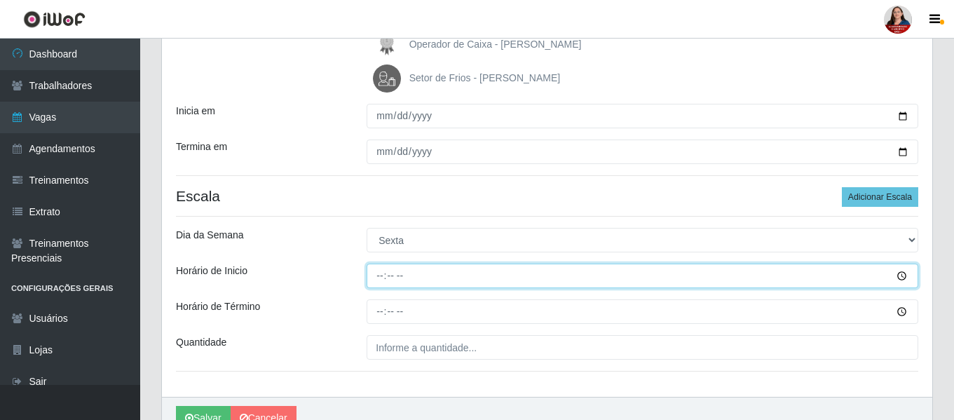
type input "16:00"
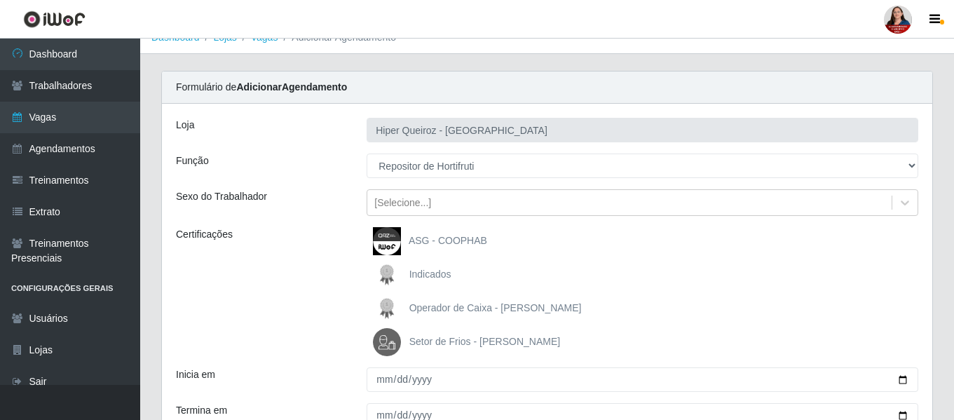
scroll to position [0, 0]
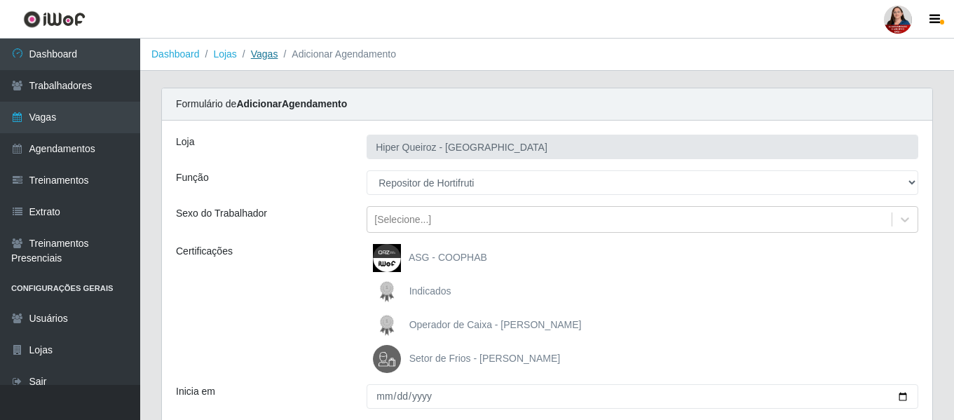
click at [266, 53] on link "Vagas" at bounding box center [264, 53] width 27 height 11
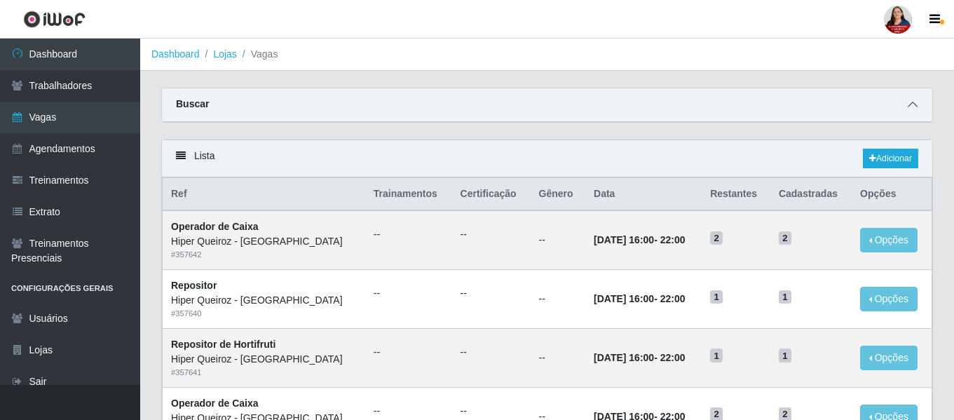
click at [912, 102] on icon at bounding box center [913, 105] width 10 height 10
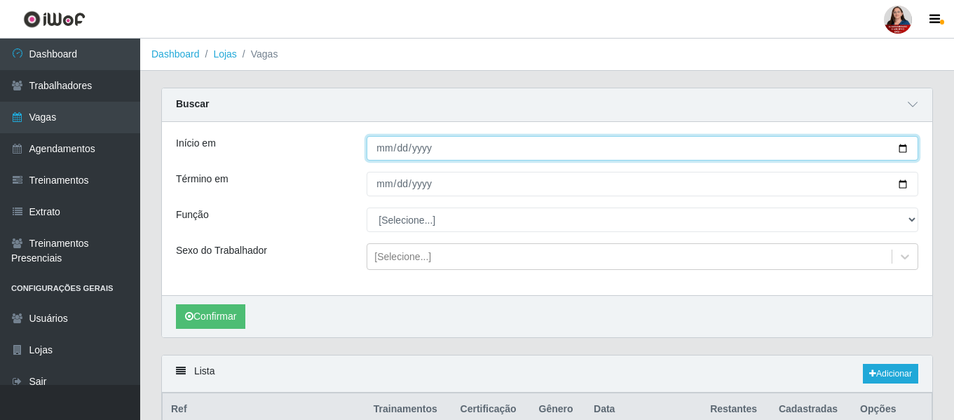
click at [902, 151] on input "Início em" at bounding box center [643, 148] width 552 height 25
type input "2025-10-31"
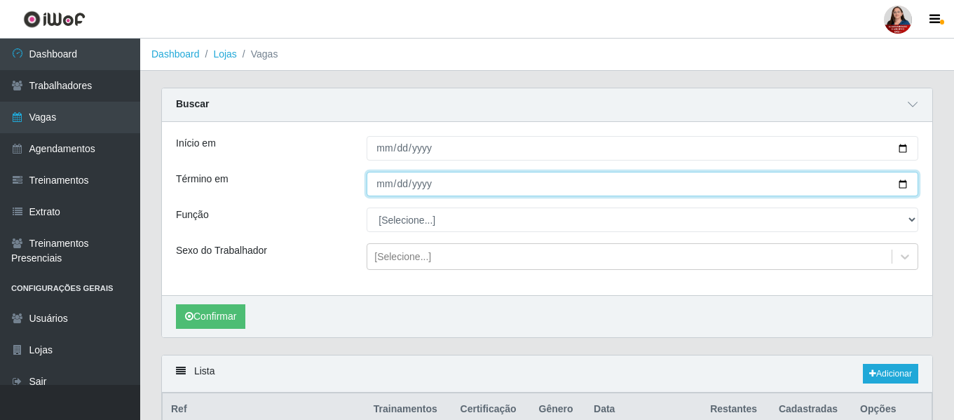
click at [901, 184] on input "Término em" at bounding box center [643, 184] width 552 height 25
type input "2025-10-31"
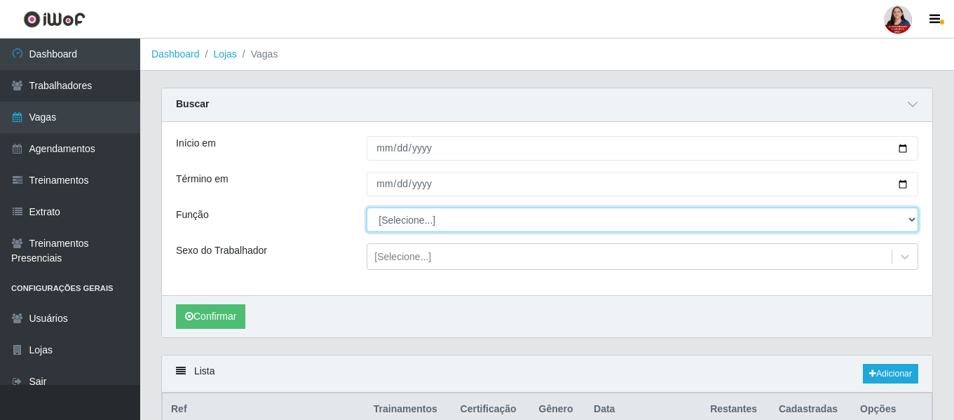
click at [912, 222] on select "[Selecione...] ASG ASG + ASG ++ Embalador Embalador + Embalador ++ Operador de …" at bounding box center [643, 220] width 552 height 25
select select "24"
click at [367, 208] on select "[Selecione...] ASG ASG + ASG ++ Embalador Embalador + Embalador ++ Operador de …" at bounding box center [643, 220] width 552 height 25
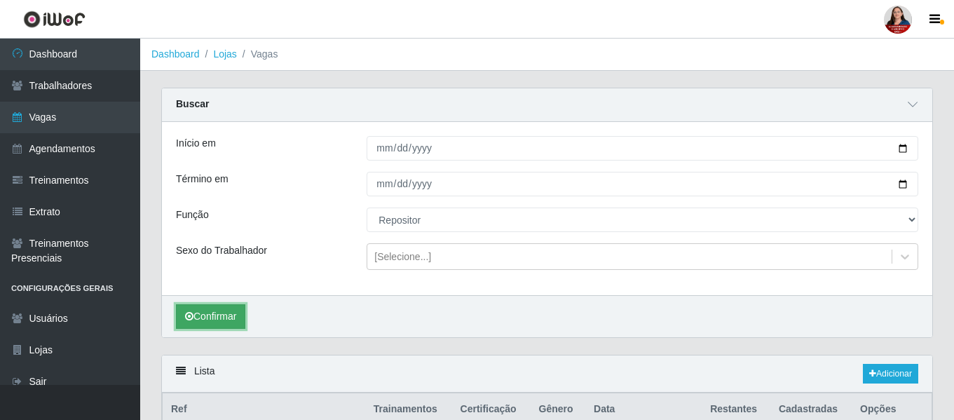
click at [210, 317] on button "Confirmar" at bounding box center [210, 316] width 69 height 25
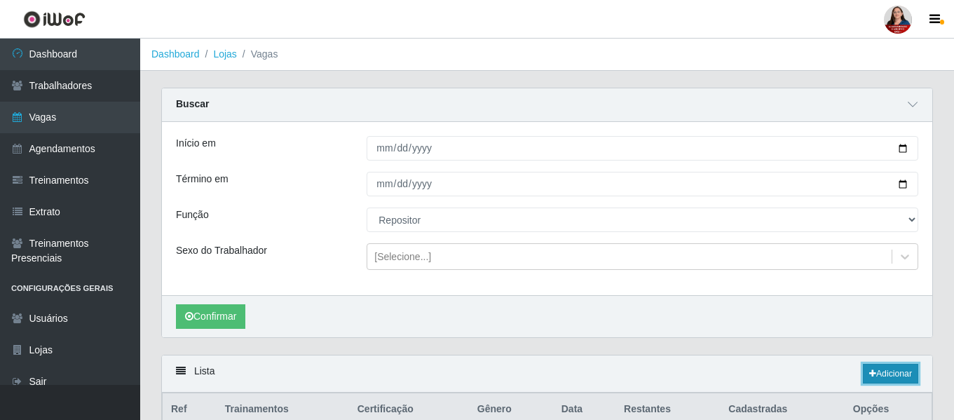
click at [900, 373] on link "Adicionar" at bounding box center [890, 374] width 55 height 20
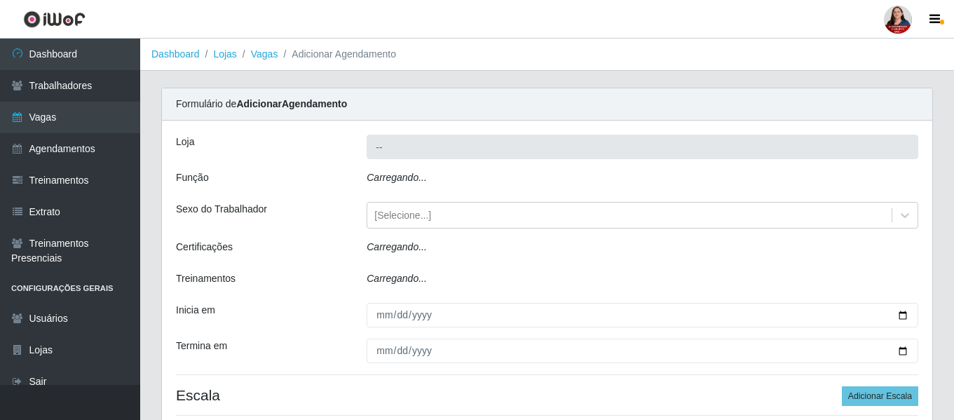
type input "Hiper Queiroz - [GEOGRAPHIC_DATA]"
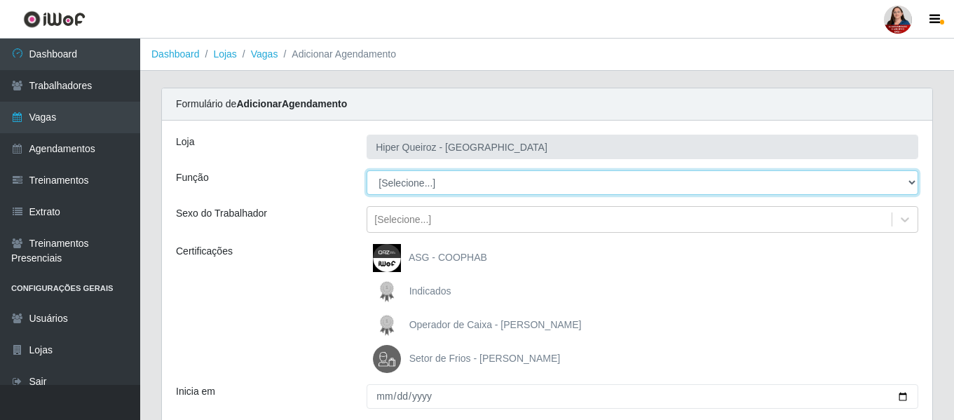
click at [912, 185] on select "[Selecione...] ASG ASG + ASG ++ Embalador Embalador + Embalador ++ Operador de …" at bounding box center [643, 182] width 552 height 25
select select "24"
click at [367, 170] on select "[Selecione...] ASG ASG + ASG ++ Embalador Embalador + Embalador ++ Operador de …" at bounding box center [643, 182] width 552 height 25
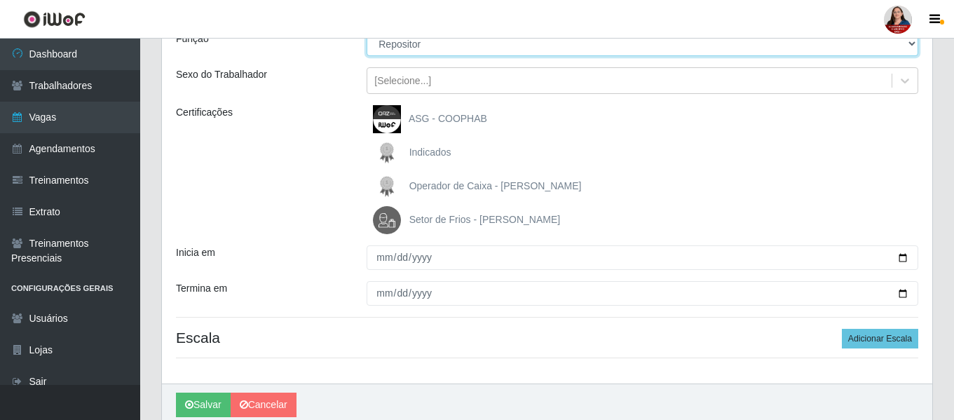
scroll to position [140, 0]
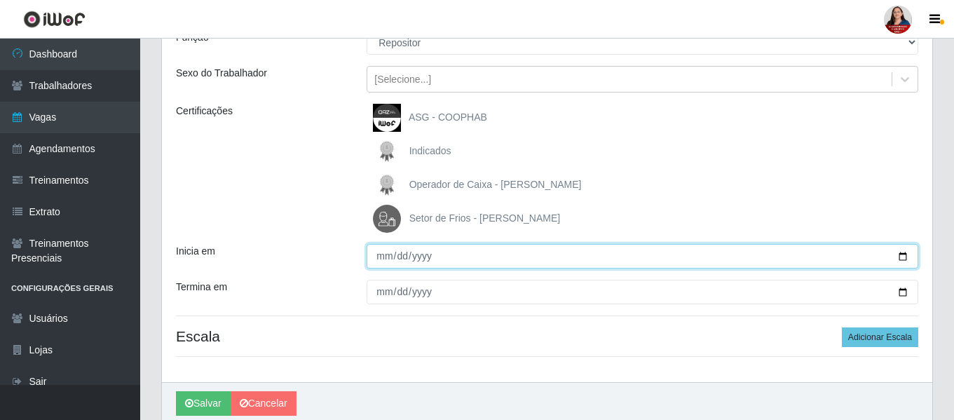
click at [907, 256] on input "Inicia em" at bounding box center [643, 256] width 552 height 25
type input "2025-10-31"
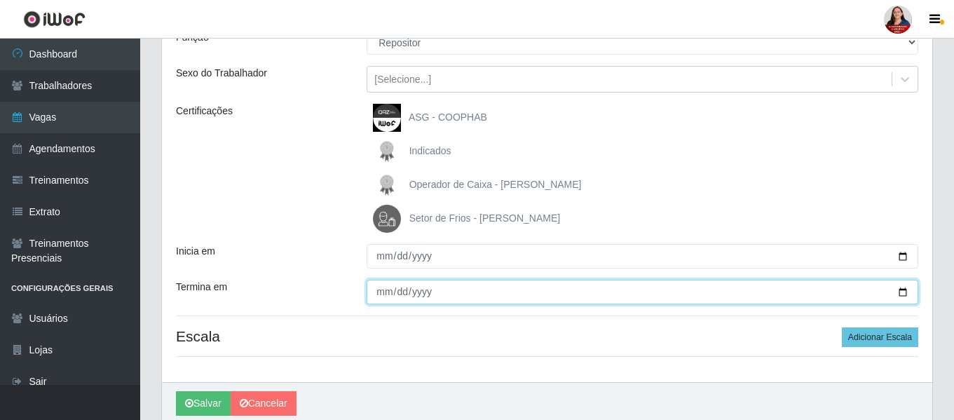
click at [902, 292] on input "Termina em" at bounding box center [643, 292] width 552 height 25
type input "2025-10-31"
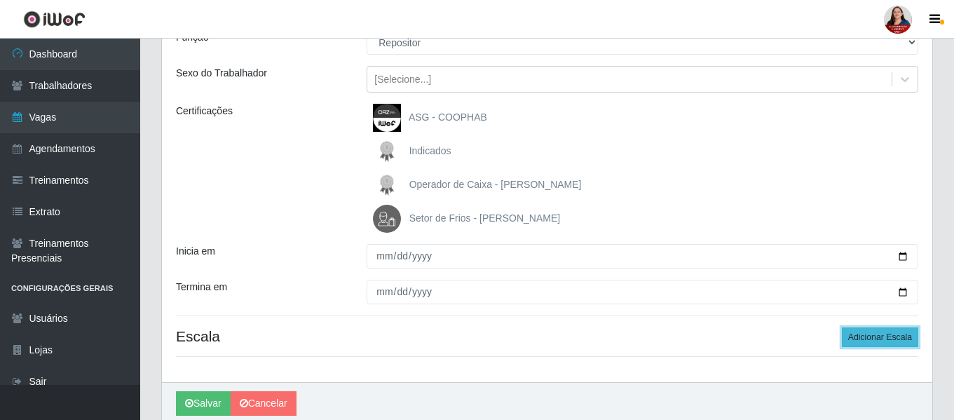
click at [884, 341] on button "Adicionar Escala" at bounding box center [880, 337] width 76 height 20
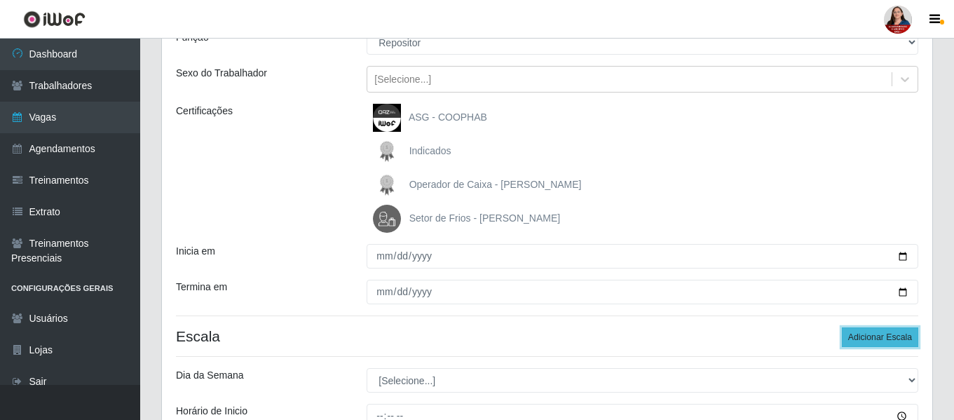
click at [884, 340] on button "Adicionar Escala" at bounding box center [880, 337] width 76 height 20
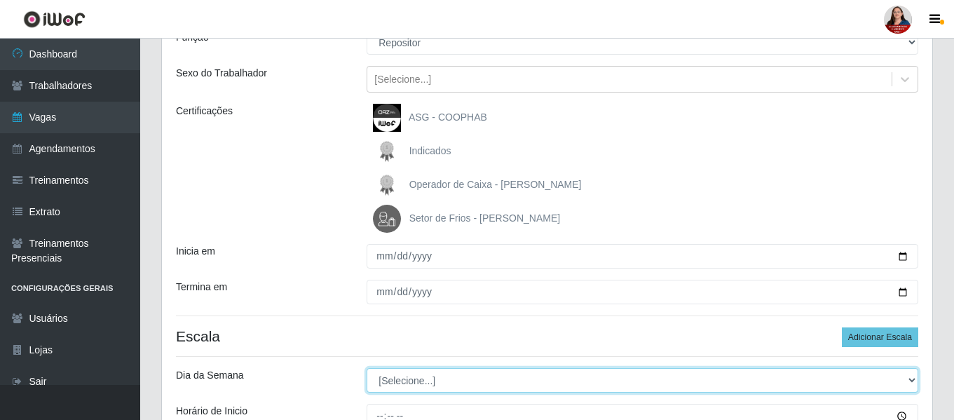
click at [913, 380] on select "[Selecione...] Segunda Terça Quarta Quinta Sexta Sábado Domingo" at bounding box center [643, 380] width 552 height 25
select select "5"
click at [367, 368] on select "[Selecione...] Segunda Terça Quarta Quinta Sexta Sábado Domingo" at bounding box center [643, 380] width 552 height 25
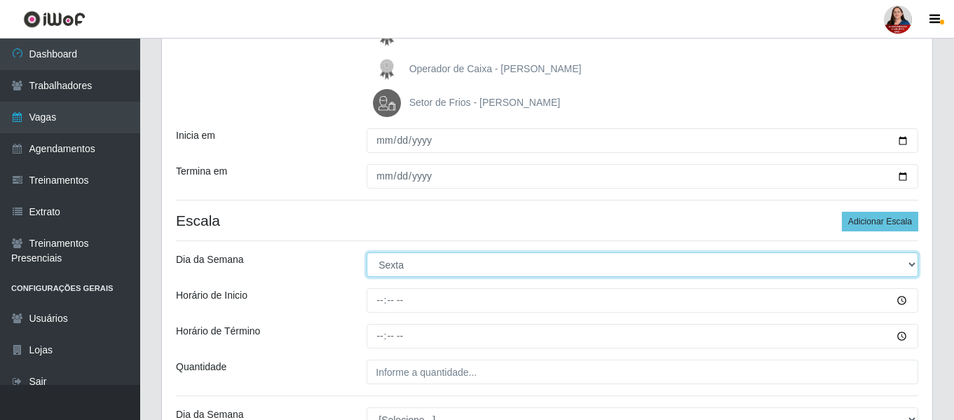
scroll to position [280, 0]
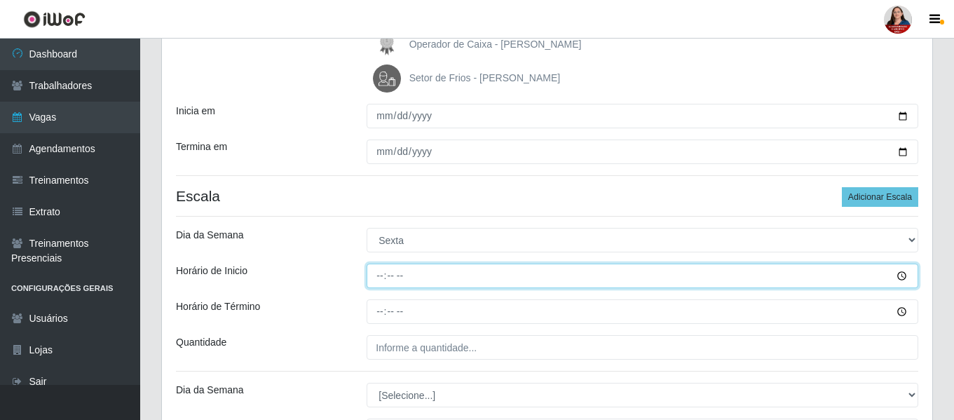
type input "09:00"
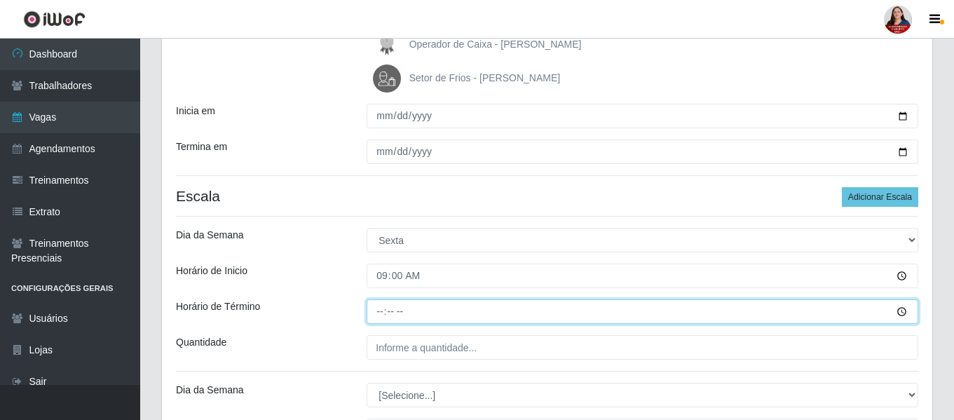
type input "15:00"
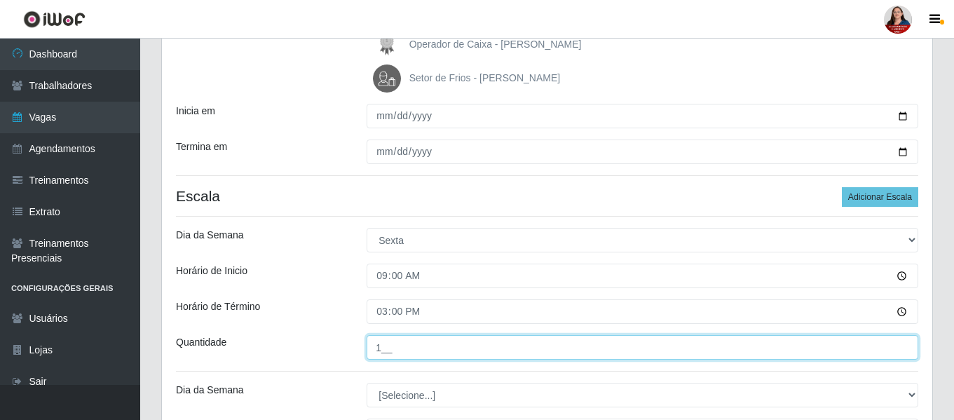
type input "1__"
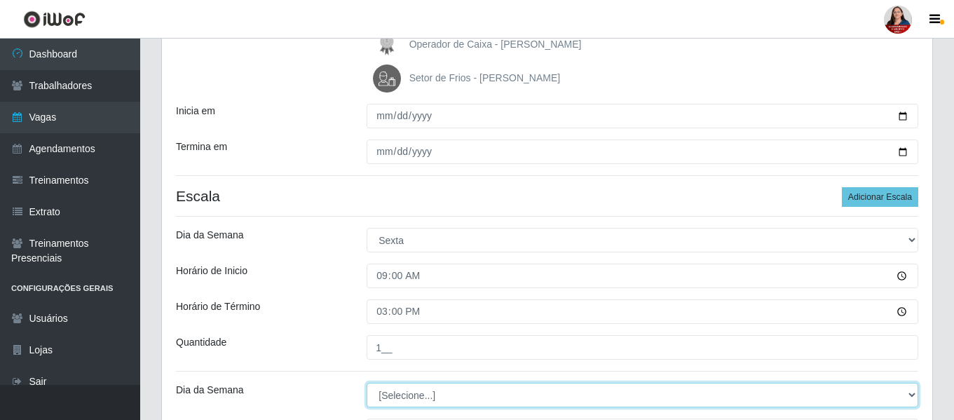
click at [910, 398] on select "[Selecione...] Segunda Terça Quarta Quinta Sexta Sábado Domingo" at bounding box center [643, 395] width 552 height 25
select select "5"
click at [367, 383] on select "[Selecione...] Segunda Terça Quarta Quinta Sexta Sábado Domingo" at bounding box center [643, 395] width 552 height 25
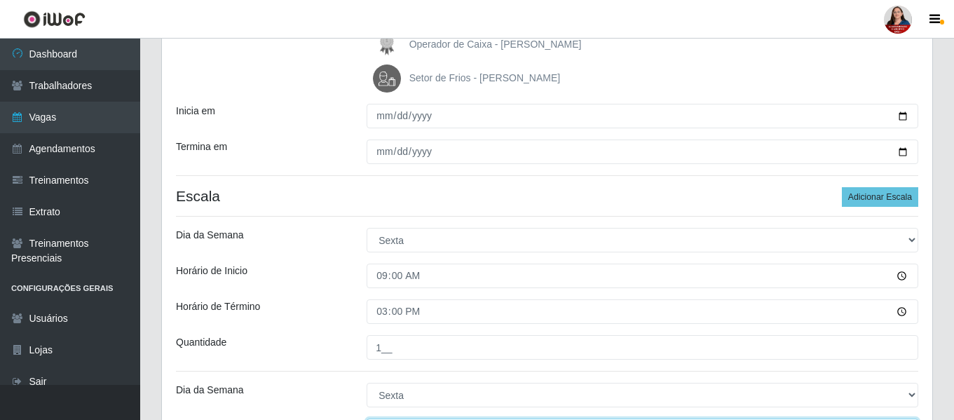
scroll to position [304, 0]
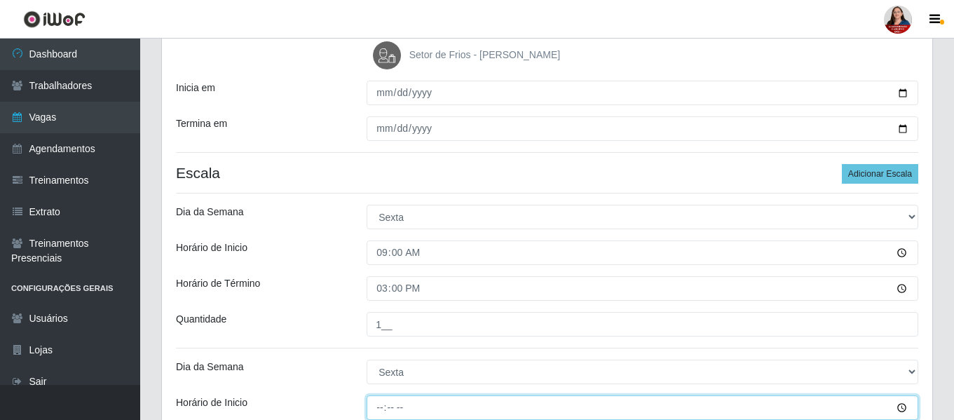
type input "16:00"
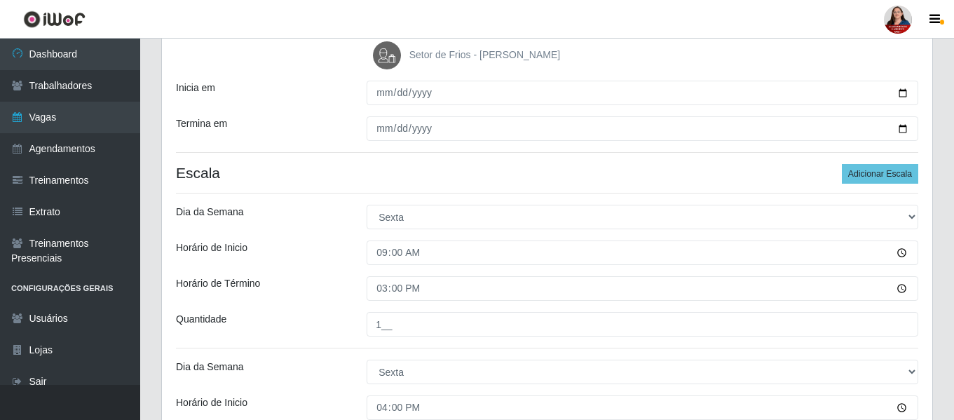
scroll to position [507, 0]
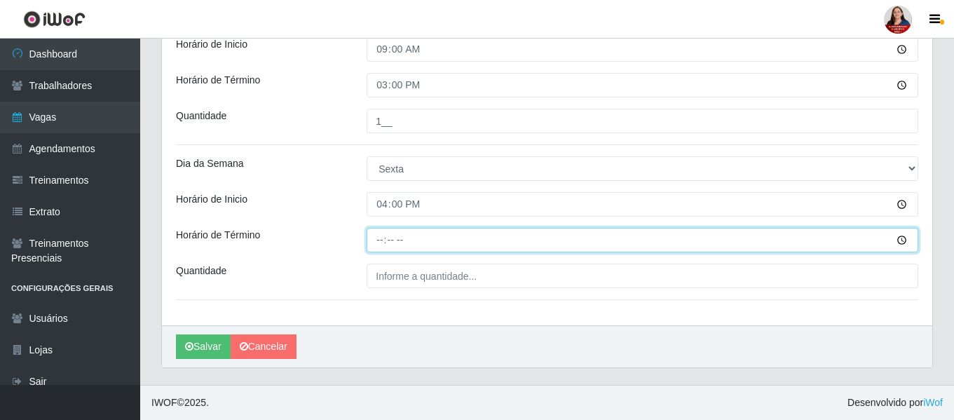
type input "22:00"
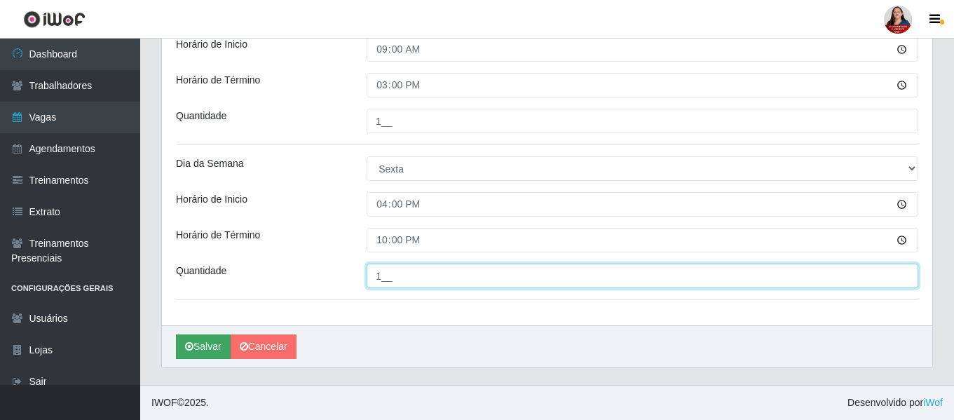
type input "1__"
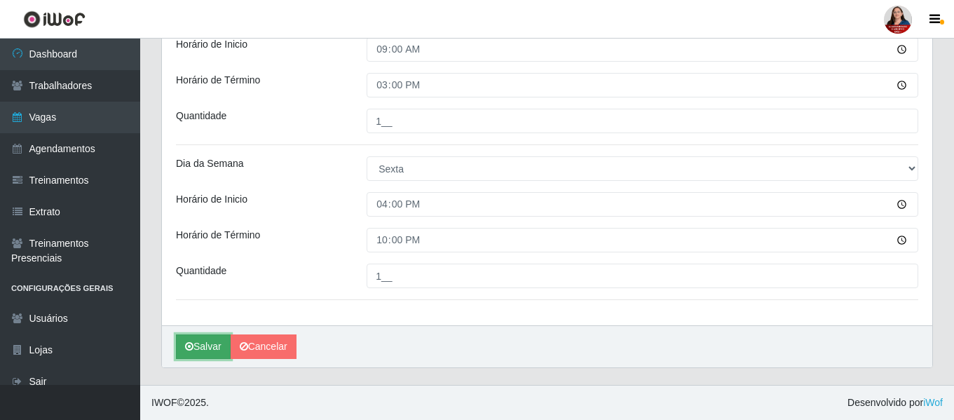
click at [199, 347] on button "Salvar" at bounding box center [203, 346] width 55 height 25
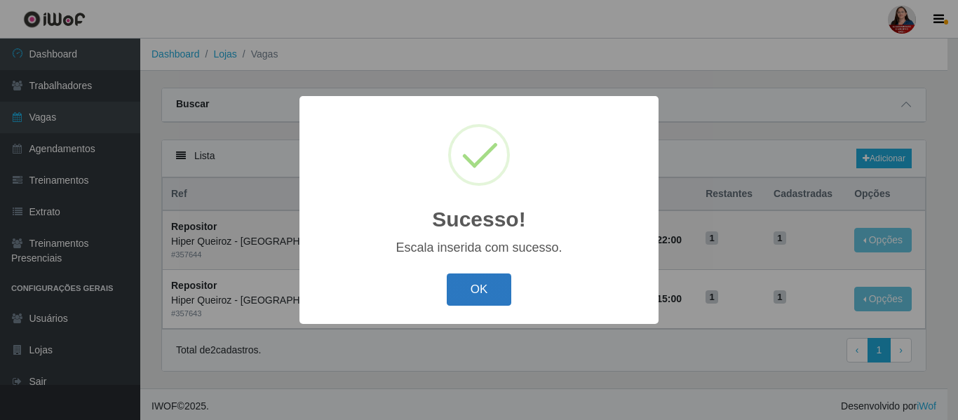
click at [486, 294] on button "OK" at bounding box center [479, 289] width 65 height 33
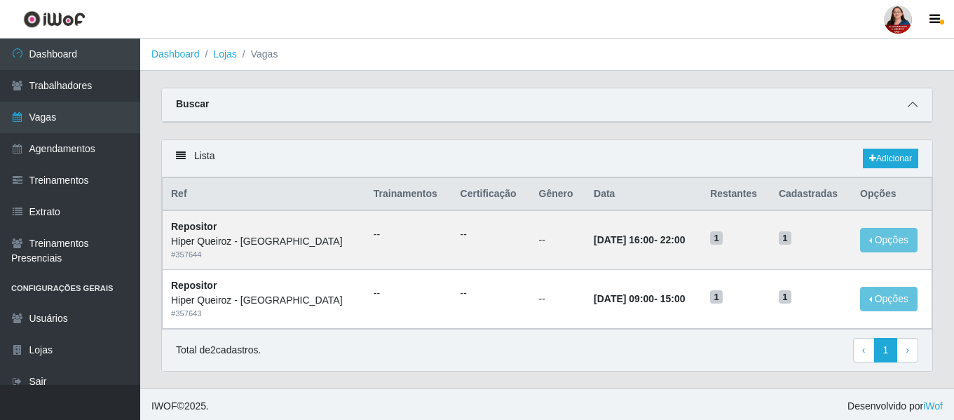
click at [916, 109] on icon at bounding box center [913, 105] width 10 height 10
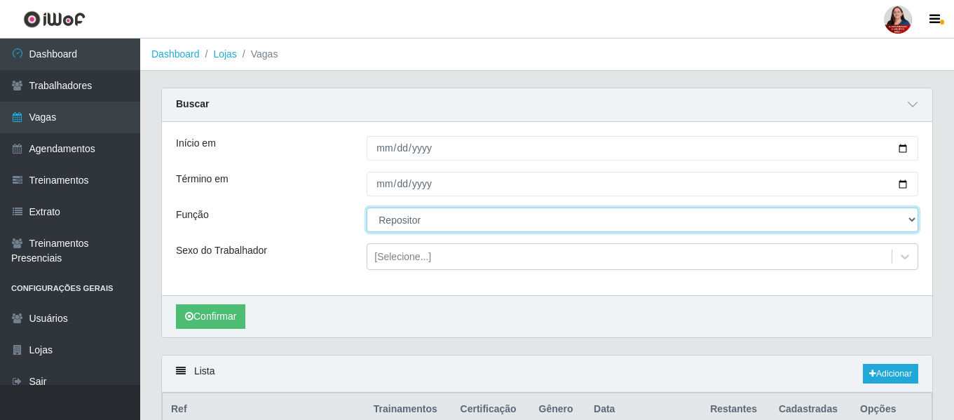
click at [914, 219] on select "[Selecione...] ASG ASG + ASG ++ Embalador Embalador + Embalador ++ Operador de …" at bounding box center [643, 220] width 552 height 25
select select "107"
click at [367, 208] on select "[Selecione...] ASG ASG + ASG ++ Embalador Embalador + Embalador ++ Operador de …" at bounding box center [643, 220] width 552 height 25
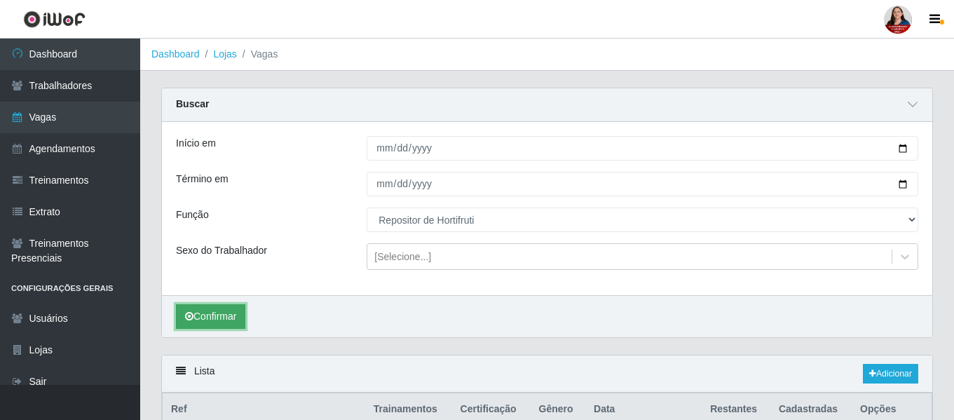
click at [210, 317] on button "Confirmar" at bounding box center [210, 316] width 69 height 25
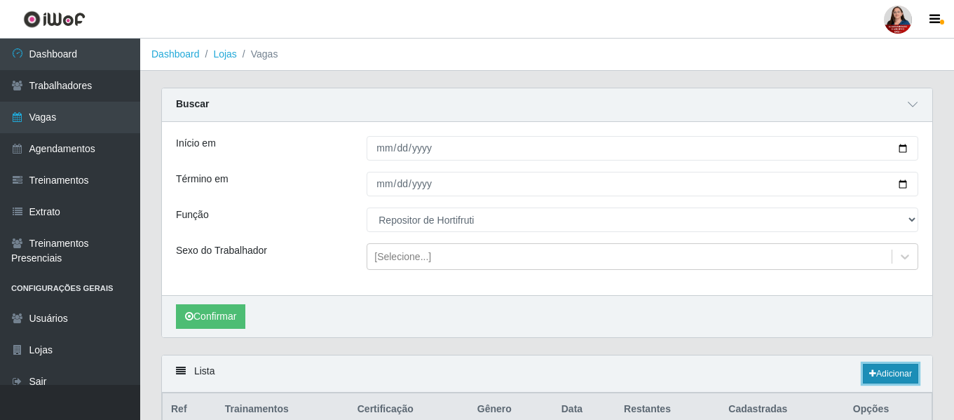
click at [897, 378] on link "Adicionar" at bounding box center [890, 374] width 55 height 20
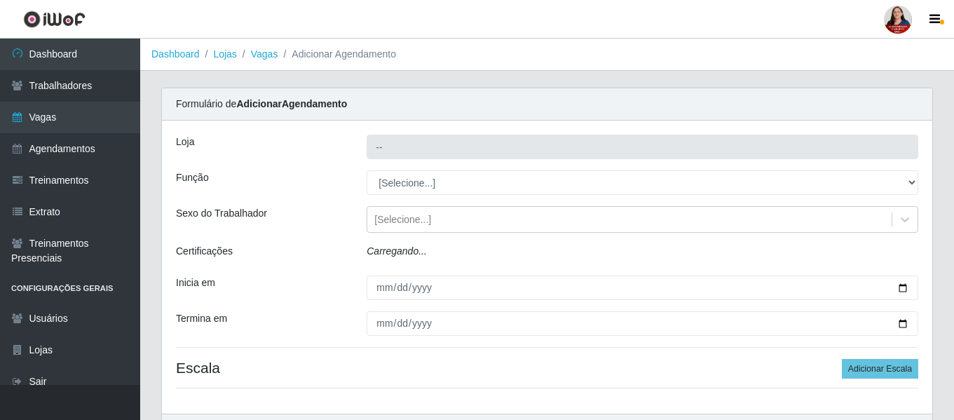
type input "Hiper Queiroz - [GEOGRAPHIC_DATA]"
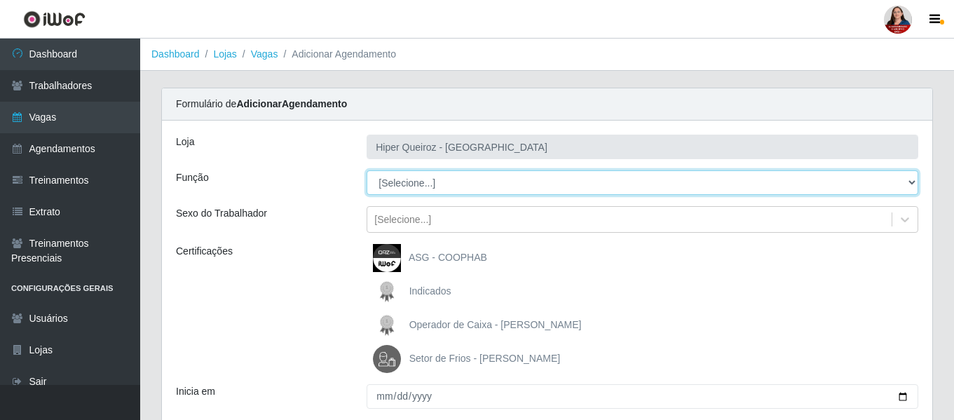
click at [911, 182] on select "[Selecione...] ASG ASG + ASG ++ Embalador Embalador + Embalador ++ Operador de …" at bounding box center [643, 182] width 552 height 25
select select "107"
click at [367, 170] on select "[Selecione...] ASG ASG + ASG ++ Embalador Embalador + Embalador ++ Operador de …" at bounding box center [643, 182] width 552 height 25
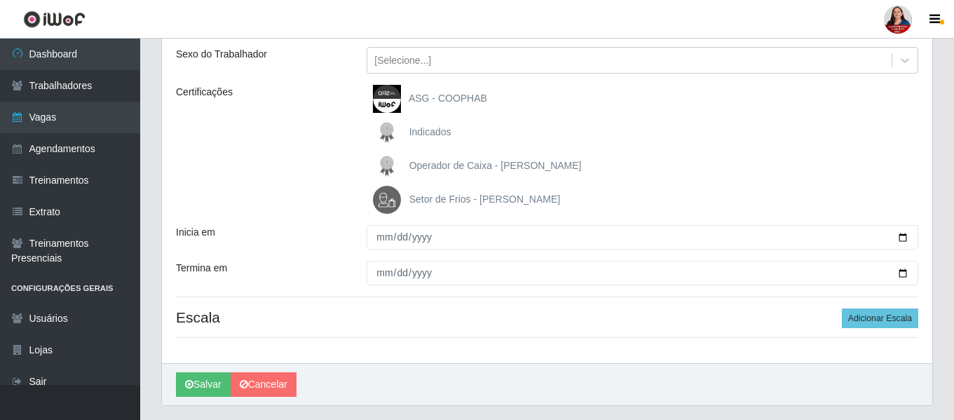
scroll to position [197, 0]
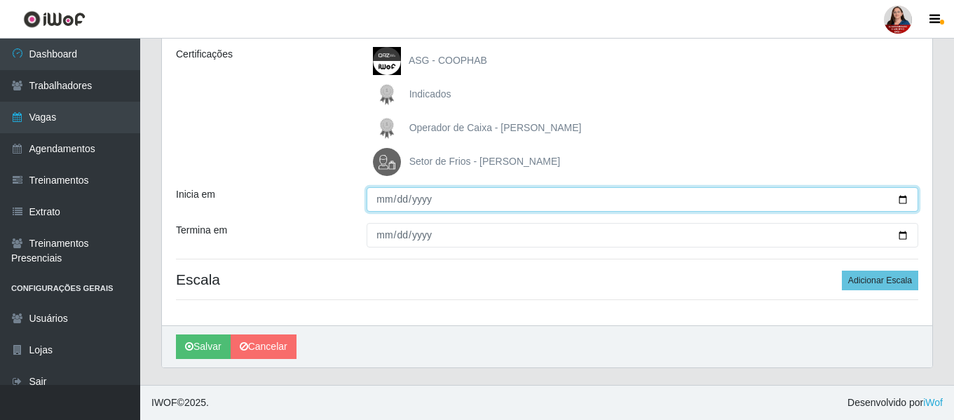
click at [902, 198] on input "Inicia em" at bounding box center [643, 199] width 552 height 25
type input "2025-10-31"
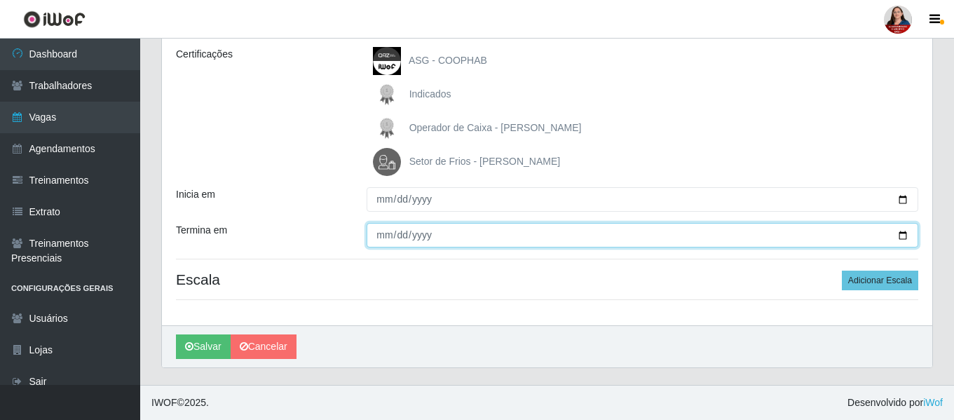
click at [907, 236] on input "Termina em" at bounding box center [643, 235] width 552 height 25
type input "2025-10-31"
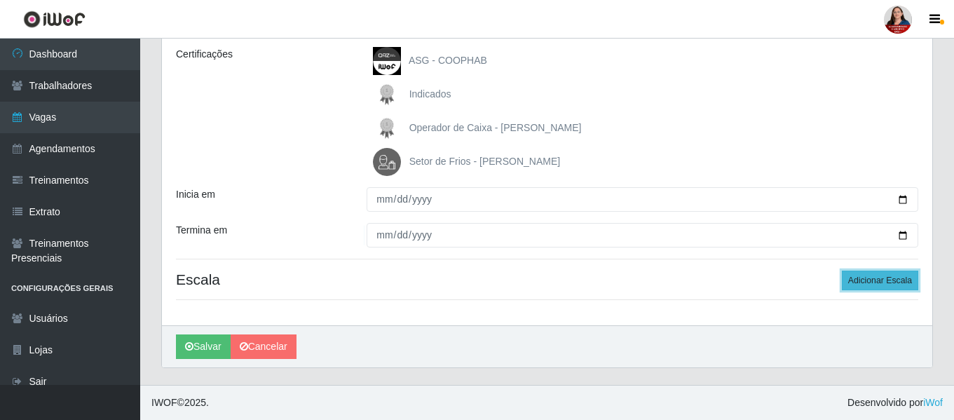
click at [871, 278] on button "Adicionar Escala" at bounding box center [880, 281] width 76 height 20
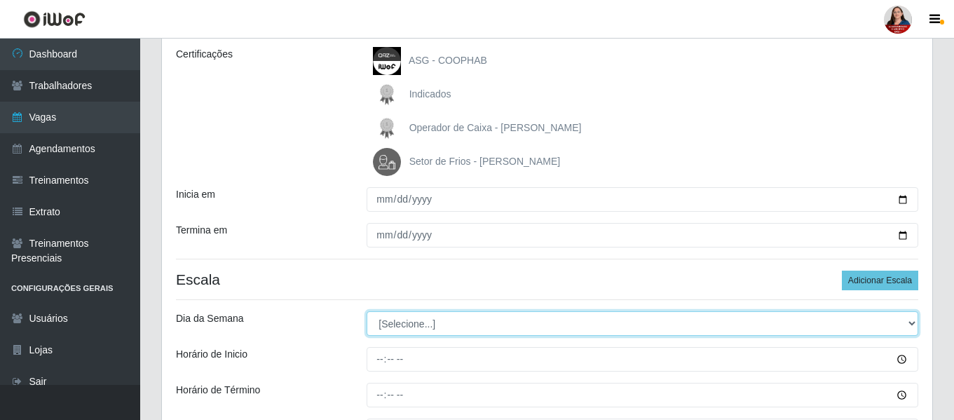
click at [914, 325] on select "[Selecione...] Segunda Terça Quarta Quinta Sexta Sábado Domingo" at bounding box center [643, 323] width 552 height 25
select select "5"
click at [367, 311] on select "[Selecione...] Segunda Terça Quarta Quinta Sexta Sábado Domingo" at bounding box center [643, 323] width 552 height 25
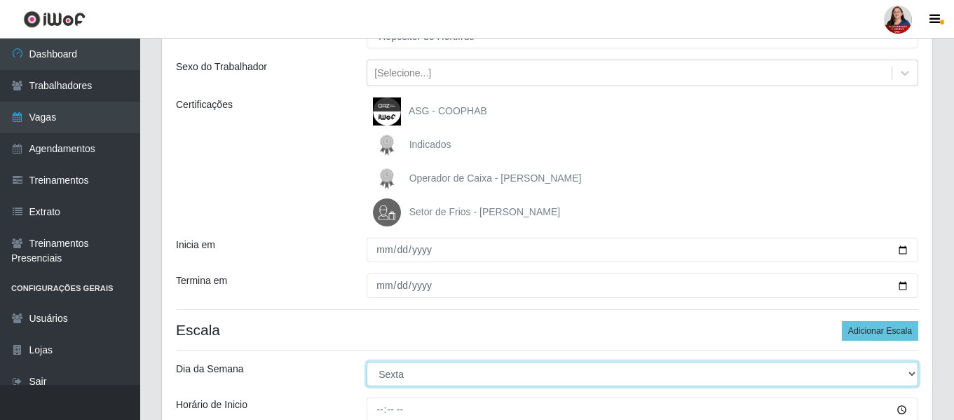
scroll to position [337, 0]
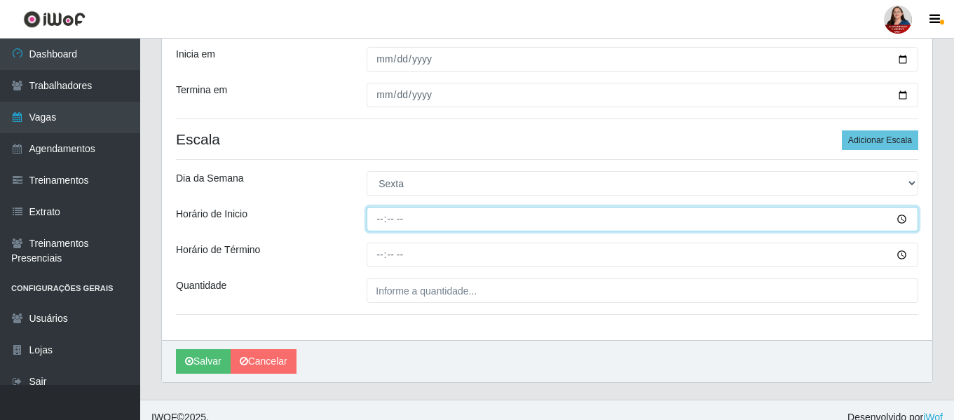
type input "16:00"
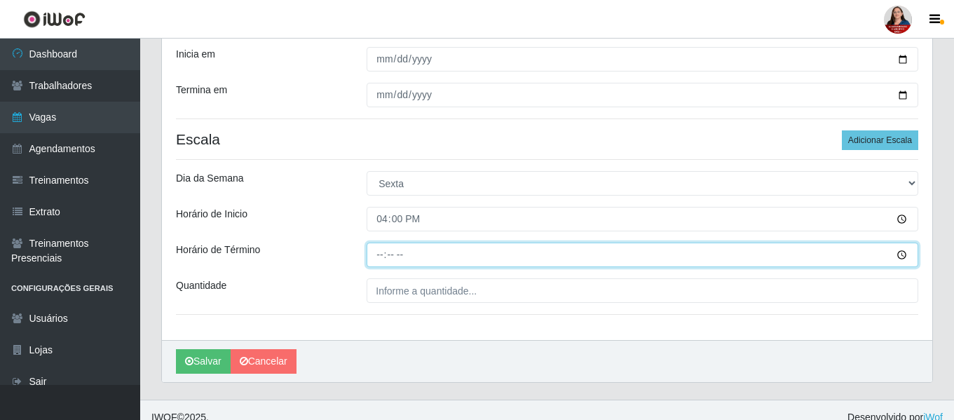
type input "22:00"
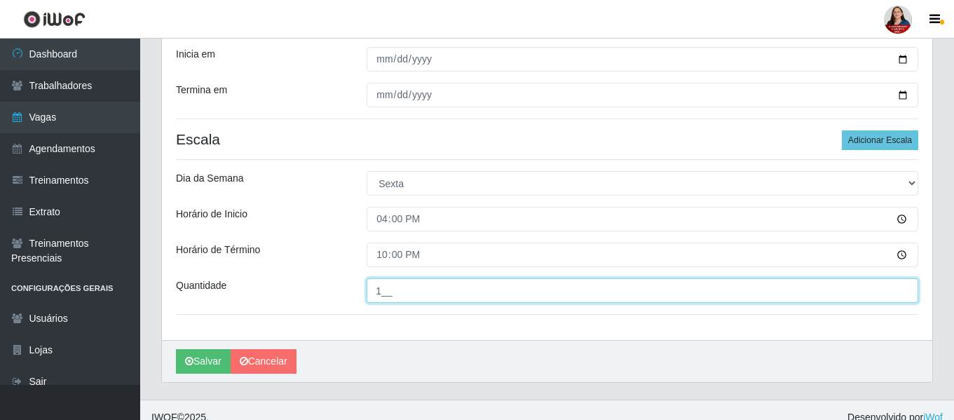
type input "1__"
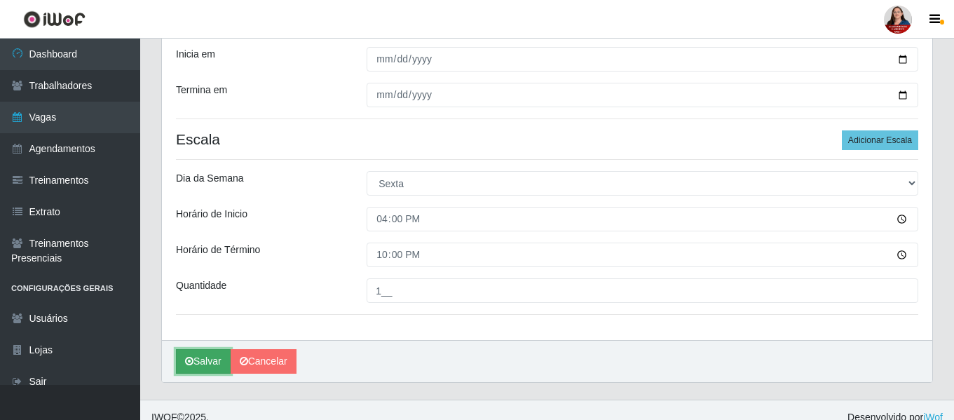
click at [198, 359] on button "Salvar" at bounding box center [203, 361] width 55 height 25
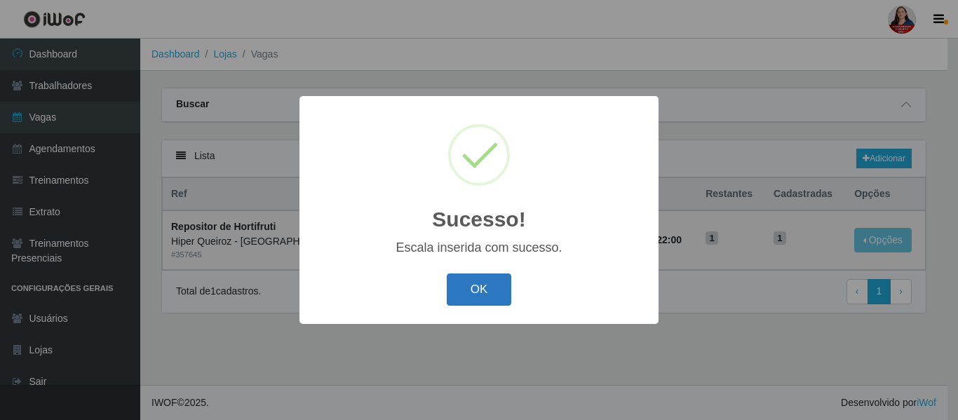
click at [474, 295] on button "OK" at bounding box center [479, 289] width 65 height 33
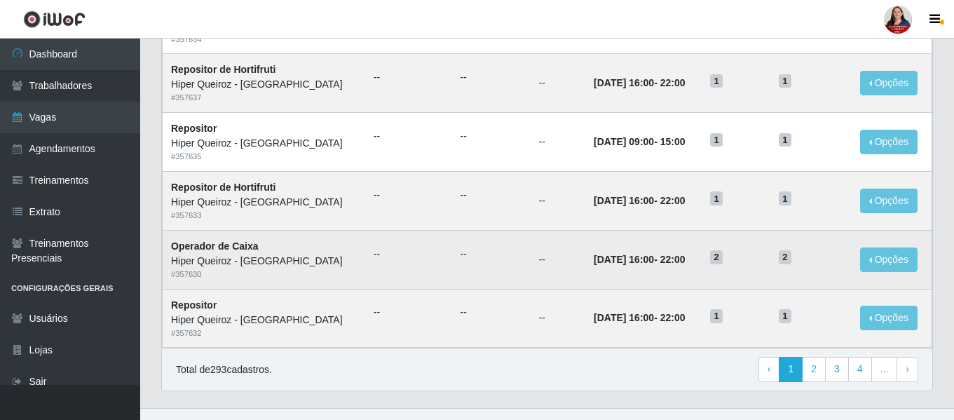
scroll to position [769, 0]
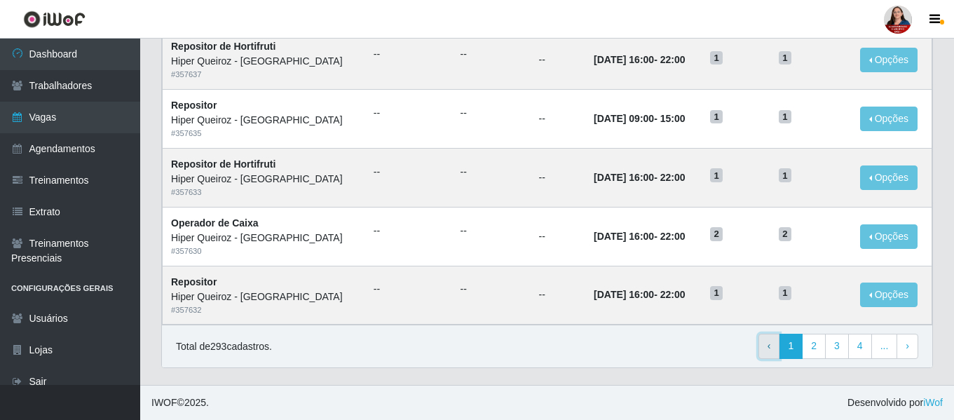
click at [766, 348] on link "‹ Previous" at bounding box center [770, 346] width 22 height 25
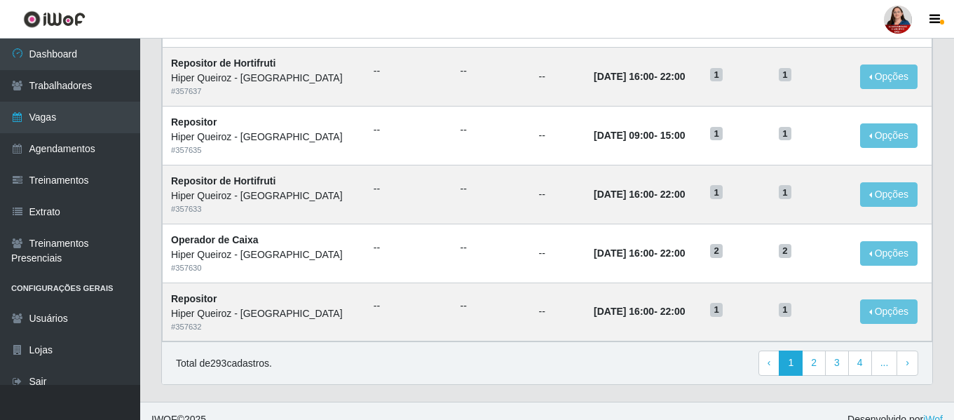
scroll to position [769, 0]
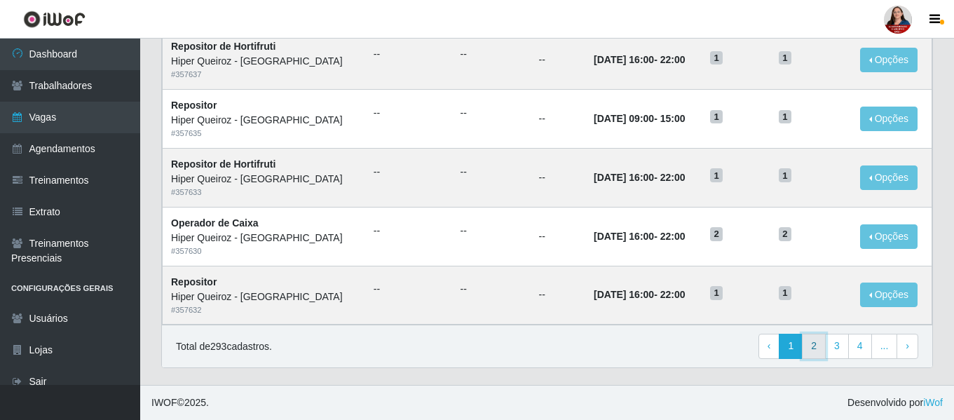
click at [814, 351] on link "2" at bounding box center [814, 346] width 24 height 25
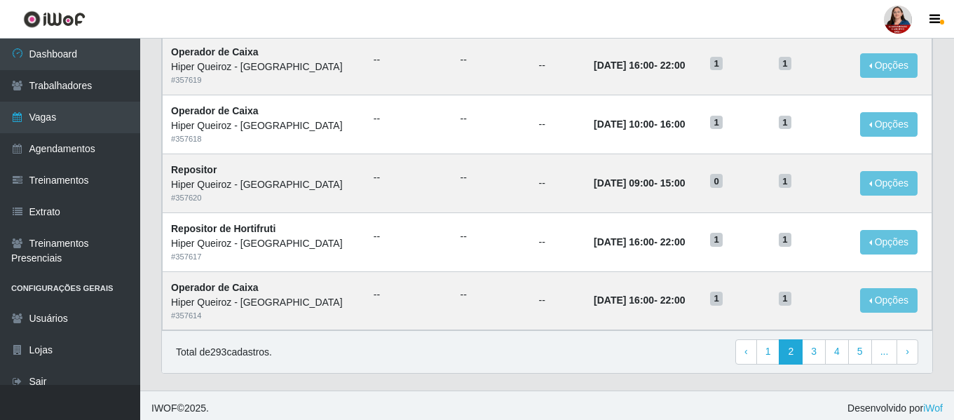
scroll to position [769, 0]
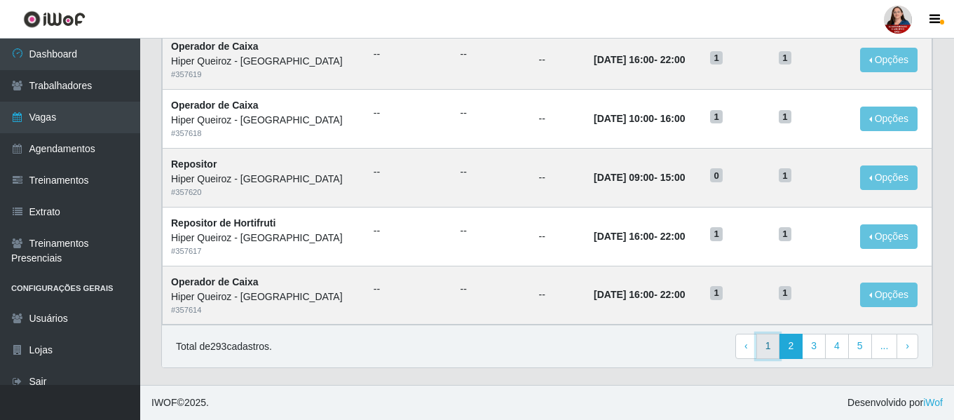
click at [764, 348] on link "1" at bounding box center [769, 346] width 24 height 25
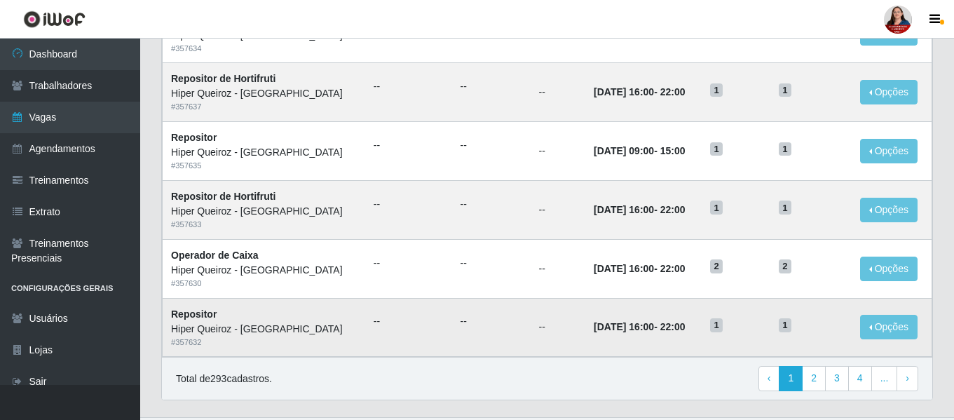
scroll to position [769, 0]
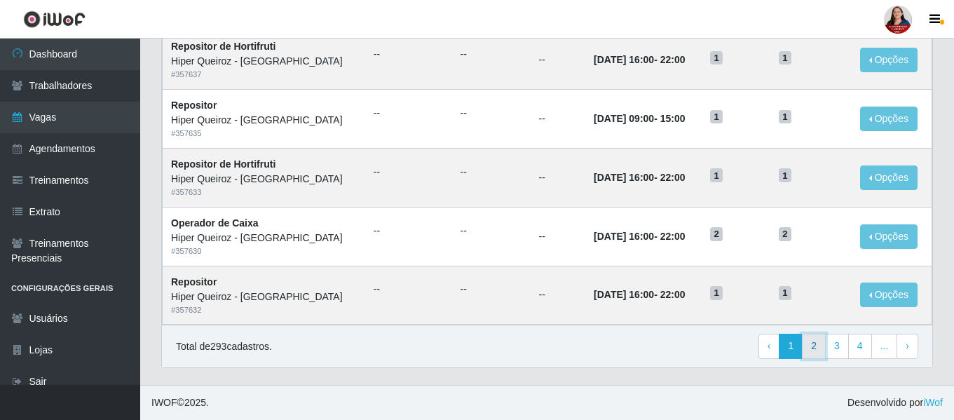
click at [816, 350] on link "2" at bounding box center [814, 346] width 24 height 25
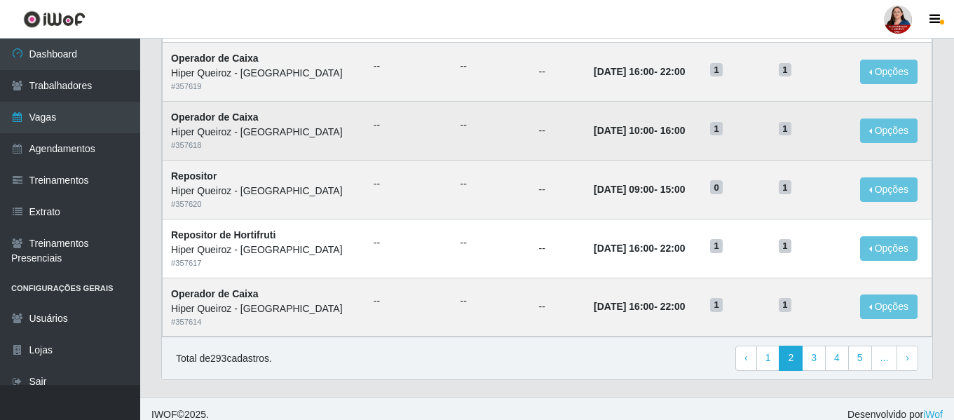
scroll to position [769, 0]
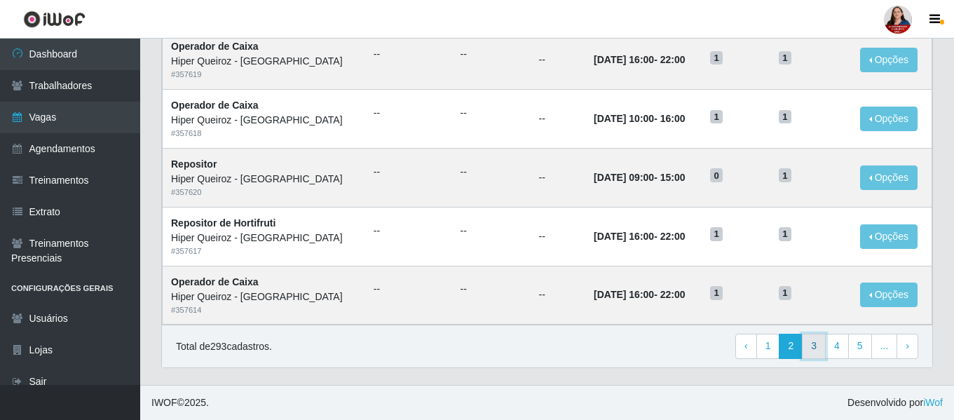
click at [816, 346] on link "3" at bounding box center [814, 346] width 24 height 25
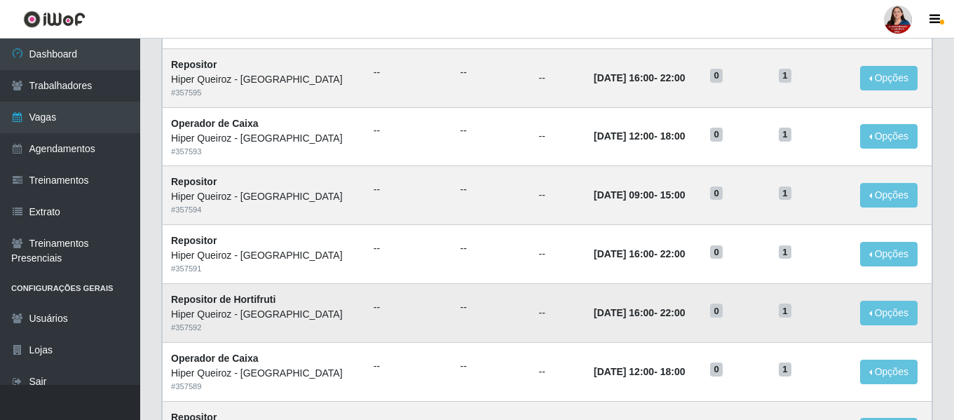
scroll to position [769, 0]
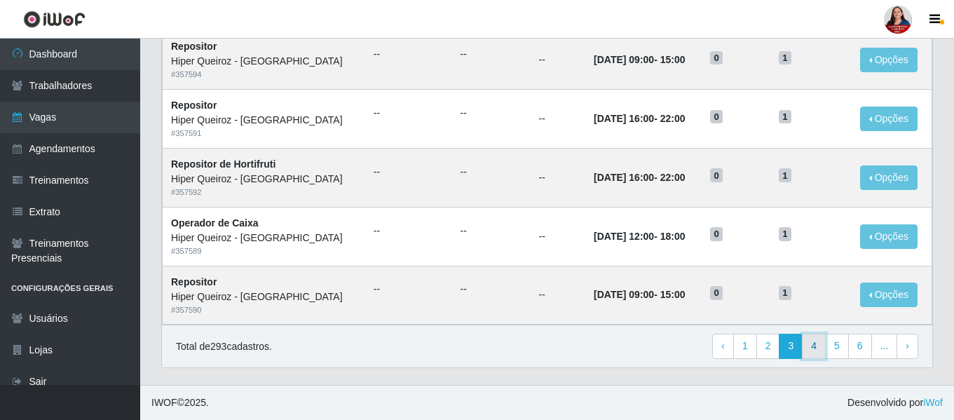
click at [816, 348] on link "4" at bounding box center [814, 346] width 24 height 25
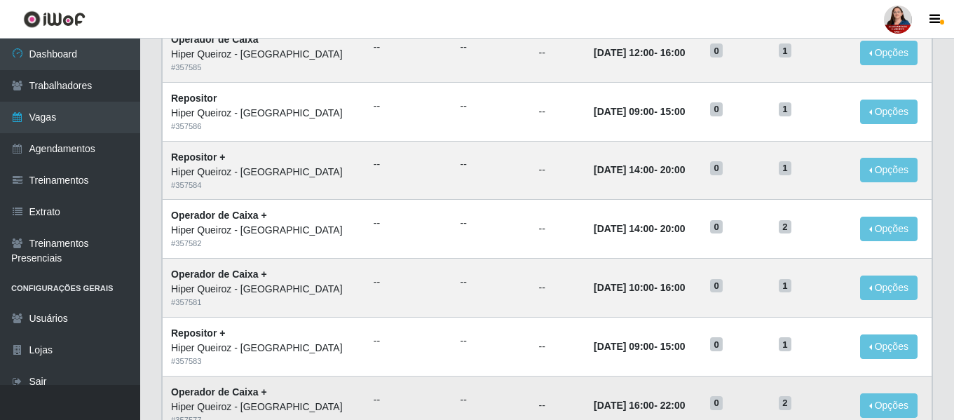
scroll to position [351, 0]
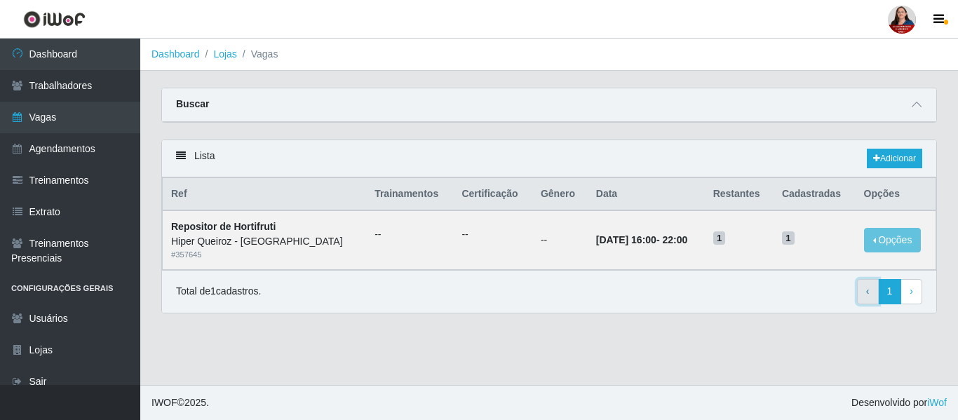
click at [868, 293] on span "‹" at bounding box center [868, 290] width 4 height 11
click at [266, 56] on li "Vagas" at bounding box center [257, 54] width 41 height 15
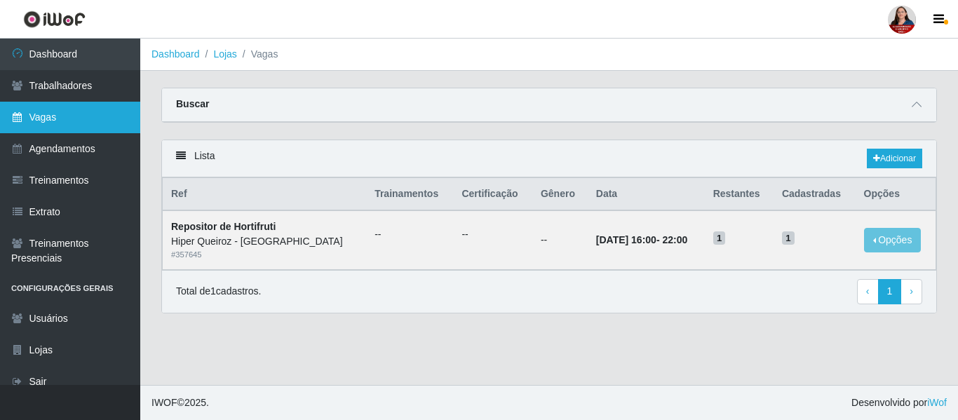
click at [49, 120] on link "Vagas" at bounding box center [70, 118] width 140 height 32
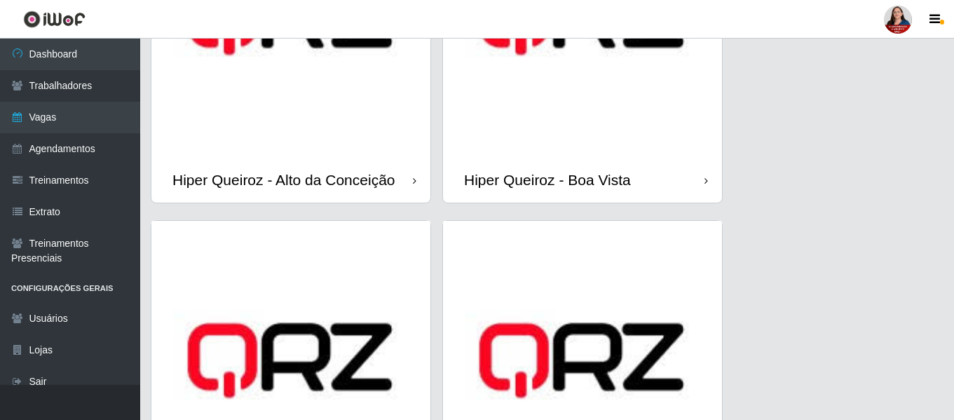
scroll to position [491, 0]
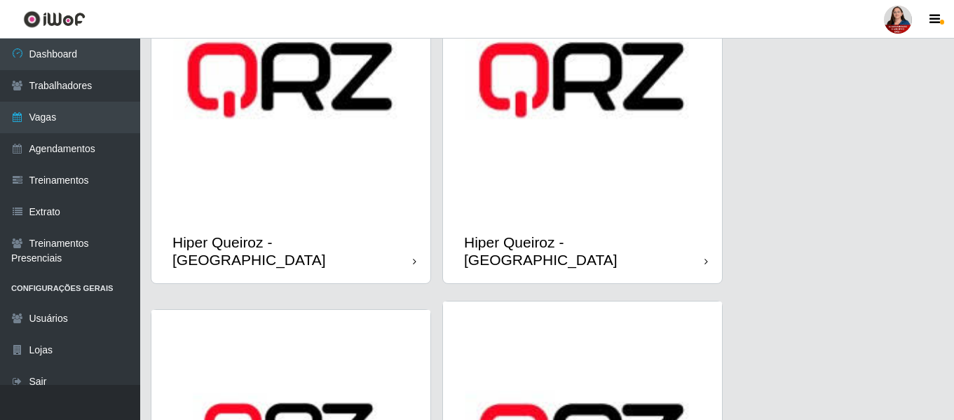
click at [611, 141] on img at bounding box center [582, 79] width 279 height 279
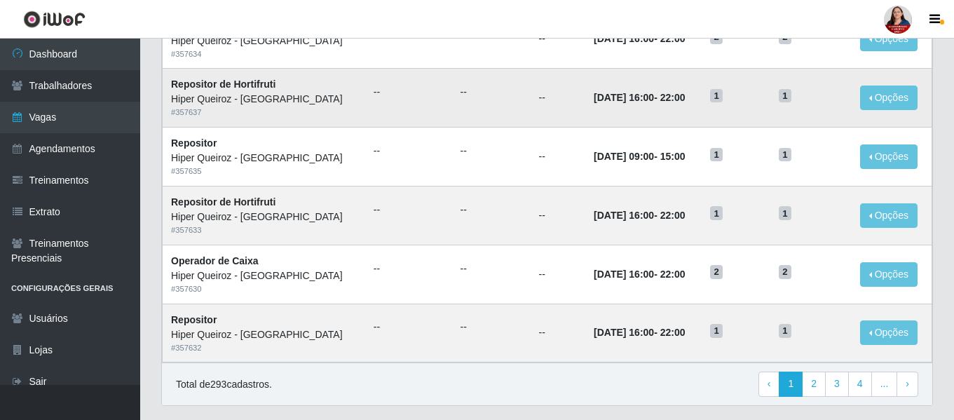
scroll to position [769, 0]
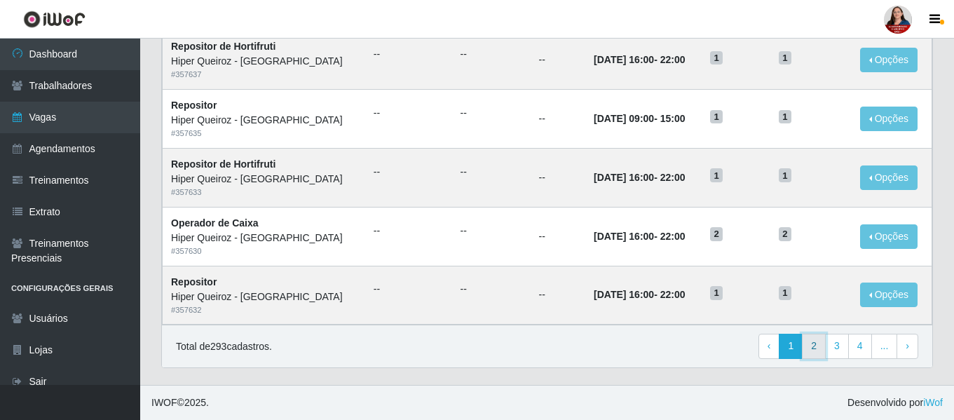
click at [820, 349] on link "2" at bounding box center [814, 346] width 24 height 25
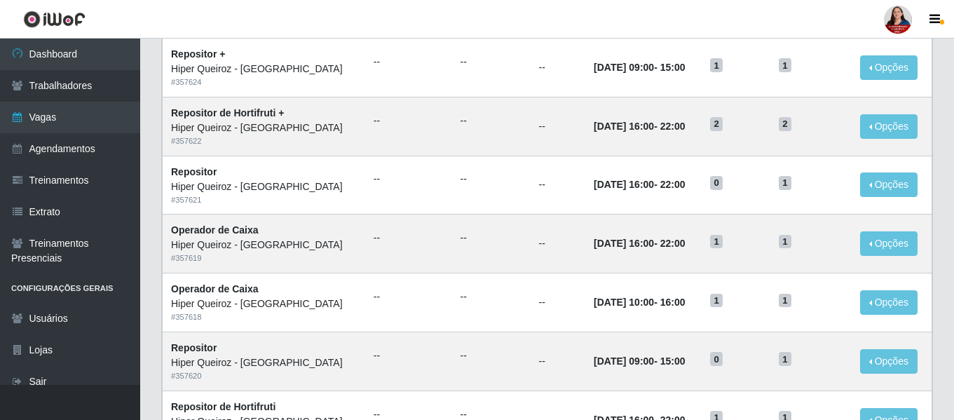
scroll to position [769, 0]
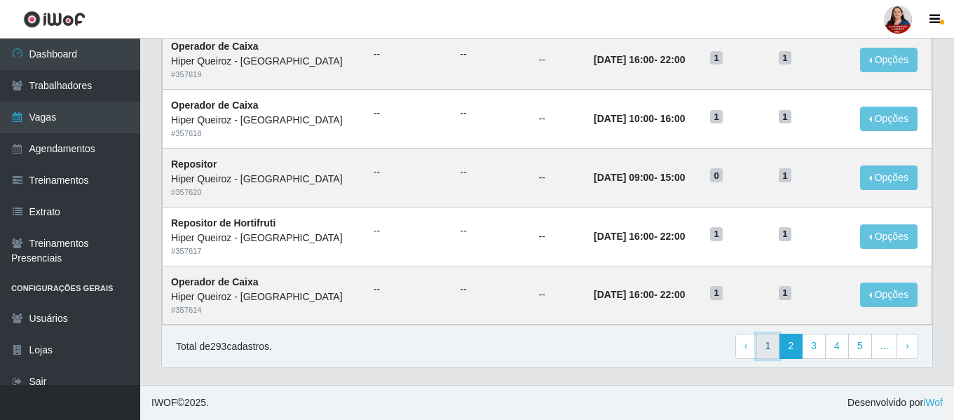
click at [771, 349] on link "1" at bounding box center [769, 346] width 24 height 25
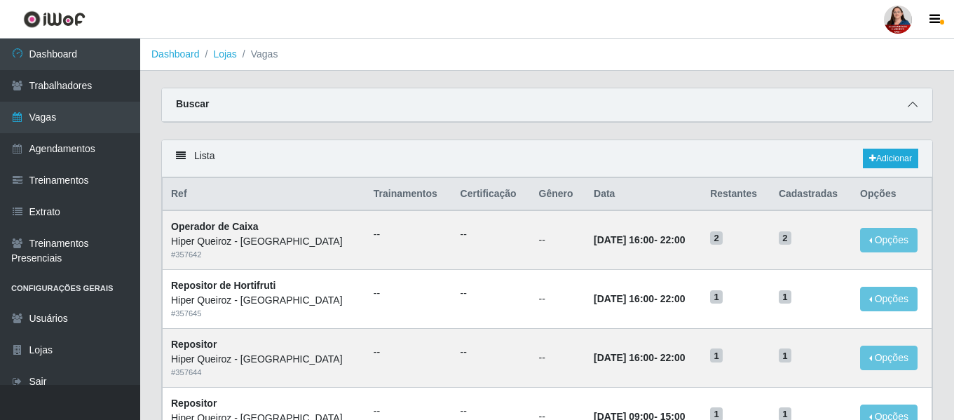
click at [914, 104] on icon at bounding box center [913, 105] width 10 height 10
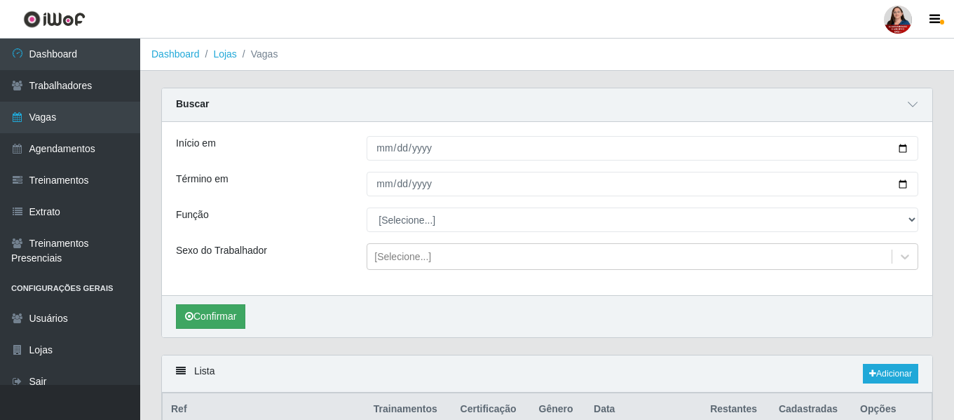
drag, startPoint x: 226, startPoint y: 330, endPoint x: 235, endPoint y: 320, distance: 12.9
click at [227, 330] on div "Confirmar" at bounding box center [547, 316] width 771 height 42
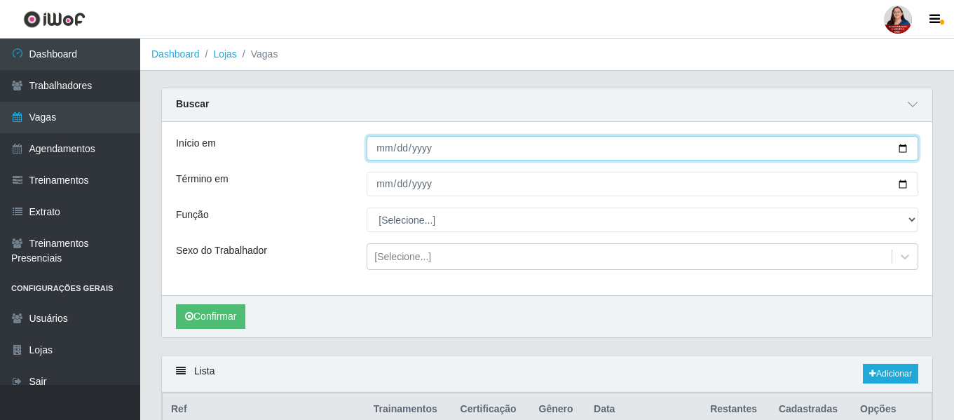
click at [905, 147] on input "Início em" at bounding box center [643, 148] width 552 height 25
type input "[DATE]"
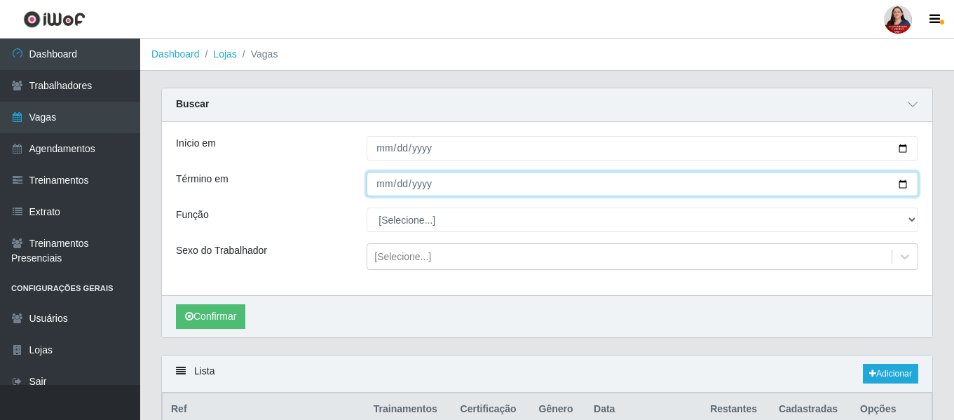
click at [899, 184] on input "Término em" at bounding box center [643, 184] width 552 height 25
type input "[DATE]"
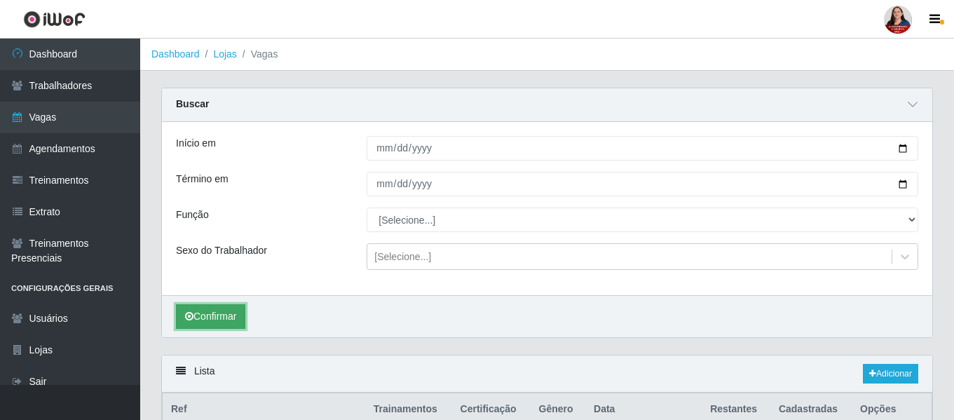
click at [208, 317] on button "Confirmar" at bounding box center [210, 316] width 69 height 25
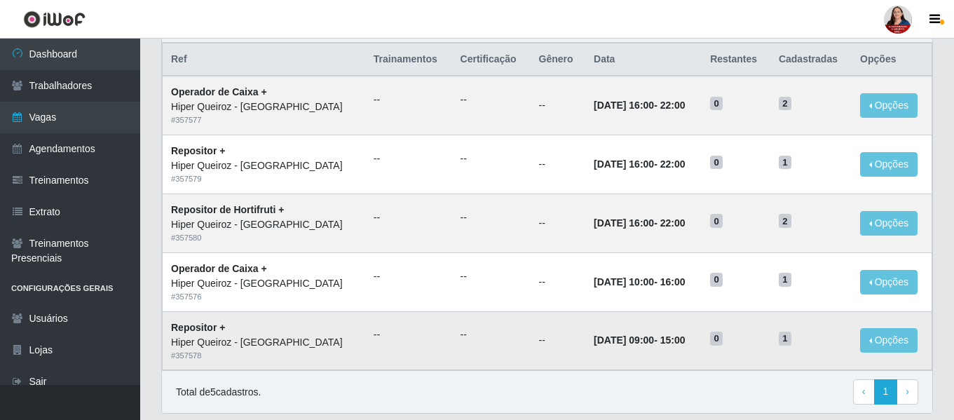
scroll to position [326, 0]
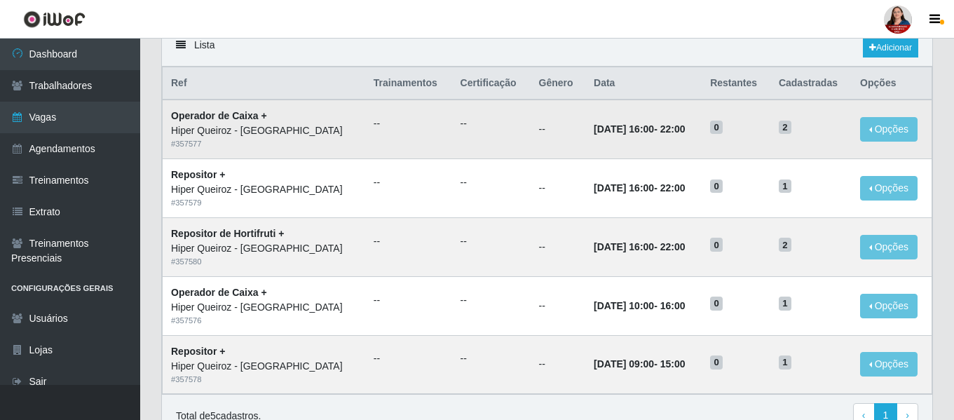
click at [374, 127] on ul "--" at bounding box center [409, 123] width 70 height 15
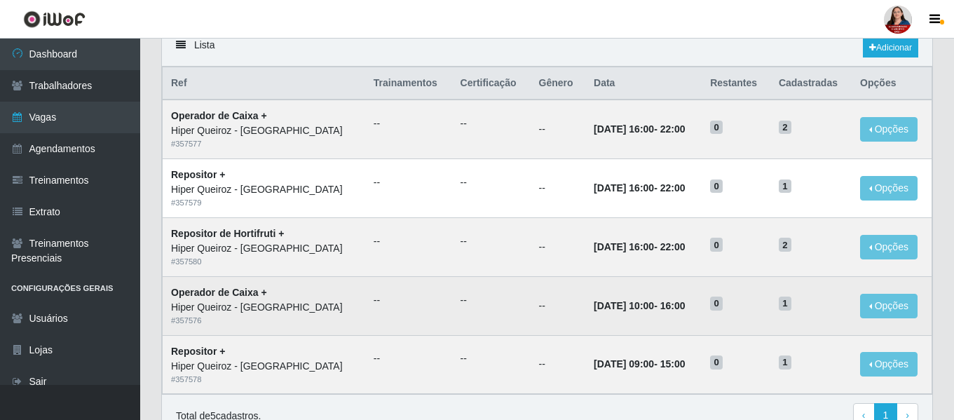
click at [452, 310] on td "--" at bounding box center [491, 305] width 79 height 59
